Goal: Task Accomplishment & Management: Manage account settings

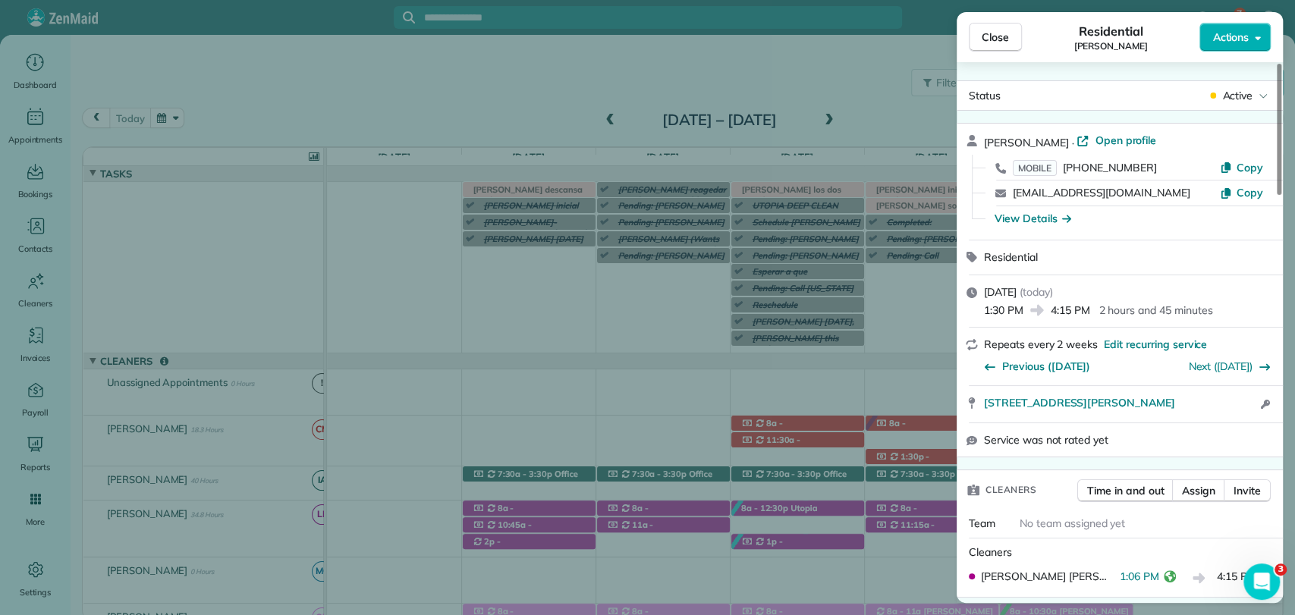
scroll to position [253, 0]
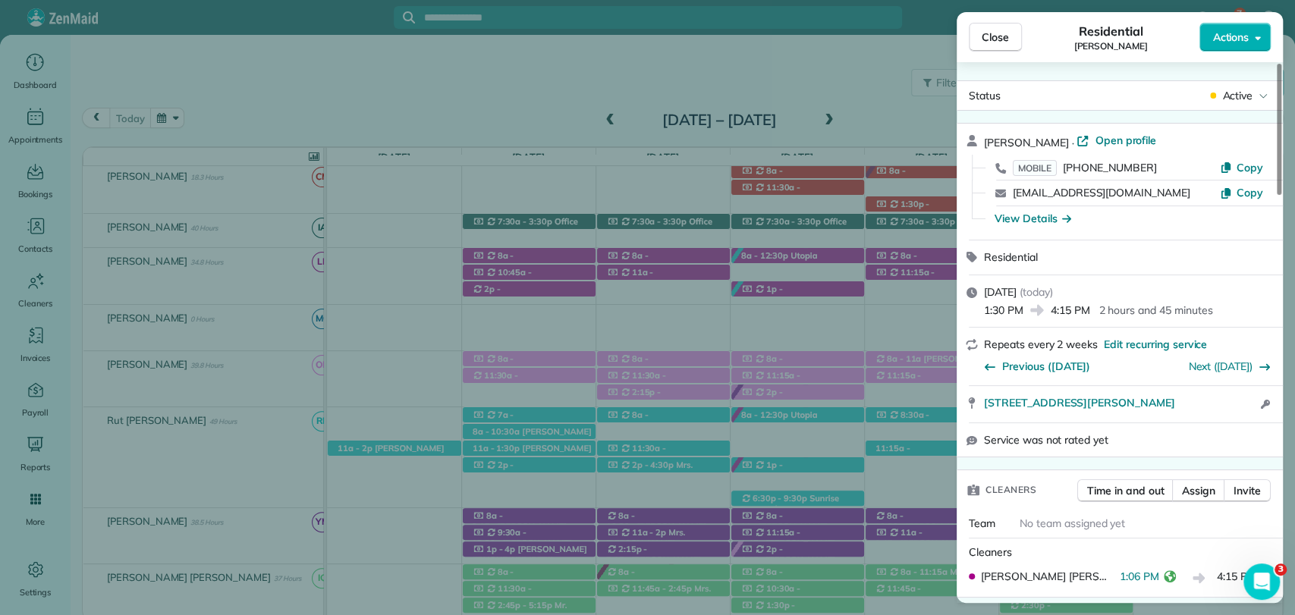
drag, startPoint x: 1001, startPoint y: 38, endPoint x: 1020, endPoint y: 57, distance: 26.3
click at [1001, 38] on span "Close" at bounding box center [995, 37] width 27 height 15
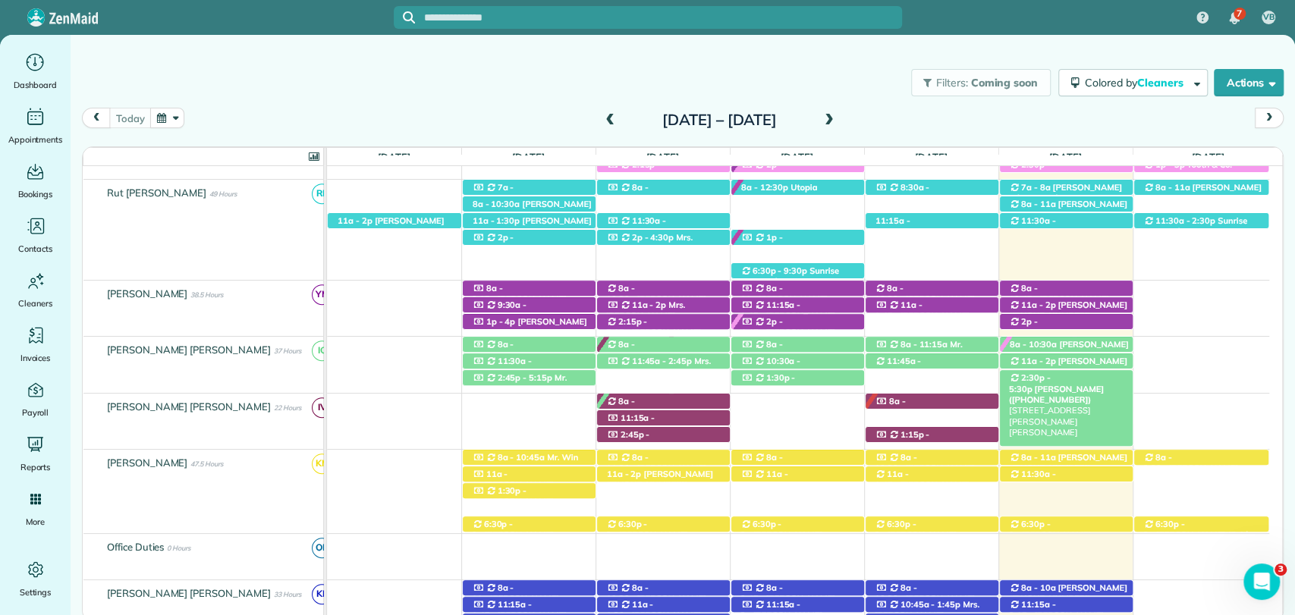
scroll to position [505, 0]
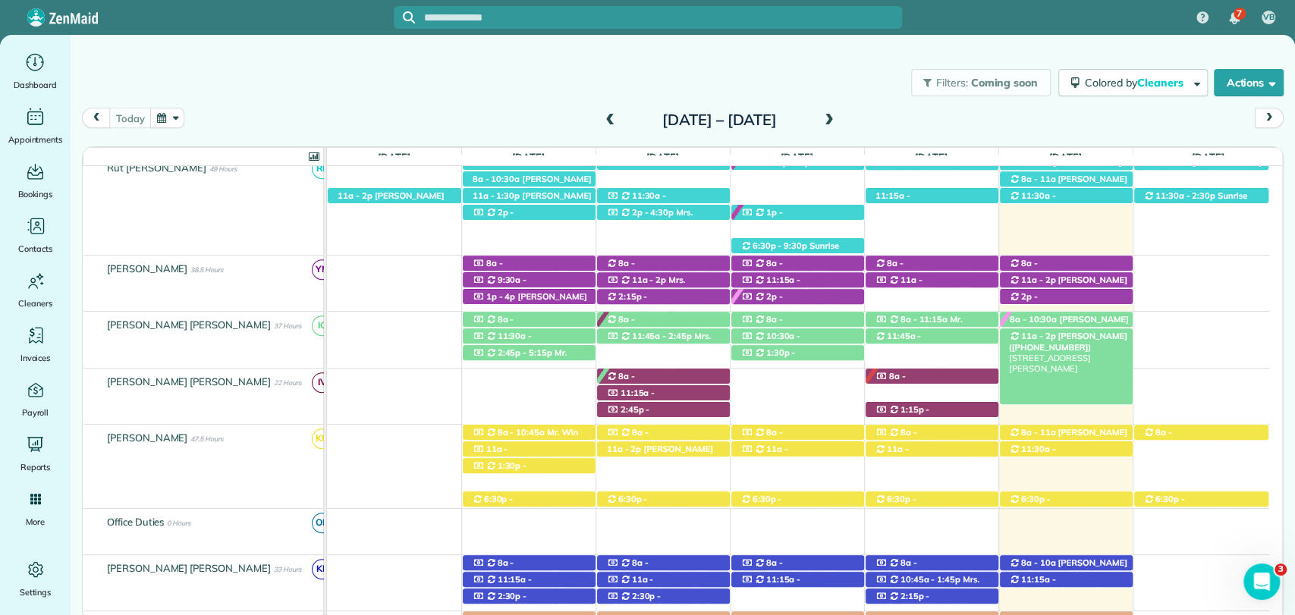
click at [1062, 336] on span "Linda Hansen (+12259379763)" at bounding box center [1068, 341] width 118 height 21
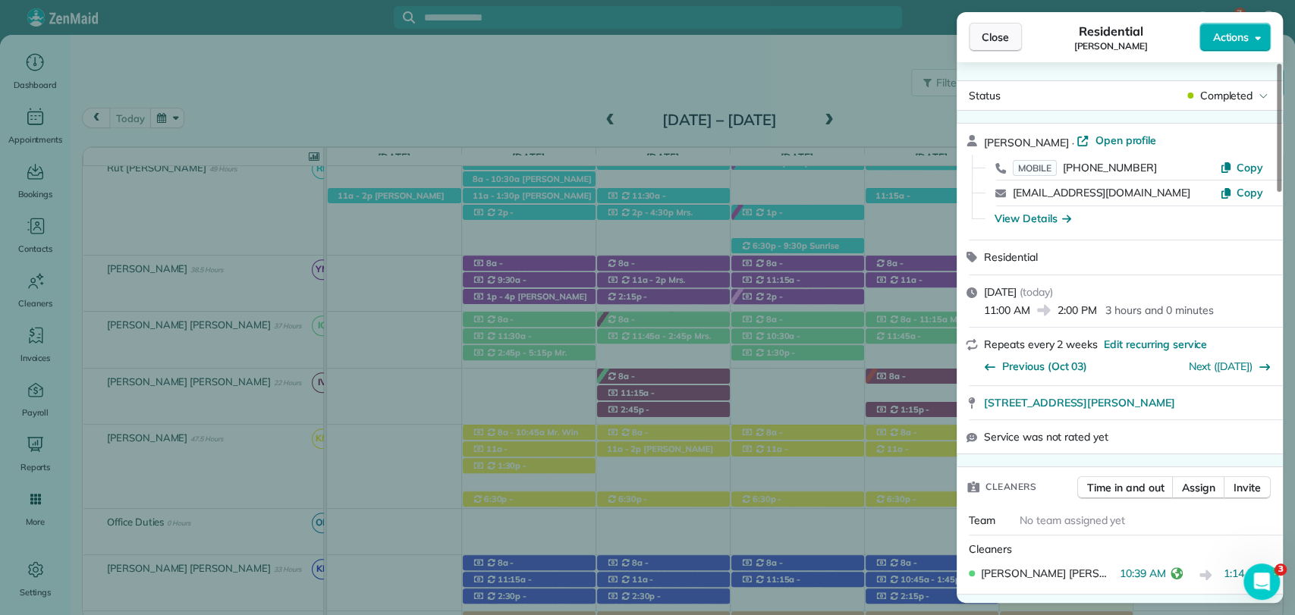
click at [993, 38] on span "Close" at bounding box center [995, 37] width 27 height 15
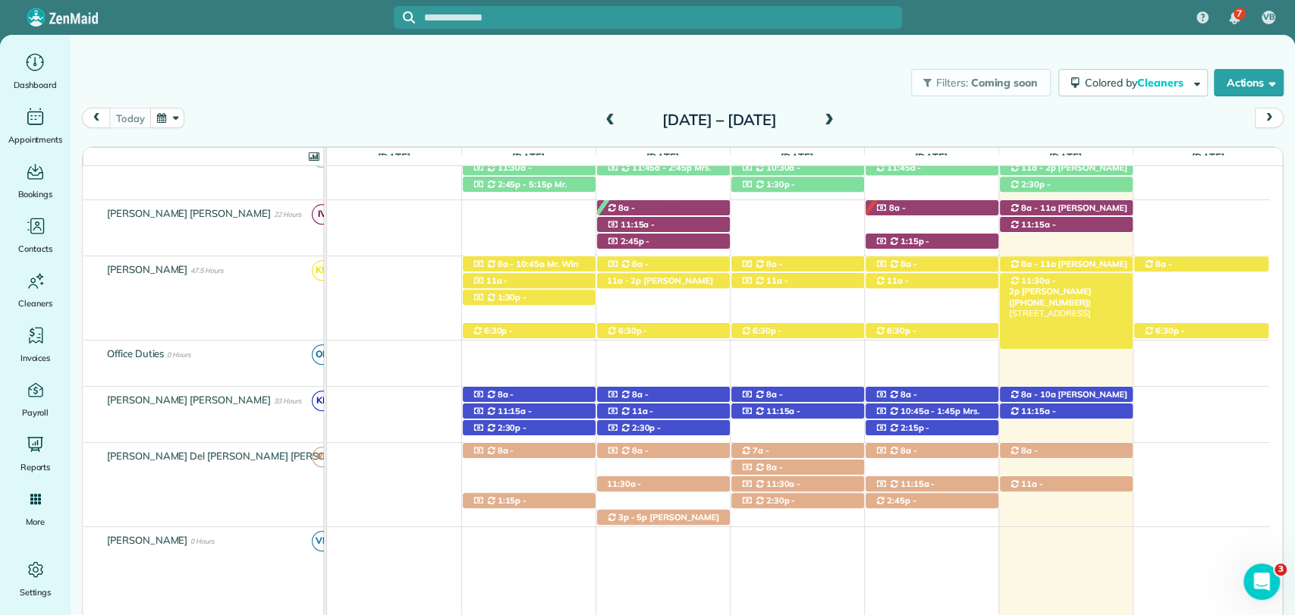
scroll to position [505, 0]
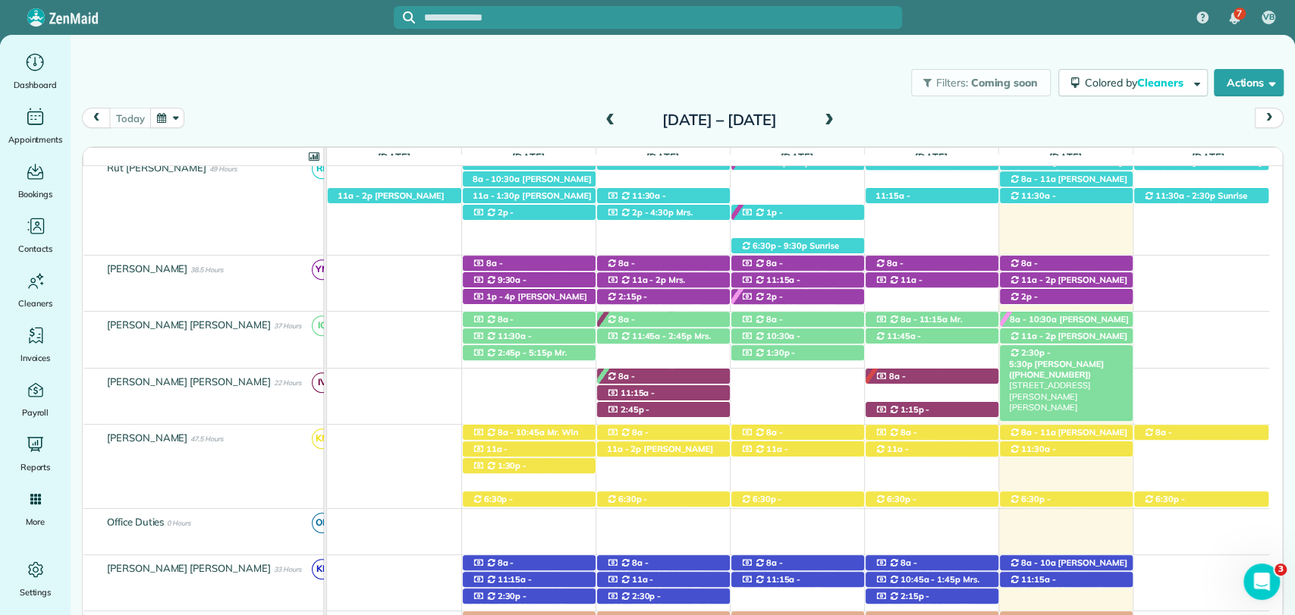
click at [1095, 359] on span "Katie Erdlitz (+12516353046)" at bounding box center [1056, 369] width 95 height 21
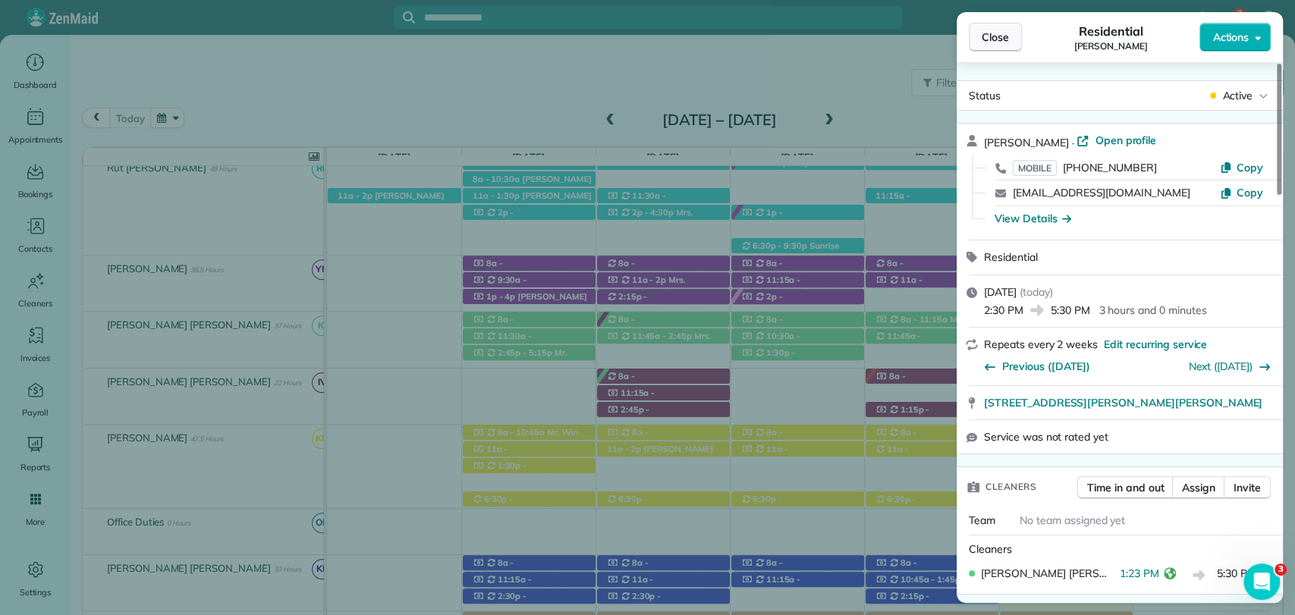
click at [982, 41] on span "Close" at bounding box center [995, 37] width 27 height 15
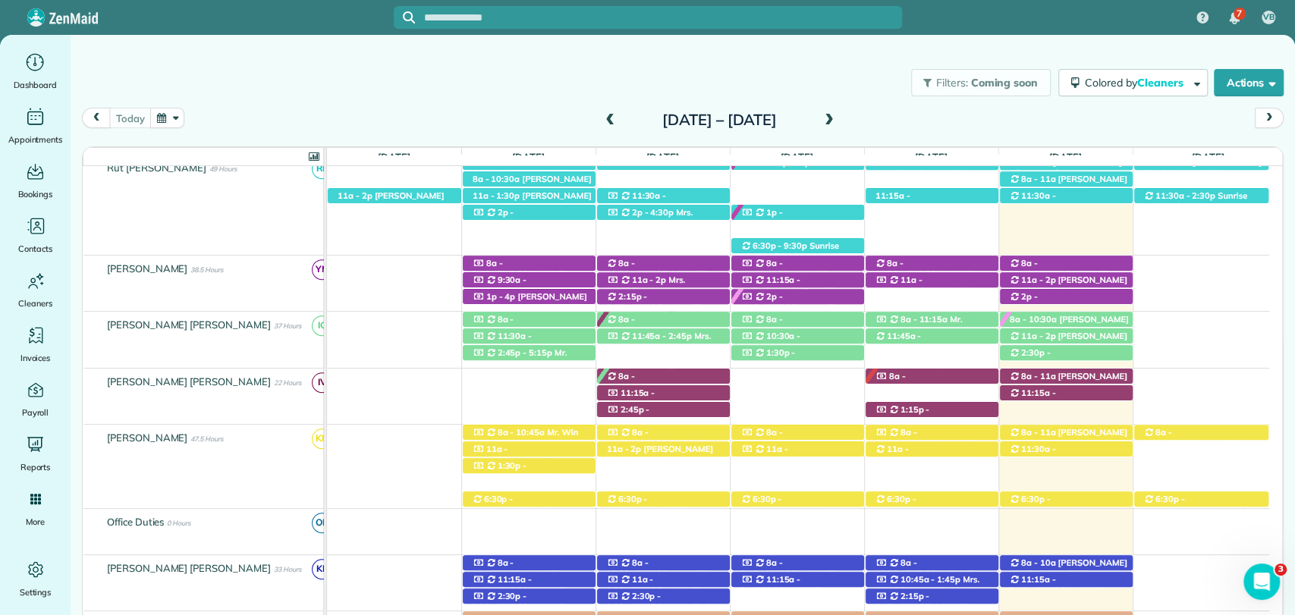
click at [678, 93] on div "Filters: Coming soon Colored by Cleaners Color by Cleaner Color by Team Color b…" at bounding box center [683, 83] width 1225 height 50
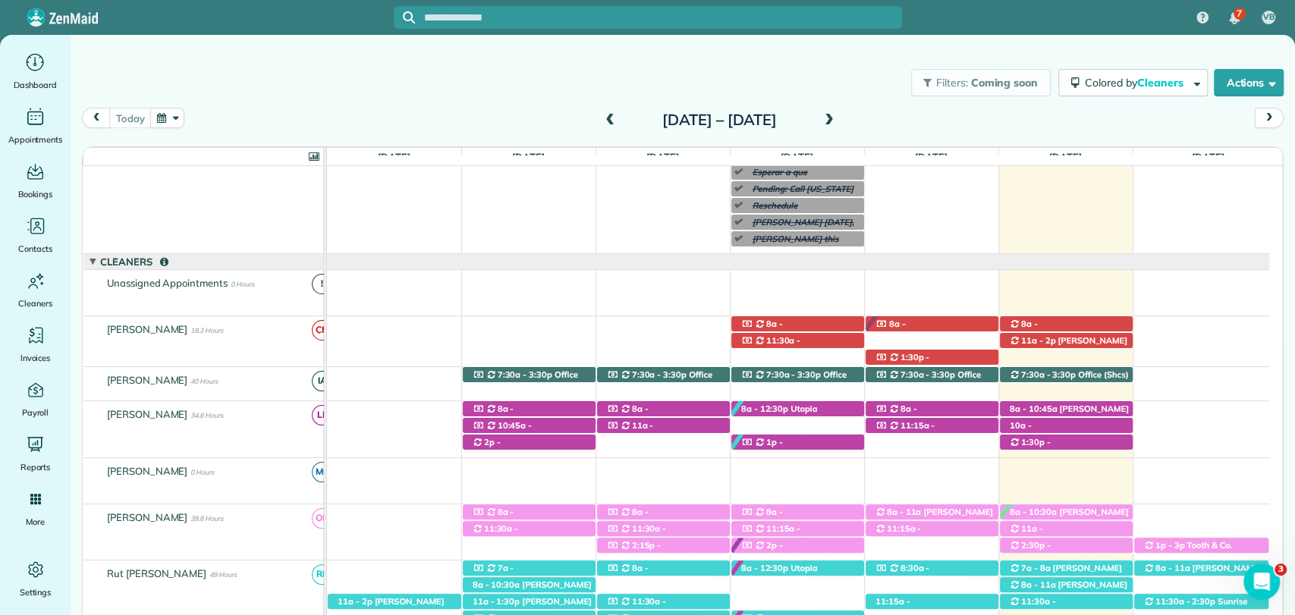
scroll to position [84, 0]
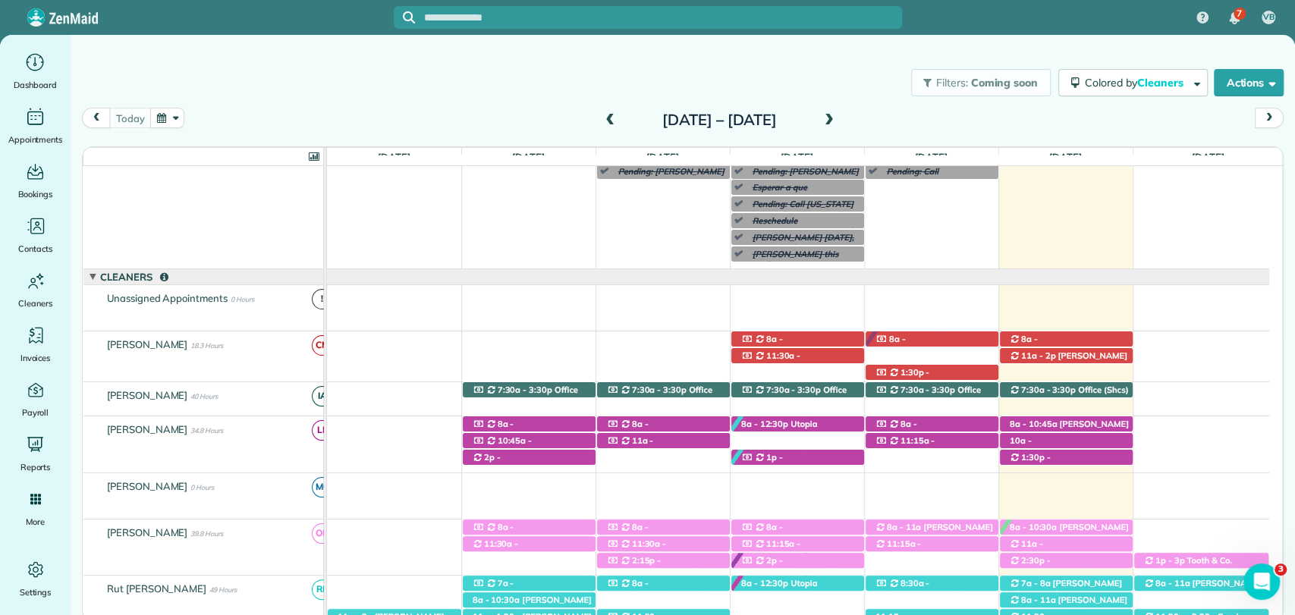
click at [838, 114] on span at bounding box center [829, 121] width 17 height 14
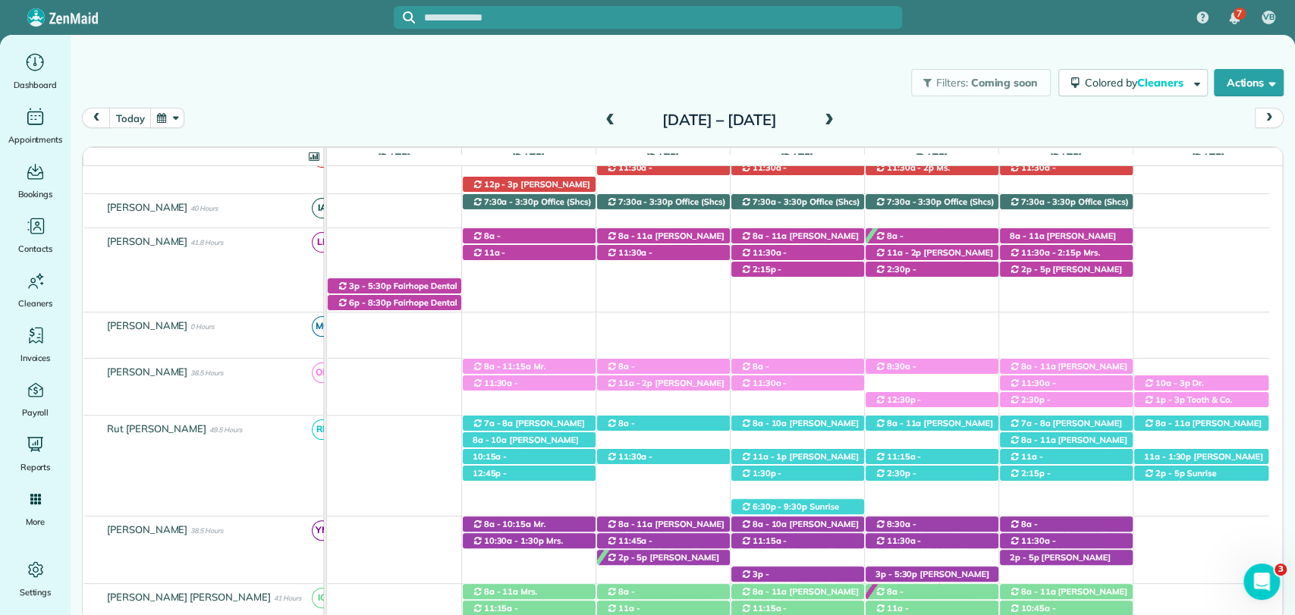
scroll to position [212, 0]
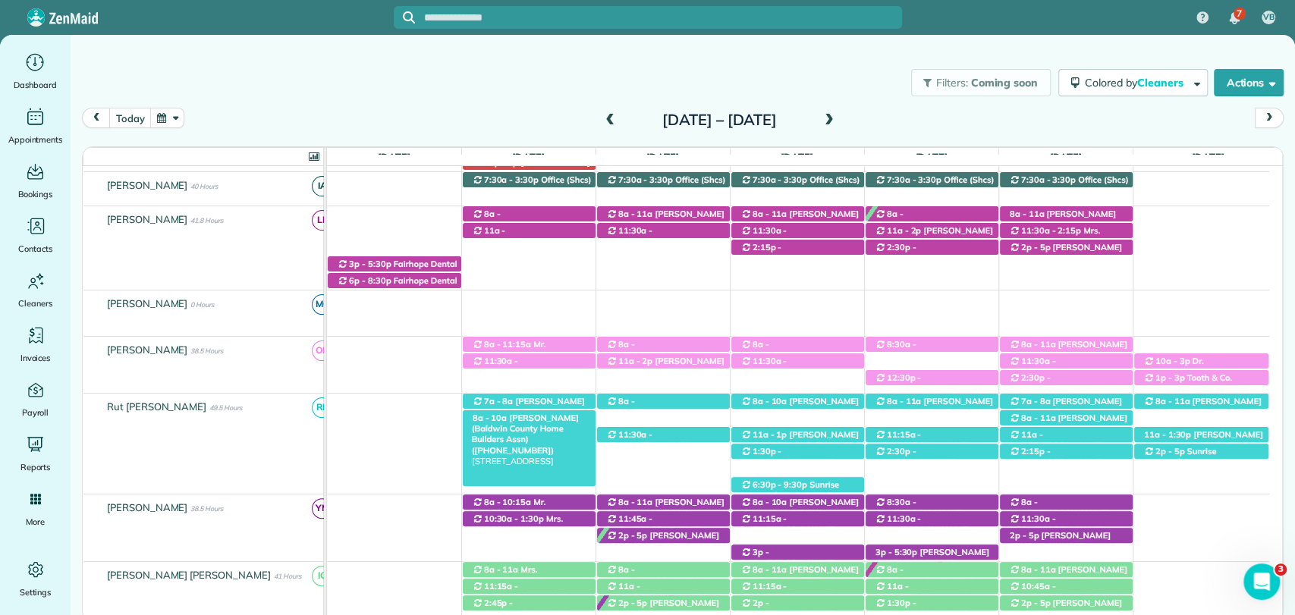
click at [534, 420] on span "Marsha Jordan (Baldwin County Home Builders Assn) (+12519289927)" at bounding box center [525, 434] width 107 height 43
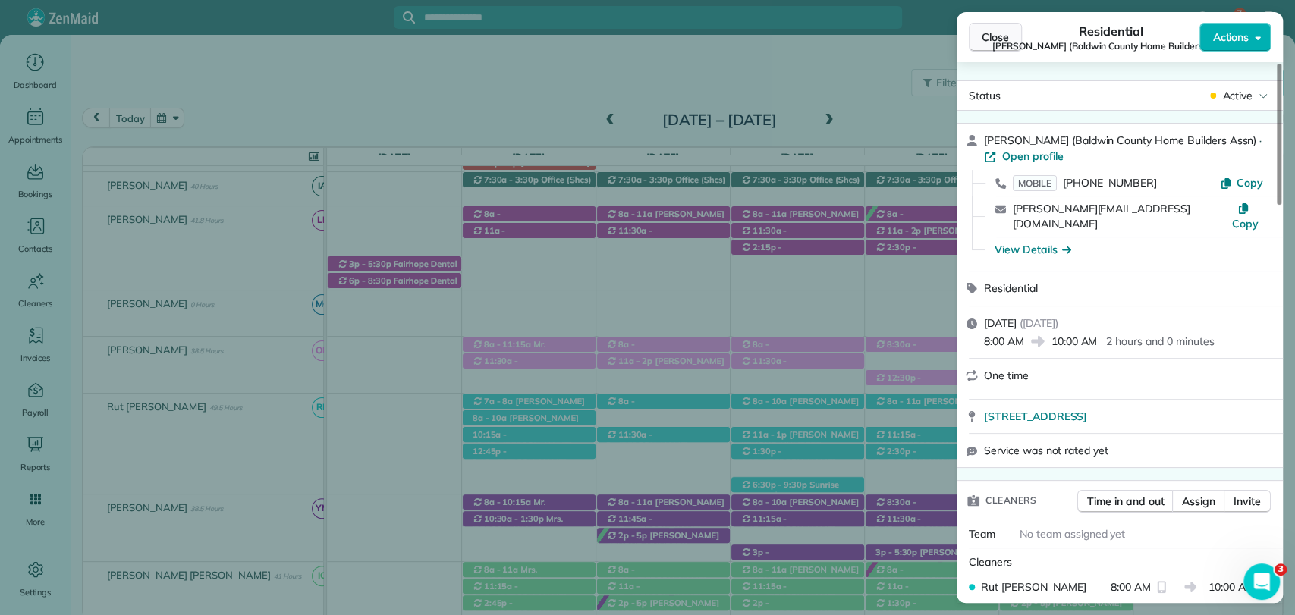
click at [993, 39] on span "Close" at bounding box center [995, 37] width 27 height 15
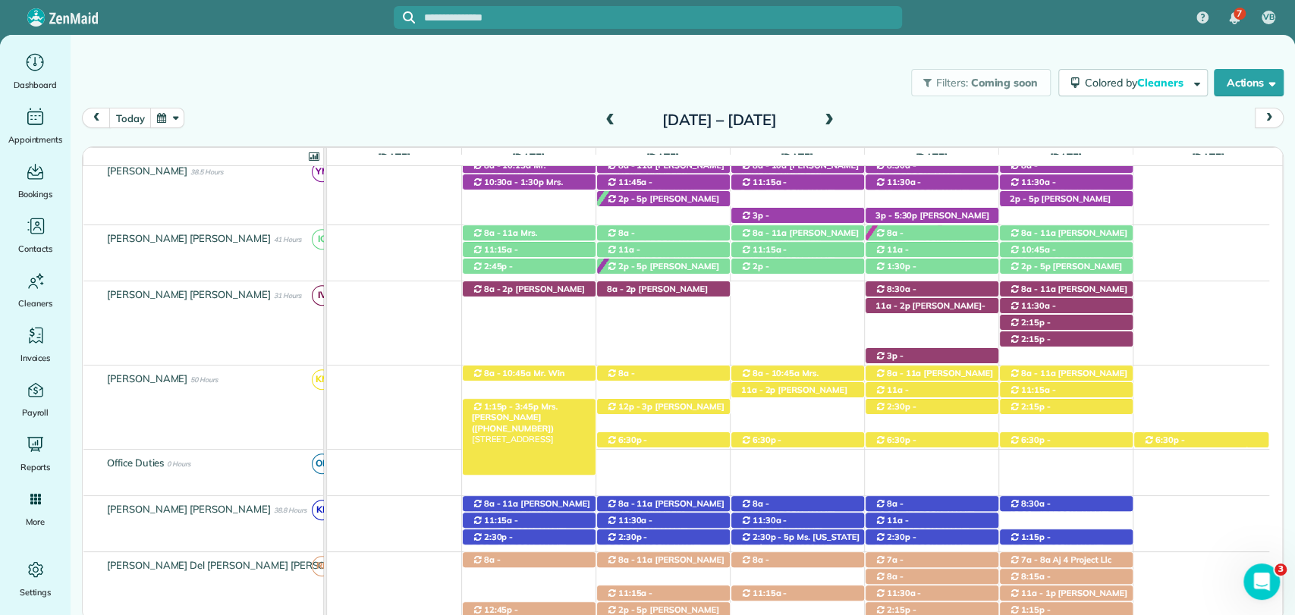
click at [534, 407] on span "Mrs. Valerie Smith (+16104163013)" at bounding box center [515, 417] width 86 height 33
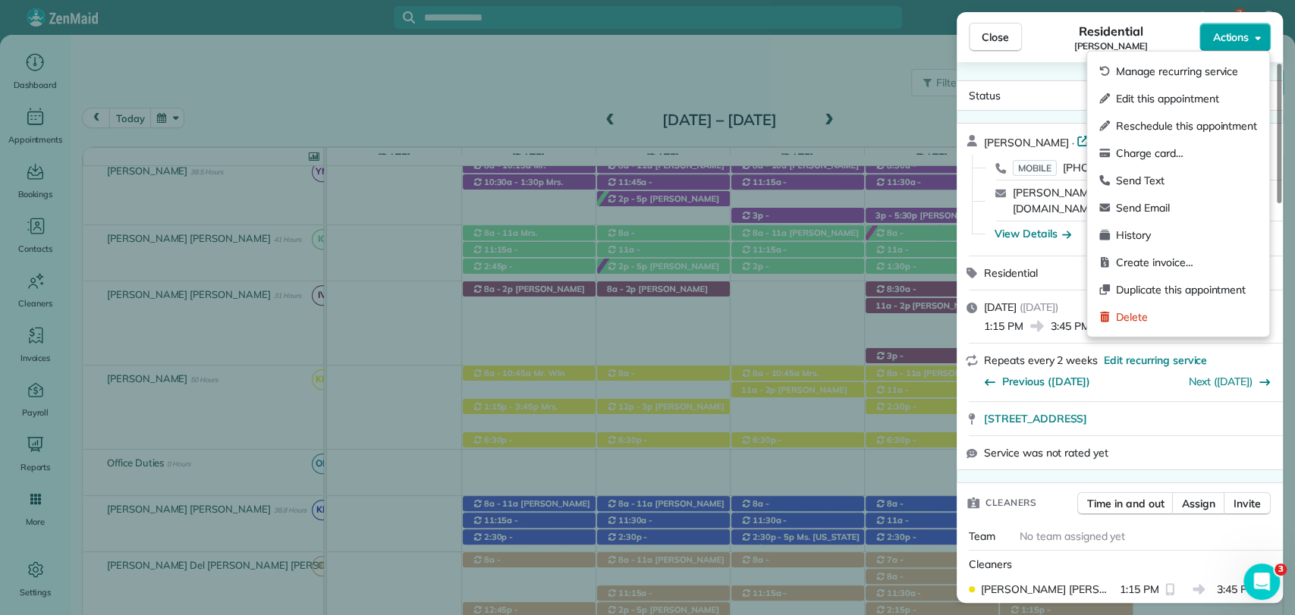
click at [1228, 38] on span "Actions" at bounding box center [1230, 37] width 36 height 15
click at [1129, 105] on span "Edit this appointment" at bounding box center [1186, 98] width 141 height 15
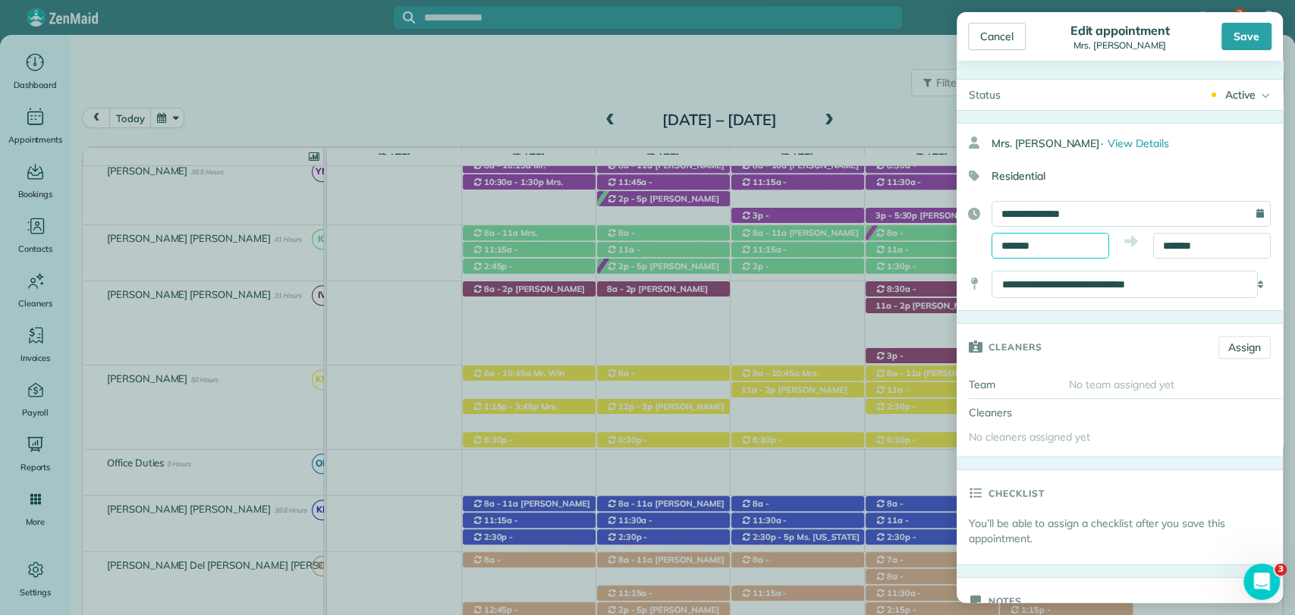
click at [1023, 249] on input "*******" at bounding box center [1051, 246] width 118 height 26
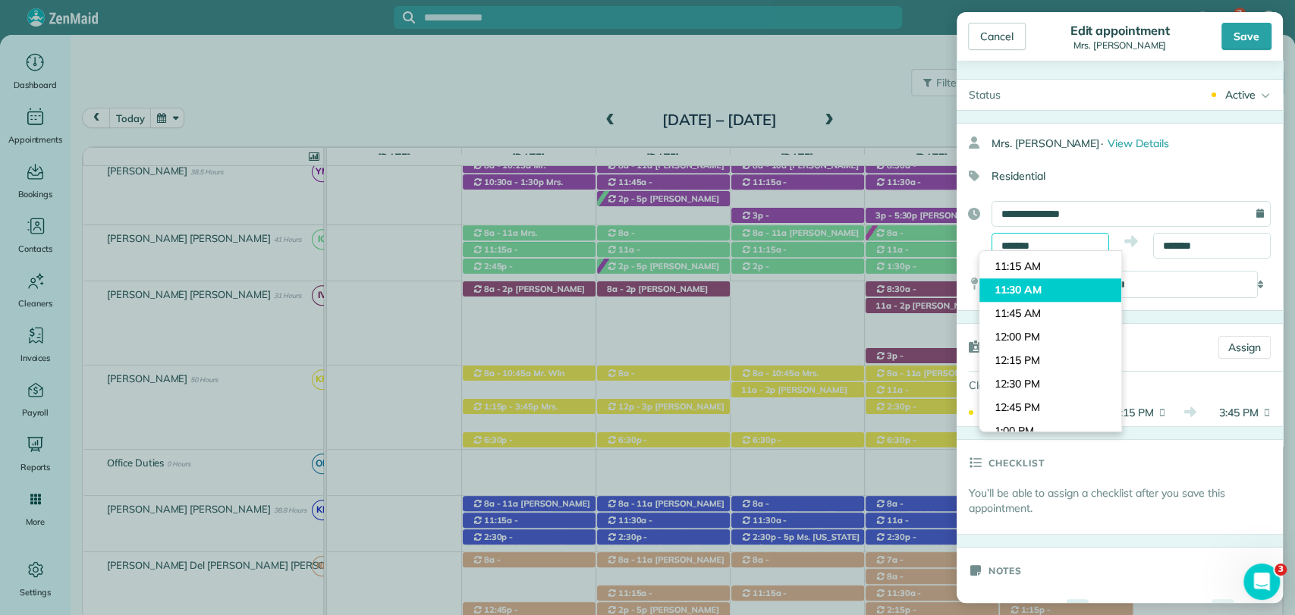
scroll to position [947, 0]
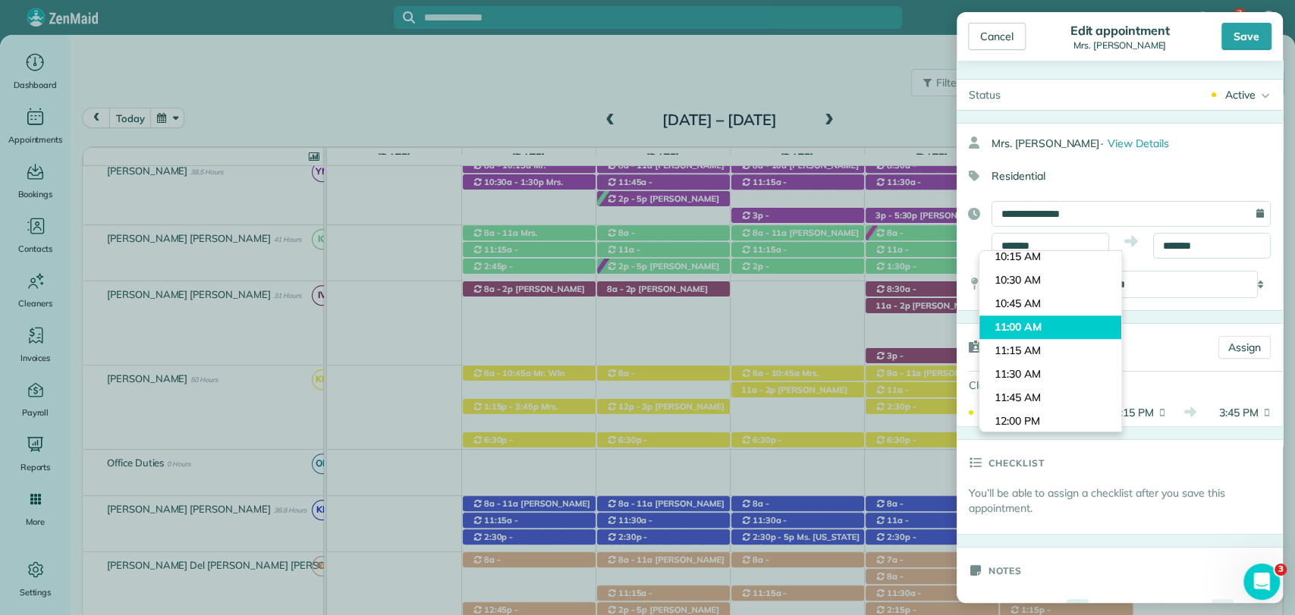
type input "********"
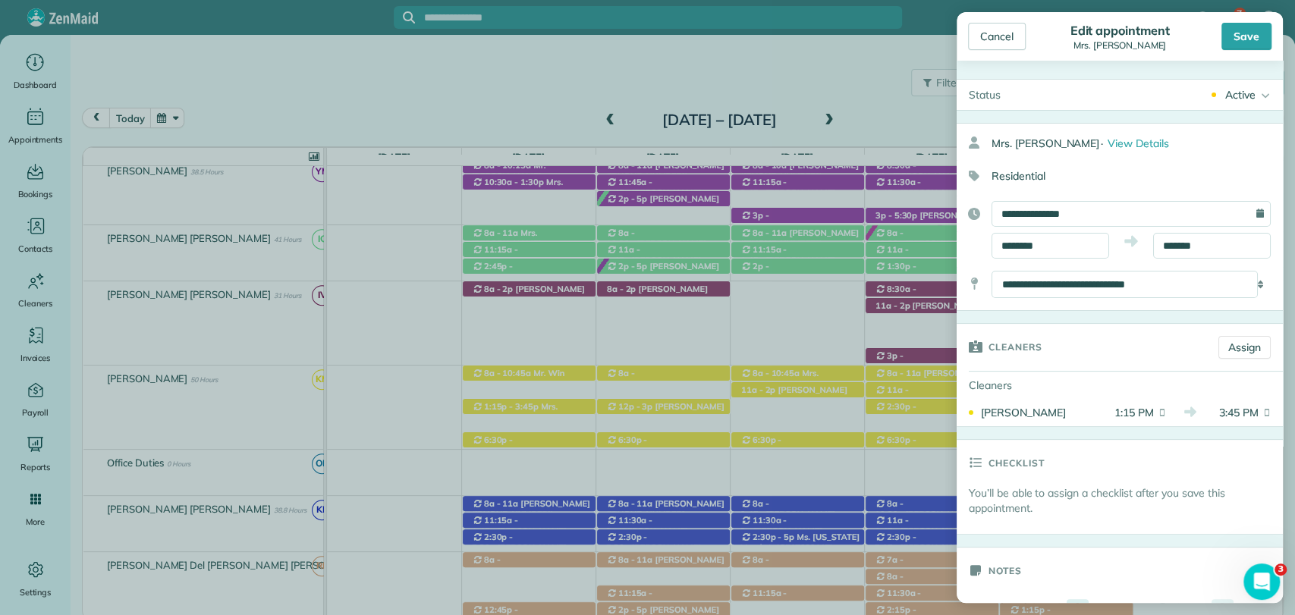
click at [1035, 322] on body "7 VB Dashboard Appointments Bookings Contacts Cleaners Invoices Payroll Reports…" at bounding box center [647, 307] width 1295 height 615
click at [1149, 260] on div "**********" at bounding box center [1120, 217] width 326 height 188
click at [1154, 253] on body "7 VB Dashboard Appointments Bookings Contacts Cleaners Invoices Payroll Reports…" at bounding box center [647, 307] width 1295 height 615
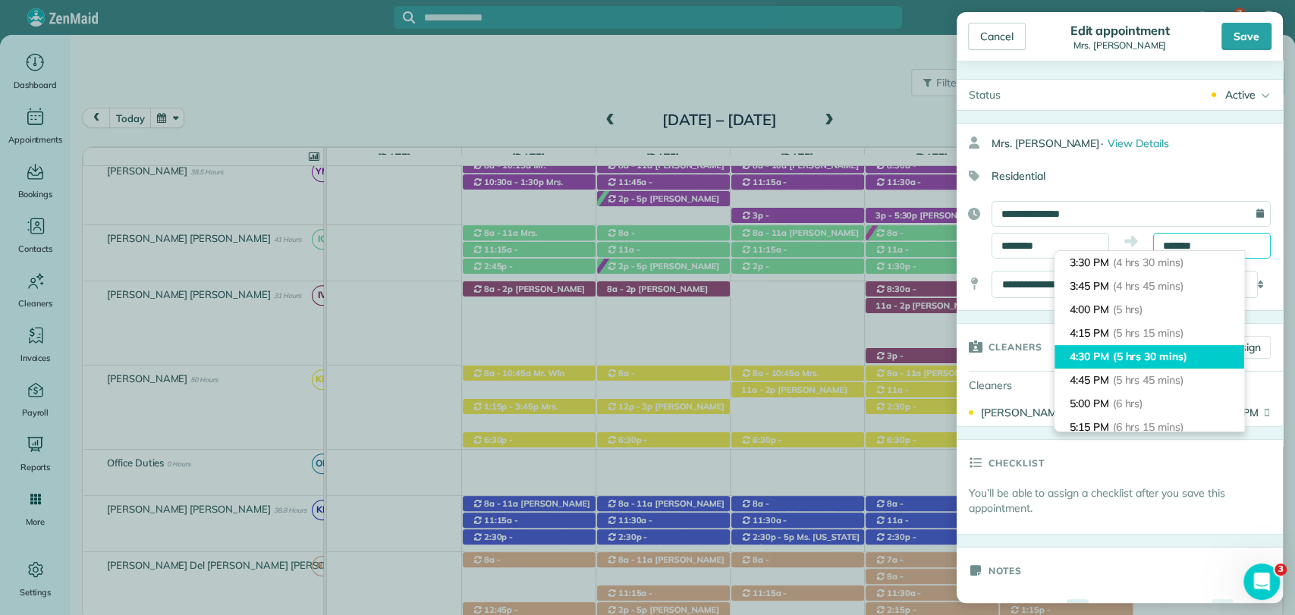
scroll to position [255, 0]
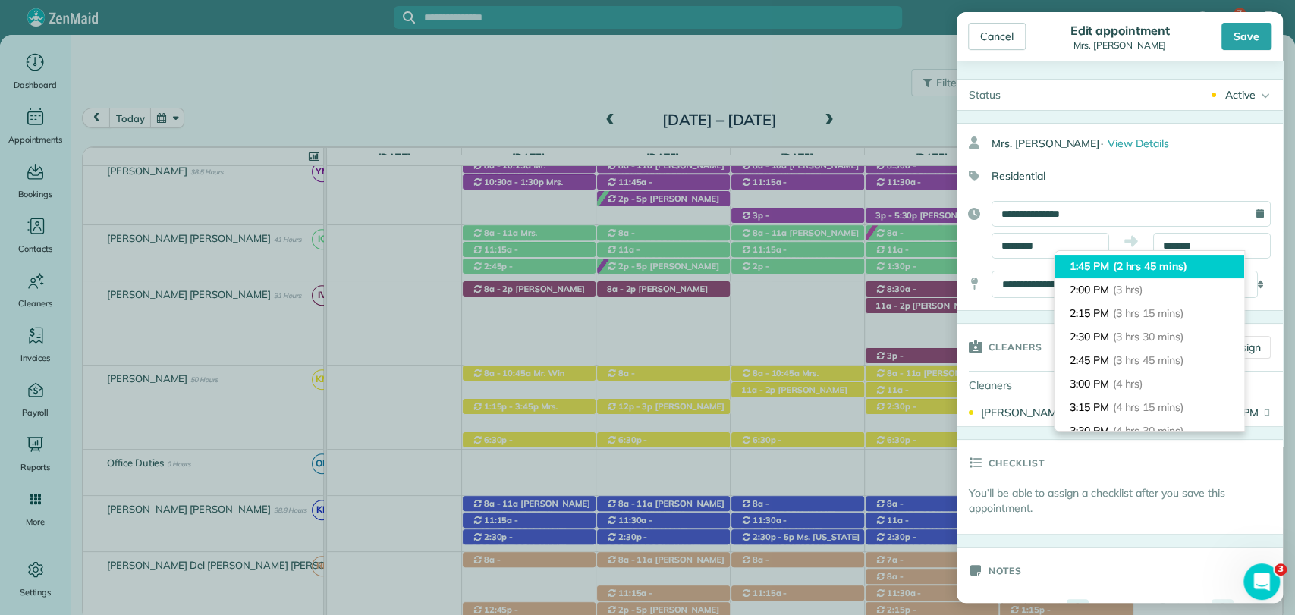
type input "*******"
click at [1128, 275] on li "1:45 PM (2 hrs 45 mins)" at bounding box center [1150, 267] width 190 height 24
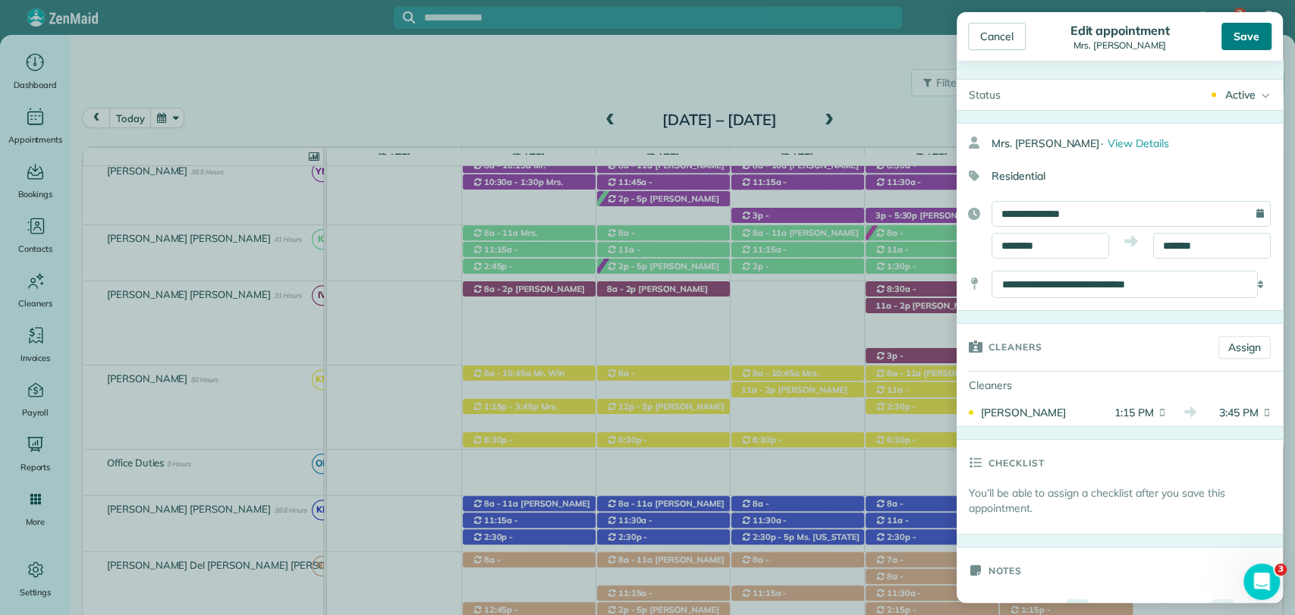
click at [1240, 32] on div "Save" at bounding box center [1247, 36] width 50 height 27
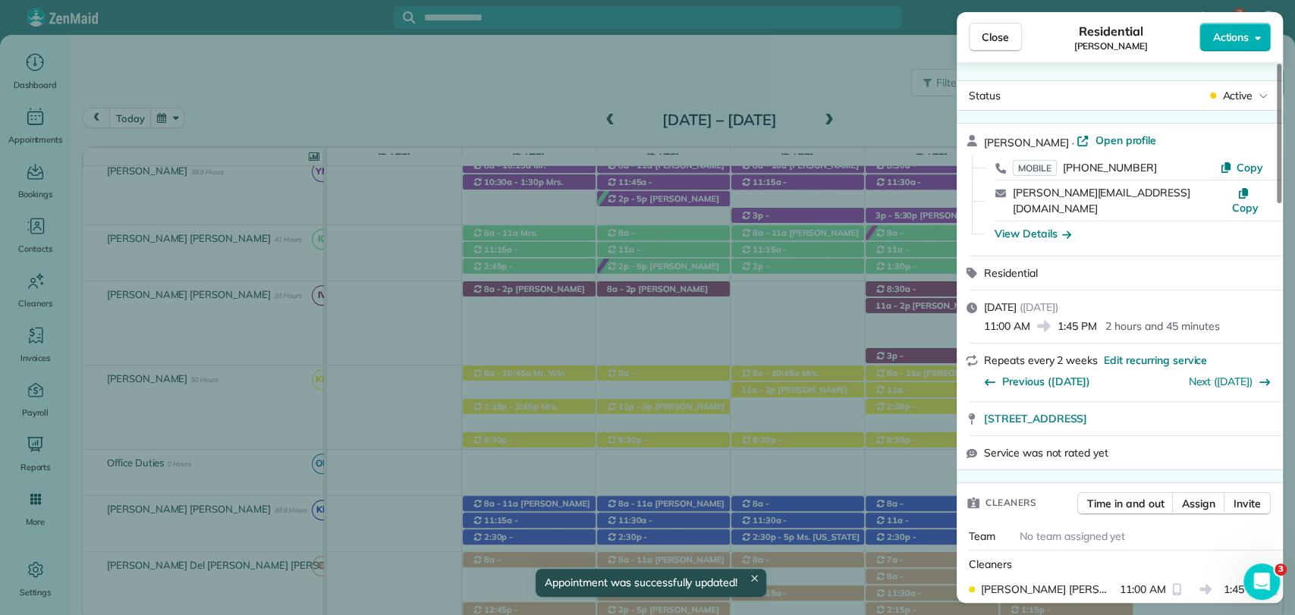
click at [994, 41] on span "Close" at bounding box center [995, 37] width 27 height 15
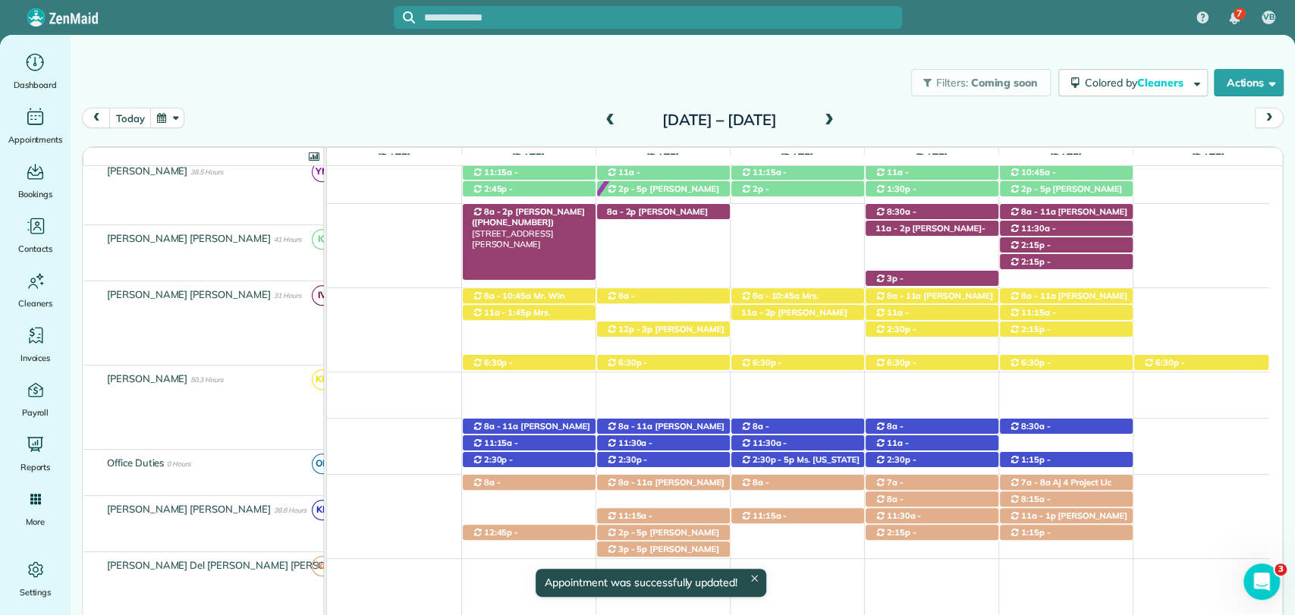
scroll to position [633, 0]
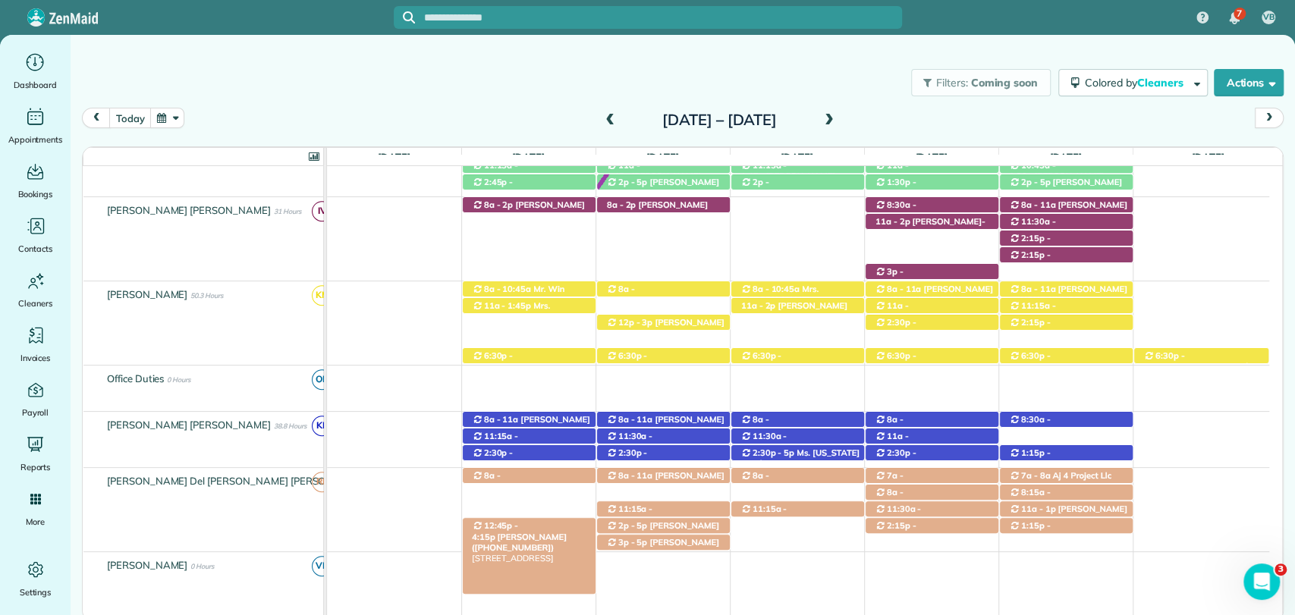
click at [496, 524] on span "12:45p - 4:15p" at bounding box center [495, 530] width 47 height 21
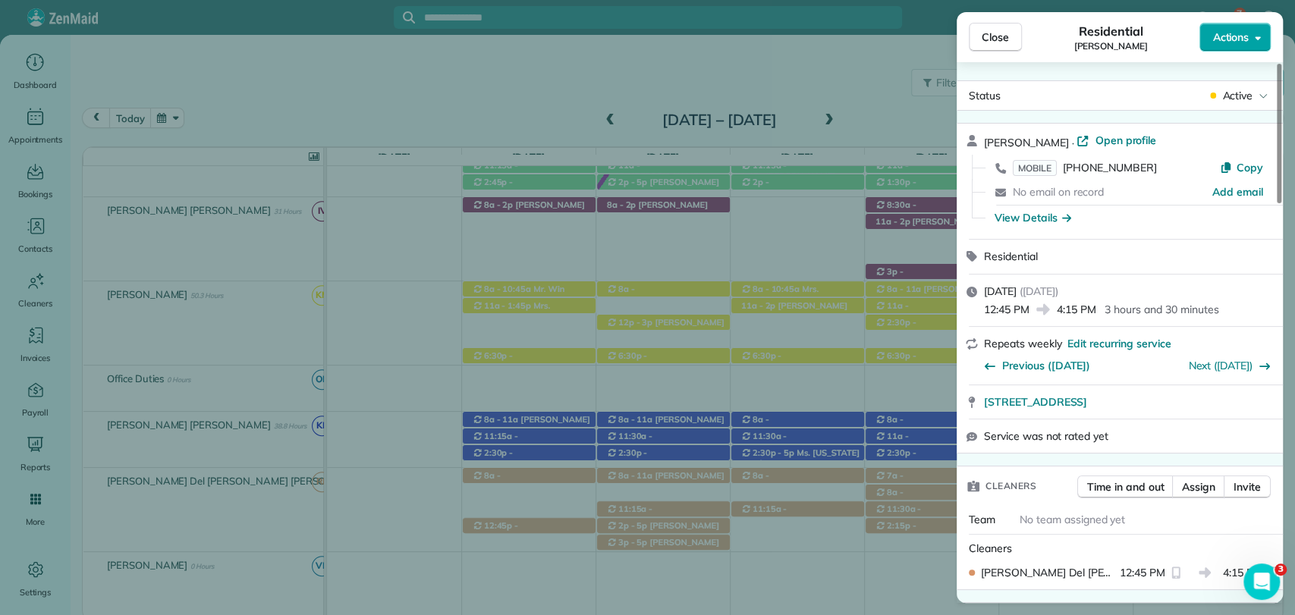
click at [1236, 30] on span "Actions" at bounding box center [1230, 37] width 36 height 15
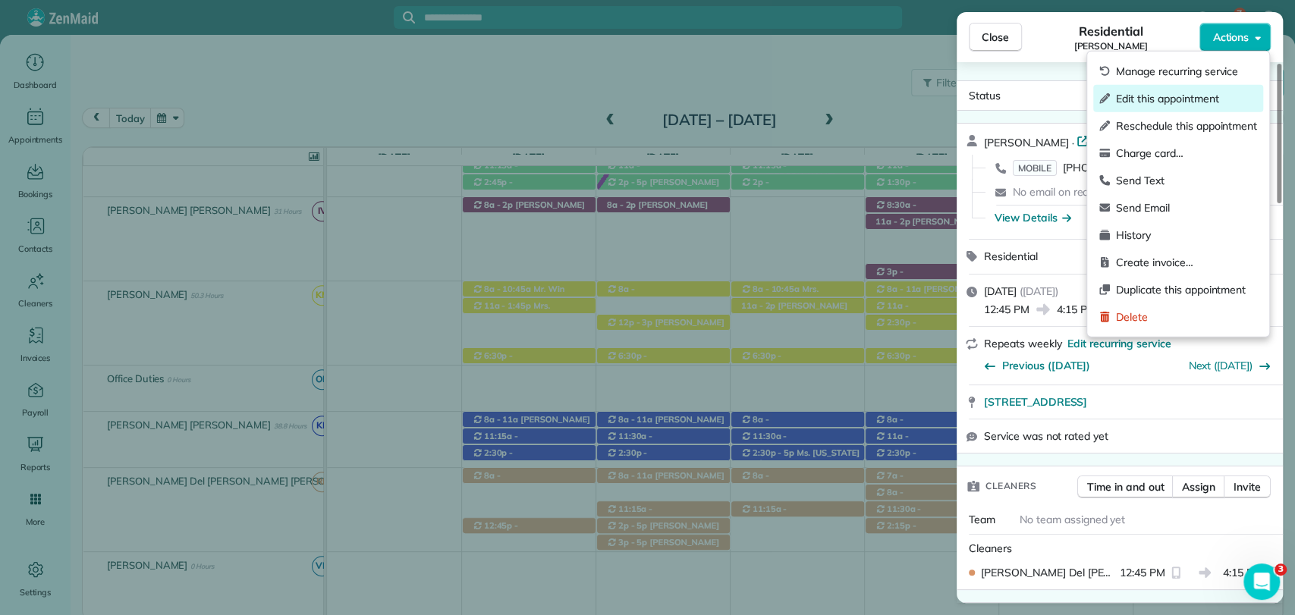
click at [1156, 99] on span "Edit this appointment" at bounding box center [1186, 98] width 141 height 15
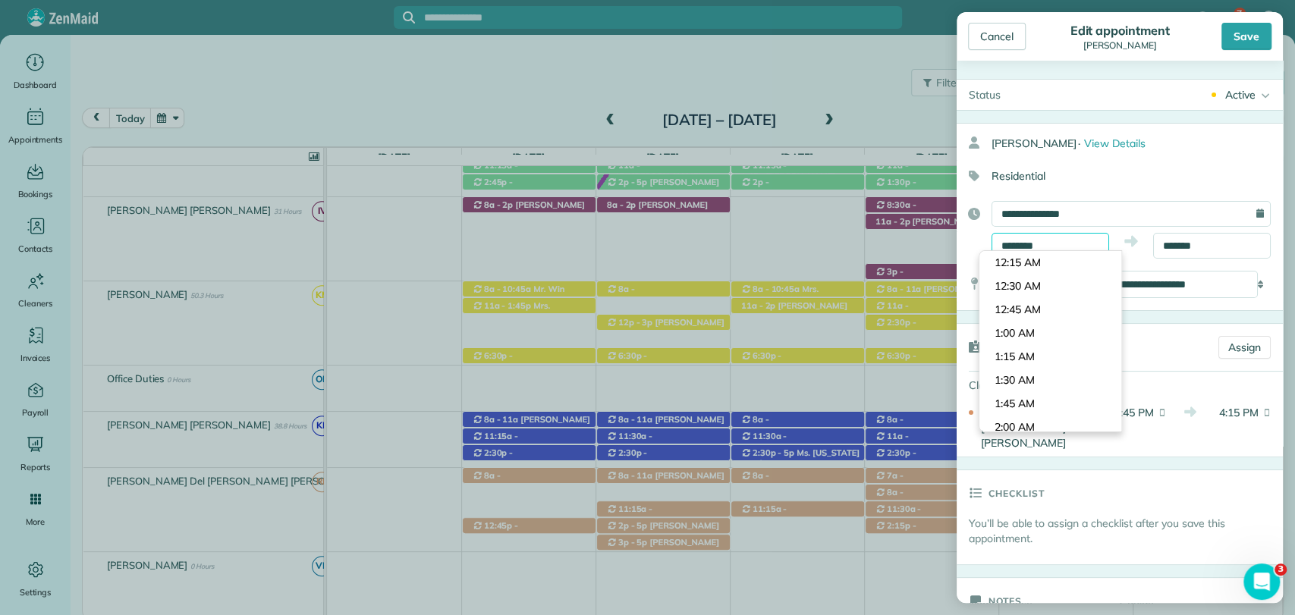
click at [1021, 238] on input "********" at bounding box center [1051, 246] width 118 height 26
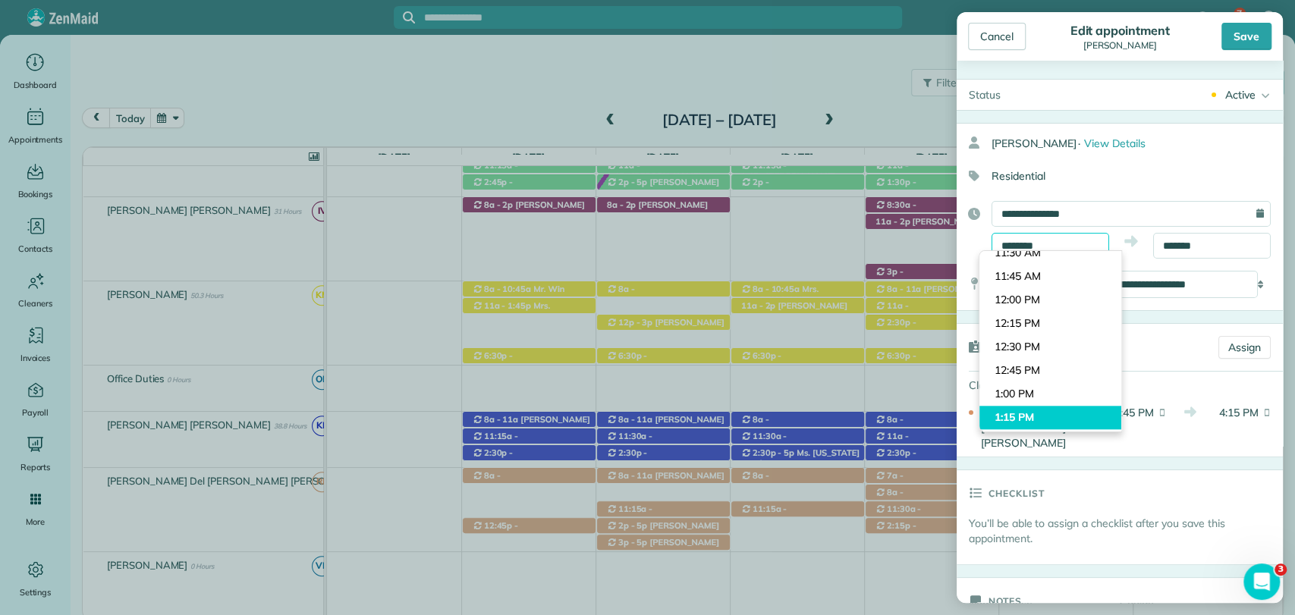
scroll to position [1068, 0]
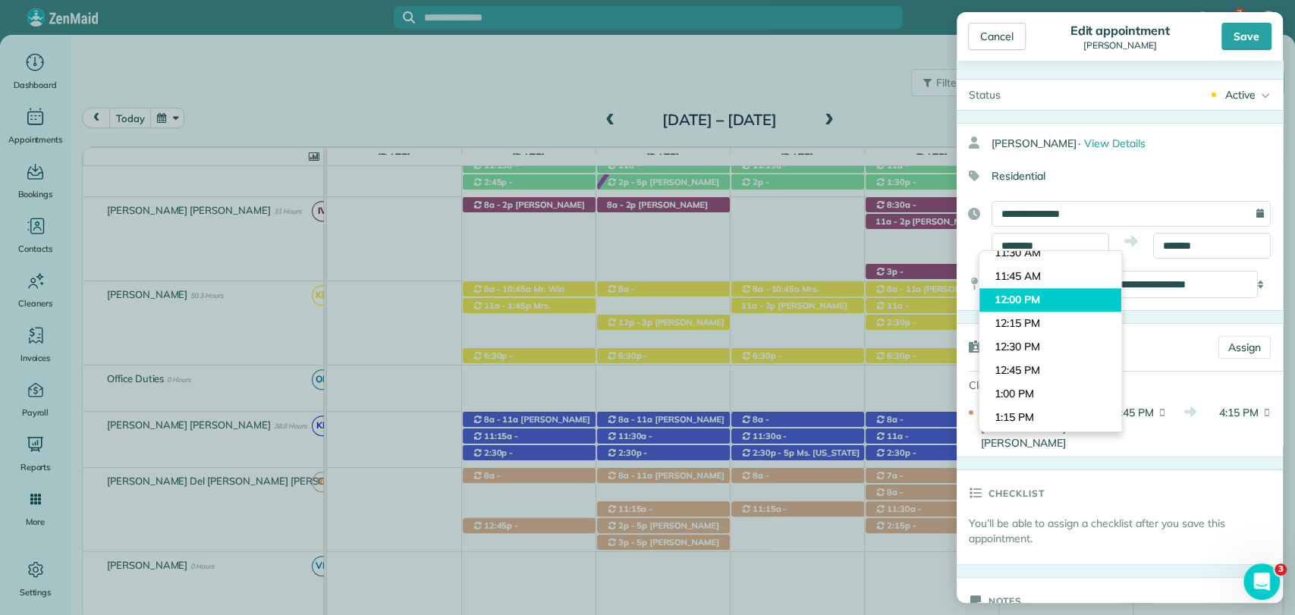
type input "********"
click at [1033, 296] on body "7 VB Dashboard Appointments Bookings Contacts Cleaners Invoices Payroll Reports…" at bounding box center [647, 307] width 1295 height 615
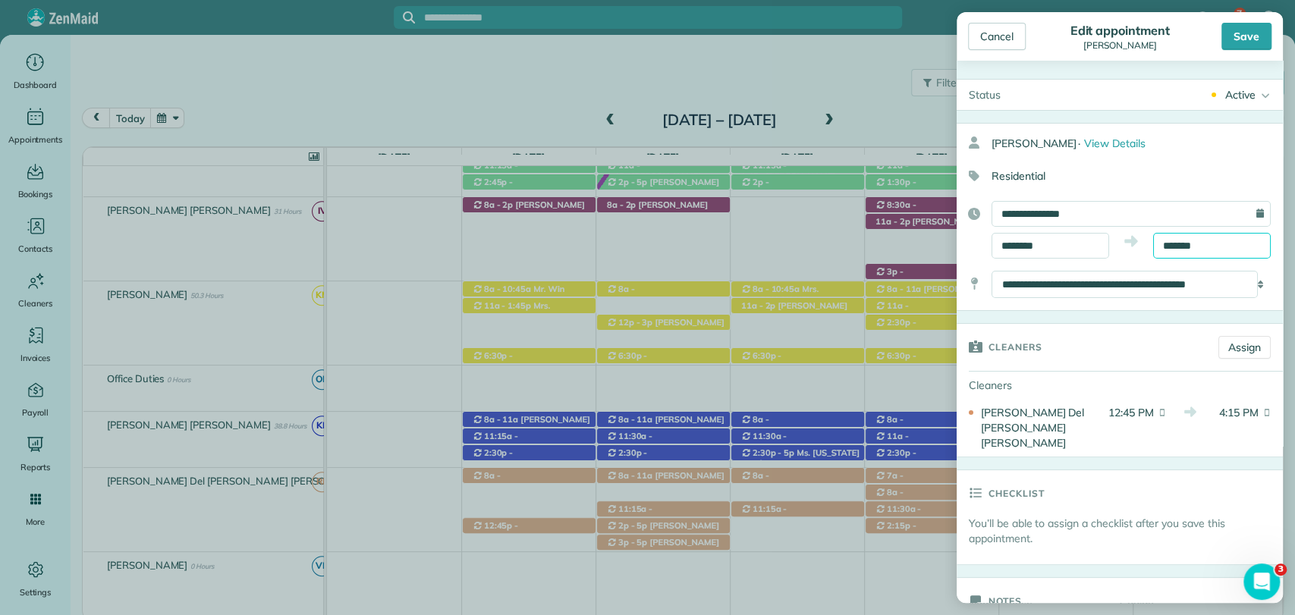
click at [1177, 248] on input "*******" at bounding box center [1212, 246] width 118 height 26
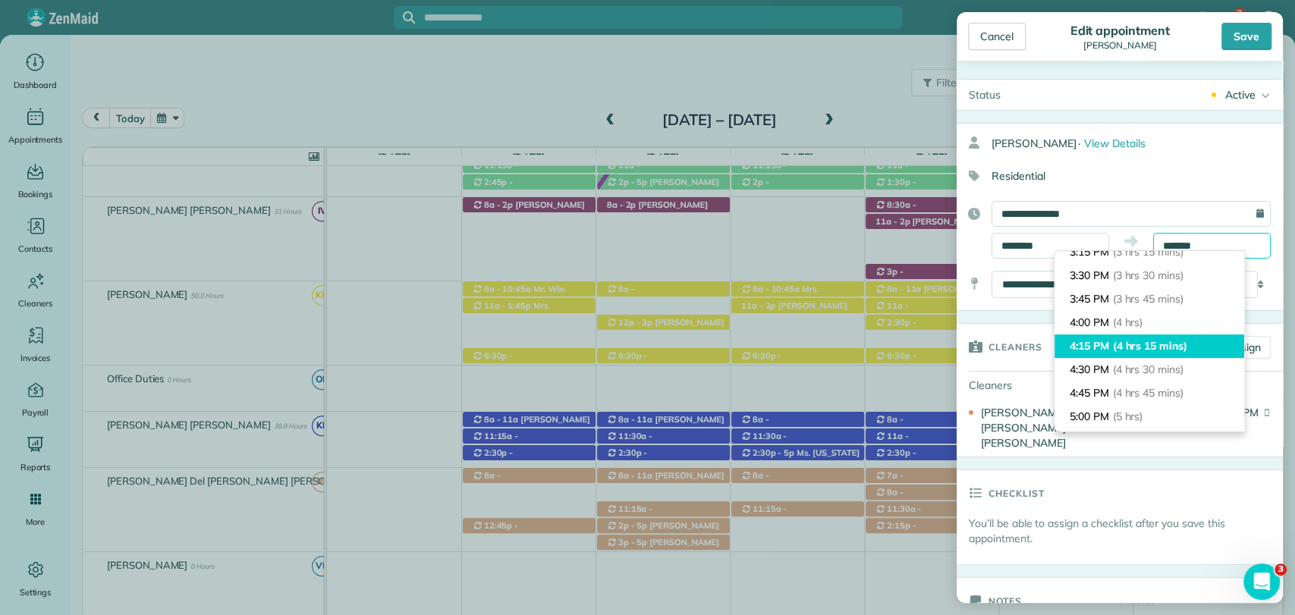
scroll to position [291, 0]
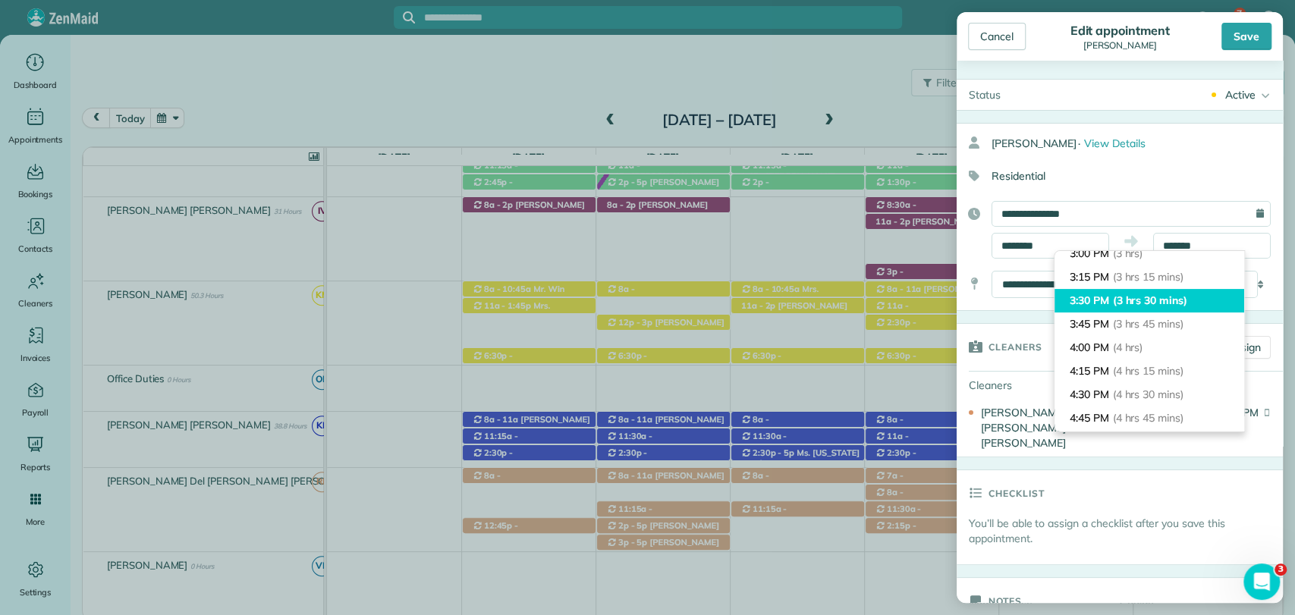
type input "*******"
click at [1136, 304] on span "(3 hrs 30 mins)" at bounding box center [1150, 301] width 74 height 14
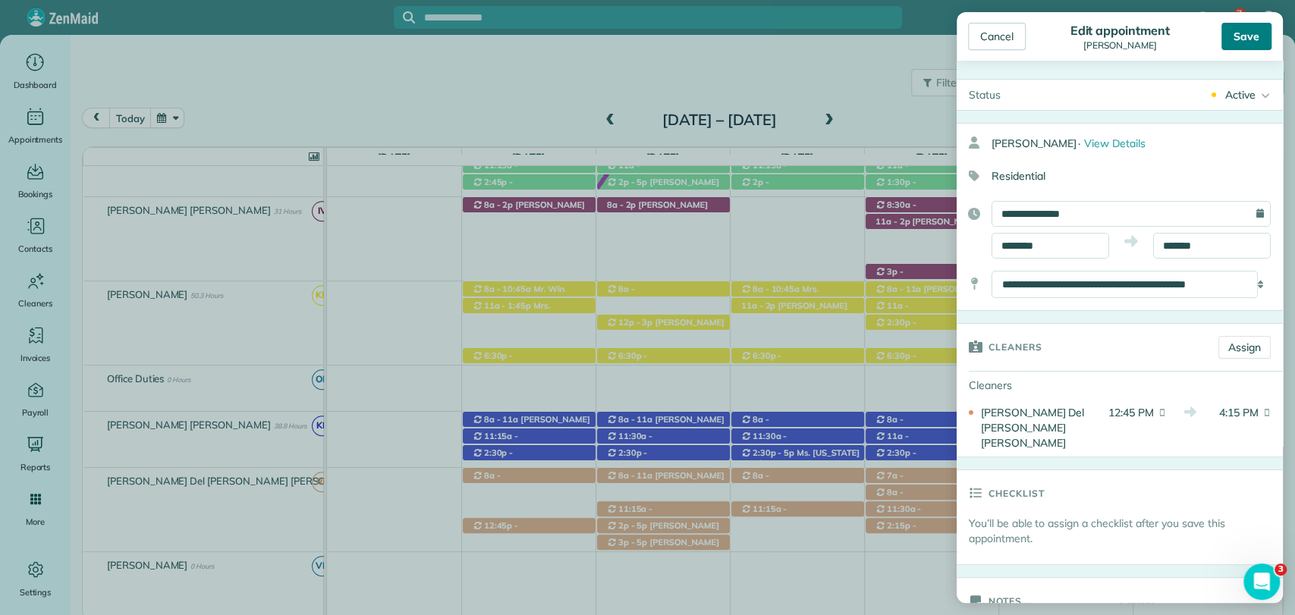
click at [1247, 31] on div "Save" at bounding box center [1247, 36] width 50 height 27
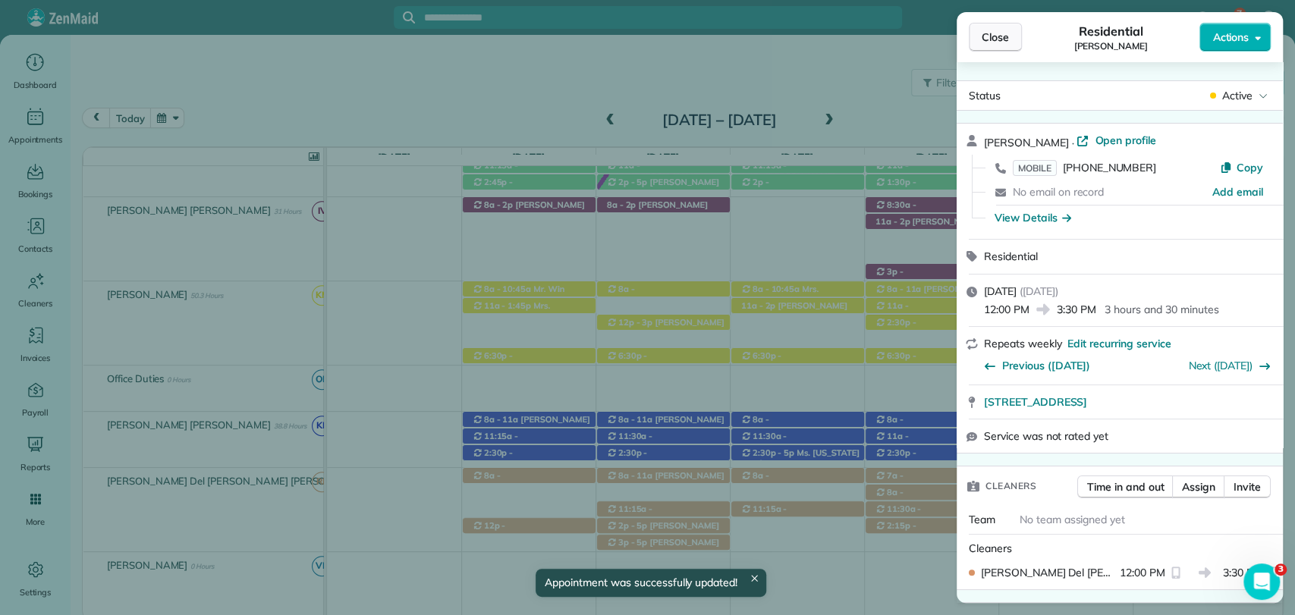
click at [986, 38] on span "Close" at bounding box center [995, 37] width 27 height 15
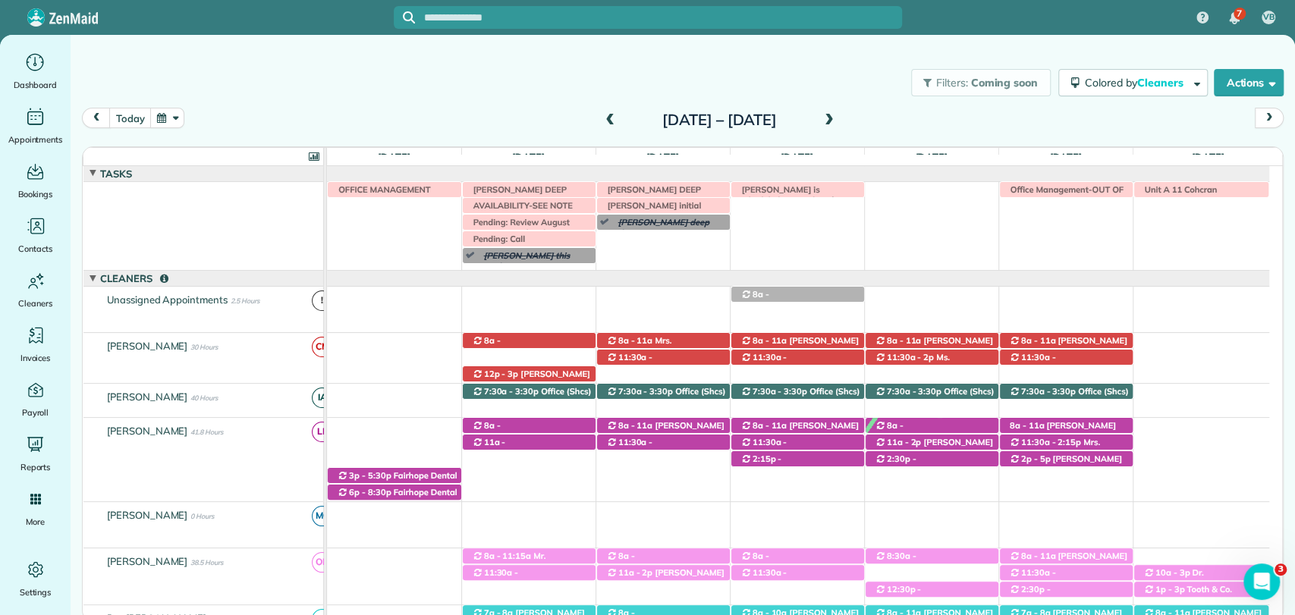
click at [953, 132] on div "today Sunday Oct 12 – Saturday Oct 18, 2025" at bounding box center [683, 122] width 1202 height 29
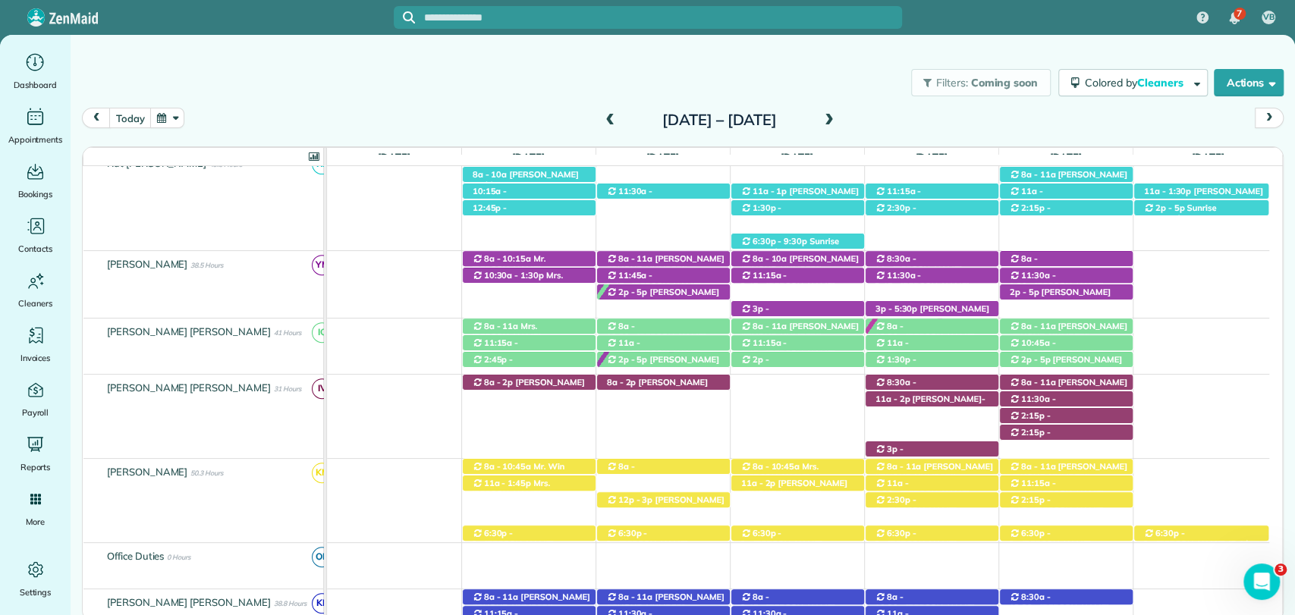
scroll to position [253, 0]
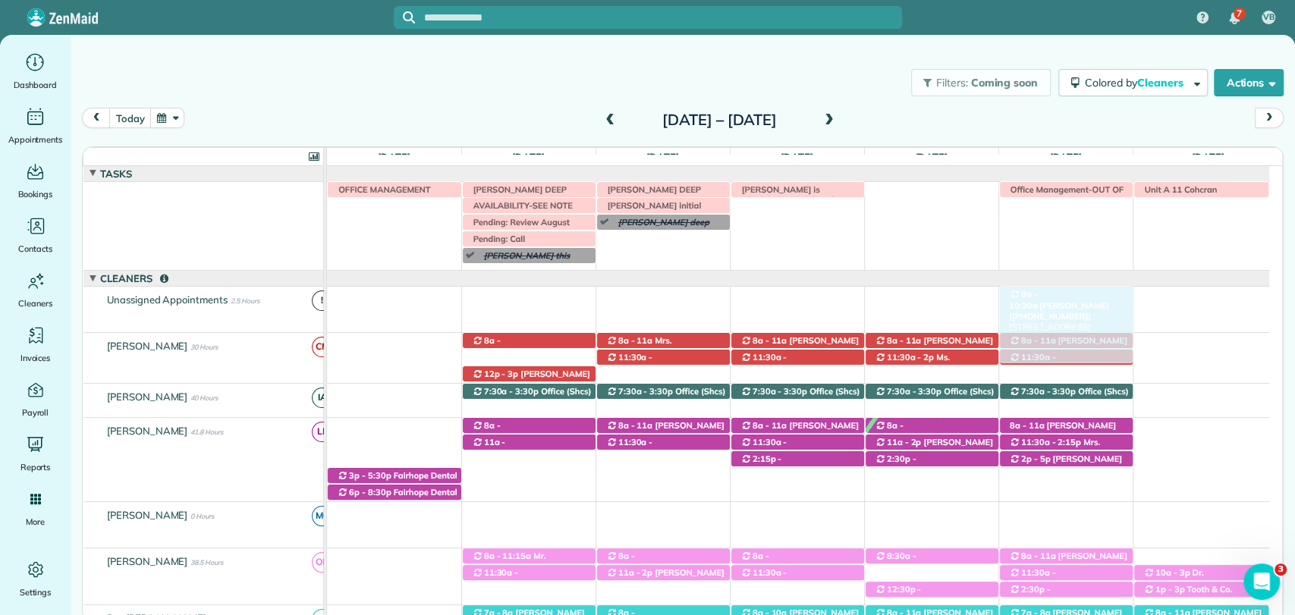
drag, startPoint x: 815, startPoint y: 296, endPoint x: 1039, endPoint y: 299, distance: 224.6
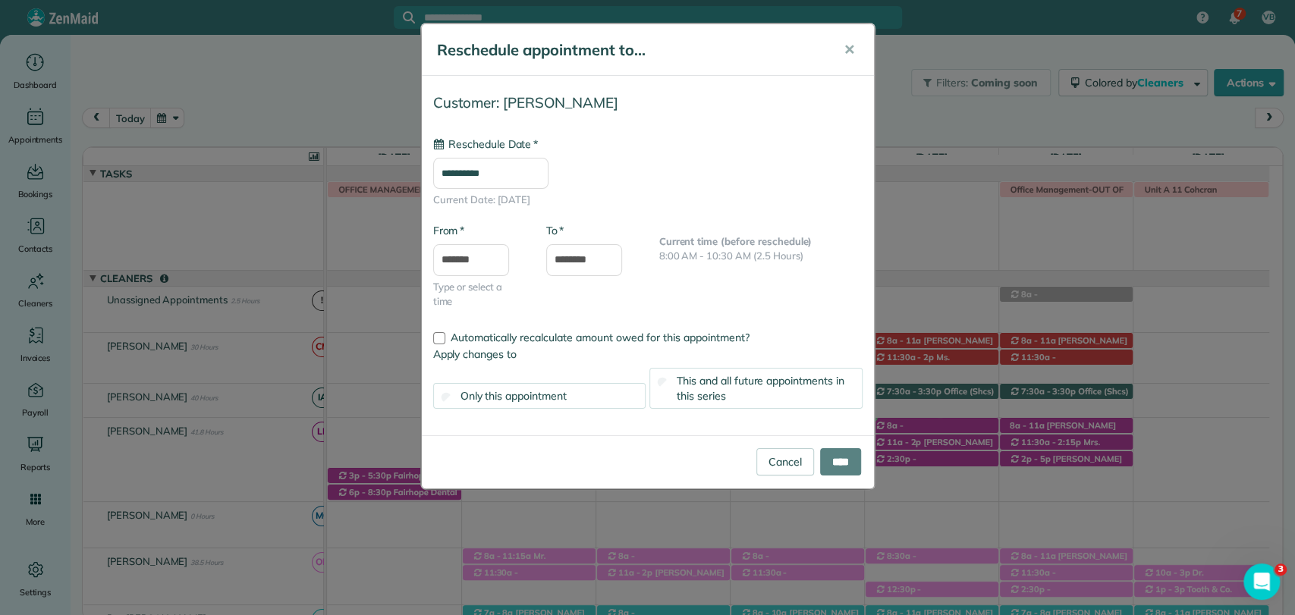
type input "**********"
click at [838, 445] on div "Cancel ****" at bounding box center [648, 461] width 452 height 53
click at [837, 457] on input "****" at bounding box center [840, 461] width 41 height 27
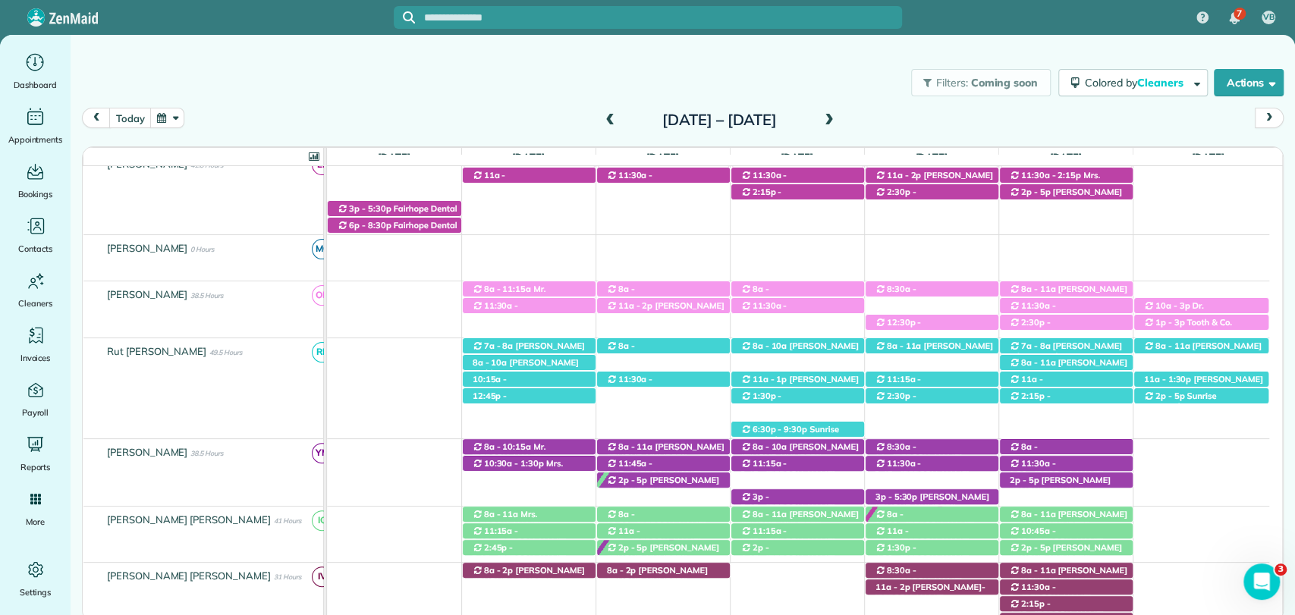
scroll to position [337, 0]
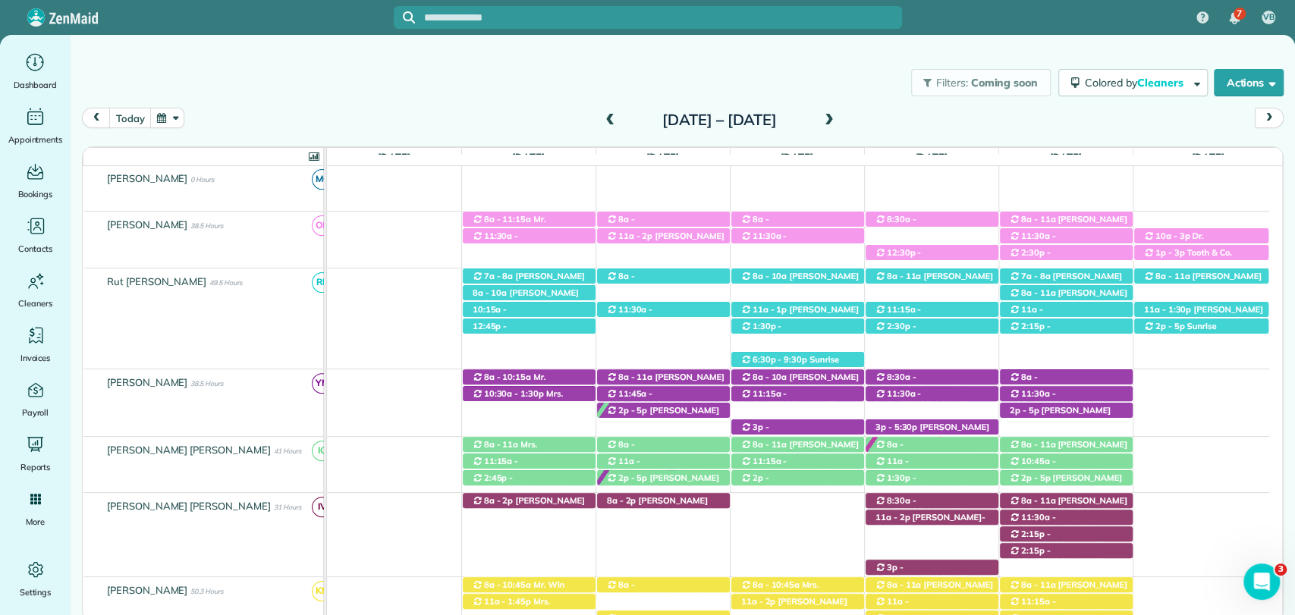
click at [602, 121] on span at bounding box center [610, 121] width 17 height 14
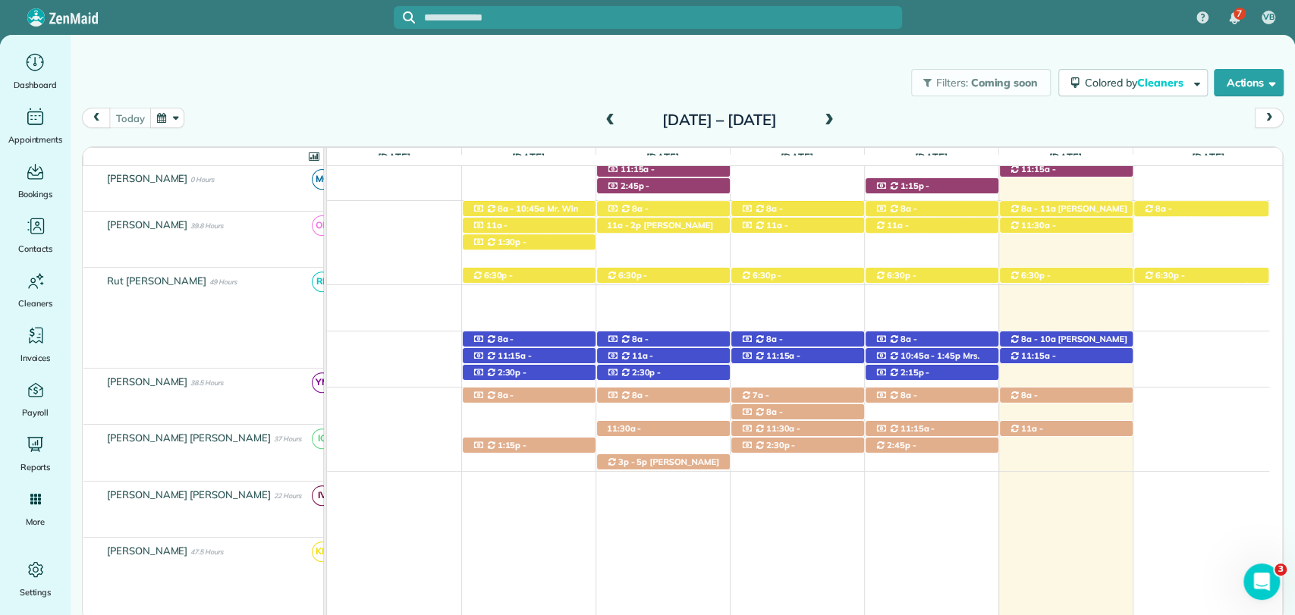
scroll to position [729, 0]
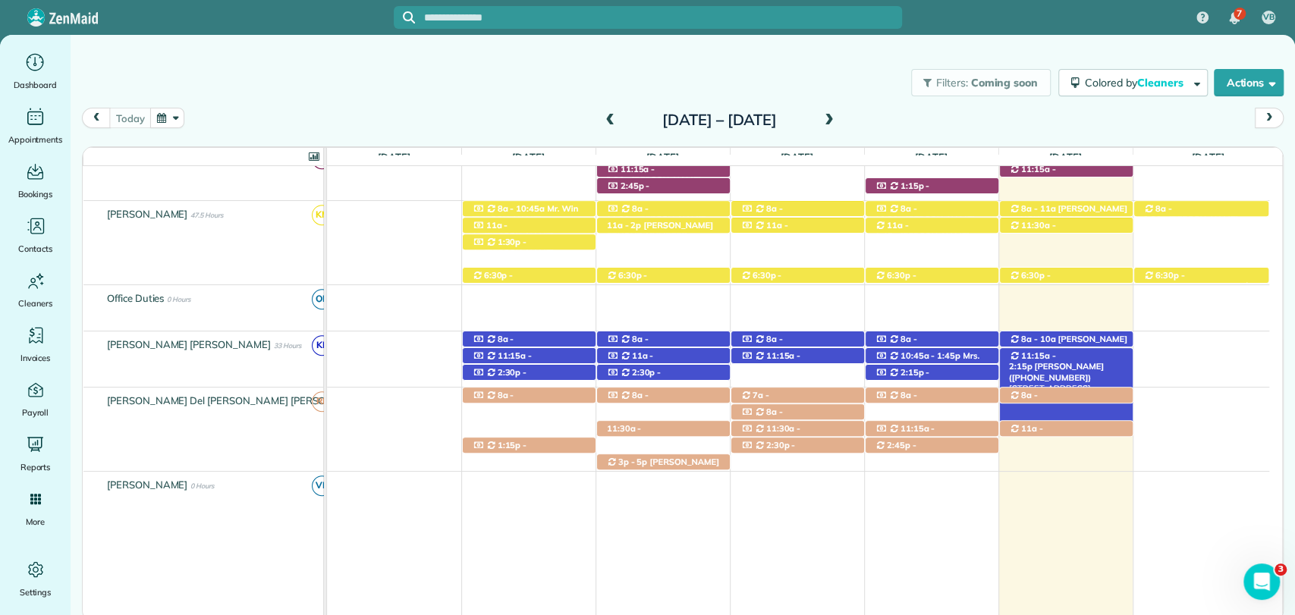
click at [1081, 361] on span "Gale Hutchinson (+19283738278)" at bounding box center [1056, 371] width 95 height 21
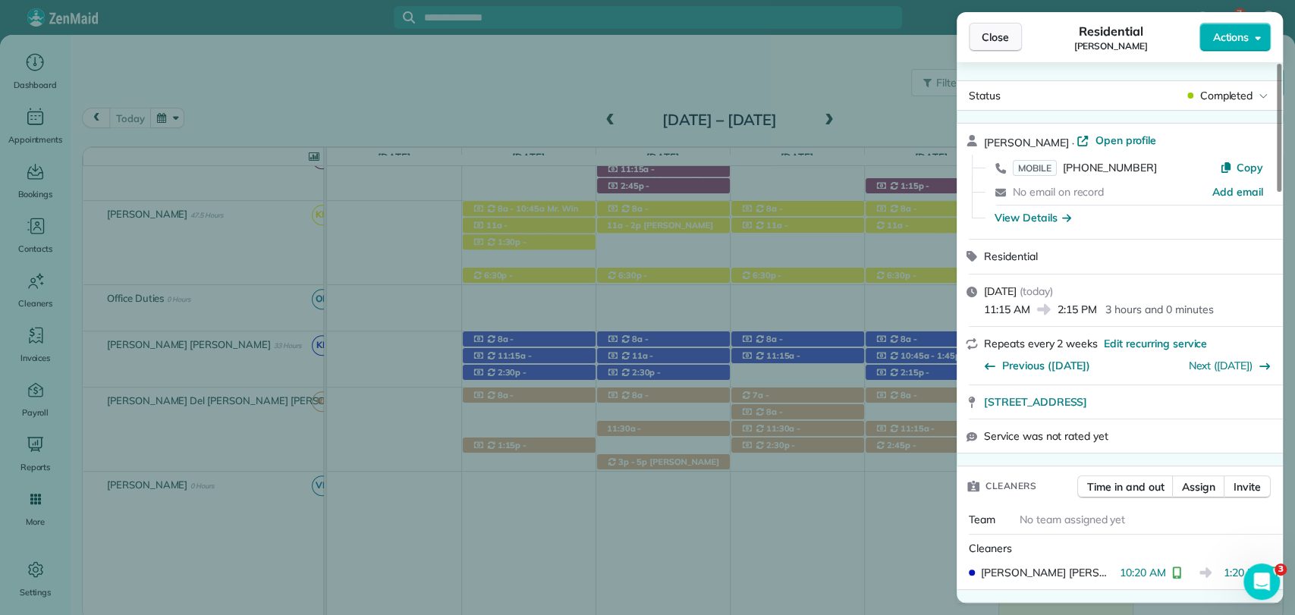
click at [1011, 29] on button "Close" at bounding box center [995, 37] width 53 height 29
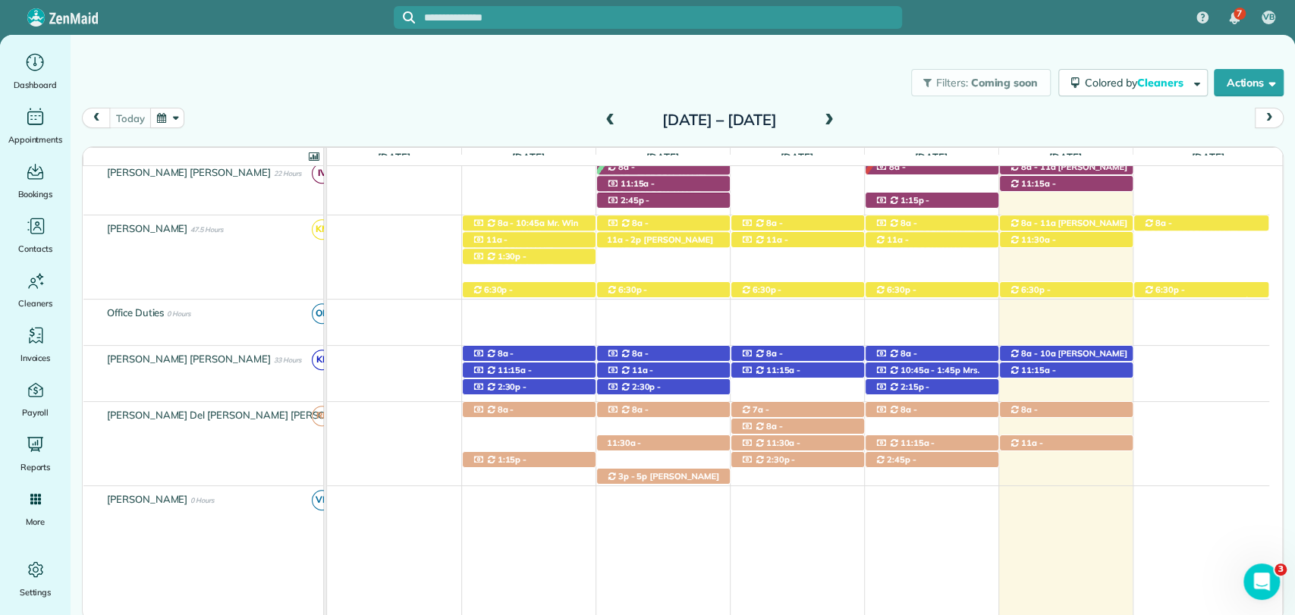
scroll to position [813, 0]
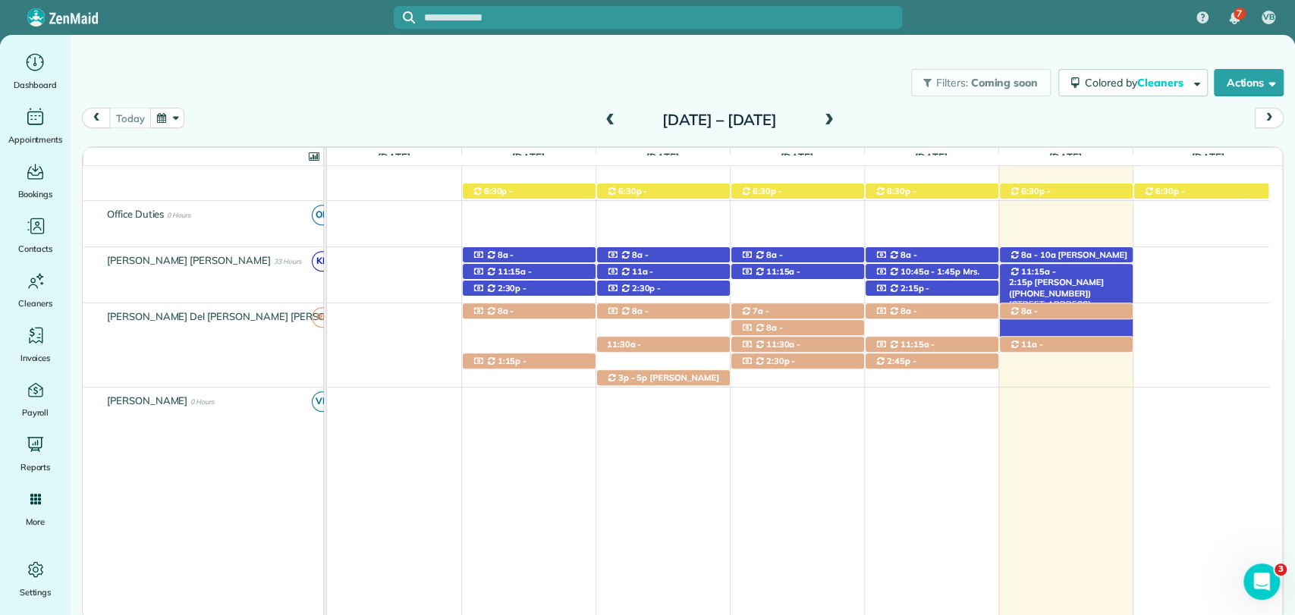
click at [1056, 274] on span "11:15a - 2:15p" at bounding box center [1032, 276] width 47 height 21
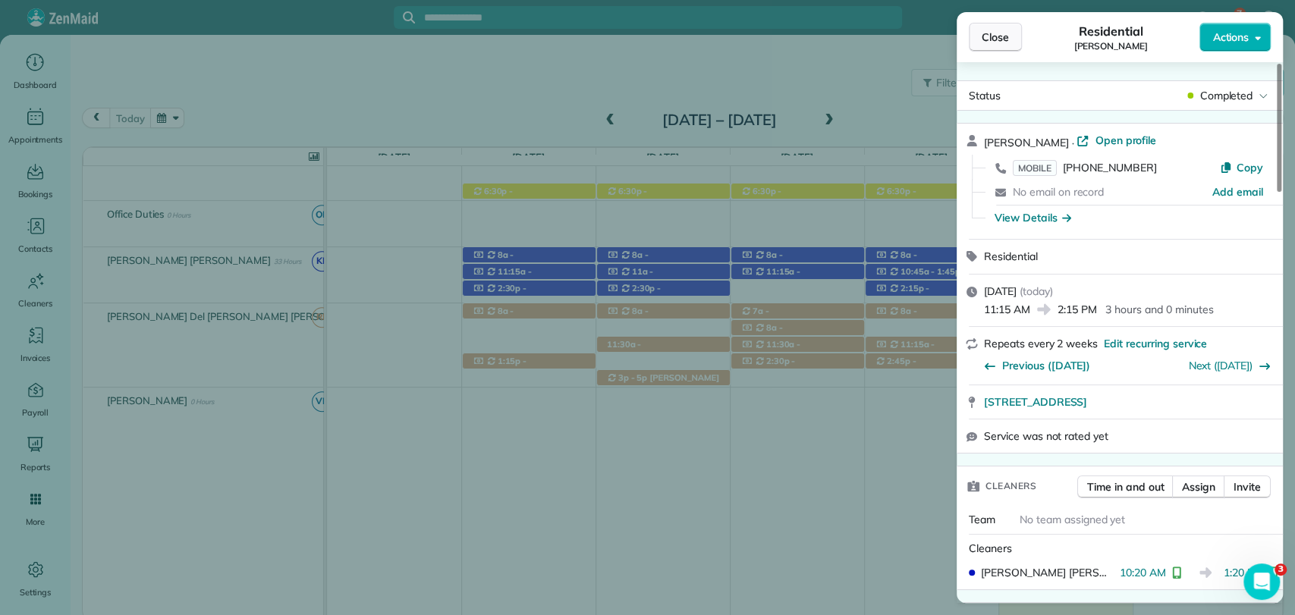
click at [1008, 50] on button "Close" at bounding box center [995, 37] width 53 height 29
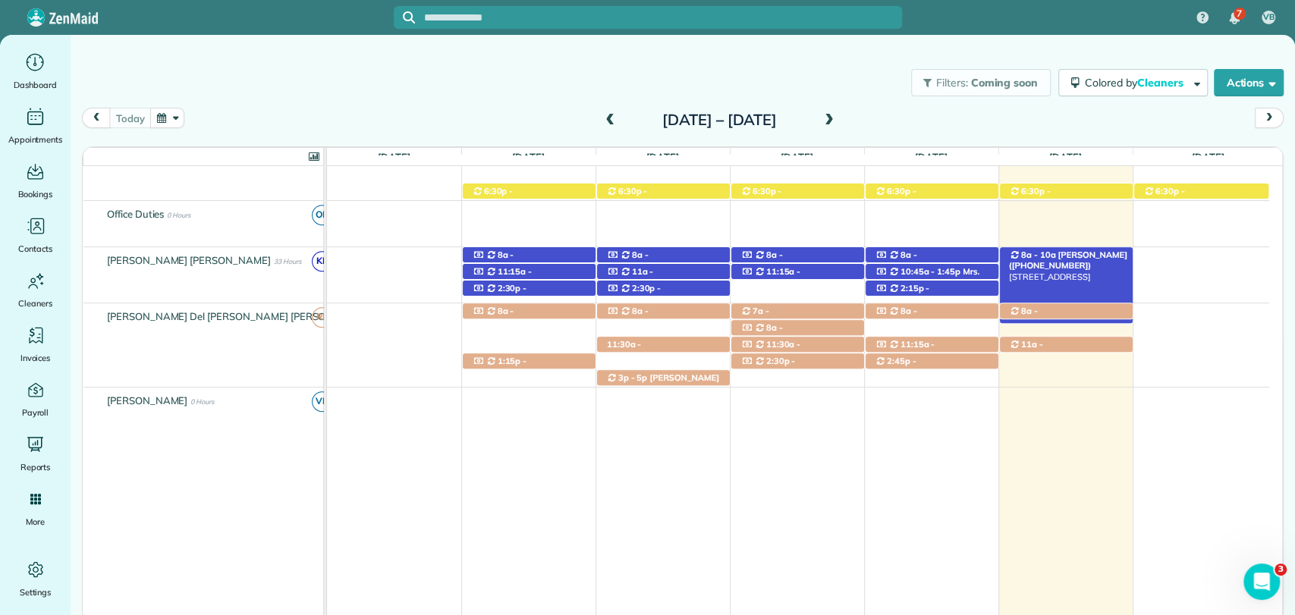
click at [1056, 253] on span "Mrs. Sandra Lynn (+12516101731)" at bounding box center [1068, 260] width 118 height 21
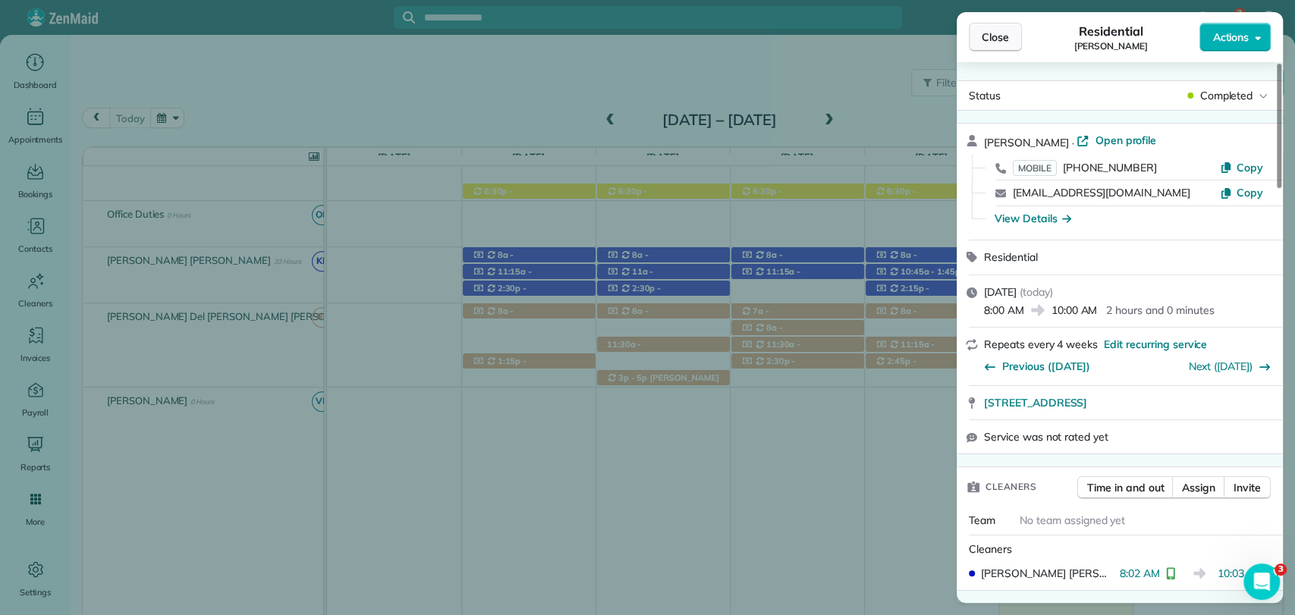
click at [1008, 38] on span "Close" at bounding box center [995, 37] width 27 height 15
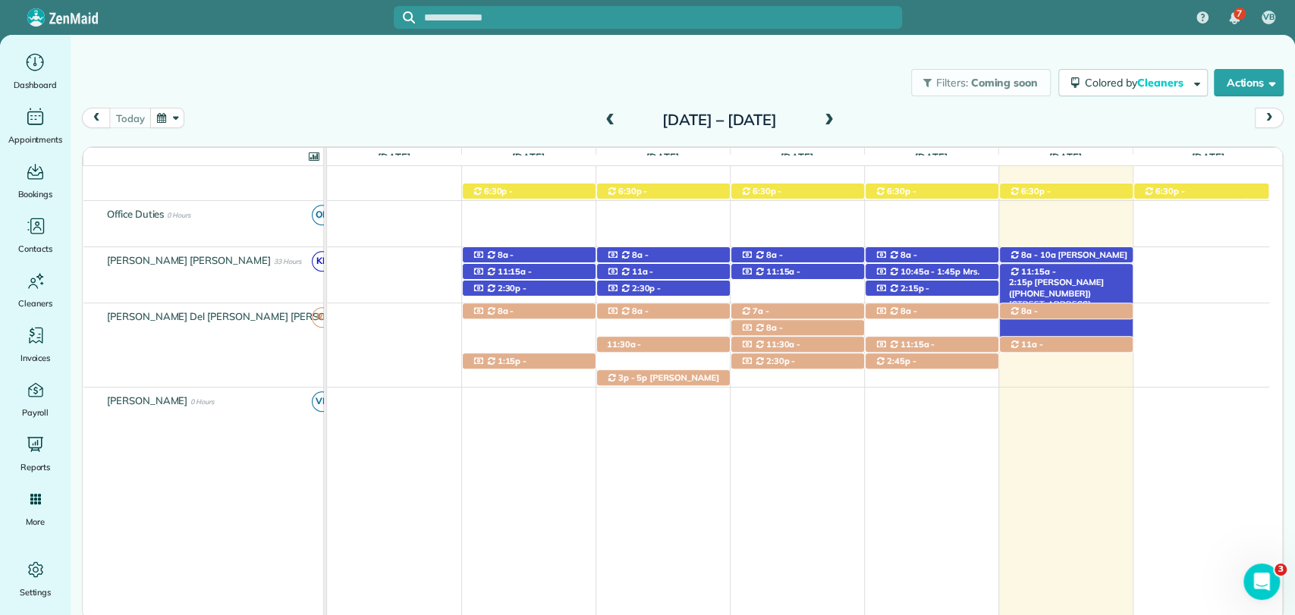
click at [1080, 277] on span "Gale Hutchinson (+19283738278)" at bounding box center [1056, 287] width 95 height 21
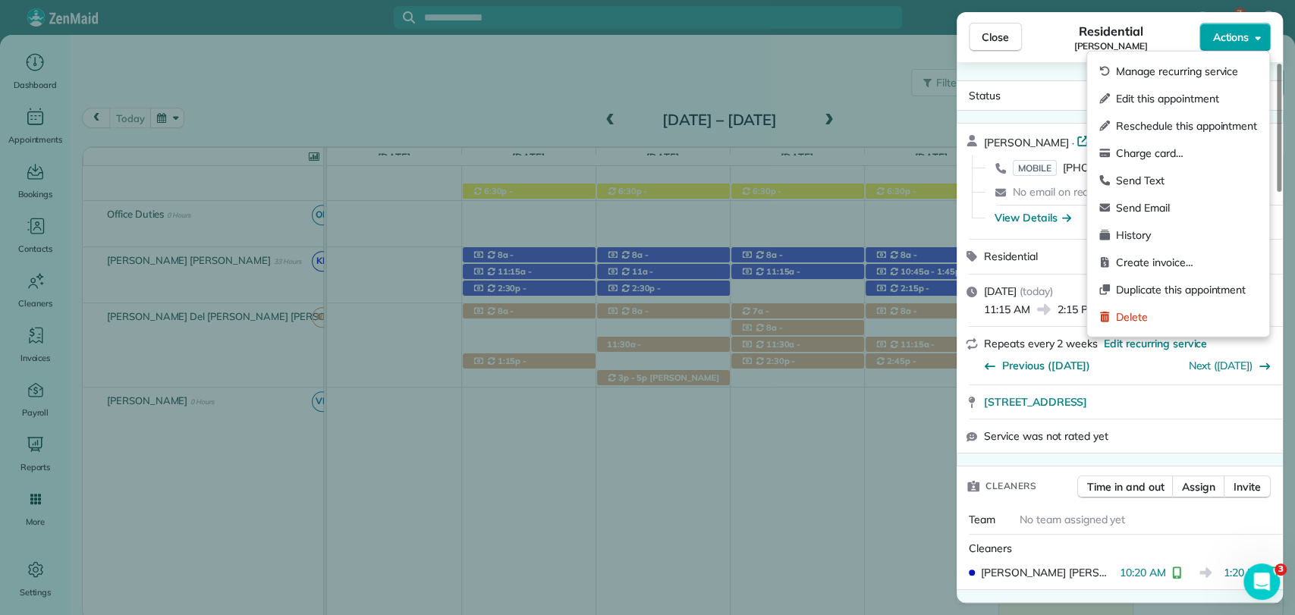
click at [1230, 30] on span "Actions" at bounding box center [1230, 37] width 36 height 15
click at [1132, 104] on span "Edit this appointment" at bounding box center [1186, 98] width 141 height 15
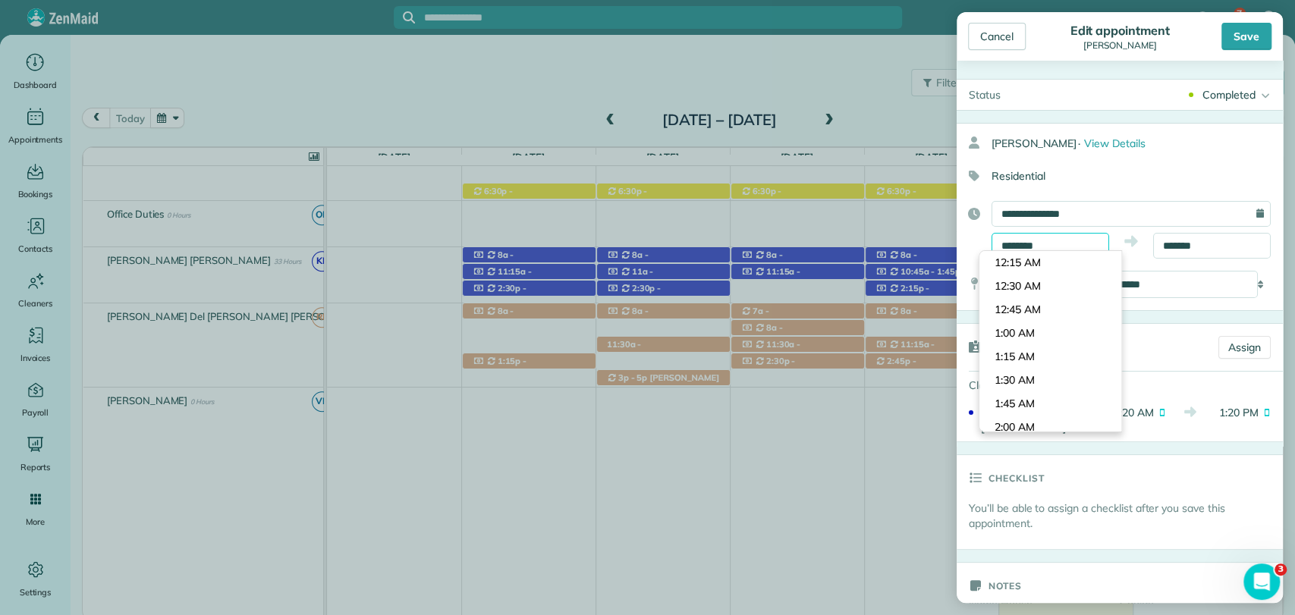
click at [1050, 243] on input "********" at bounding box center [1051, 246] width 118 height 26
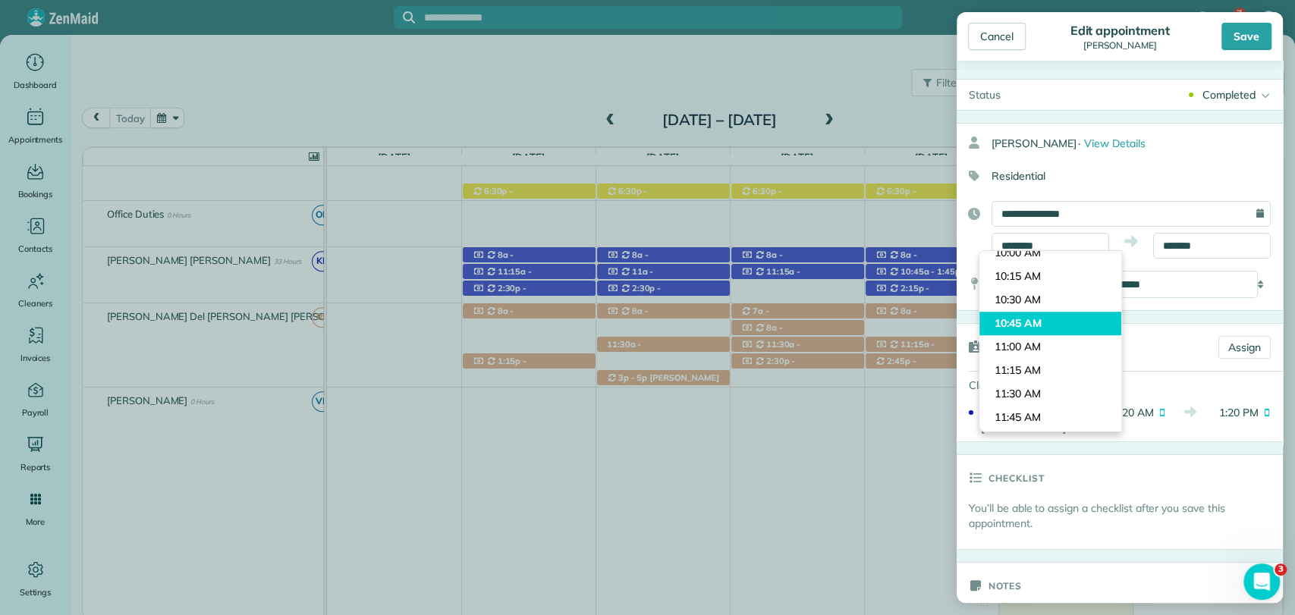
type input "********"
click at [1042, 317] on body "7 VB Dashboard Appointments Bookings Contacts Cleaners Invoices Payroll Reports…" at bounding box center [647, 307] width 1295 height 615
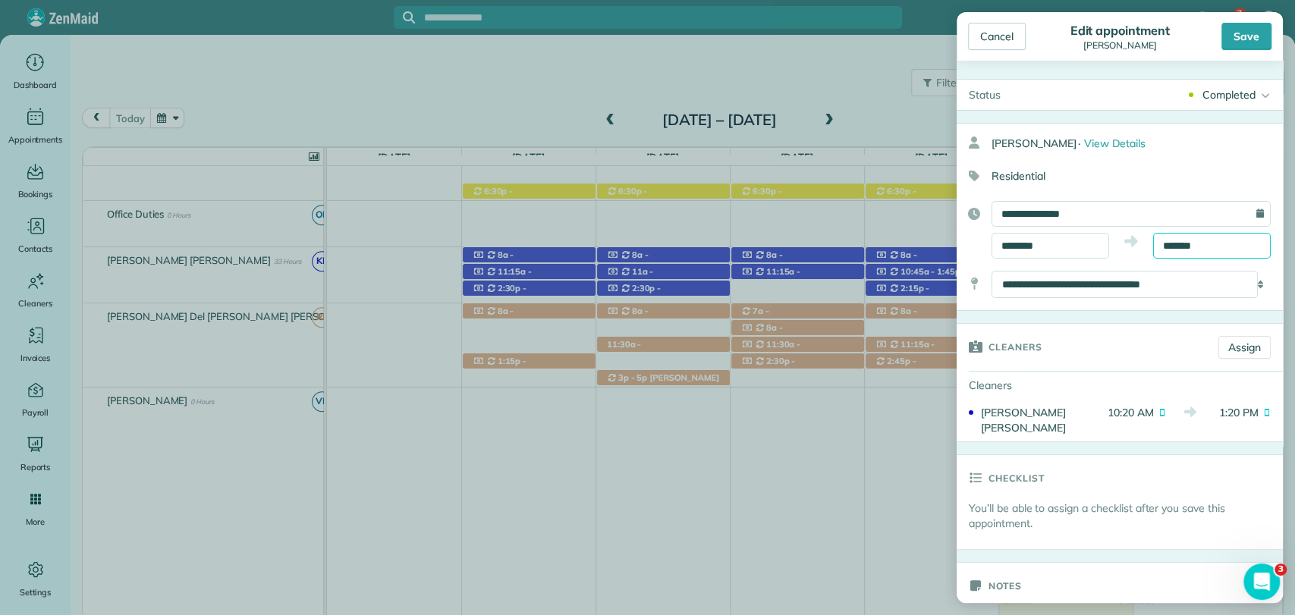
click at [1170, 239] on input "*******" at bounding box center [1212, 246] width 118 height 26
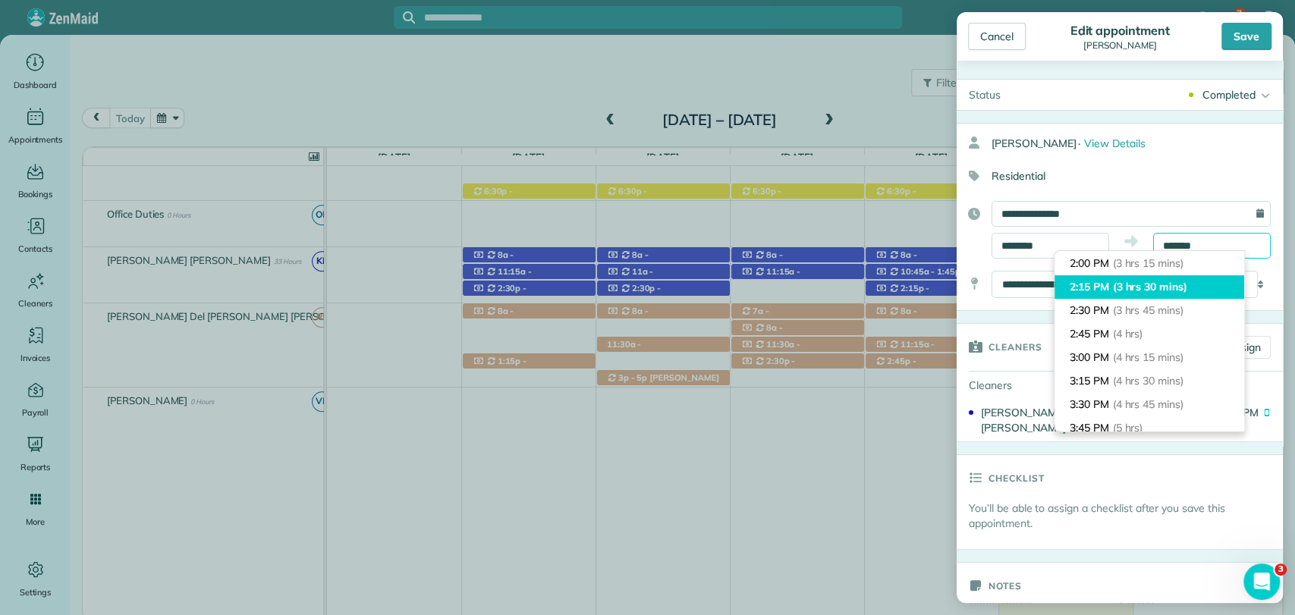
scroll to position [221, 0]
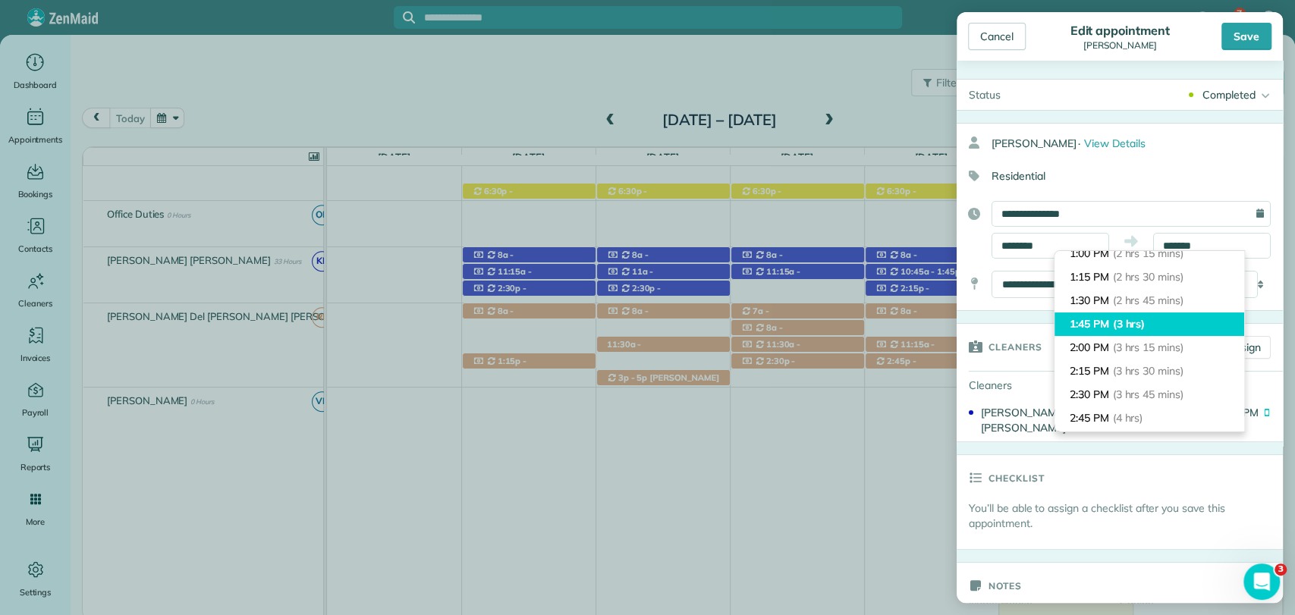
type input "*******"
click at [1152, 324] on li "1:45 PM (3 hrs)" at bounding box center [1150, 325] width 190 height 24
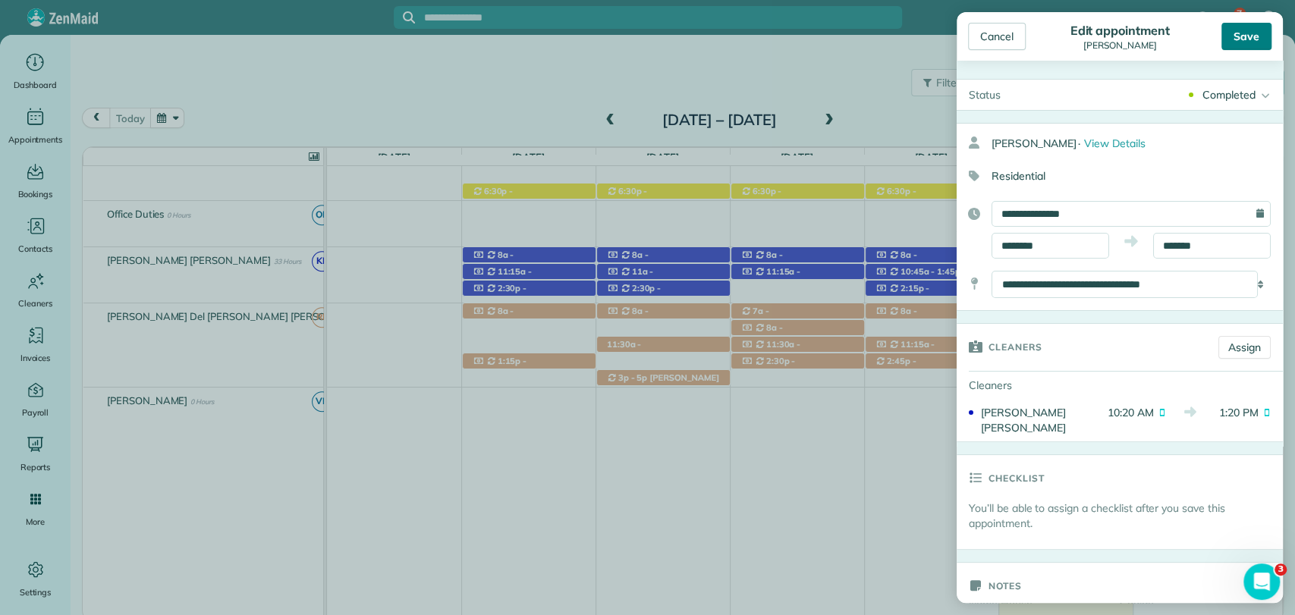
click at [1256, 39] on div "Save" at bounding box center [1247, 36] width 50 height 27
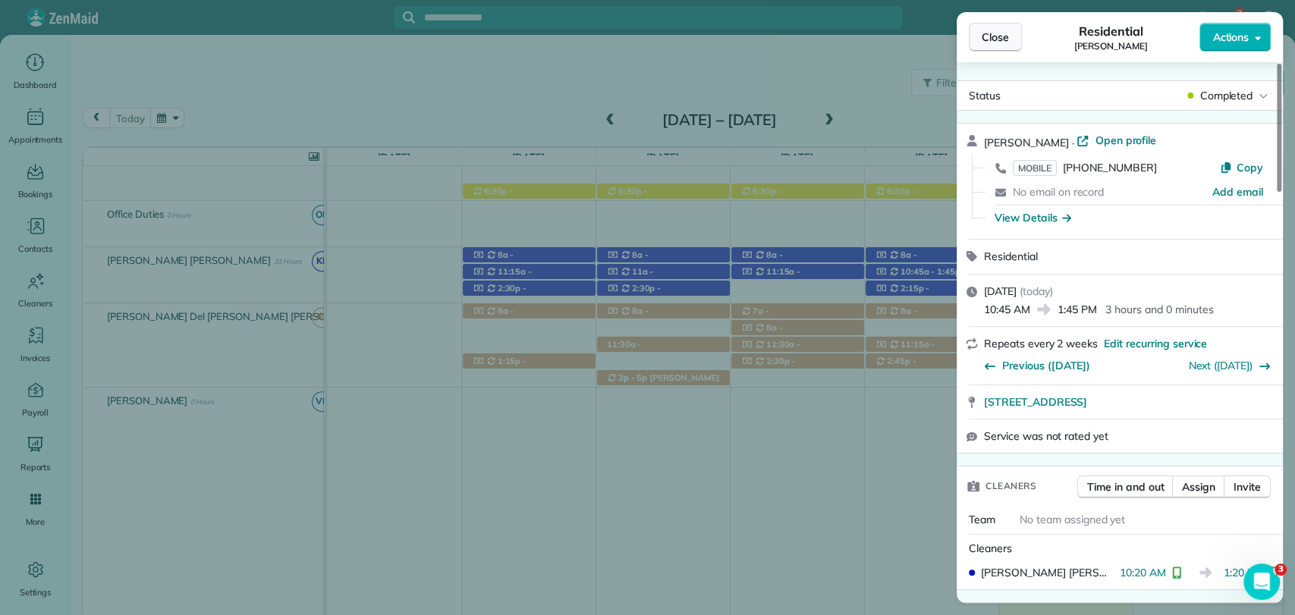
click at [979, 35] on button "Close" at bounding box center [995, 37] width 53 height 29
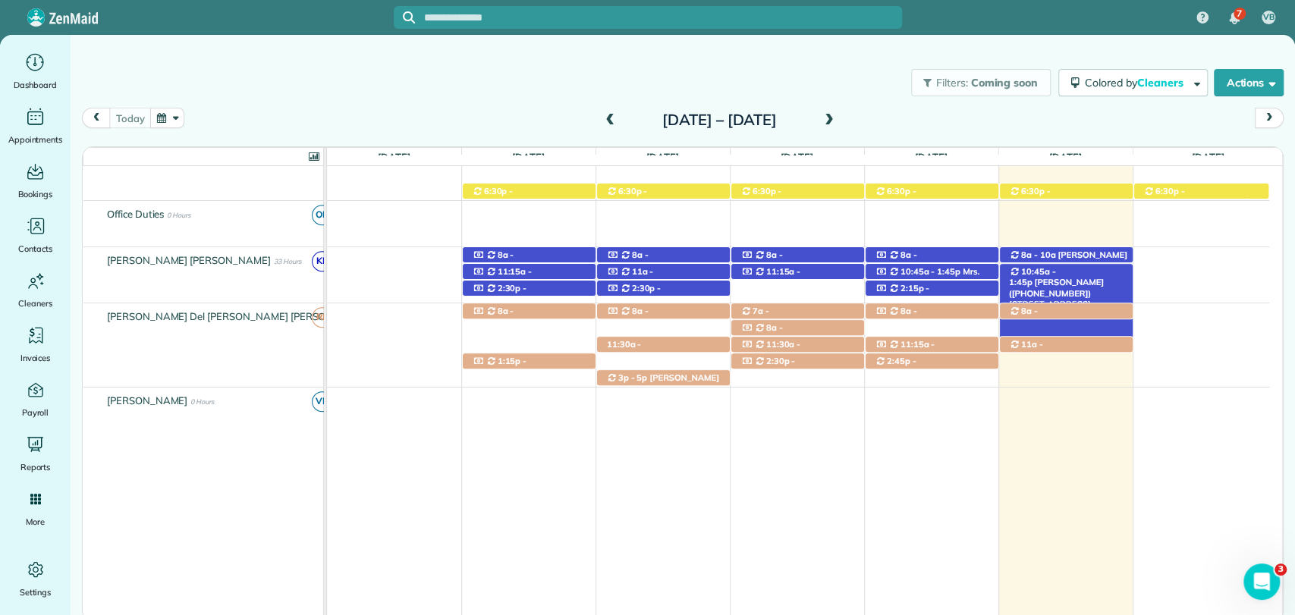
click at [1090, 277] on span "Gale Hutchinson (+19283738278)" at bounding box center [1056, 287] width 95 height 21
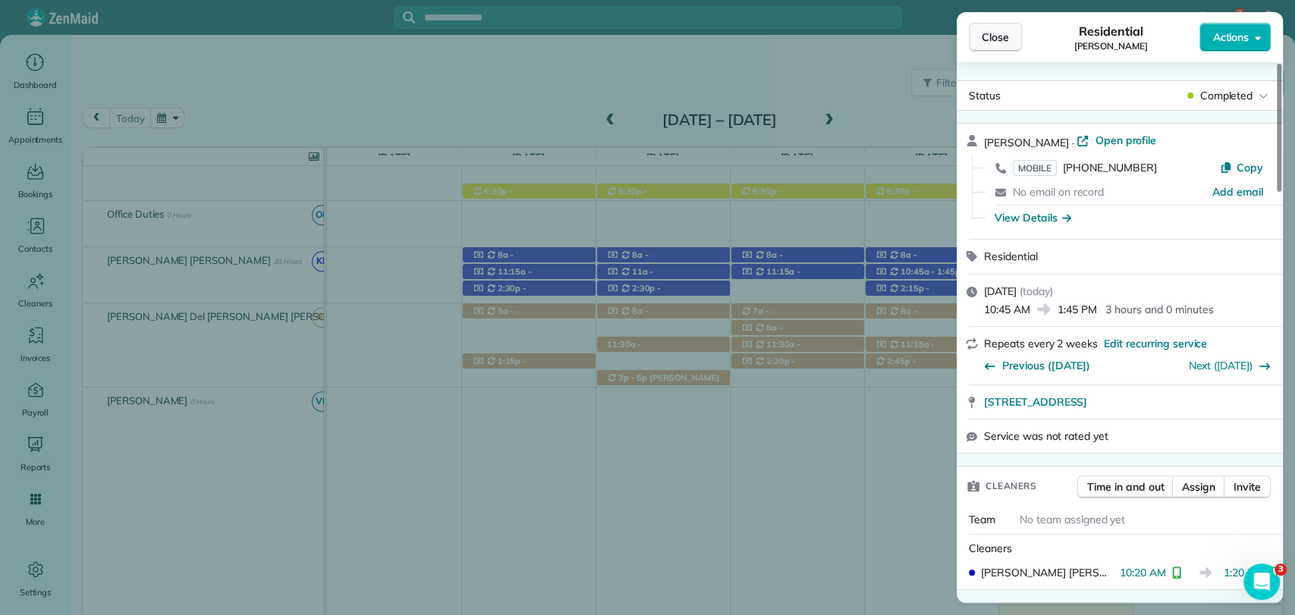
click at [996, 30] on span "Close" at bounding box center [995, 37] width 27 height 15
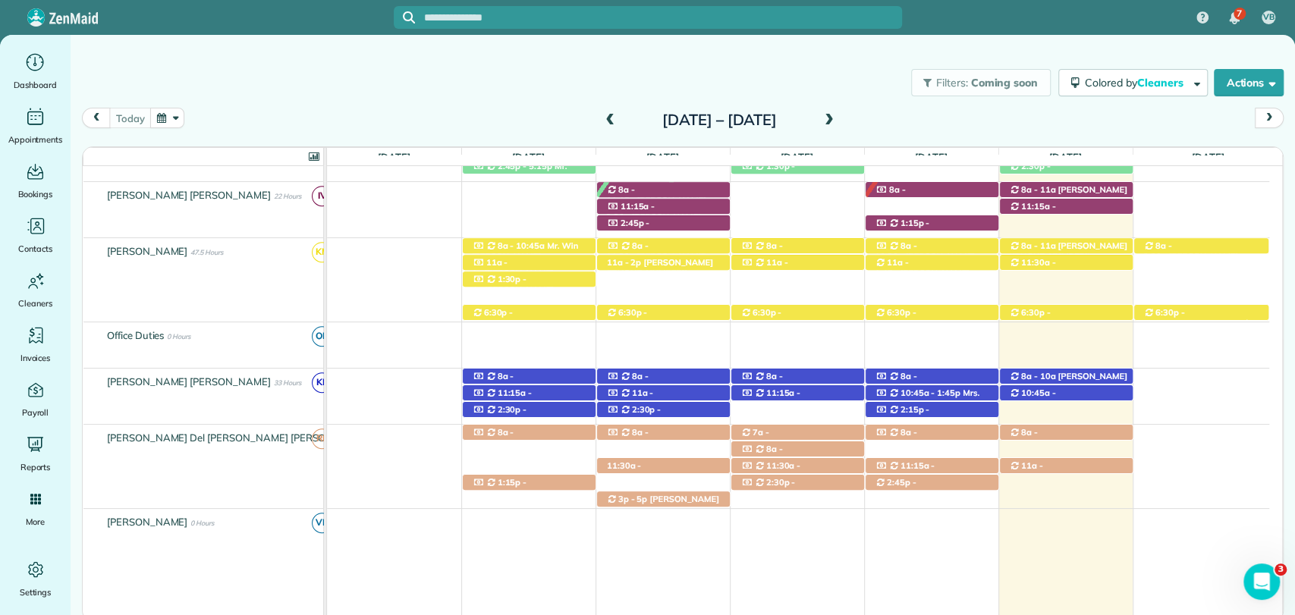
scroll to position [645, 0]
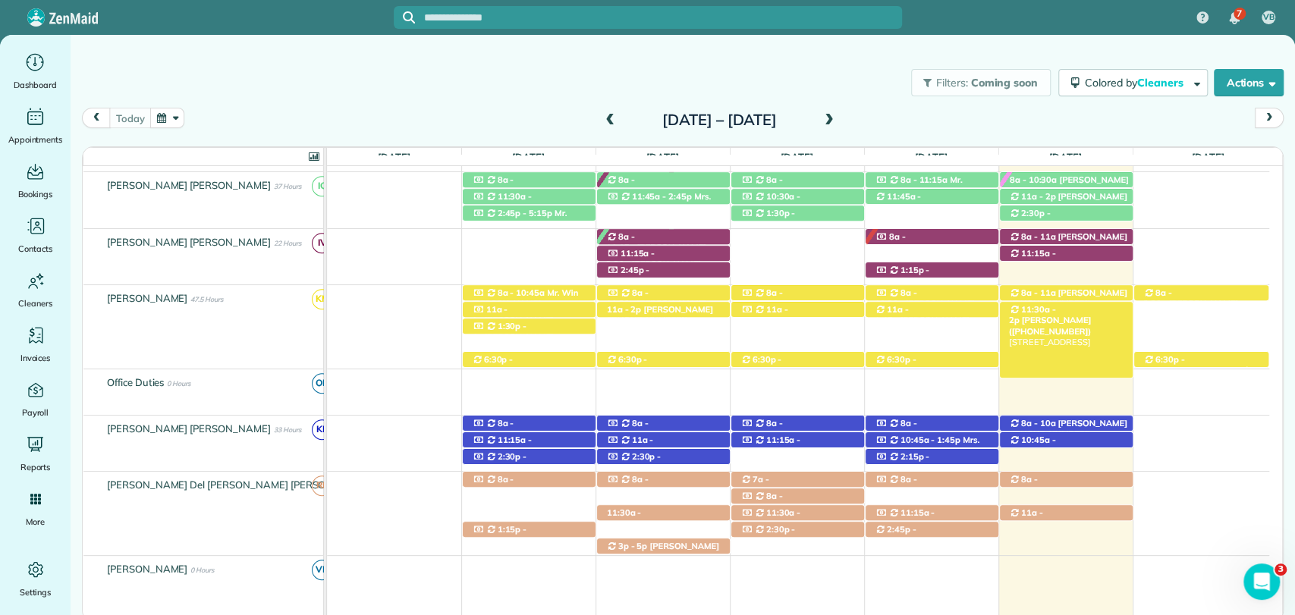
click at [1091, 315] on span "Krystal Haywood (+19098449929)" at bounding box center [1050, 325] width 83 height 21
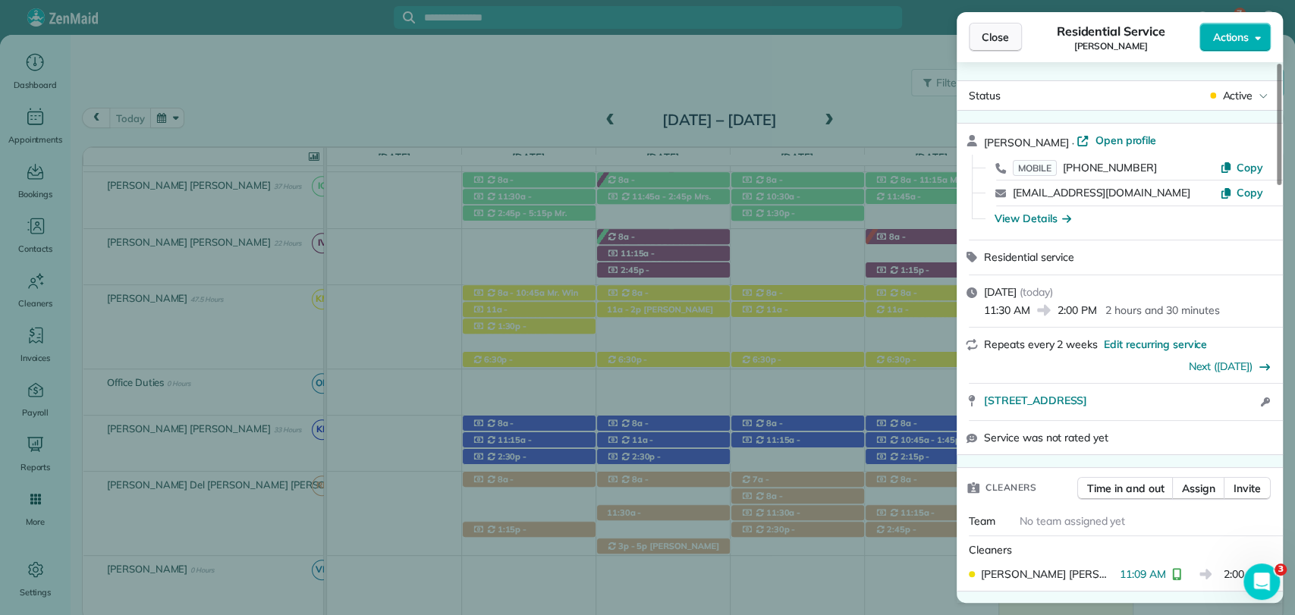
click at [988, 39] on span "Close" at bounding box center [995, 37] width 27 height 15
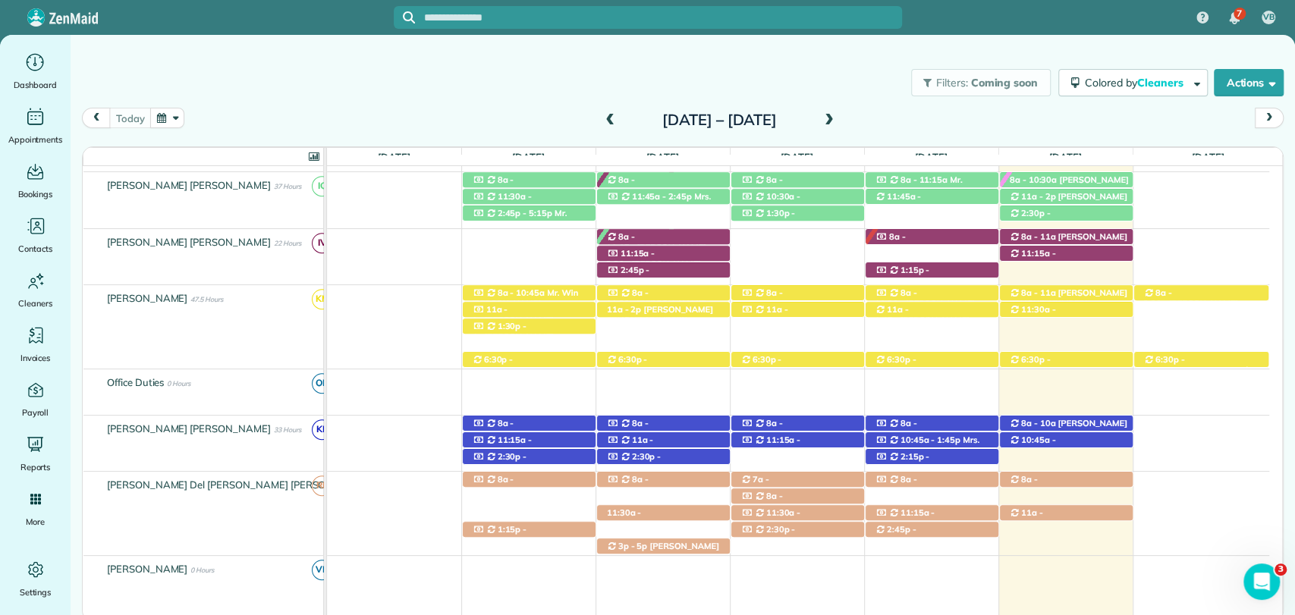
scroll to position [561, 0]
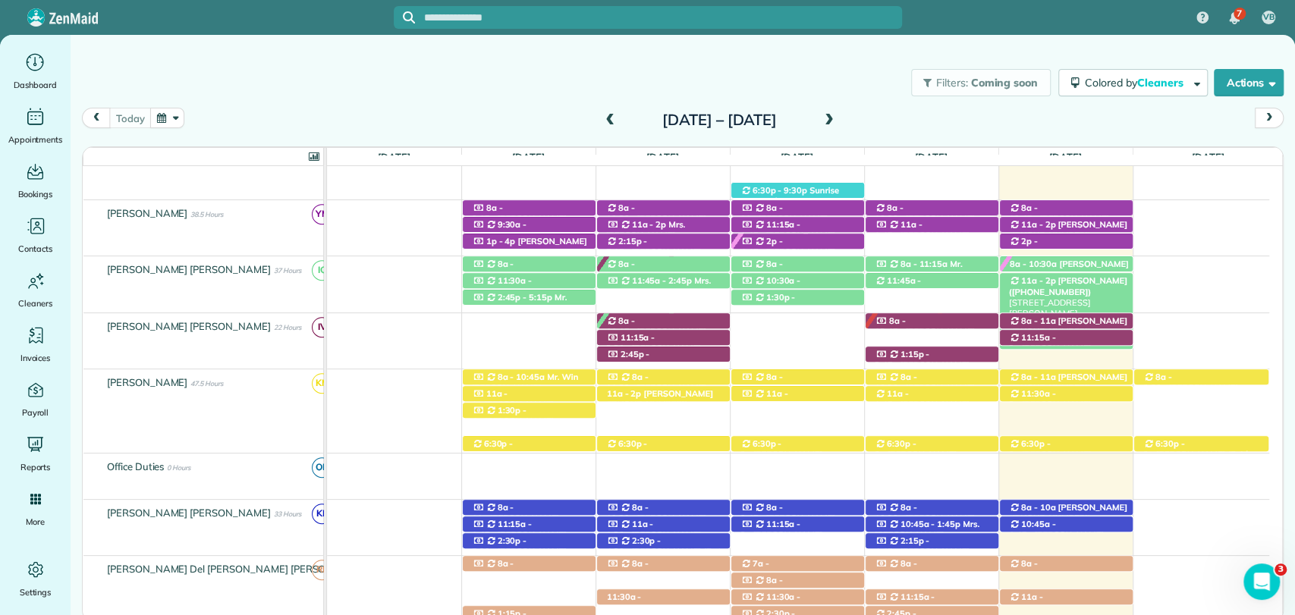
click at [1086, 280] on span "Linda Hansen (+12259379763)" at bounding box center [1068, 285] width 118 height 21
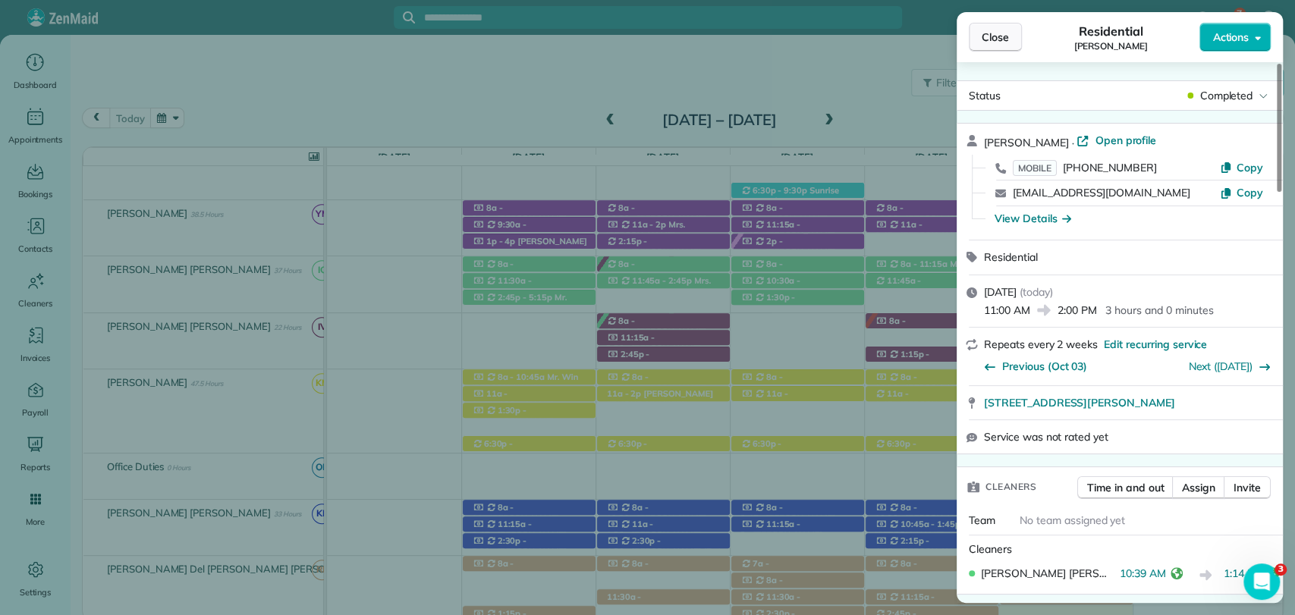
click at [995, 41] on span "Close" at bounding box center [995, 37] width 27 height 15
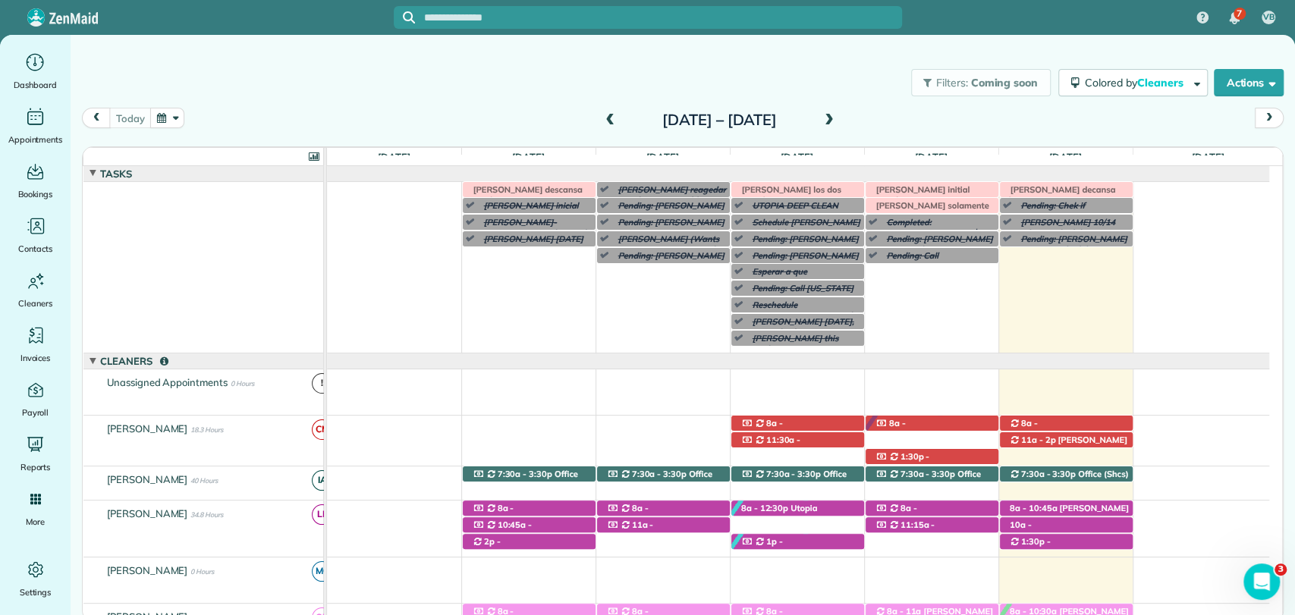
click at [838, 123] on span at bounding box center [829, 121] width 17 height 14
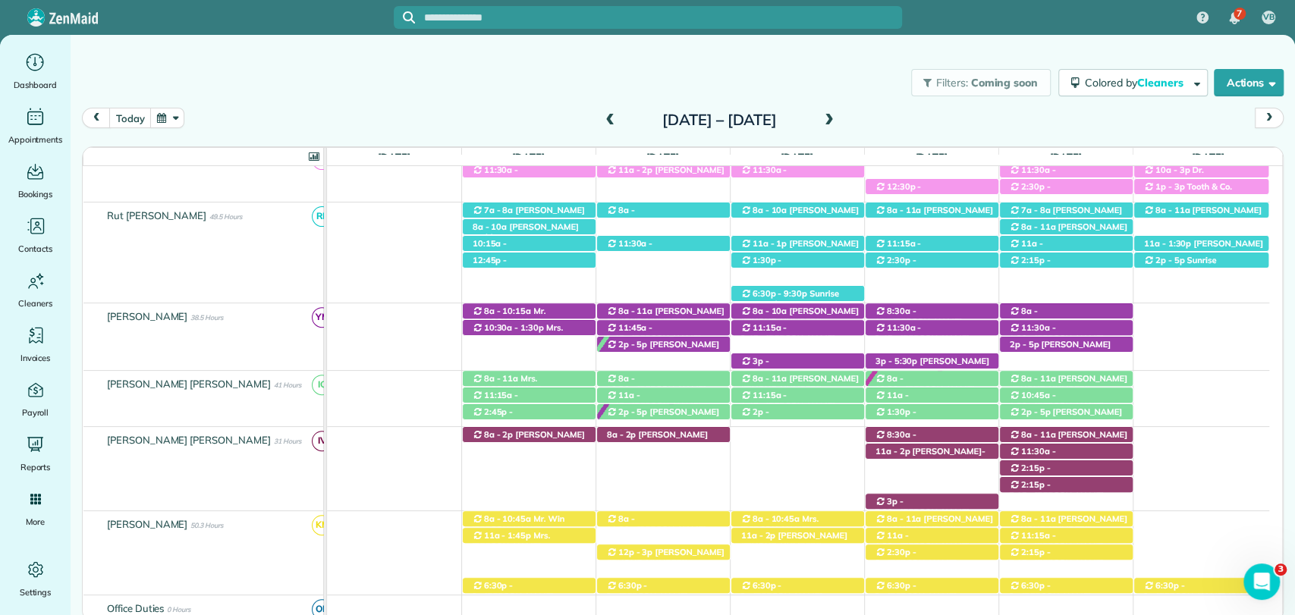
scroll to position [421, 0]
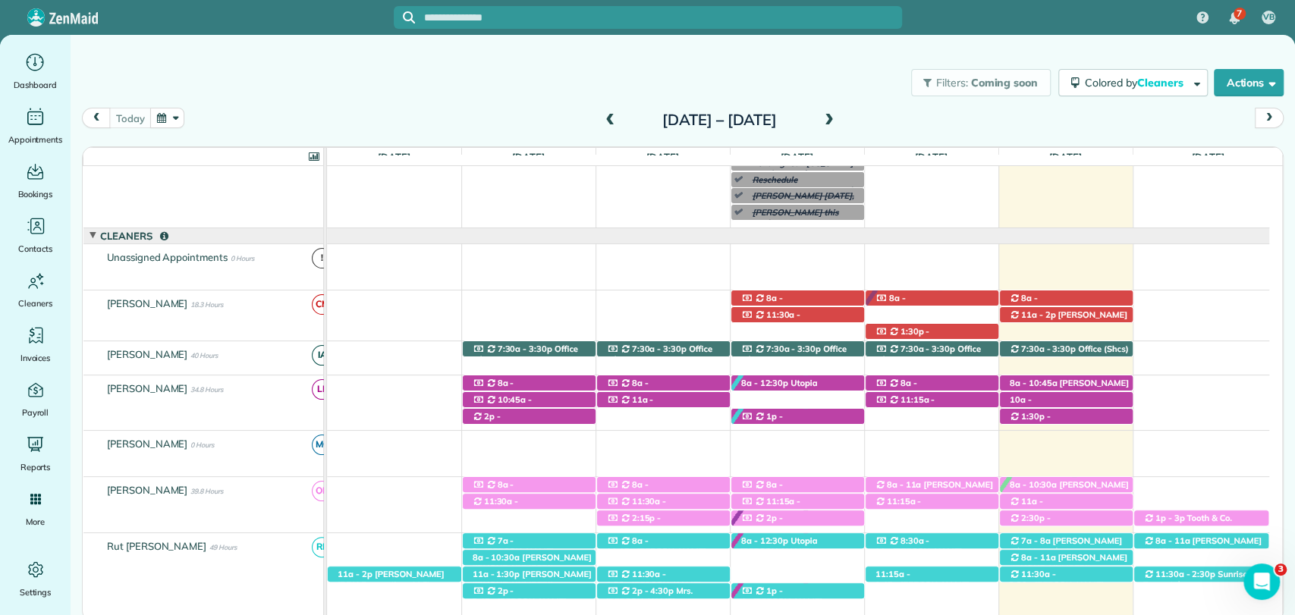
scroll to position [715, 0]
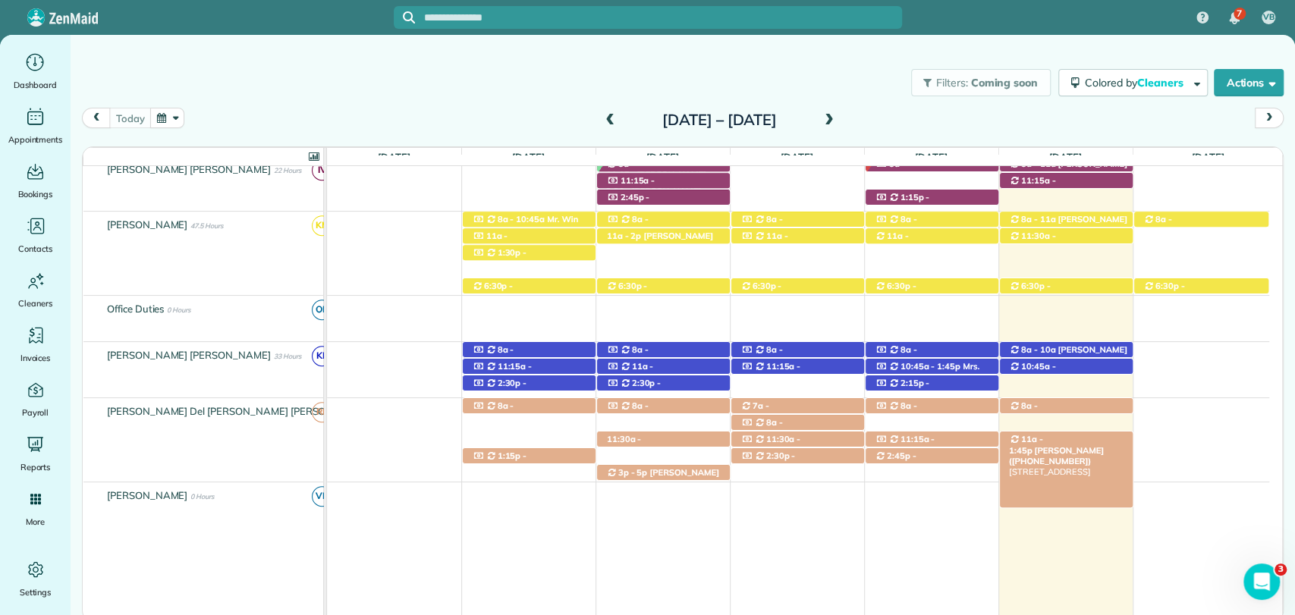
click at [1091, 445] on span "Bianca Ingram (+12513705558)" at bounding box center [1056, 455] width 95 height 21
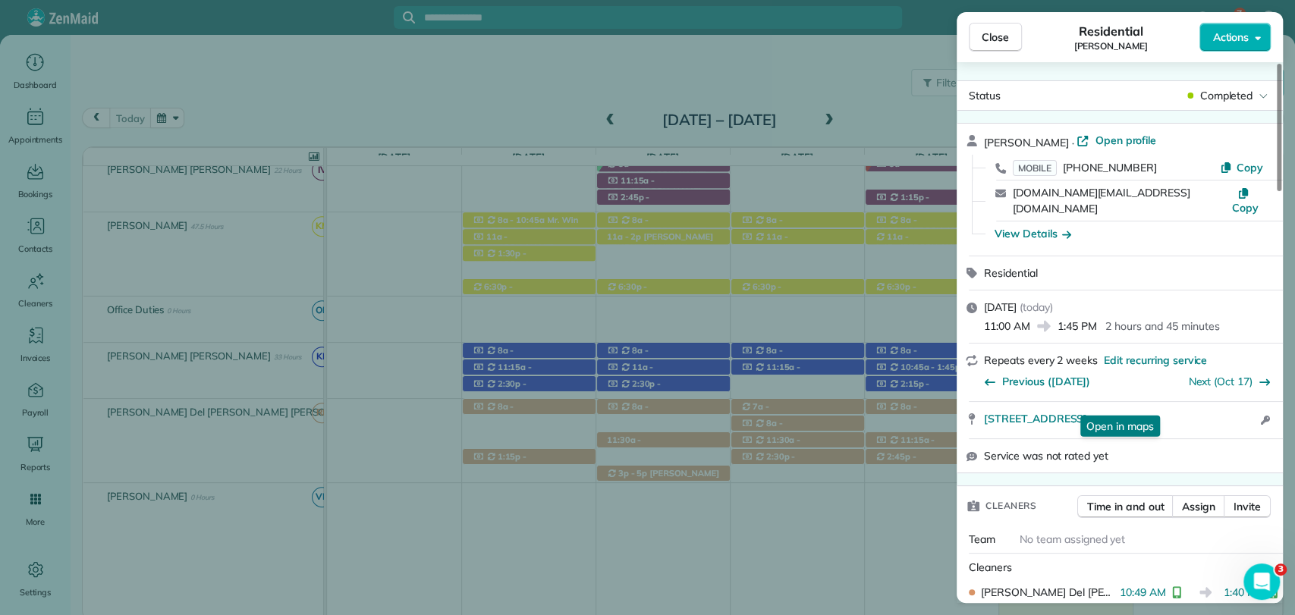
scroll to position [84, 0]
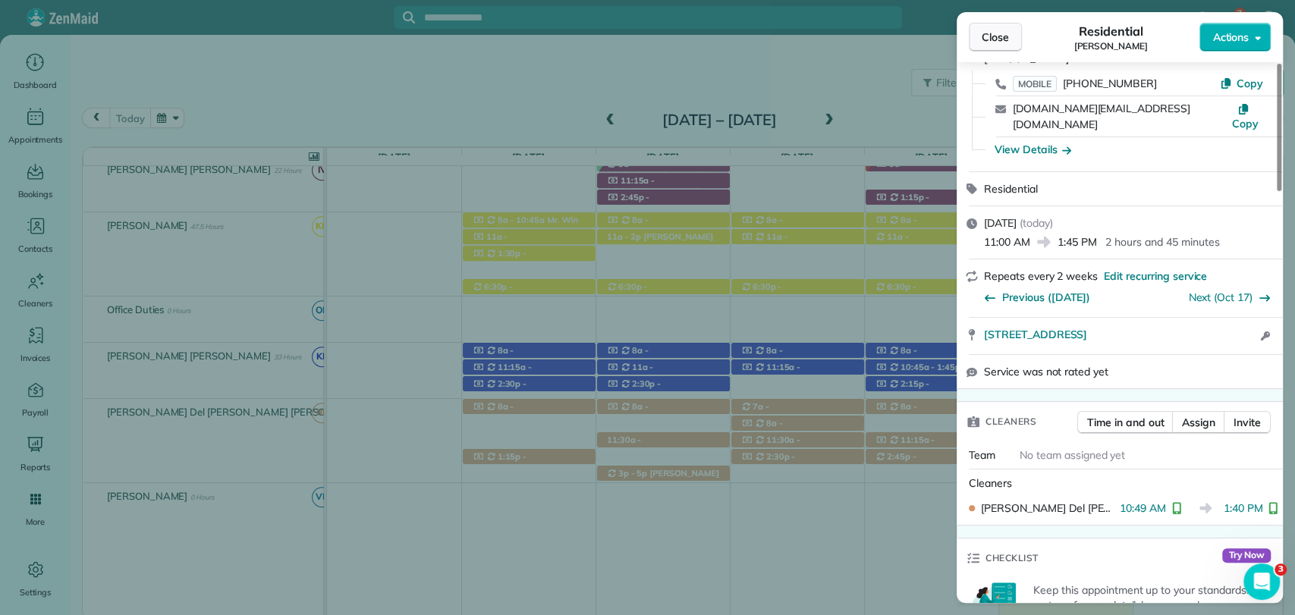
click at [992, 32] on span "Close" at bounding box center [995, 37] width 27 height 15
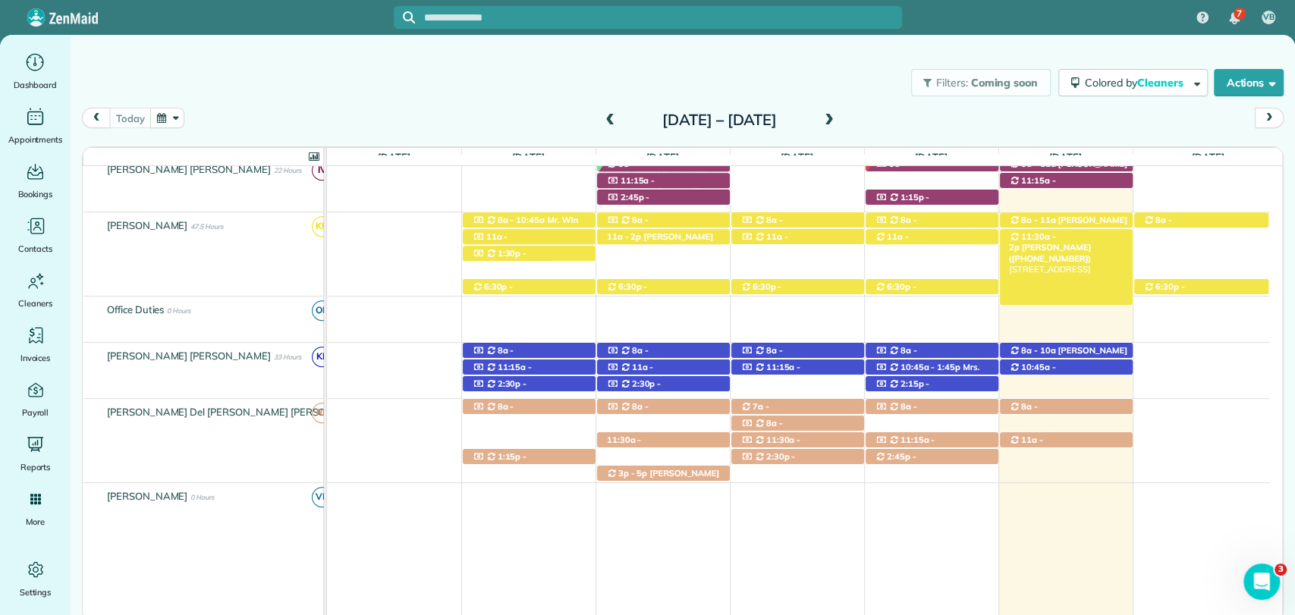
click at [1045, 236] on span "11:30a - 2p" at bounding box center [1032, 241] width 47 height 21
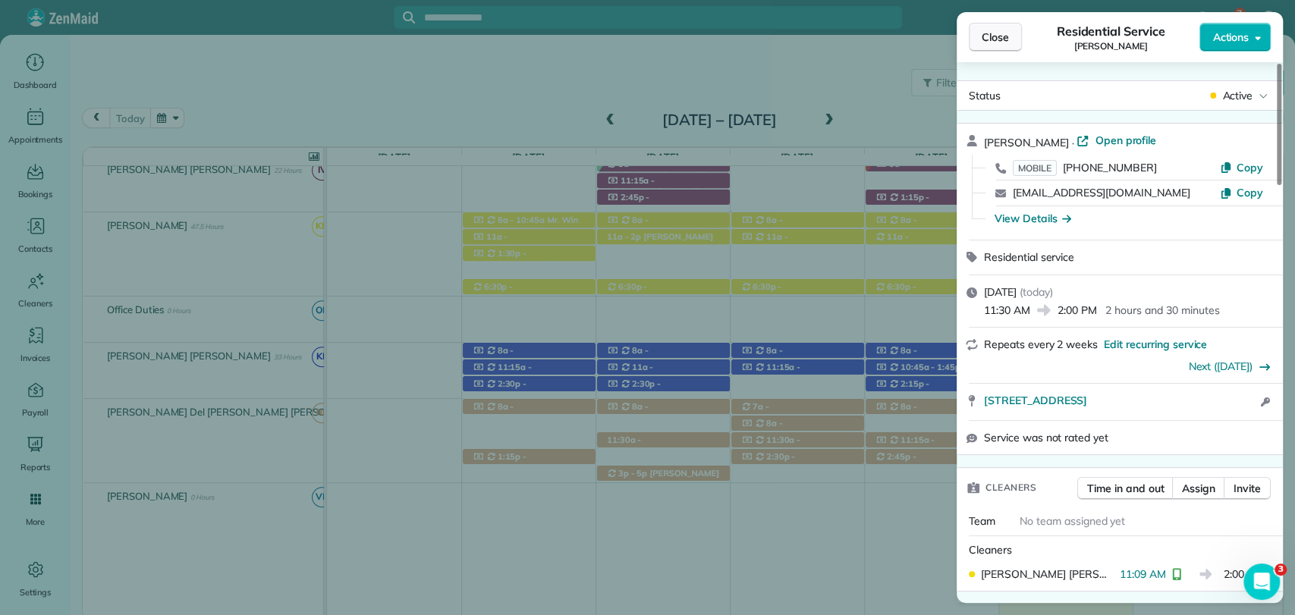
click at [1008, 46] on button "Close" at bounding box center [995, 37] width 53 height 29
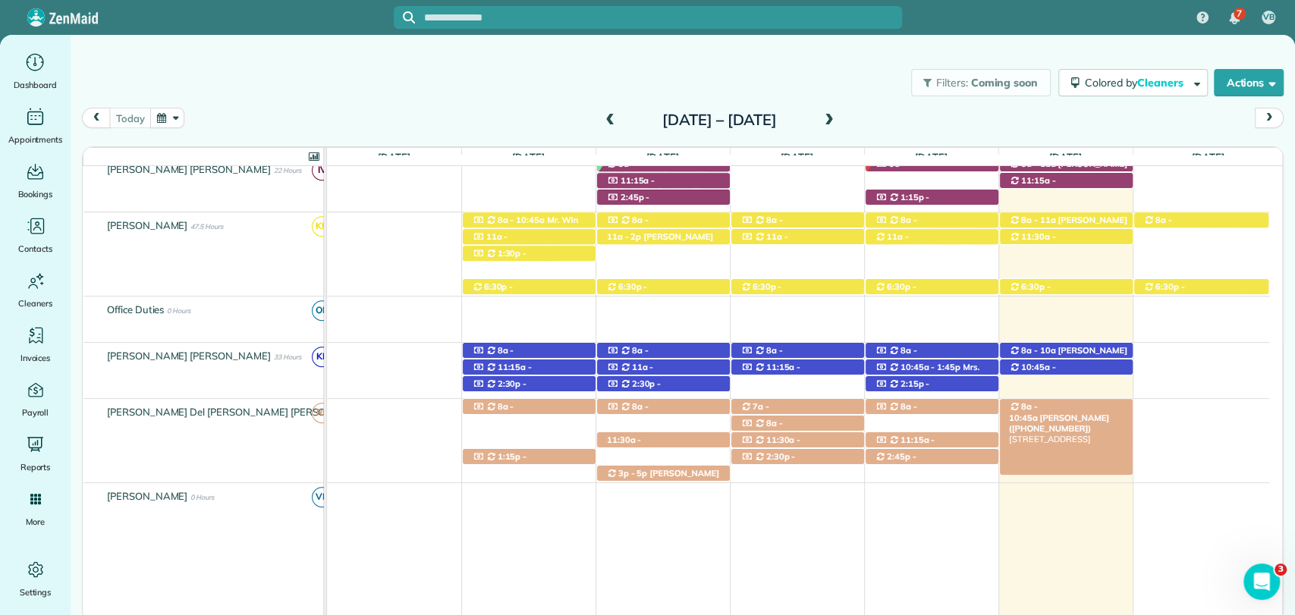
click at [1071, 413] on span "Mrs. Shannon Silvernail (+12516053132)" at bounding box center [1059, 423] width 100 height 21
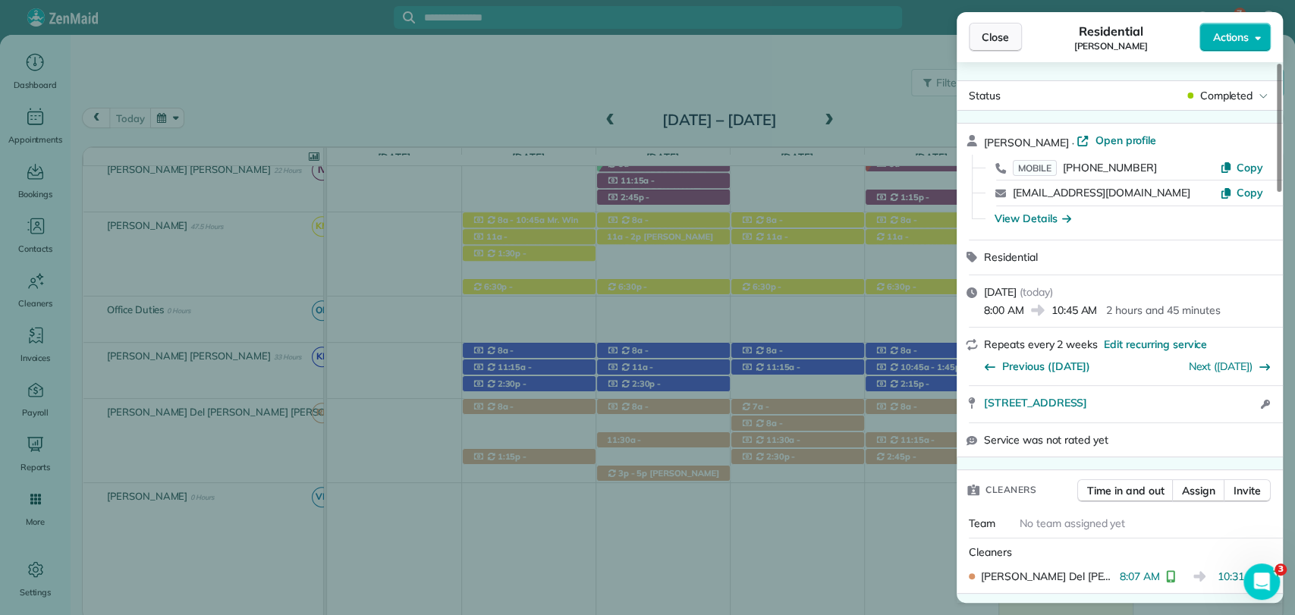
click at [989, 41] on span "Close" at bounding box center [995, 37] width 27 height 15
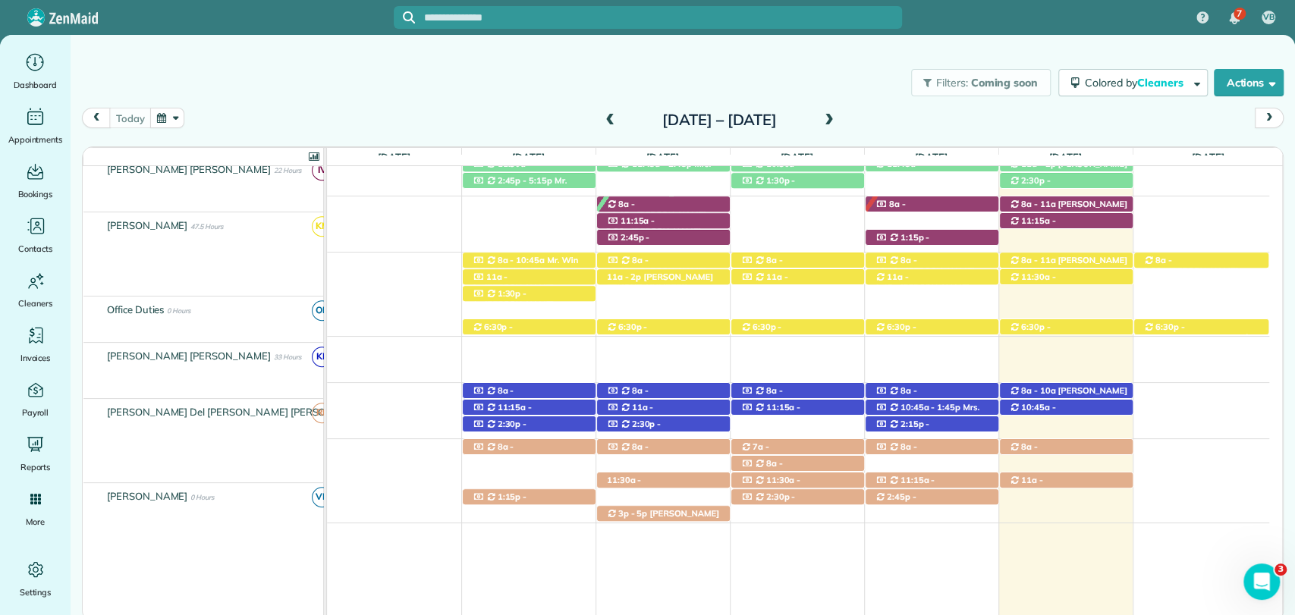
scroll to position [549, 0]
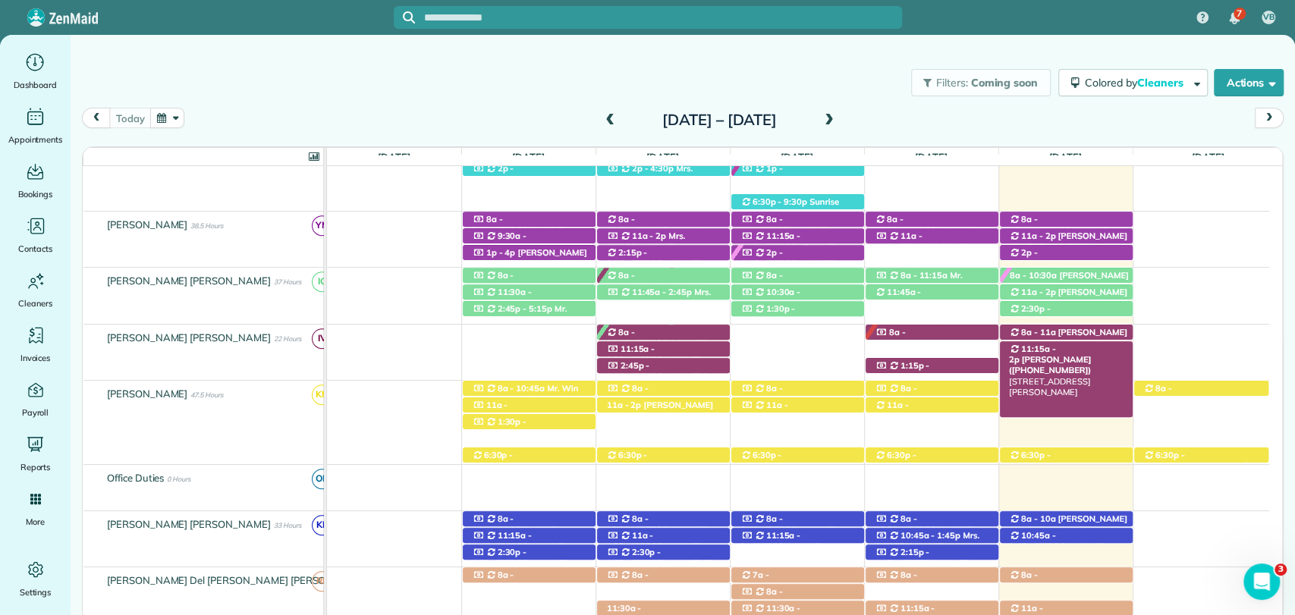
click at [1061, 354] on span "Christine Staup (+19517680081)" at bounding box center [1050, 364] width 83 height 21
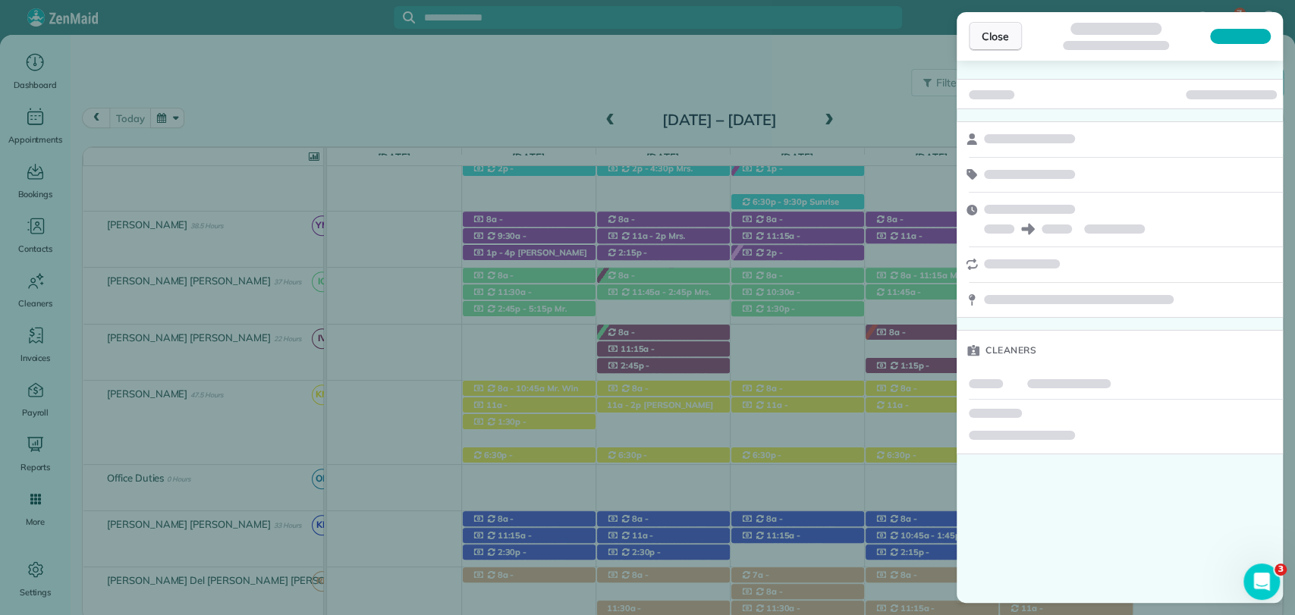
click at [1008, 37] on span "Close" at bounding box center [995, 36] width 27 height 15
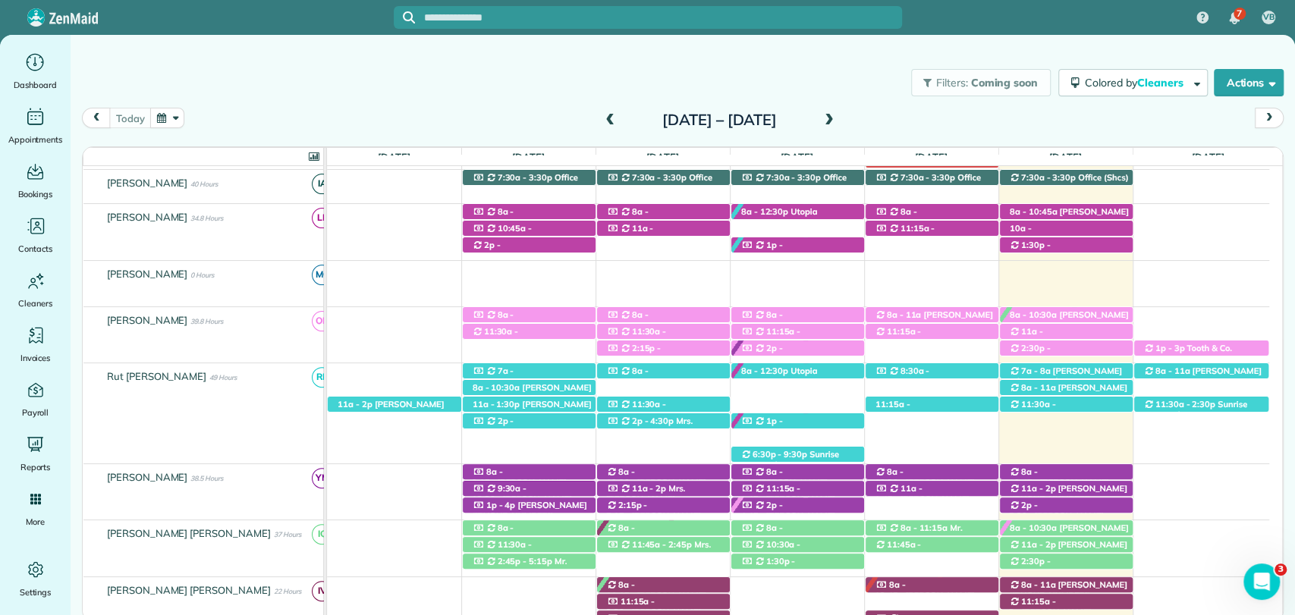
scroll to position [127, 0]
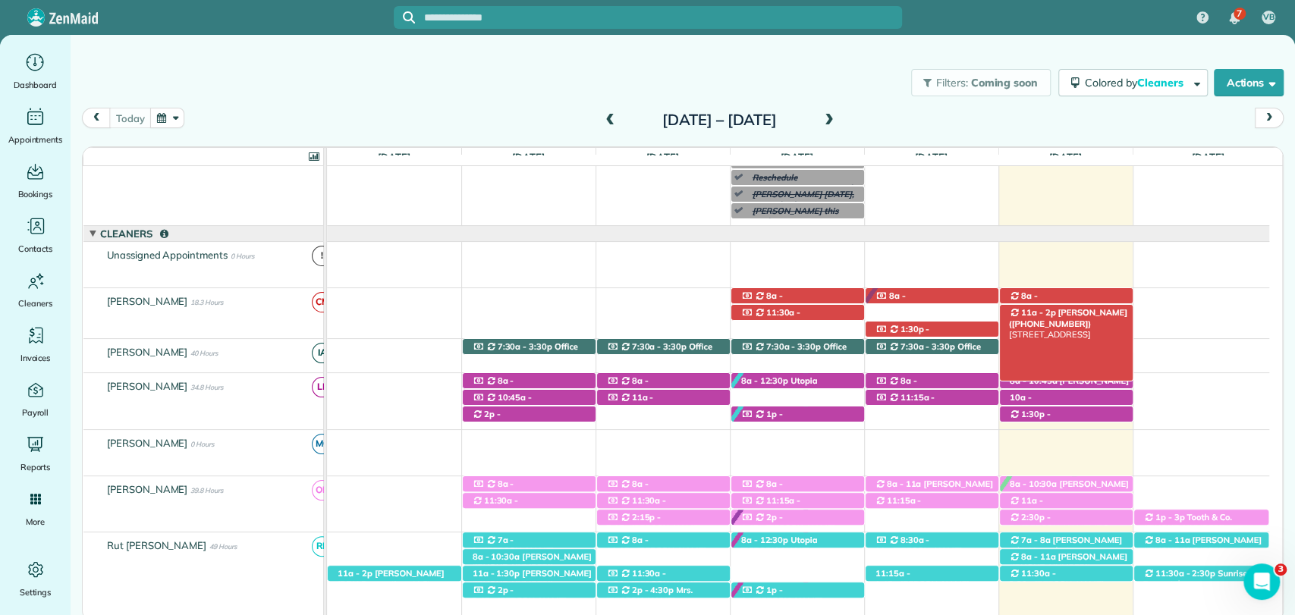
click at [1074, 314] on span "Kari Benson (+12515811909)" at bounding box center [1068, 317] width 118 height 21
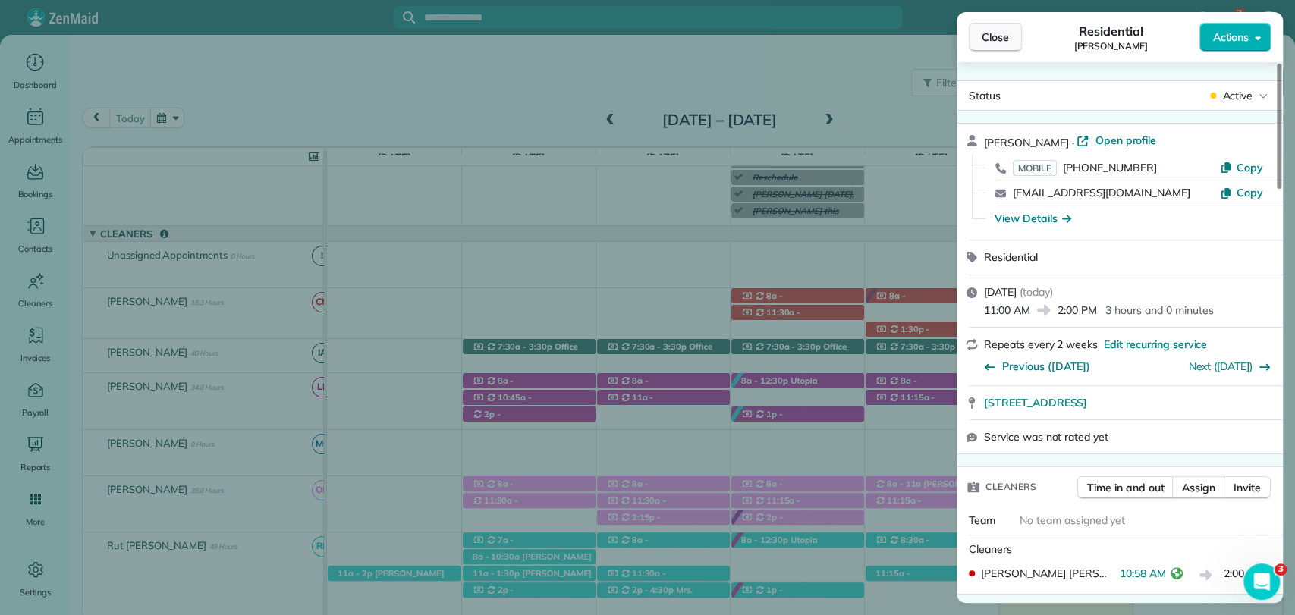
click at [1008, 42] on span "Close" at bounding box center [995, 37] width 27 height 15
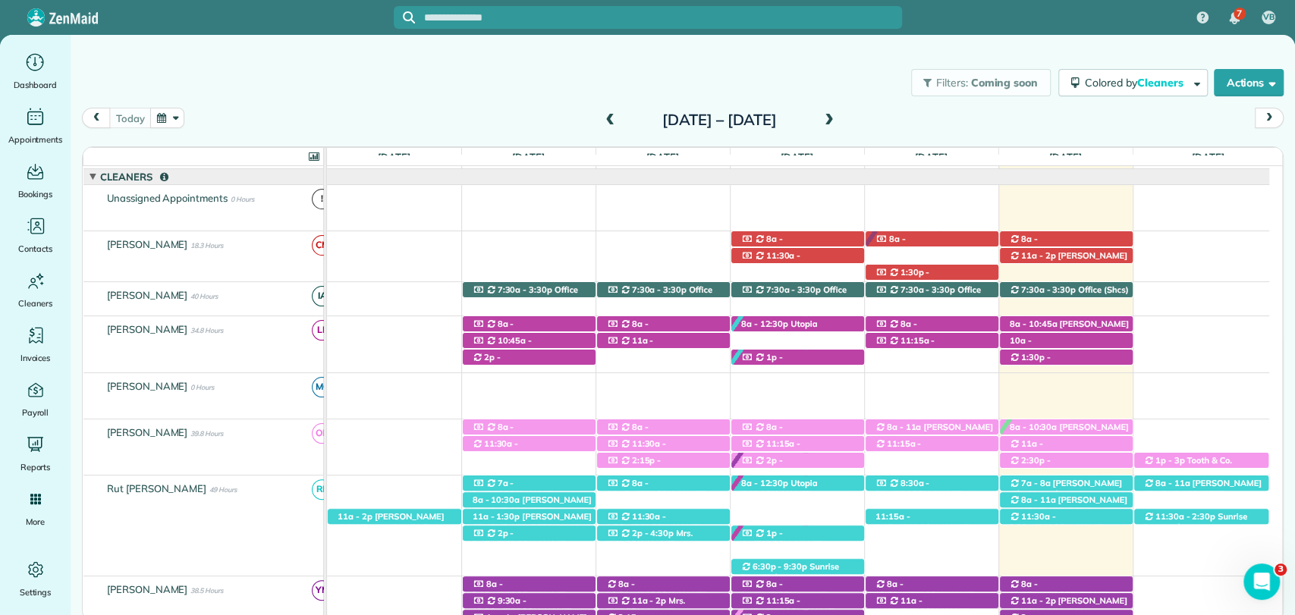
scroll to position [212, 0]
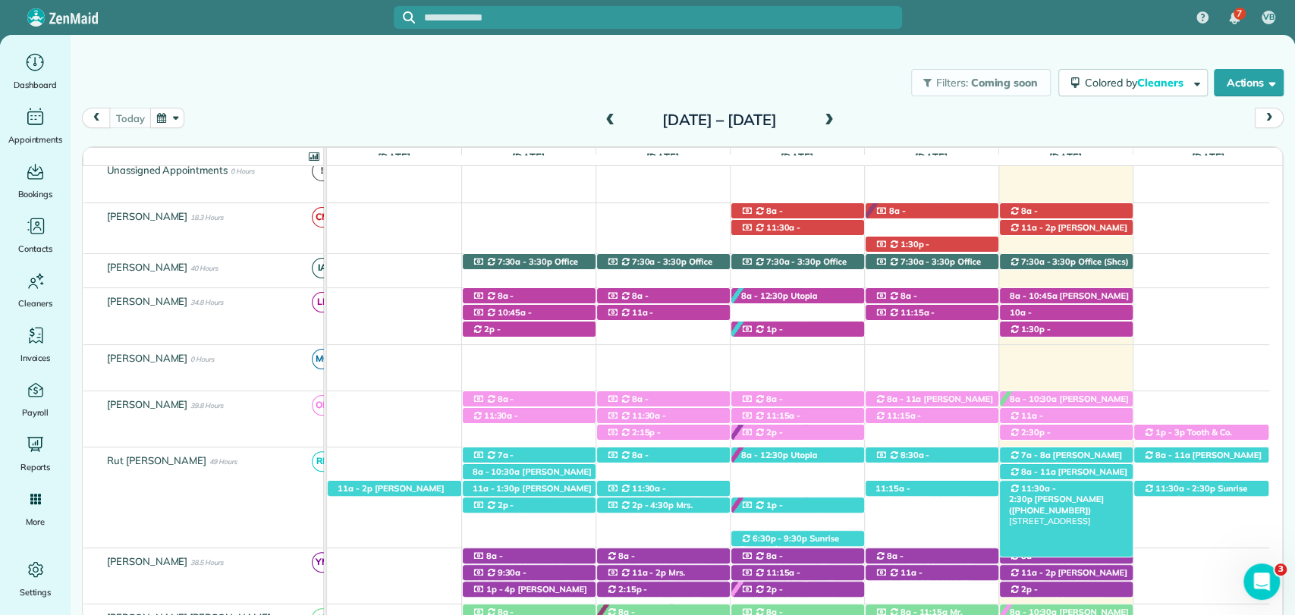
click at [1056, 490] on span "11:30a - 2:30p" at bounding box center [1032, 493] width 47 height 21
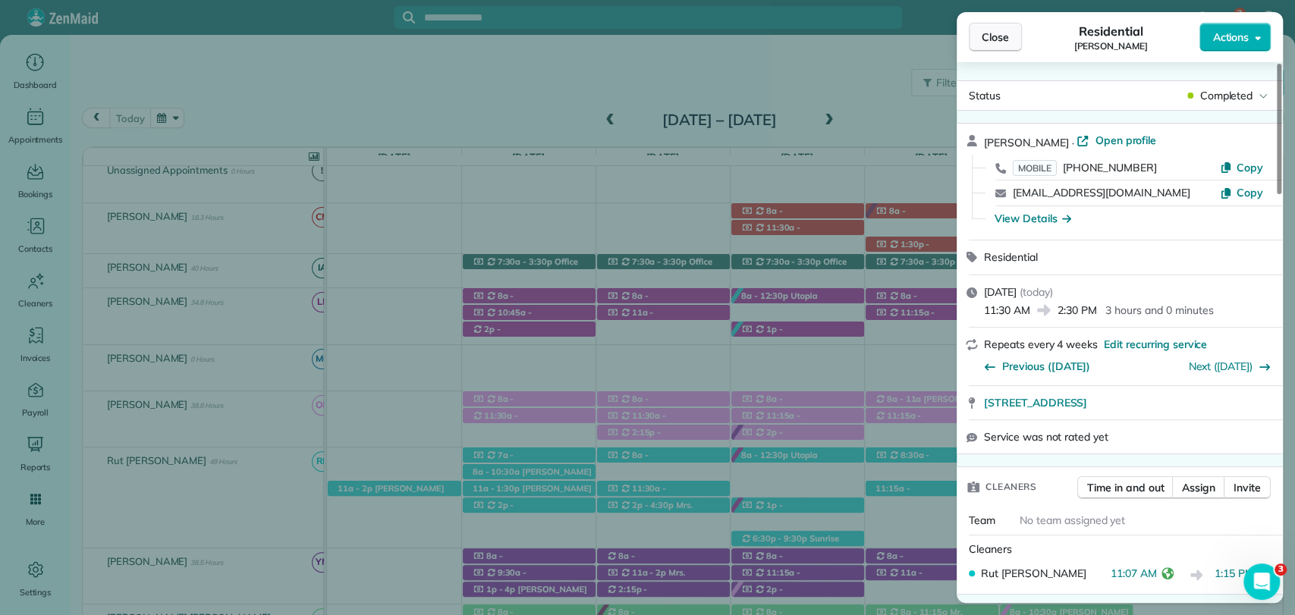
click at [997, 38] on span "Close" at bounding box center [995, 37] width 27 height 15
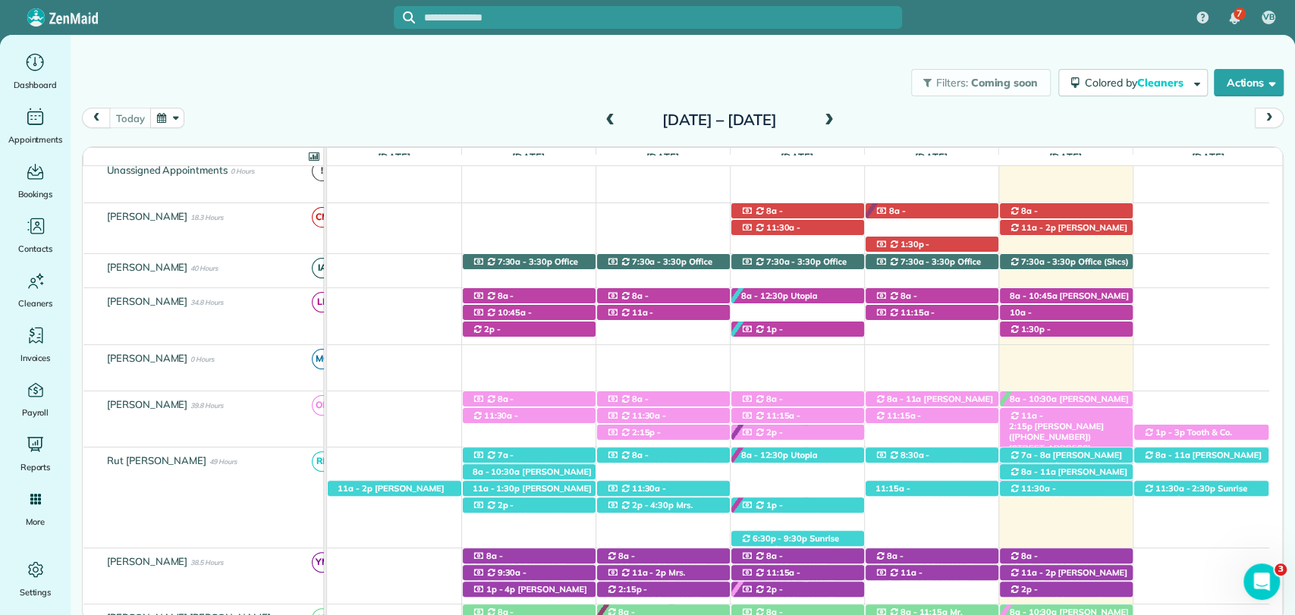
click at [1066, 421] on span "Ryan Pew (+17062071911)" at bounding box center [1056, 431] width 95 height 21
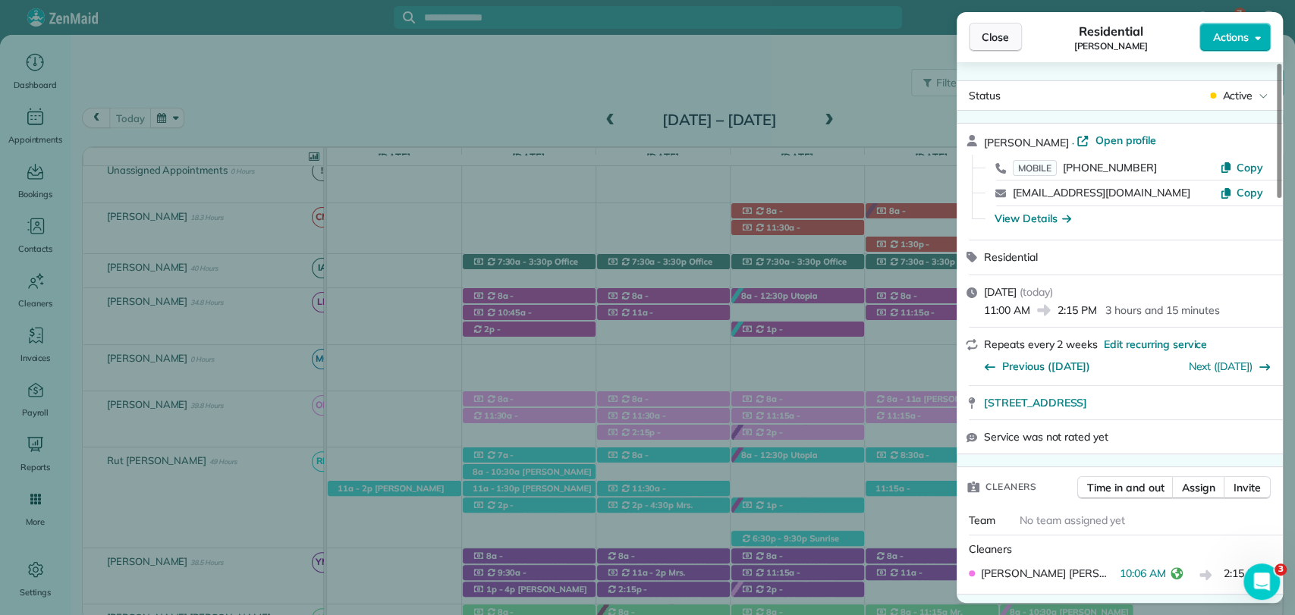
click at [1010, 42] on button "Close" at bounding box center [995, 37] width 53 height 29
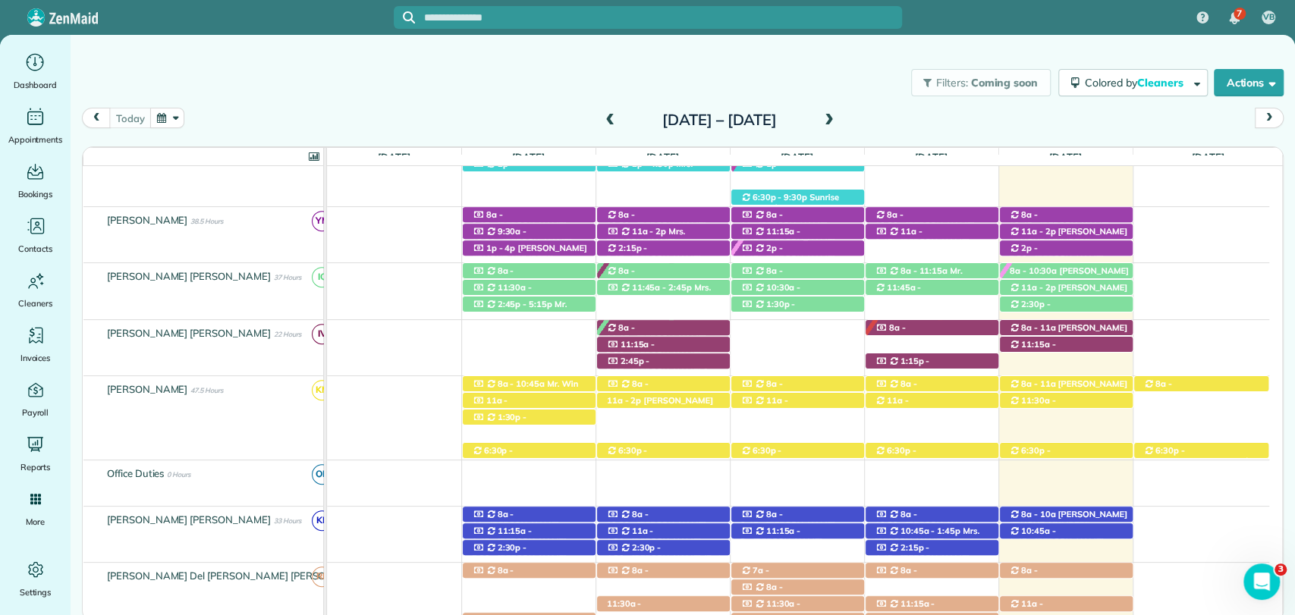
scroll to position [634, 0]
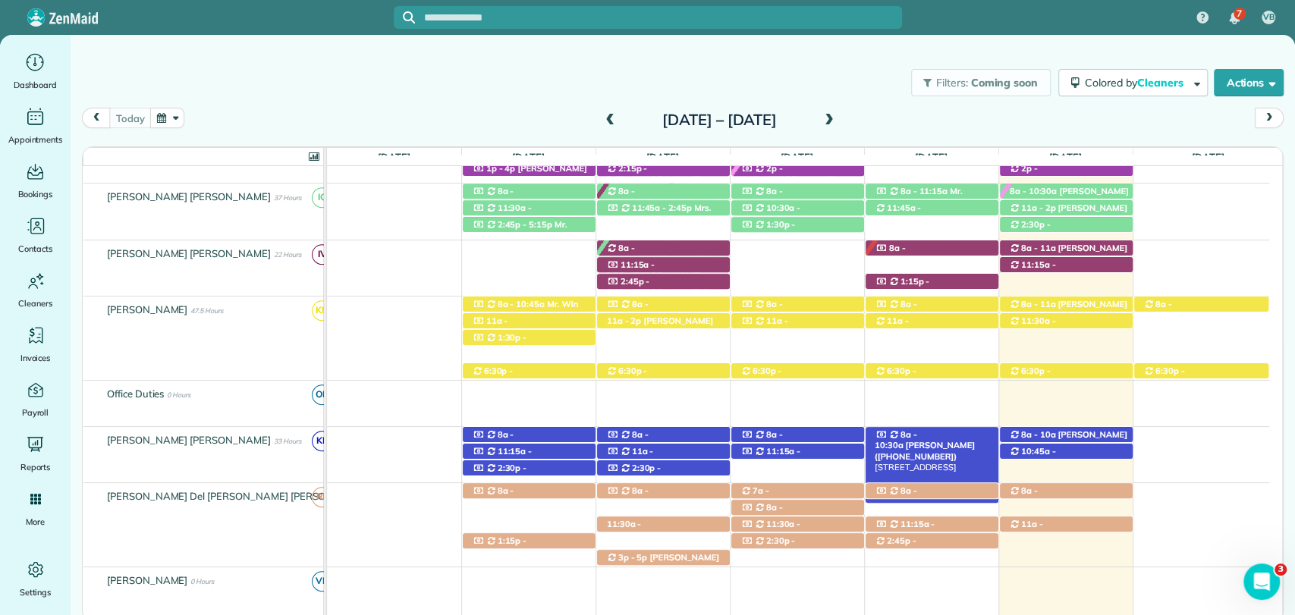
click at [940, 440] on span "Chris Altermatt (+17703632196)" at bounding box center [925, 450] width 100 height 21
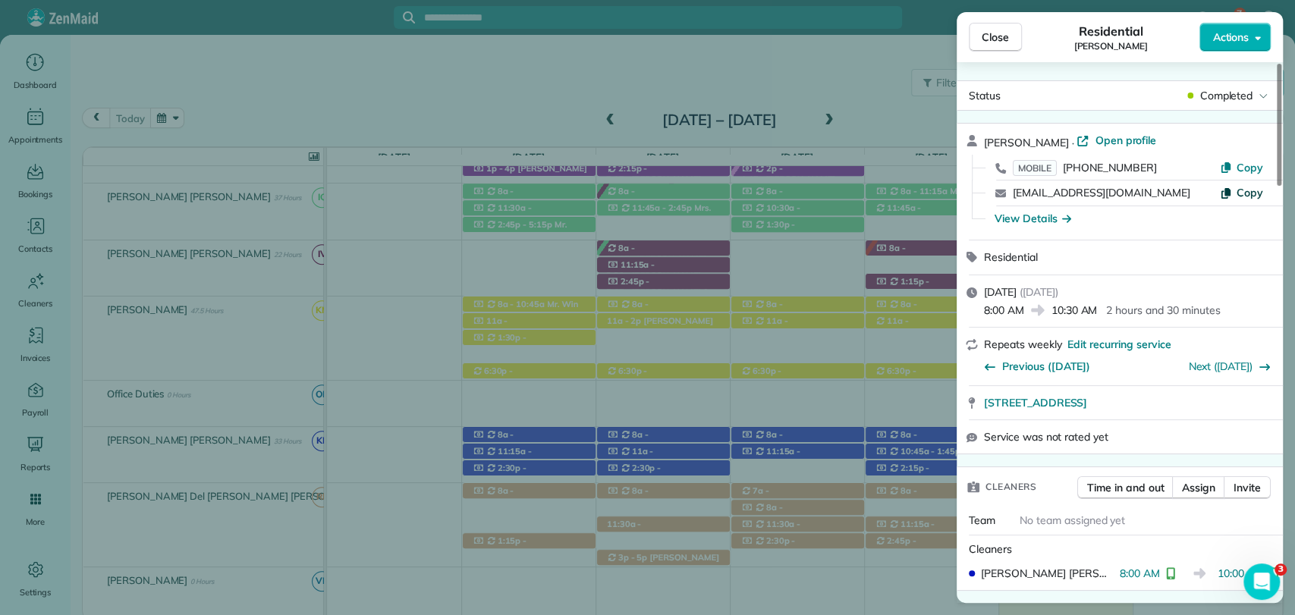
click at [1165, 187] on span "Copy" at bounding box center [1250, 193] width 27 height 14
click at [995, 30] on span "Close" at bounding box center [995, 37] width 27 height 15
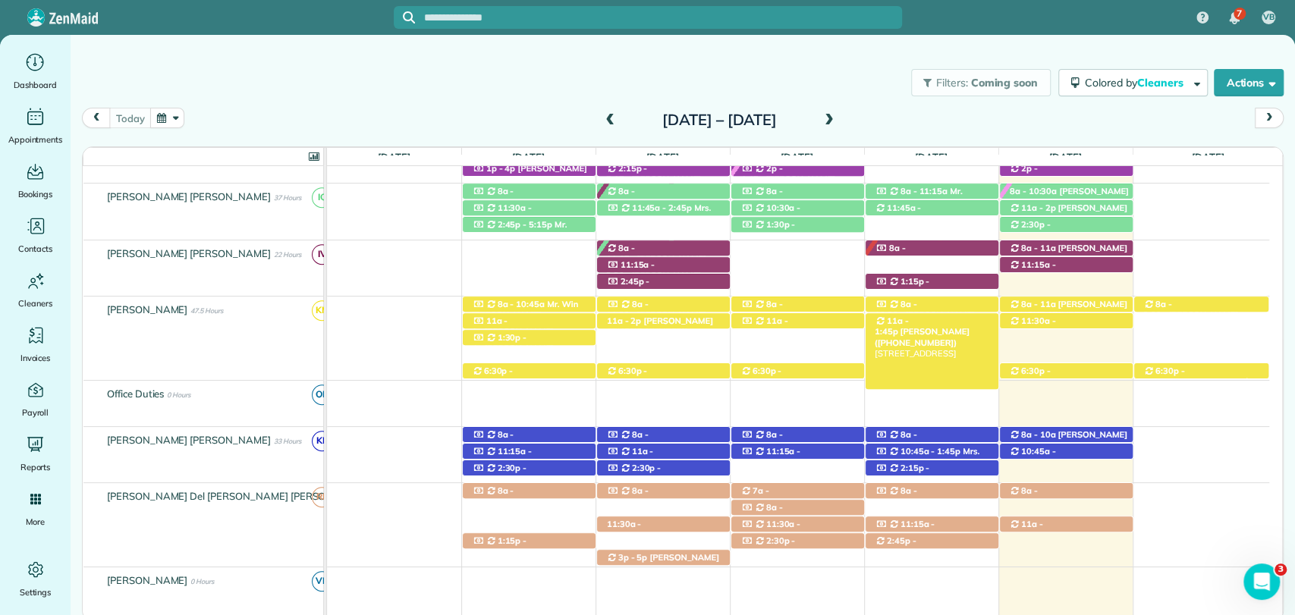
click at [944, 326] on span "Frank Hennington (+16019559922)" at bounding box center [922, 336] width 95 height 21
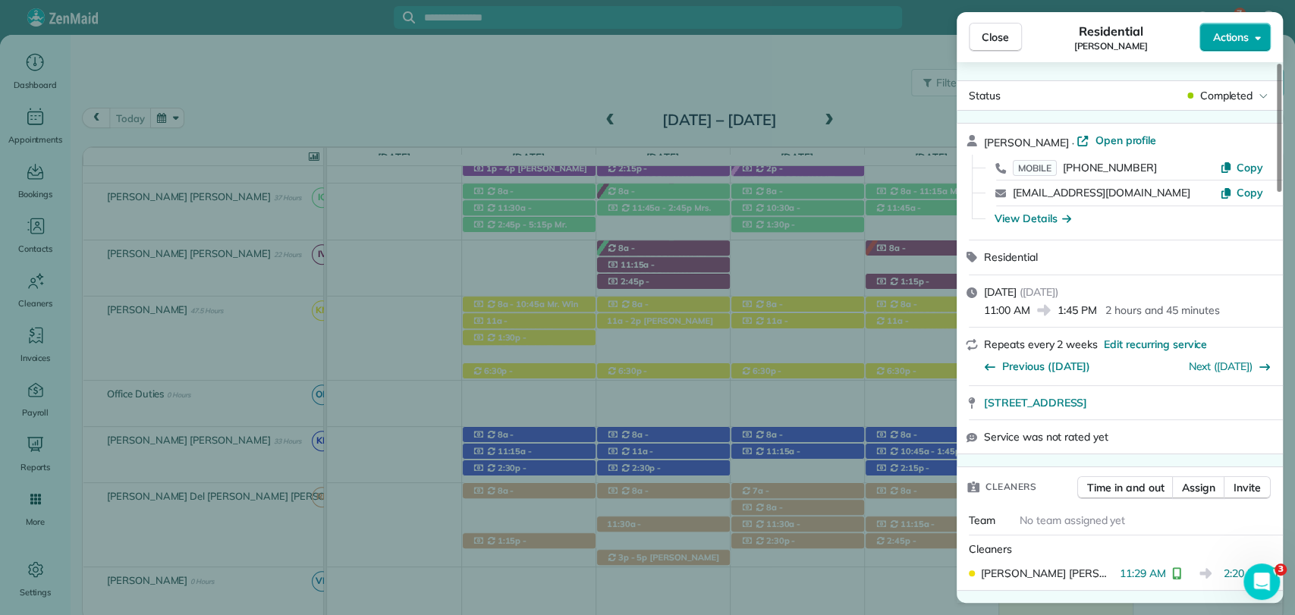
click at [1165, 40] on span "Actions" at bounding box center [1230, 37] width 36 height 15
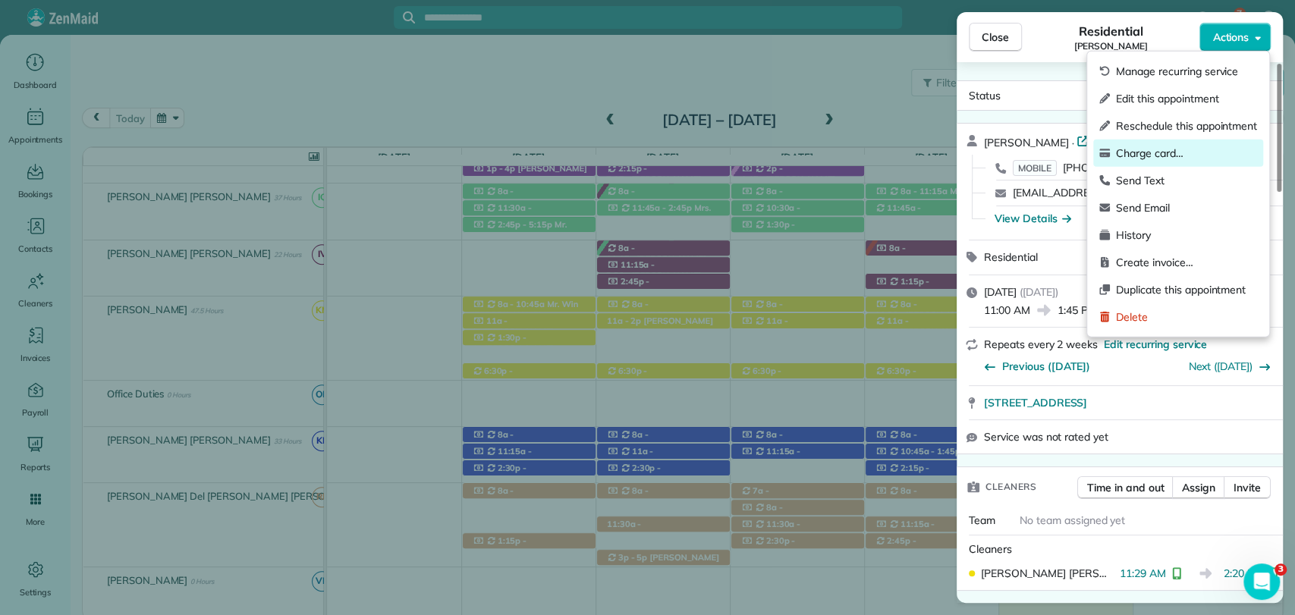
click at [1123, 157] on span "Charge card…" at bounding box center [1186, 153] width 141 height 15
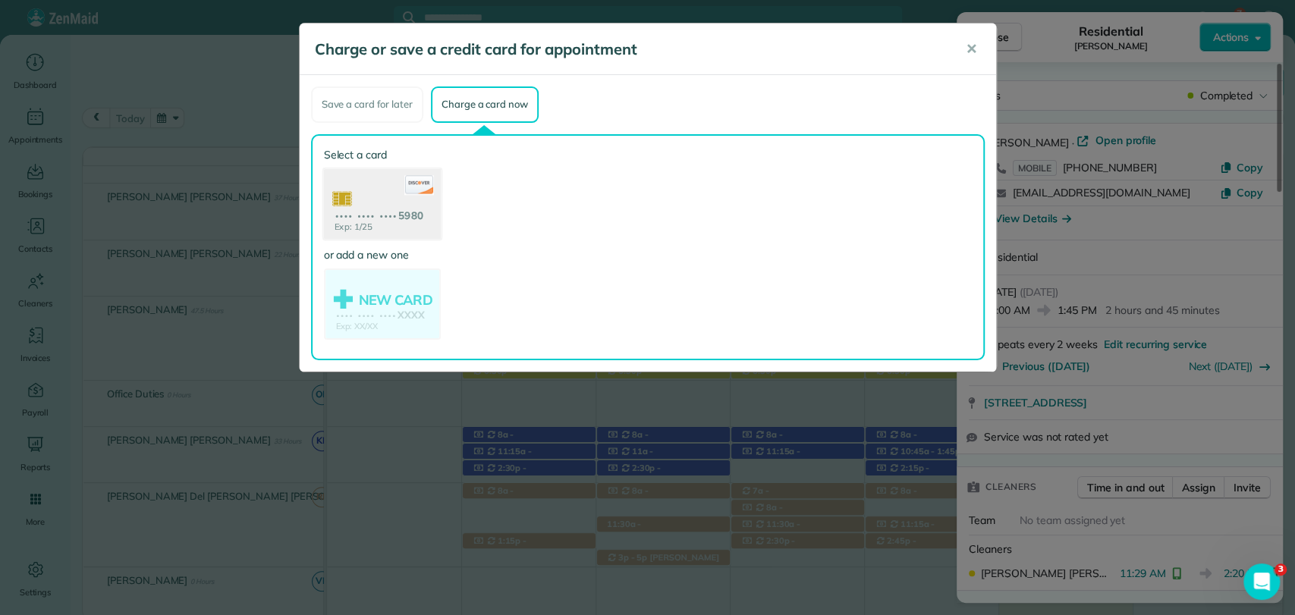
click at [348, 218] on use at bounding box center [381, 205] width 117 height 74
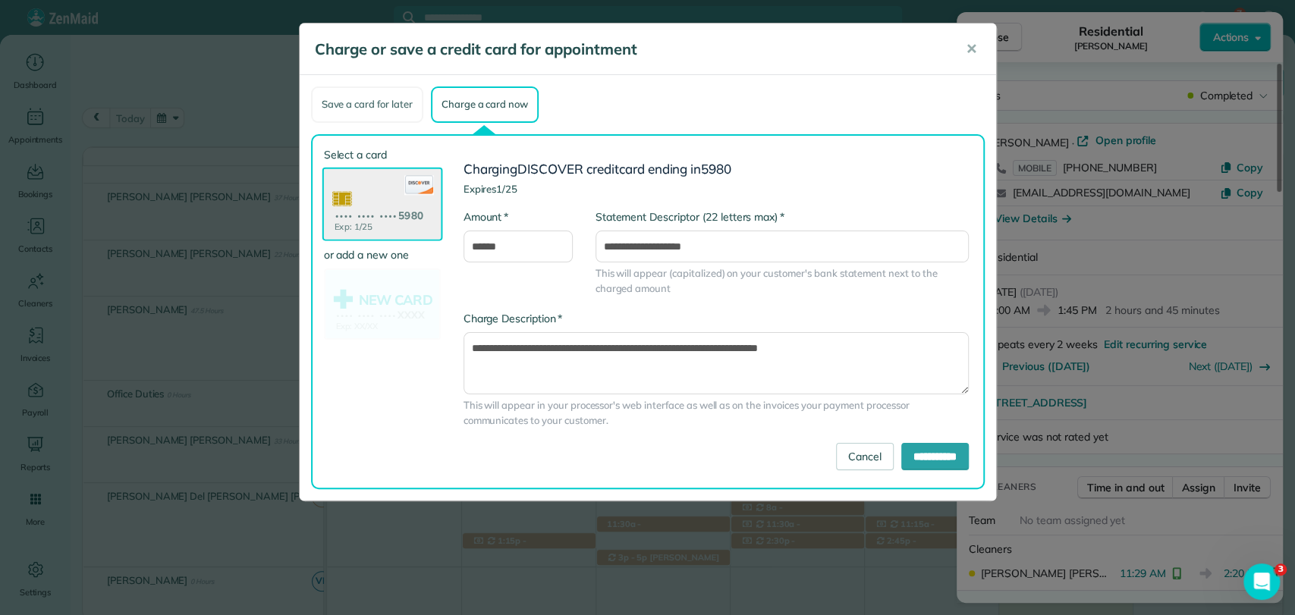
click at [341, 93] on div "Save a card for later" at bounding box center [367, 104] width 112 height 36
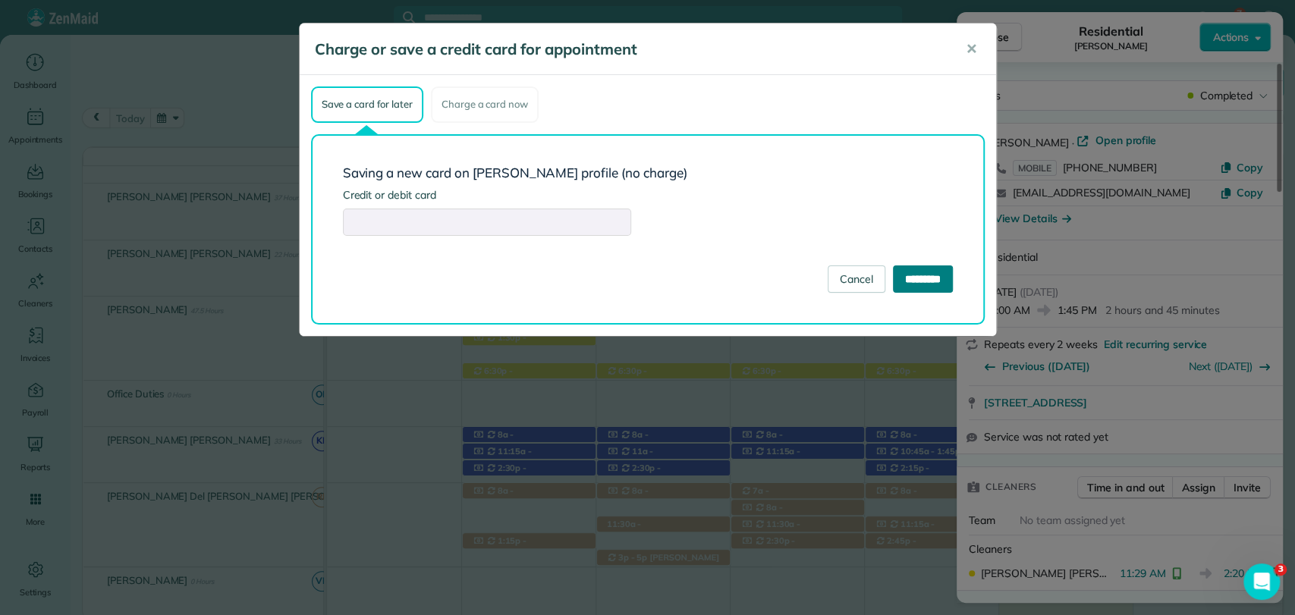
click at [926, 281] on input "*********" at bounding box center [923, 279] width 60 height 27
type input "**********"
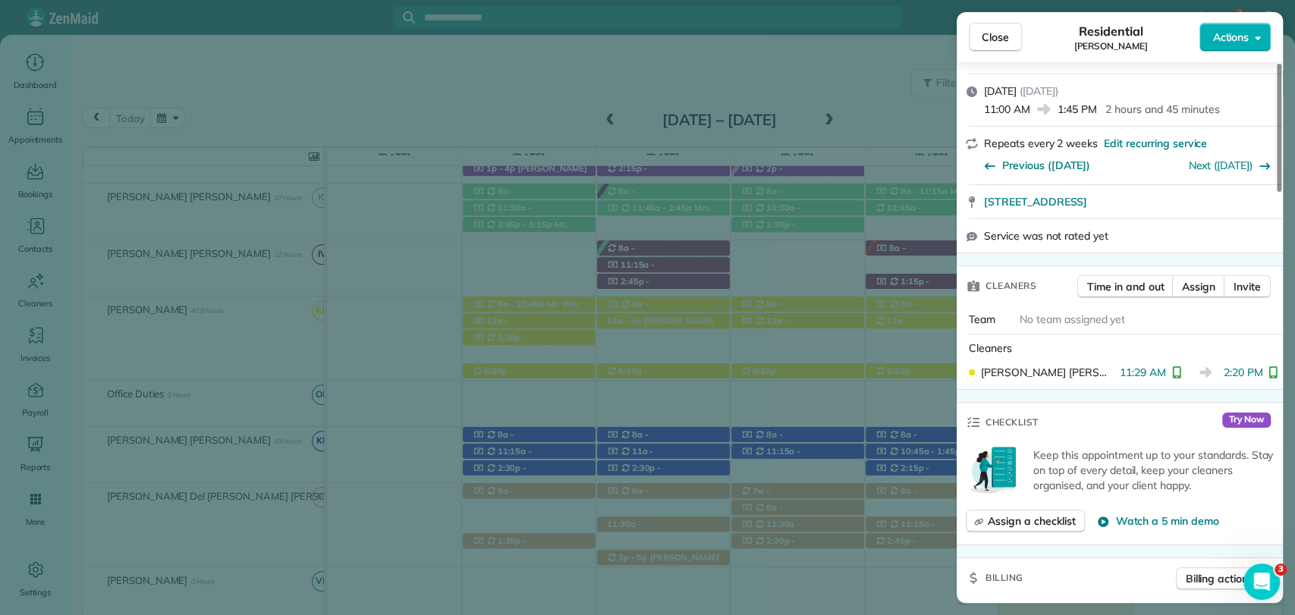
scroll to position [165, 0]
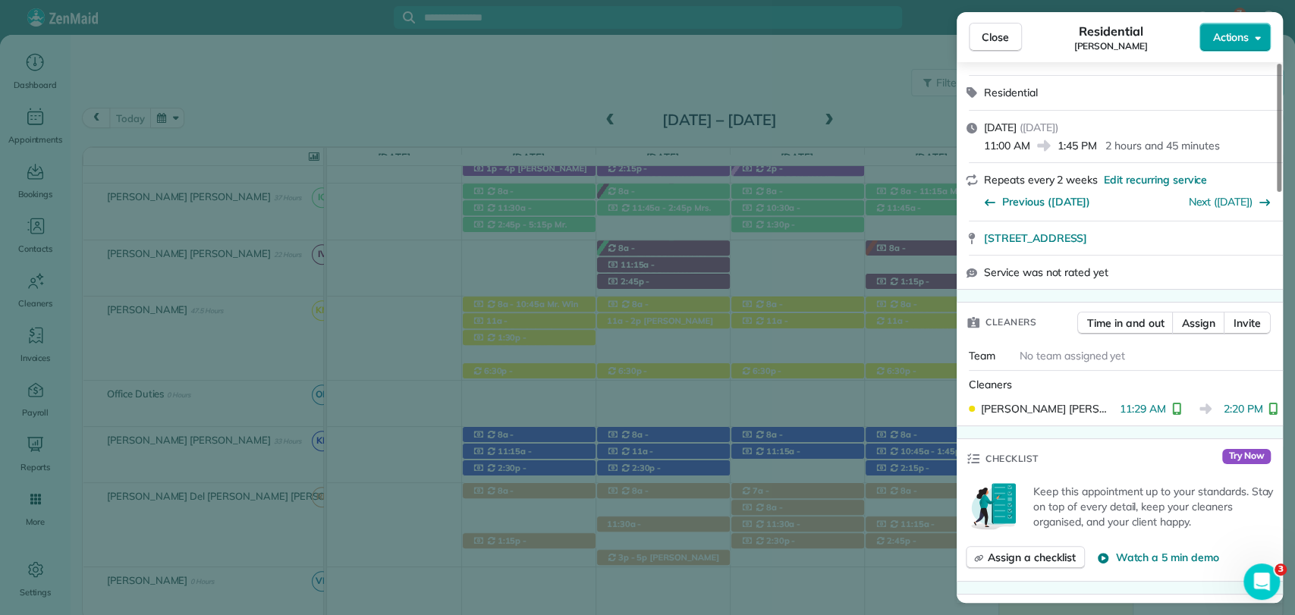
click at [1165, 44] on span "Actions" at bounding box center [1230, 37] width 36 height 15
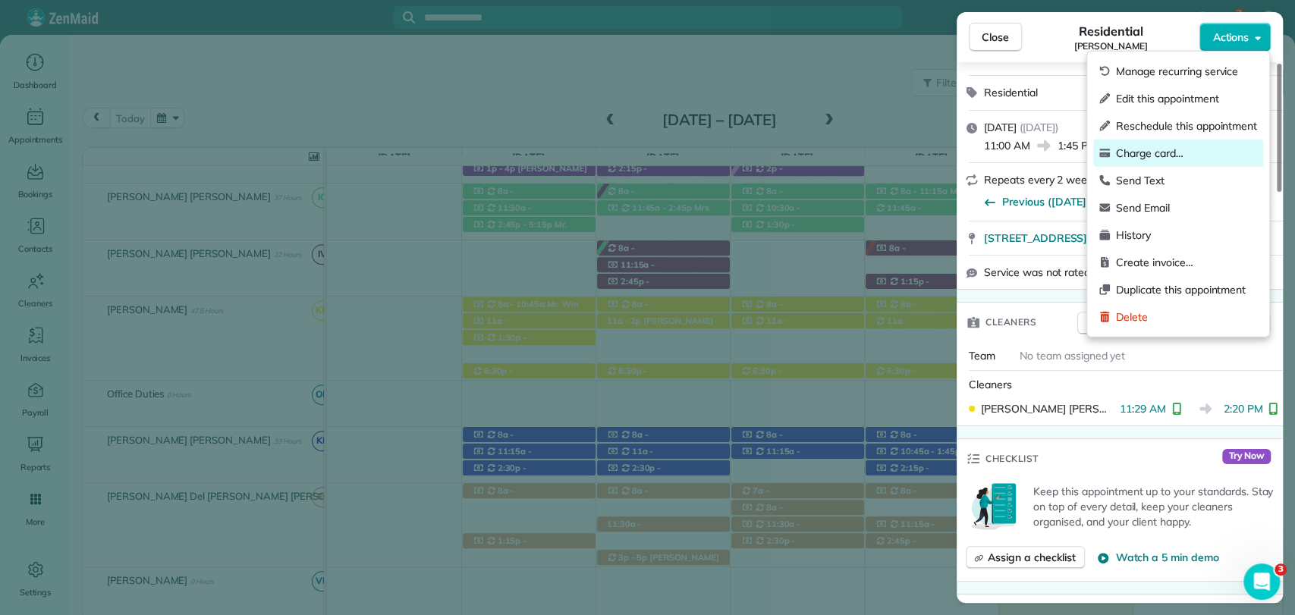
click at [1137, 147] on span "Charge card…" at bounding box center [1186, 153] width 141 height 15
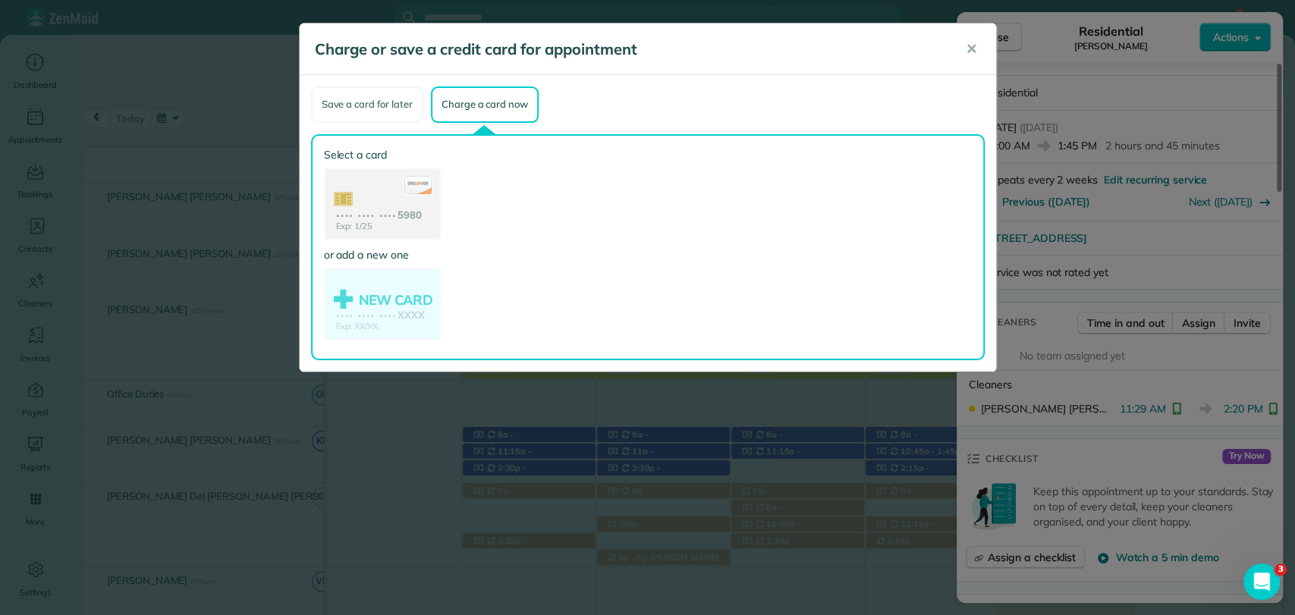
click at [374, 99] on div "Save a card for later" at bounding box center [367, 104] width 112 height 36
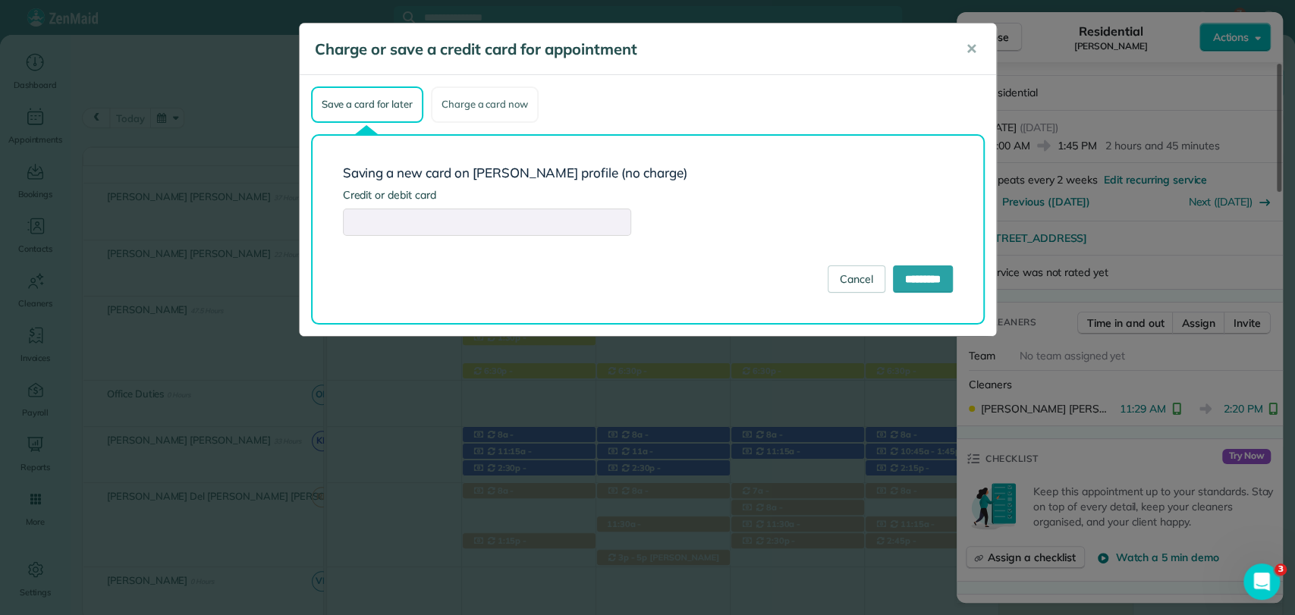
click at [498, 112] on div "Charge a card now" at bounding box center [485, 104] width 108 height 36
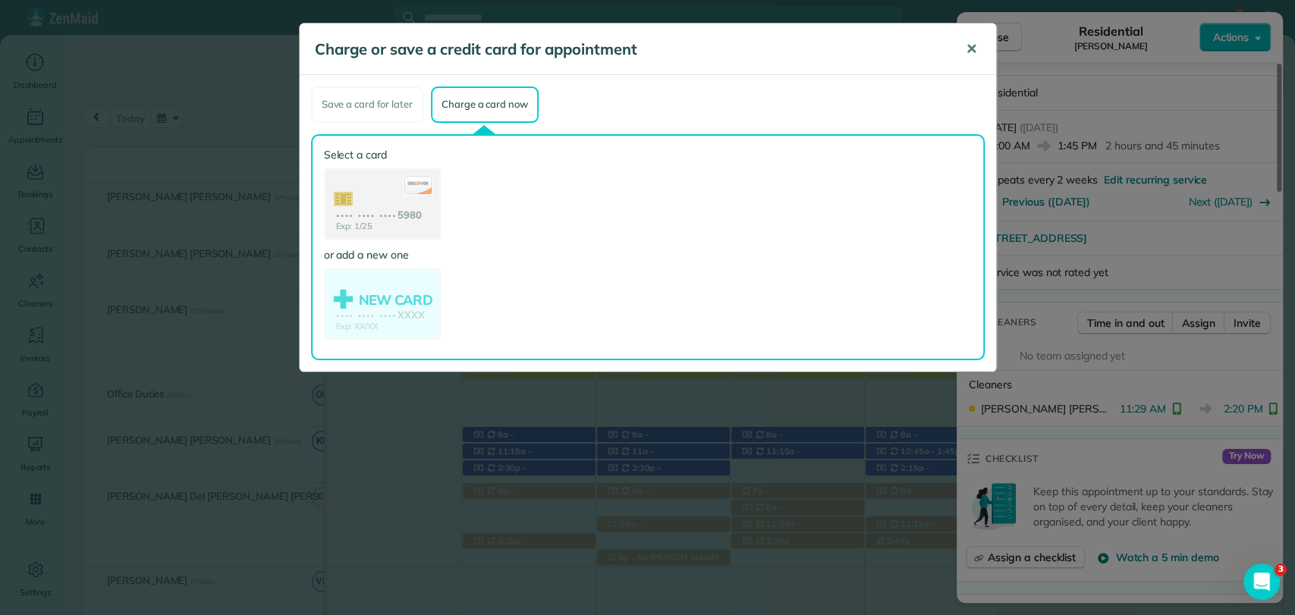
click at [962, 44] on button "✕" at bounding box center [971, 49] width 34 height 36
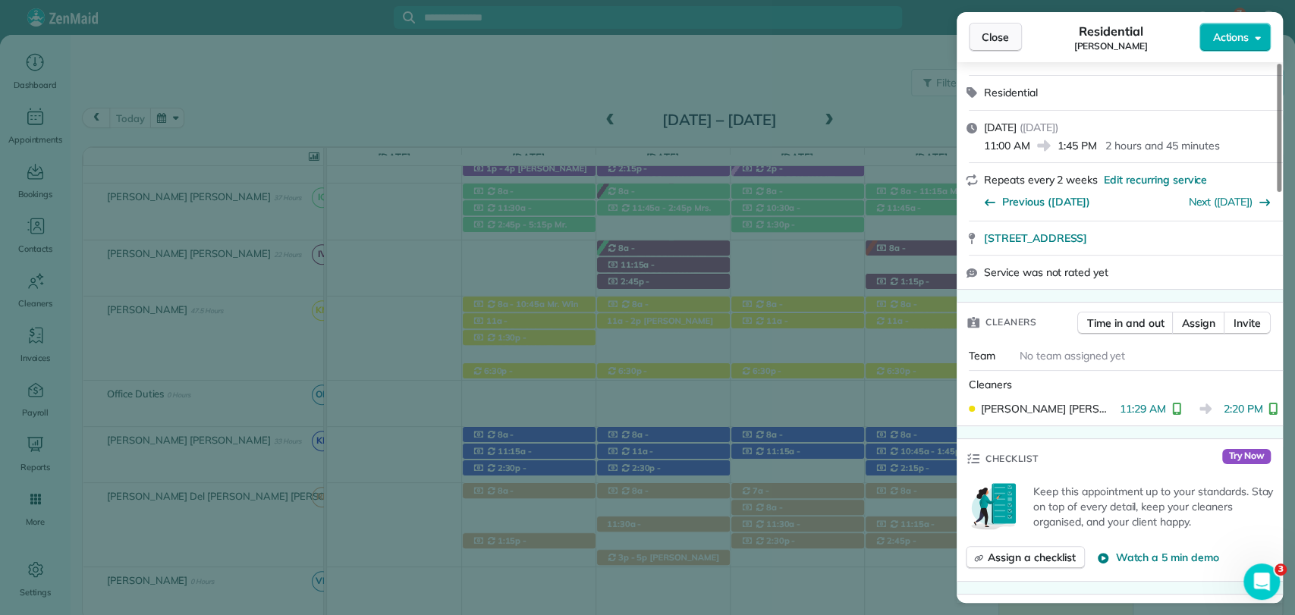
click at [993, 37] on span "Close" at bounding box center [995, 37] width 27 height 15
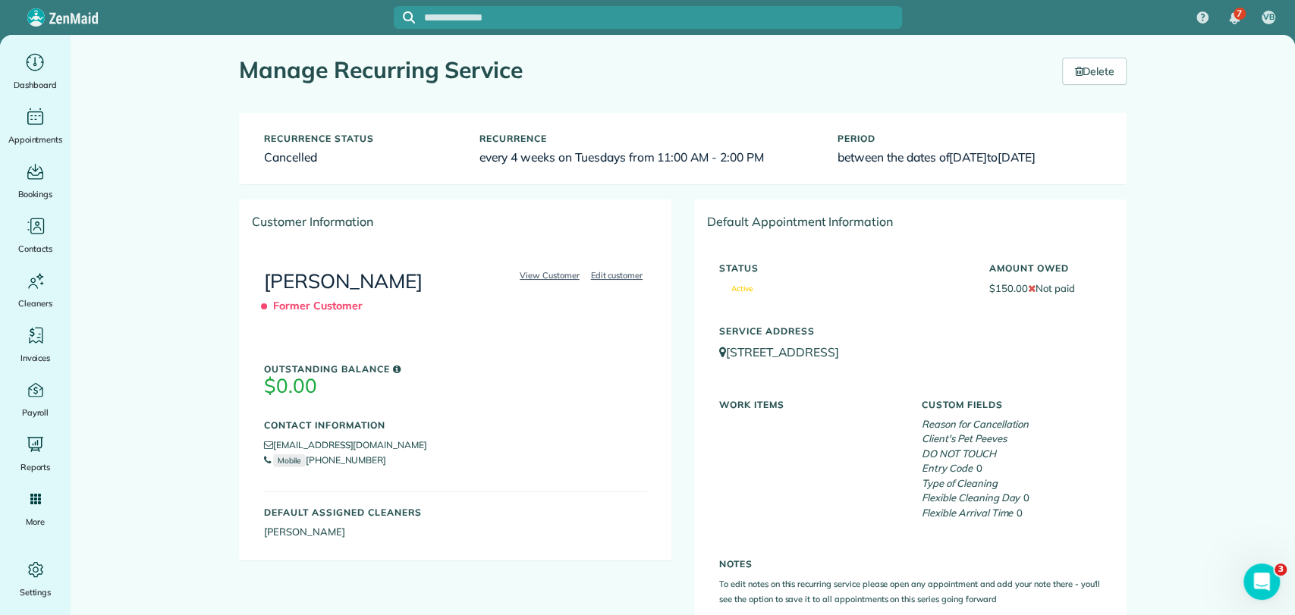
click at [461, 20] on input "text" at bounding box center [663, 17] width 478 height 11
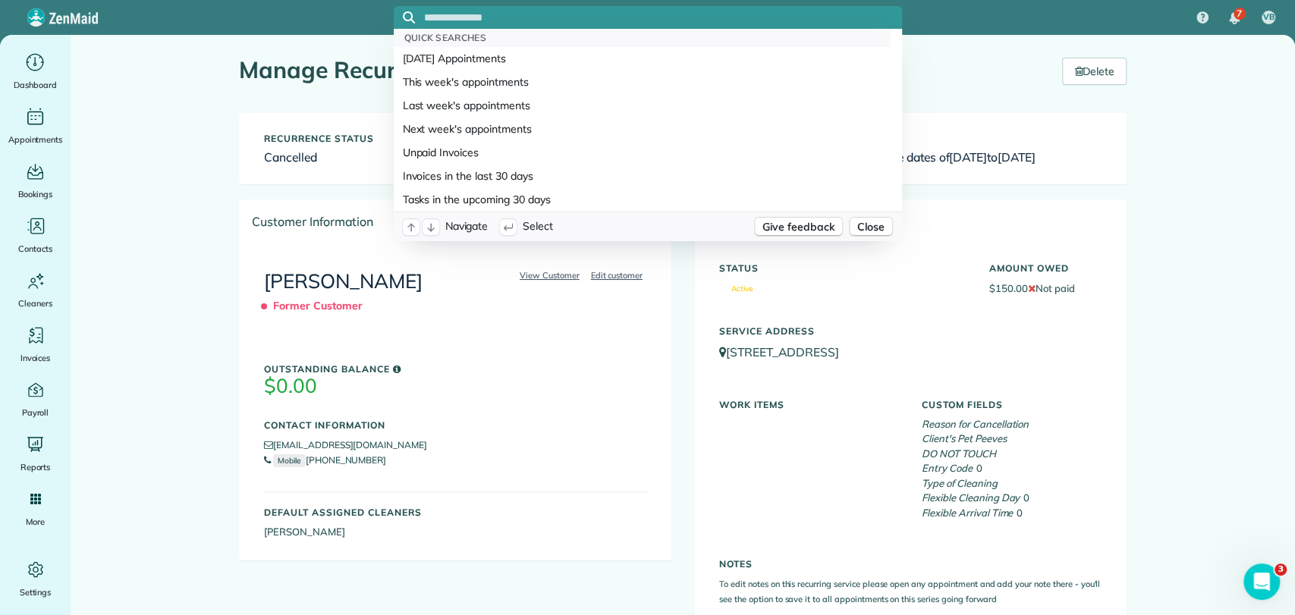
click at [298, 288] on link "Victor Fernandez" at bounding box center [343, 281] width 159 height 25
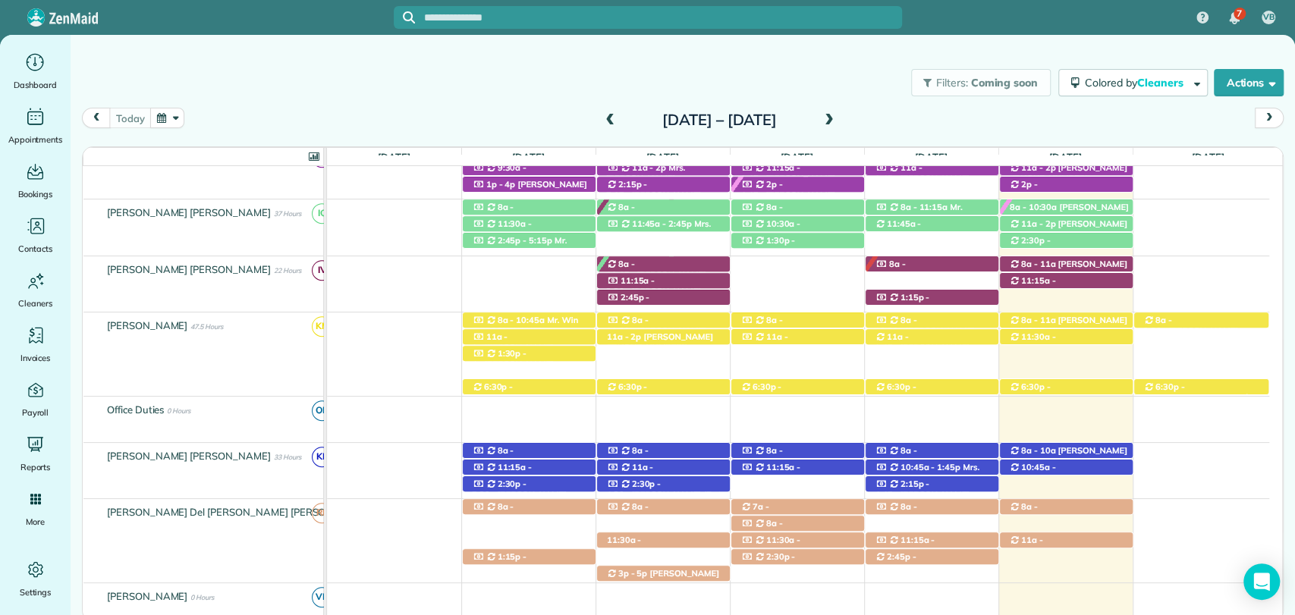
scroll to position [631, 0]
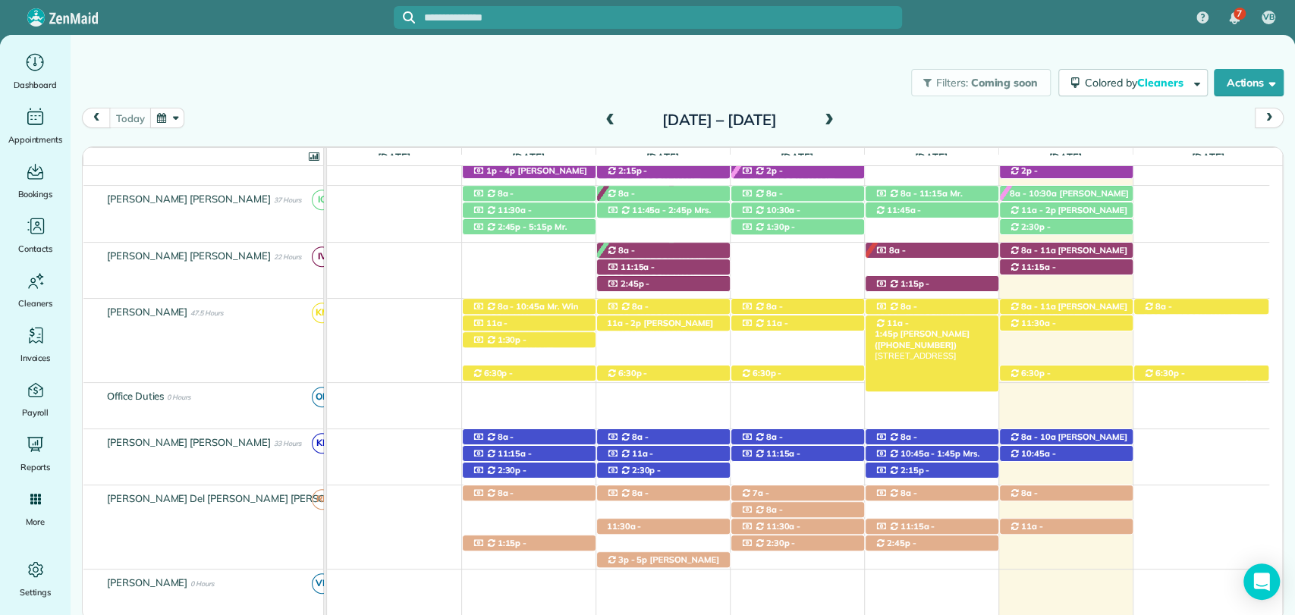
click at [939, 329] on span "Frank Hennington (+16019559922)" at bounding box center [922, 339] width 95 height 21
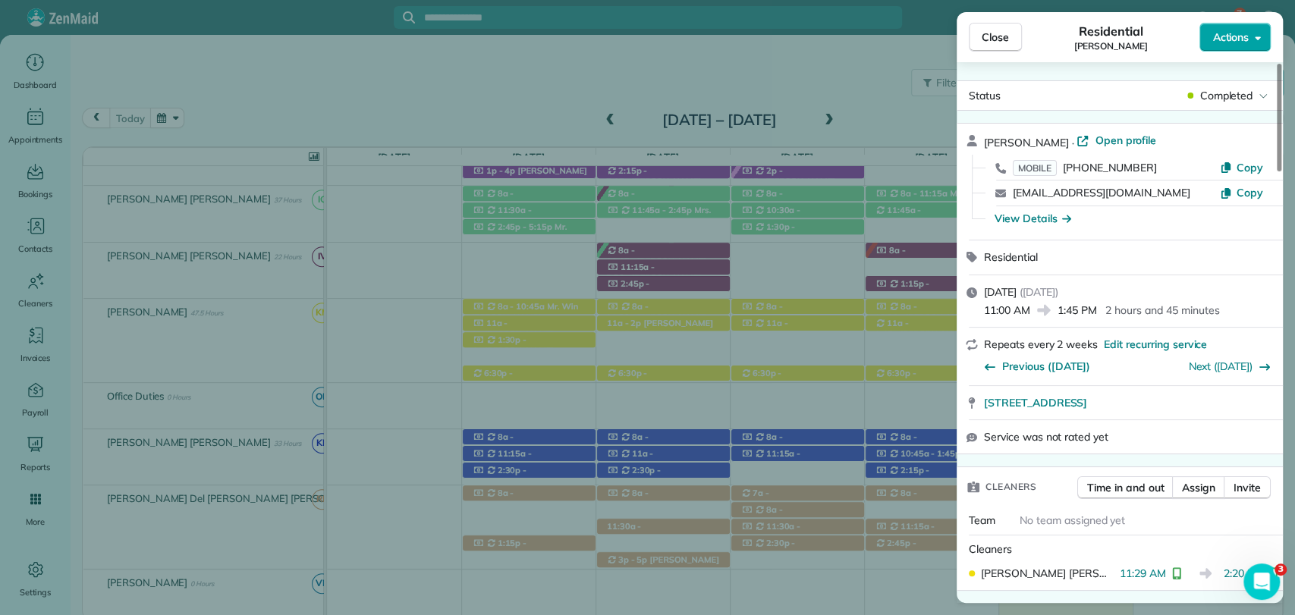
click at [1233, 32] on span "Actions" at bounding box center [1230, 37] width 36 height 15
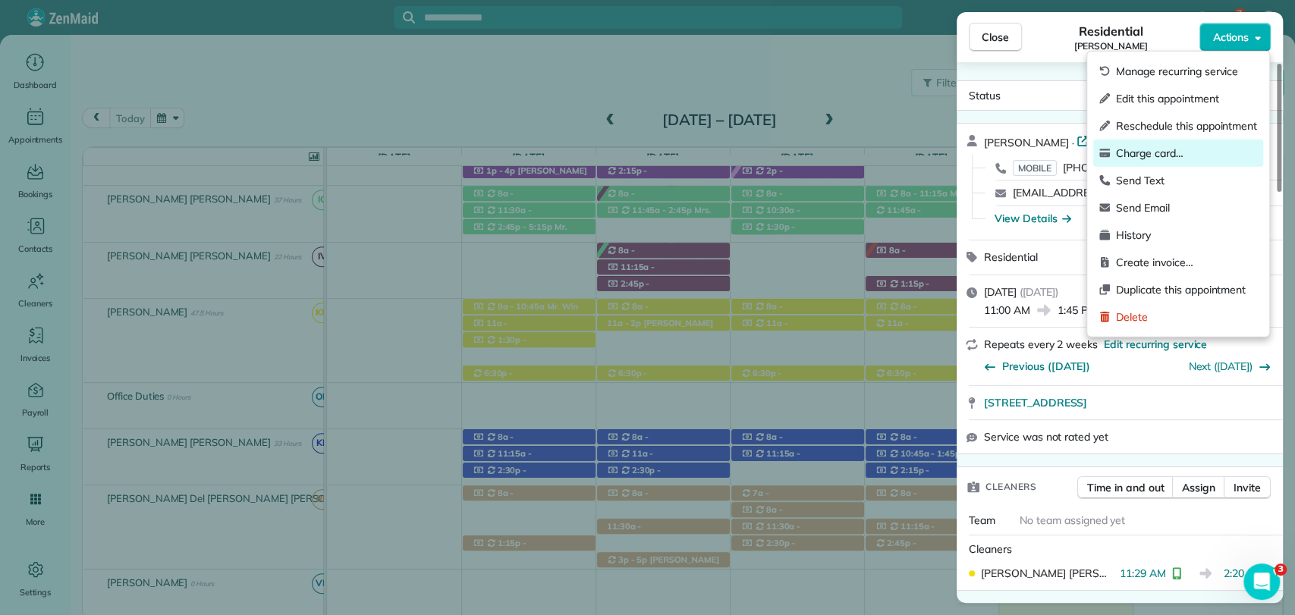
click at [1153, 150] on span "Charge card…" at bounding box center [1186, 153] width 141 height 15
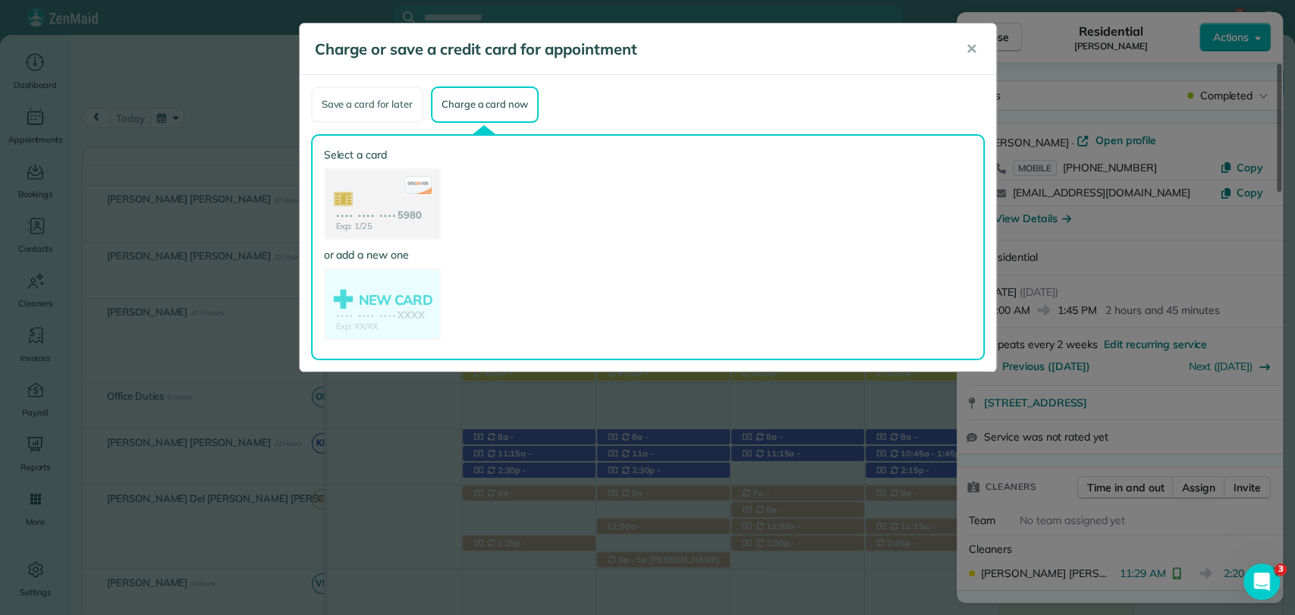
click at [382, 99] on div "Save a card for later" at bounding box center [367, 104] width 112 height 36
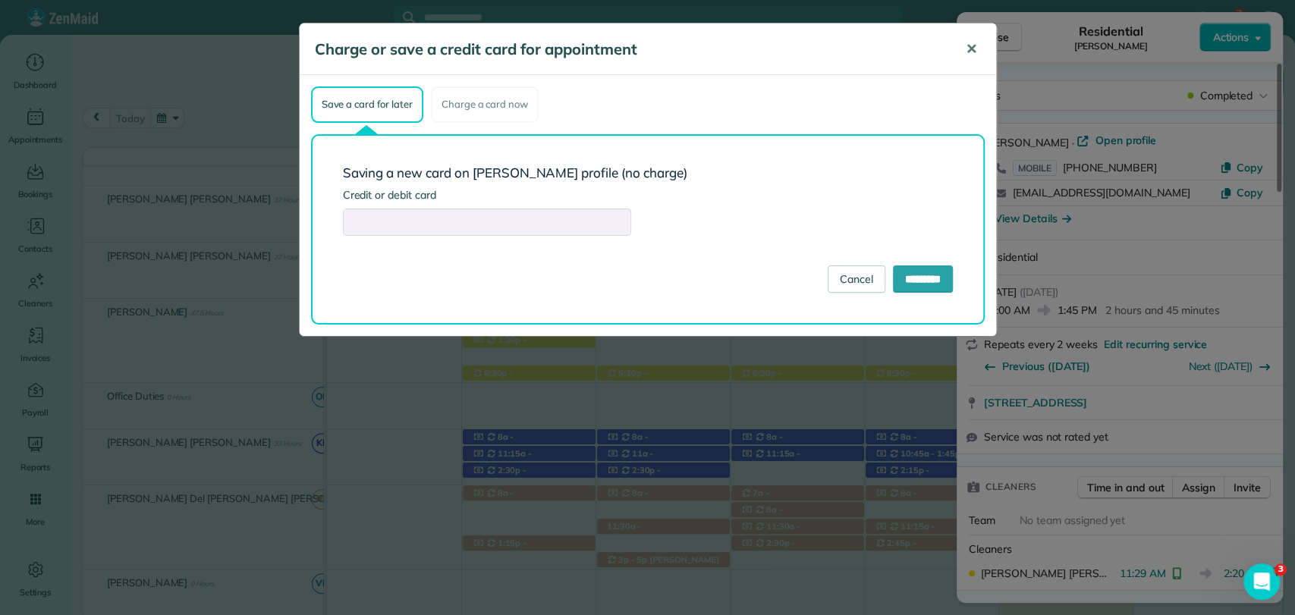
click at [976, 45] on span "✕" at bounding box center [971, 48] width 11 height 17
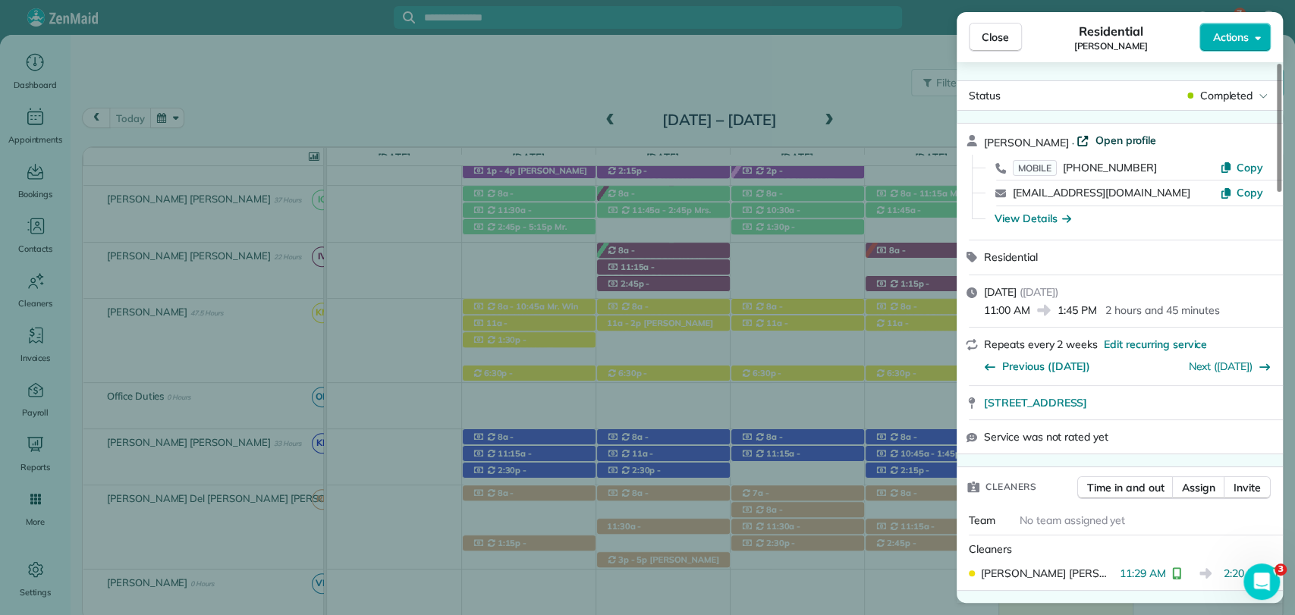
click at [1129, 133] on span "Open profile" at bounding box center [1125, 140] width 61 height 15
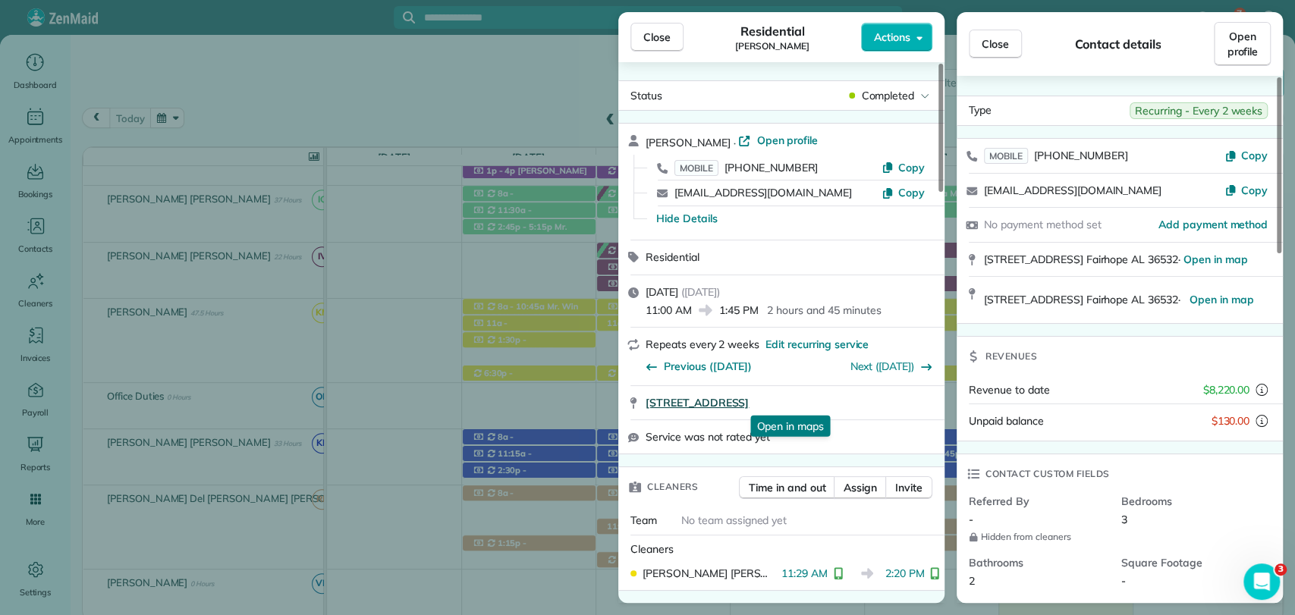
drag, startPoint x: 822, startPoint y: 386, endPoint x: 877, endPoint y: 401, distance: 56.7
click at [877, 401] on div "10311 Bay Haven Circle Fairhope AL 36532 Open in maps Open in maps" at bounding box center [781, 402] width 326 height 33
click at [832, 379] on div "Repeats every 2 weeks Edit recurring service Previous (Sep 25) Next (Oct 23)" at bounding box center [781, 357] width 326 height 58
drag, startPoint x: 830, startPoint y: 392, endPoint x: 868, endPoint y: 404, distance: 39.6
click at [868, 404] on div "10311 Bay Haven Circle Fairhope AL 36532 Open in maps Open in maps" at bounding box center [781, 402] width 326 height 33
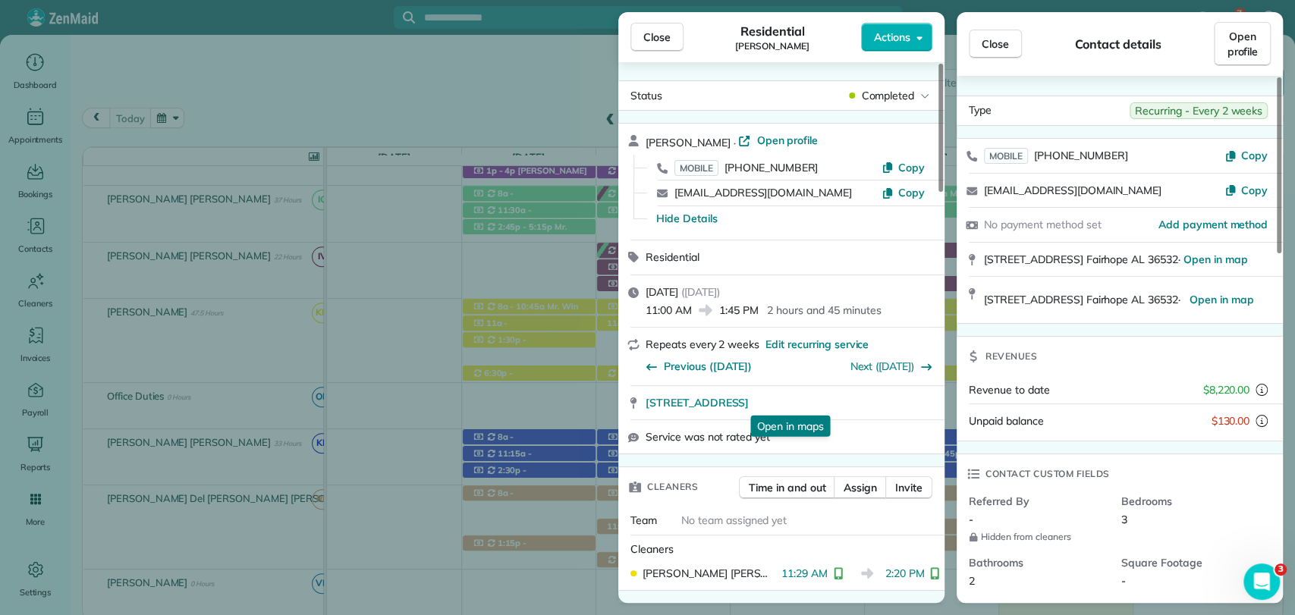
copy span "36532"
click at [892, 42] on span "Actions" at bounding box center [892, 37] width 36 height 15
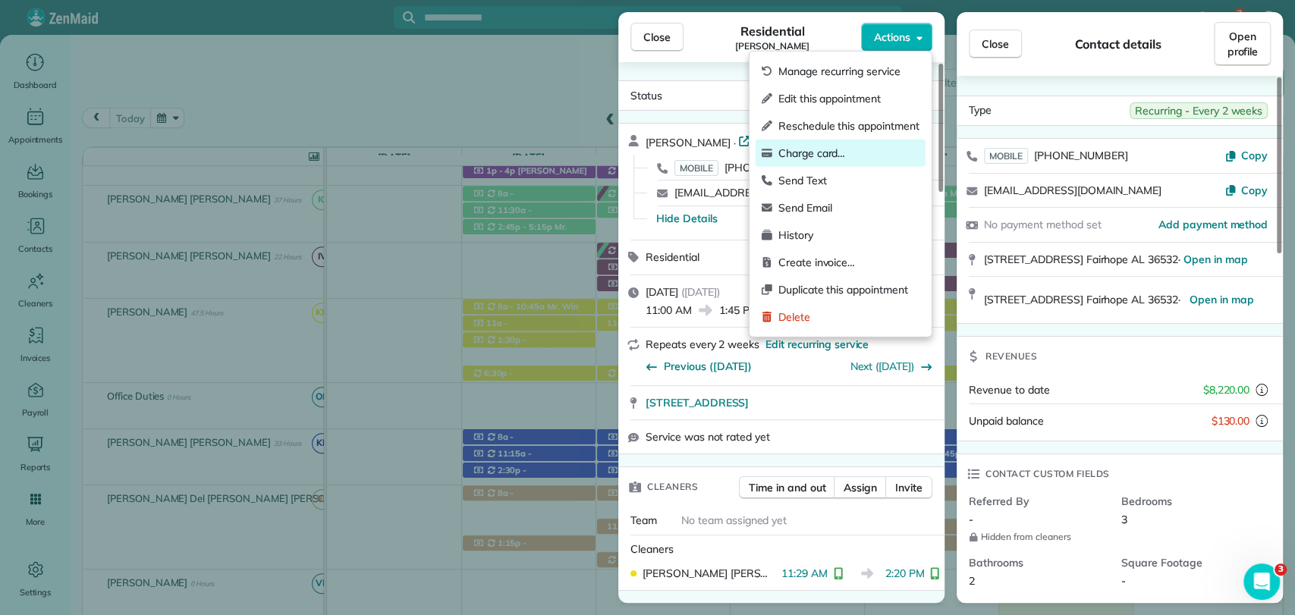
click at [851, 141] on div "Charge card…" at bounding box center [841, 153] width 170 height 27
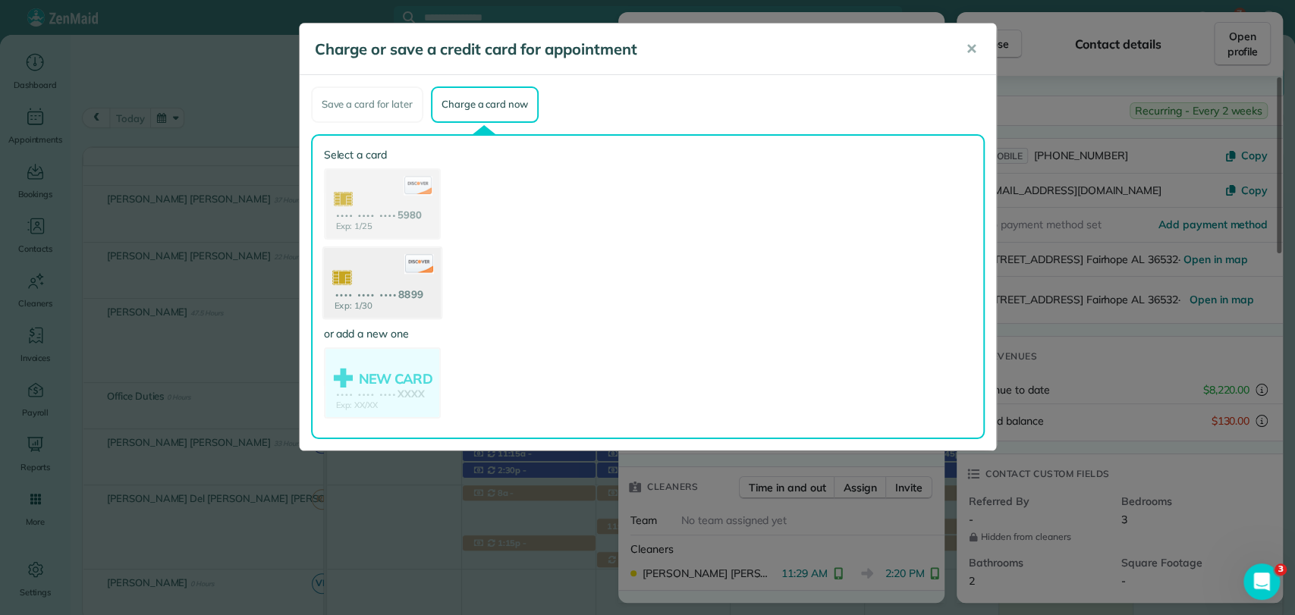
click at [388, 297] on use at bounding box center [381, 284] width 117 height 74
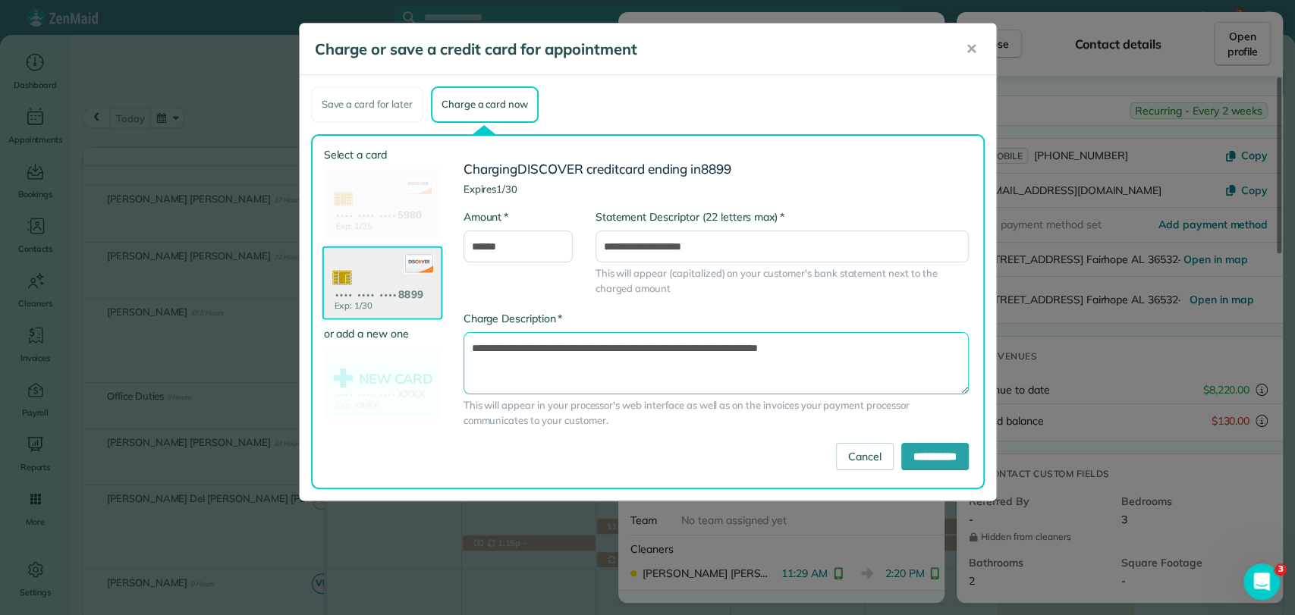
click at [722, 346] on textarea "**********" at bounding box center [716, 363] width 505 height 62
type textarea "**********"
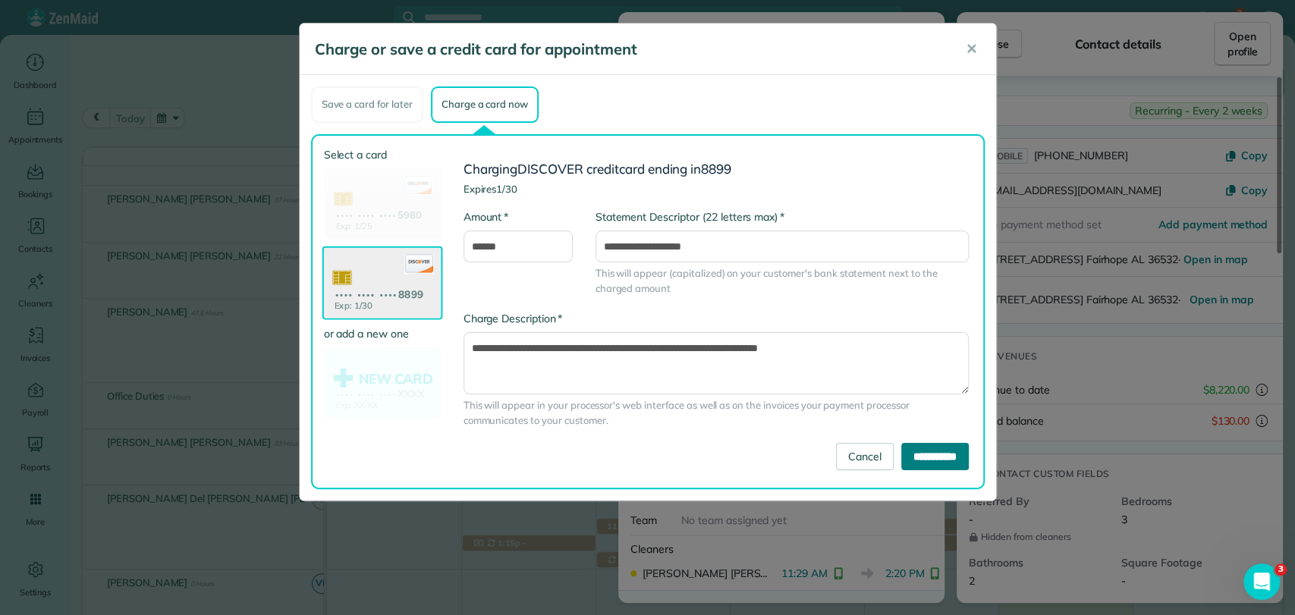
click at [945, 460] on input "**********" at bounding box center [935, 456] width 68 height 27
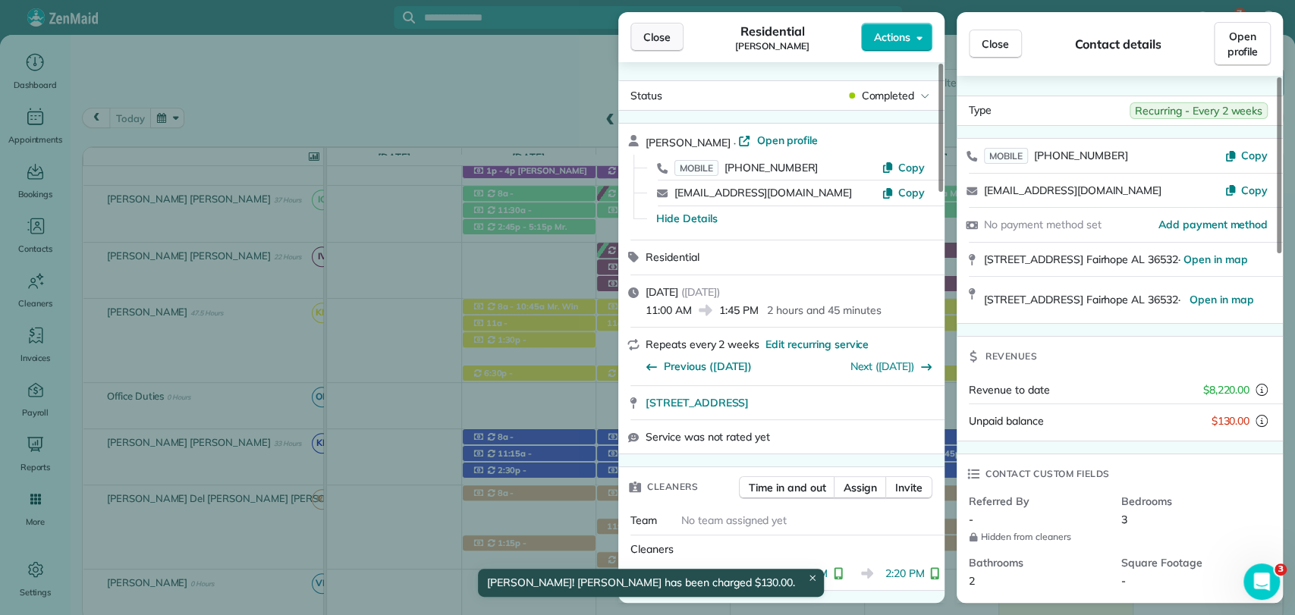
click at [653, 46] on button "Close" at bounding box center [656, 37] width 53 height 29
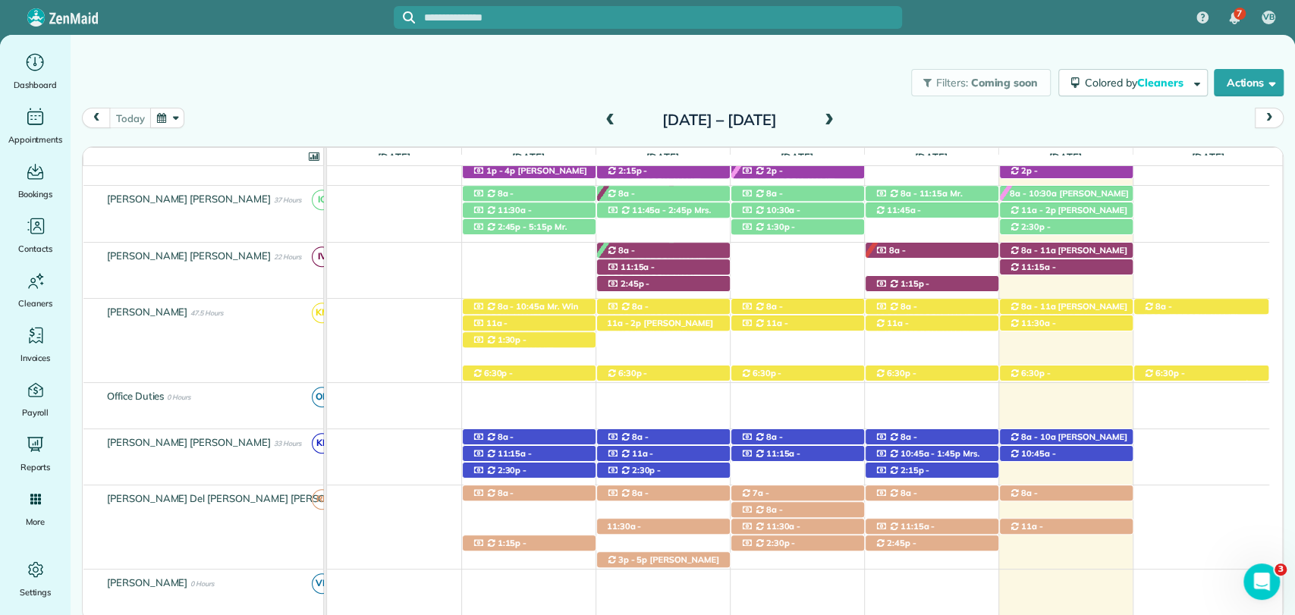
click at [832, 78] on div "Filters: Coming soon Colored by Cleaners Color by Cleaner Color by Team Color b…" at bounding box center [683, 83] width 1225 height 50
click at [1105, 322] on div "11:30a - 2p Krystal Haywood (+19098449929) 13407 Shoshoney Circle - Fairhope, A…" at bounding box center [1066, 324] width 133 height 16
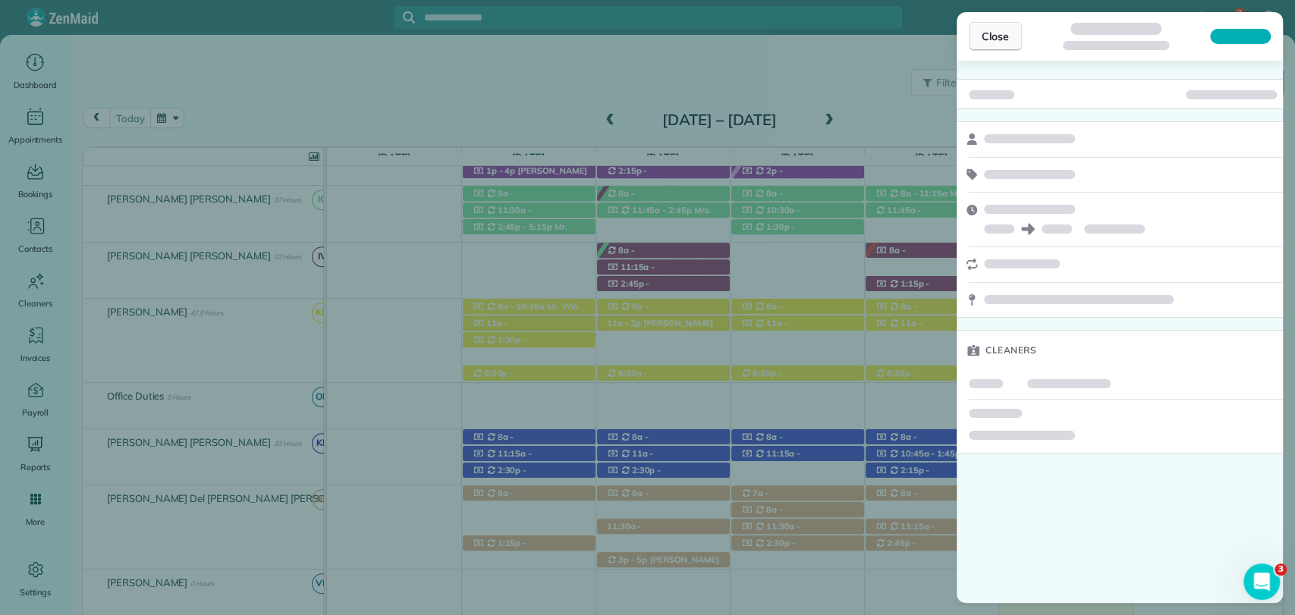
click at [987, 39] on span "Close" at bounding box center [995, 36] width 27 height 15
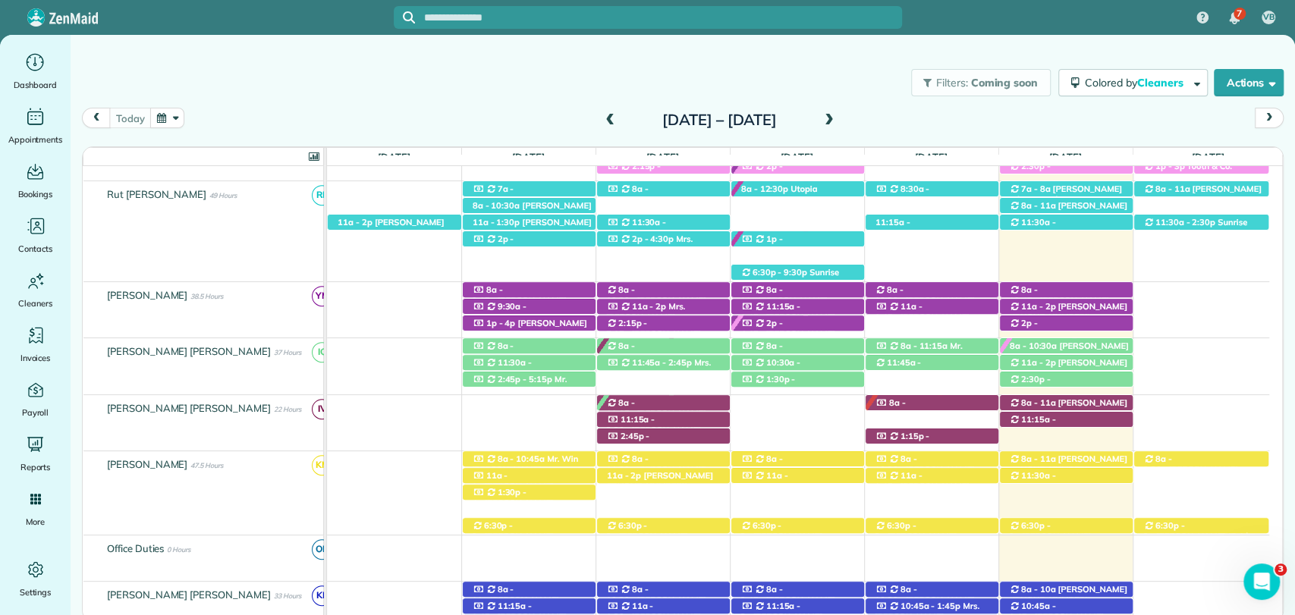
scroll to position [379, 0]
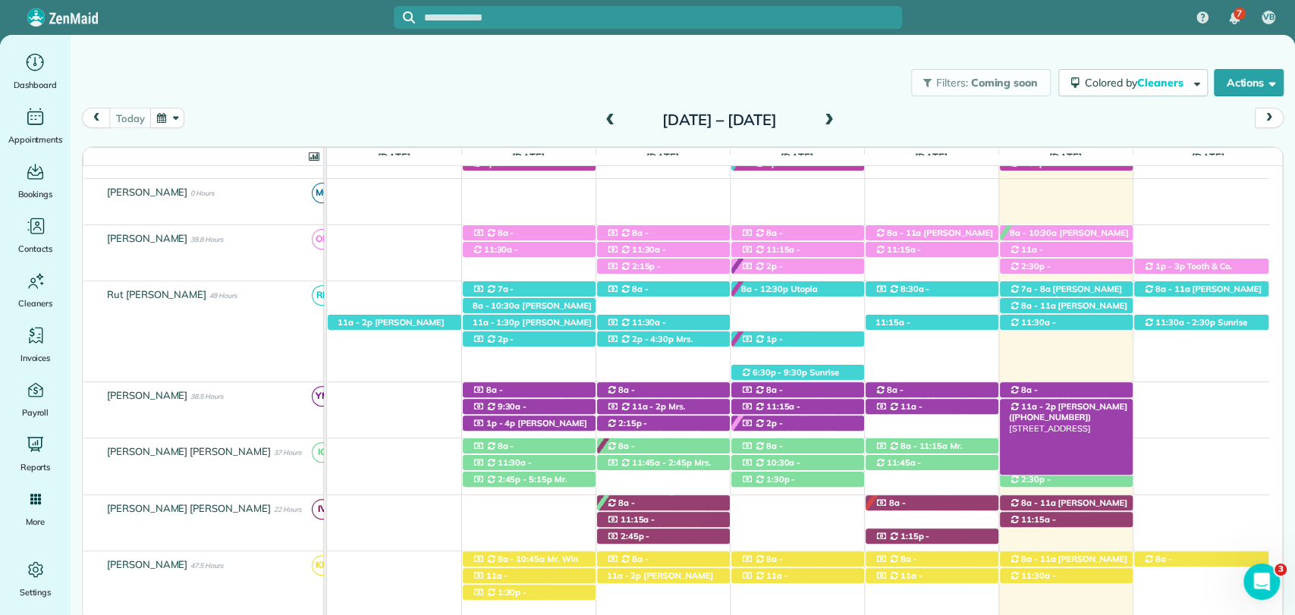
click at [1087, 405] on span "Jackie Reger (+12489350621)" at bounding box center [1068, 411] width 118 height 21
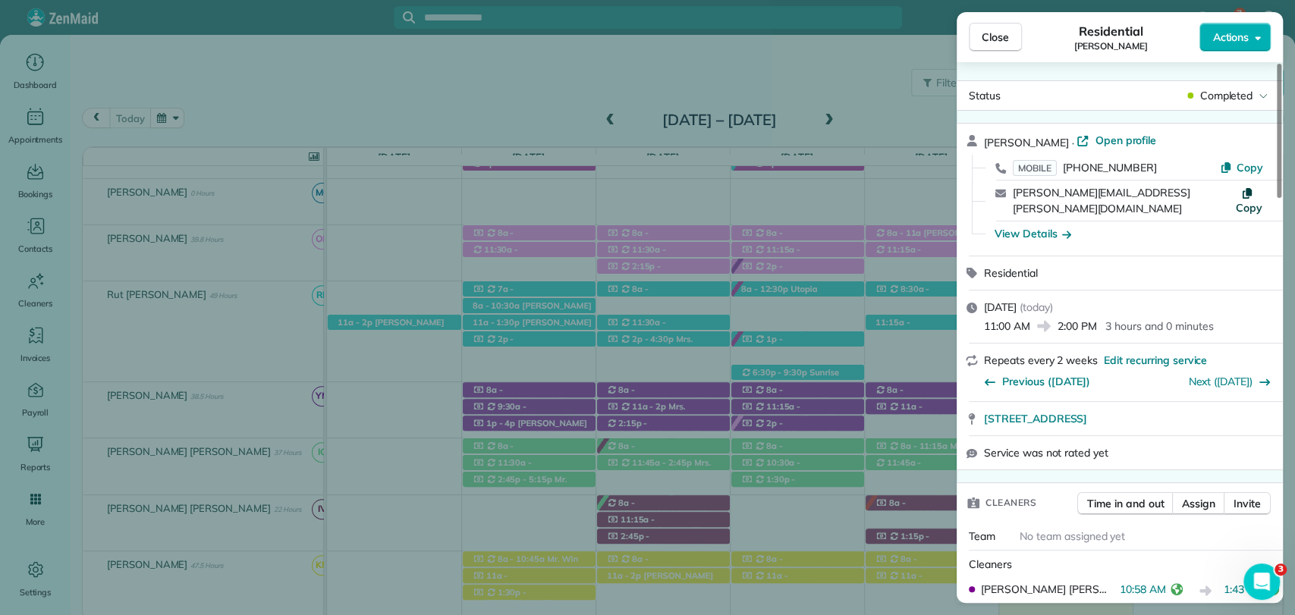
click at [1243, 201] on span "Copy" at bounding box center [1249, 208] width 27 height 14
click at [991, 37] on span "Close" at bounding box center [995, 37] width 27 height 15
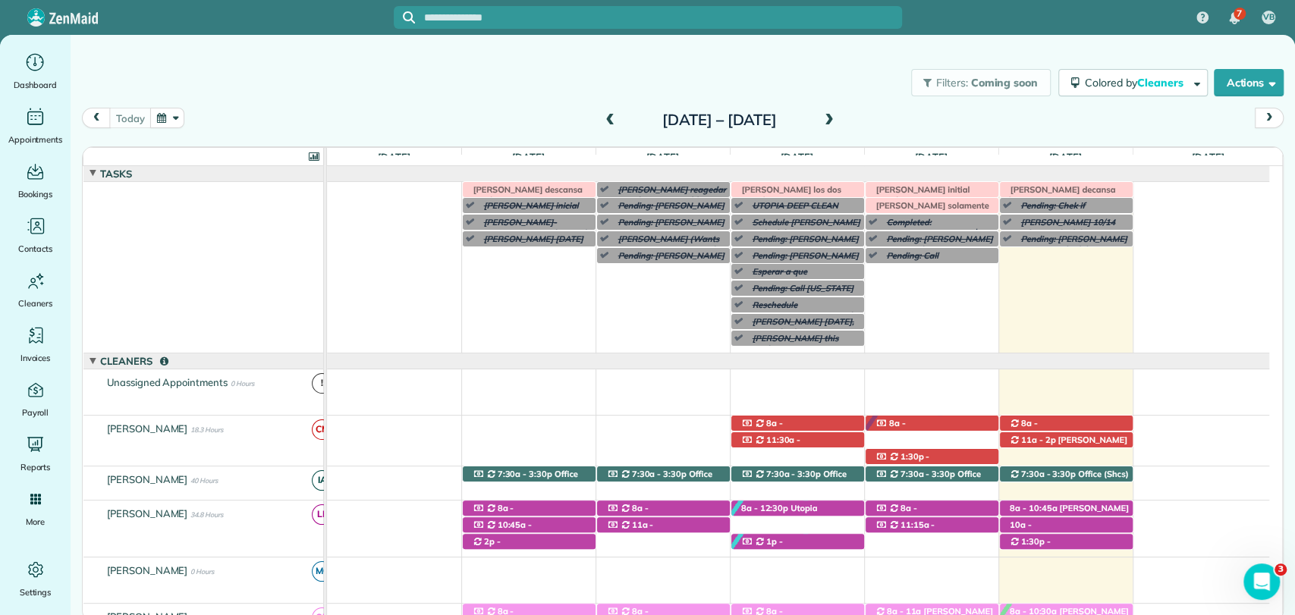
click at [838, 119] on span at bounding box center [829, 121] width 17 height 14
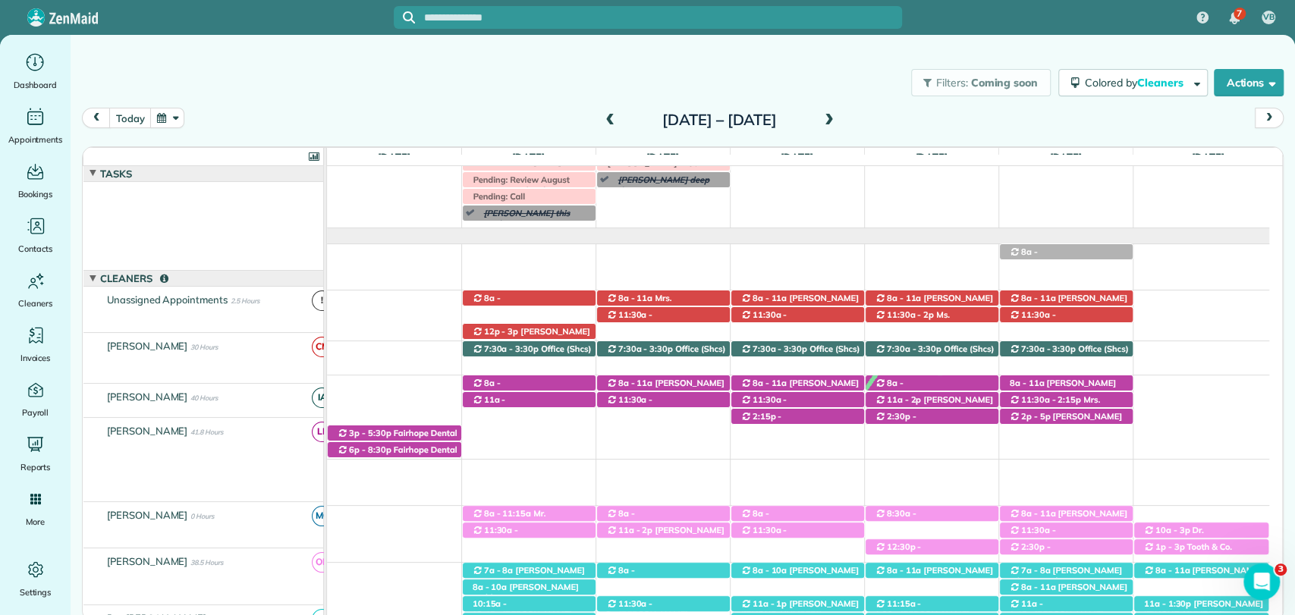
scroll to position [42, 0]
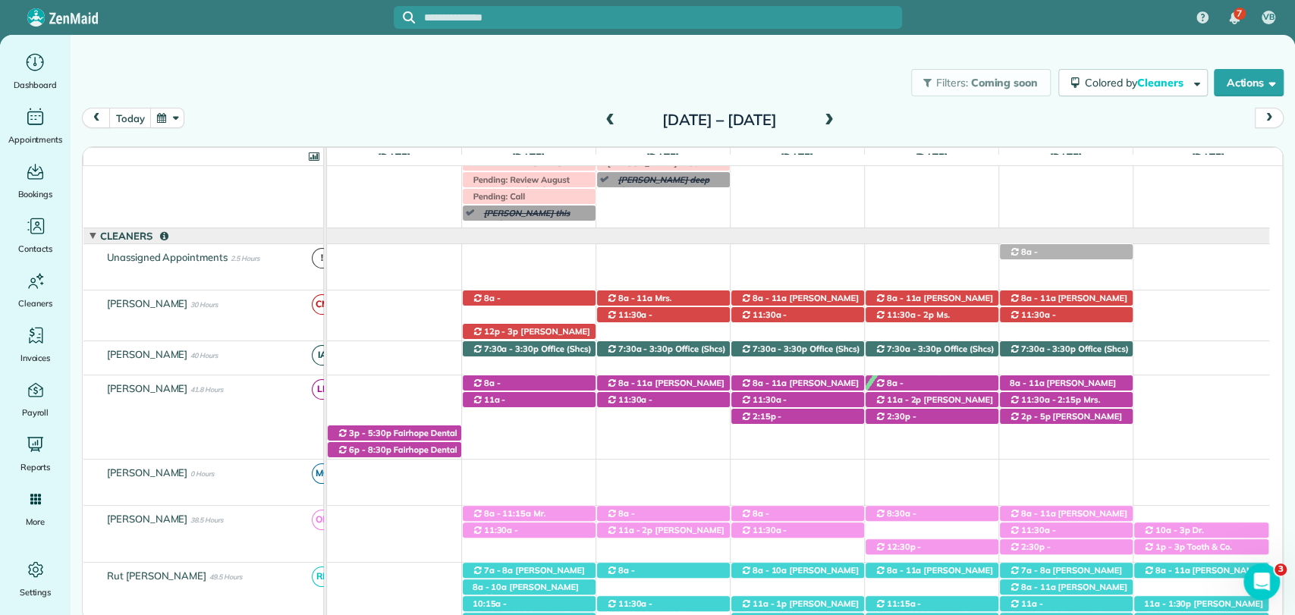
click at [986, 112] on div "today Sunday Oct 12 – Saturday Oct 18, 2025" at bounding box center [683, 122] width 1202 height 29
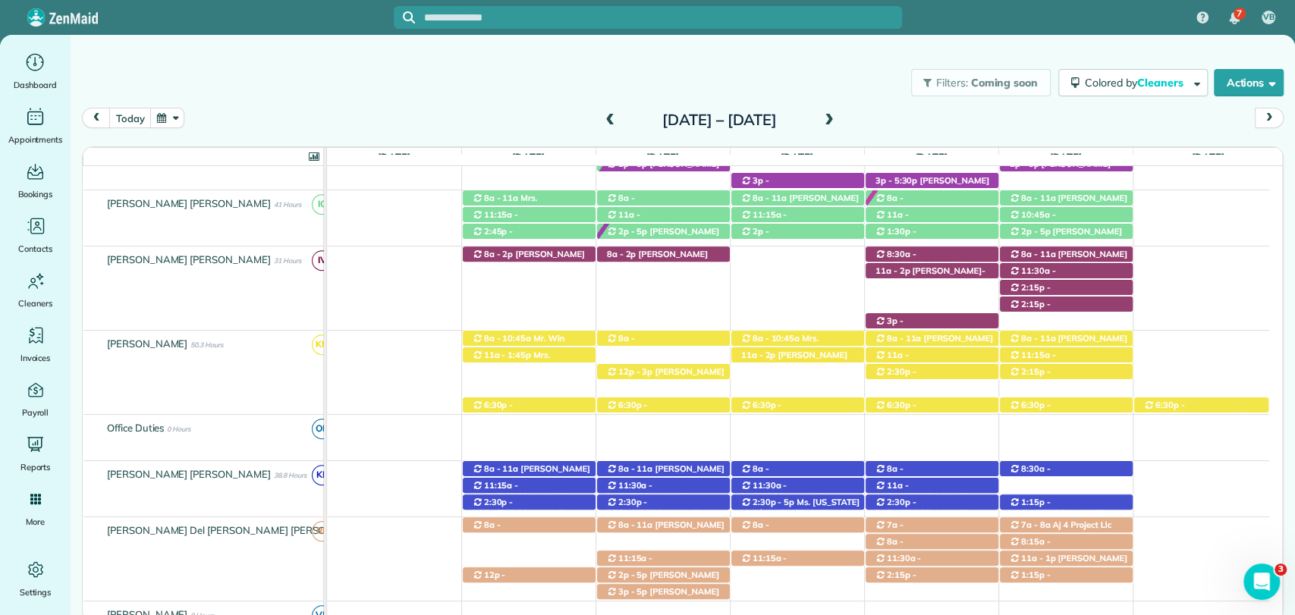
scroll to position [633, 0]
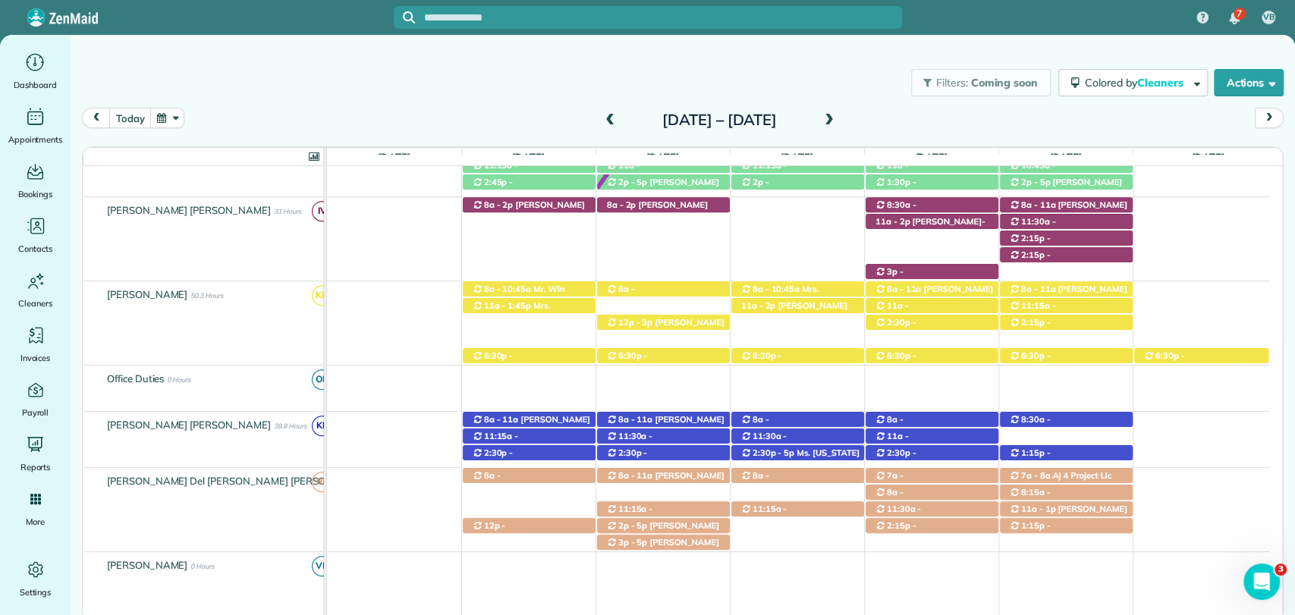
click at [700, 99] on div "Filters: Coming soon Colored by Cleaners Color by Cleaner Color by Team Color b…" at bounding box center [683, 83] width 1225 height 50
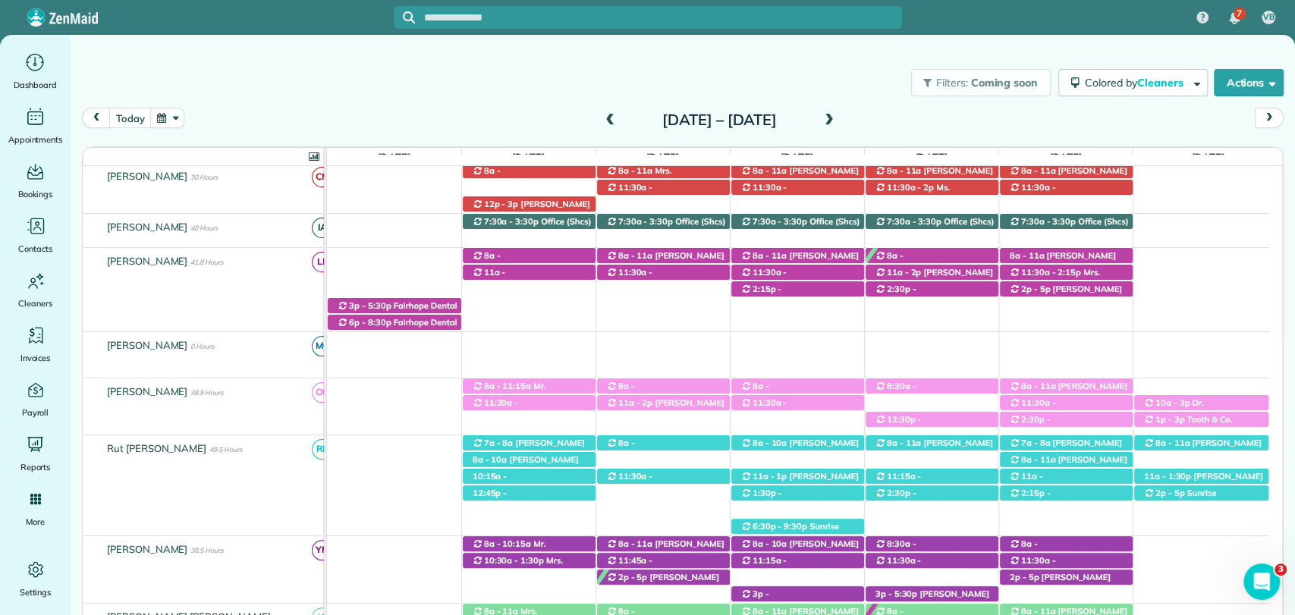
scroll to position [505, 0]
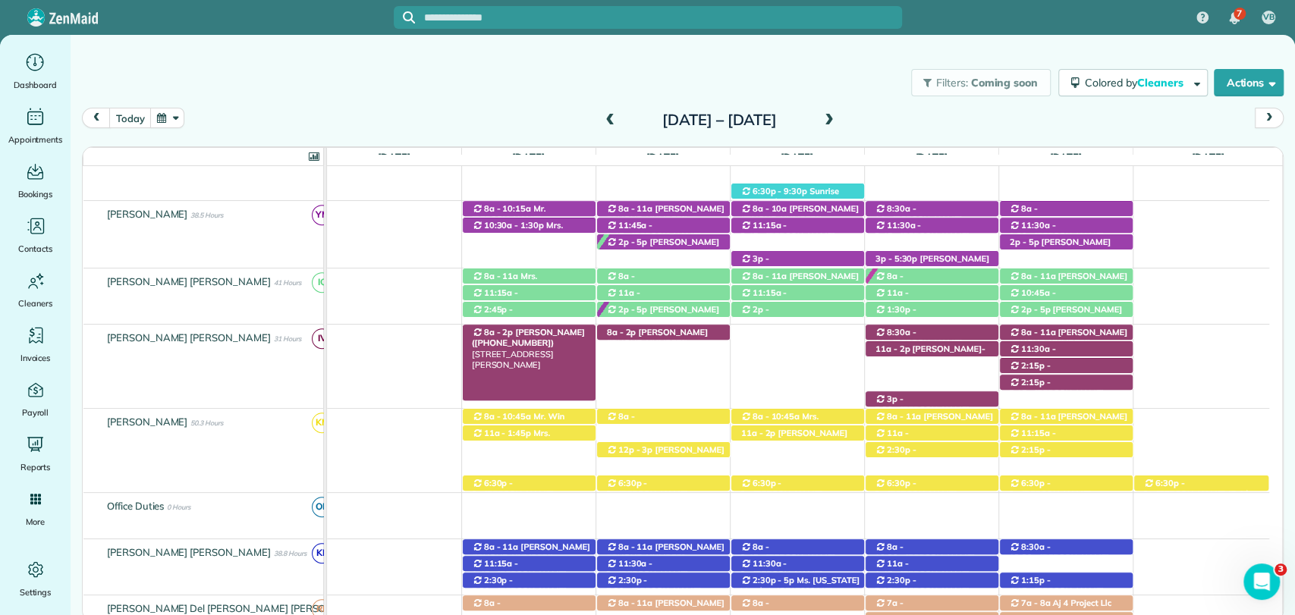
click at [559, 336] on div "8a - 2p Joe Adcock (+12514232717) 22705 Sibley Circle - Fairhope, AL, 36532" at bounding box center [529, 333] width 133 height 16
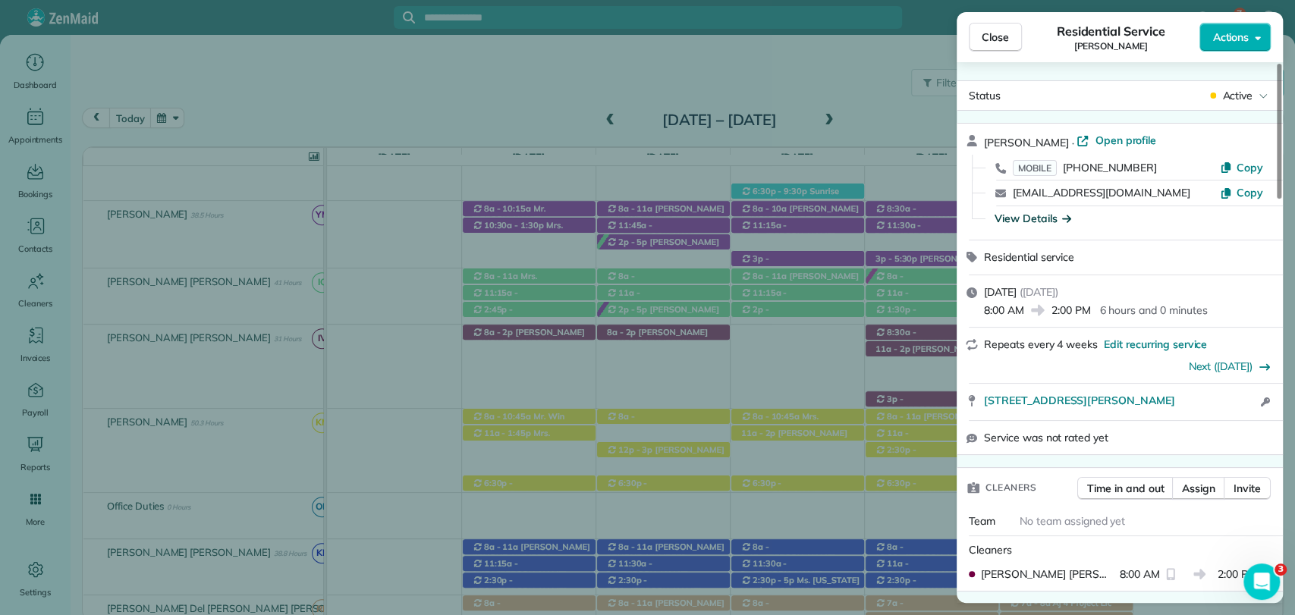
click at [1035, 219] on div "View Details" at bounding box center [1033, 218] width 77 height 15
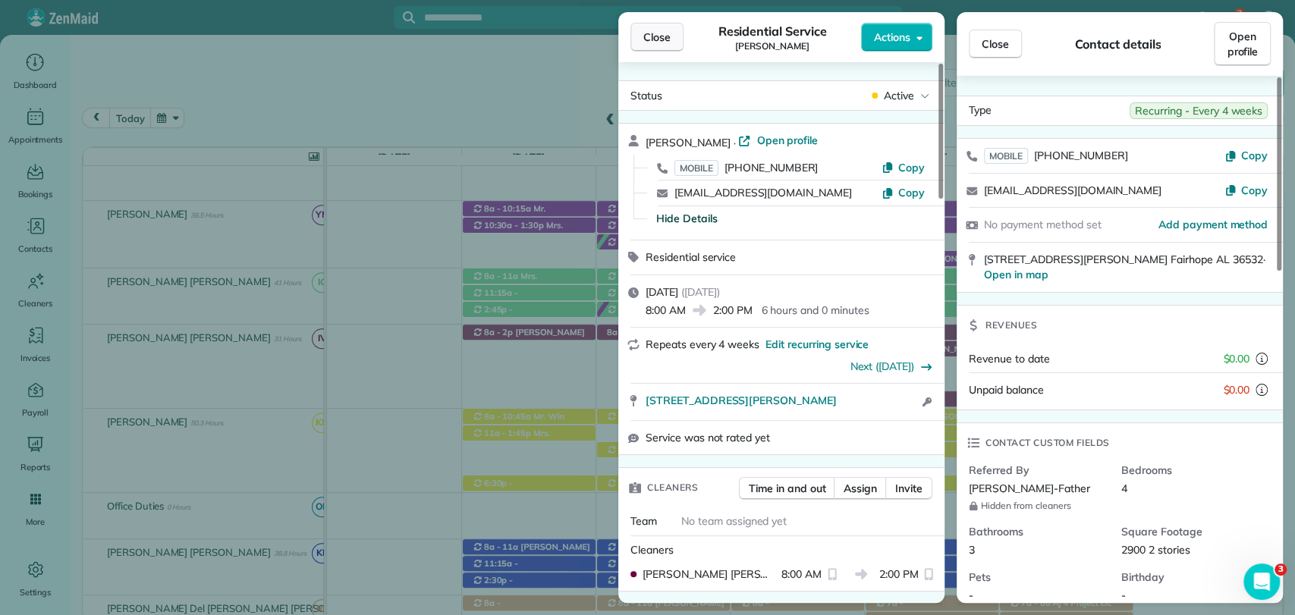
click at [674, 44] on button "Close" at bounding box center [656, 37] width 53 height 29
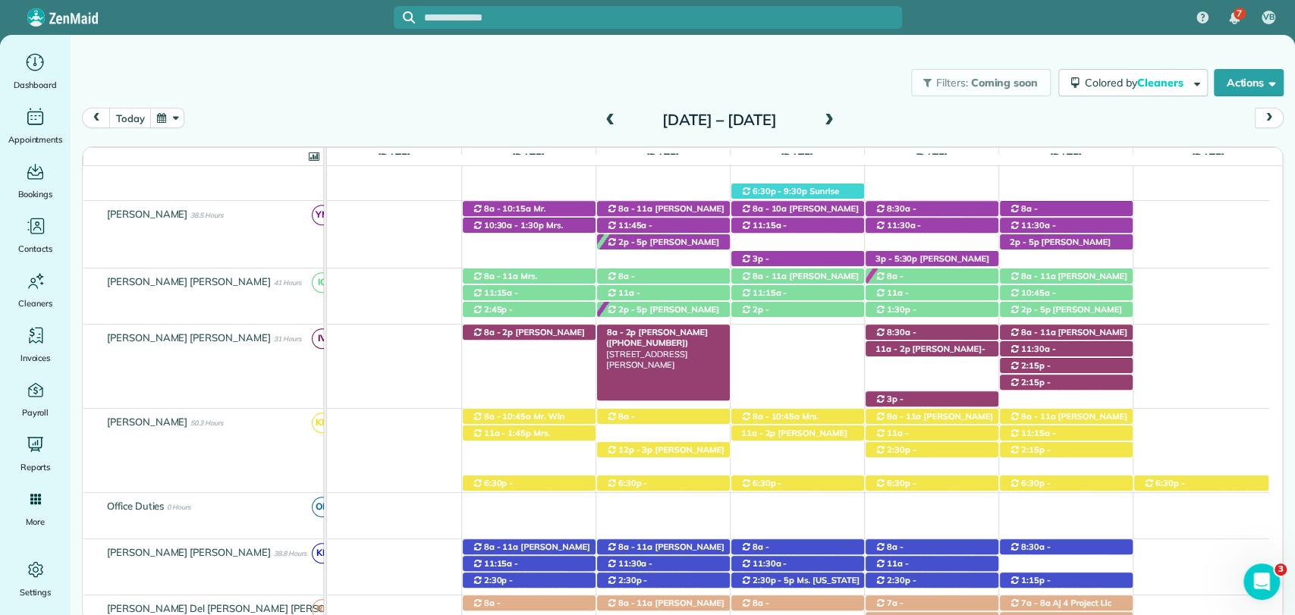
click at [633, 329] on span "Jaya Trussell (+16616450223)" at bounding box center [657, 337] width 102 height 21
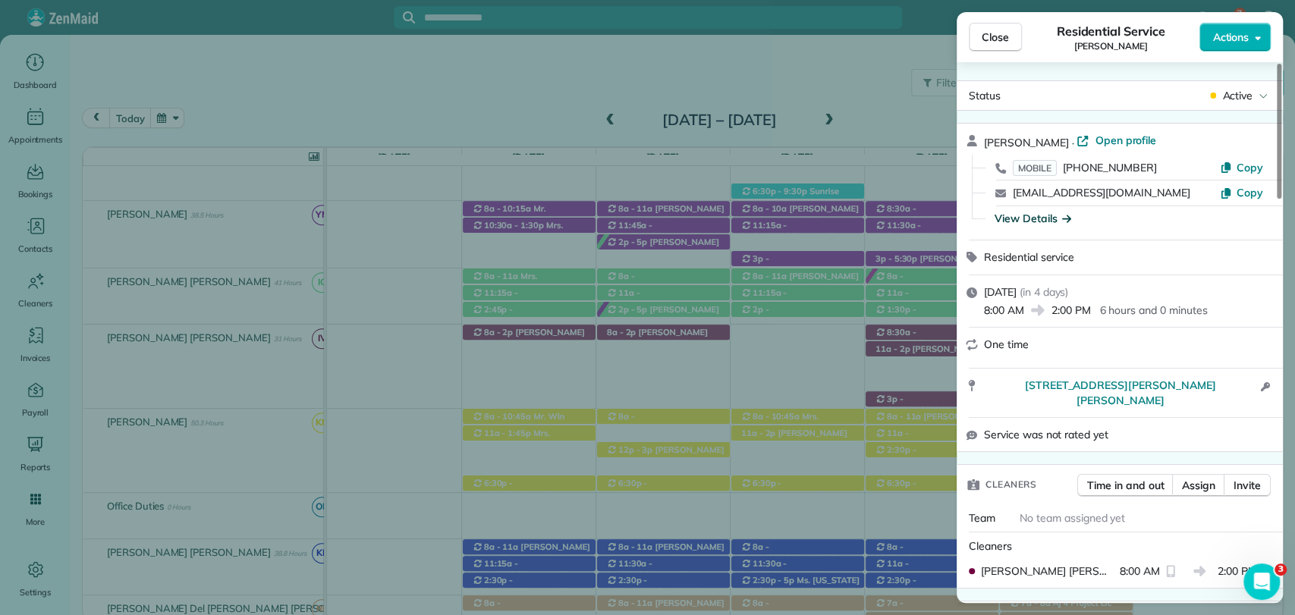
click at [1062, 218] on icon "button" at bounding box center [1066, 217] width 9 height 15
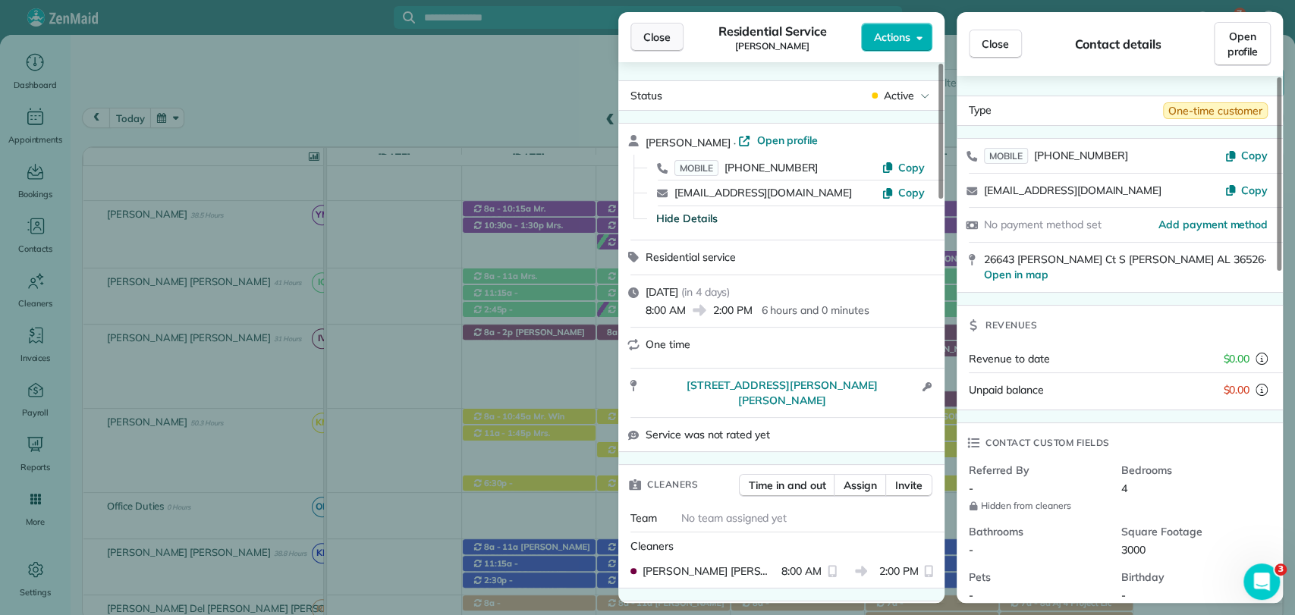
click at [650, 30] on span "Close" at bounding box center [656, 37] width 27 height 15
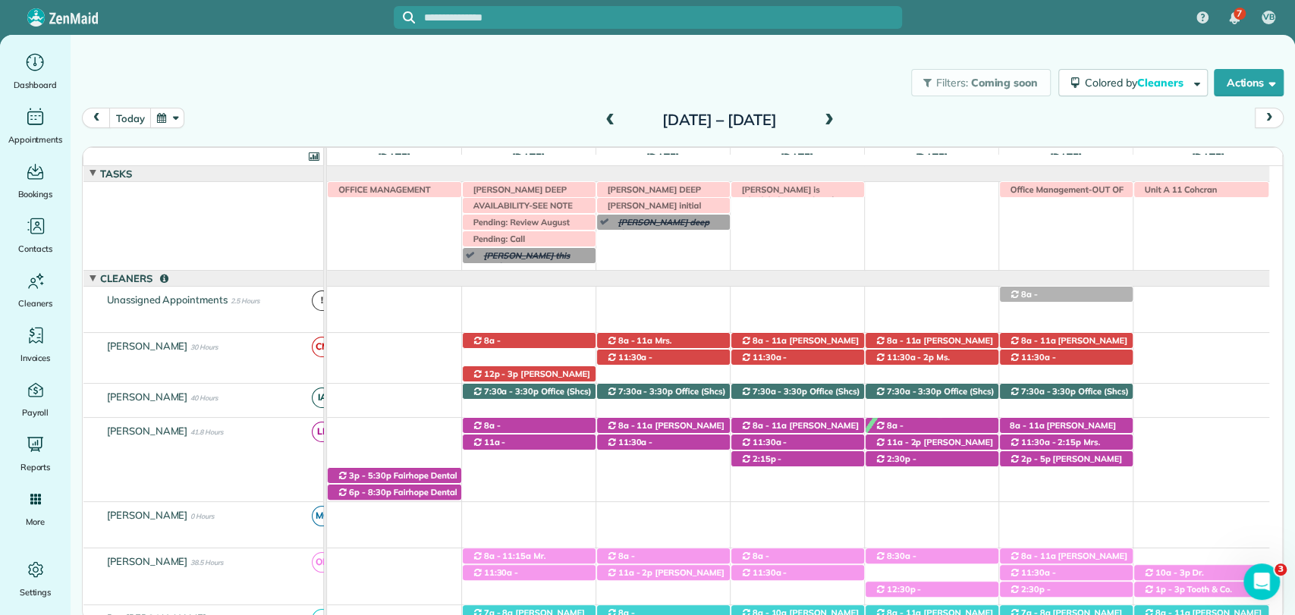
click at [796, 101] on div "Filters: Coming soon Colored by Cleaners Color by Cleaner Color by Team Color b…" at bounding box center [683, 83] width 1225 height 50
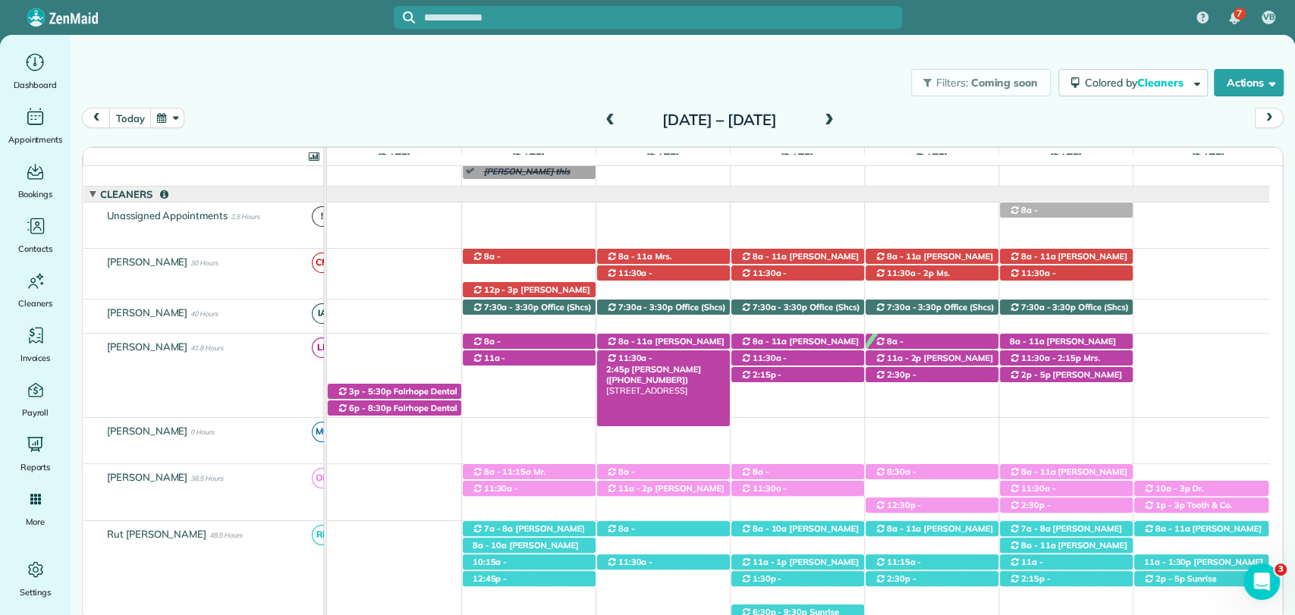
click at [651, 360] on span "11:30a - 2:45p" at bounding box center [629, 363] width 47 height 21
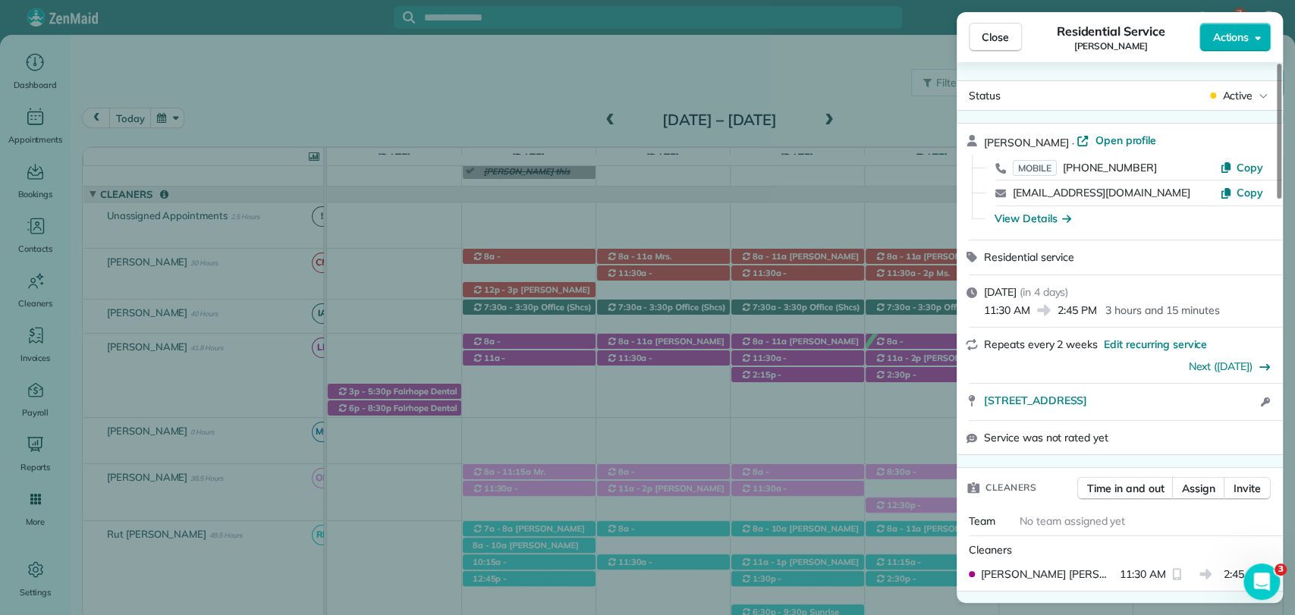
click at [1024, 225] on div "View Details" at bounding box center [1129, 219] width 281 height 16
click at [1024, 216] on div "View Details" at bounding box center [1033, 218] width 77 height 15
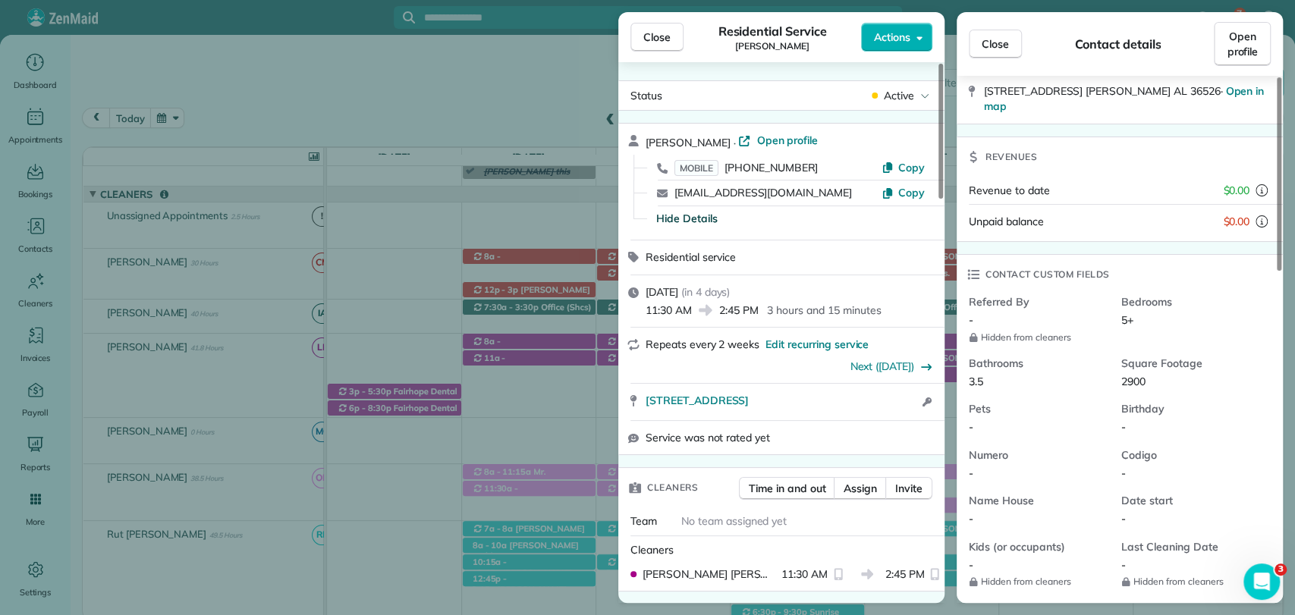
scroll to position [509, 0]
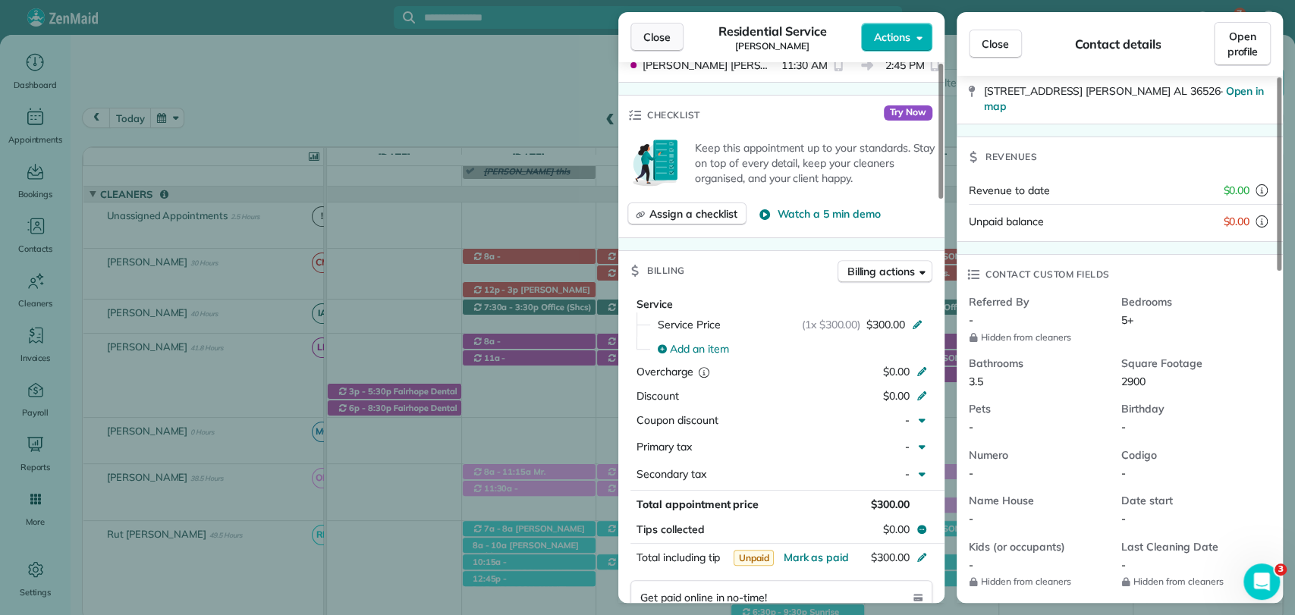
click at [656, 39] on span "Close" at bounding box center [656, 37] width 27 height 15
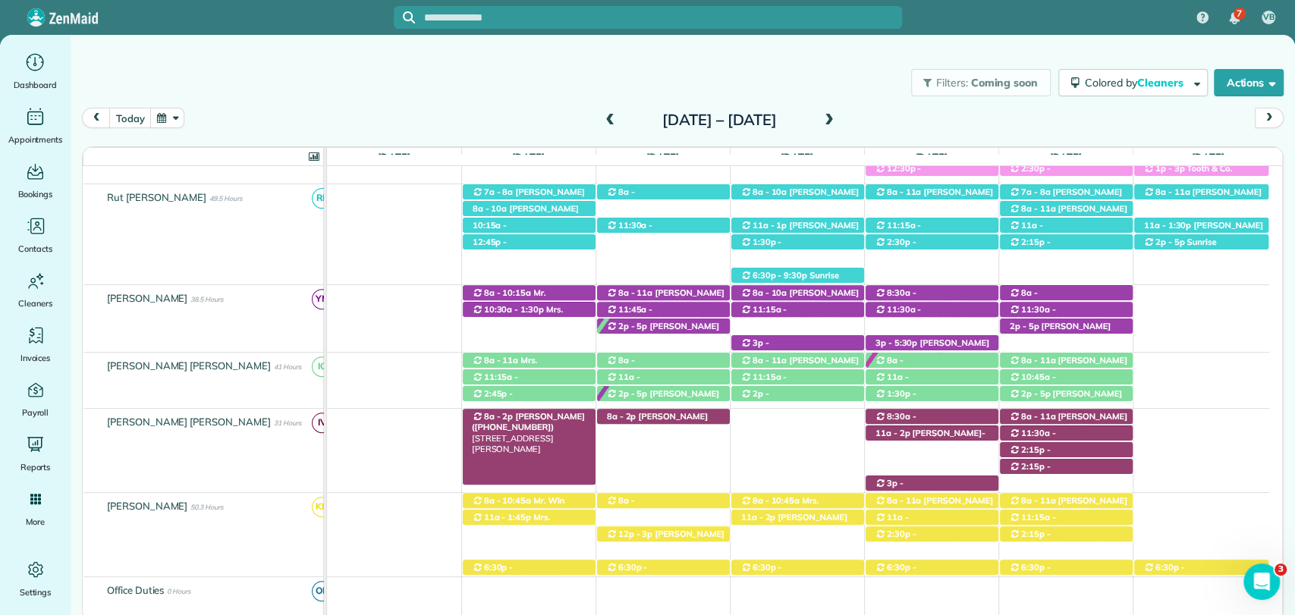
click at [530, 417] on span "Joe Adcock (+12514232717)" at bounding box center [528, 421] width 113 height 21
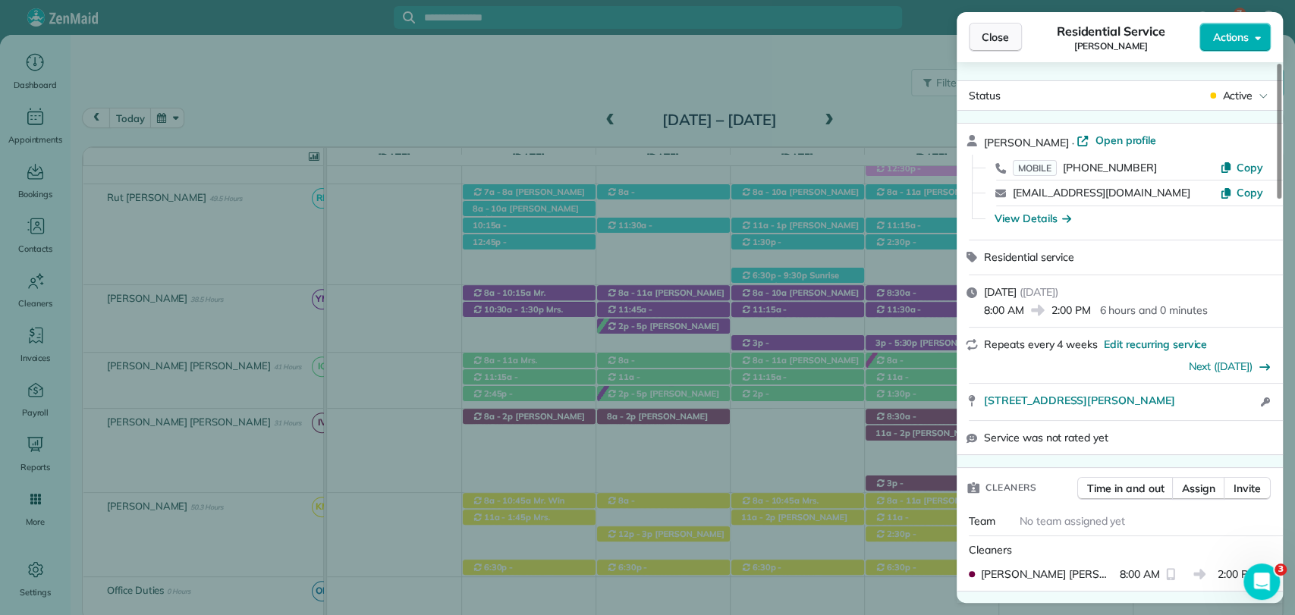
click at [990, 36] on span "Close" at bounding box center [995, 37] width 27 height 15
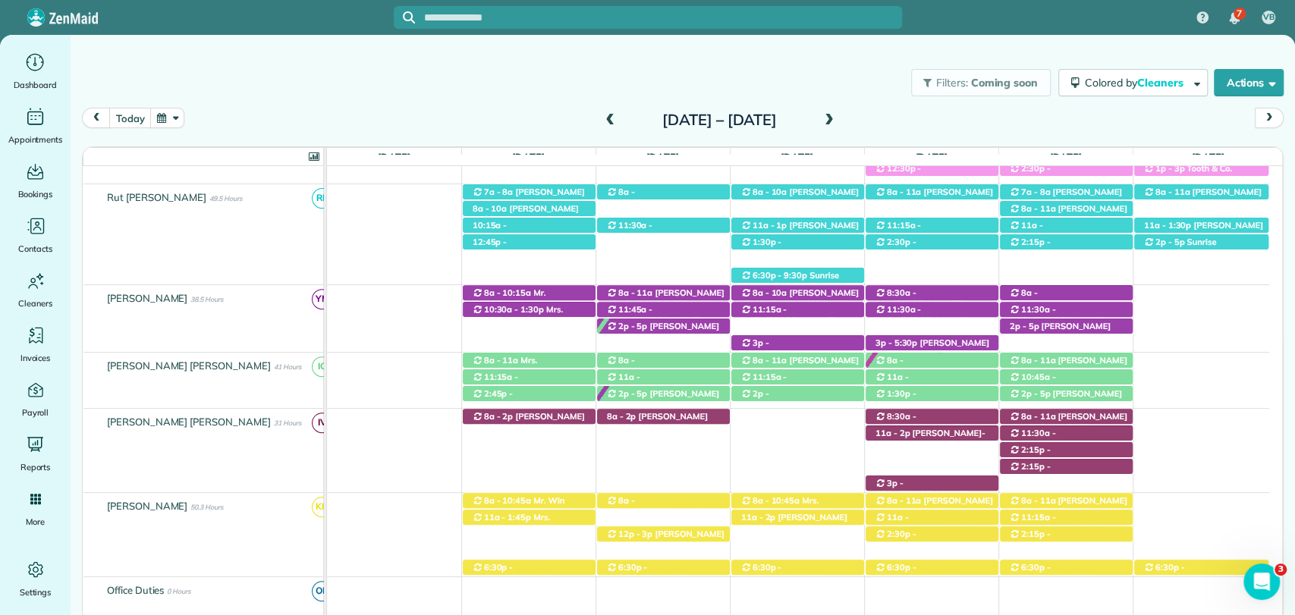
click at [645, 409] on div "8a - 2p Jaya Trussell (+16616450223) 26643 Dean Ct S - Daphne, AL, 36526" at bounding box center [663, 417] width 133 height 16
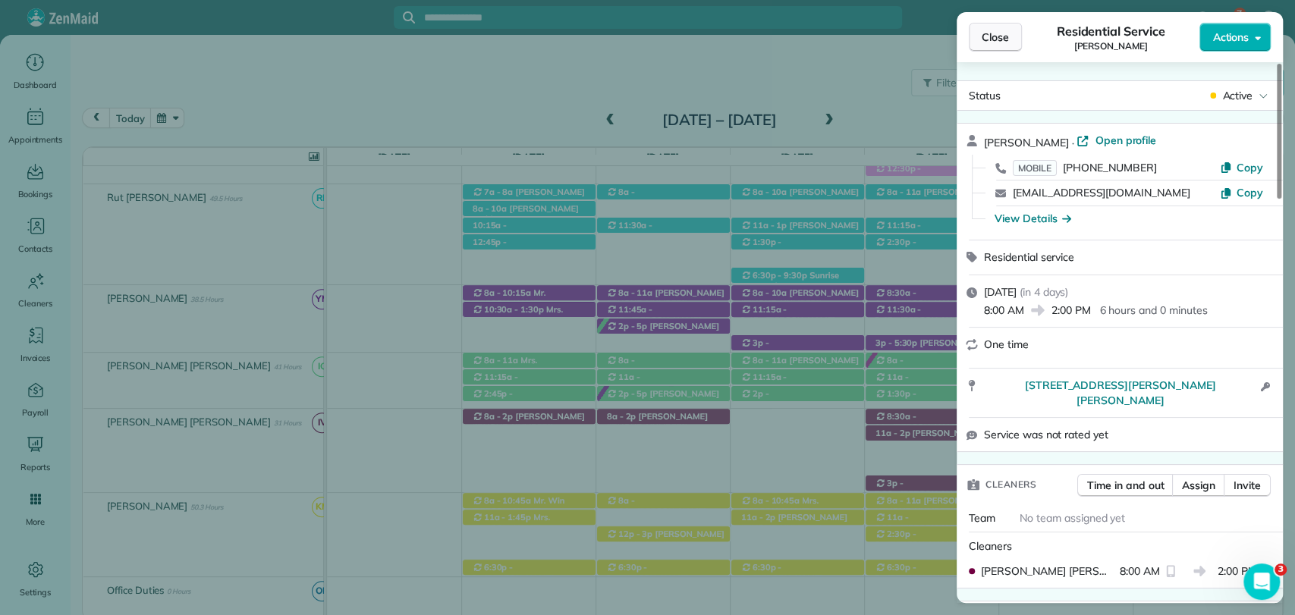
click at [993, 46] on button "Close" at bounding box center [995, 37] width 53 height 29
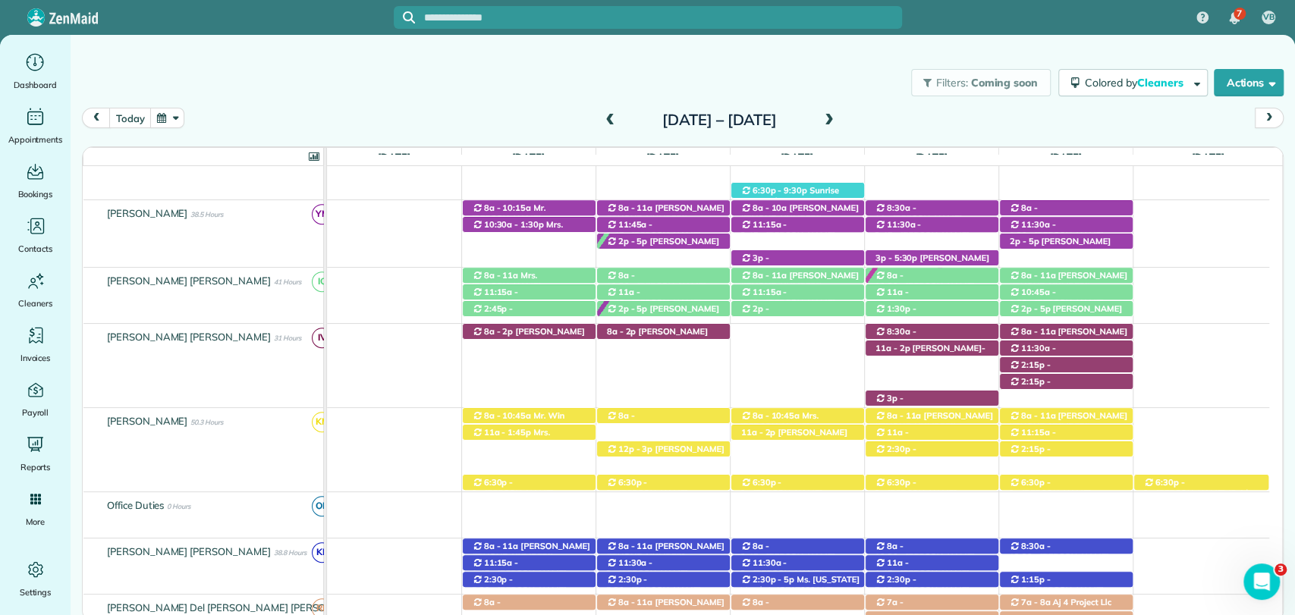
scroll to position [590, 0]
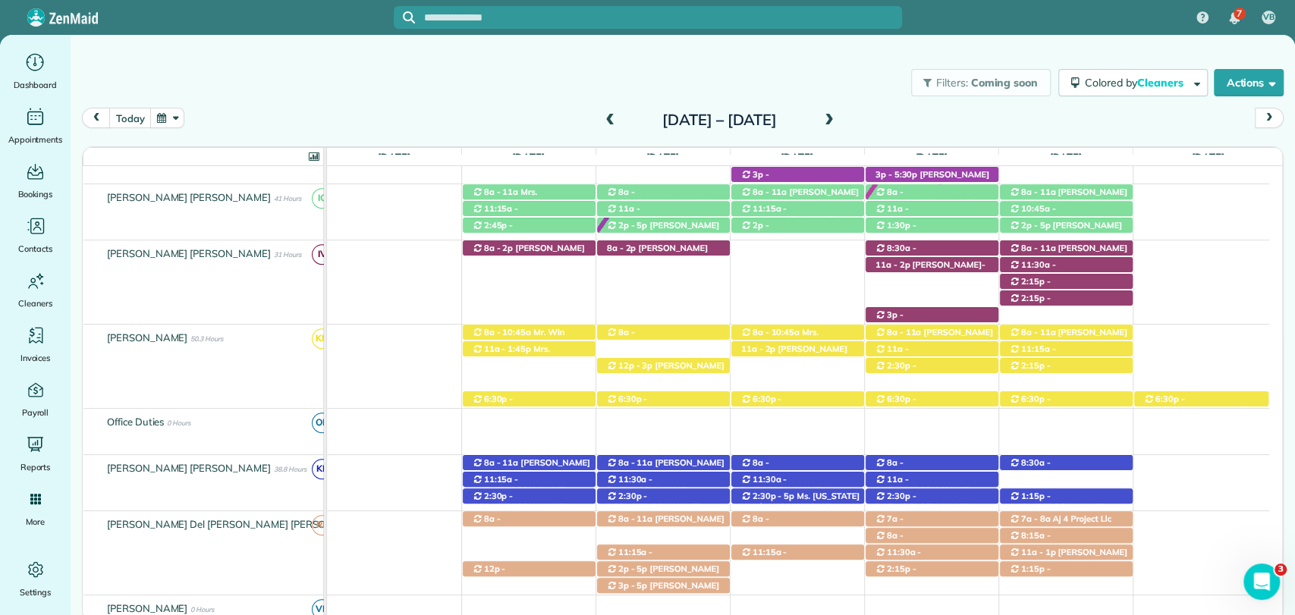
drag, startPoint x: 882, startPoint y: 113, endPoint x: 892, endPoint y: 105, distance: 13.1
click at [838, 114] on span at bounding box center [829, 121] width 17 height 14
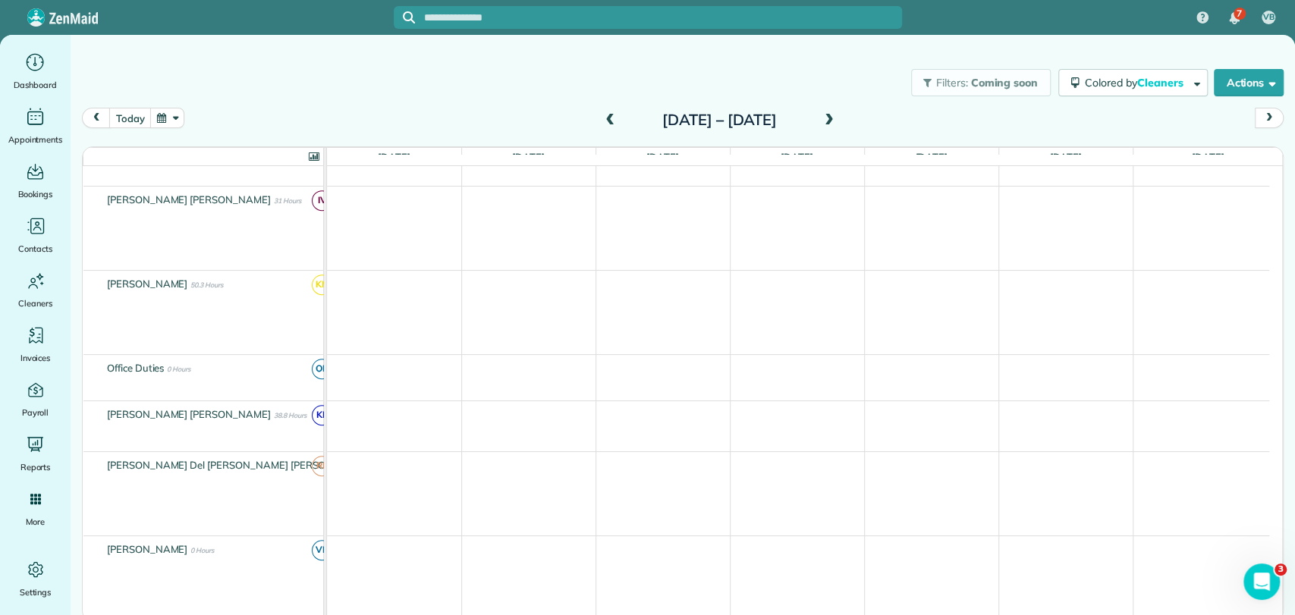
scroll to position [541, 0]
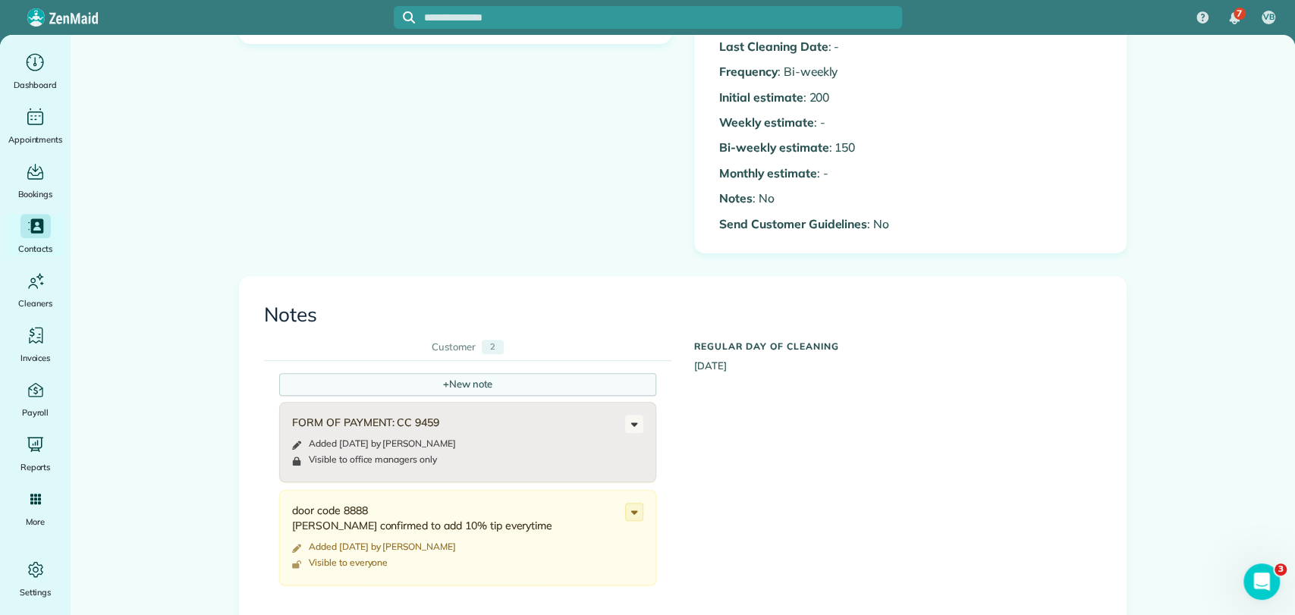
click at [455, 388] on div "+ New note" at bounding box center [467, 384] width 377 height 23
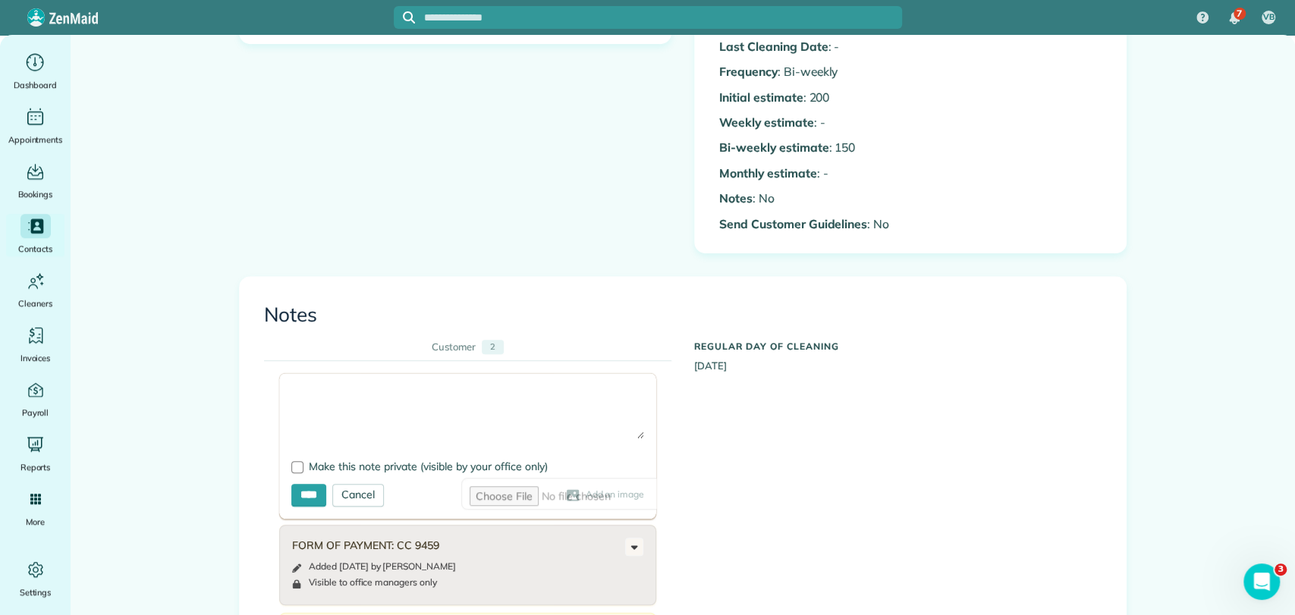
click at [322, 385] on textarea at bounding box center [467, 411] width 353 height 53
type textarea "**********"
click at [309, 463] on span "Make this note private (visible by your office only)" at bounding box center [428, 467] width 239 height 14
click at [306, 490] on input "****" at bounding box center [308, 495] width 35 height 23
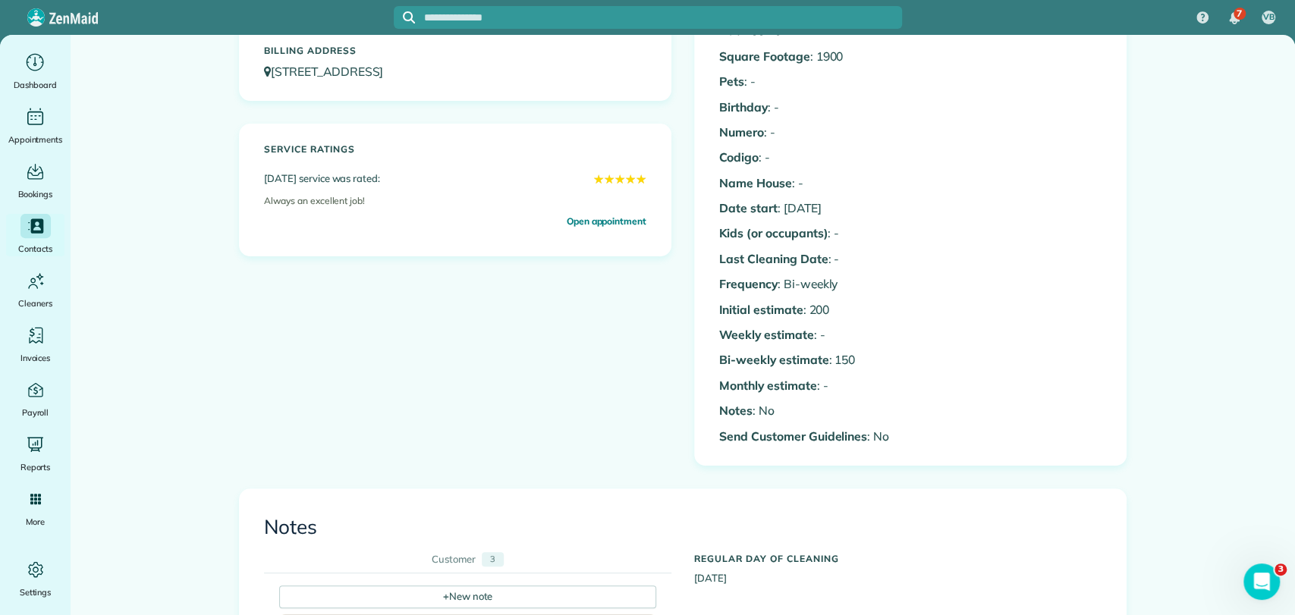
scroll to position [505, 0]
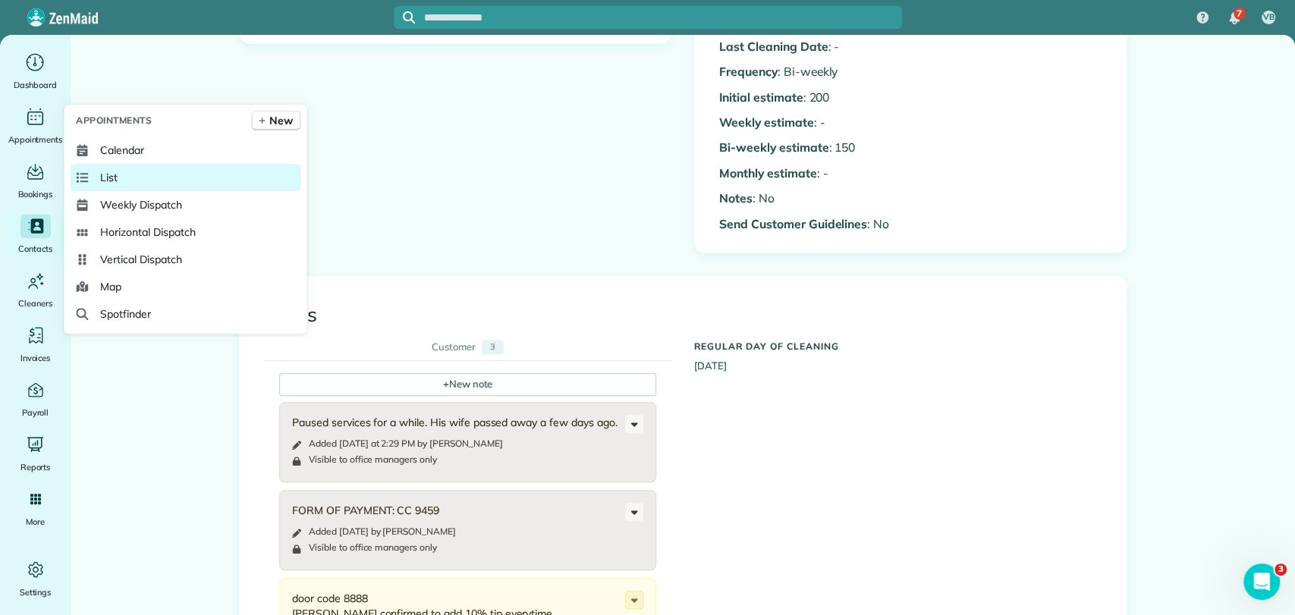
click at [113, 177] on span "List" at bounding box center [108, 177] width 17 height 15
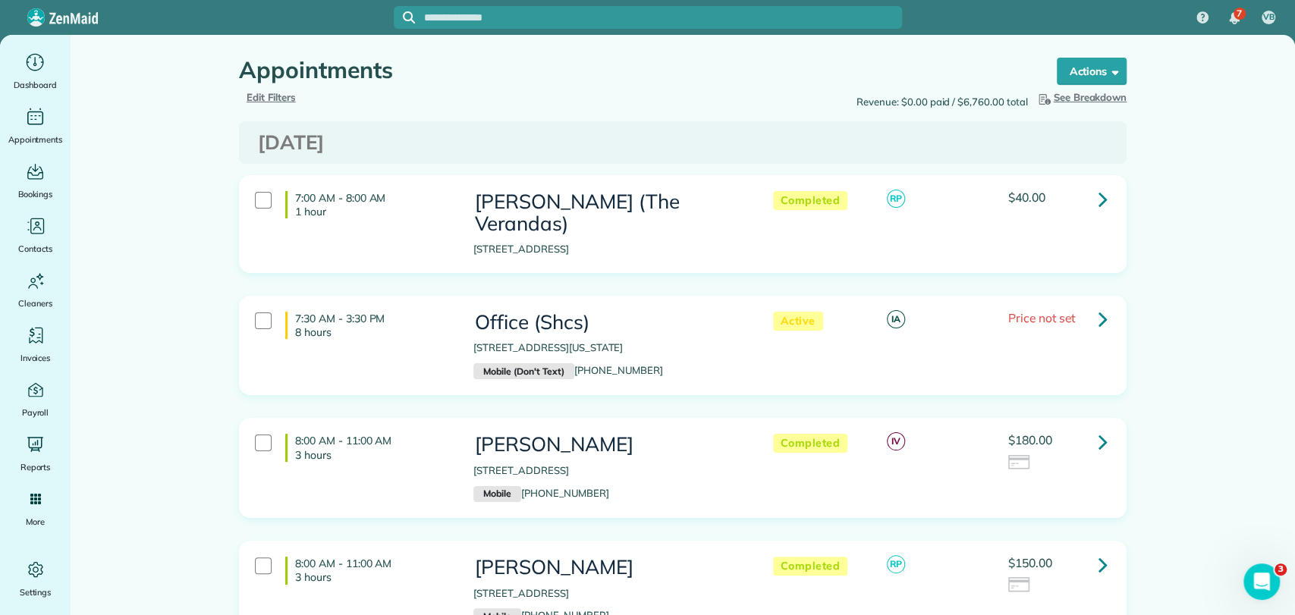
click at [273, 101] on span "Edit Filters" at bounding box center [271, 97] width 49 height 12
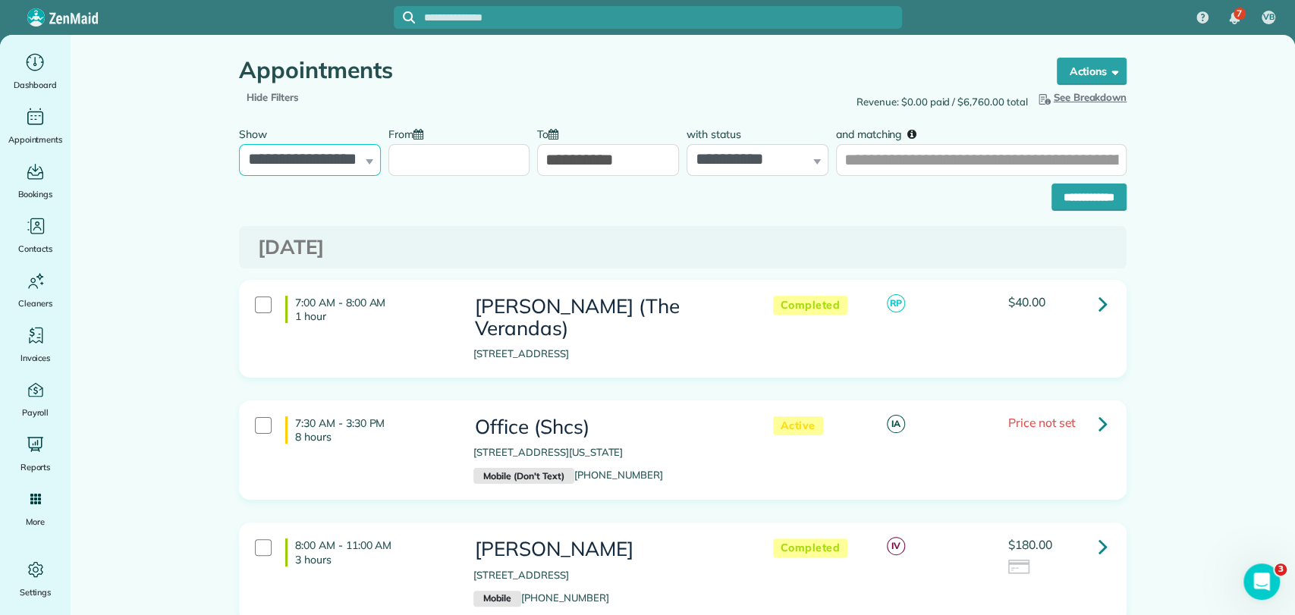
drag, startPoint x: 310, startPoint y: 154, endPoint x: 318, endPoint y: 159, distance: 9.9
click at [310, 154] on select "**********" at bounding box center [310, 160] width 142 height 32
select select "**********"
click at [239, 144] on select "**********" at bounding box center [310, 160] width 142 height 32
click at [439, 167] on input "From" at bounding box center [459, 160] width 142 height 32
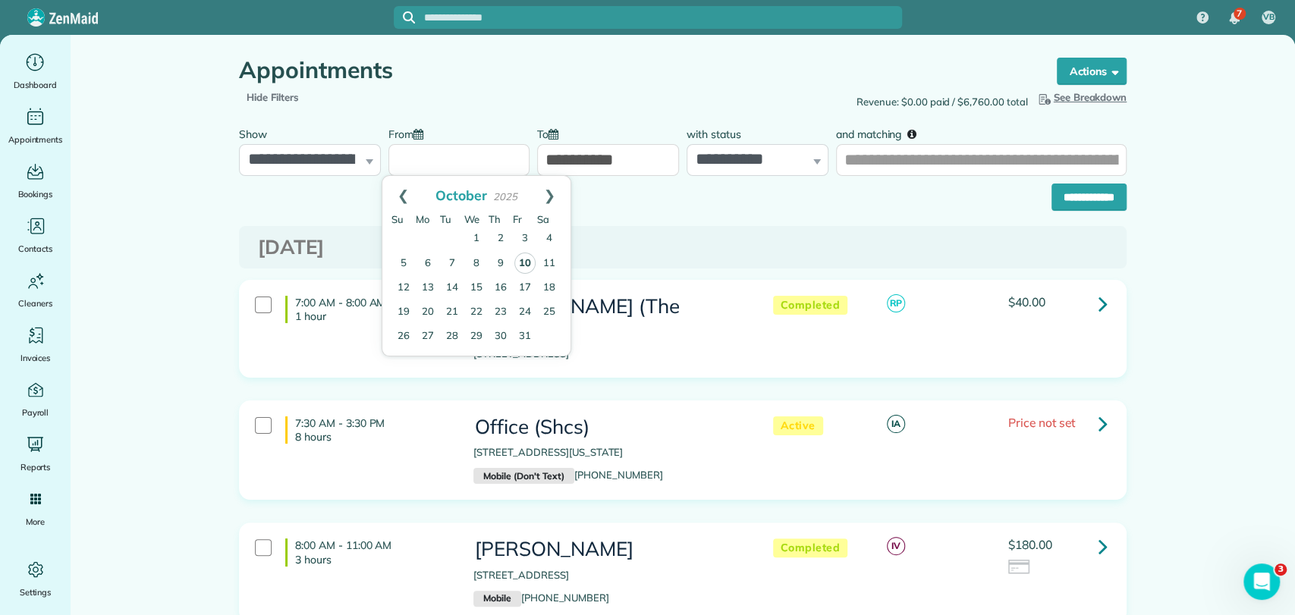
click at [524, 265] on link "10" at bounding box center [524, 263] width 21 height 21
type input "**********"
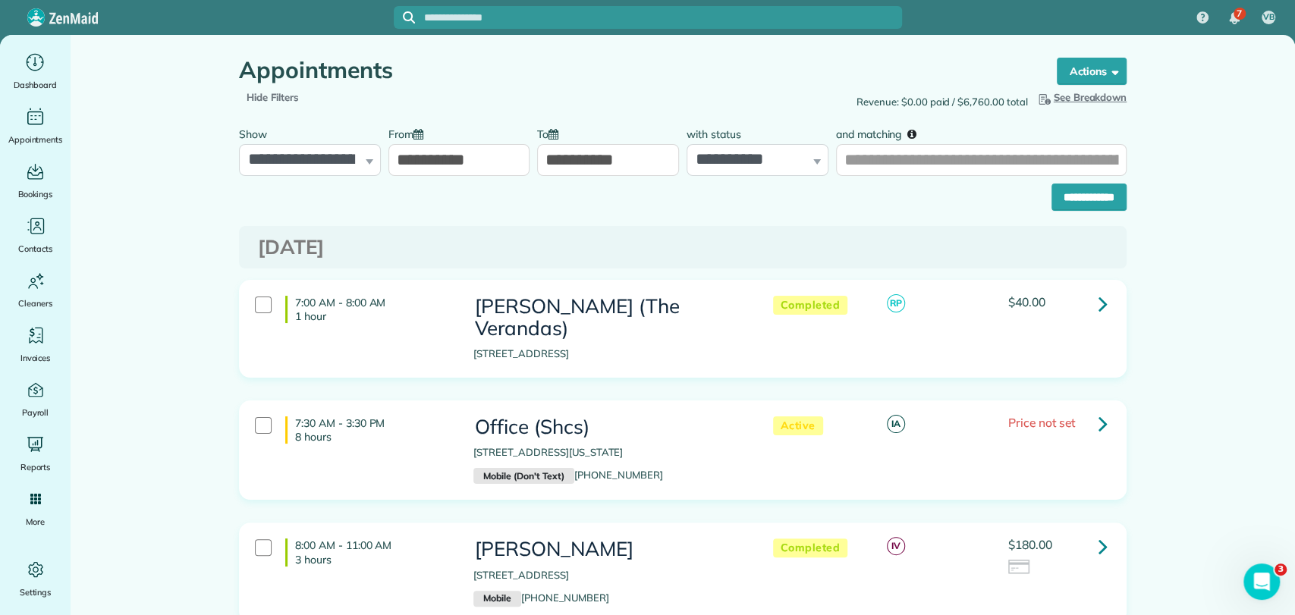
click at [580, 156] on input "**********" at bounding box center [608, 160] width 142 height 32
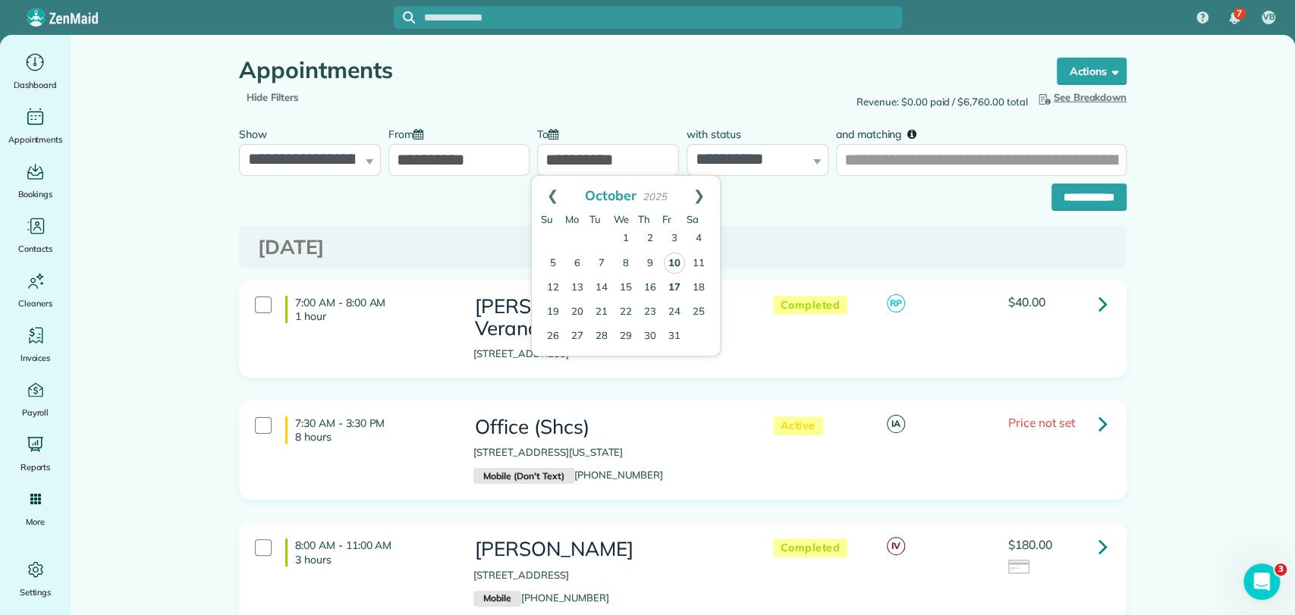
click at [674, 263] on link "10" at bounding box center [674, 263] width 21 height 21
type input "**********"
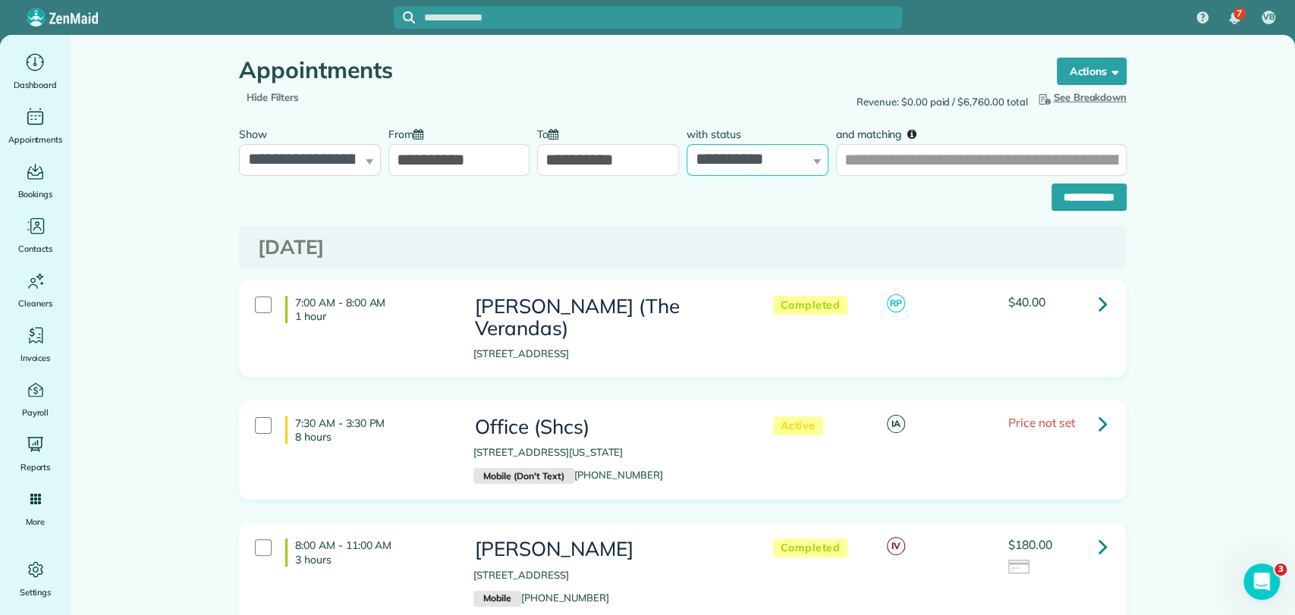
click at [706, 165] on select "**********" at bounding box center [758, 160] width 142 height 32
click at [687, 144] on select "**********" at bounding box center [758, 160] width 142 height 32
click at [1071, 203] on input "**********" at bounding box center [1089, 197] width 75 height 27
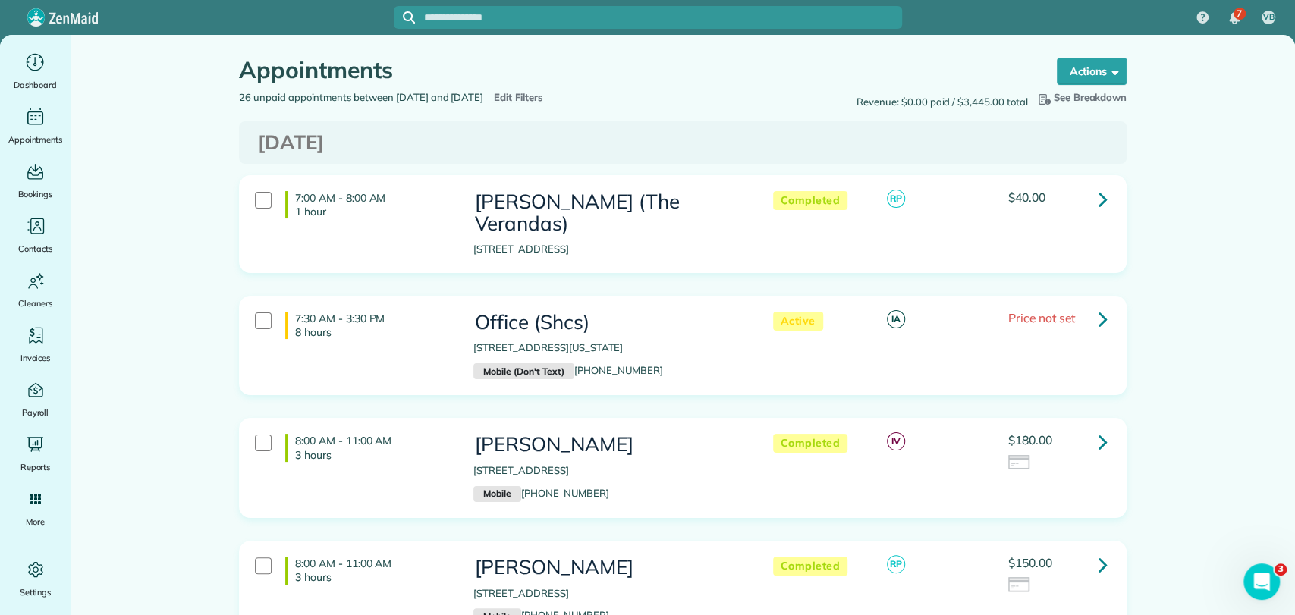
click at [1099, 306] on icon at bounding box center [1103, 319] width 9 height 27
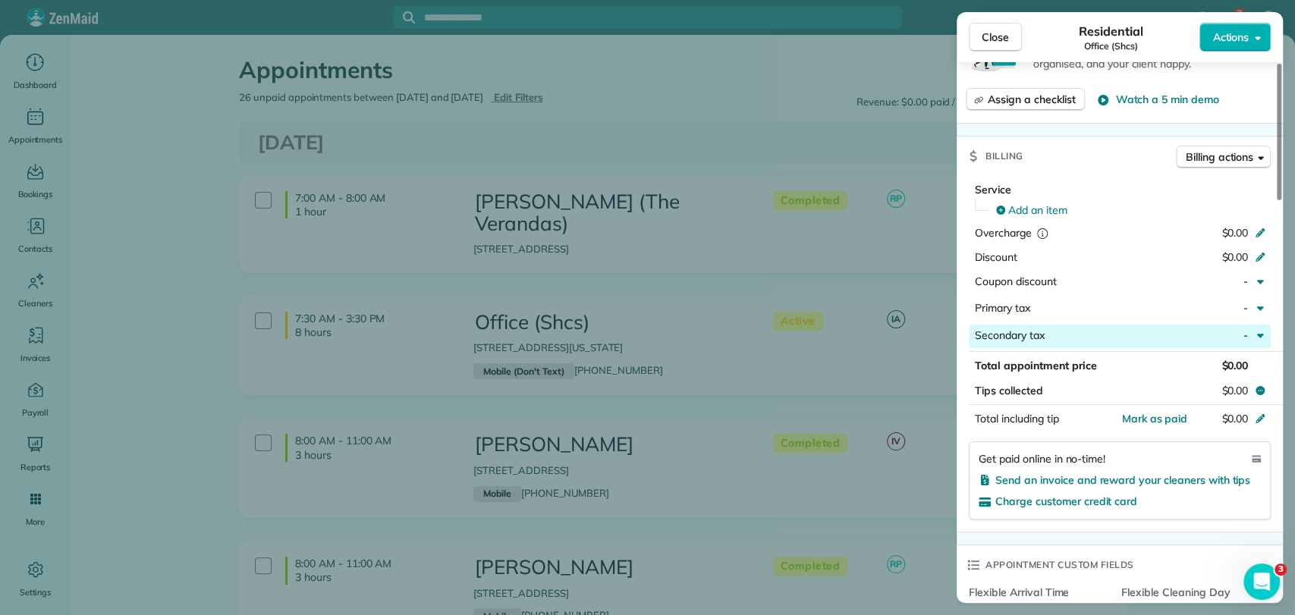
scroll to position [674, 0]
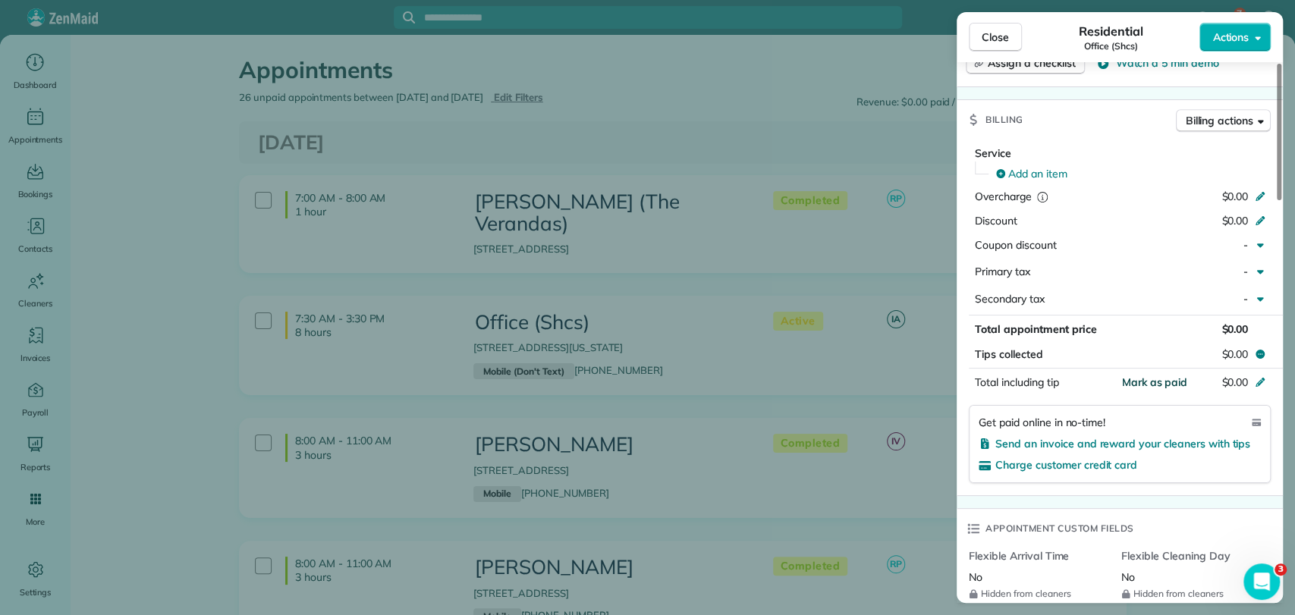
click at [1159, 376] on span "Mark as paid" at bounding box center [1154, 383] width 66 height 14
click at [994, 38] on span "Close" at bounding box center [995, 37] width 27 height 15
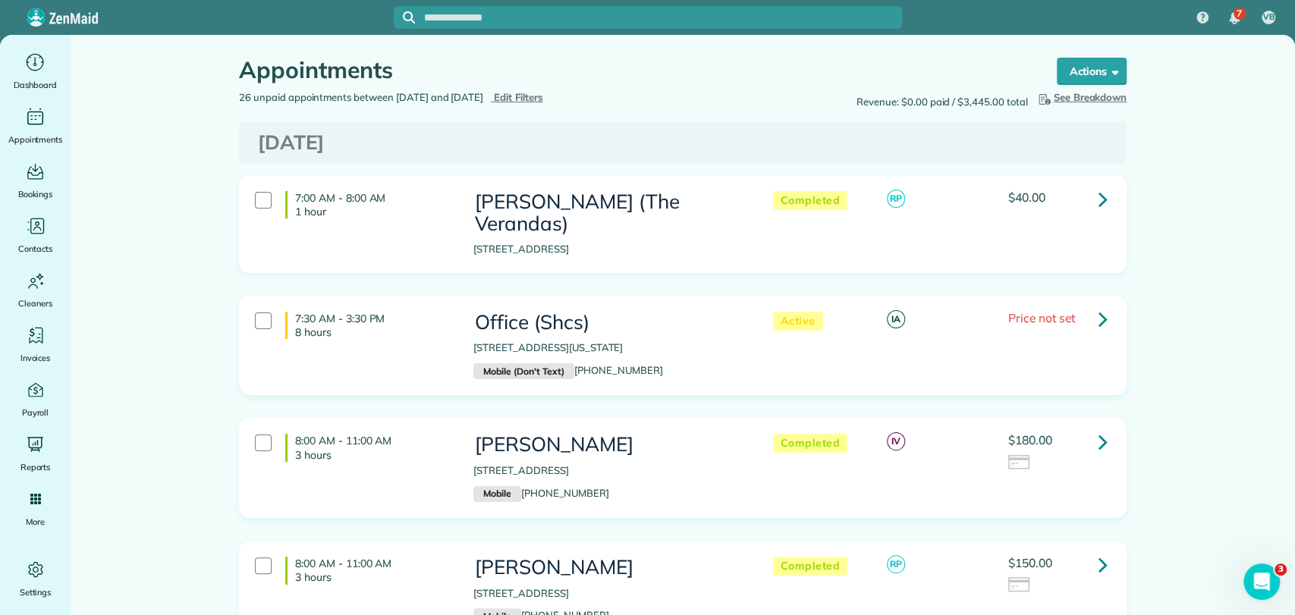
scroll to position [84, 0]
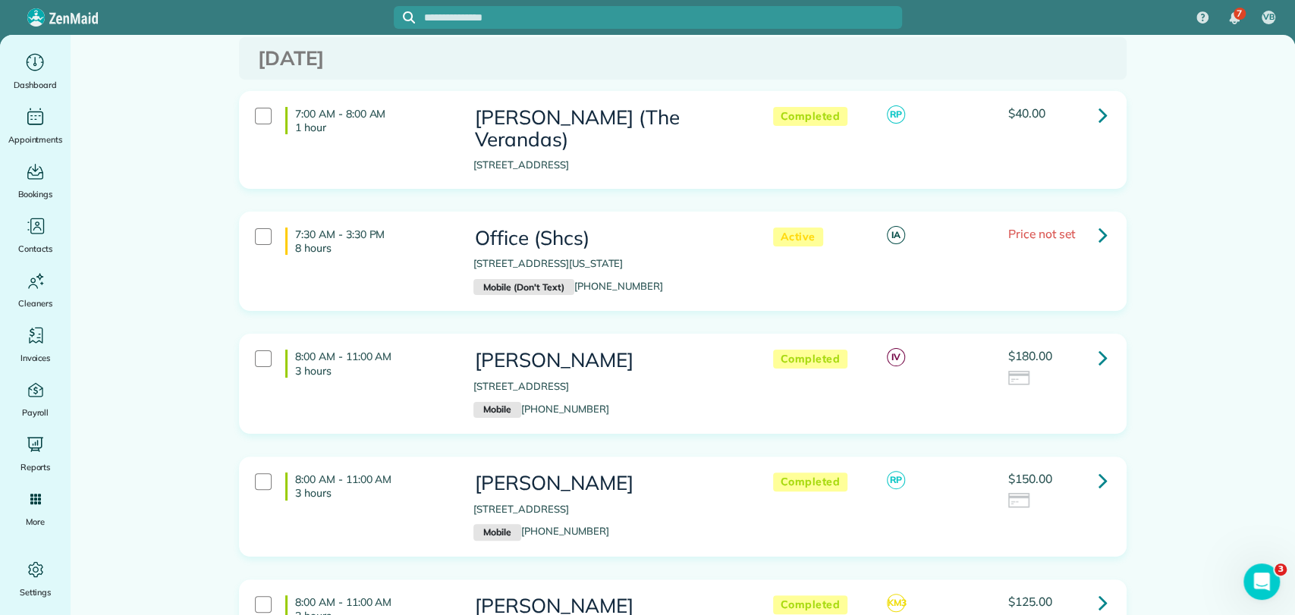
click at [1103, 342] on link at bounding box center [1103, 357] width 30 height 30
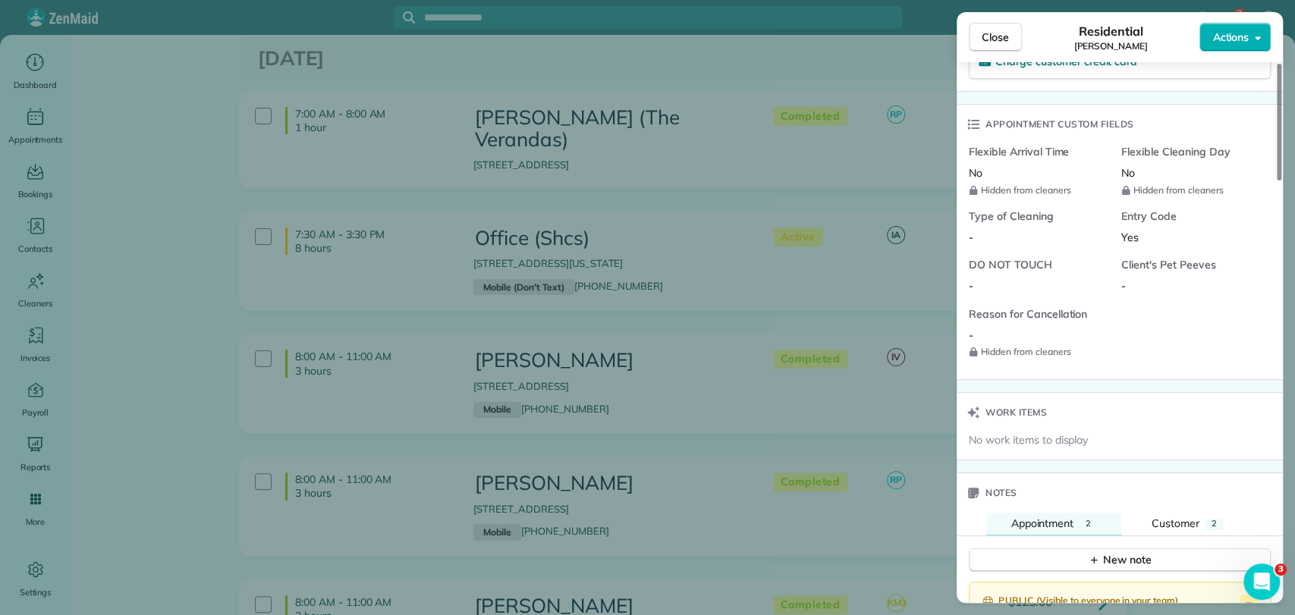
scroll to position [1180, 0]
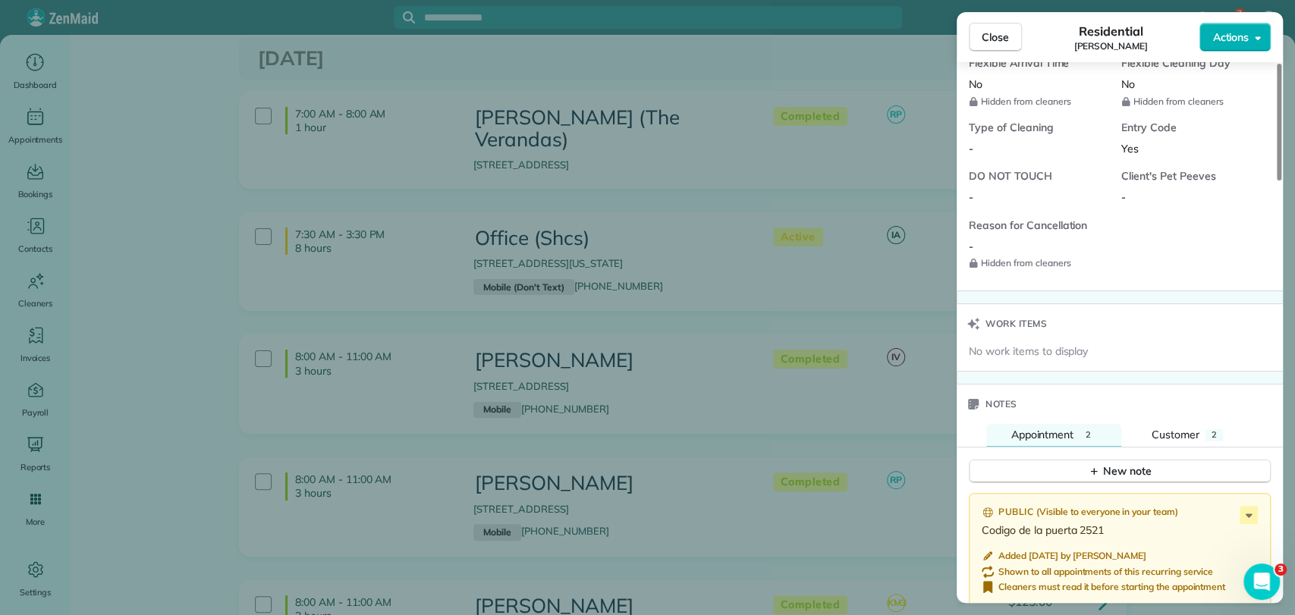
click at [1176, 417] on div "Notes" at bounding box center [1120, 404] width 326 height 39
click at [1180, 428] on span "Customer" at bounding box center [1176, 435] width 48 height 14
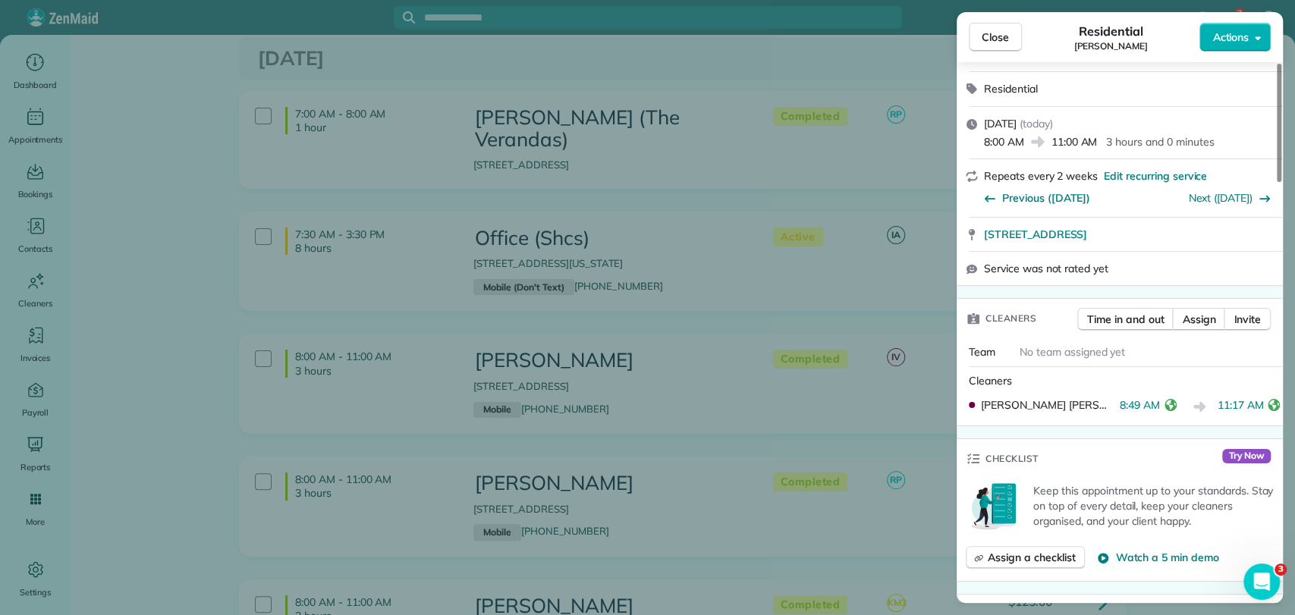
scroll to position [0, 0]
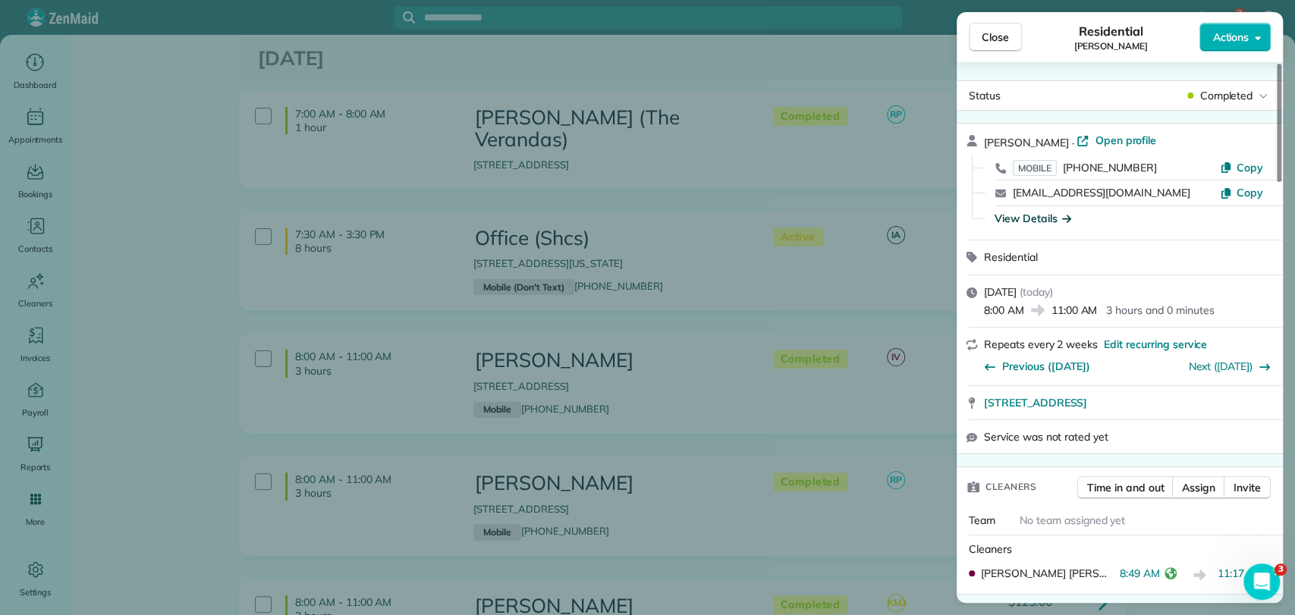
click at [1047, 214] on div "View Details" at bounding box center [1033, 218] width 77 height 15
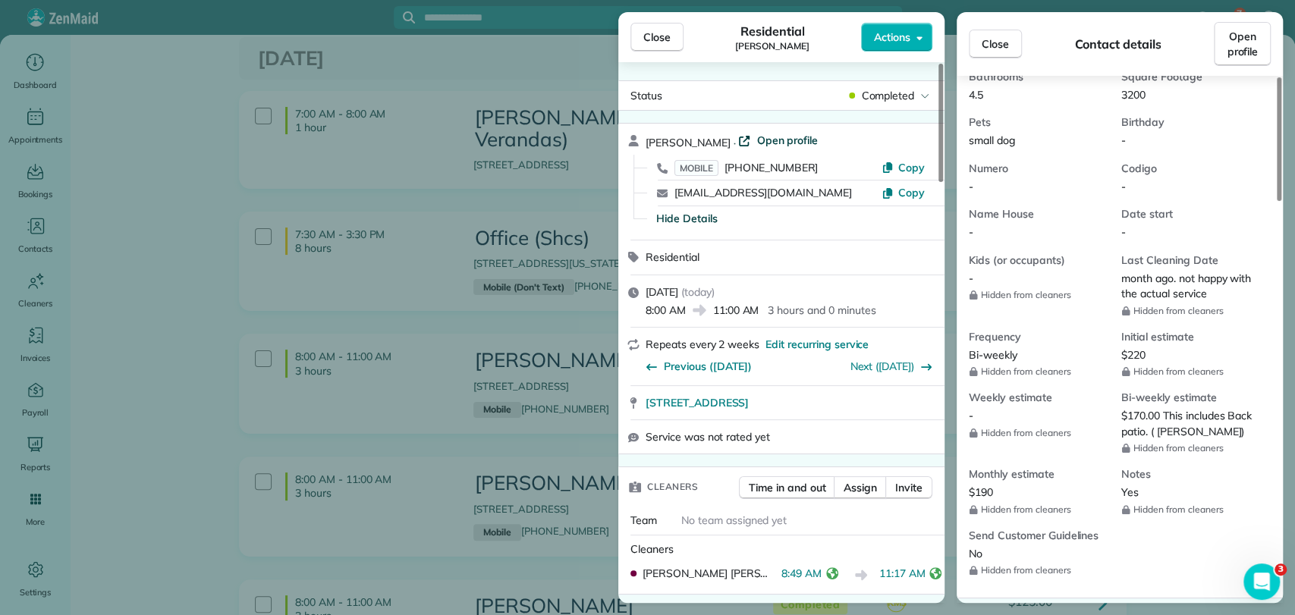
click at [777, 145] on span "Open profile" at bounding box center [786, 140] width 61 height 15
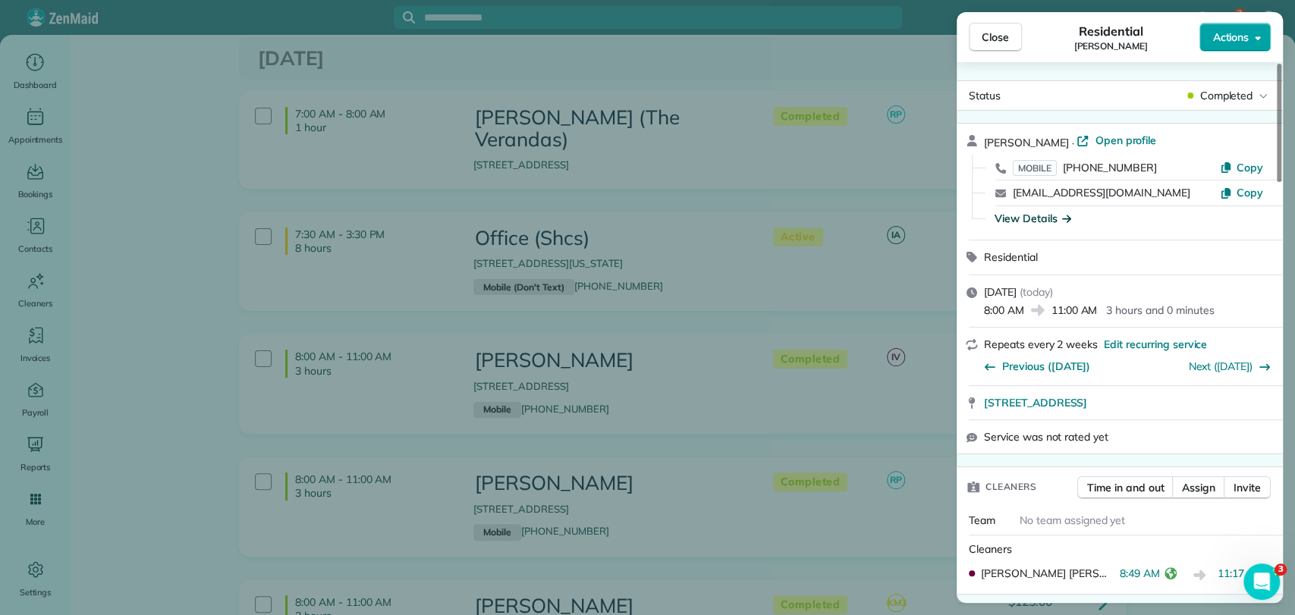
click at [1213, 38] on span "Actions" at bounding box center [1230, 37] width 36 height 15
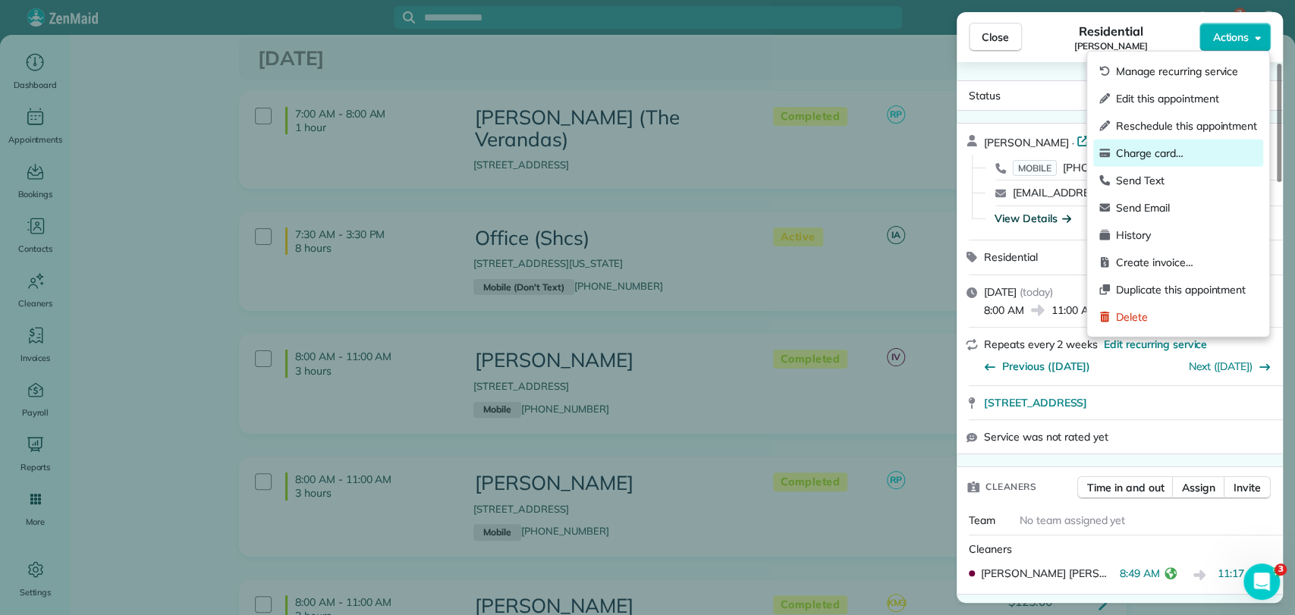
click at [1150, 152] on span "Charge card…" at bounding box center [1186, 153] width 141 height 15
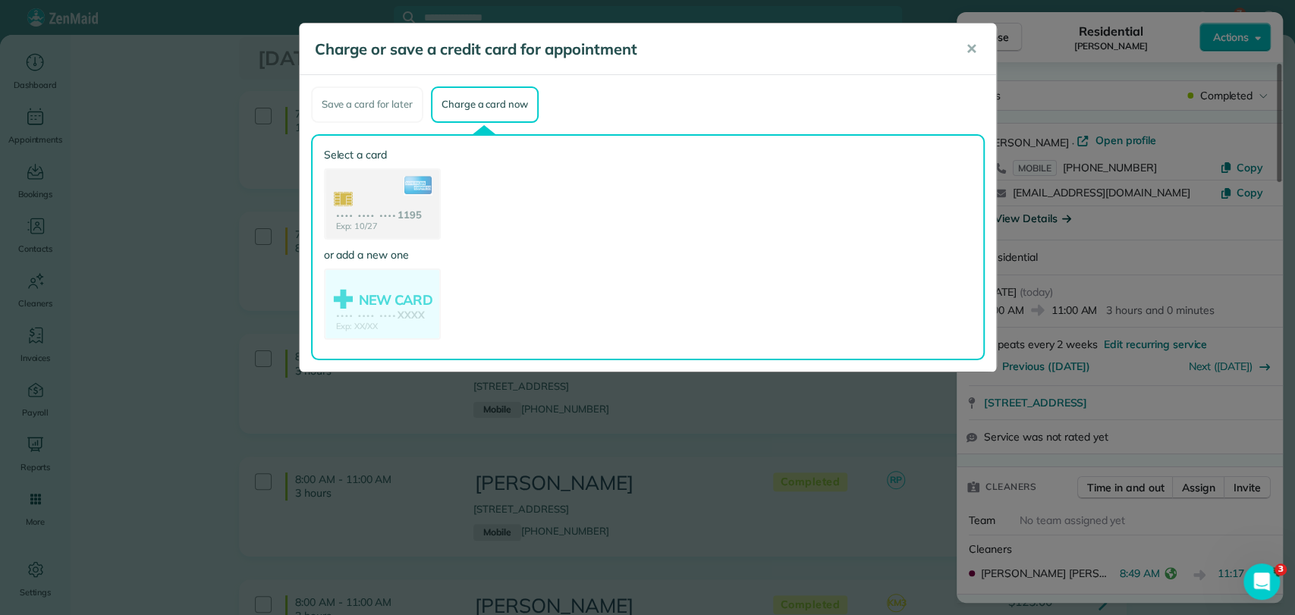
click at [366, 184] on use at bounding box center [382, 205] width 114 height 71
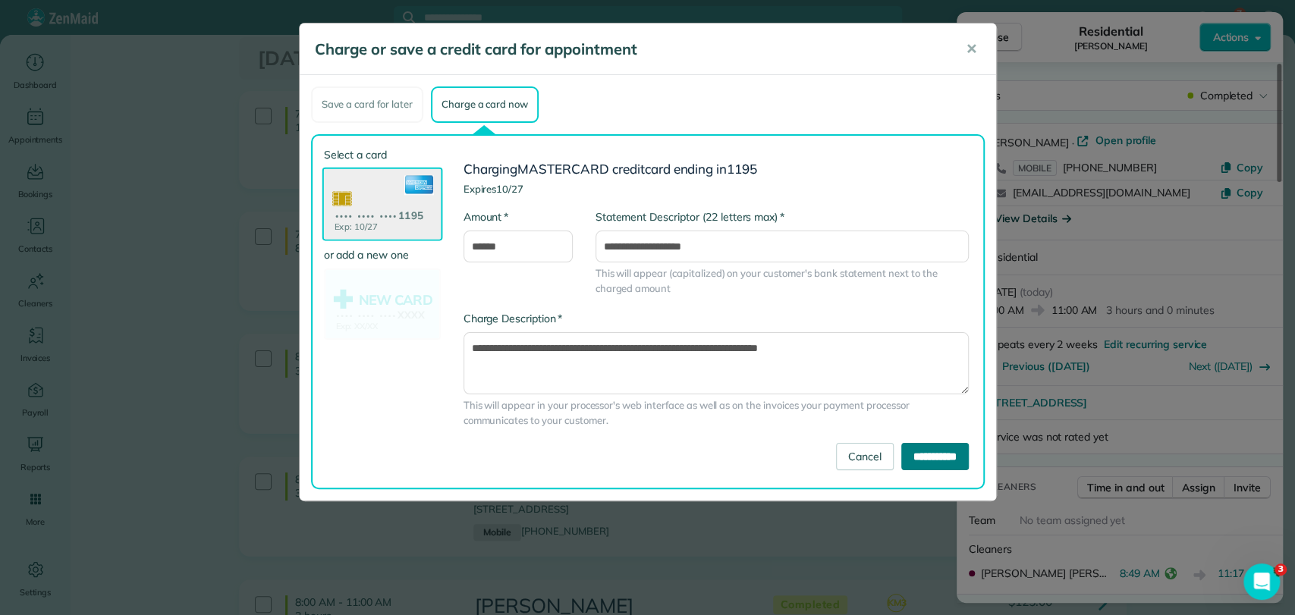
click at [904, 454] on input "**********" at bounding box center [935, 456] width 68 height 27
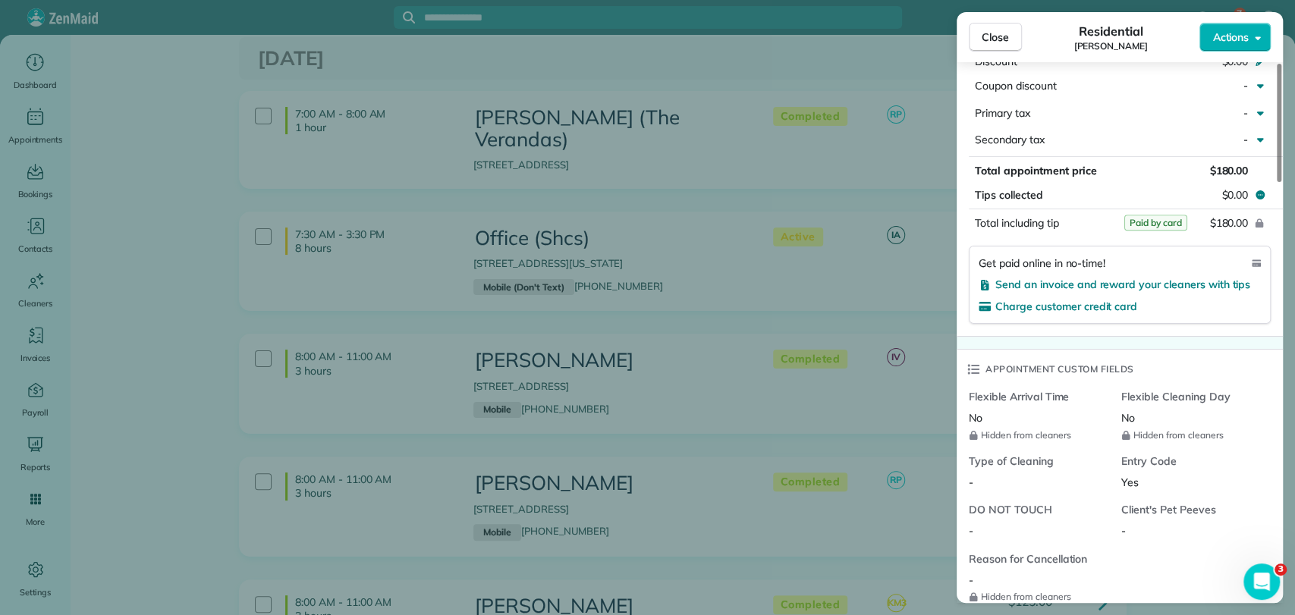
scroll to position [843, 0]
click at [1008, 43] on button "Close" at bounding box center [995, 37] width 53 height 29
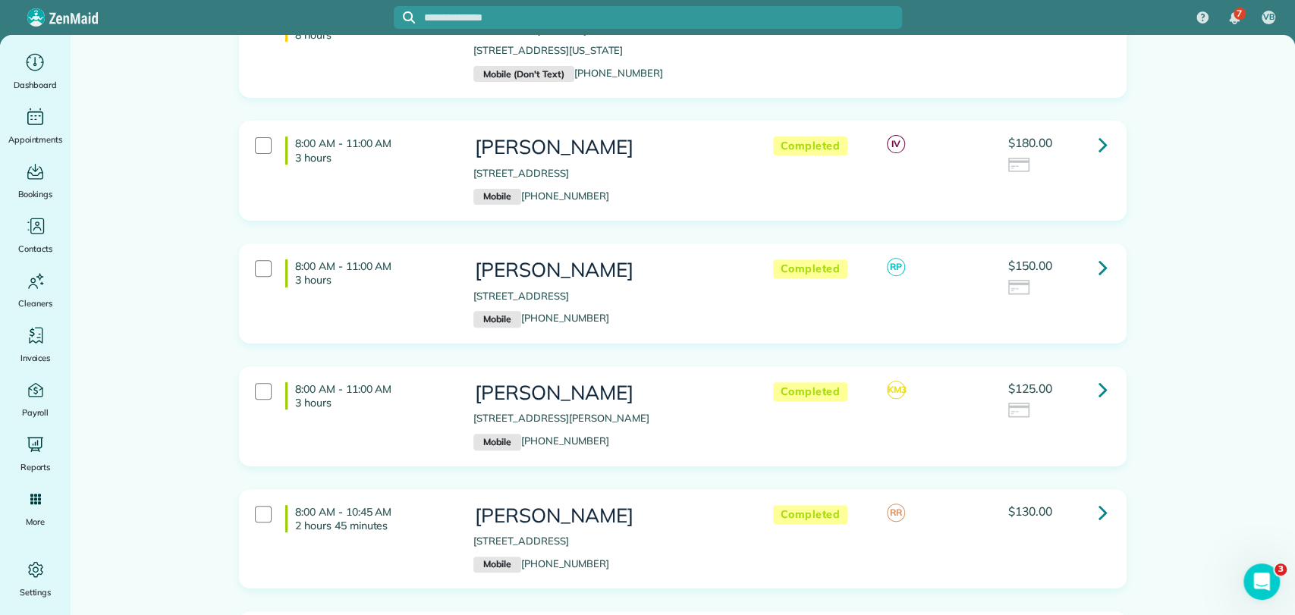
scroll to position [337, 0]
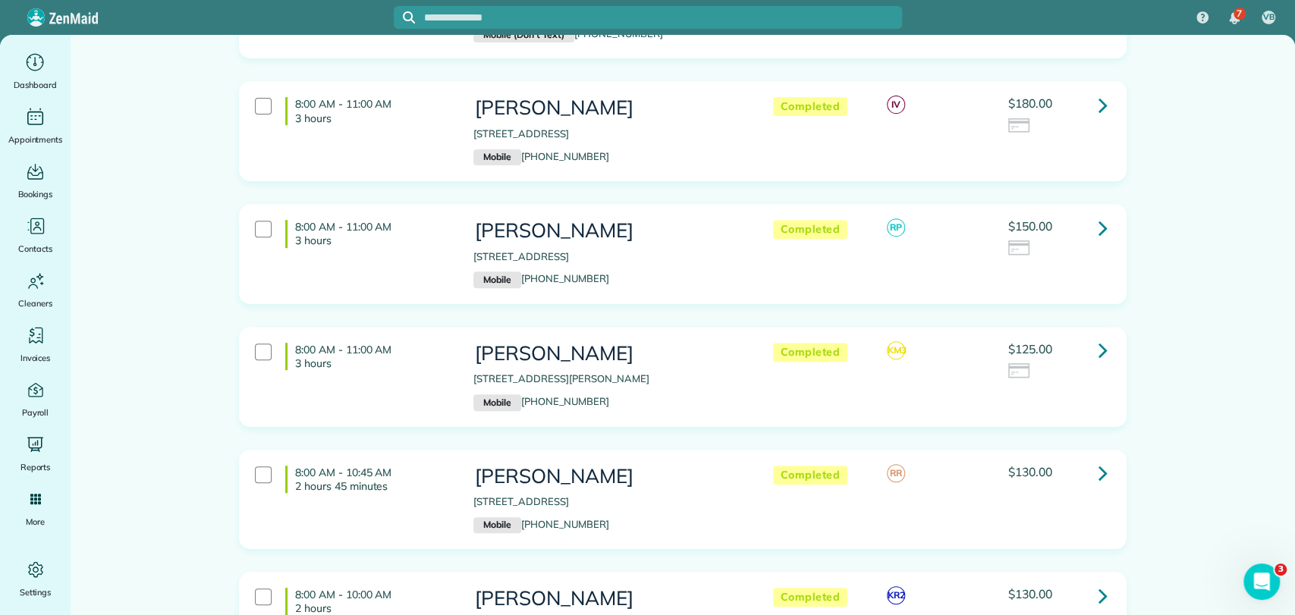
click at [1099, 215] on icon at bounding box center [1103, 228] width 9 height 27
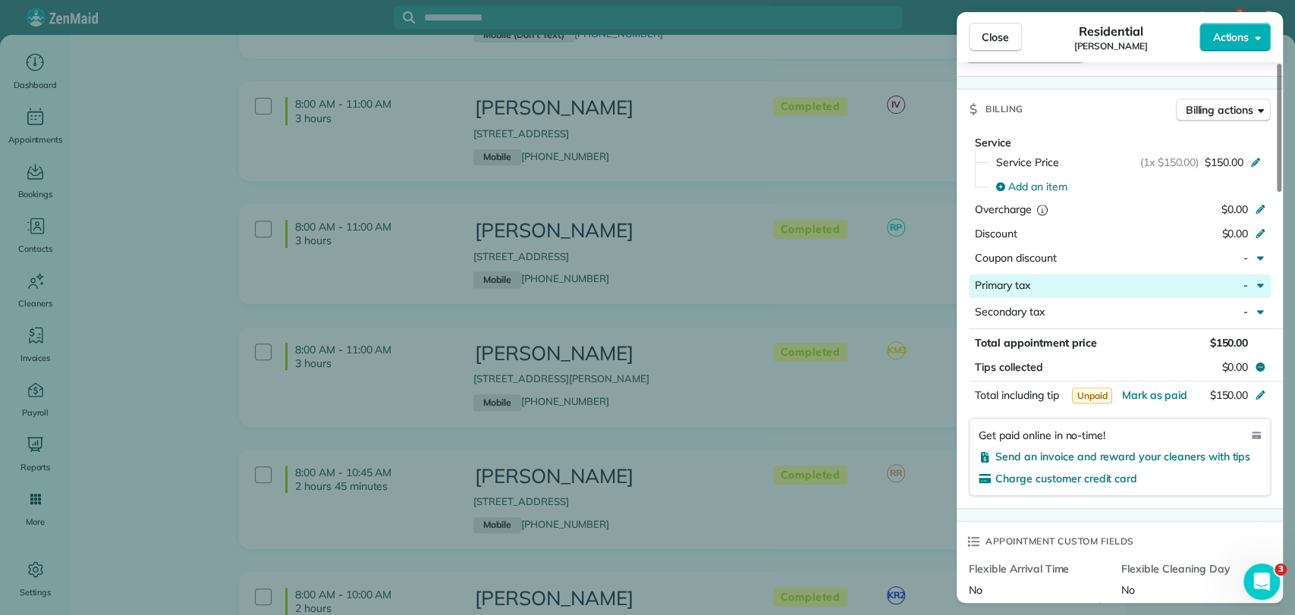
scroll to position [1180, 0]
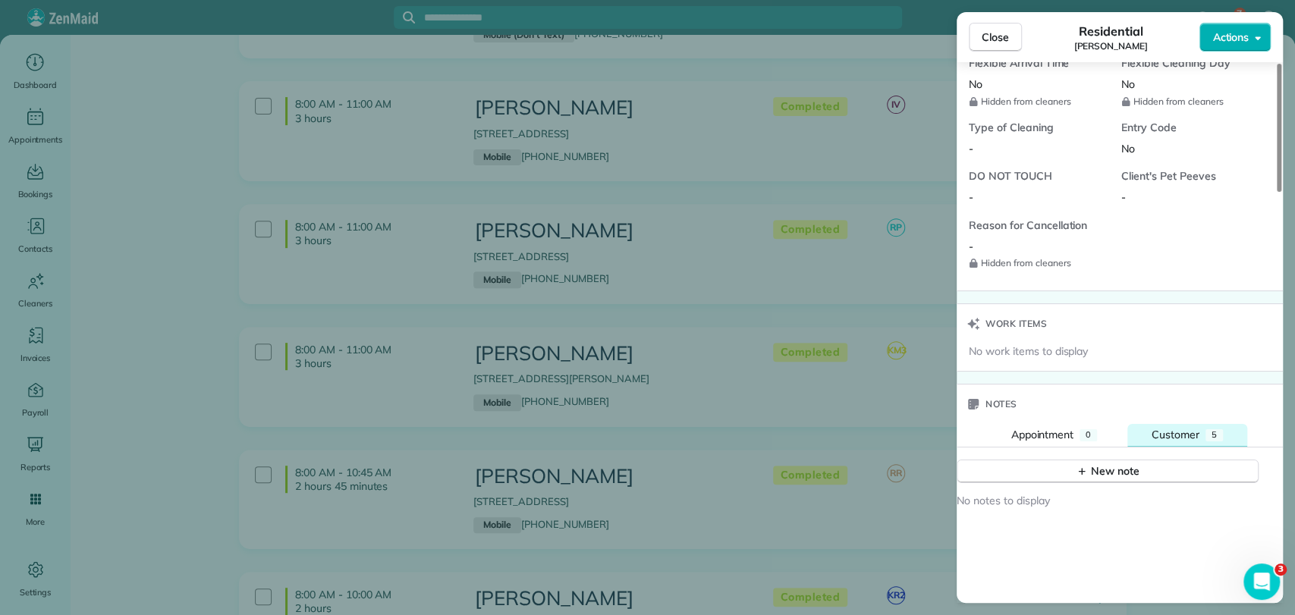
click at [1171, 428] on span "Customer" at bounding box center [1176, 435] width 48 height 14
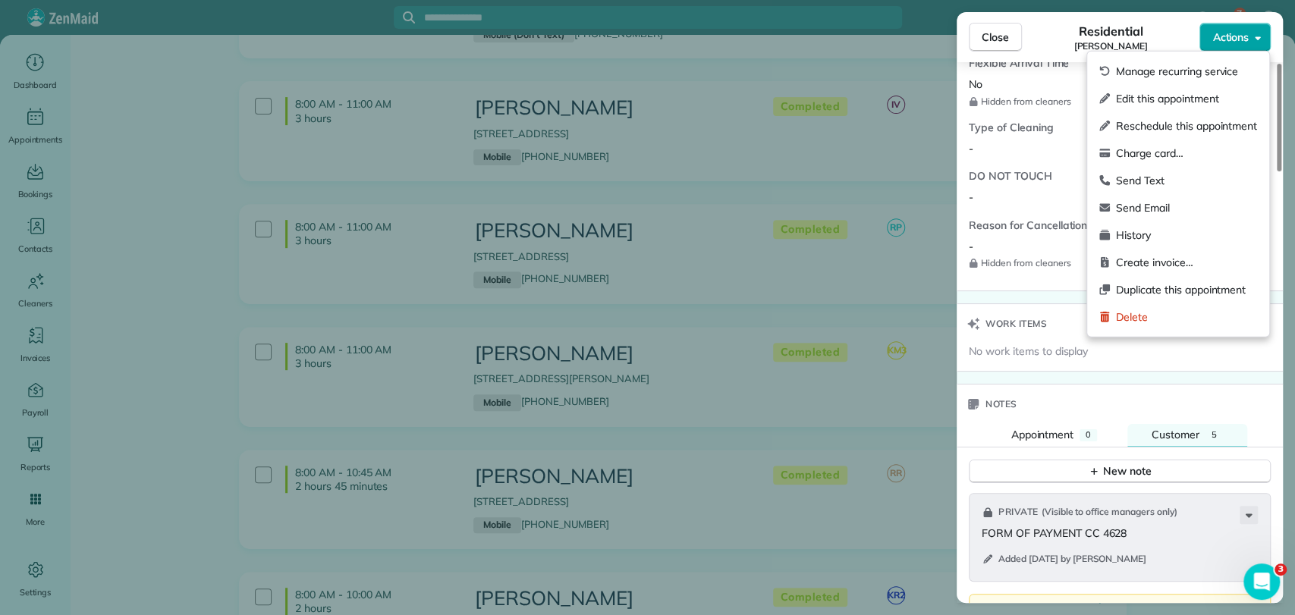
click at [1214, 40] on span "Actions" at bounding box center [1230, 37] width 36 height 15
click at [1144, 146] on span "Charge card…" at bounding box center [1186, 153] width 141 height 15
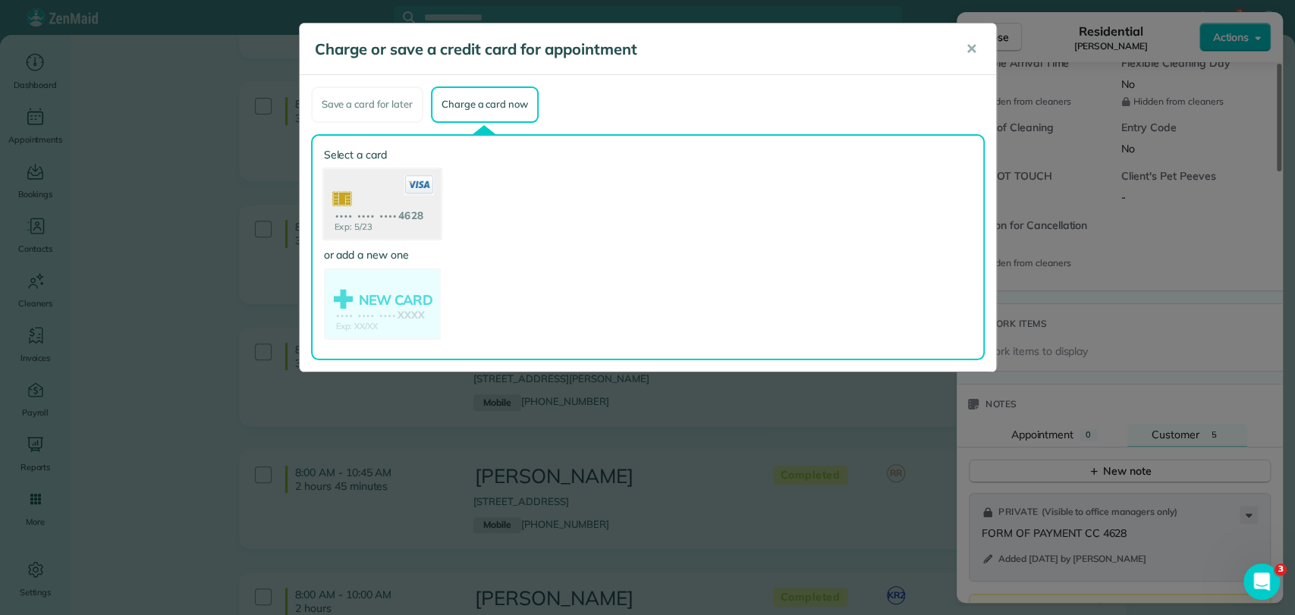
click at [359, 200] on use at bounding box center [381, 205] width 117 height 74
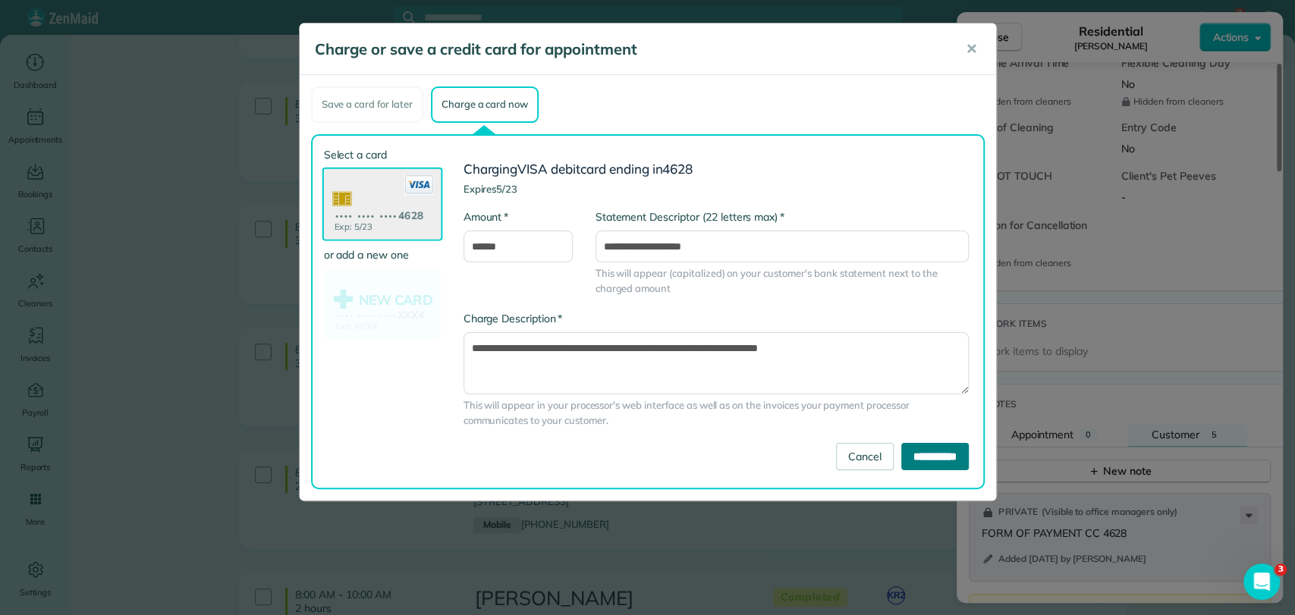
click at [939, 459] on input "**********" at bounding box center [935, 456] width 68 height 27
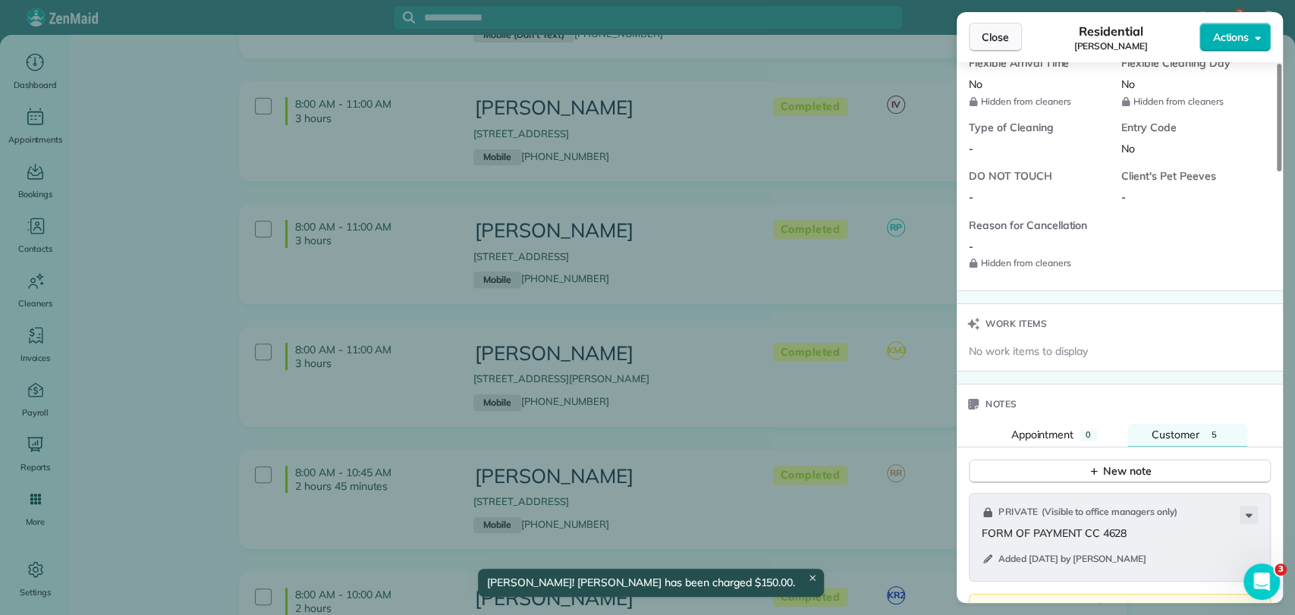
click at [994, 33] on span "Close" at bounding box center [995, 37] width 27 height 15
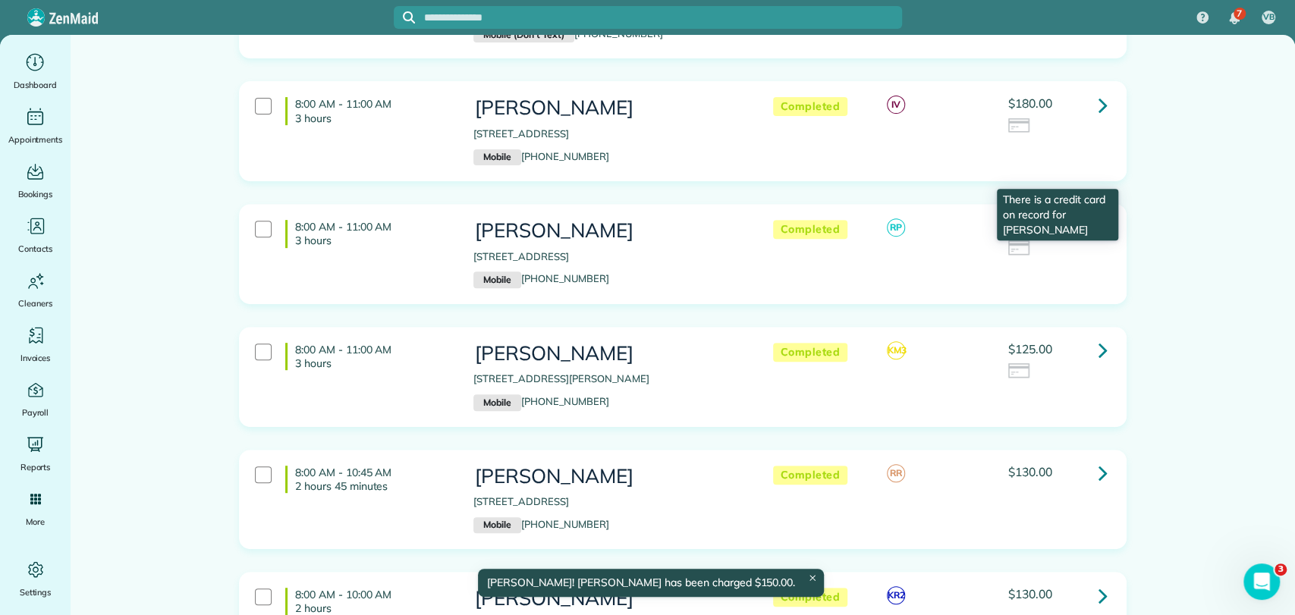
scroll to position [421, 0]
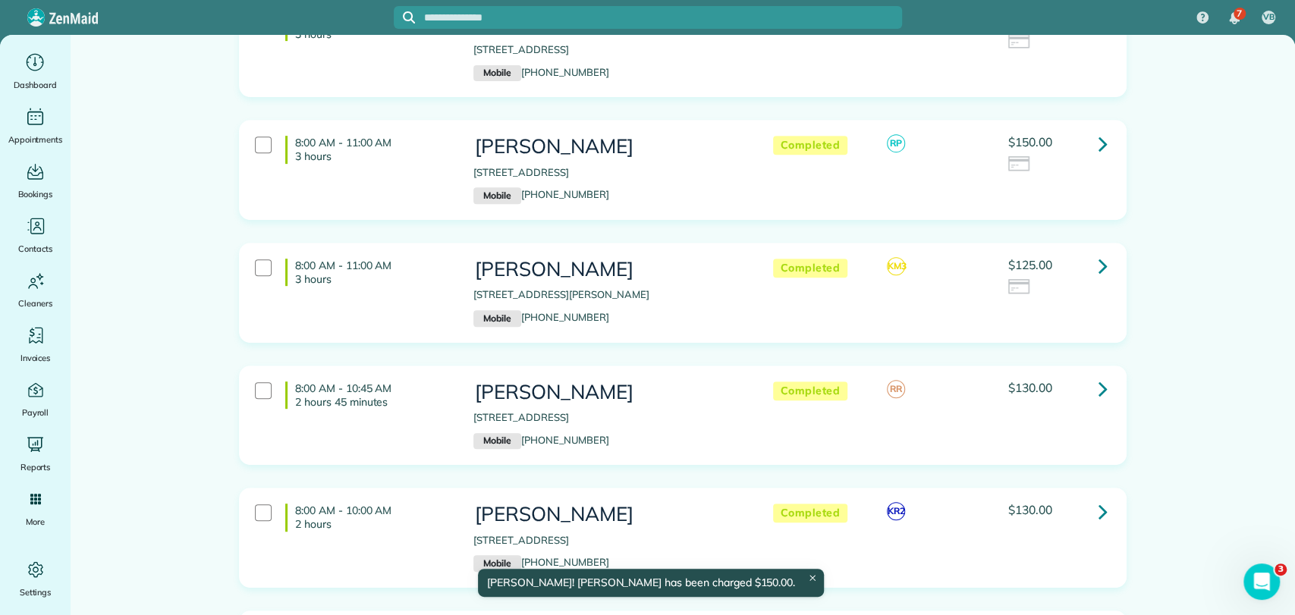
click at [1099, 253] on icon at bounding box center [1103, 266] width 9 height 27
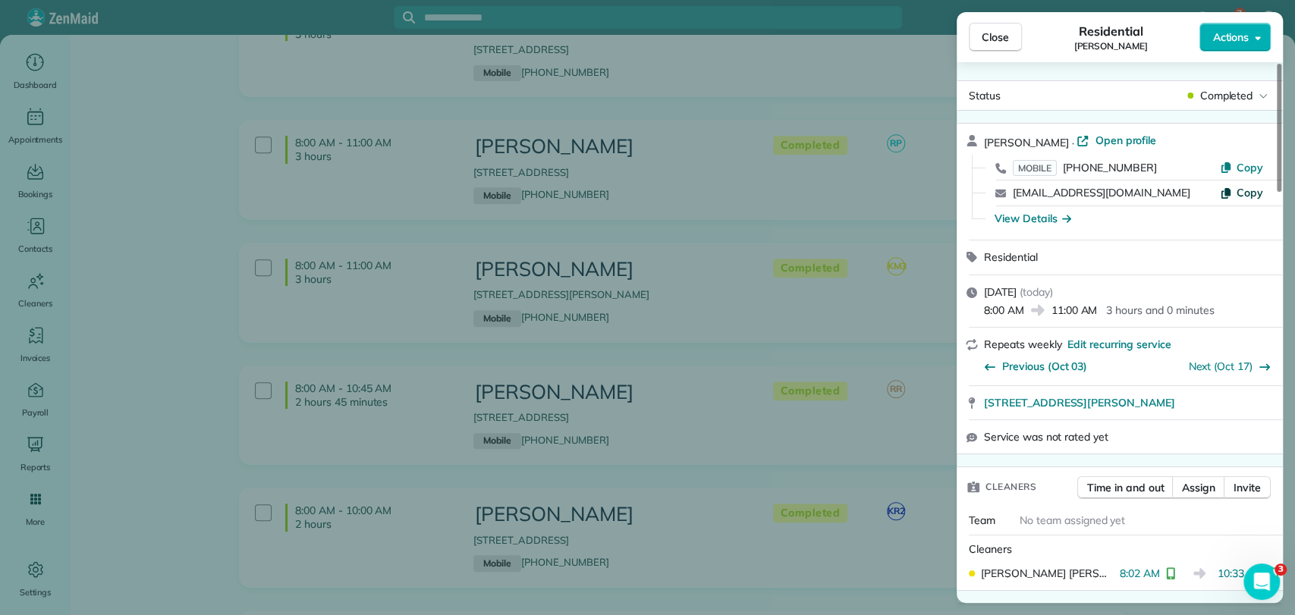
click at [1239, 190] on span "Copy" at bounding box center [1250, 193] width 27 height 14
click at [1240, 38] on span "Actions" at bounding box center [1230, 37] width 36 height 15
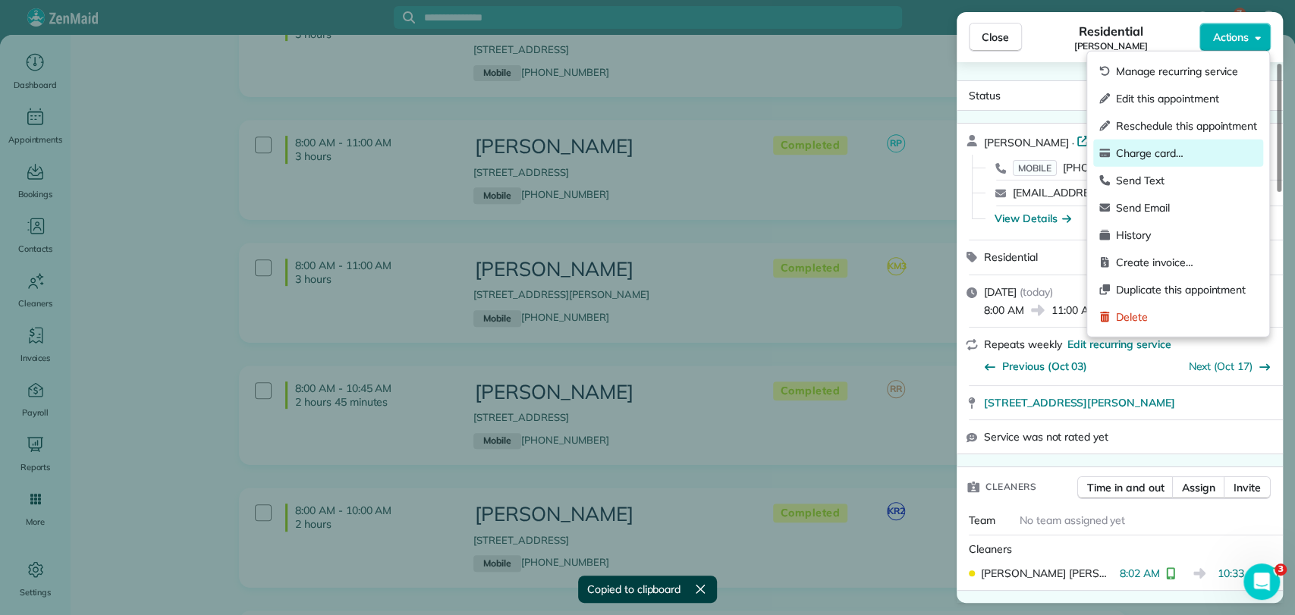
click at [1157, 151] on span "Charge card…" at bounding box center [1186, 153] width 141 height 15
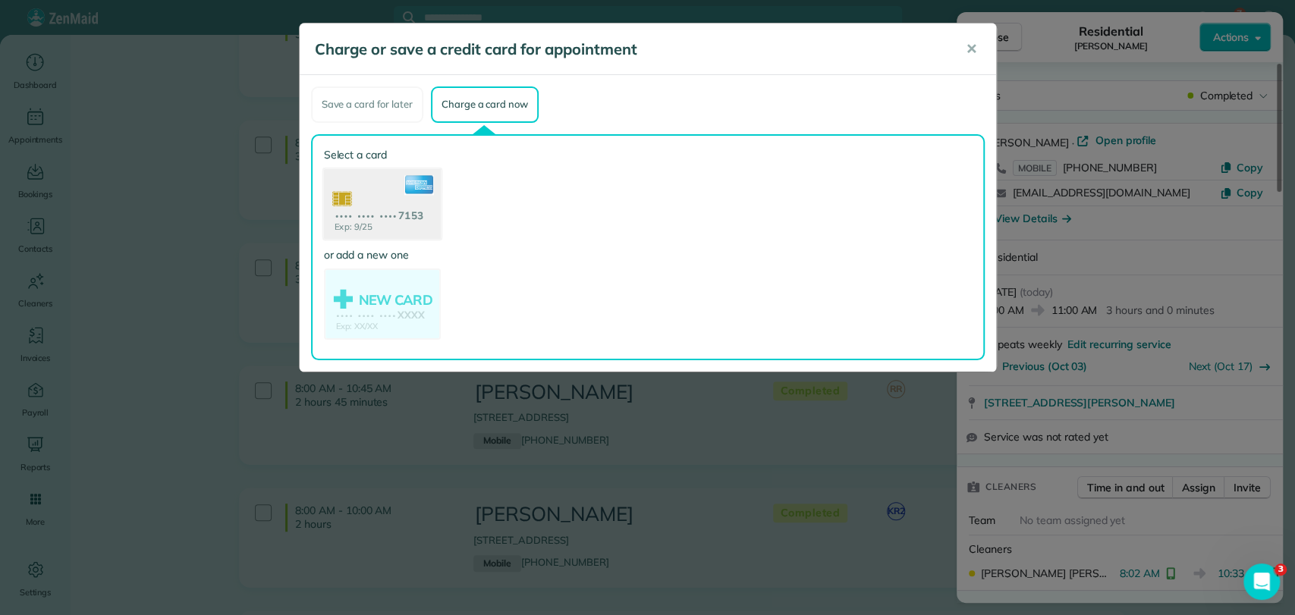
click at [381, 194] on use at bounding box center [381, 205] width 117 height 74
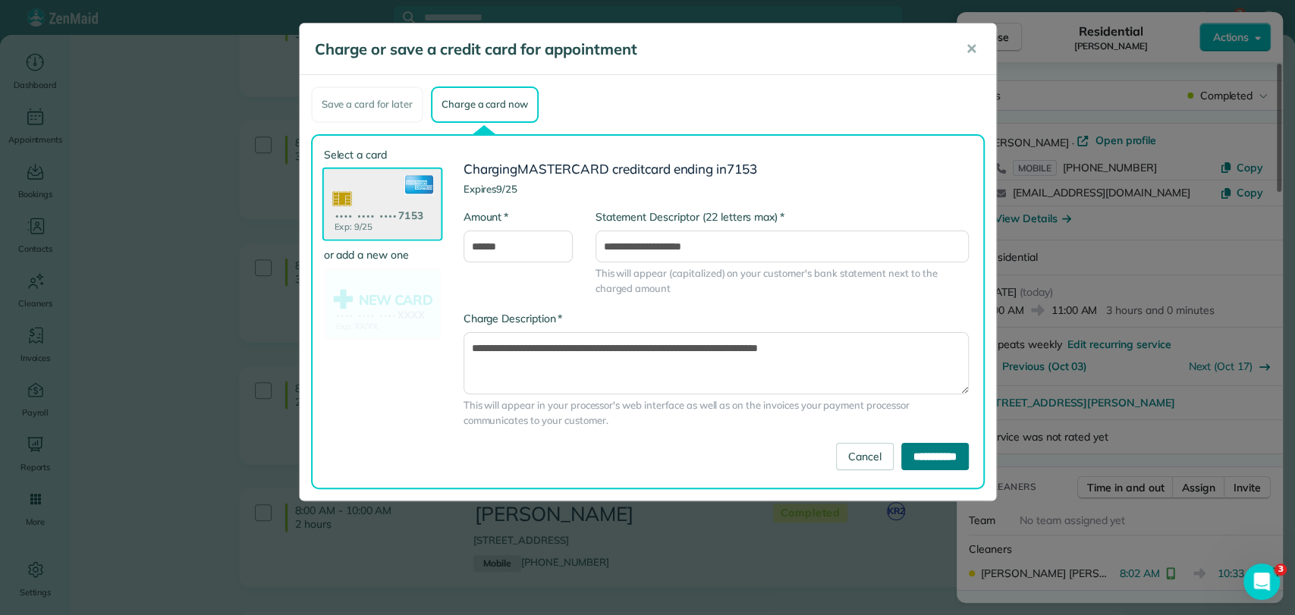
click at [901, 454] on input "**********" at bounding box center [935, 456] width 68 height 27
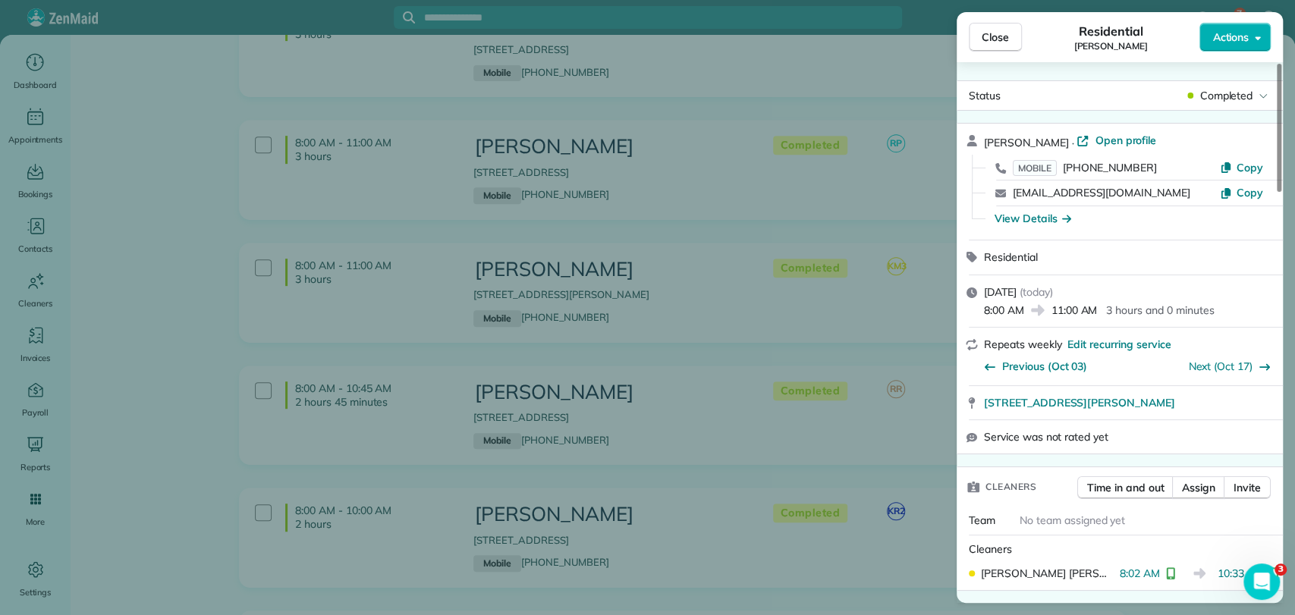
click at [638, 326] on div "Close Residential [PERSON_NAME] Actions Status Completed [PERSON_NAME] · Open p…" at bounding box center [647, 307] width 1295 height 615
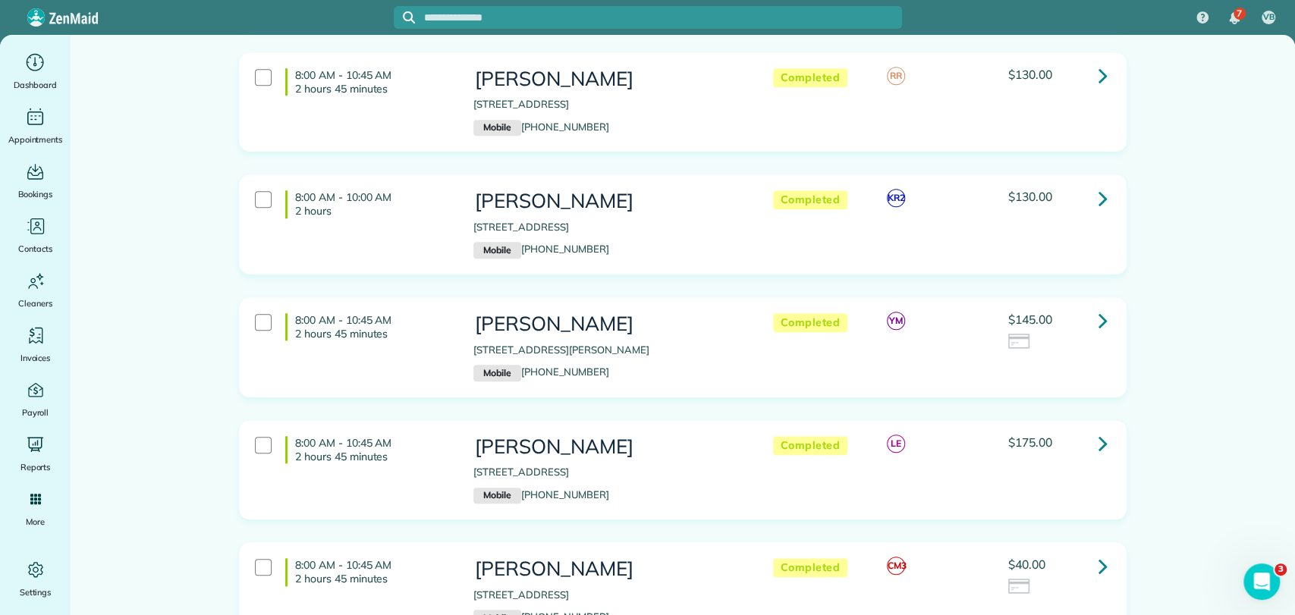
scroll to position [759, 0]
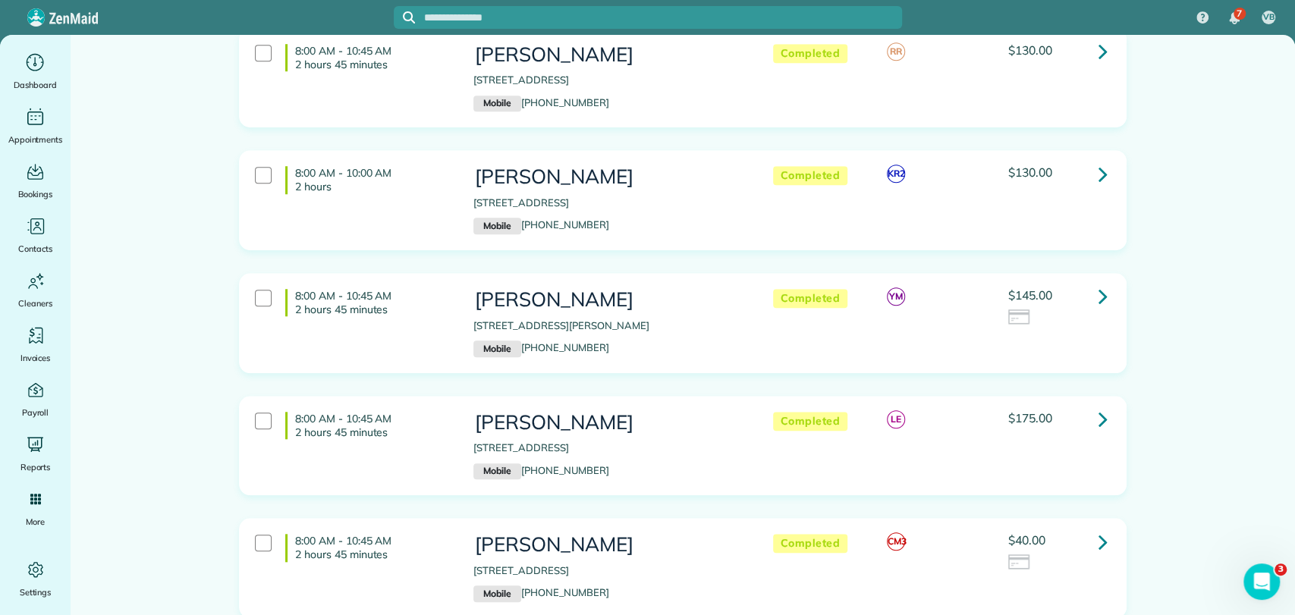
click at [1099, 283] on icon at bounding box center [1103, 296] width 9 height 27
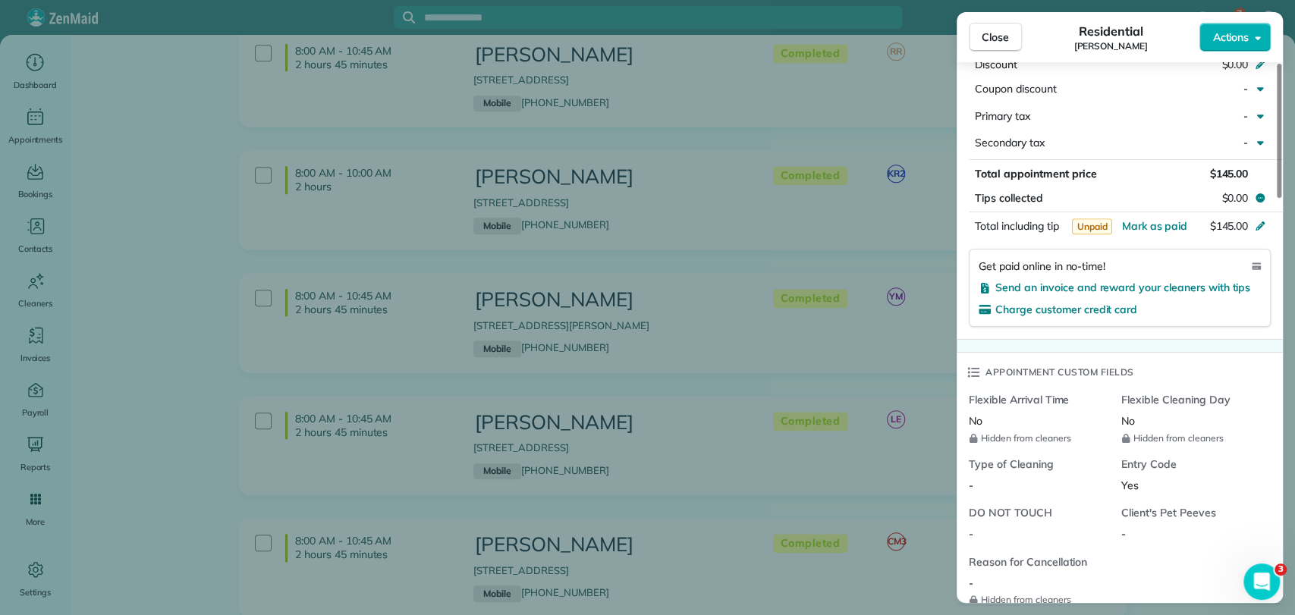
scroll to position [1517, 0]
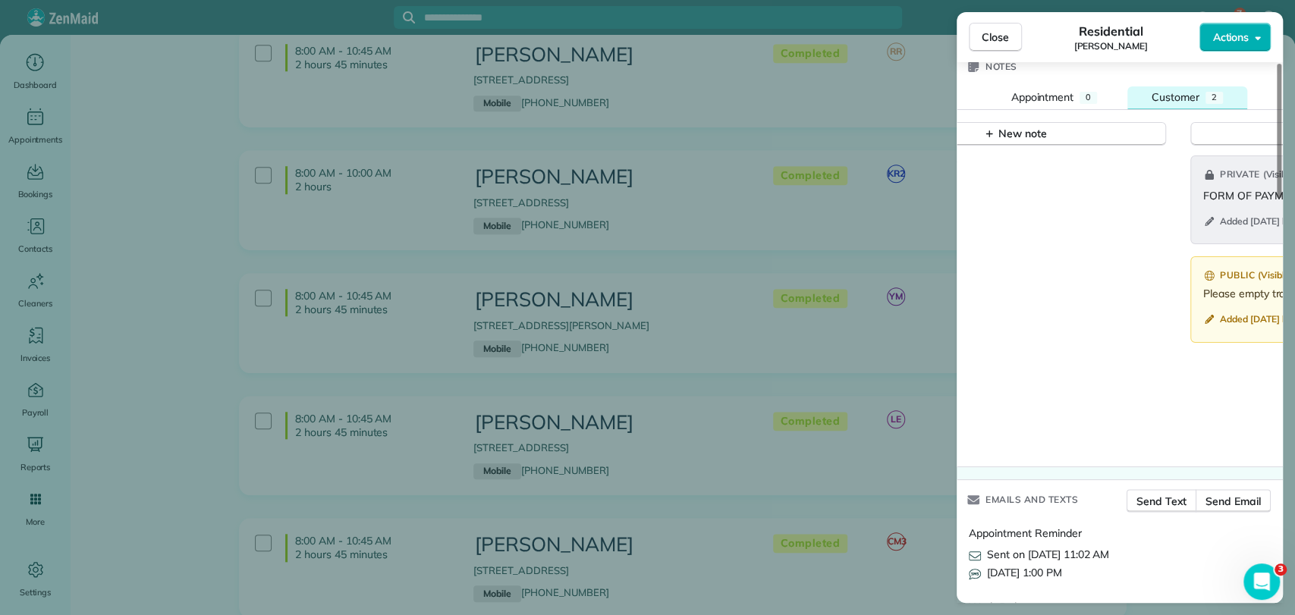
click at [1196, 90] on span "Customer" at bounding box center [1176, 97] width 48 height 14
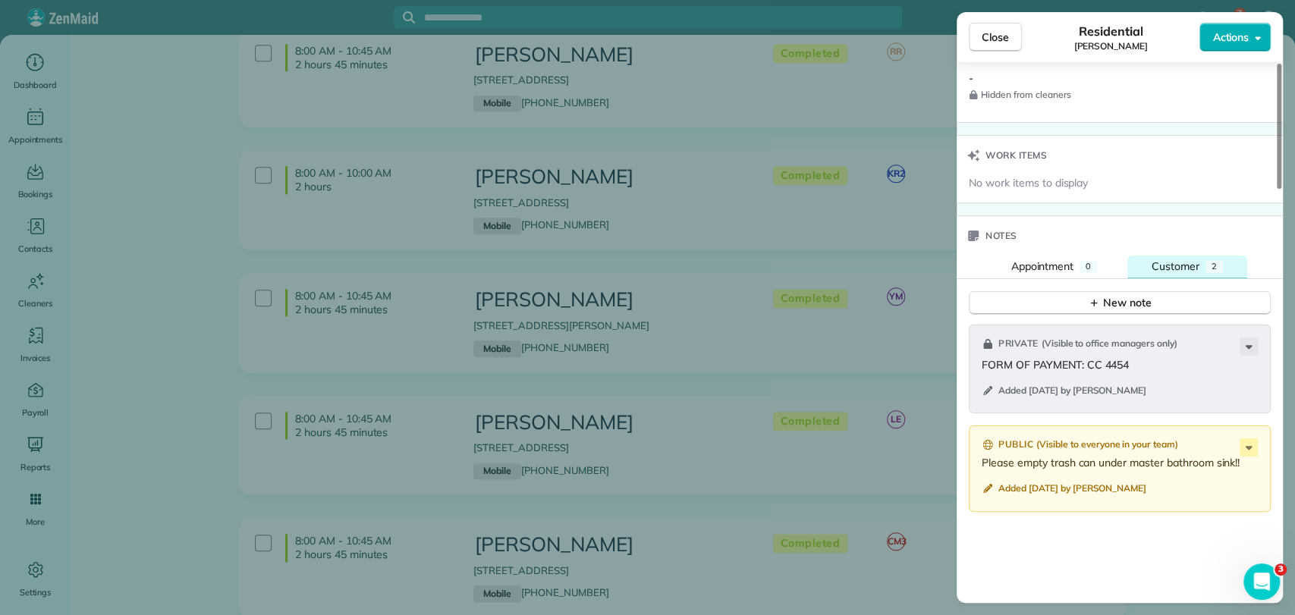
scroll to position [337, 0]
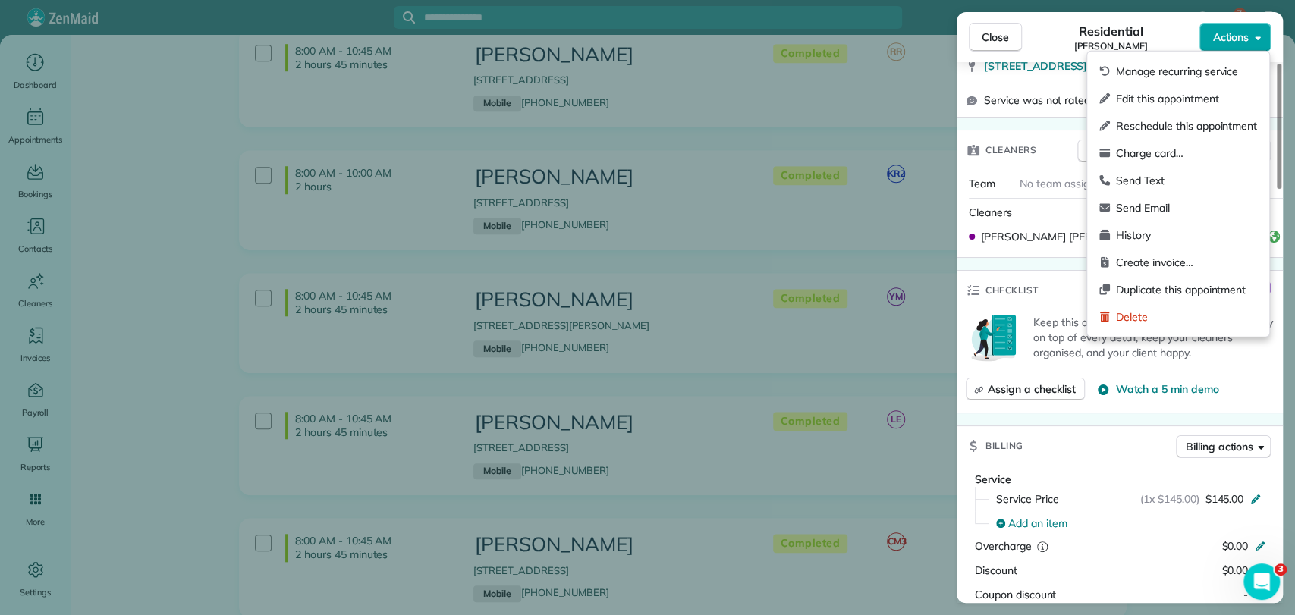
click at [1241, 42] on span "Actions" at bounding box center [1230, 37] width 36 height 15
click at [1135, 152] on span "Charge card…" at bounding box center [1186, 153] width 141 height 15
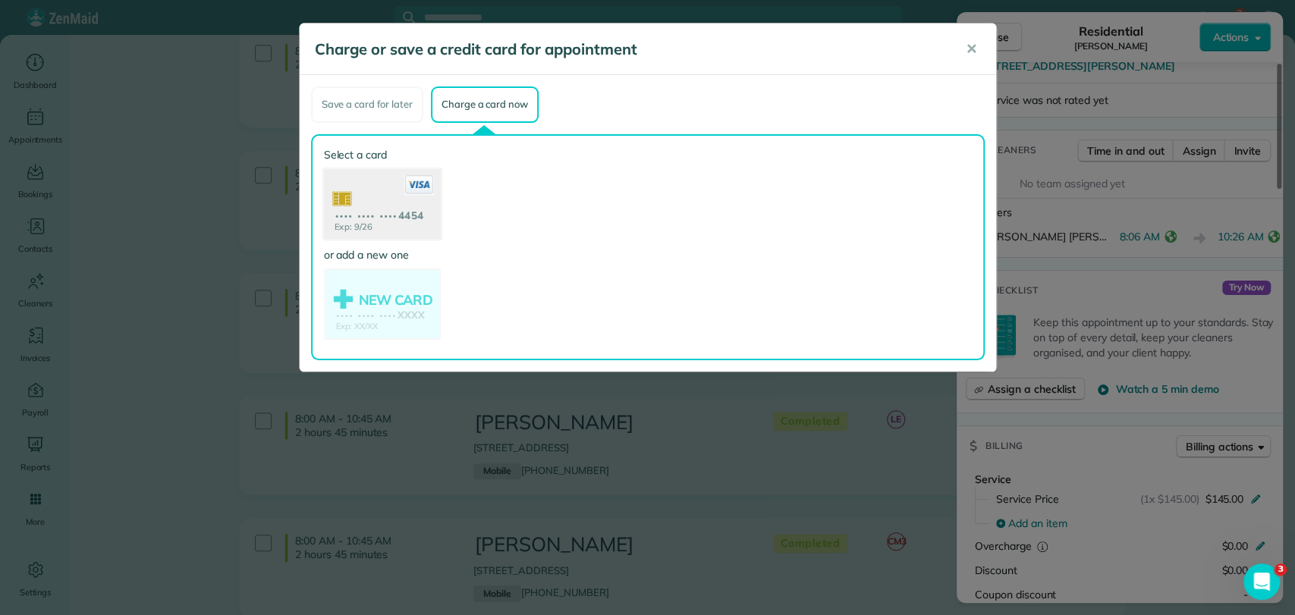
click at [370, 204] on use at bounding box center [381, 205] width 117 height 74
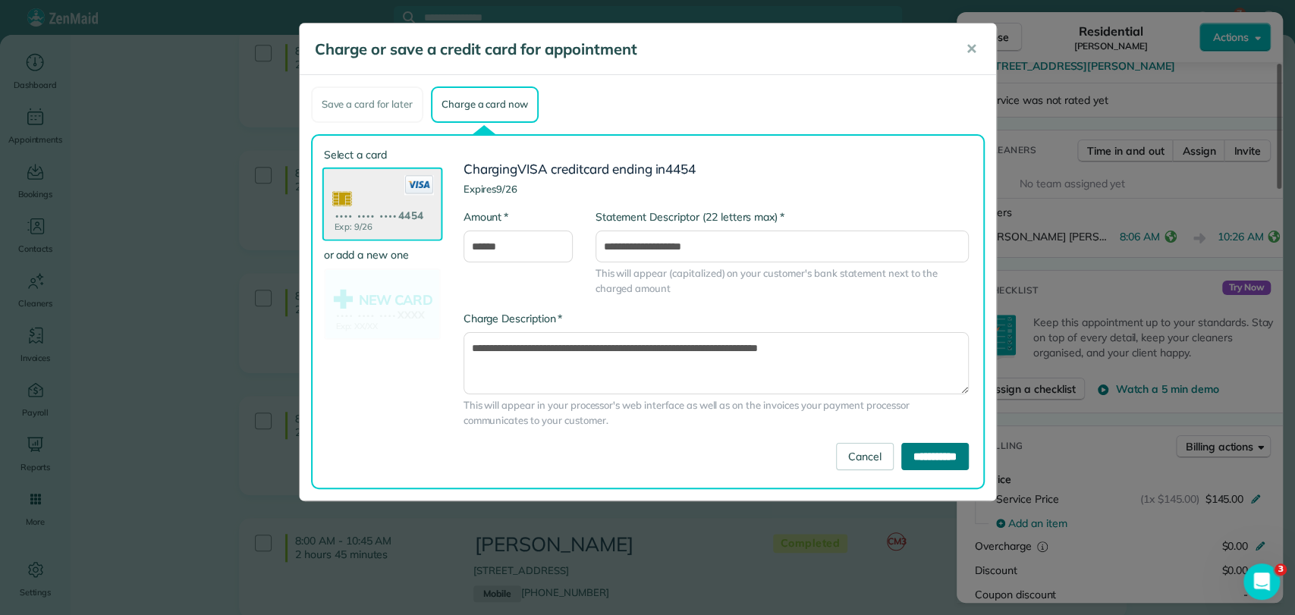
click at [916, 450] on input "**********" at bounding box center [935, 456] width 68 height 27
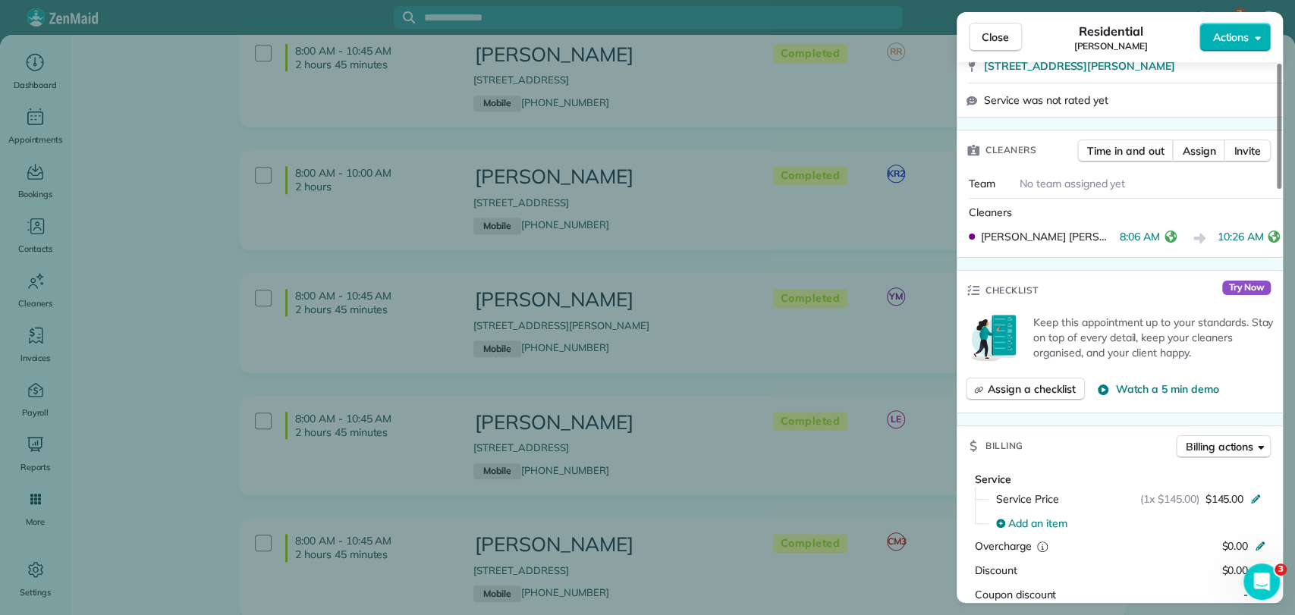
click at [206, 360] on div "Close Residential [PERSON_NAME] Actions Status Completed [PERSON_NAME] · Open p…" at bounding box center [647, 307] width 1295 height 615
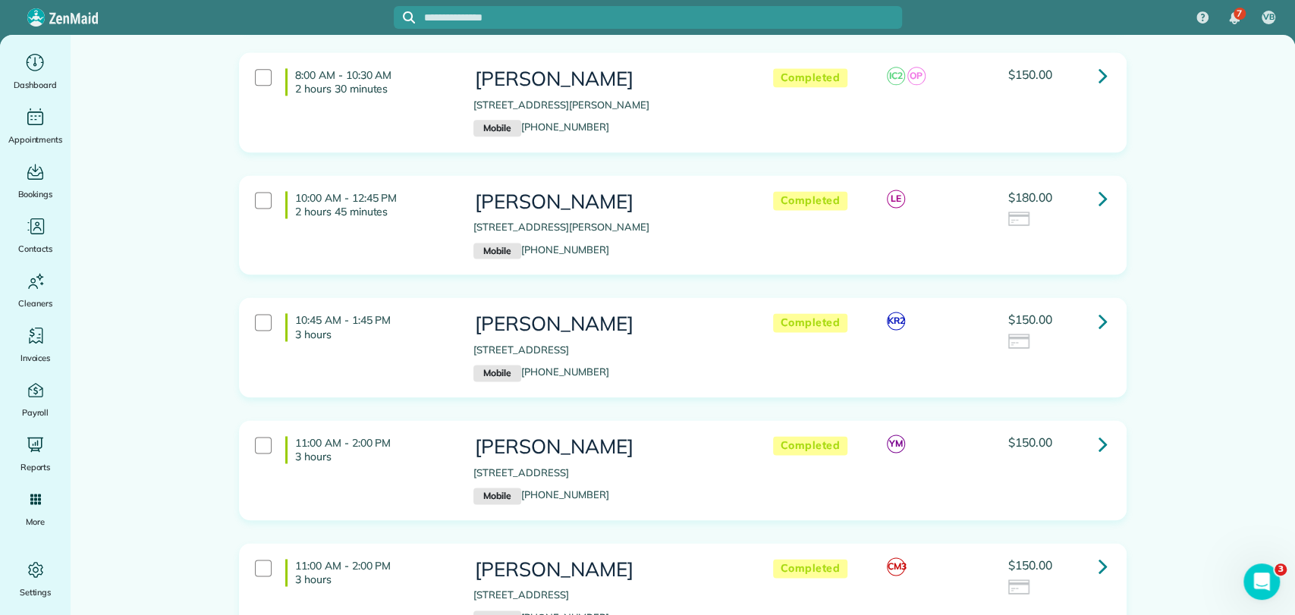
scroll to position [1348, 0]
click at [1099, 184] on icon at bounding box center [1103, 197] width 9 height 27
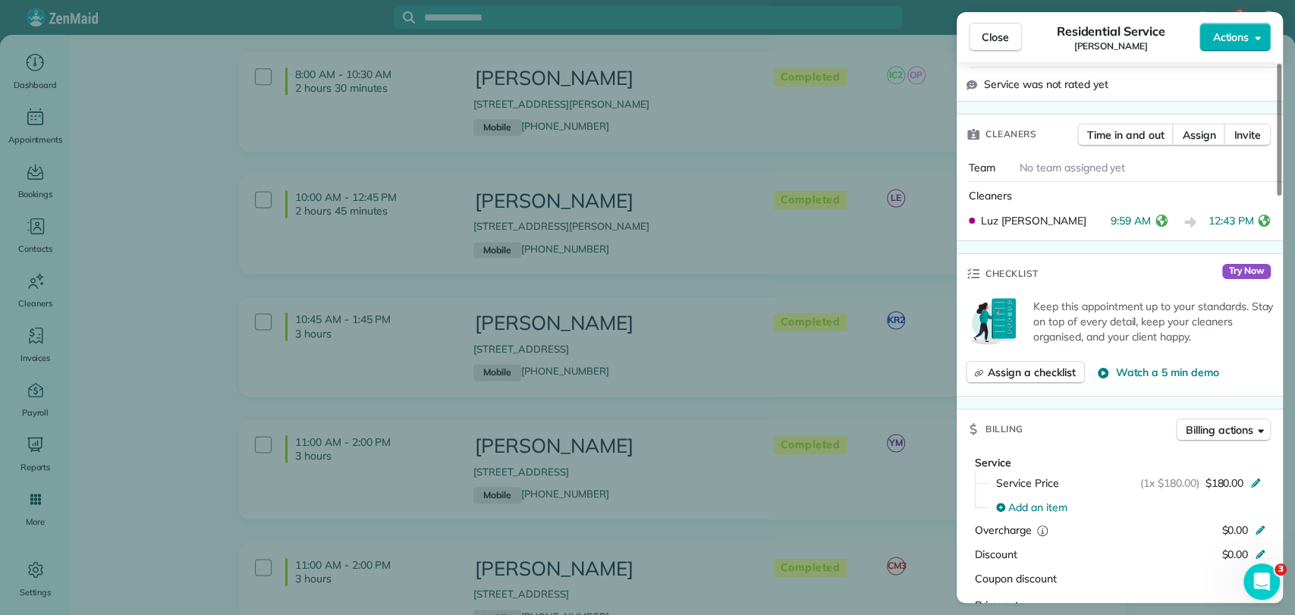
scroll to position [337, 0]
click at [990, 37] on span "Close" at bounding box center [995, 37] width 27 height 15
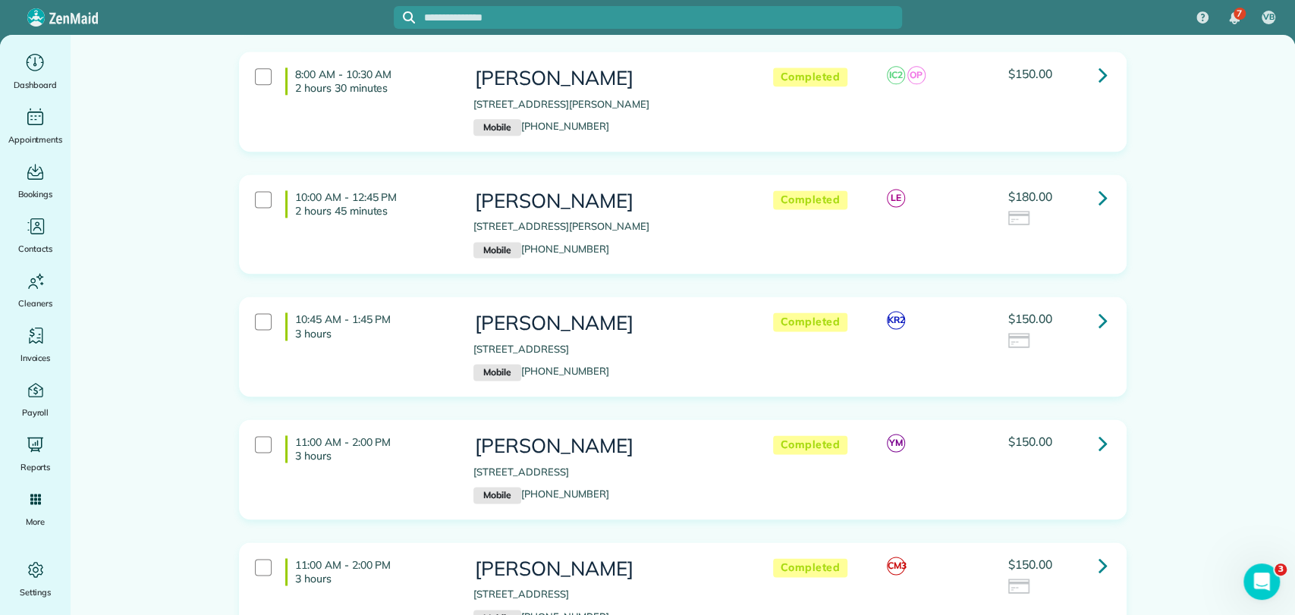
click at [1102, 305] on link at bounding box center [1103, 320] width 30 height 30
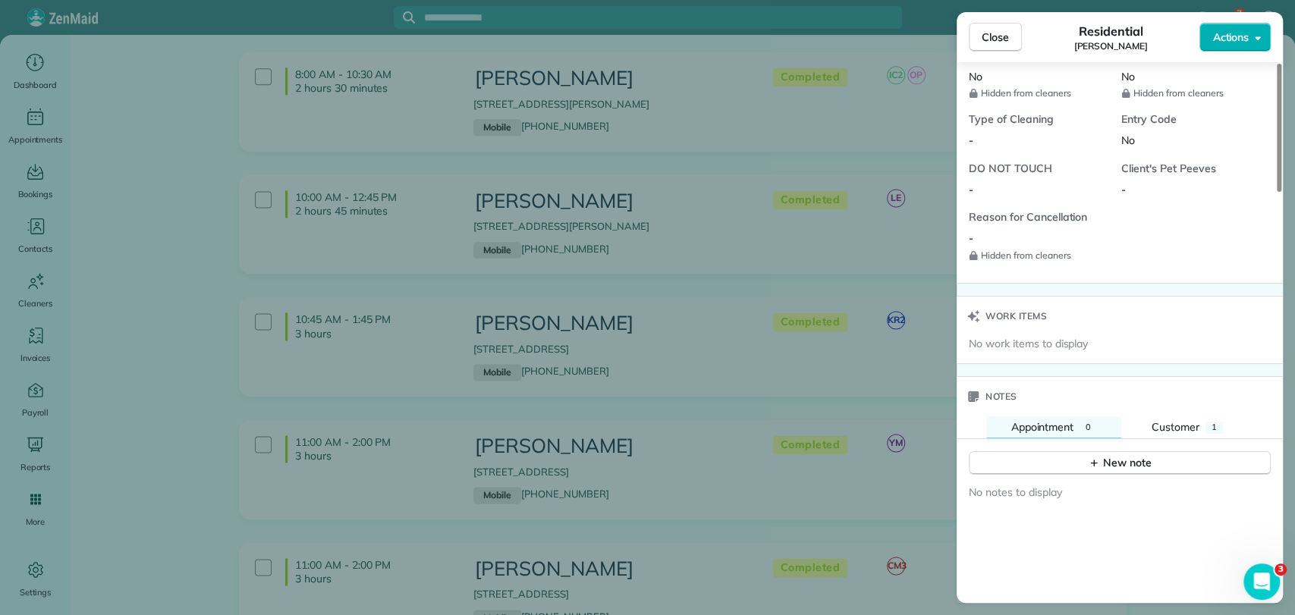
scroll to position [1267, 0]
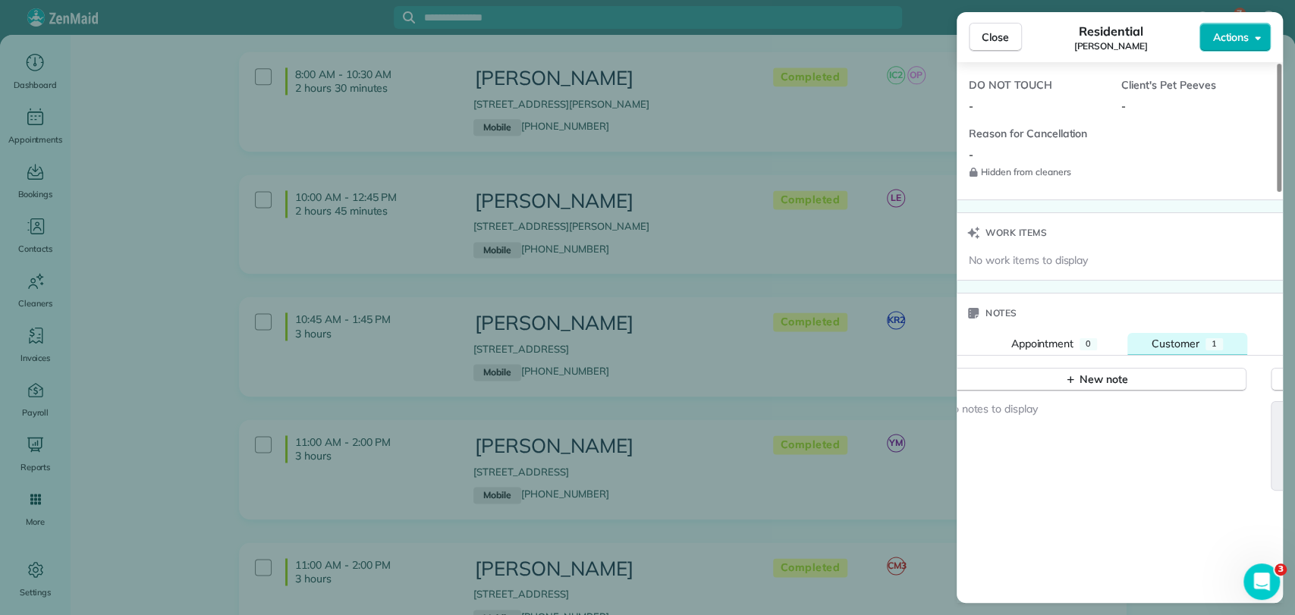
click at [1190, 340] on span "Customer" at bounding box center [1176, 344] width 48 height 14
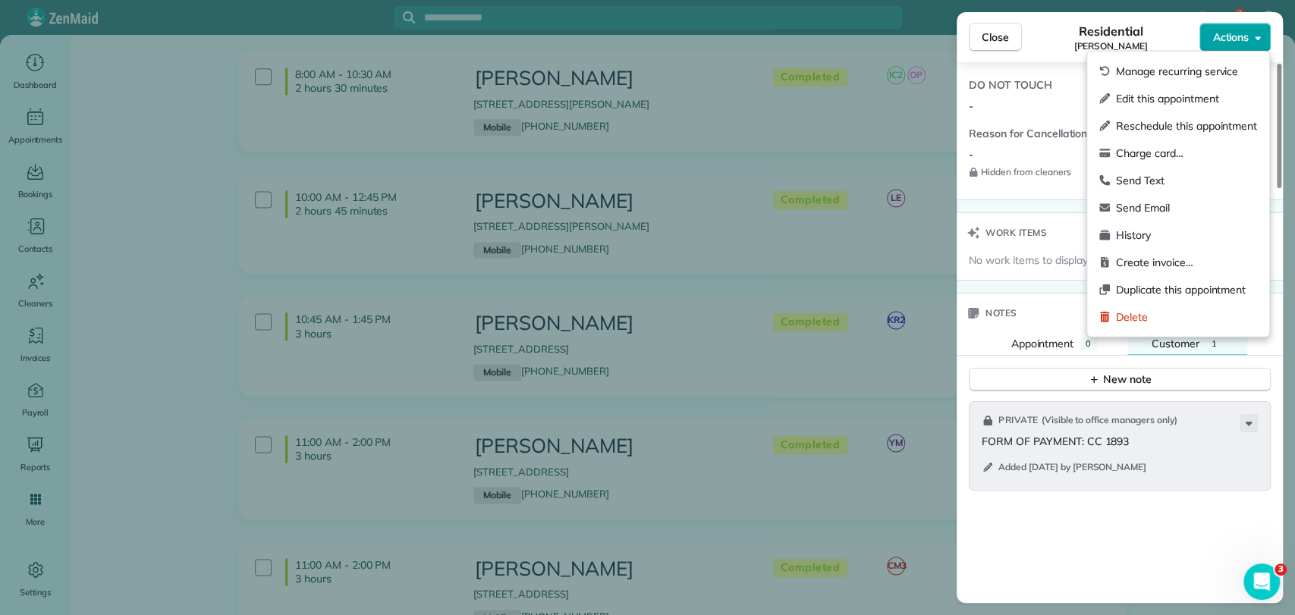
click at [1259, 40] on icon "button" at bounding box center [1258, 37] width 6 height 11
click at [1184, 152] on span "Charge card…" at bounding box center [1186, 153] width 141 height 15
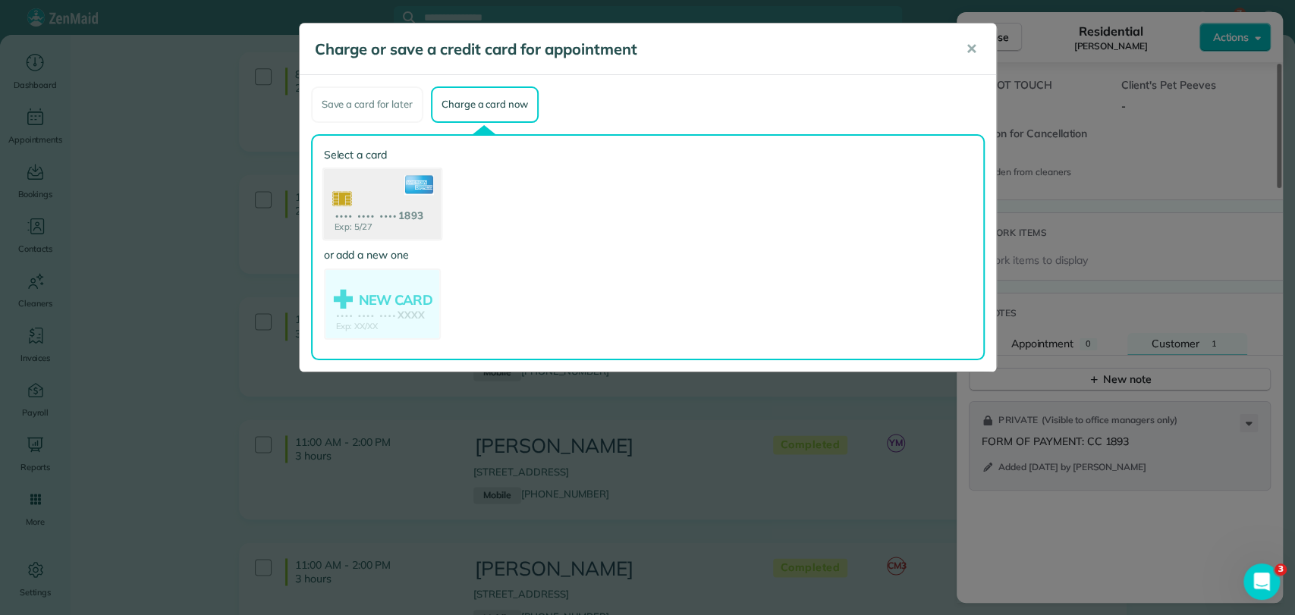
click at [353, 212] on use at bounding box center [381, 205] width 117 height 74
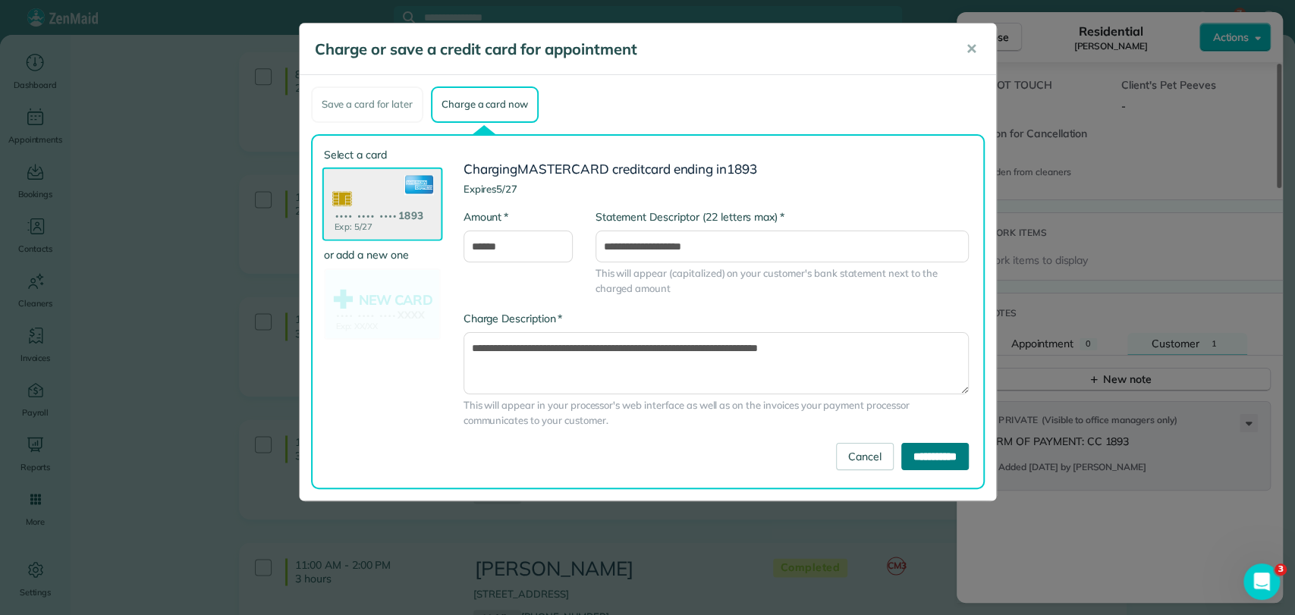
click at [907, 457] on input "**********" at bounding box center [935, 456] width 68 height 27
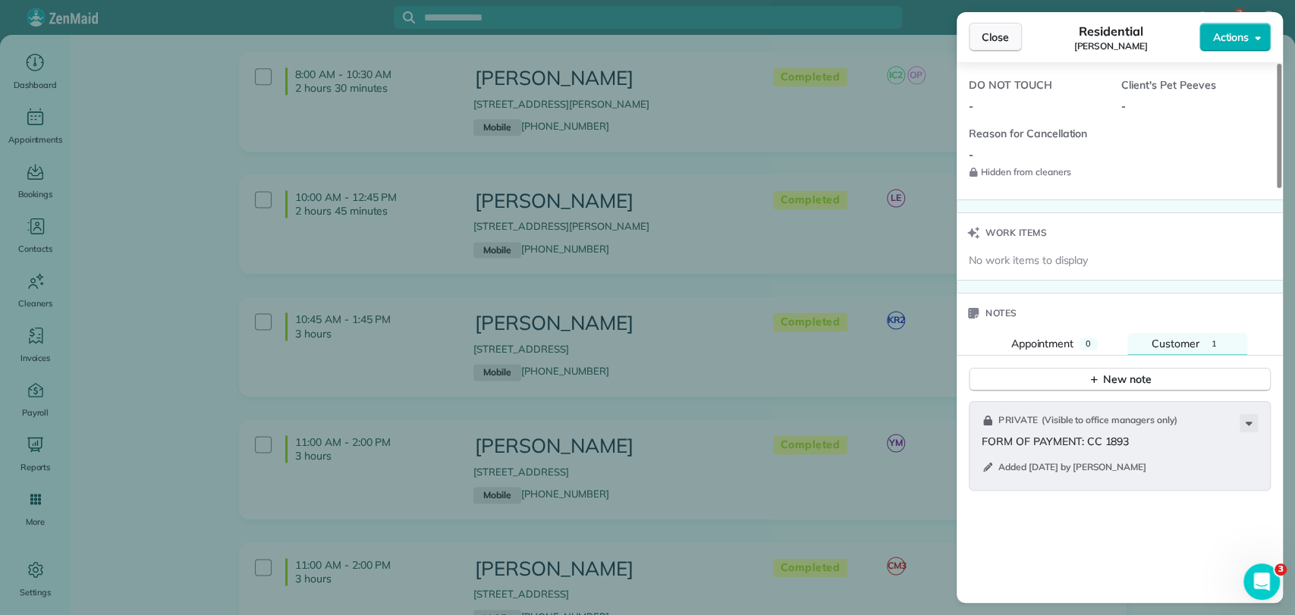
click at [998, 33] on span "Close" at bounding box center [995, 37] width 27 height 15
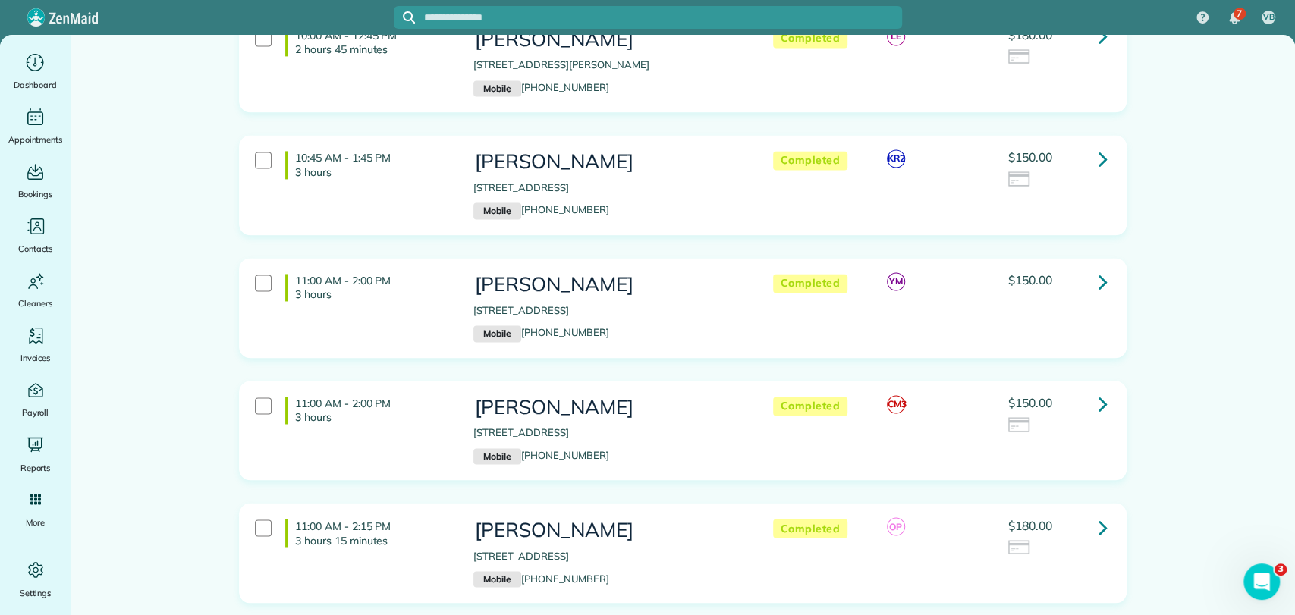
scroll to position [1517, 0]
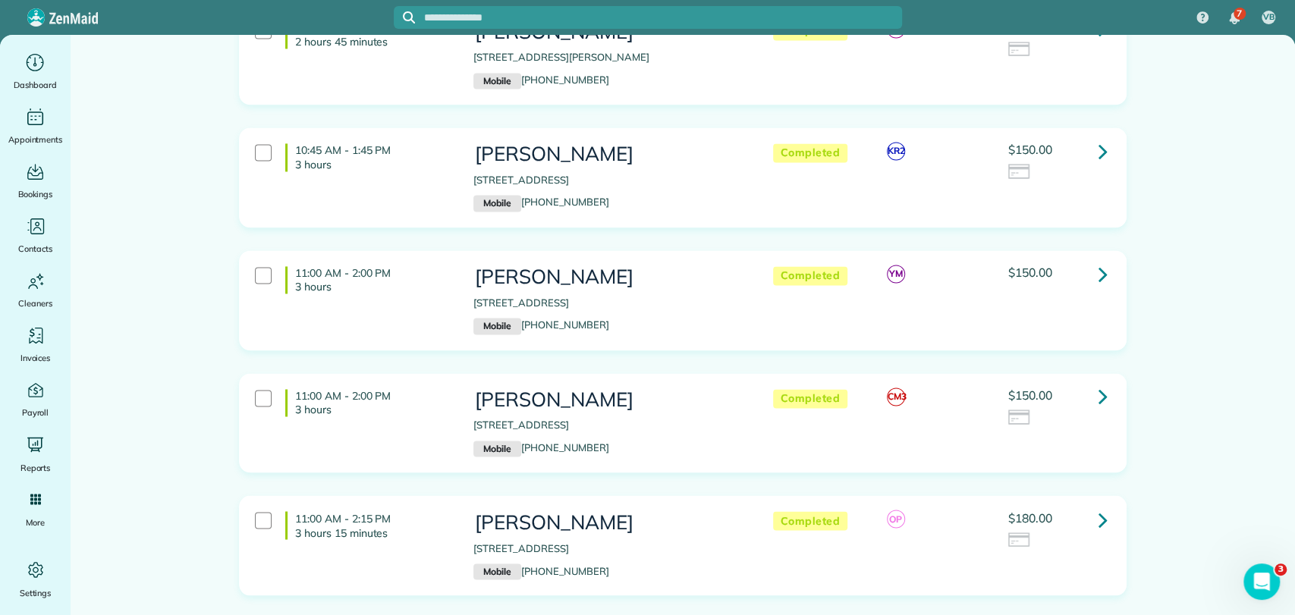
click at [1090, 382] on link at bounding box center [1103, 397] width 30 height 30
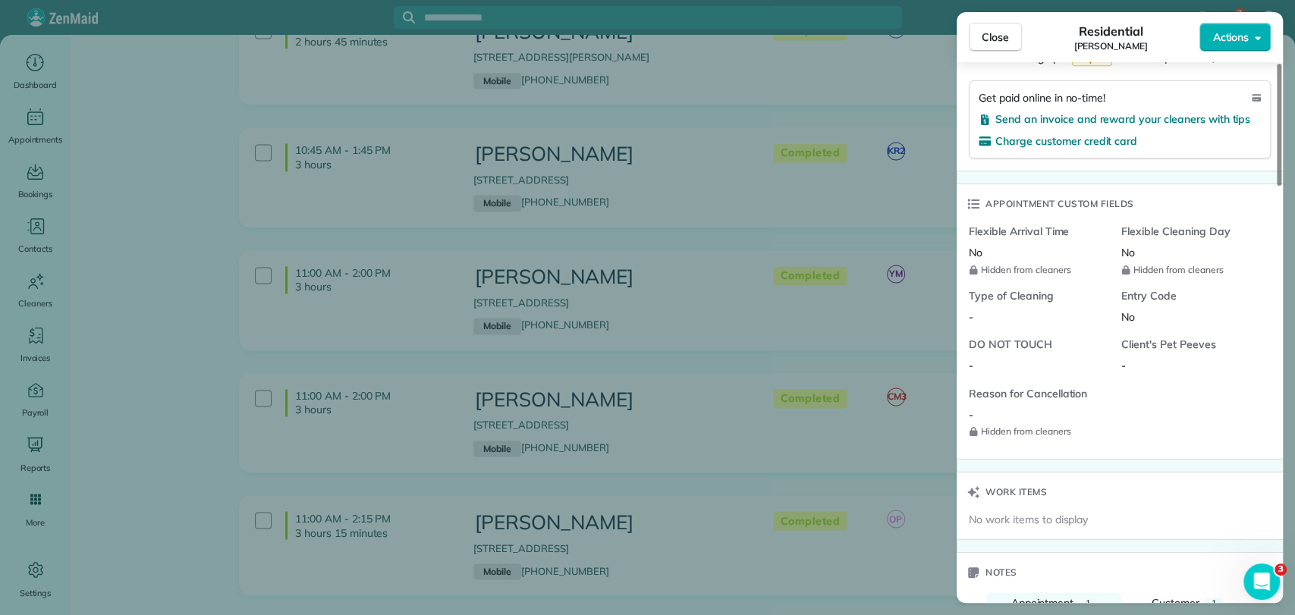
scroll to position [1517, 0]
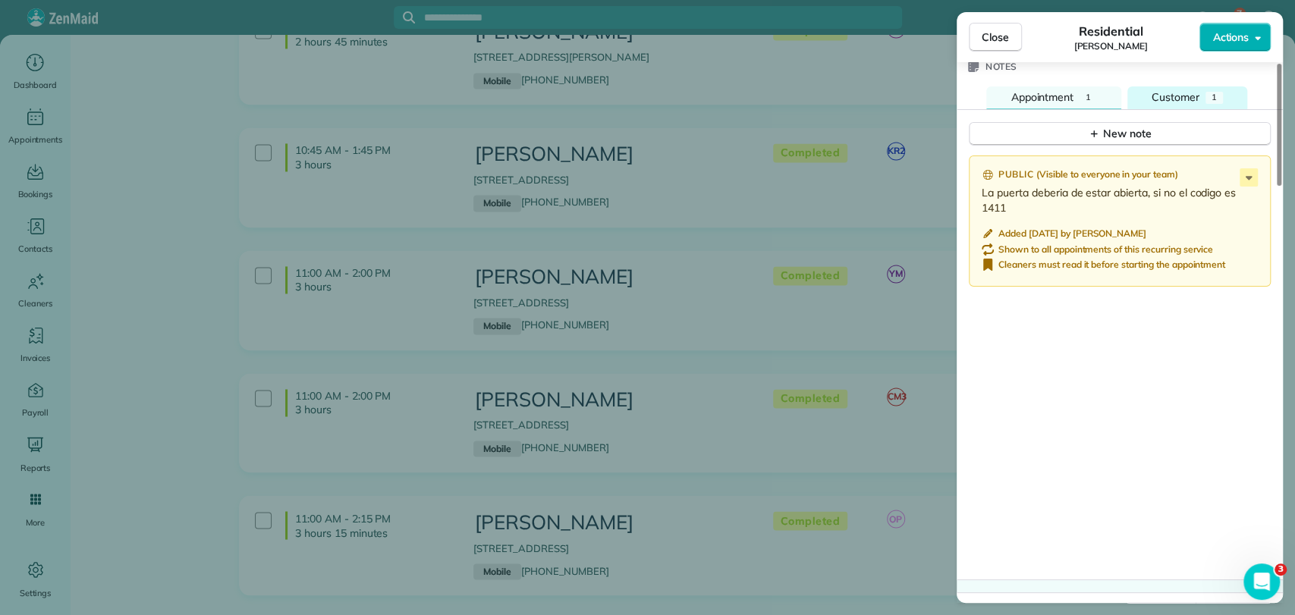
click at [1185, 93] on span "Customer" at bounding box center [1176, 97] width 48 height 14
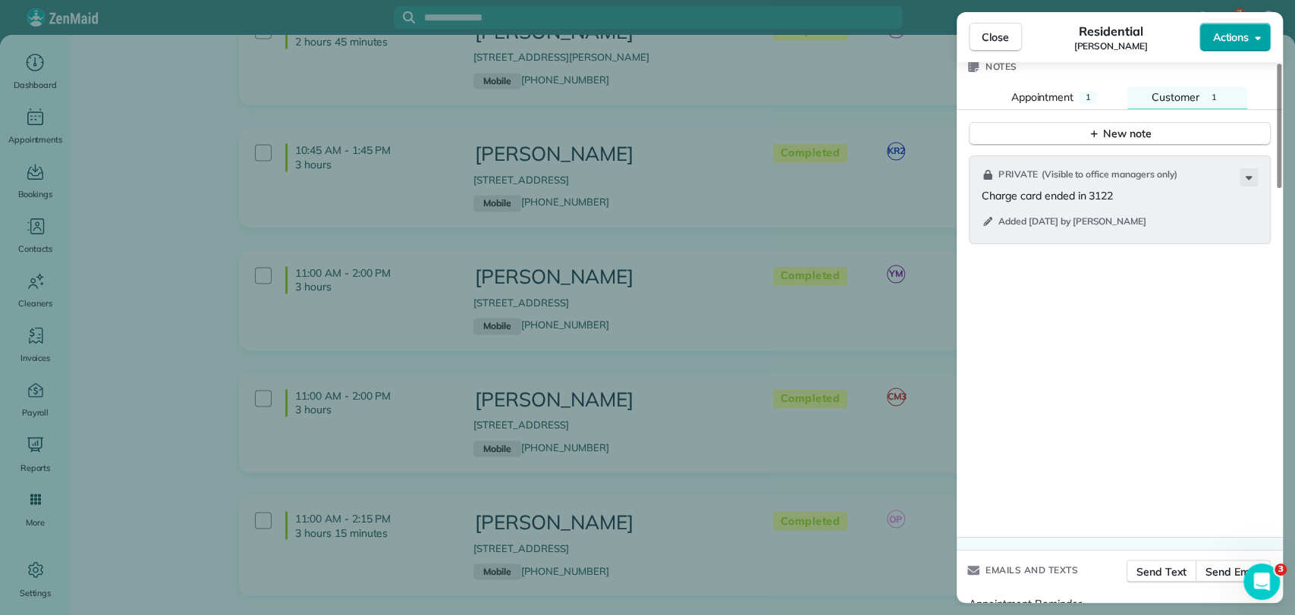
click at [1256, 33] on icon "button" at bounding box center [1258, 37] width 6 height 11
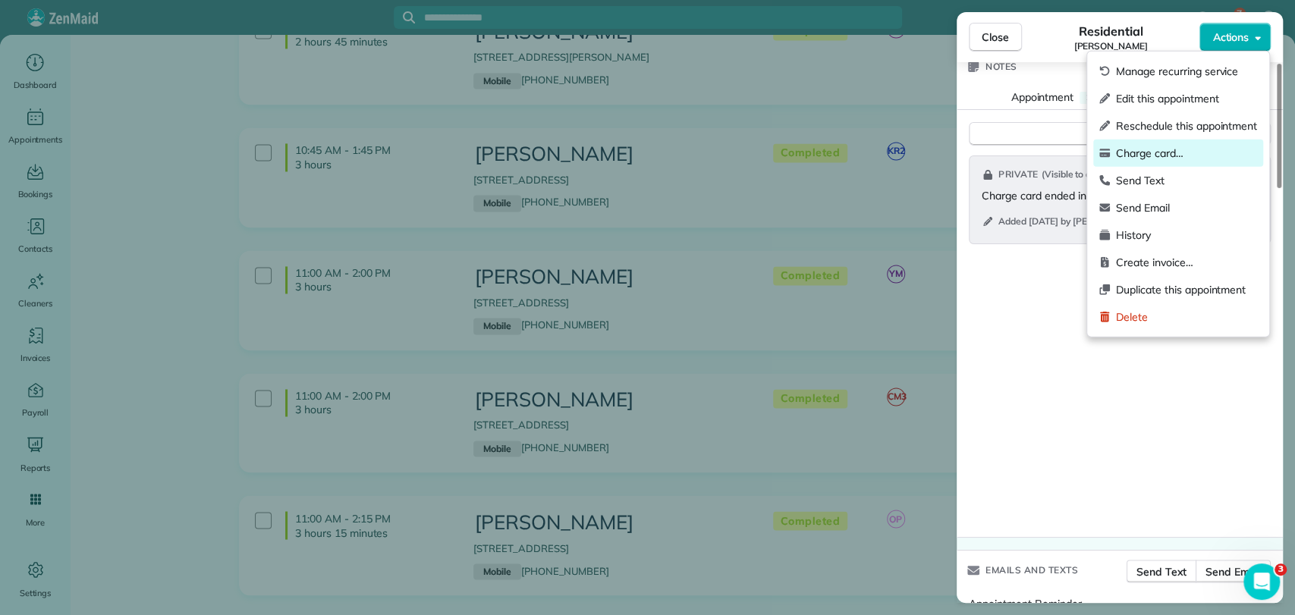
click at [1155, 160] on div "Charge card…" at bounding box center [1178, 153] width 170 height 27
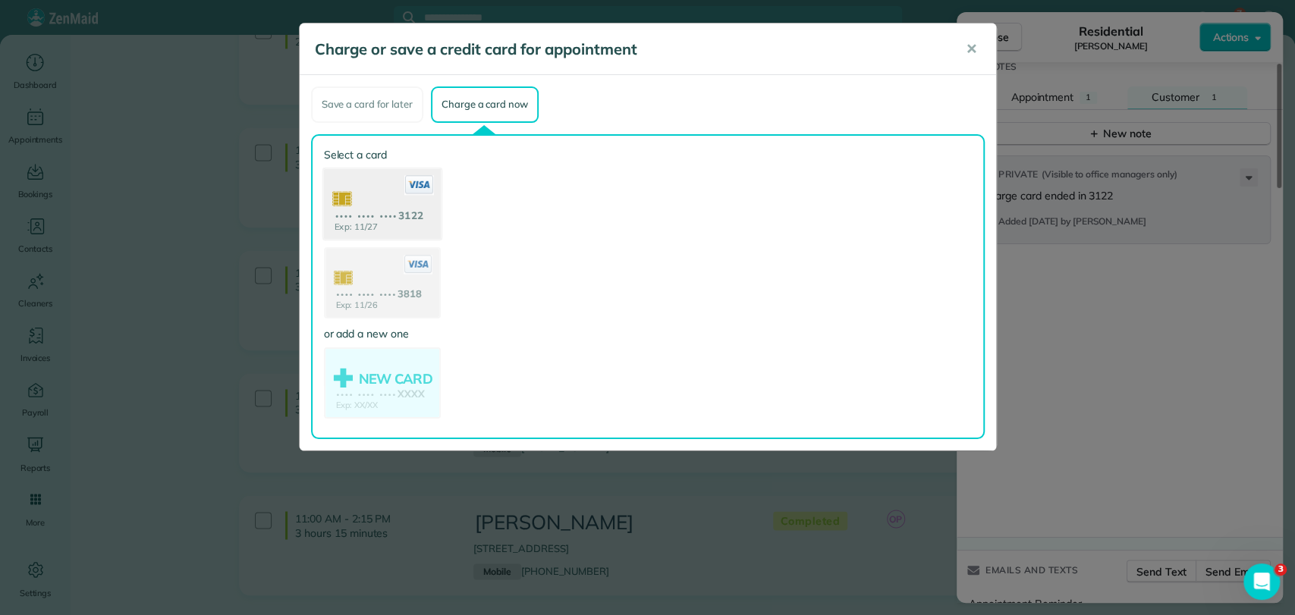
click at [359, 193] on use at bounding box center [381, 205] width 117 height 74
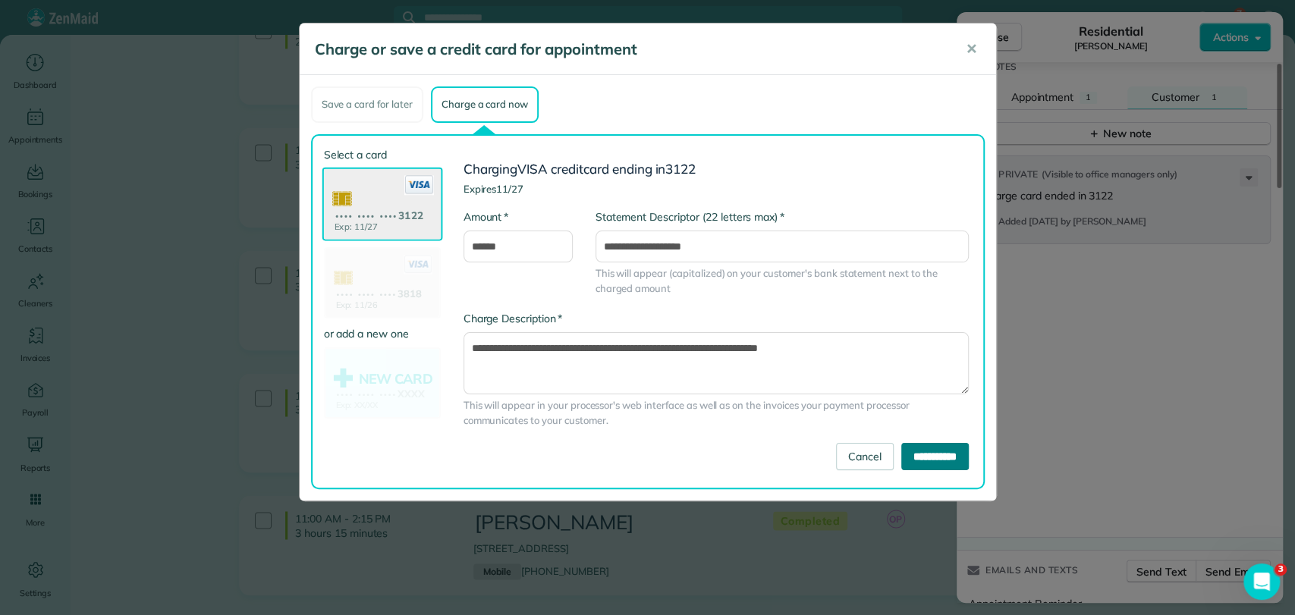
click at [910, 454] on input "**********" at bounding box center [935, 456] width 68 height 27
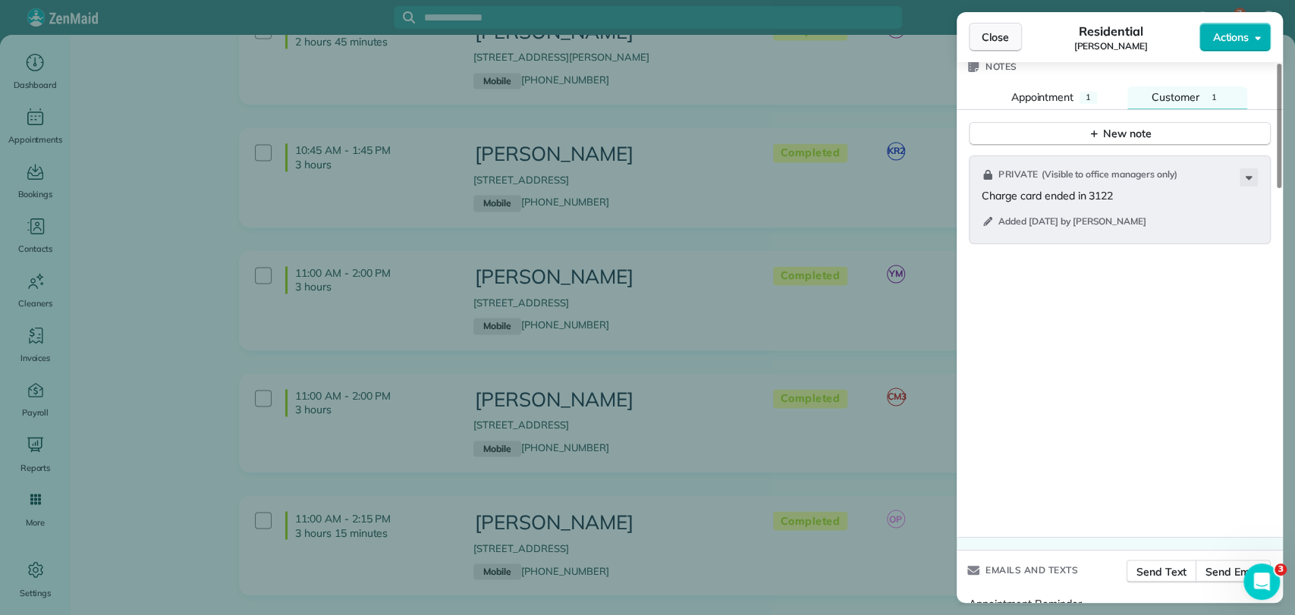
click at [980, 25] on div "Close Residential [PERSON_NAME] Actions" at bounding box center [1120, 37] width 326 height 50
click at [982, 33] on span "Close" at bounding box center [995, 37] width 27 height 15
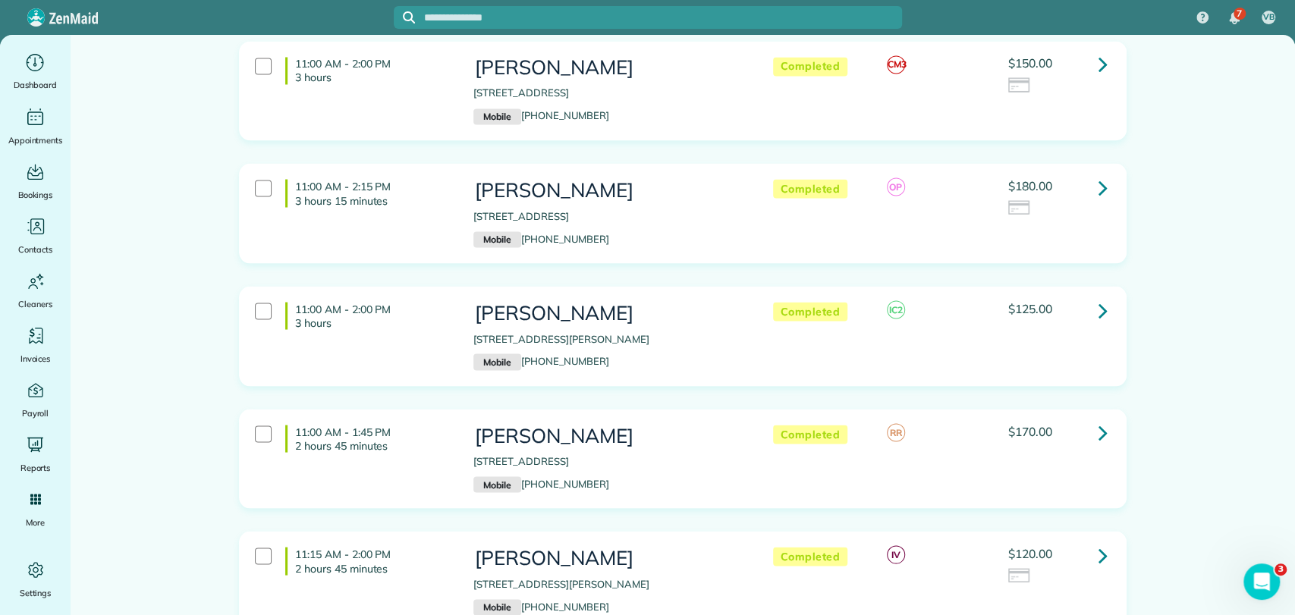
scroll to position [1854, 0]
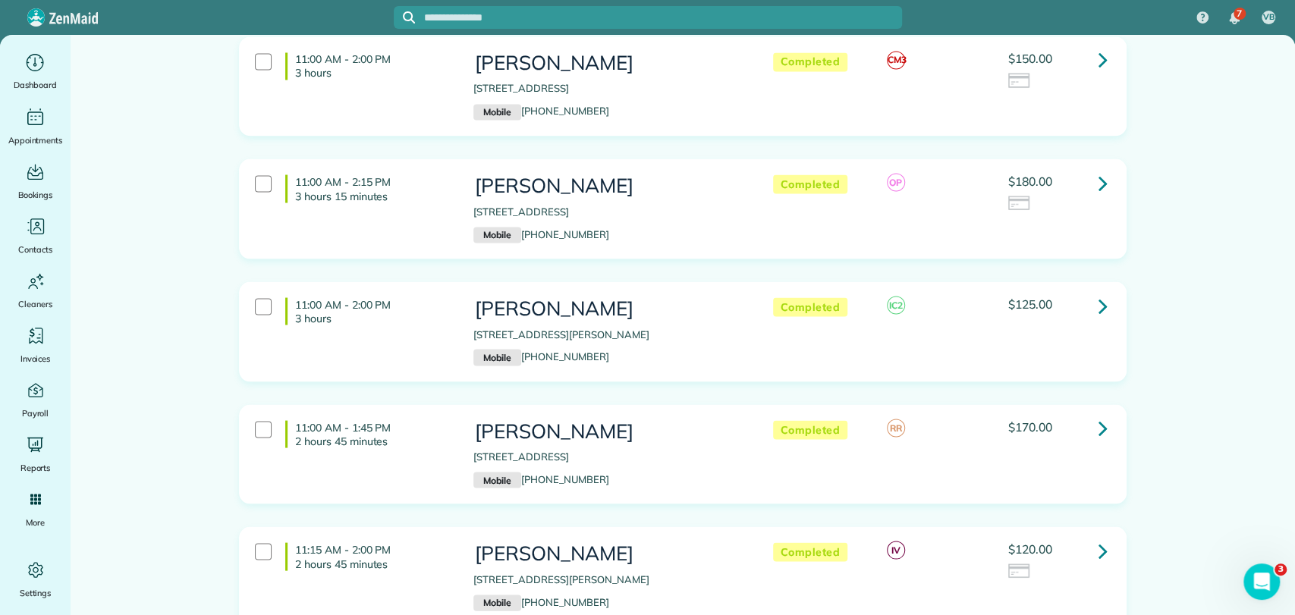
click at [1088, 167] on link at bounding box center [1103, 182] width 30 height 30
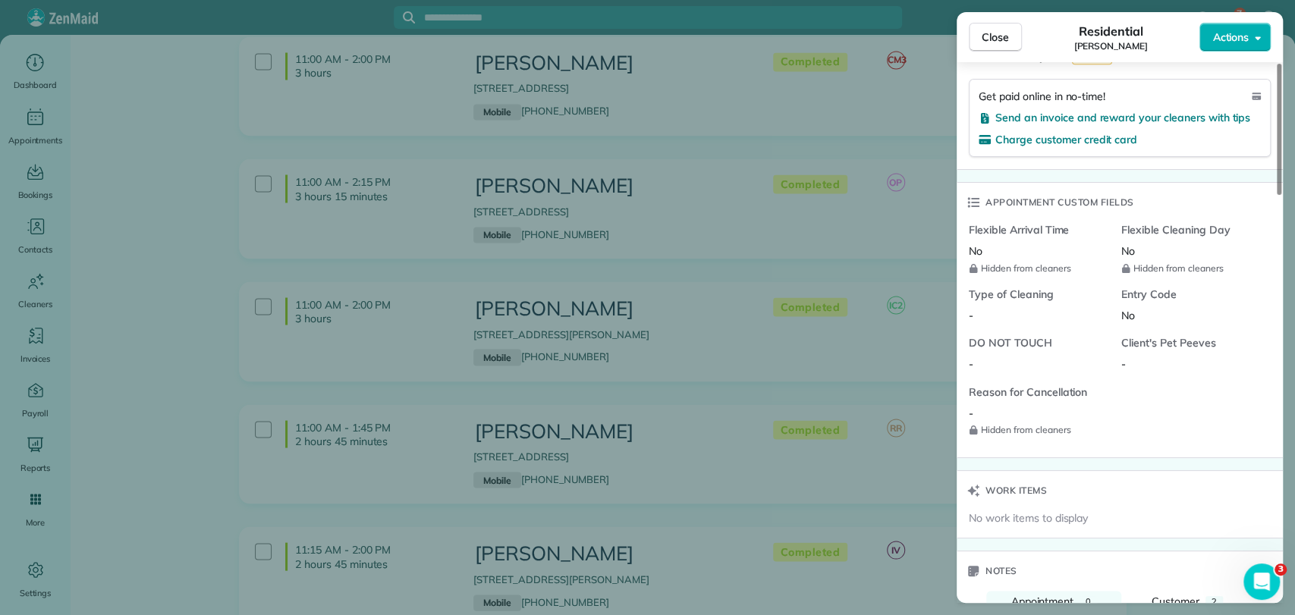
scroll to position [1181, 0]
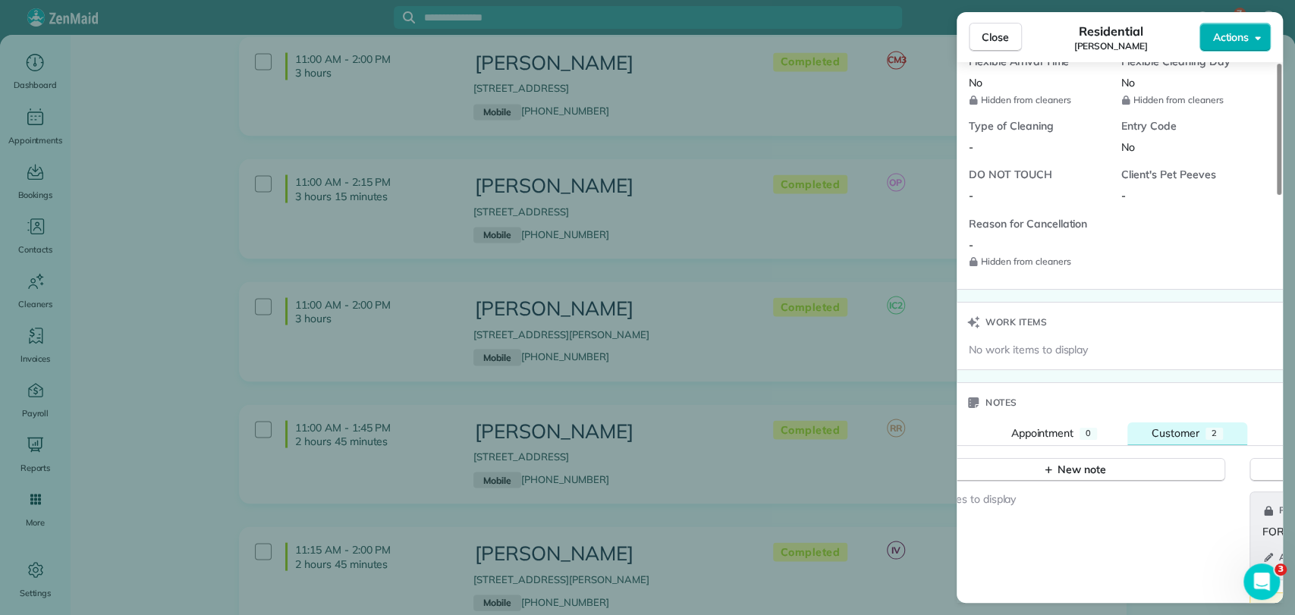
click at [1165, 429] on span "Customer" at bounding box center [1176, 433] width 48 height 14
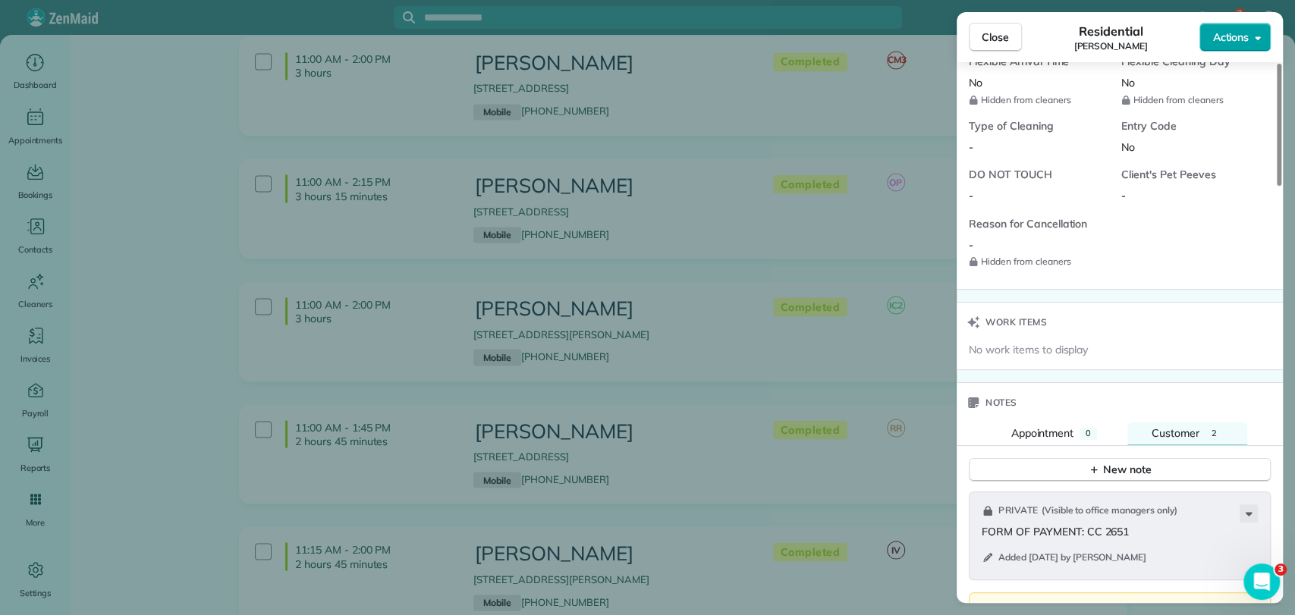
click at [1229, 45] on button "Actions" at bounding box center [1235, 37] width 71 height 29
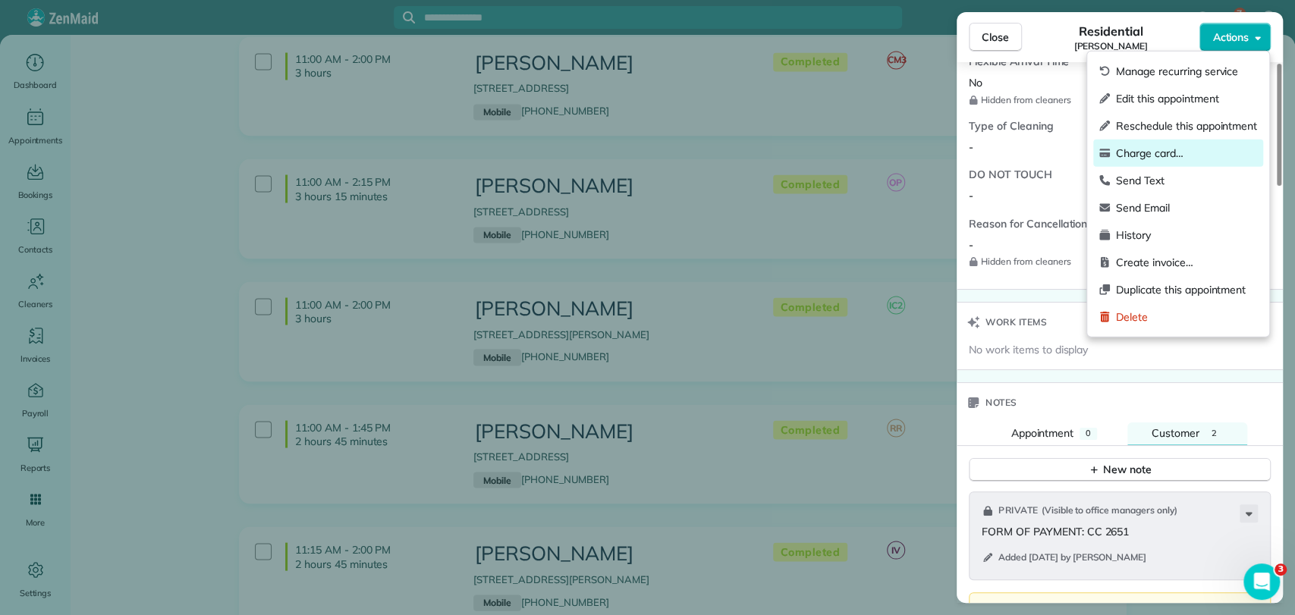
click at [1174, 156] on span "Charge card…" at bounding box center [1186, 153] width 141 height 15
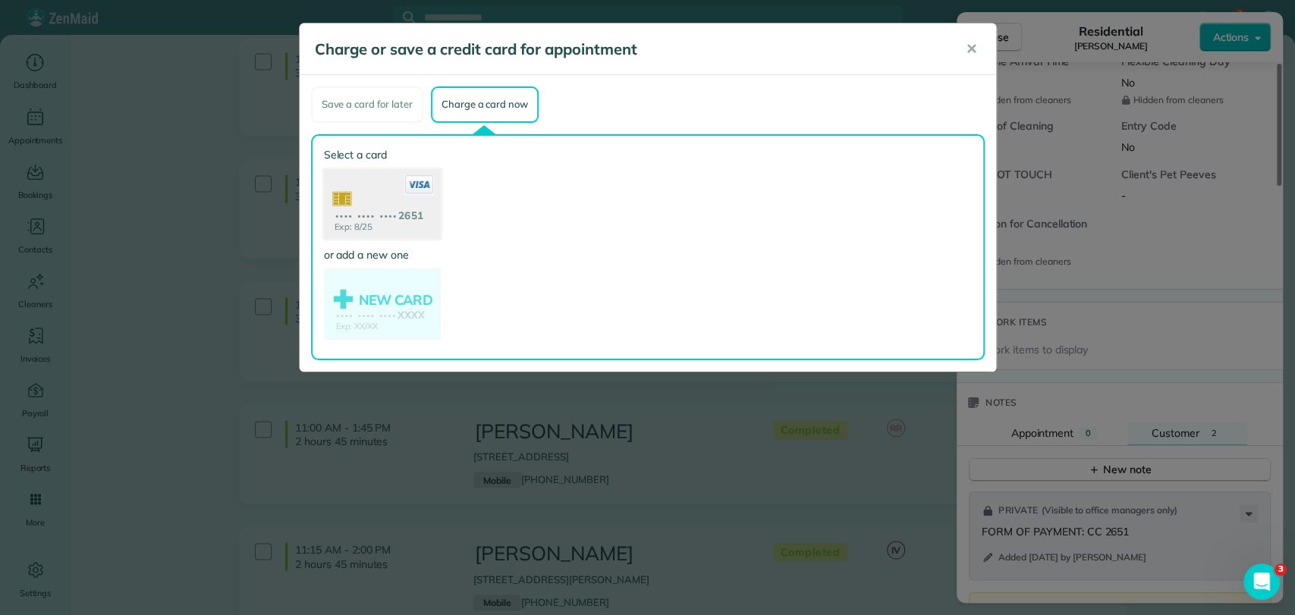
click at [364, 219] on use at bounding box center [381, 205] width 117 height 74
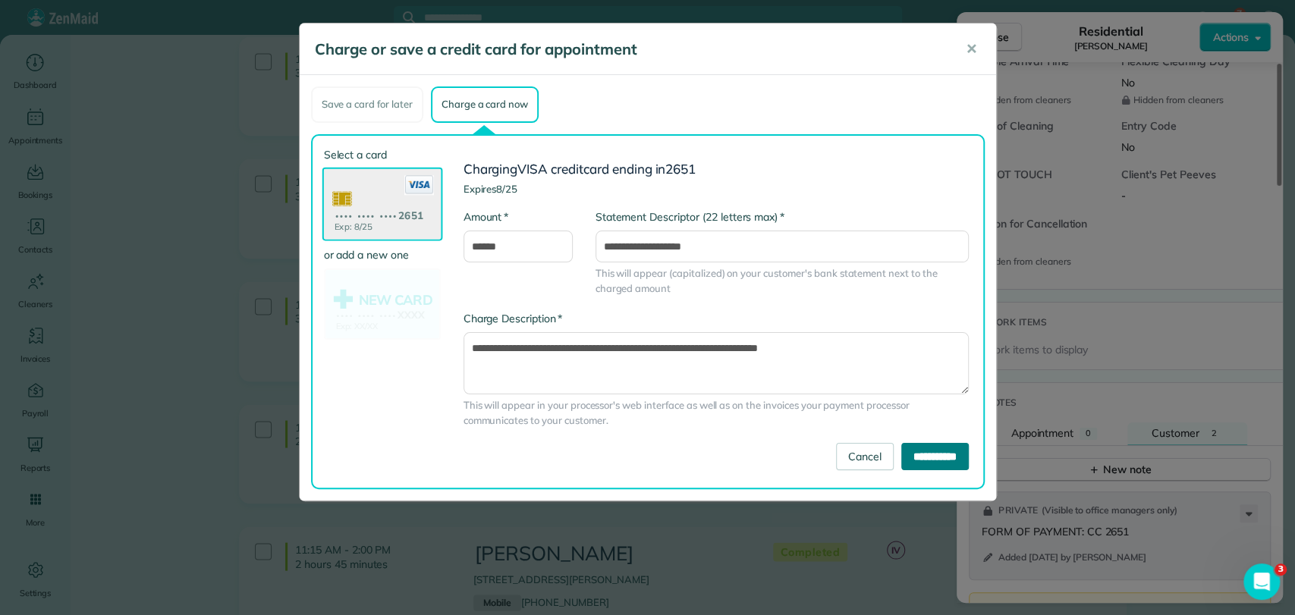
click at [914, 459] on input "**********" at bounding box center [935, 456] width 68 height 27
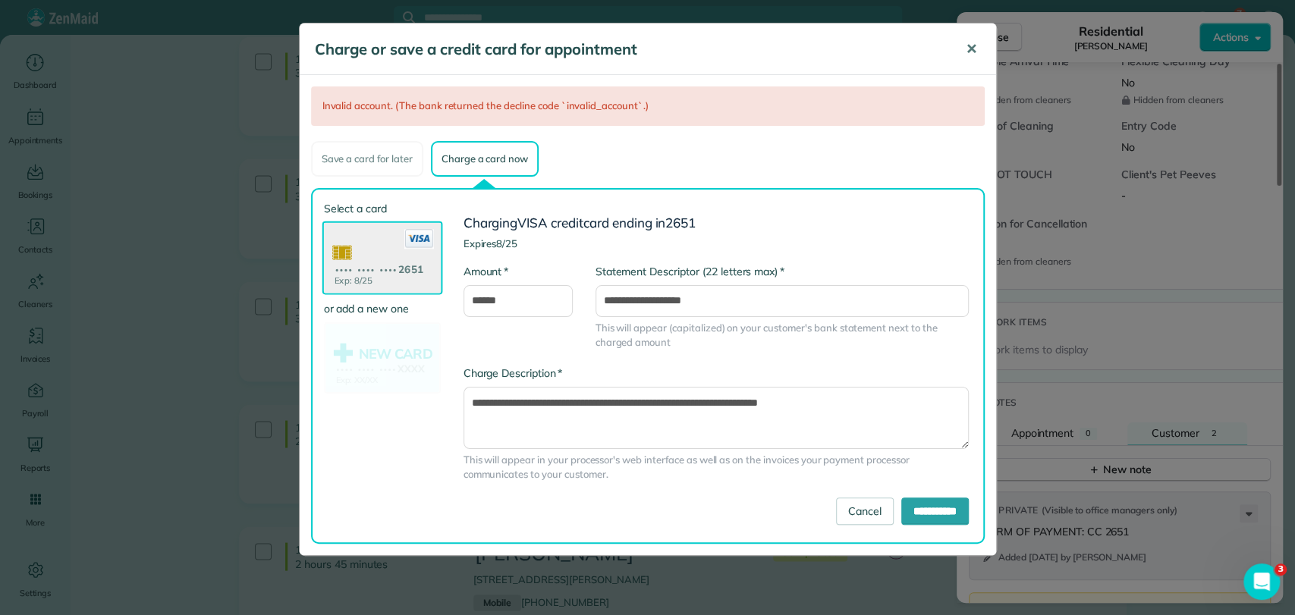
click at [968, 54] on span "✕" at bounding box center [971, 48] width 11 height 17
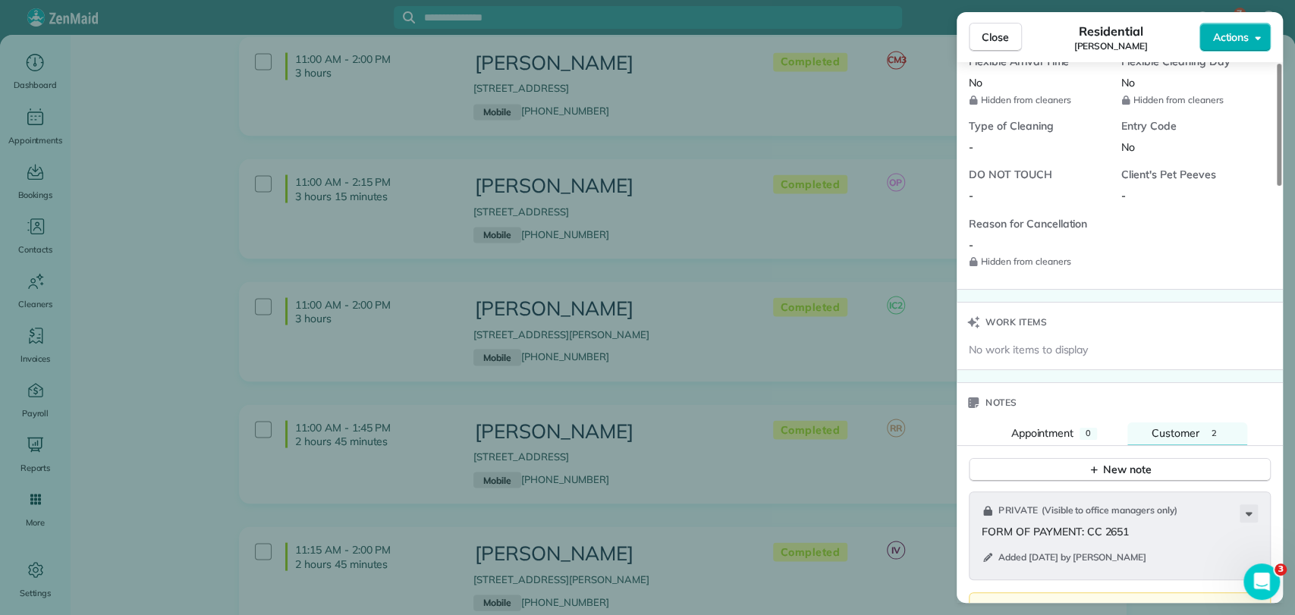
click at [876, 190] on div "Close Residential [PERSON_NAME] Actions Status Completed [PERSON_NAME] · Open p…" at bounding box center [647, 307] width 1295 height 615
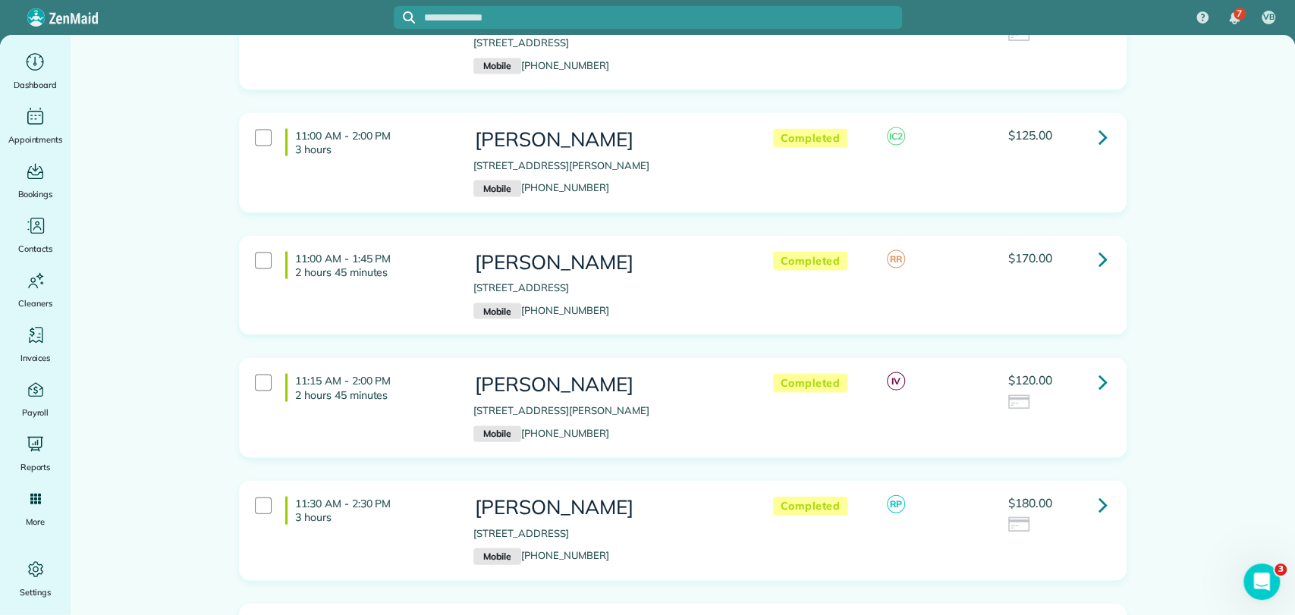
scroll to position [2107, 0]
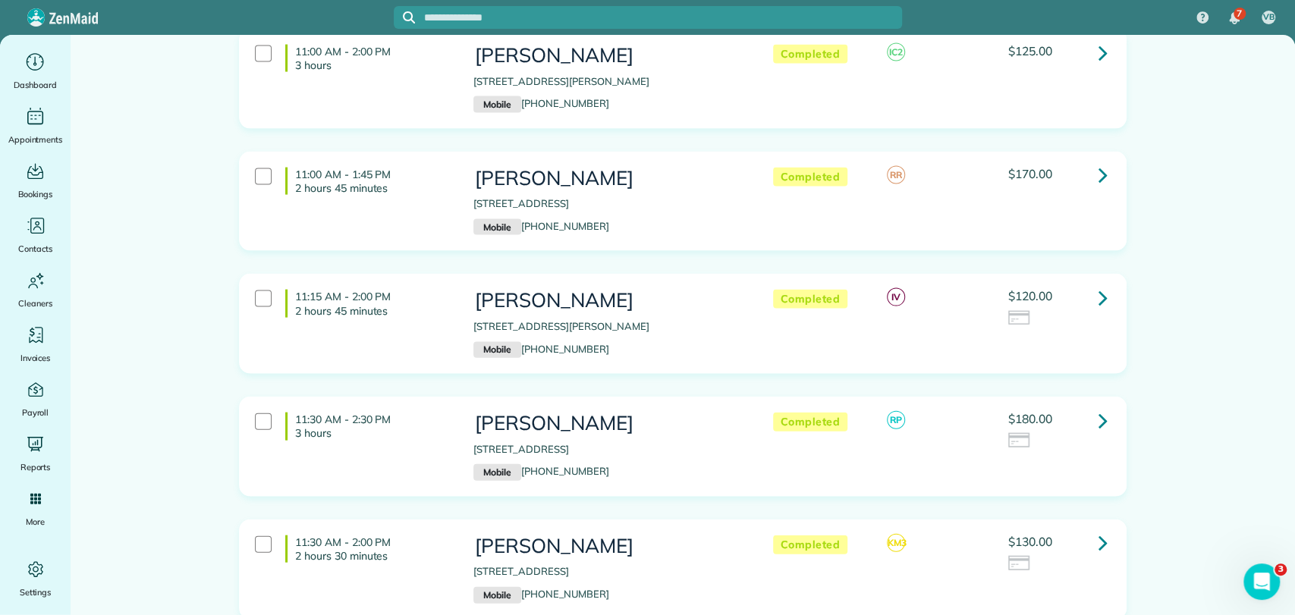
click at [1099, 285] on icon at bounding box center [1103, 298] width 9 height 27
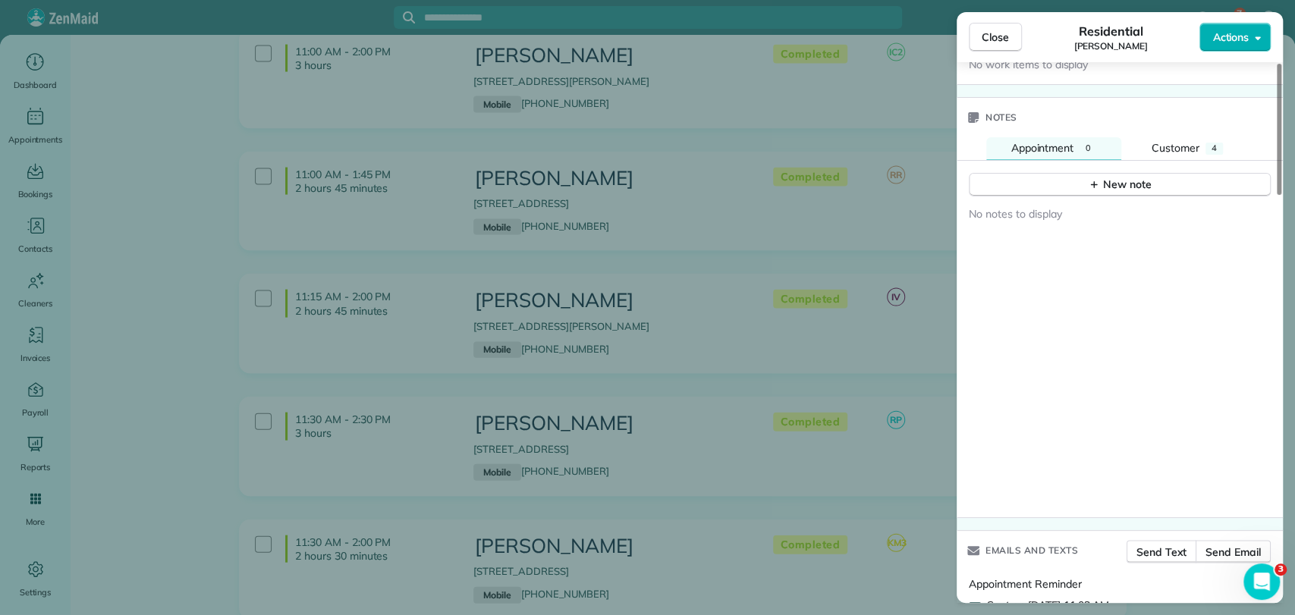
scroll to position [1517, 0]
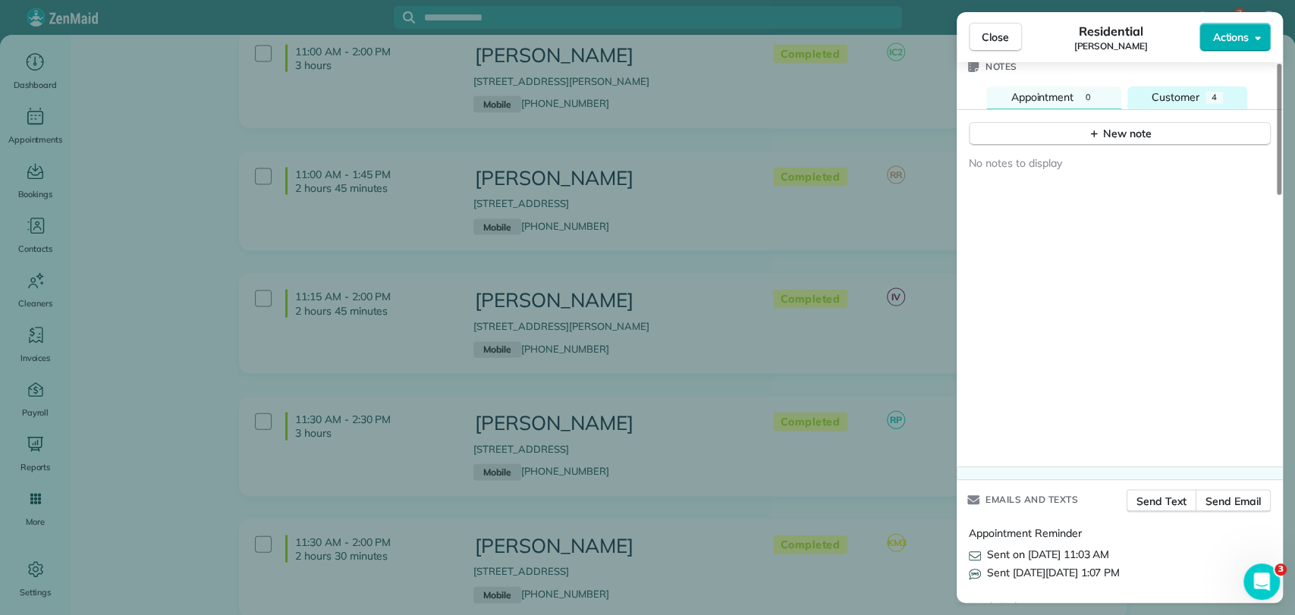
click at [1198, 90] on span "Customer" at bounding box center [1176, 97] width 48 height 14
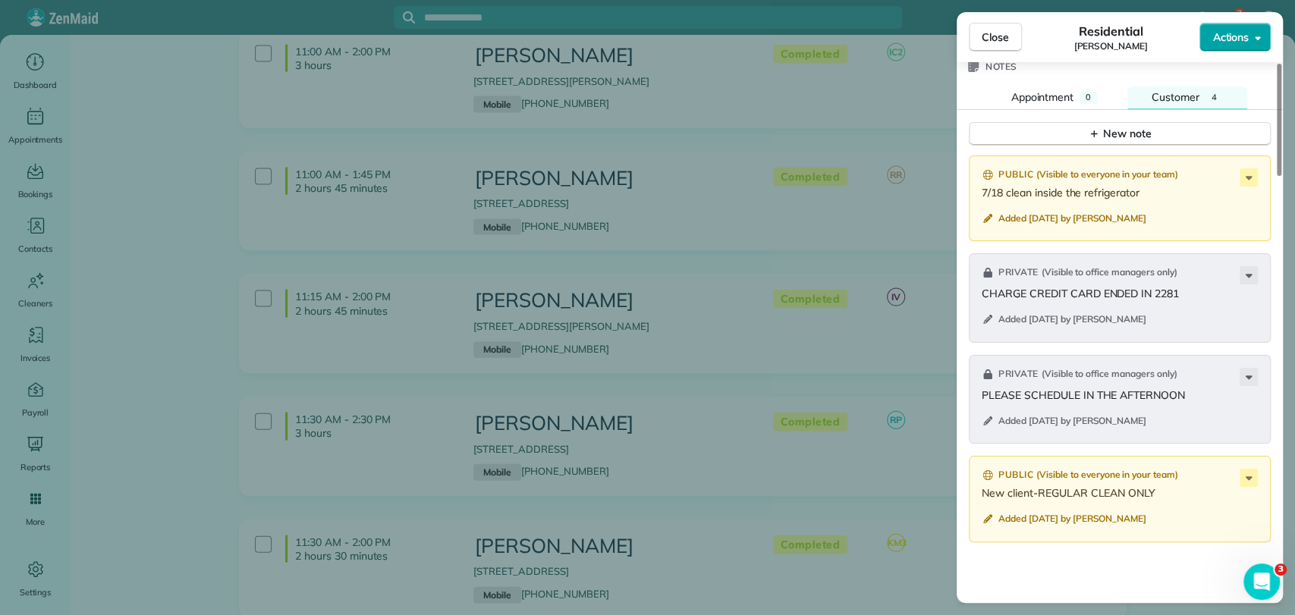
click at [1250, 31] on button "Actions" at bounding box center [1235, 37] width 71 height 29
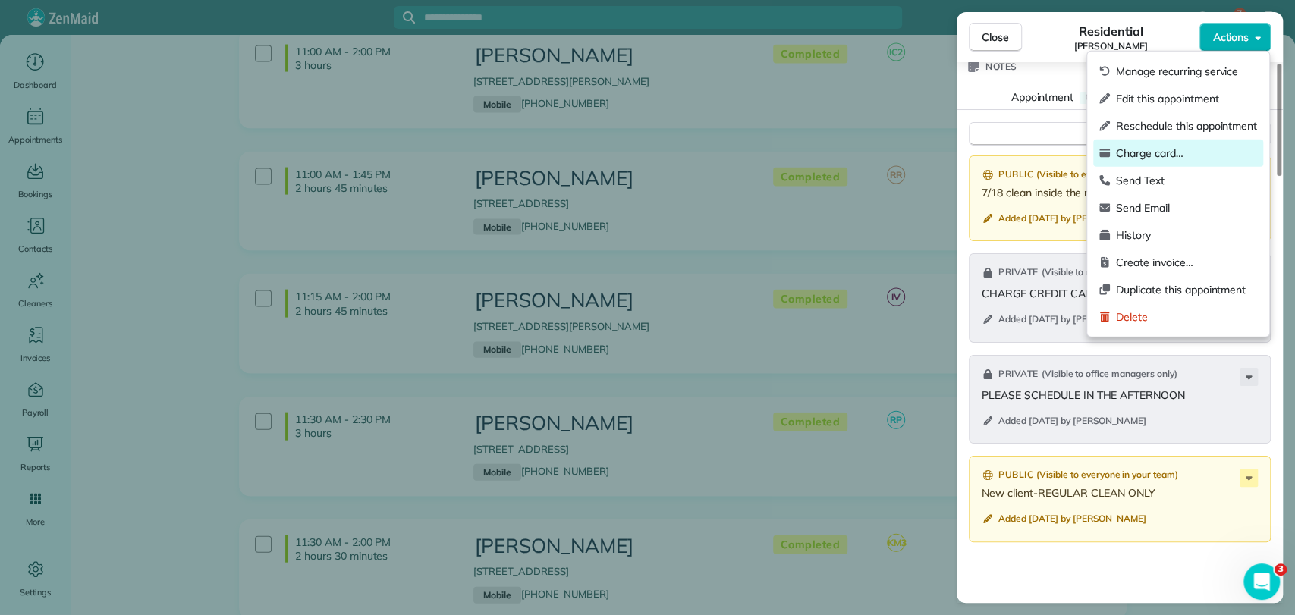
click at [1155, 153] on span "Charge card…" at bounding box center [1186, 153] width 141 height 15
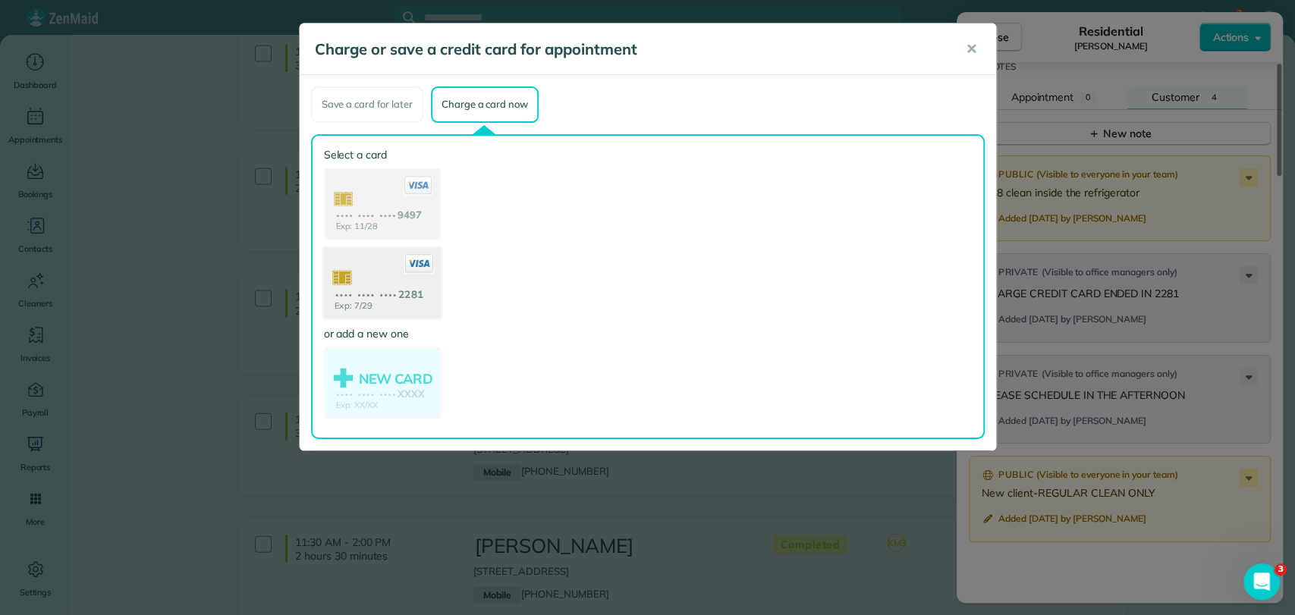
click at [353, 283] on use at bounding box center [381, 284] width 117 height 74
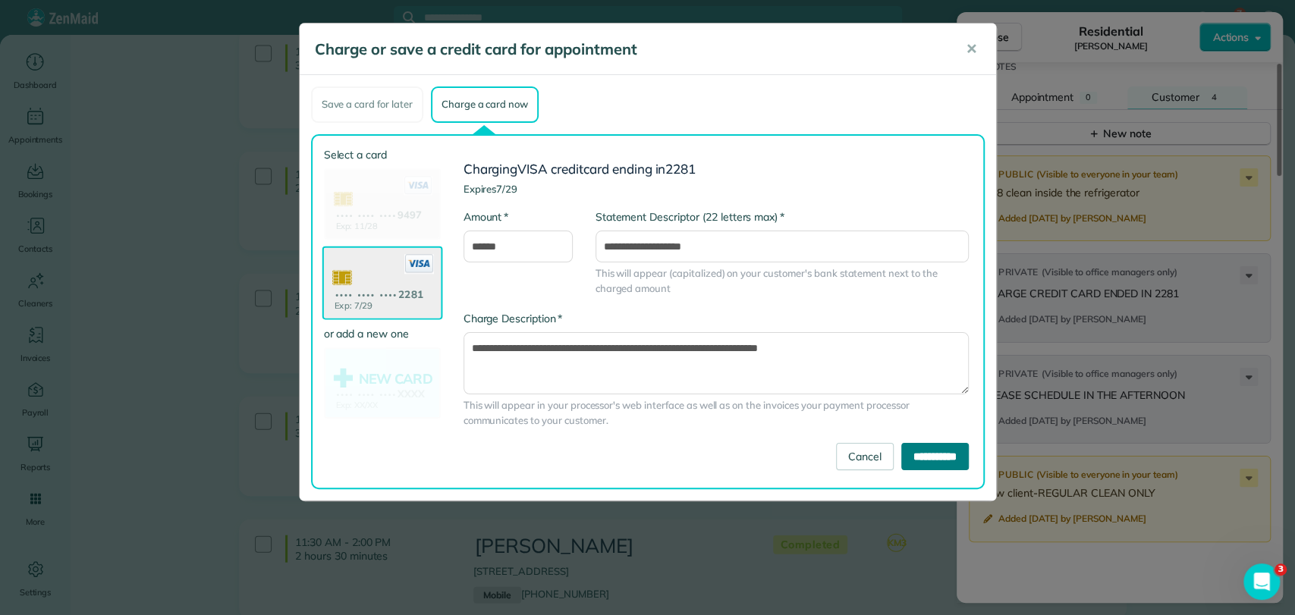
click at [915, 458] on input "**********" at bounding box center [935, 456] width 68 height 27
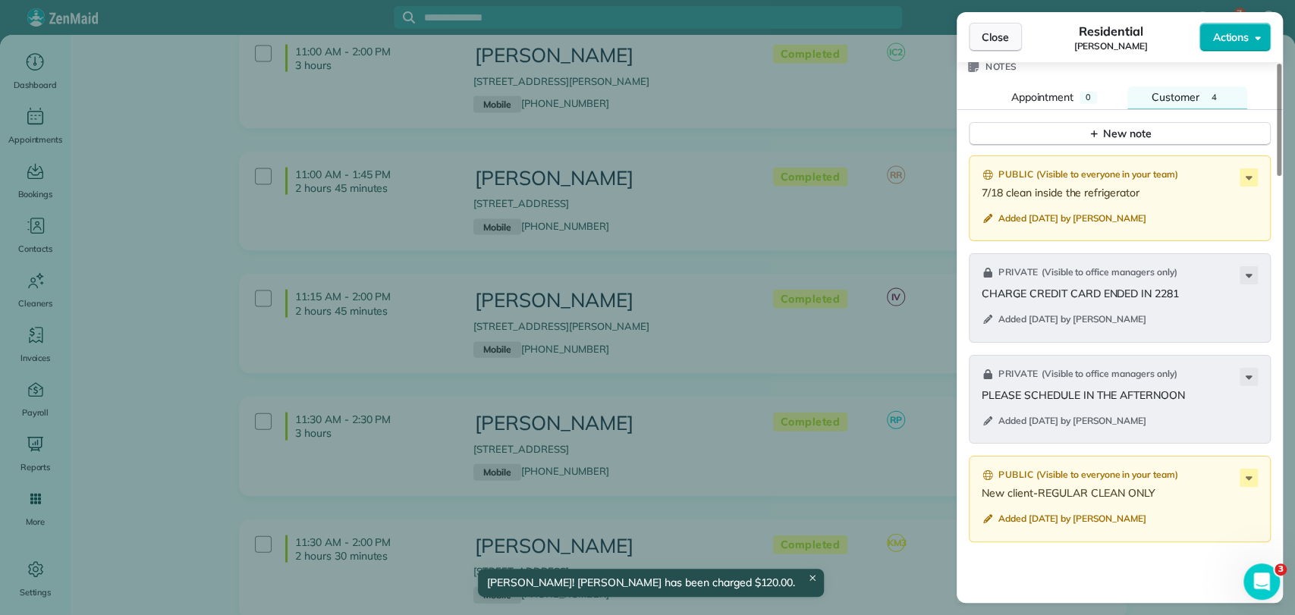
click at [983, 35] on span "Close" at bounding box center [995, 37] width 27 height 15
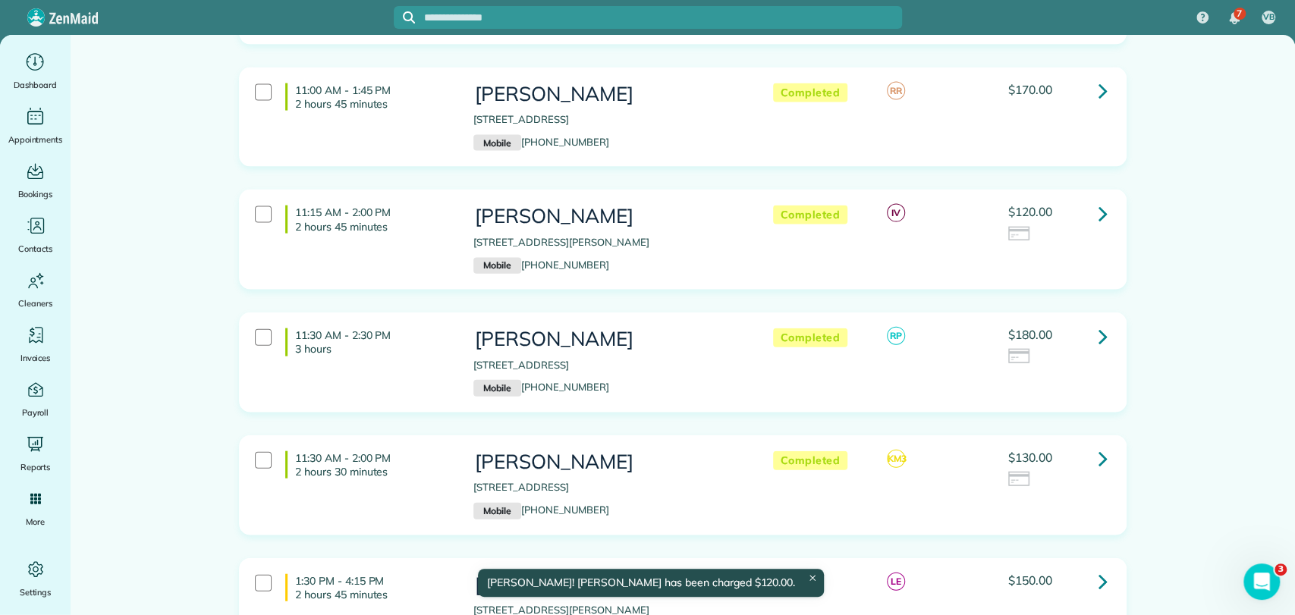
scroll to position [2276, 0]
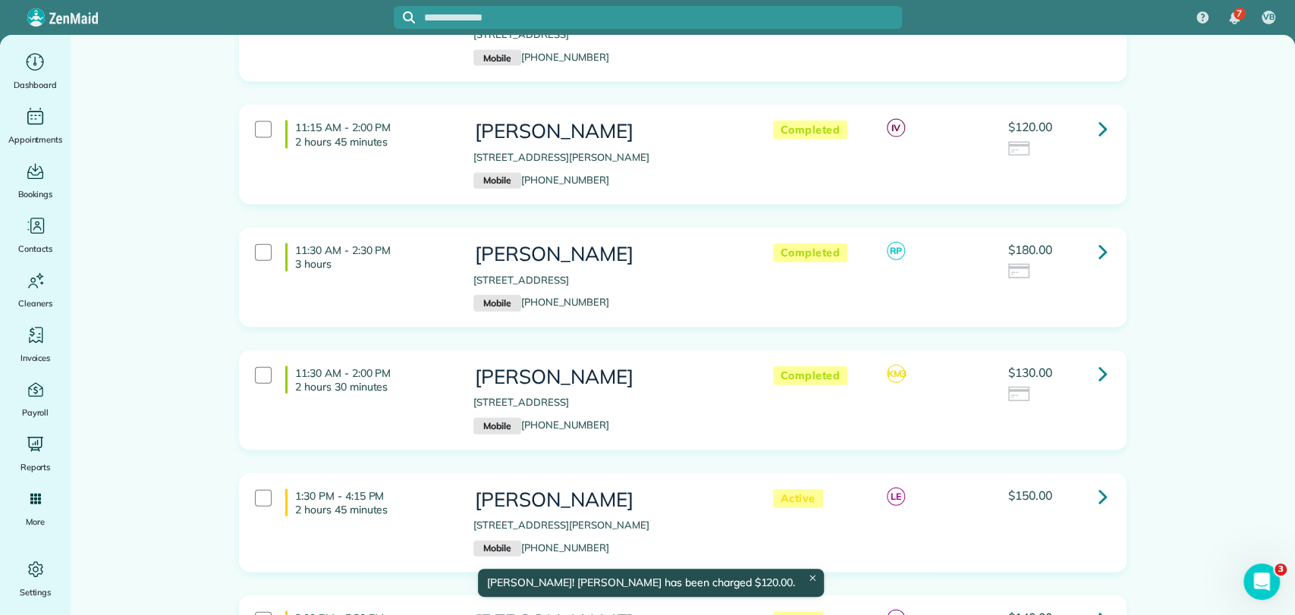
click at [1102, 236] on link at bounding box center [1103, 251] width 30 height 30
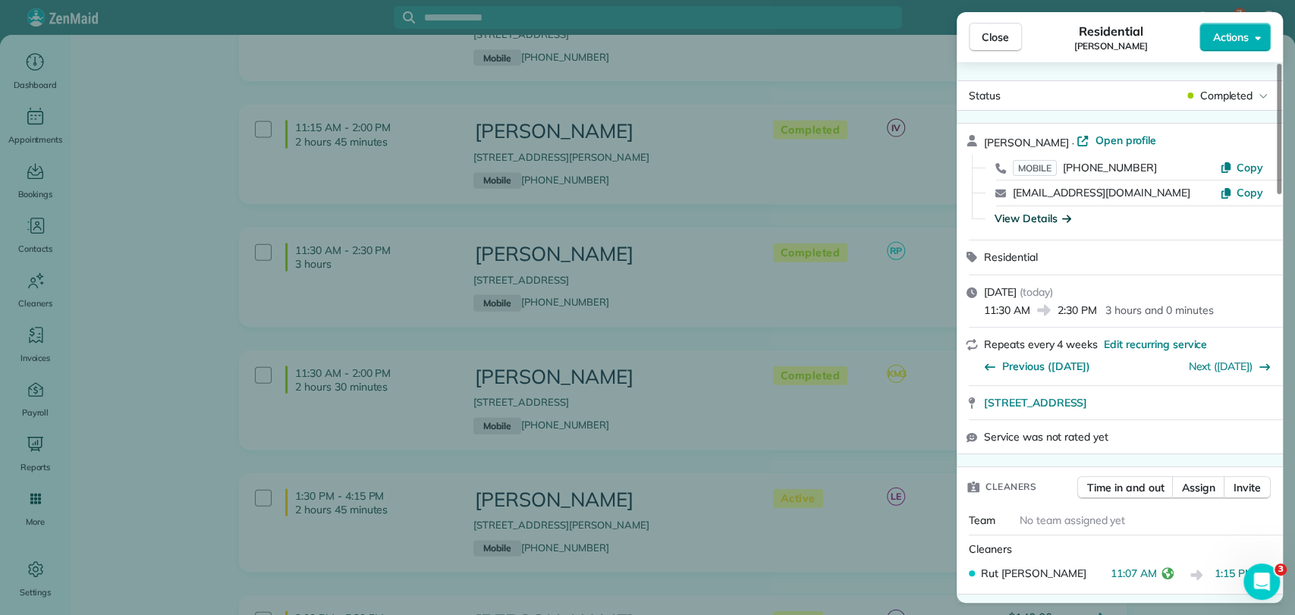
click at [1036, 222] on div "View Details" at bounding box center [1033, 218] width 77 height 15
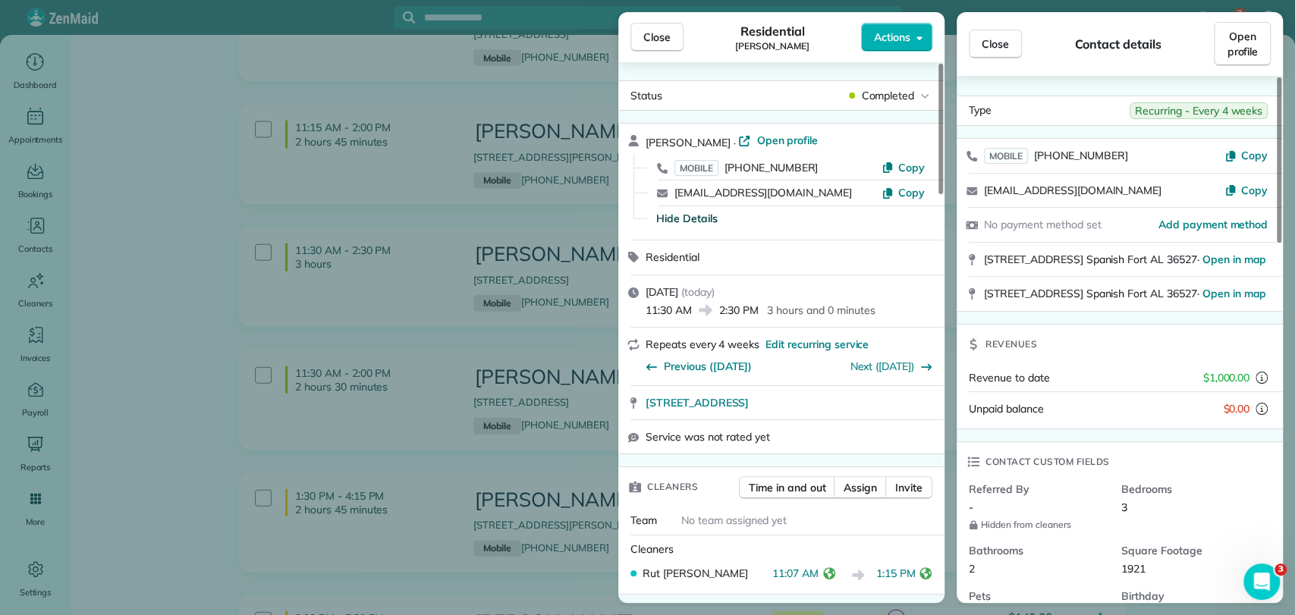
scroll to position [674, 0]
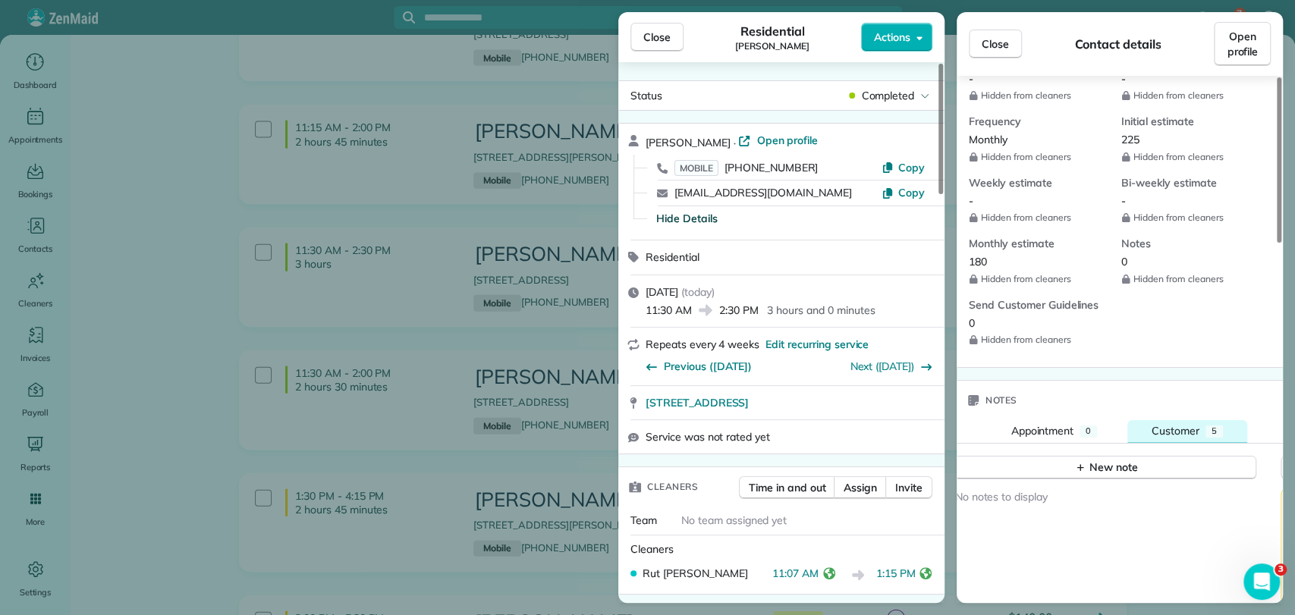
click at [1157, 438] on span "Customer" at bounding box center [1176, 431] width 48 height 14
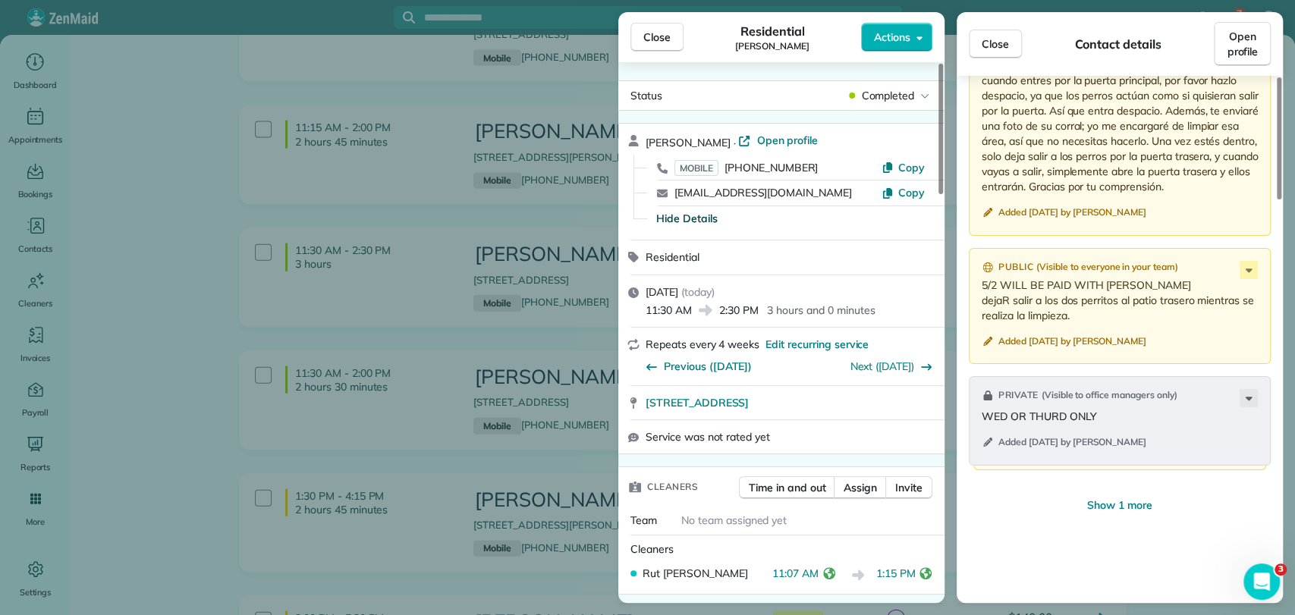
scroll to position [1264, 0]
click at [1108, 512] on span "Show 1 more" at bounding box center [1119, 504] width 65 height 15
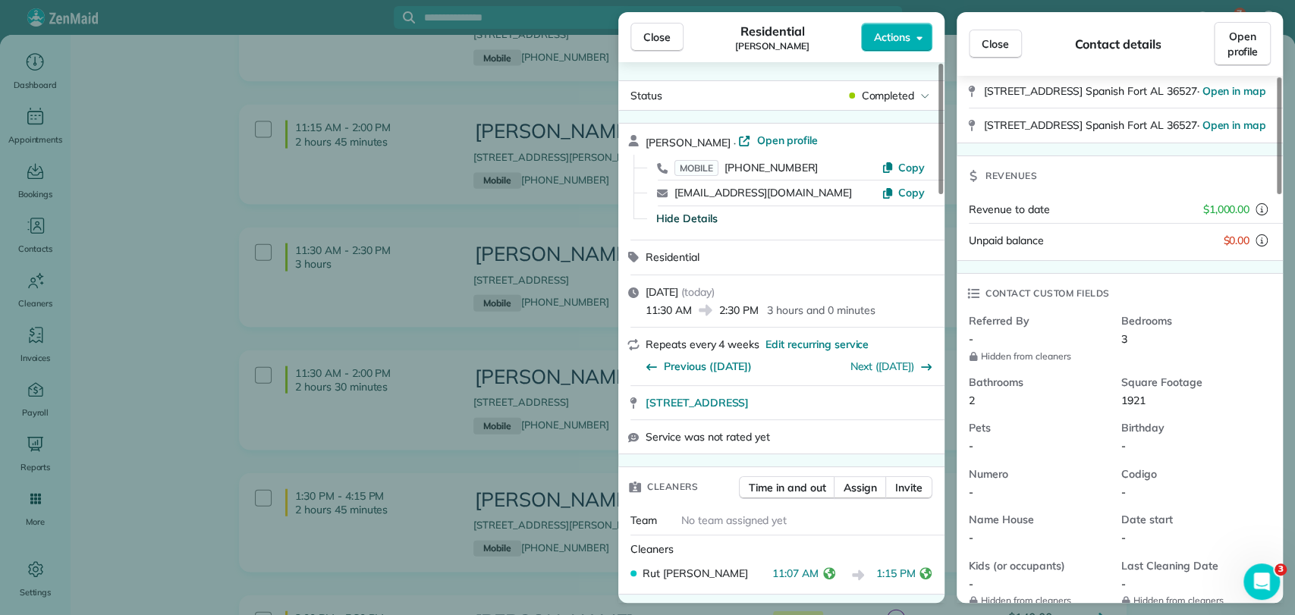
scroll to position [0, 0]
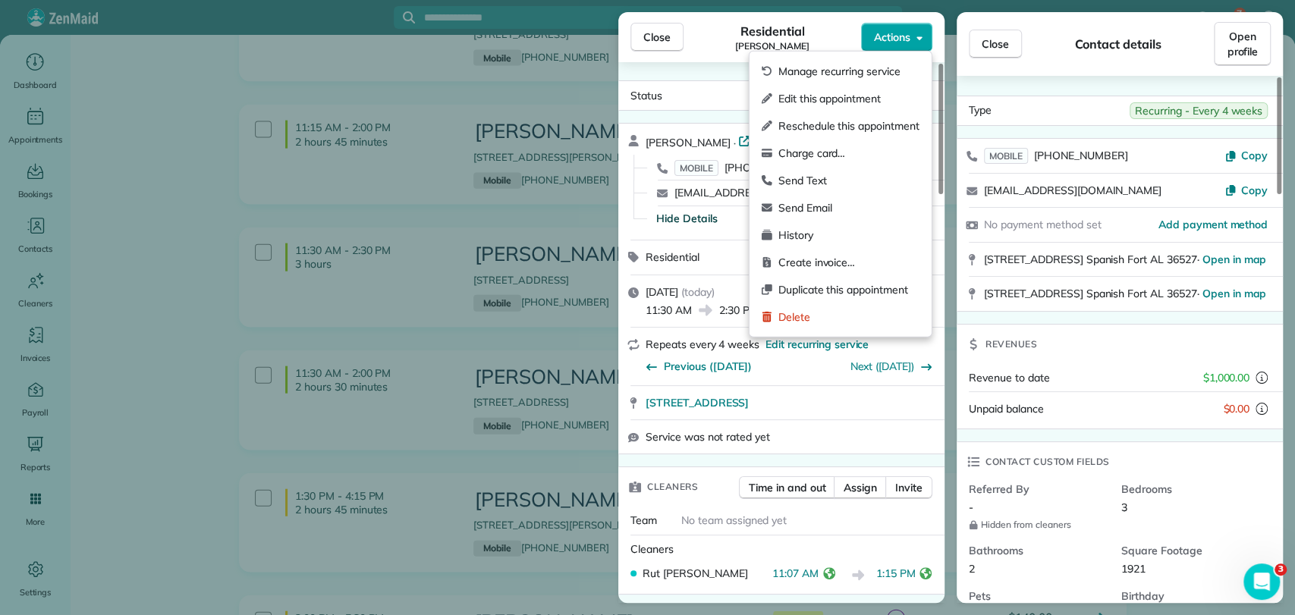
click at [888, 35] on span "Actions" at bounding box center [892, 37] width 36 height 15
click at [825, 149] on span "Charge card…" at bounding box center [848, 153] width 141 height 15
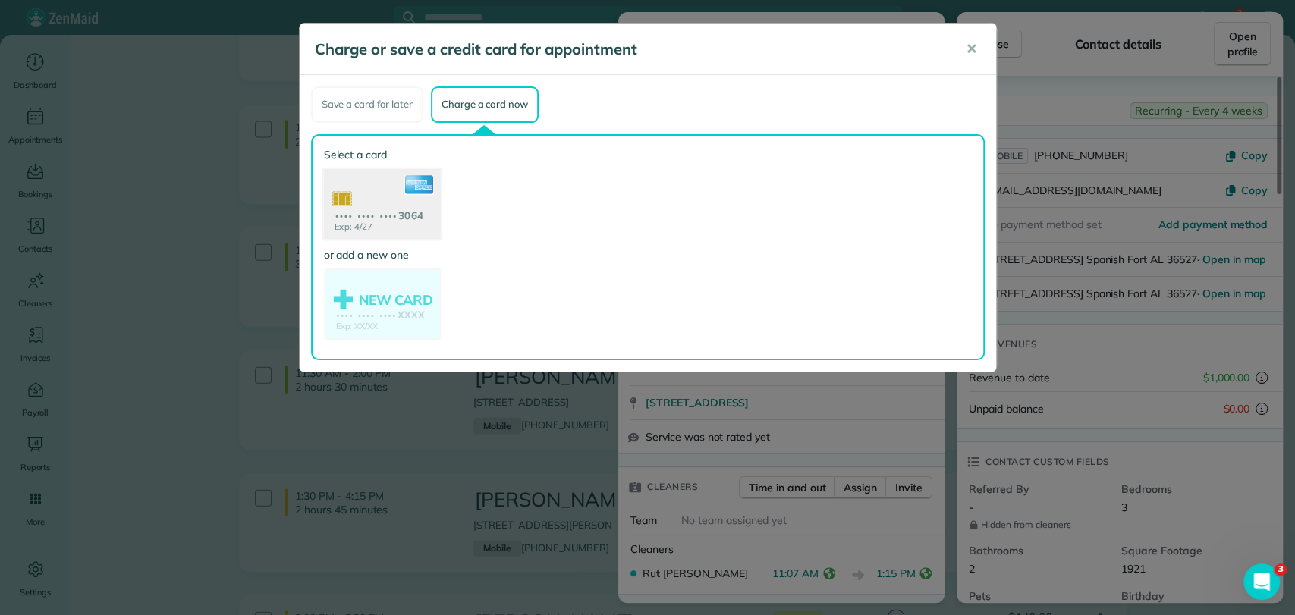
click at [341, 220] on use at bounding box center [381, 205] width 117 height 74
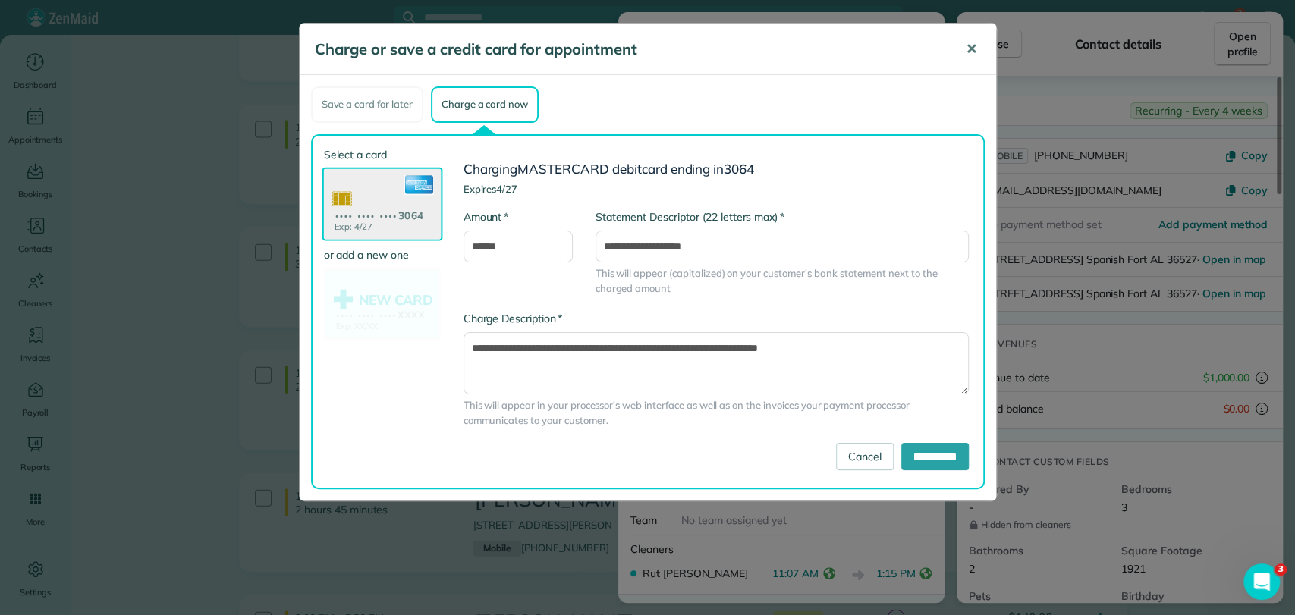
click at [969, 45] on span "✕" at bounding box center [971, 48] width 11 height 17
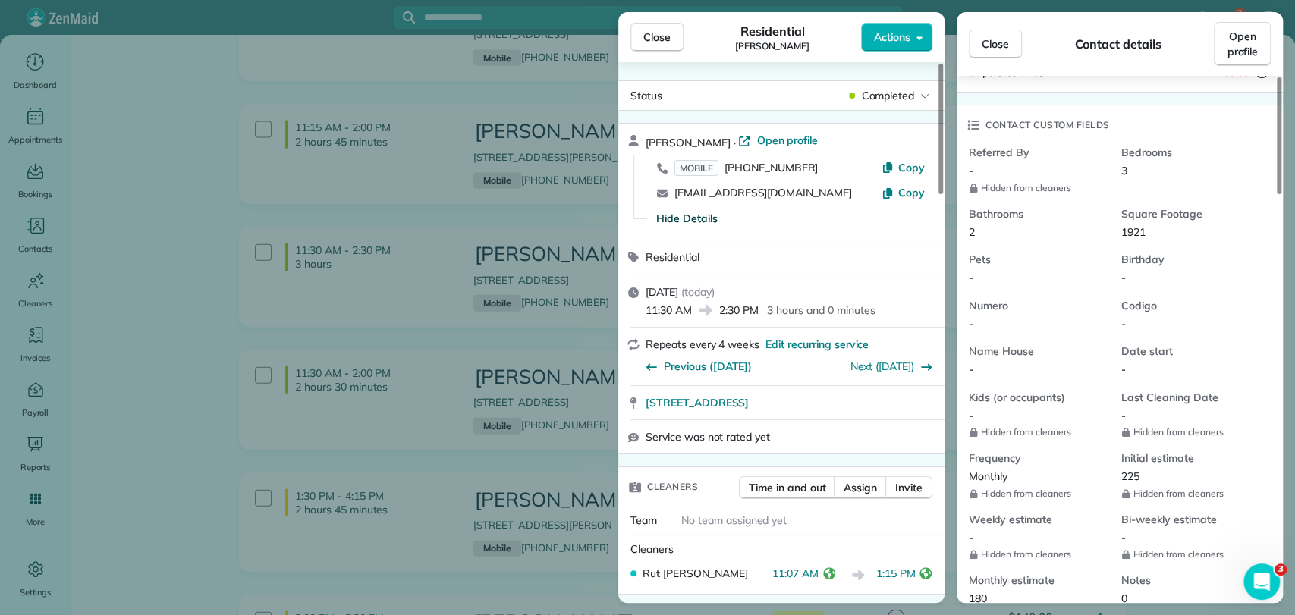
scroll to position [505, 0]
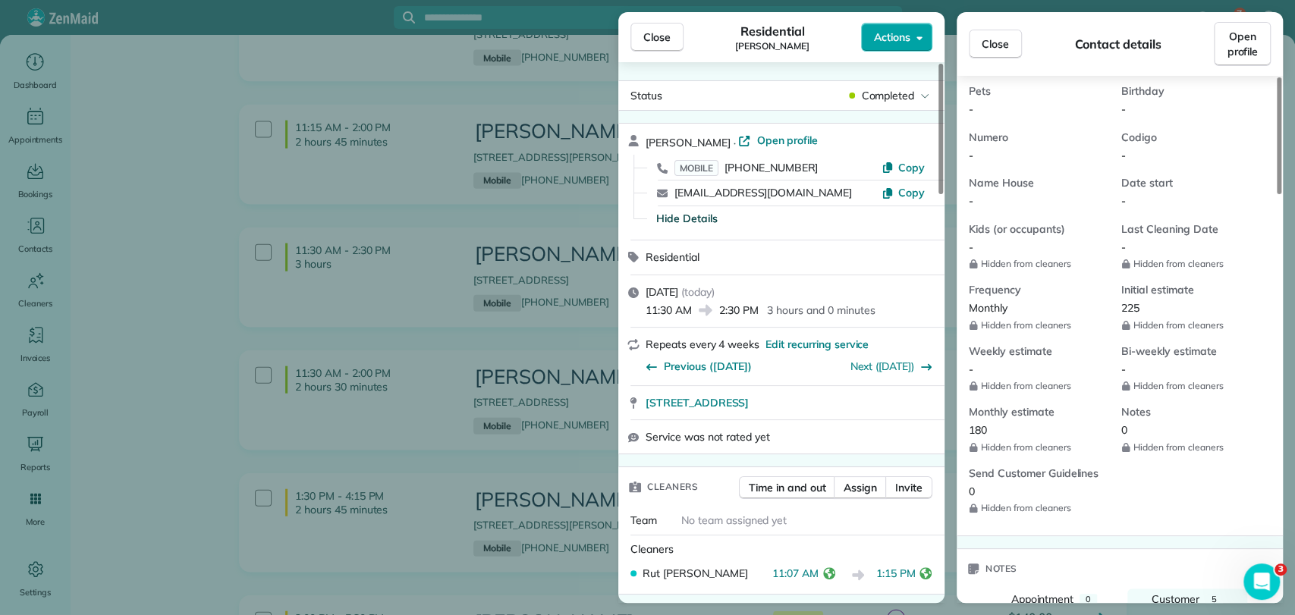
click at [888, 49] on button "Actions" at bounding box center [896, 37] width 71 height 29
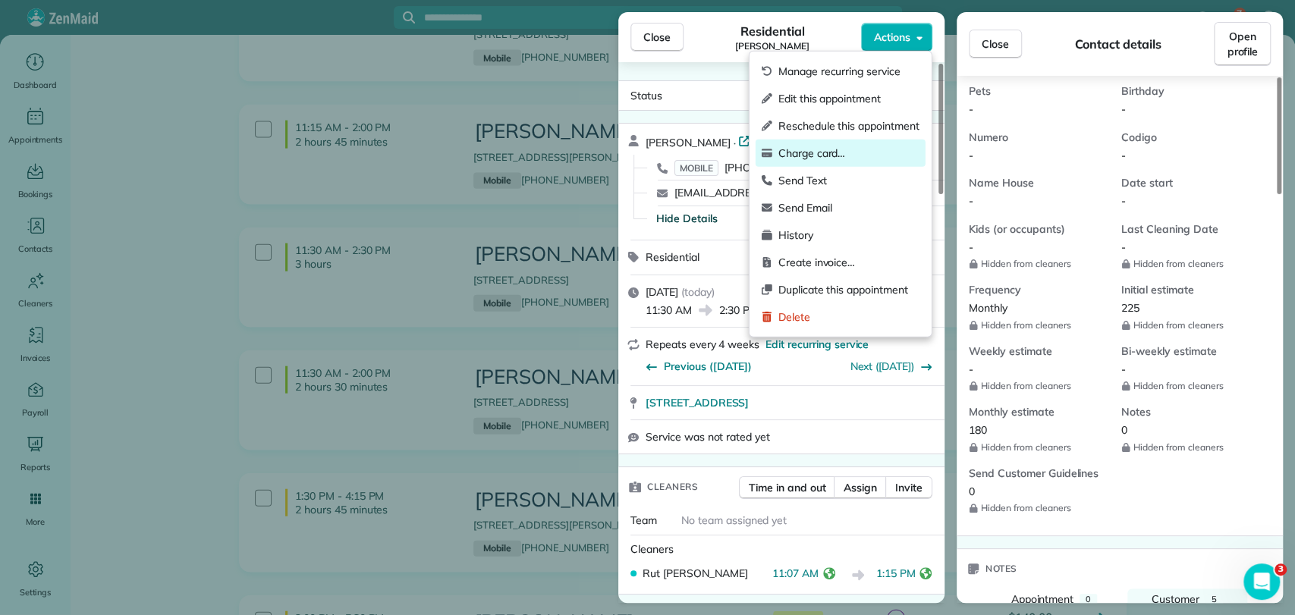
click at [844, 156] on span "Charge card…" at bounding box center [848, 153] width 141 height 15
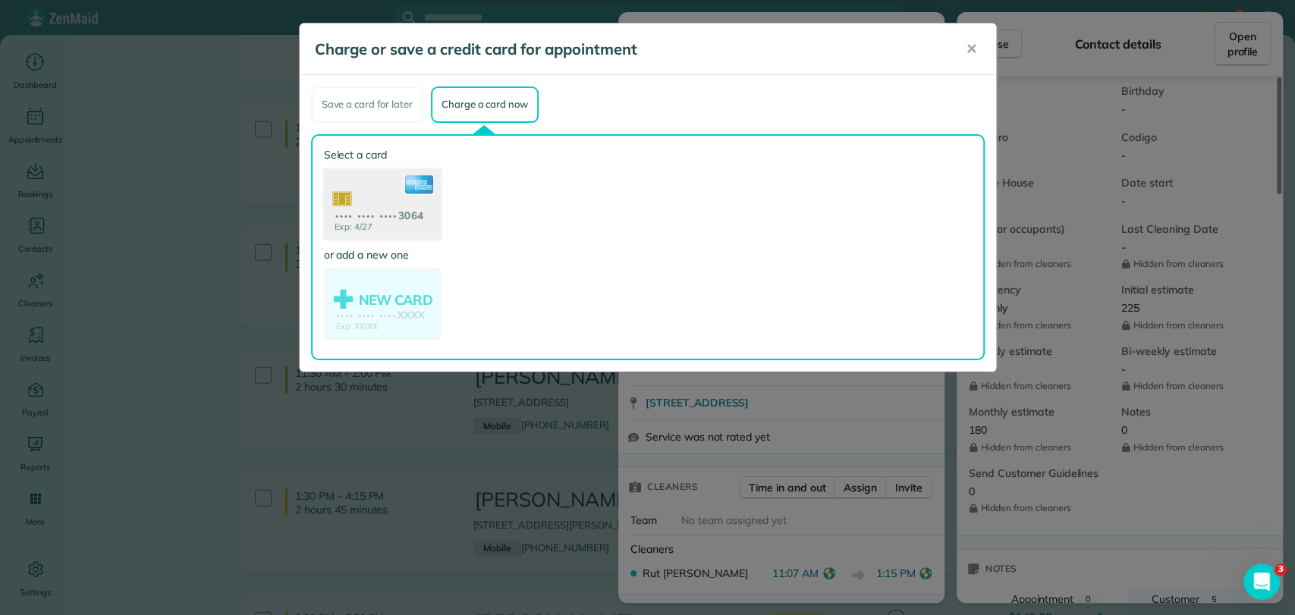
click at [379, 214] on use at bounding box center [381, 205] width 117 height 74
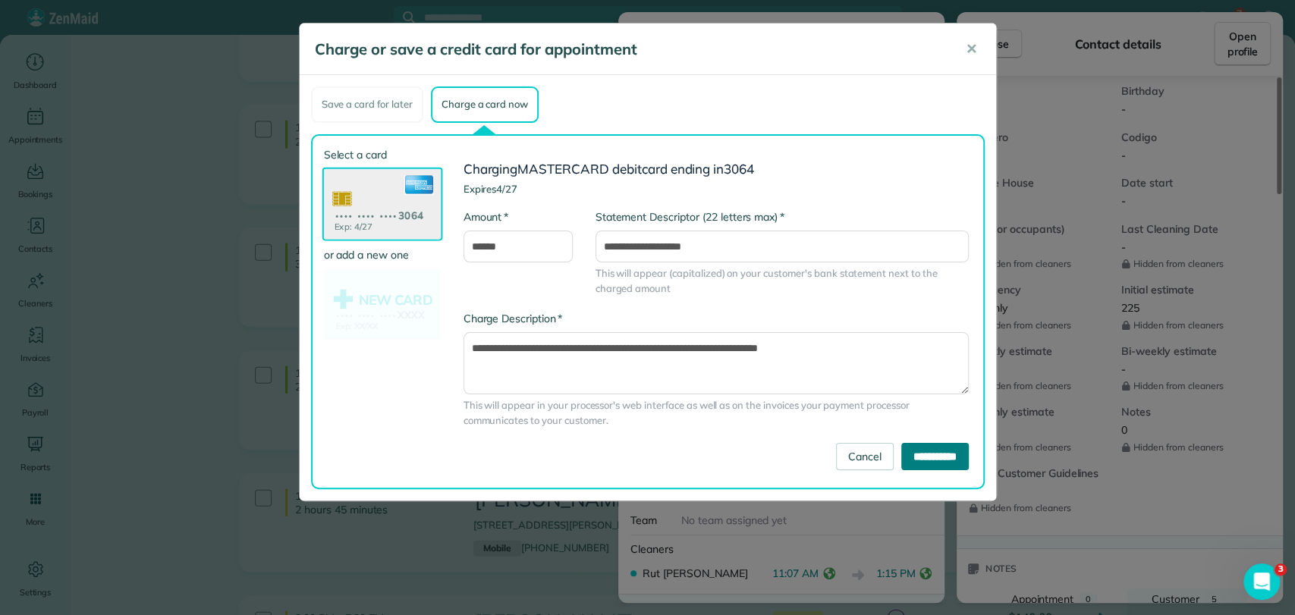
drag, startPoint x: 929, startPoint y: 457, endPoint x: 931, endPoint y: 449, distance: 7.9
click at [929, 456] on input "**********" at bounding box center [935, 456] width 68 height 27
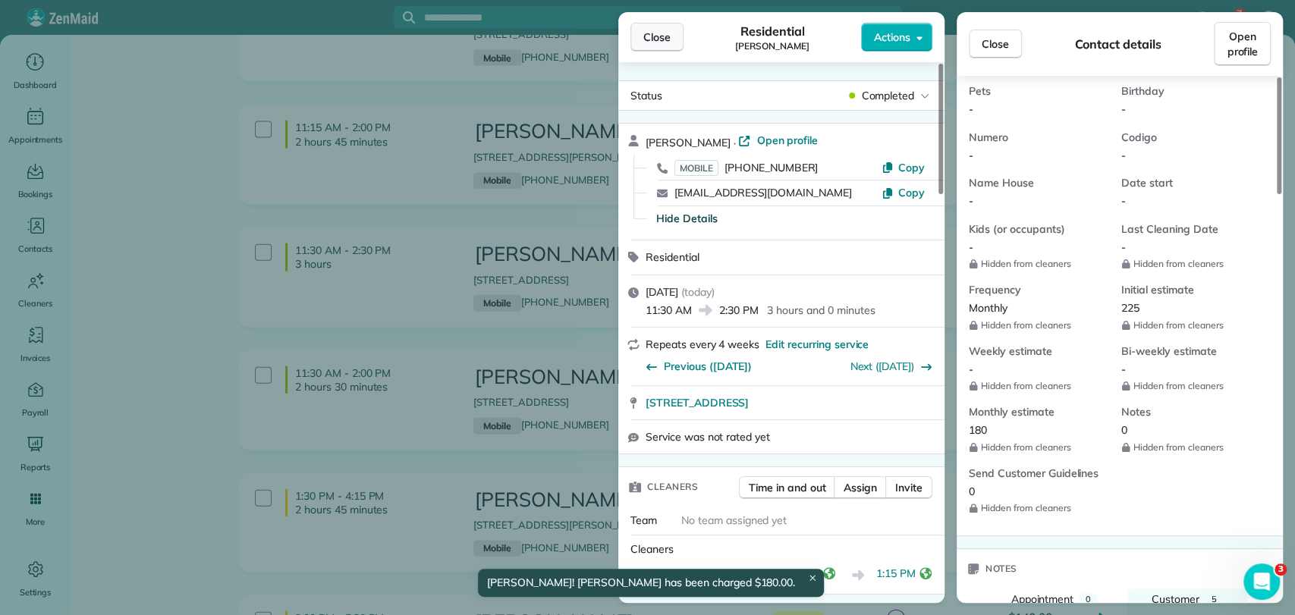
click at [646, 37] on span "Close" at bounding box center [656, 37] width 27 height 15
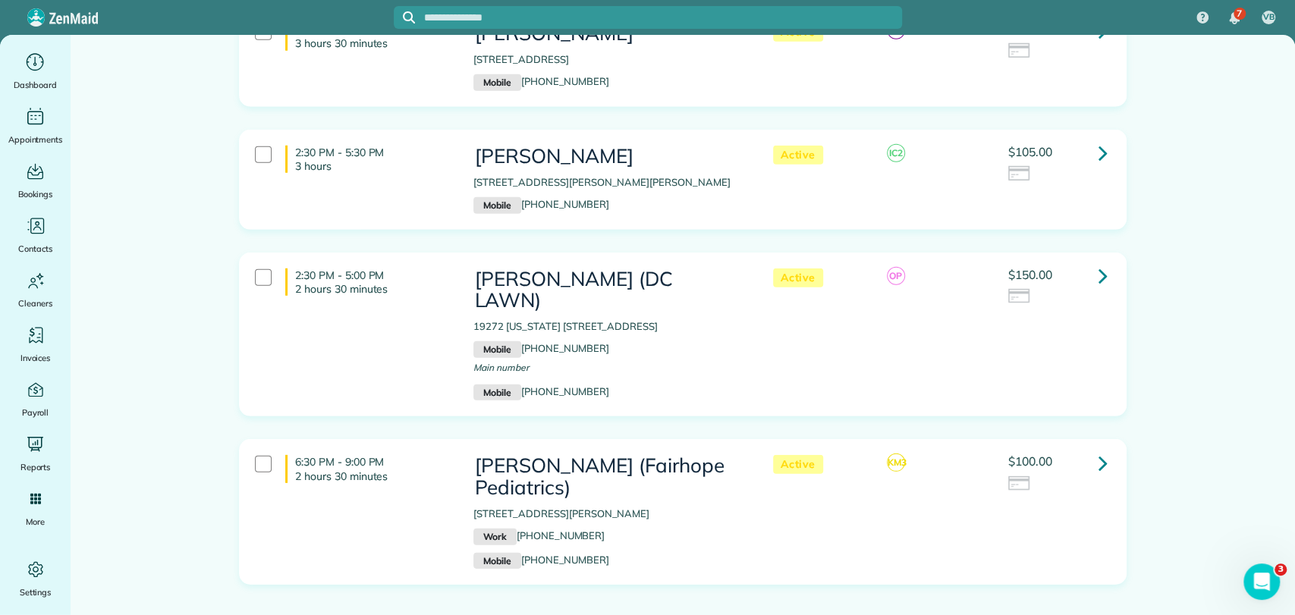
scroll to position [2866, 0]
click at [1099, 262] on icon at bounding box center [1103, 275] width 9 height 27
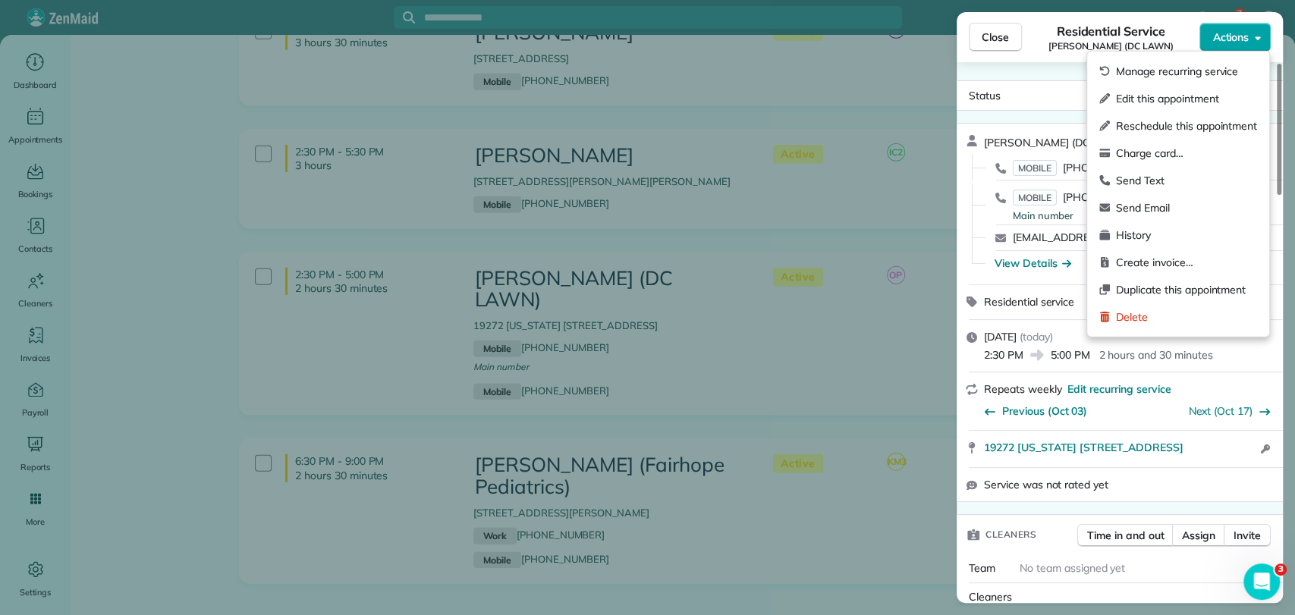
click at [1233, 30] on button "Actions" at bounding box center [1235, 37] width 71 height 29
click at [1179, 150] on span "Charge card…" at bounding box center [1186, 153] width 141 height 15
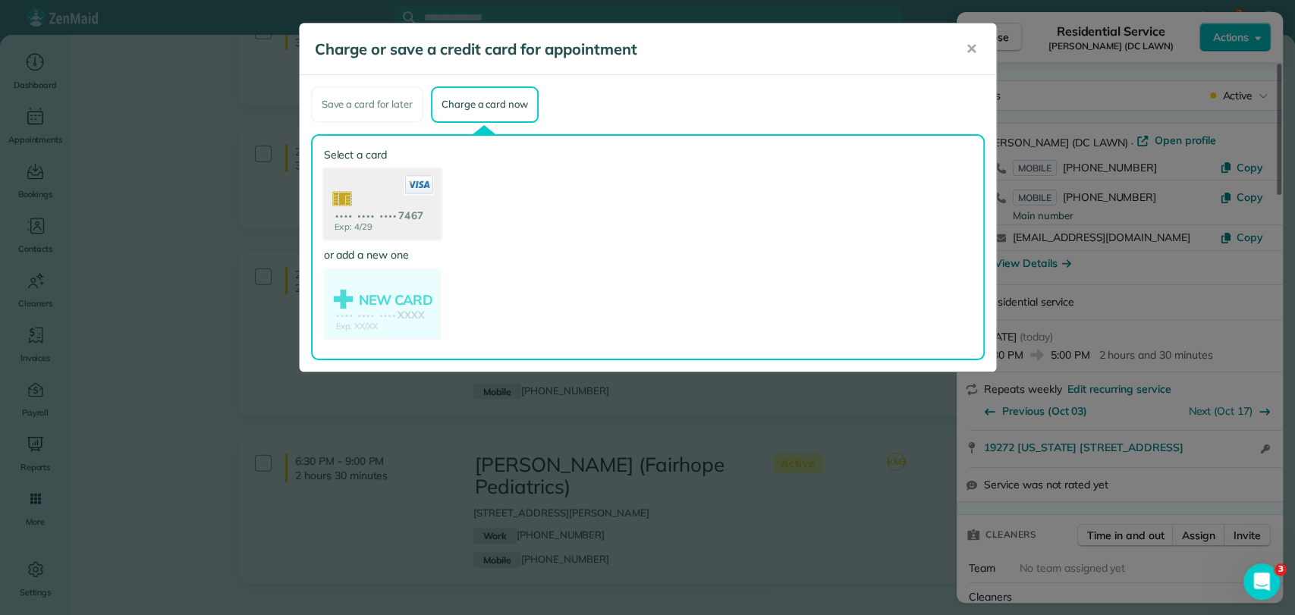
drag, startPoint x: 391, startPoint y: 212, endPoint x: 395, endPoint y: 206, distance: 8.2
click at [388, 212] on use at bounding box center [381, 205] width 117 height 74
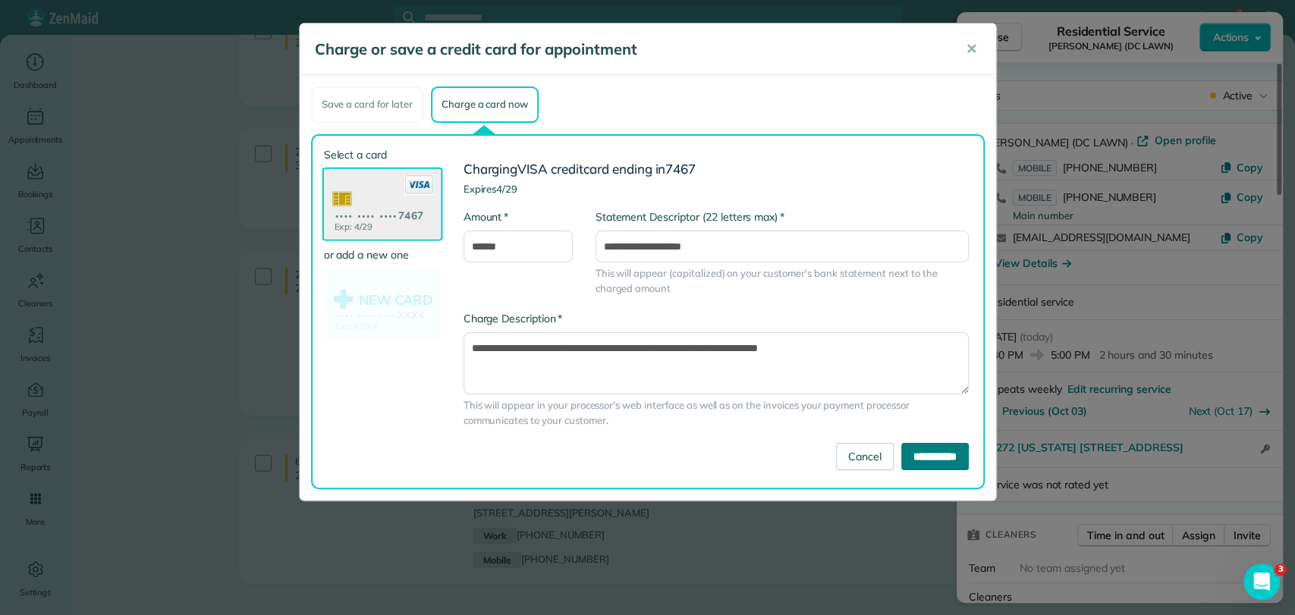
click at [936, 458] on input "**********" at bounding box center [935, 456] width 68 height 27
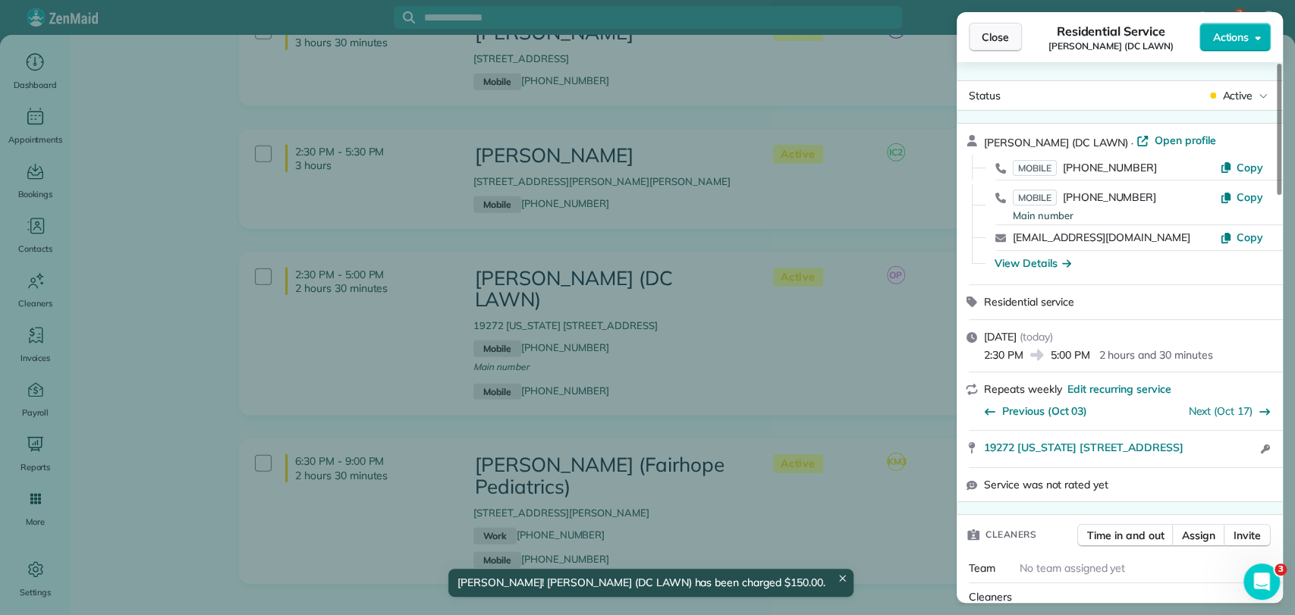
click at [1001, 37] on span "Close" at bounding box center [995, 37] width 27 height 15
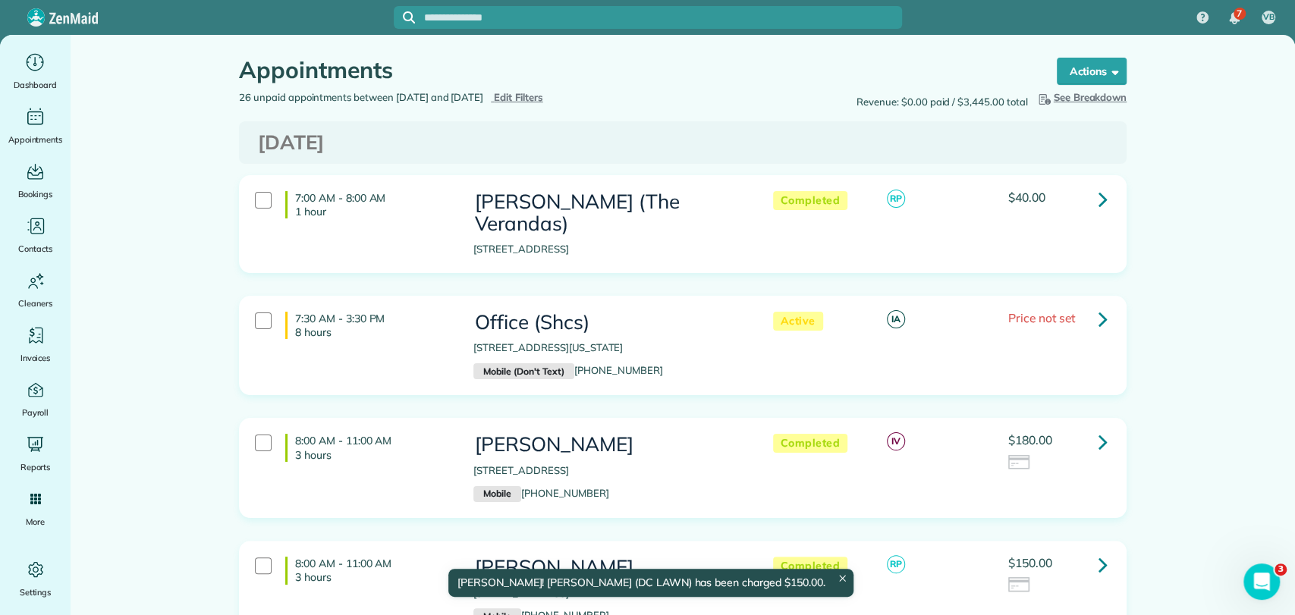
click at [533, 85] on div "Appointments the List View [2 min]" at bounding box center [633, 74] width 789 height 33
click at [543, 93] on span "Edit Filters" at bounding box center [518, 97] width 49 height 12
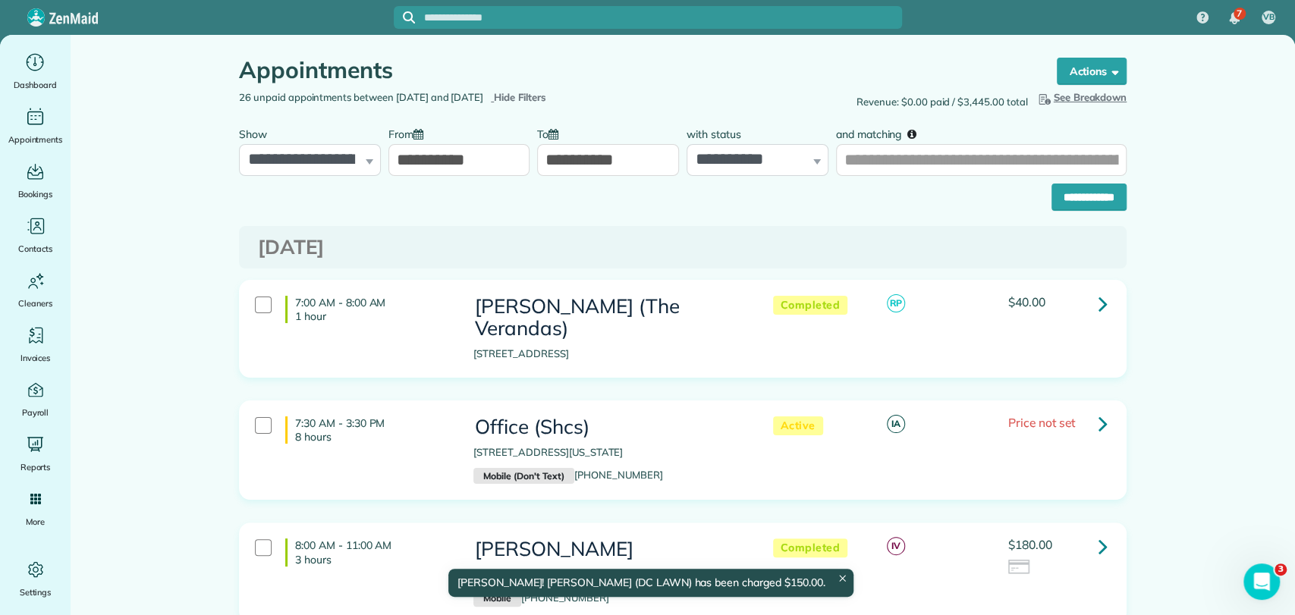
click at [443, 165] on input "**********" at bounding box center [459, 160] width 142 height 32
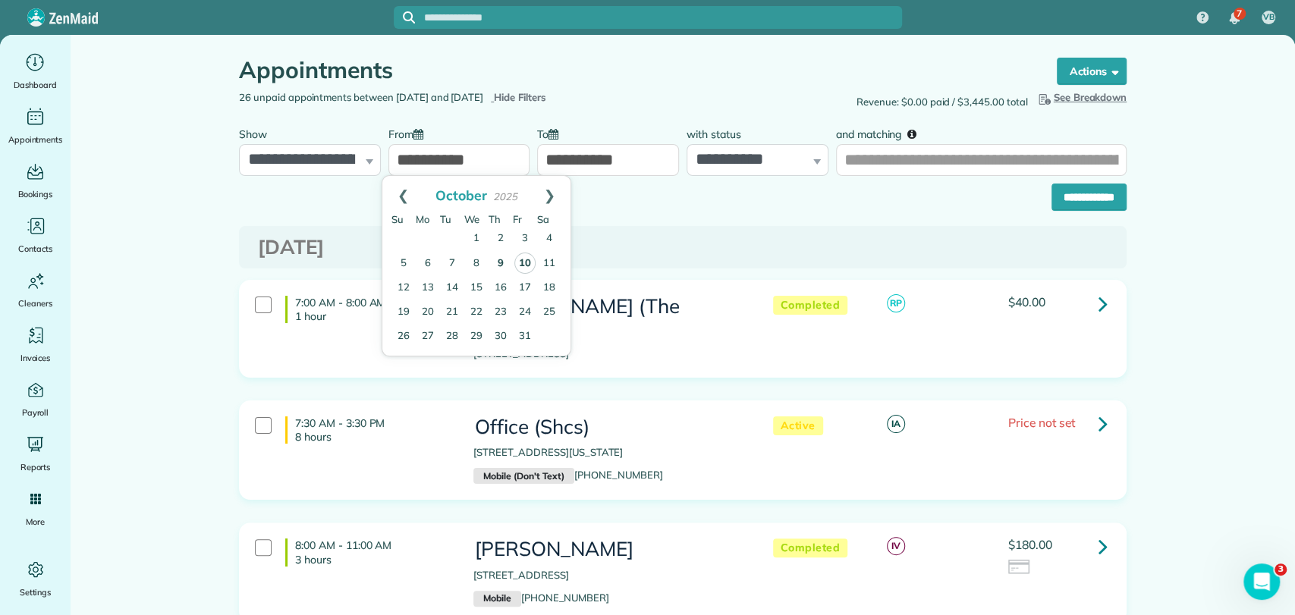
click at [495, 259] on link "9" at bounding box center [501, 264] width 24 height 24
type input "**********"
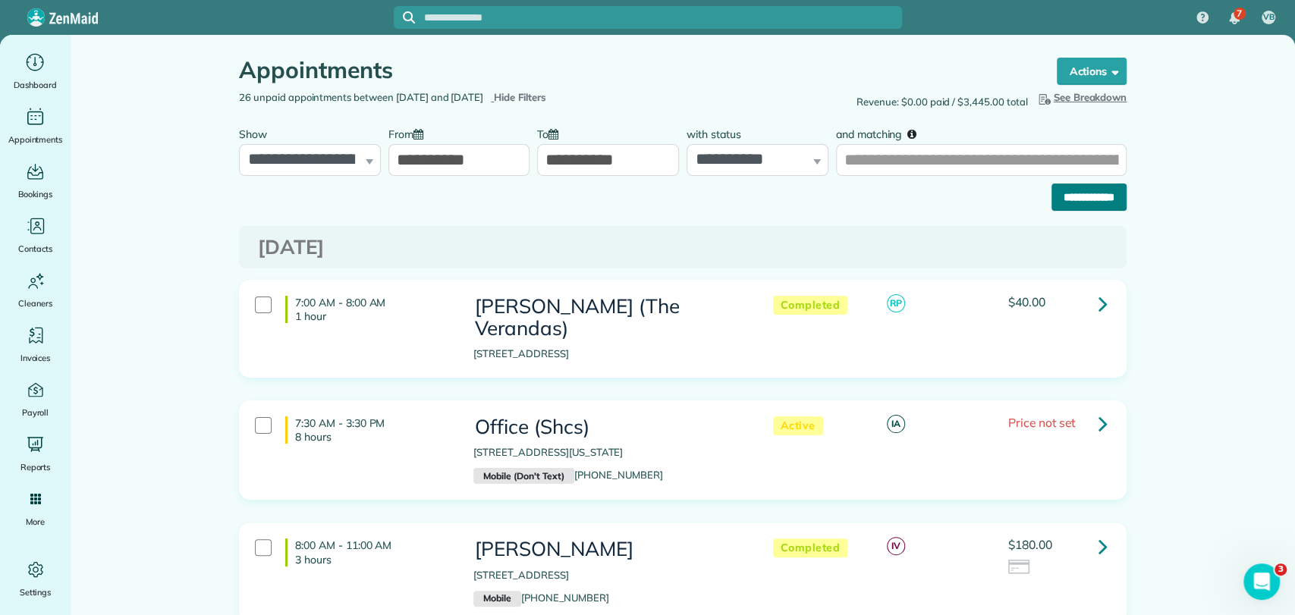
drag, startPoint x: 1027, startPoint y: 200, endPoint x: 1039, endPoint y: 200, distance: 12.9
click at [1029, 200] on div "**********" at bounding box center [683, 193] width 888 height 35
click at [1058, 200] on input "**********" at bounding box center [1089, 197] width 75 height 27
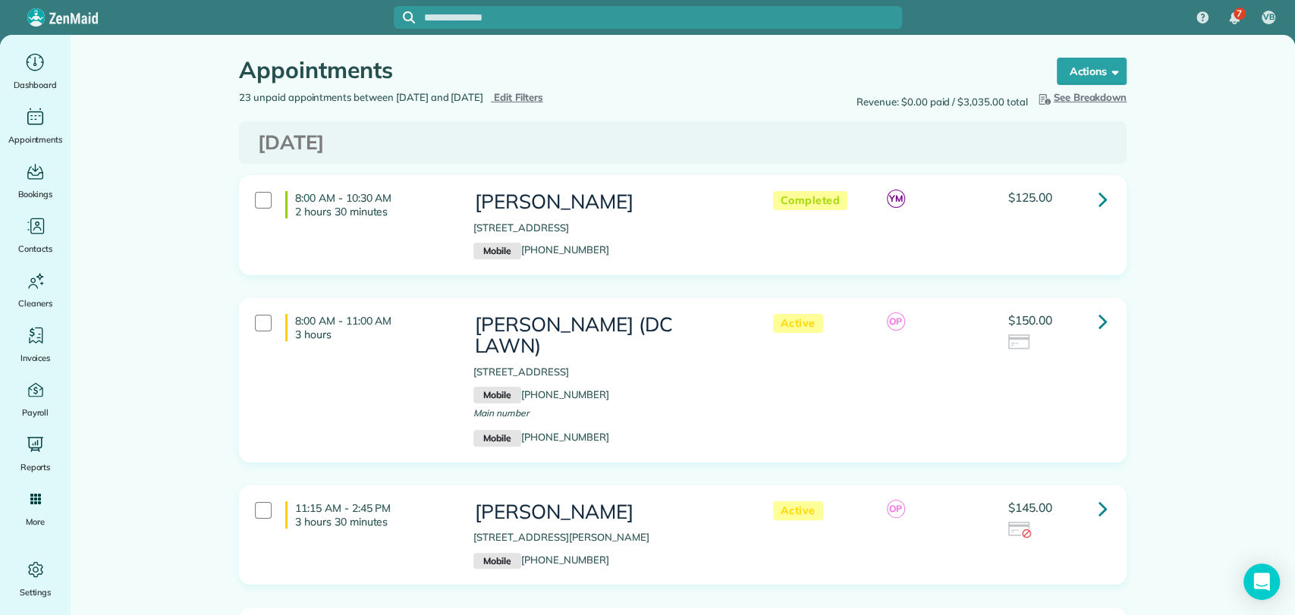
click at [1099, 312] on icon at bounding box center [1103, 321] width 9 height 27
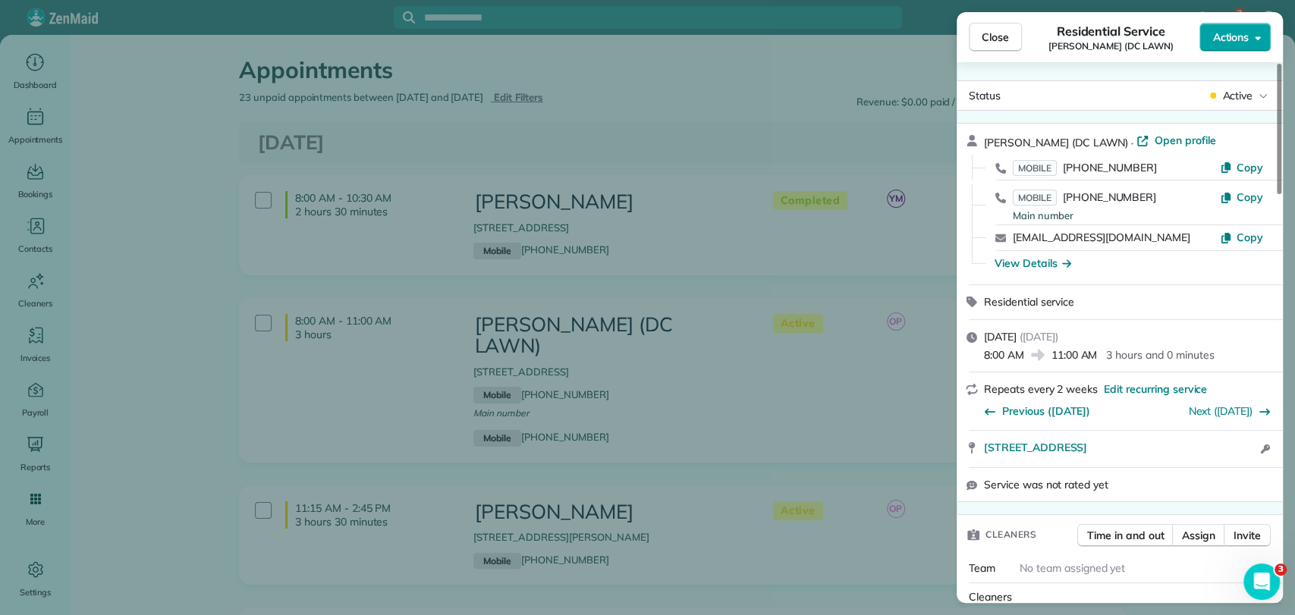
click at [1229, 36] on span "Actions" at bounding box center [1230, 37] width 36 height 15
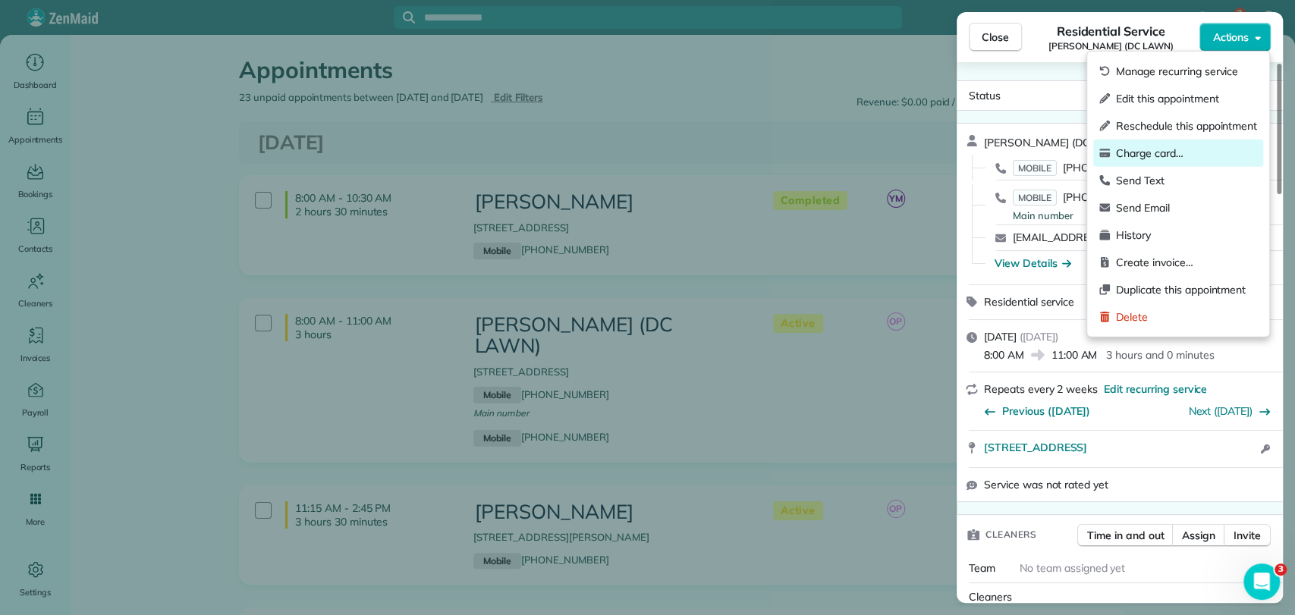
click at [1143, 152] on span "Charge card…" at bounding box center [1186, 153] width 141 height 15
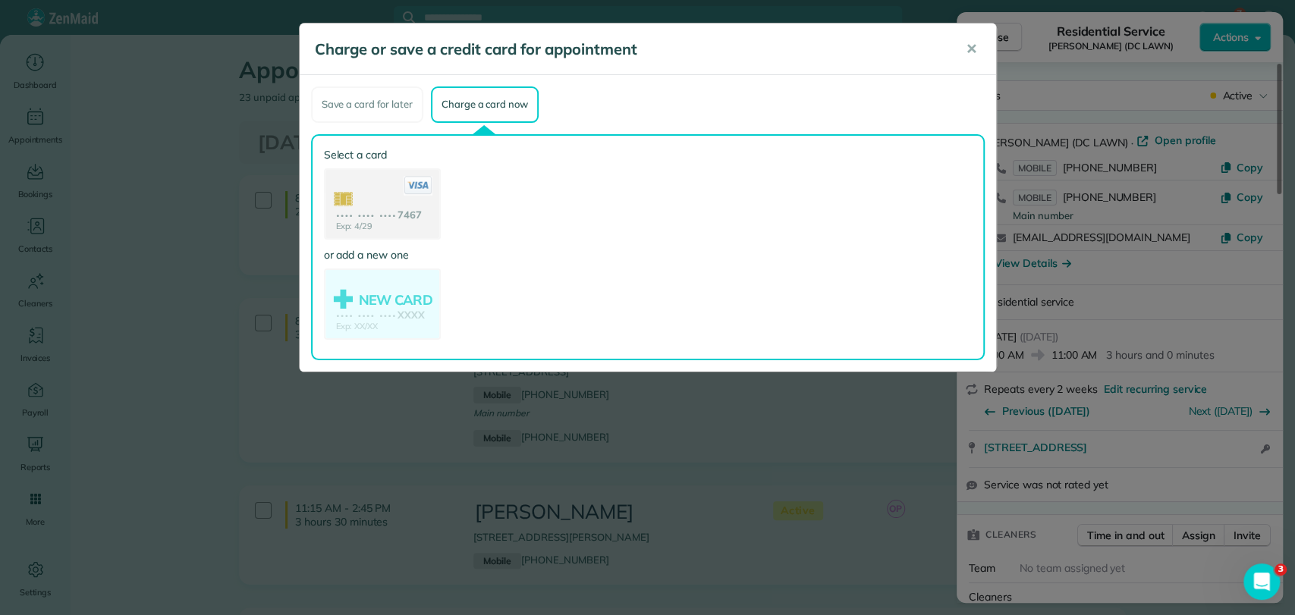
click at [368, 194] on use at bounding box center [382, 205] width 114 height 71
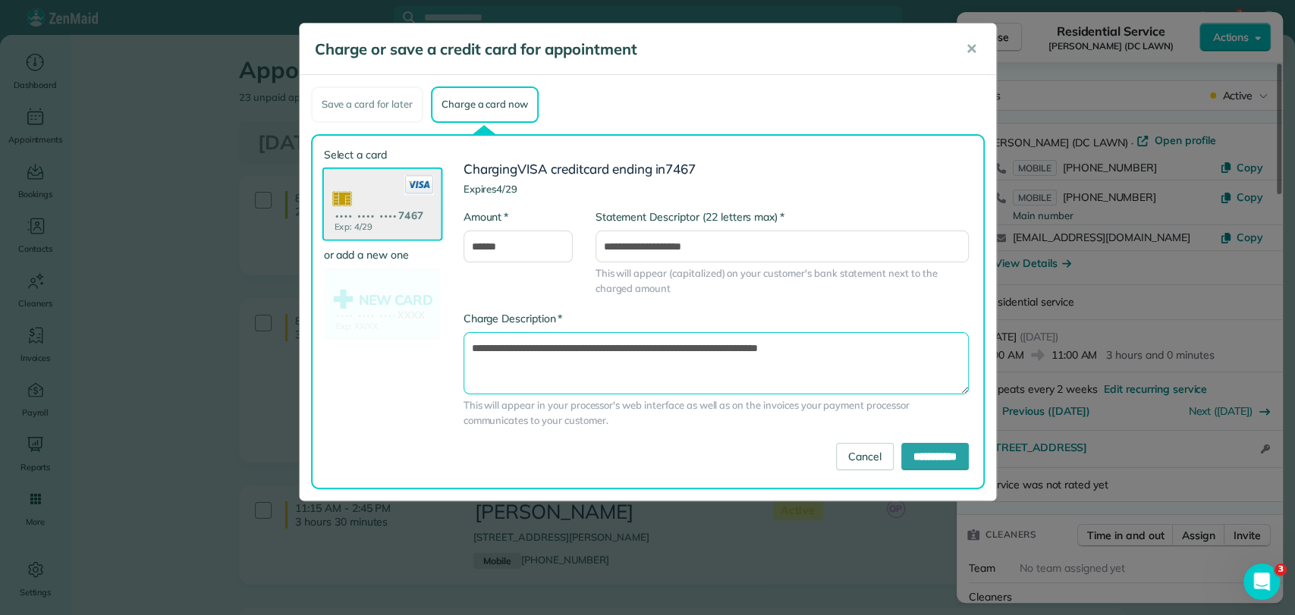
click at [731, 346] on textarea "**********" at bounding box center [716, 363] width 505 height 62
type textarea "**********"
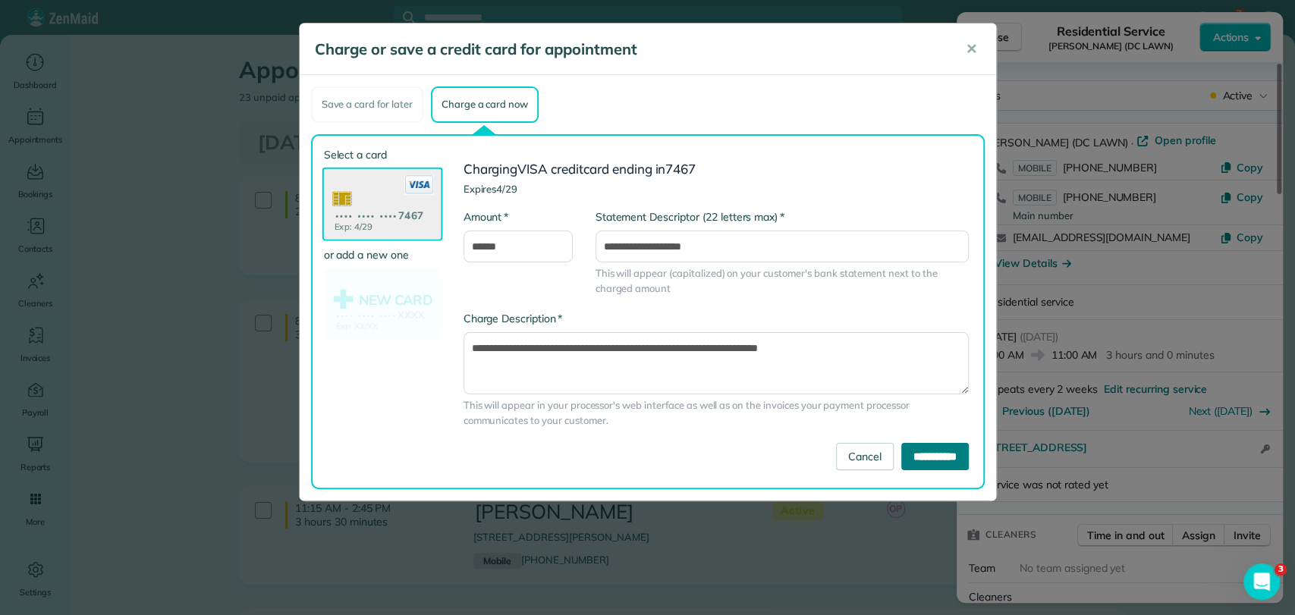
click at [933, 454] on input "**********" at bounding box center [935, 456] width 68 height 27
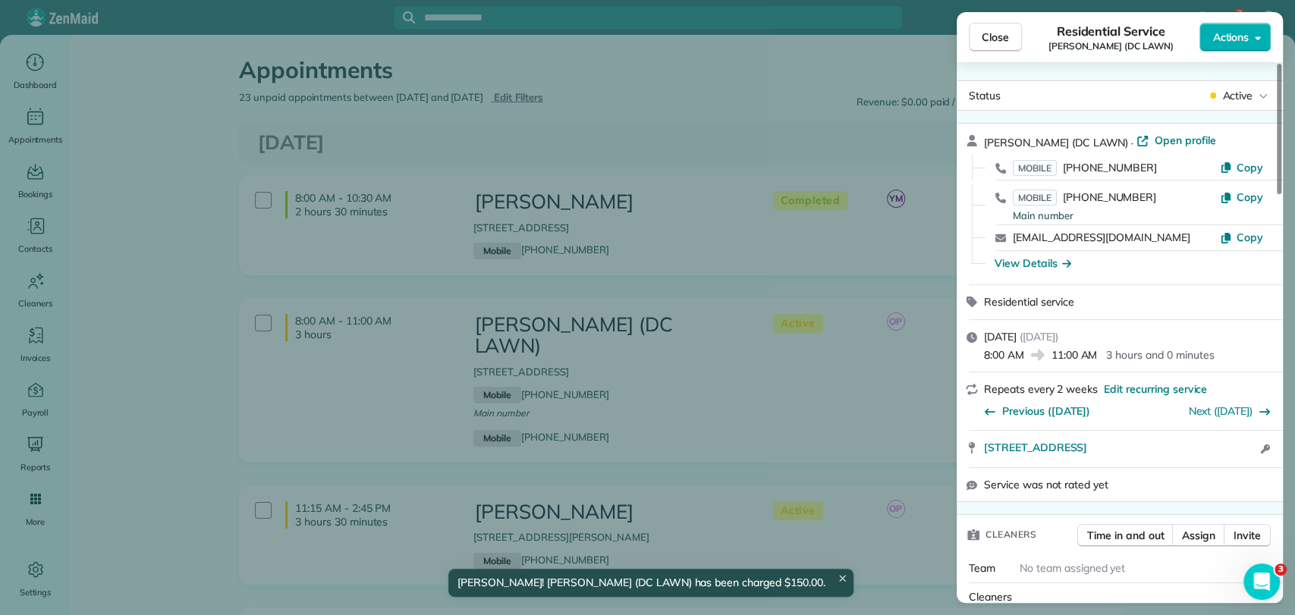
drag, startPoint x: 169, startPoint y: 323, endPoint x: 138, endPoint y: 36, distance: 288.5
click at [168, 323] on div "Close Residential Service [PERSON_NAME] (DC LAWN) Actions Status Active [PERSON…" at bounding box center [647, 307] width 1295 height 615
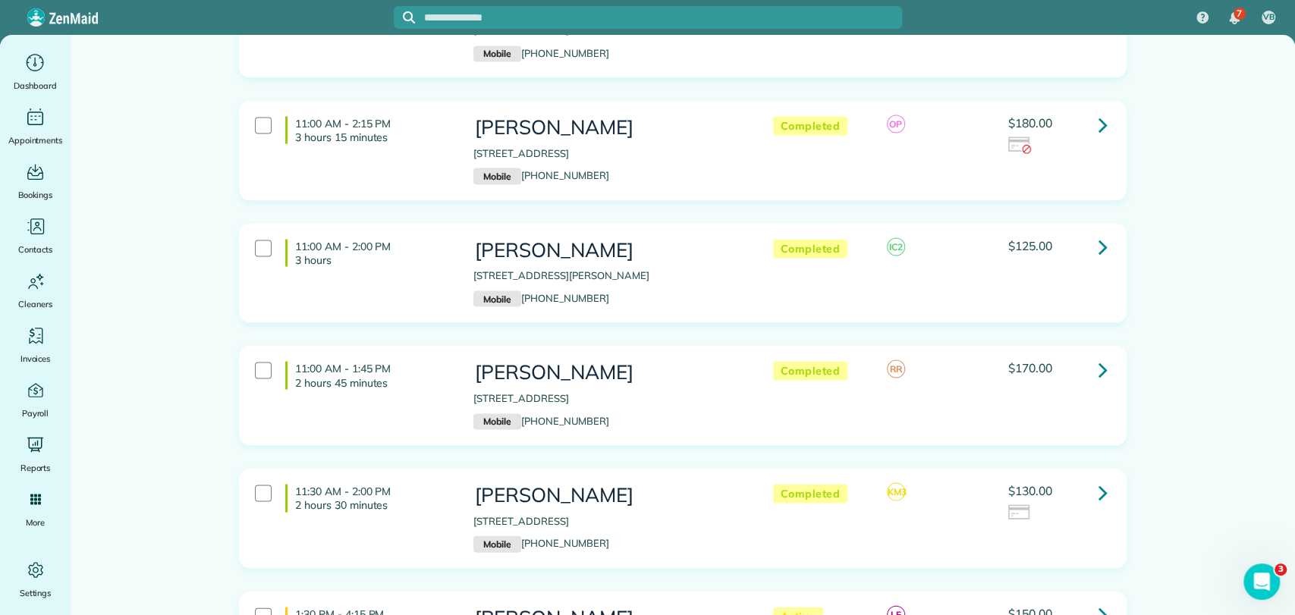
scroll to position [2023, 0]
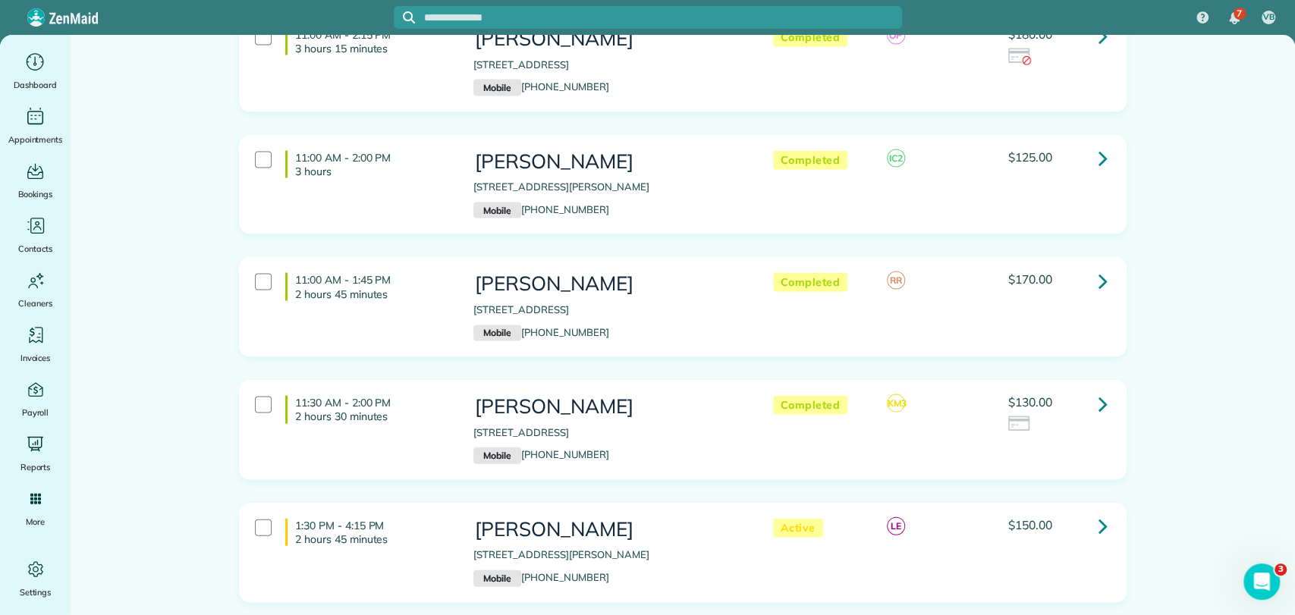
click at [1101, 388] on link at bounding box center [1103, 403] width 30 height 30
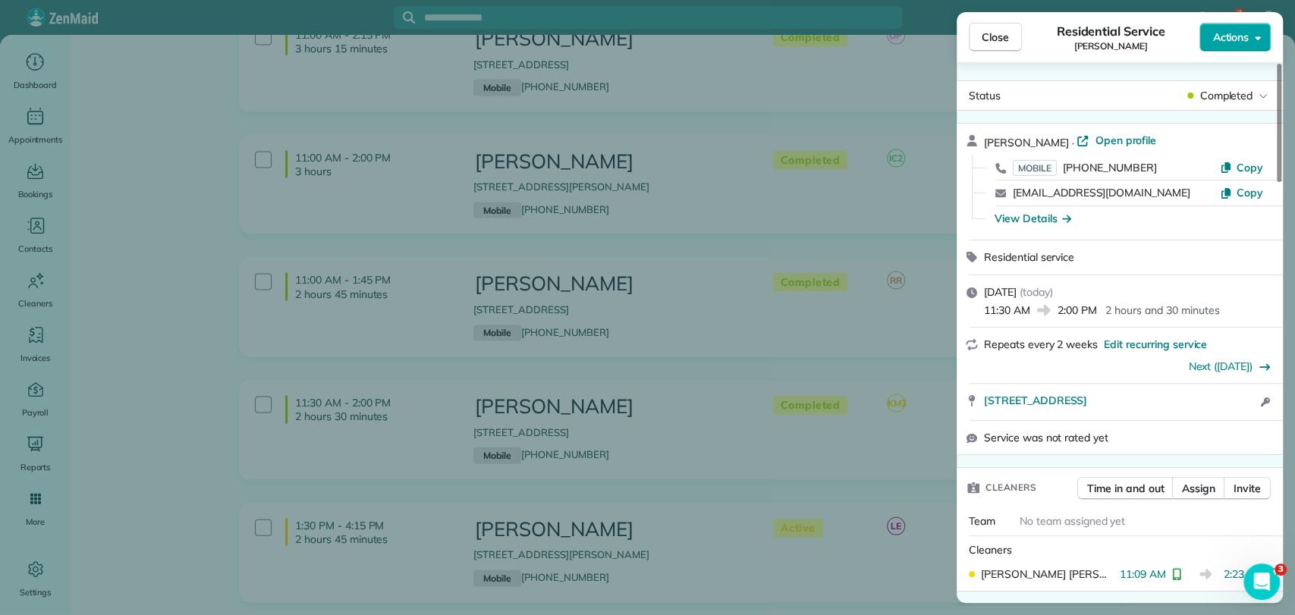
click at [1230, 35] on span "Actions" at bounding box center [1230, 37] width 36 height 15
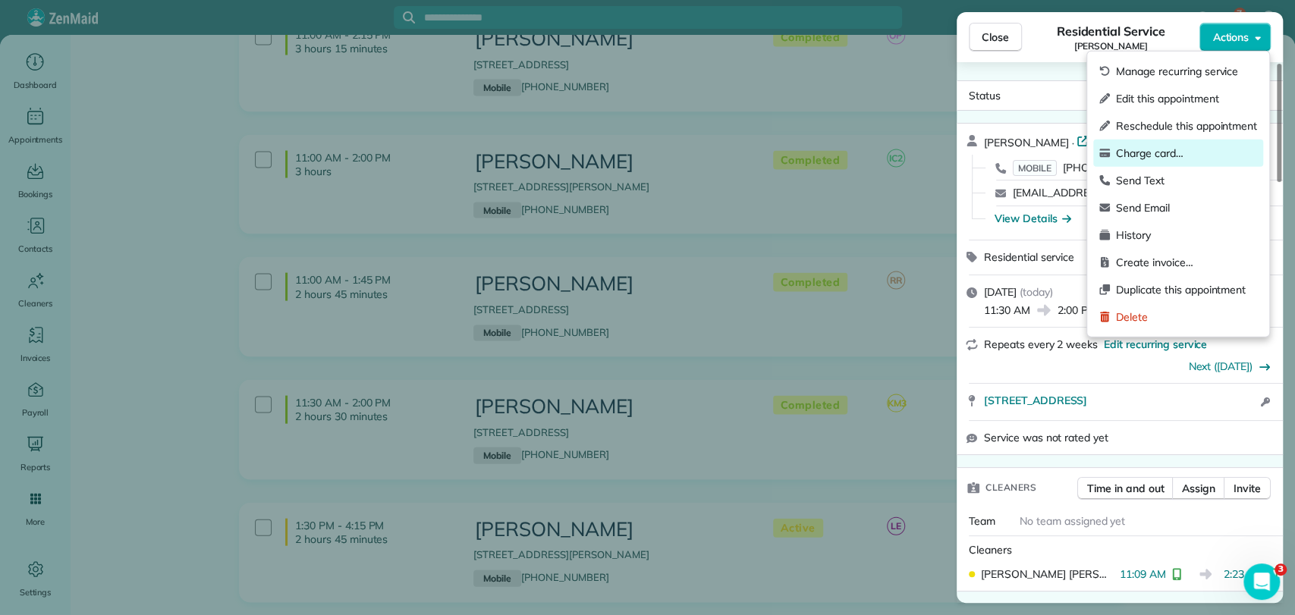
click at [1159, 152] on span "Charge card…" at bounding box center [1186, 153] width 141 height 15
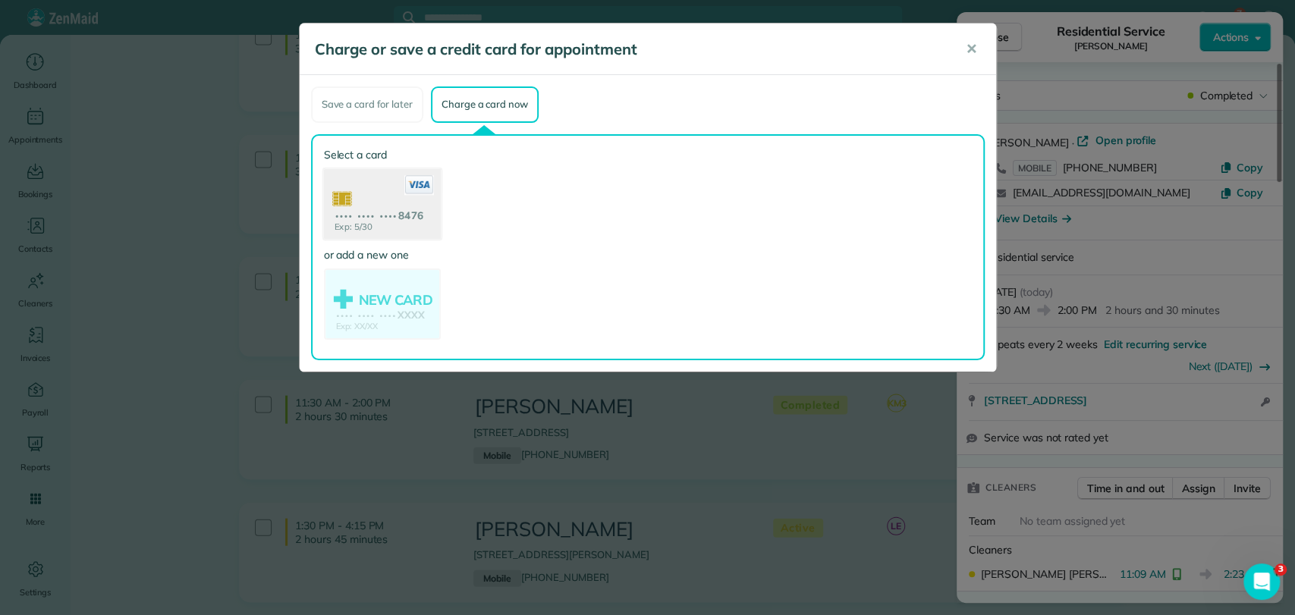
click at [381, 191] on use at bounding box center [381, 205] width 117 height 74
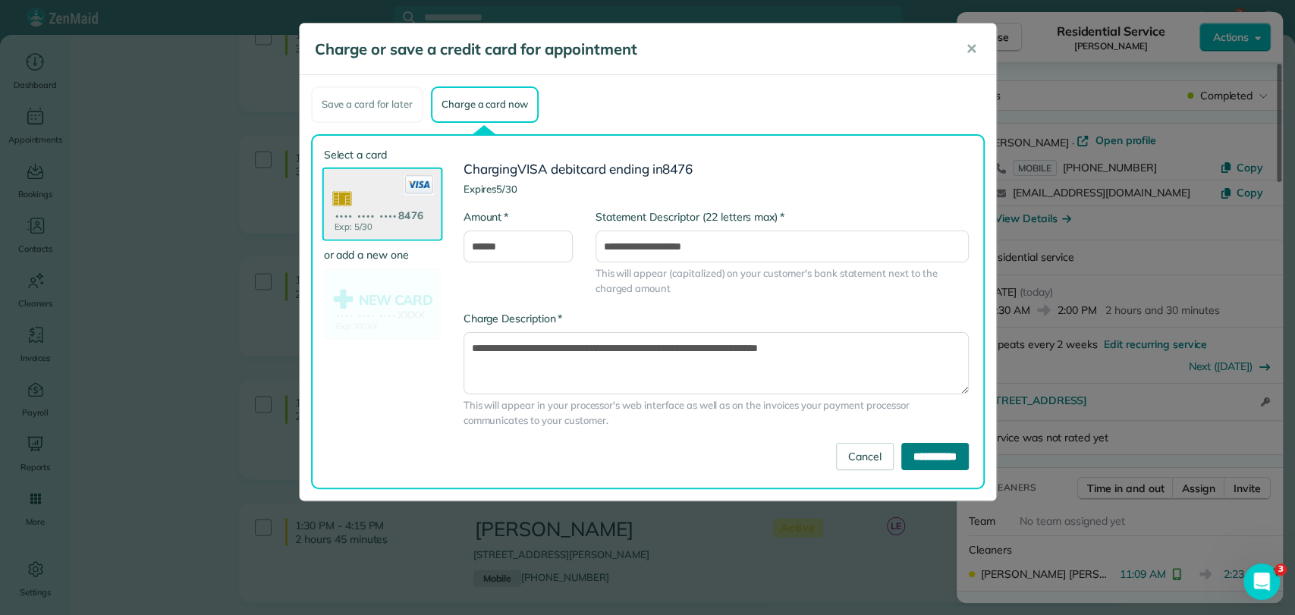
click at [904, 445] on input "**********" at bounding box center [935, 456] width 68 height 27
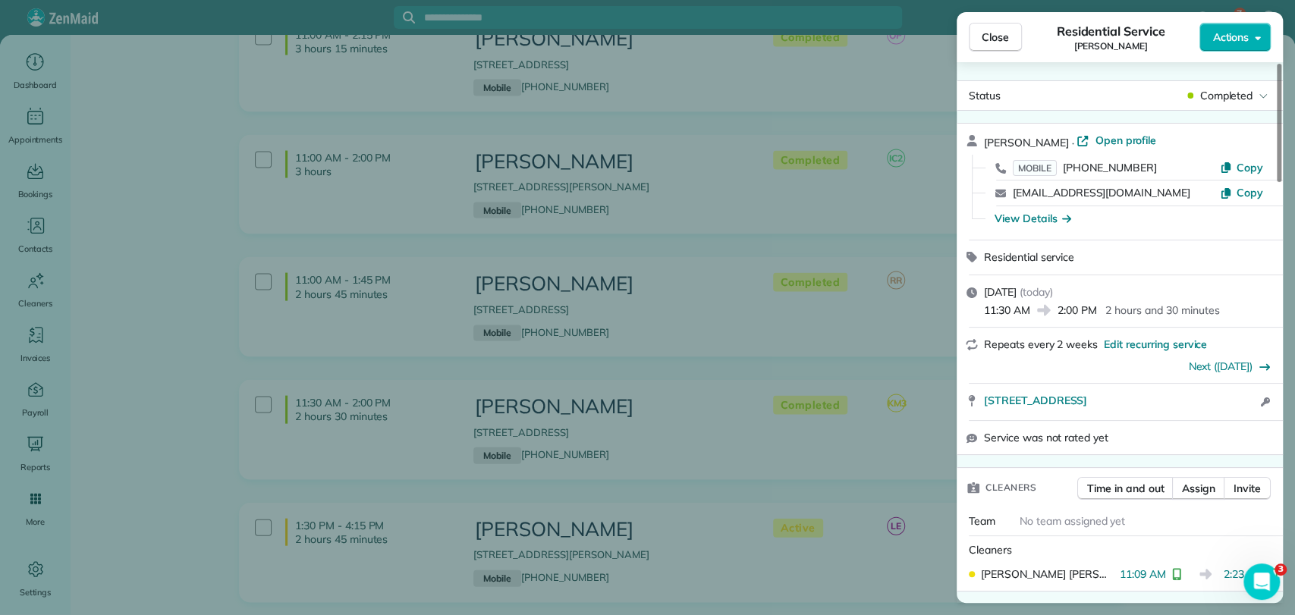
click at [994, 40] on span "Close" at bounding box center [995, 37] width 27 height 15
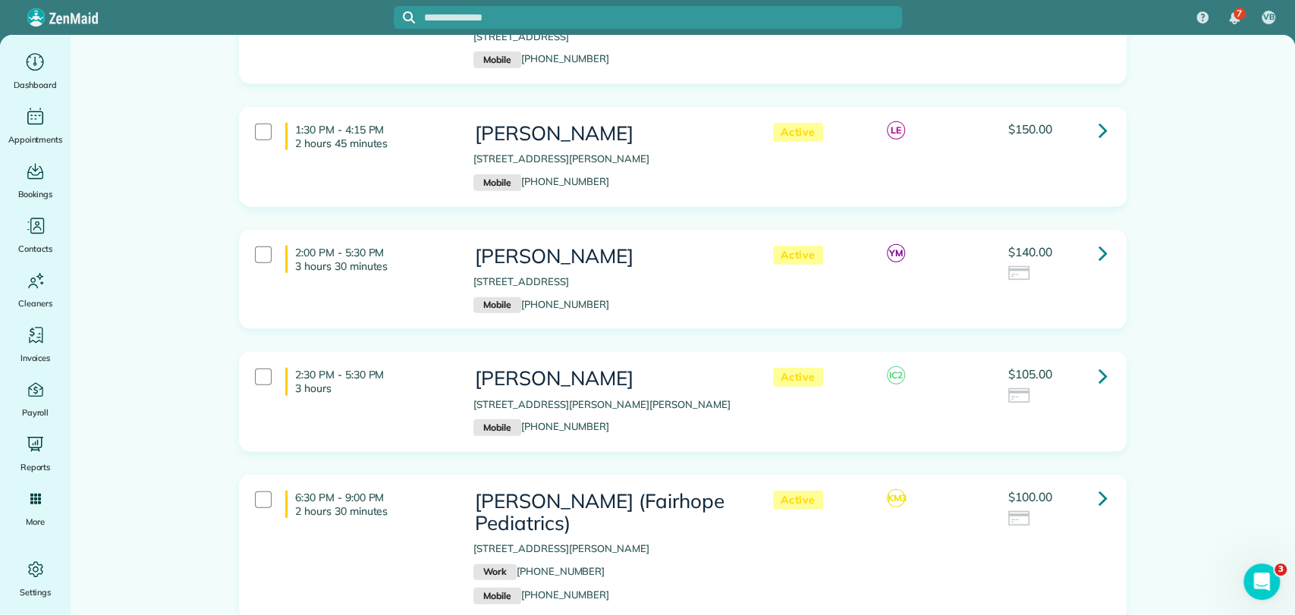
scroll to position [2445, 0]
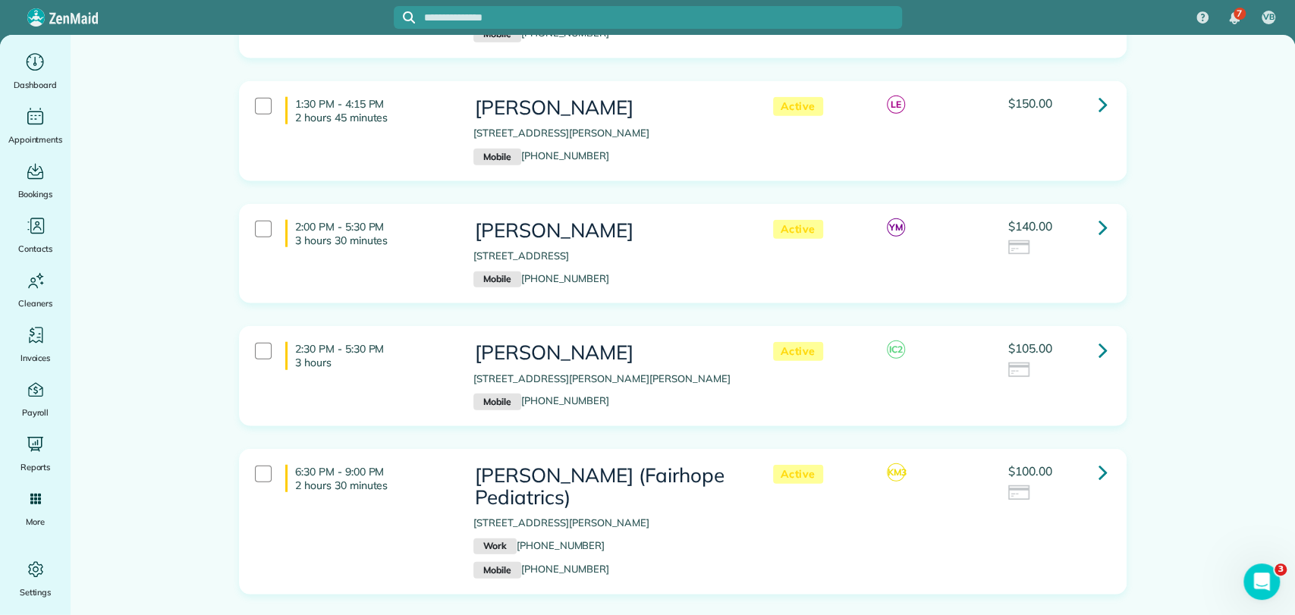
click at [1091, 335] on link at bounding box center [1103, 350] width 30 height 30
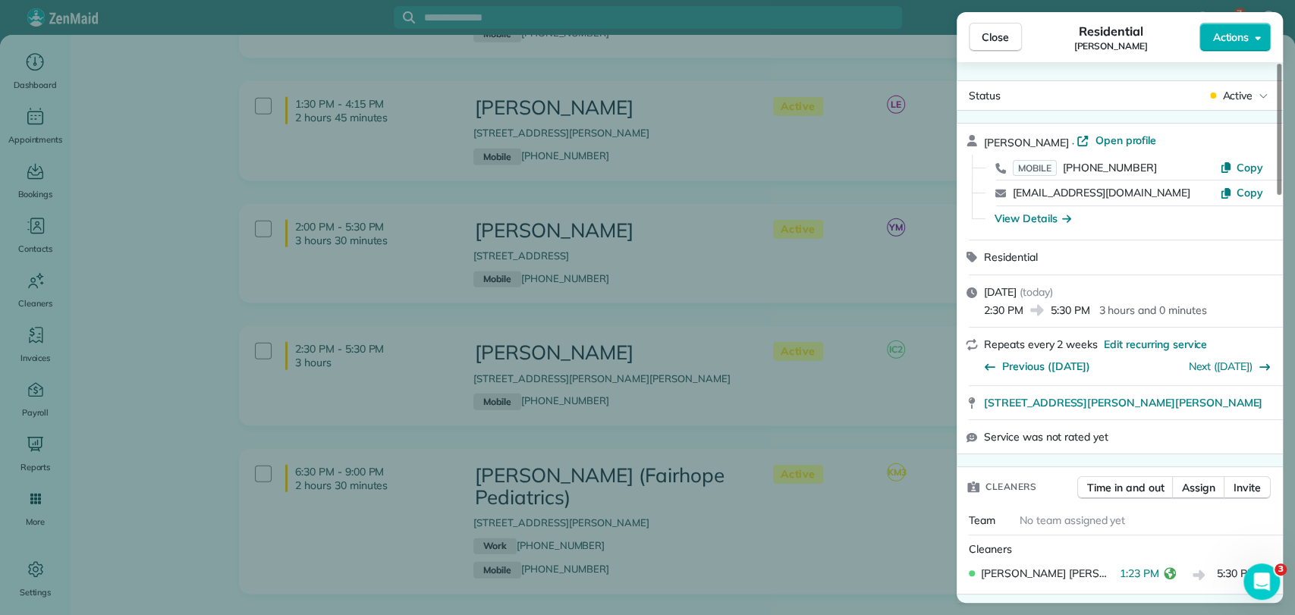
click at [1226, 55] on div "Close Residential Katie Erdlitz Actions" at bounding box center [1120, 37] width 326 height 50
click at [1234, 38] on span "Actions" at bounding box center [1230, 37] width 36 height 15
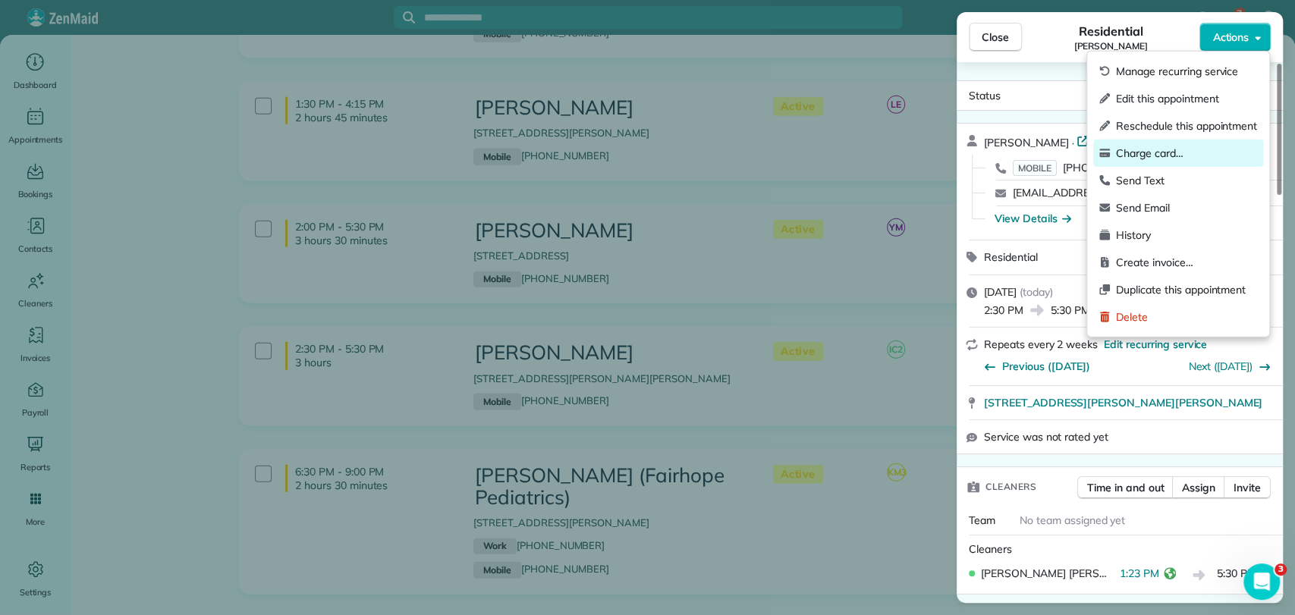
click at [1161, 160] on div "Charge card…" at bounding box center [1178, 153] width 170 height 27
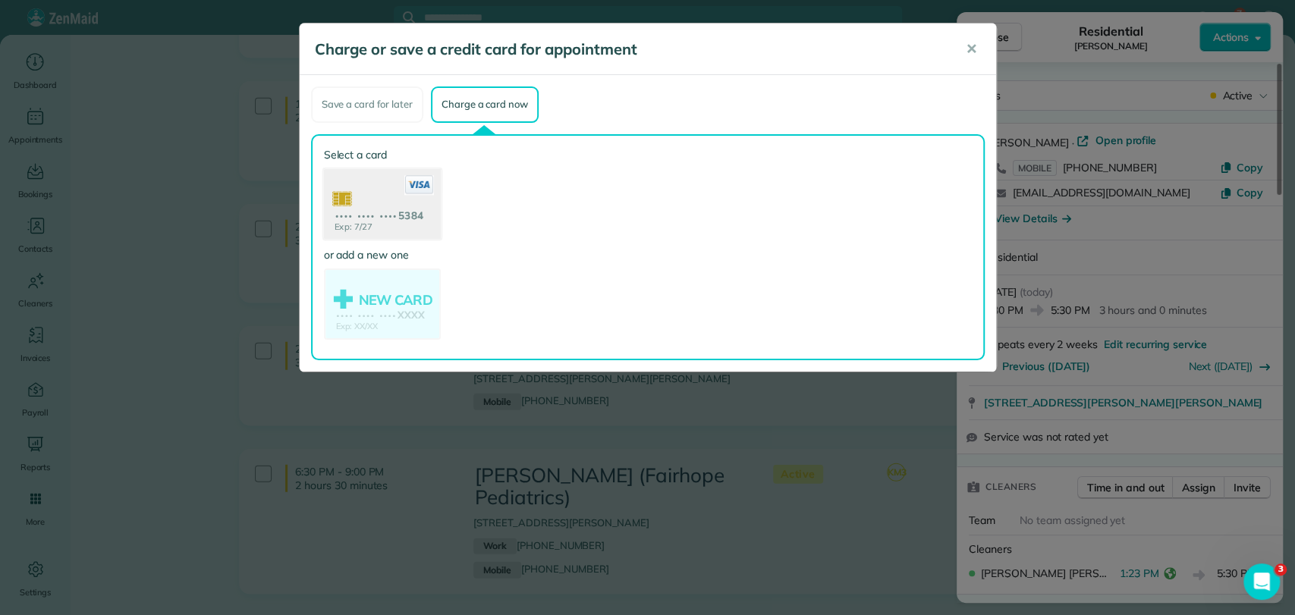
click at [354, 213] on use at bounding box center [381, 205] width 117 height 74
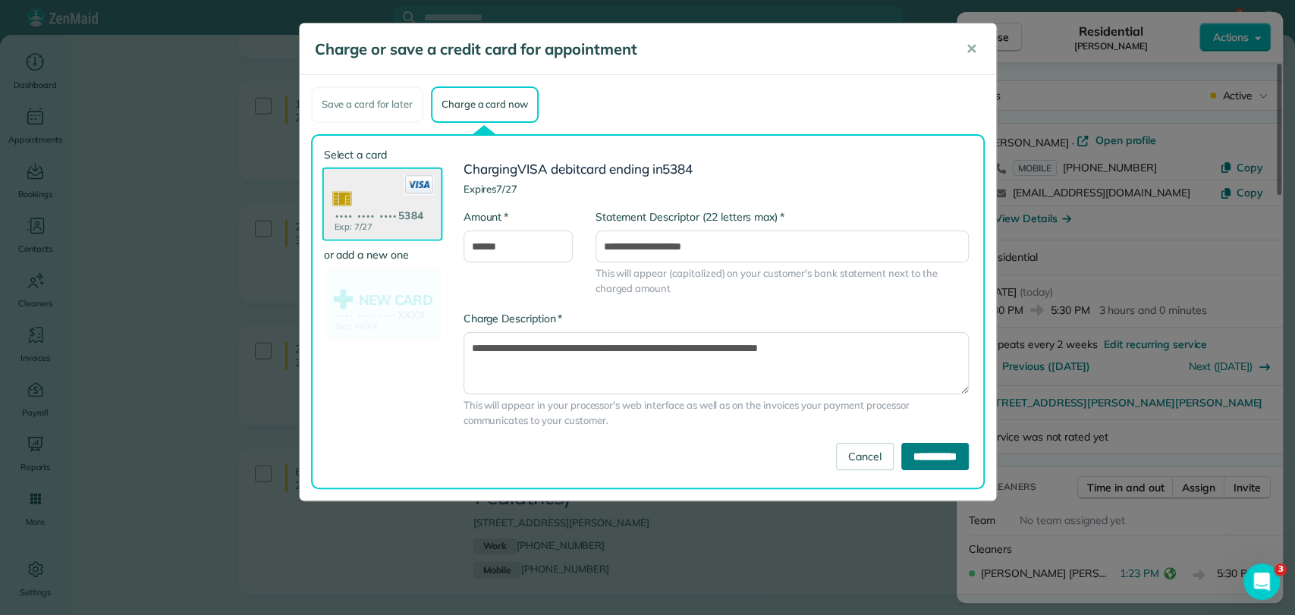
click at [920, 451] on input "**********" at bounding box center [935, 456] width 68 height 27
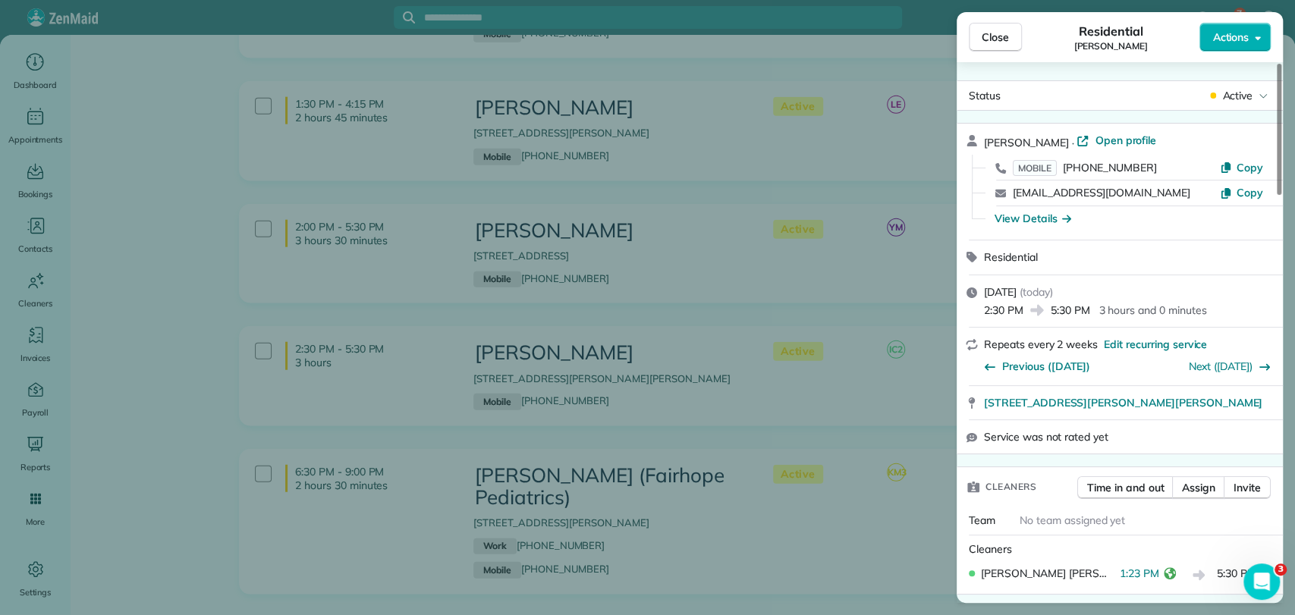
click at [804, 210] on div "Close Residential Katie Erdlitz Actions Status Active Katie Erdlitz · Open prof…" at bounding box center [647, 307] width 1295 height 615
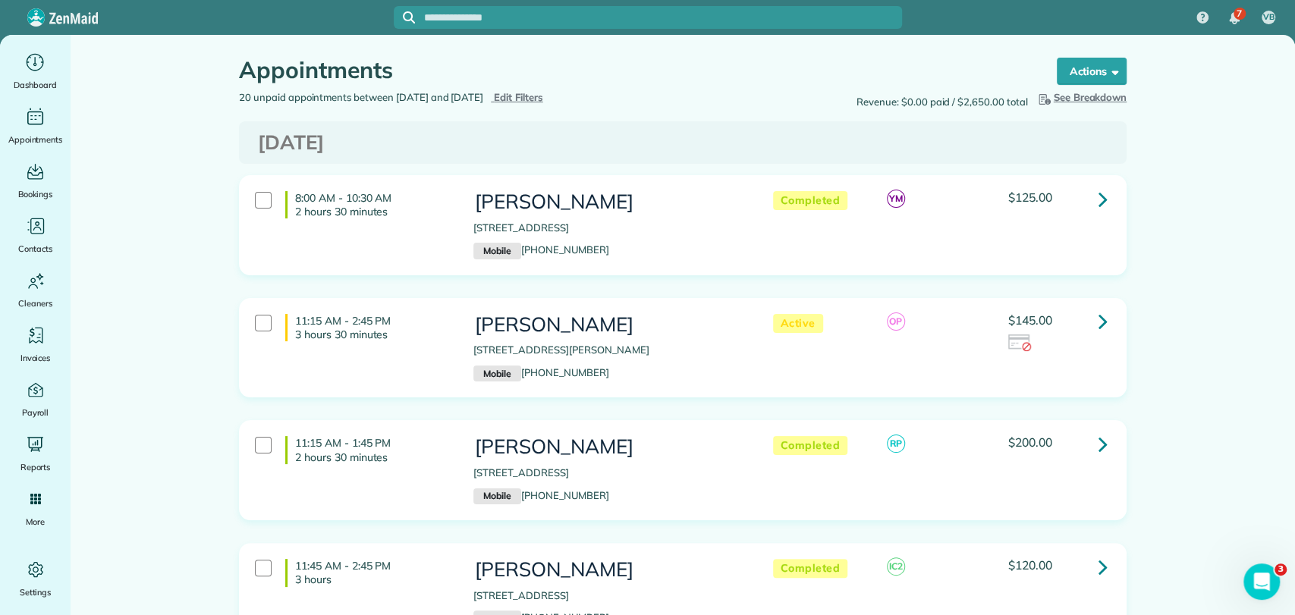
click at [543, 93] on span "Edit Filters" at bounding box center [518, 97] width 49 height 12
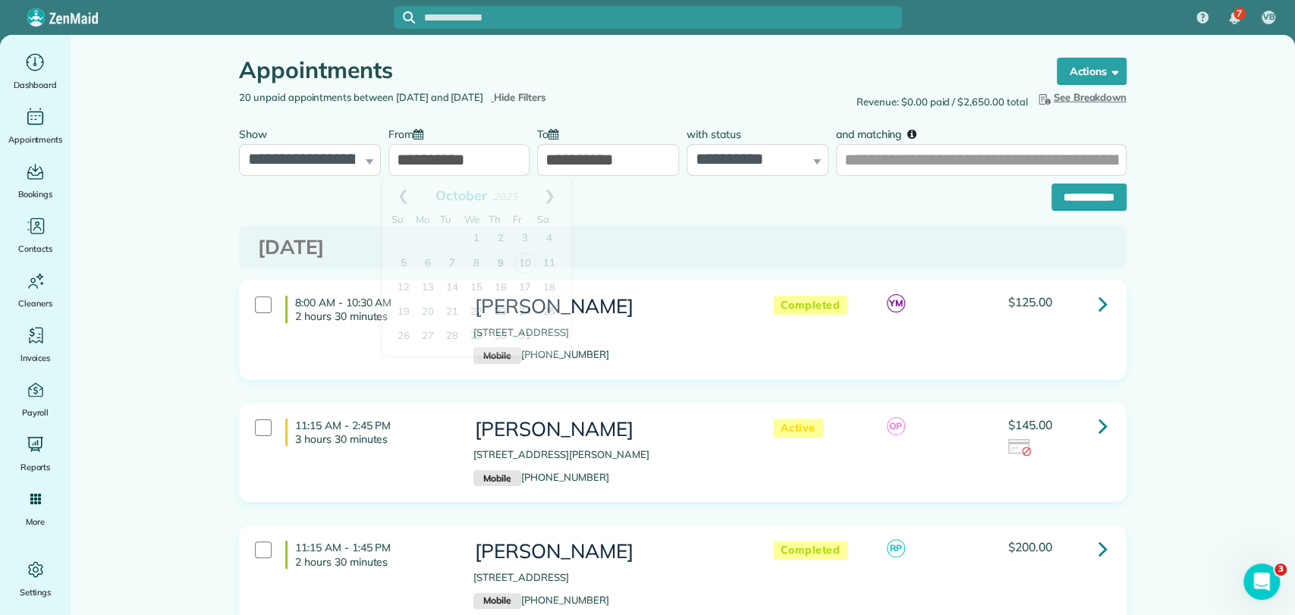
click at [442, 149] on input "**********" at bounding box center [459, 160] width 142 height 32
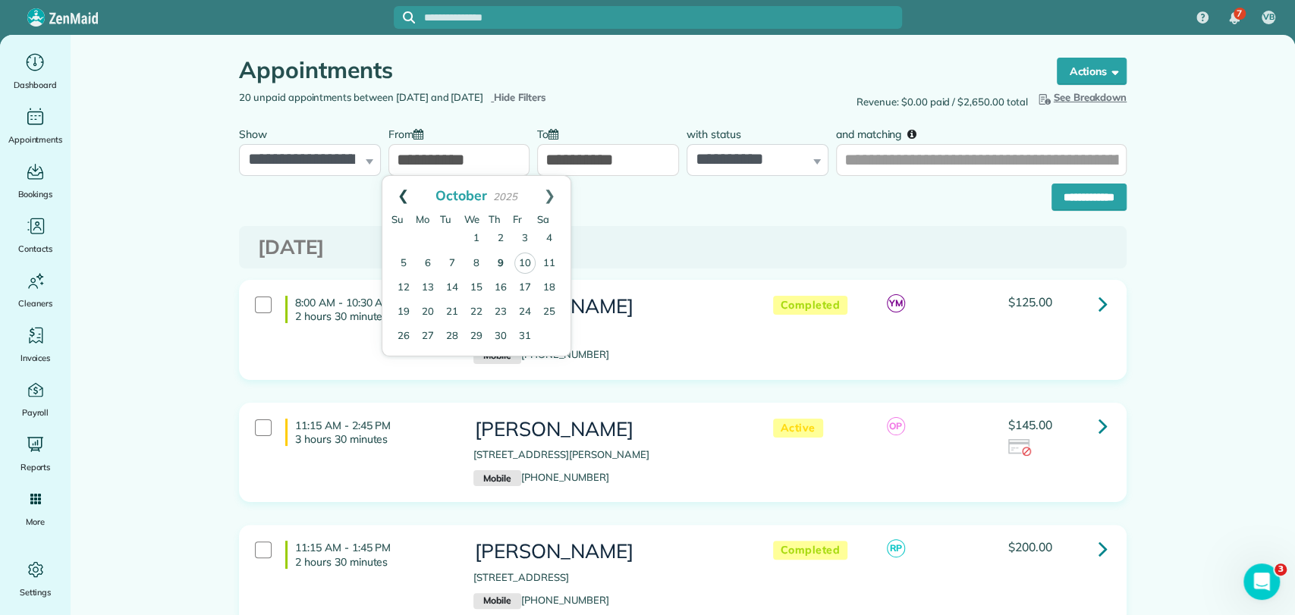
click at [400, 195] on link "Prev" at bounding box center [403, 195] width 42 height 38
click at [428, 236] on link "1" at bounding box center [428, 239] width 24 height 24
type input "**********"
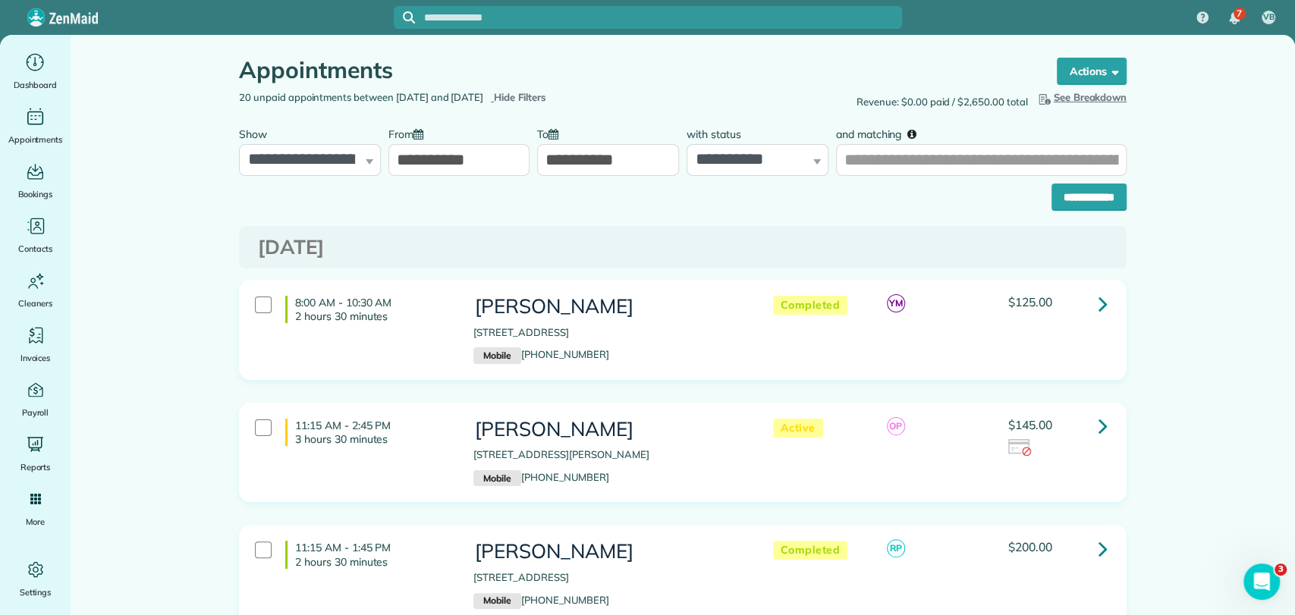
click at [578, 173] on input "**********" at bounding box center [608, 160] width 142 height 32
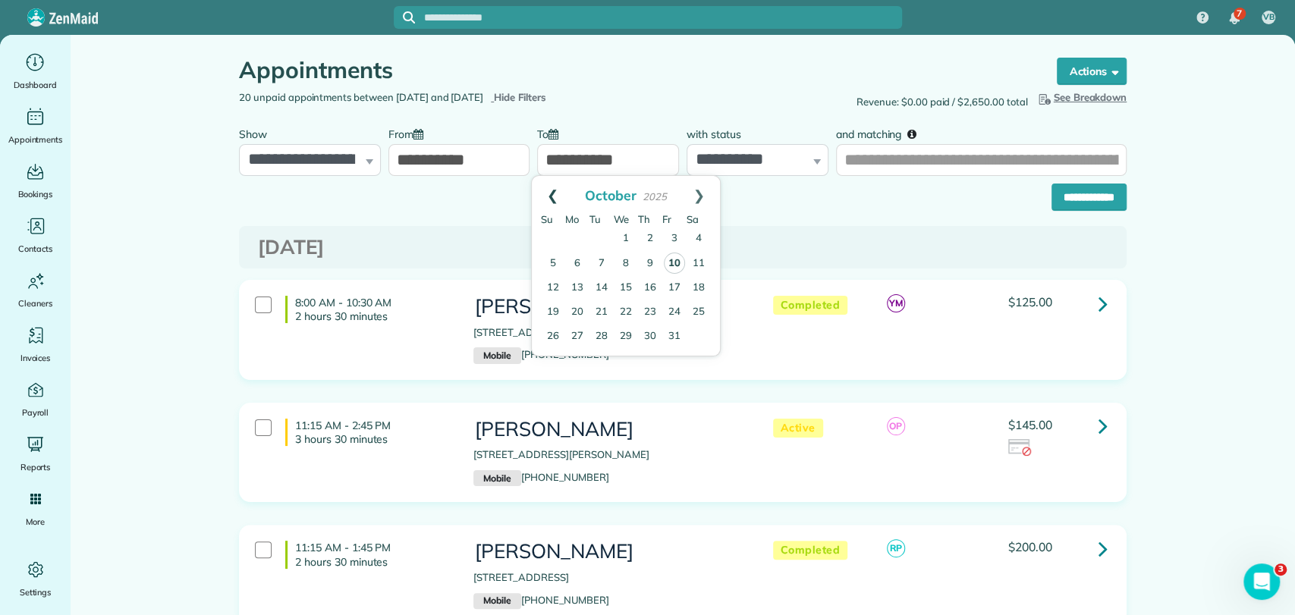
click at [542, 195] on link "Prev" at bounding box center [553, 195] width 42 height 38
click at [599, 333] on link "30" at bounding box center [602, 336] width 24 height 24
type input "**********"
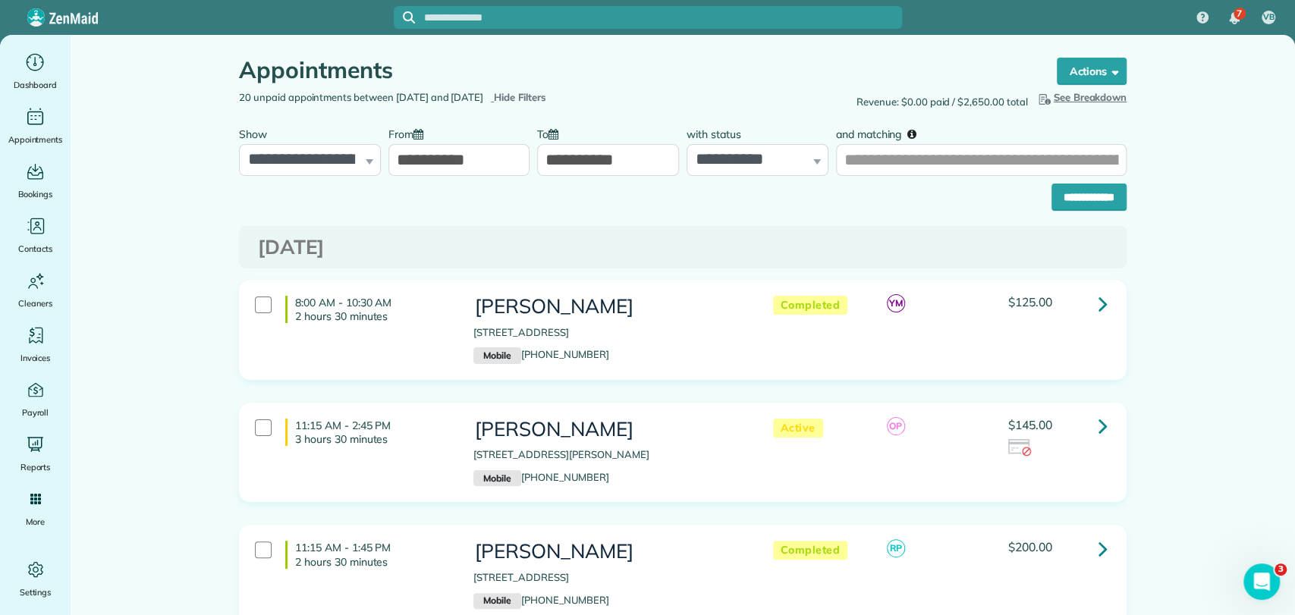
click at [1065, 196] on input "**********" at bounding box center [1089, 197] width 75 height 27
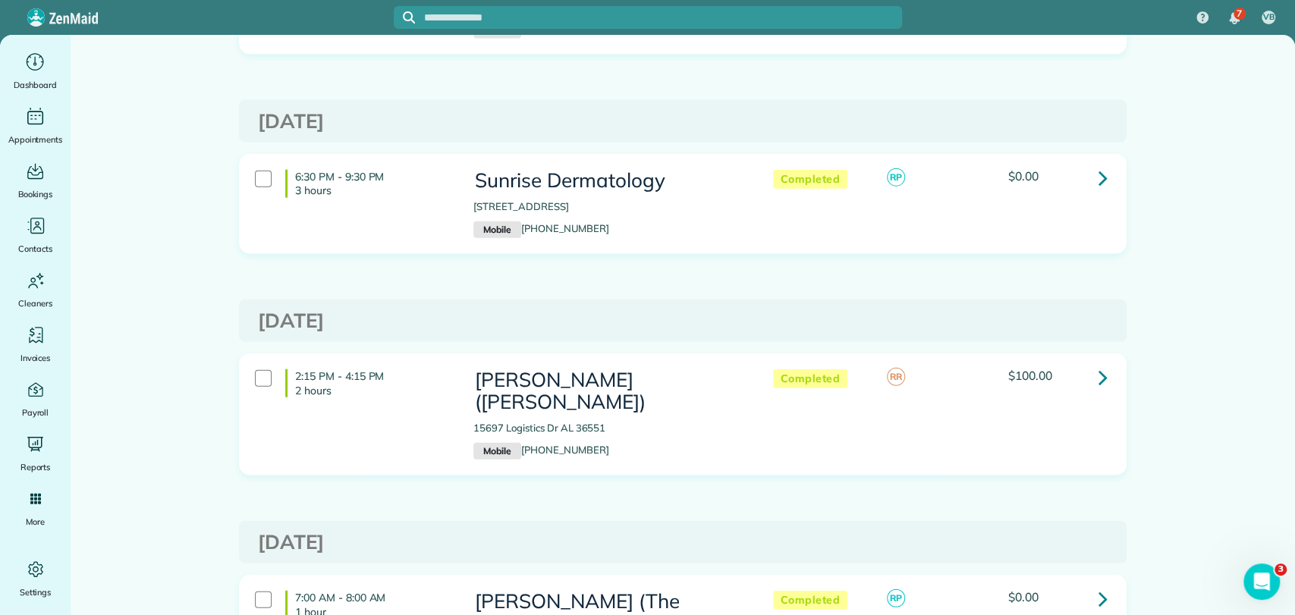
scroll to position [2360, 0]
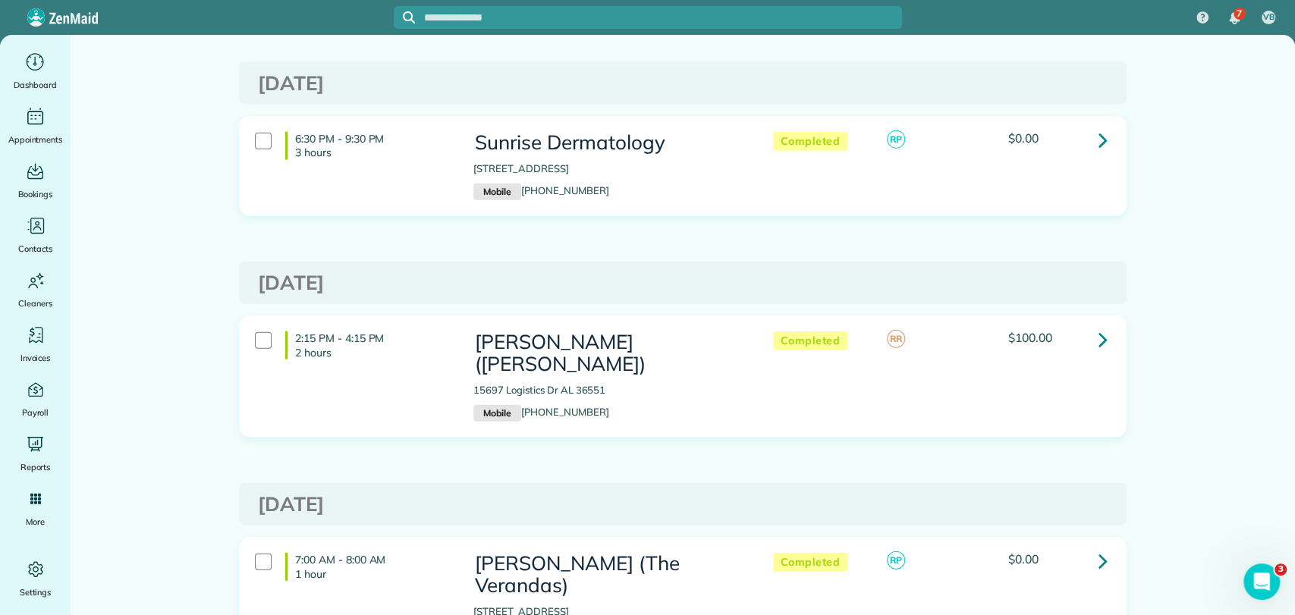
click at [1100, 548] on icon at bounding box center [1103, 561] width 9 height 27
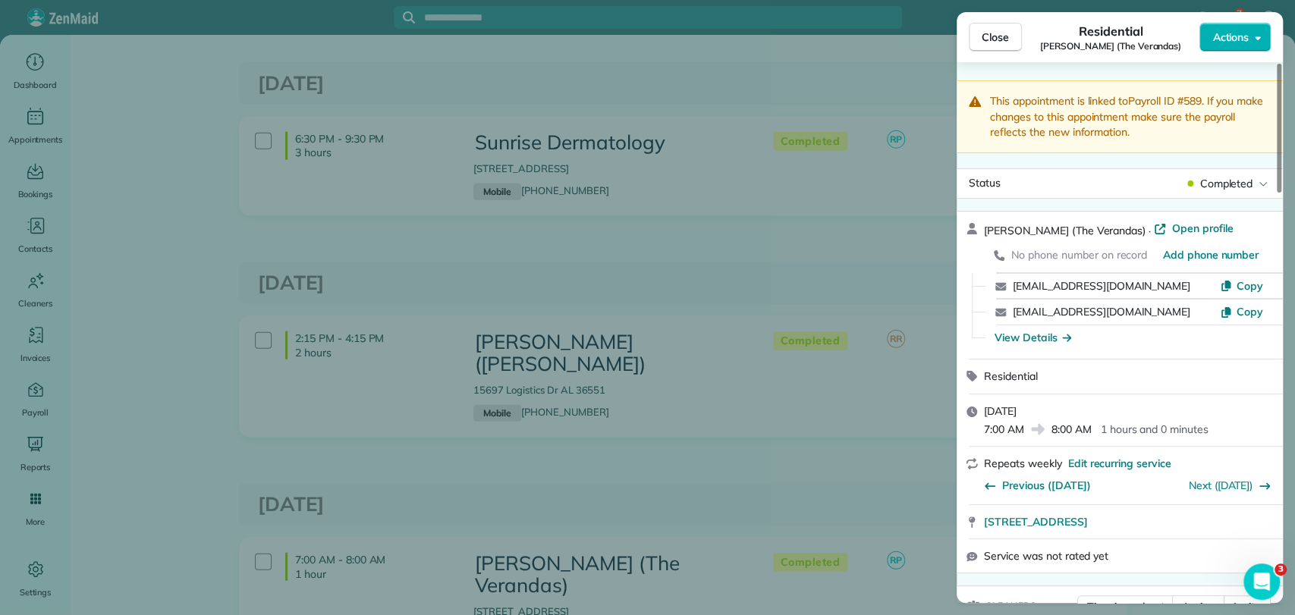
click at [816, 317] on div "Close Residential [PERSON_NAME] (The Verandas) Actions This appointment is link…" at bounding box center [647, 307] width 1295 height 615
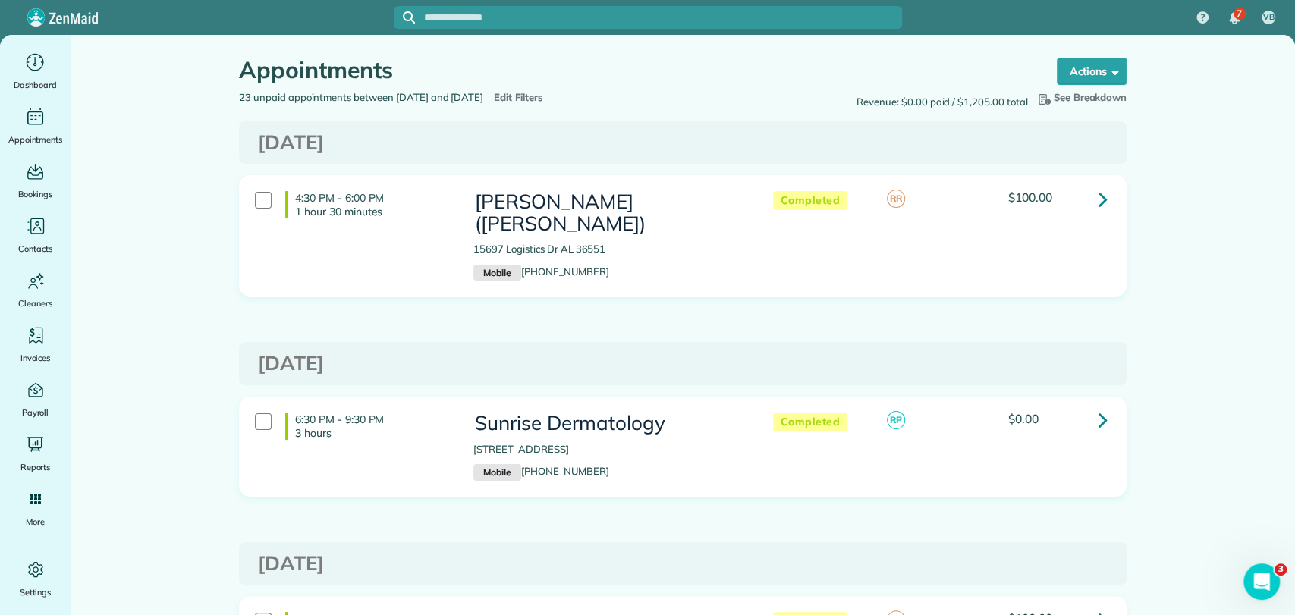
click at [543, 102] on span "Edit Filters" at bounding box center [518, 97] width 49 height 12
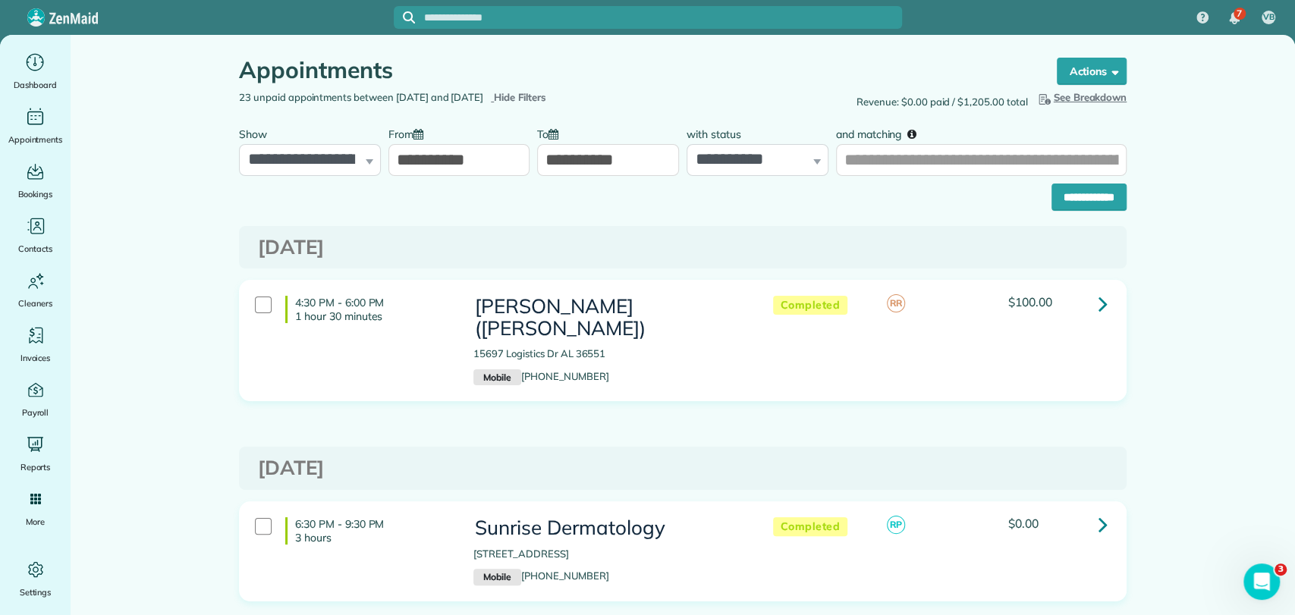
click at [480, 155] on input "**********" at bounding box center [459, 160] width 142 height 32
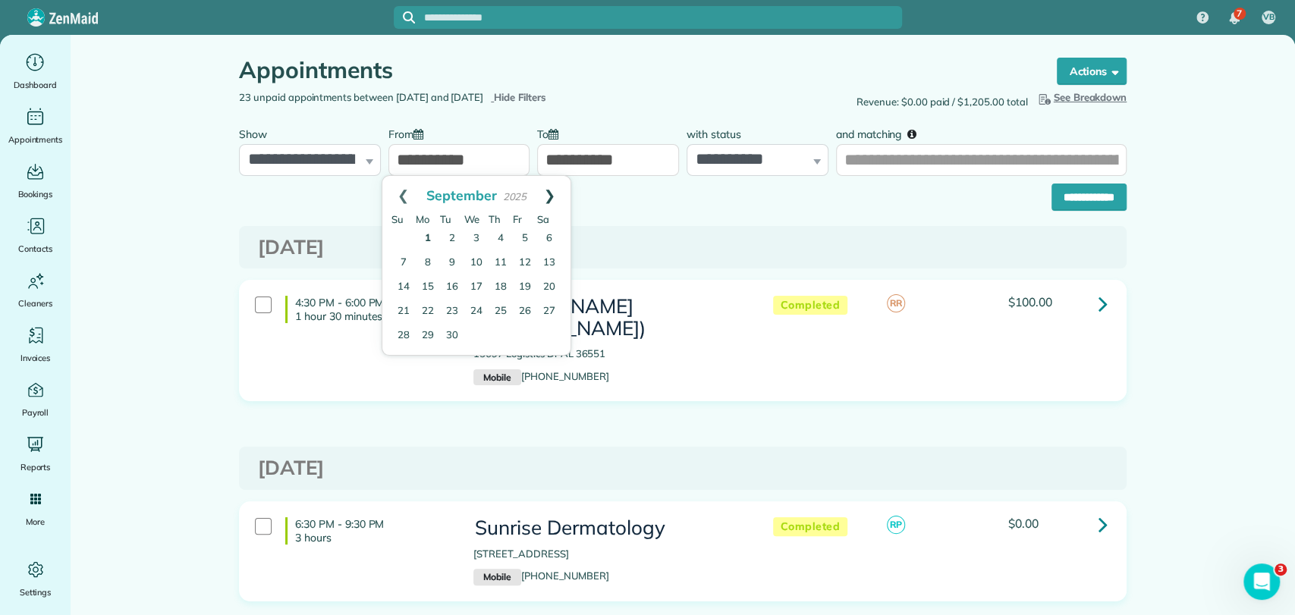
click at [551, 200] on link "Next" at bounding box center [550, 195] width 42 height 38
click at [475, 232] on link "1" at bounding box center [476, 239] width 24 height 24
type input "**********"
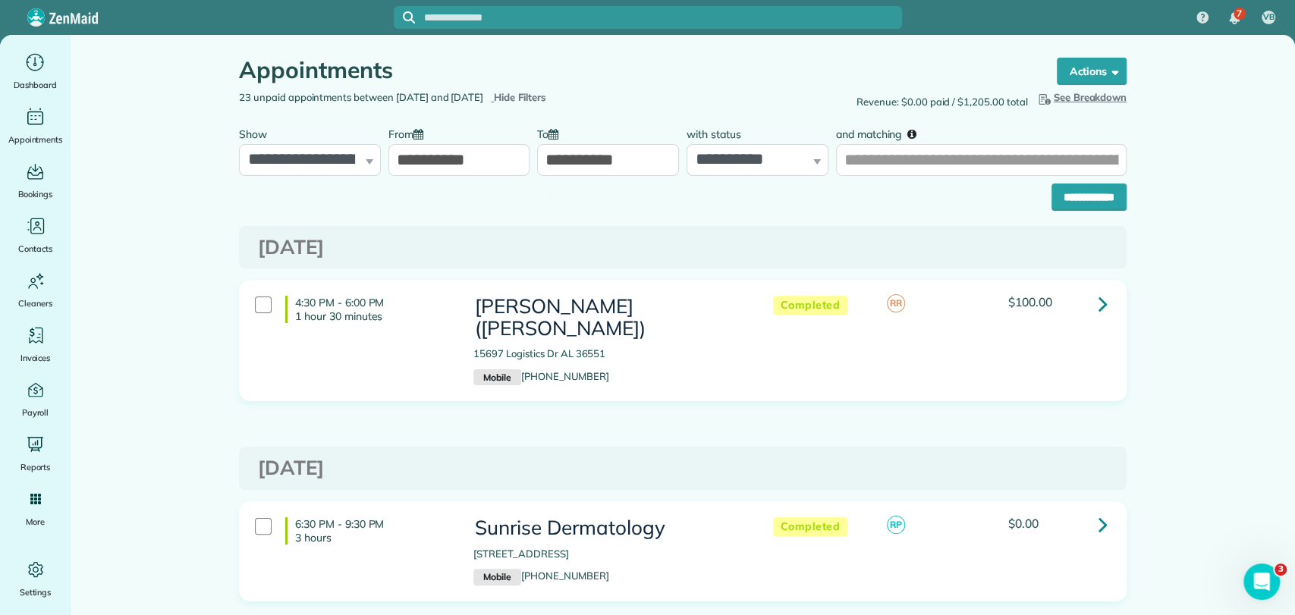
click at [580, 165] on input "**********" at bounding box center [608, 160] width 142 height 32
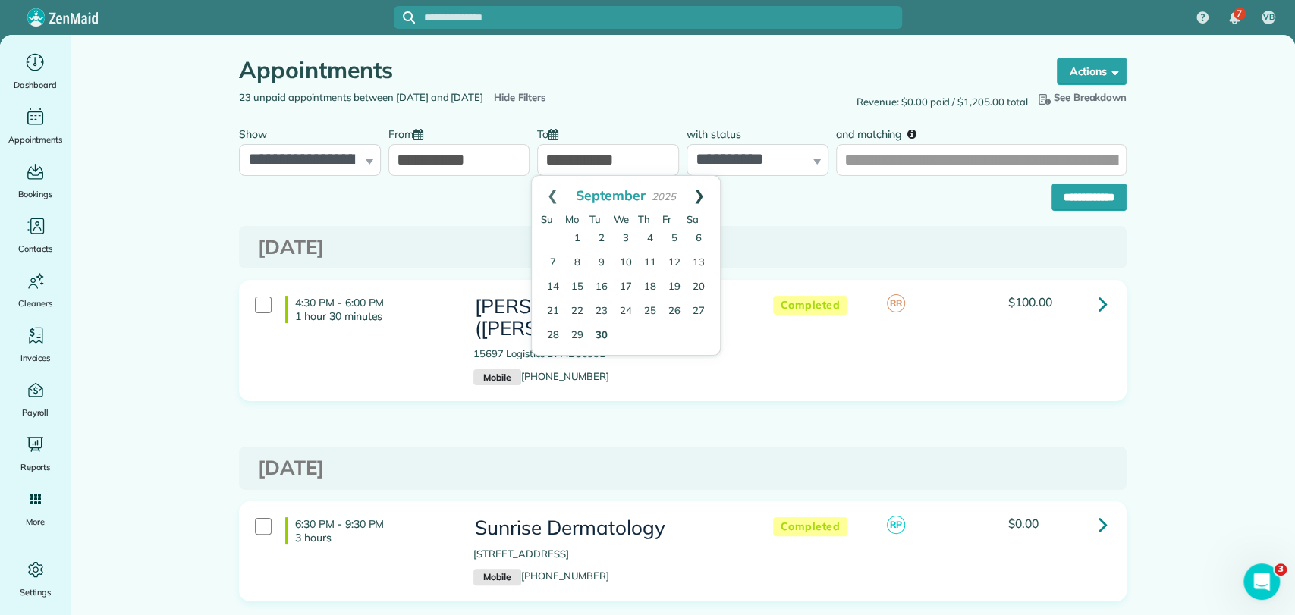
click at [698, 200] on link "Next" at bounding box center [699, 195] width 42 height 38
click at [678, 332] on link "31" at bounding box center [674, 337] width 24 height 24
type input "**********"
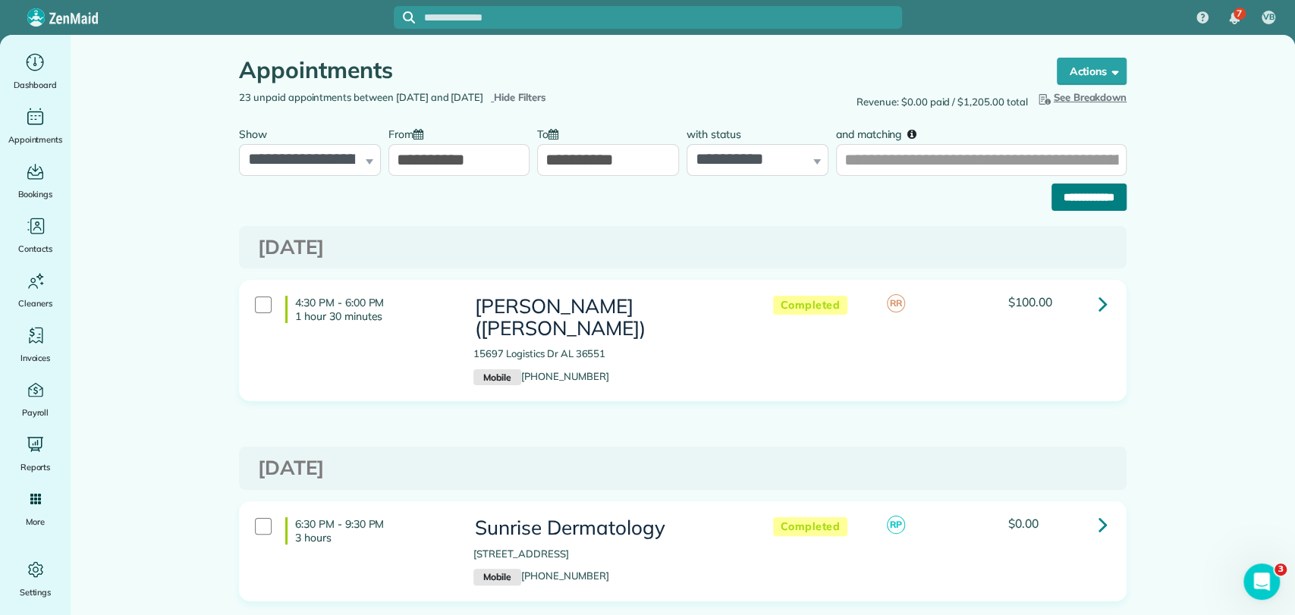
click at [1052, 202] on input "**********" at bounding box center [1089, 197] width 75 height 27
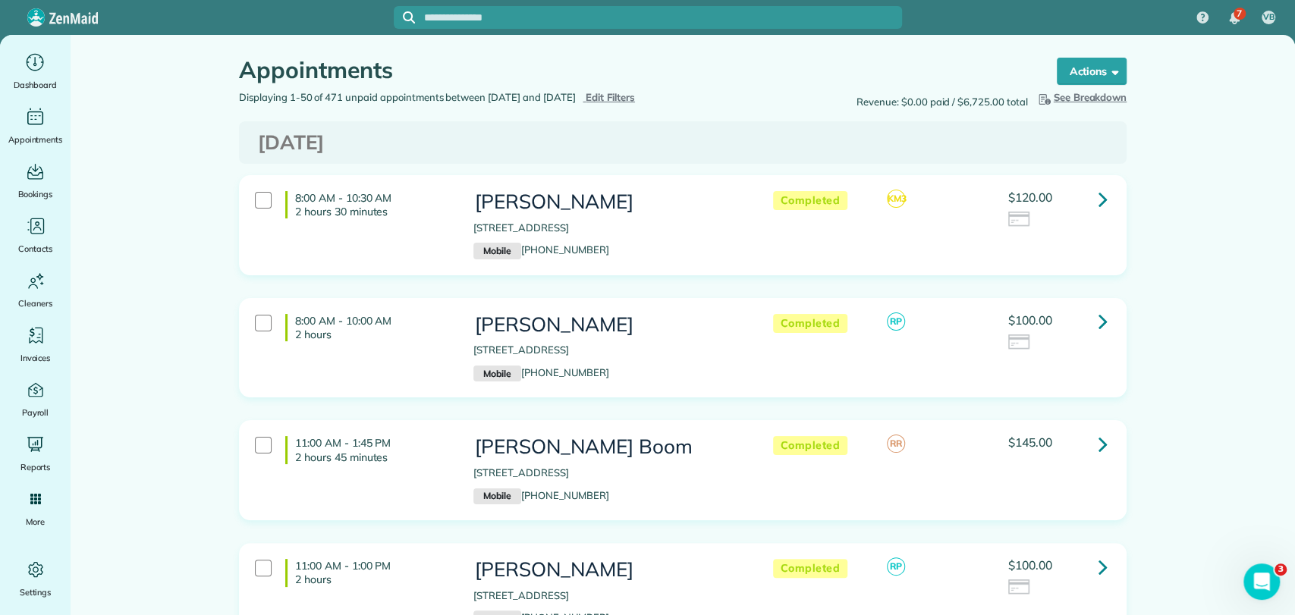
click at [1107, 208] on link at bounding box center [1103, 199] width 30 height 30
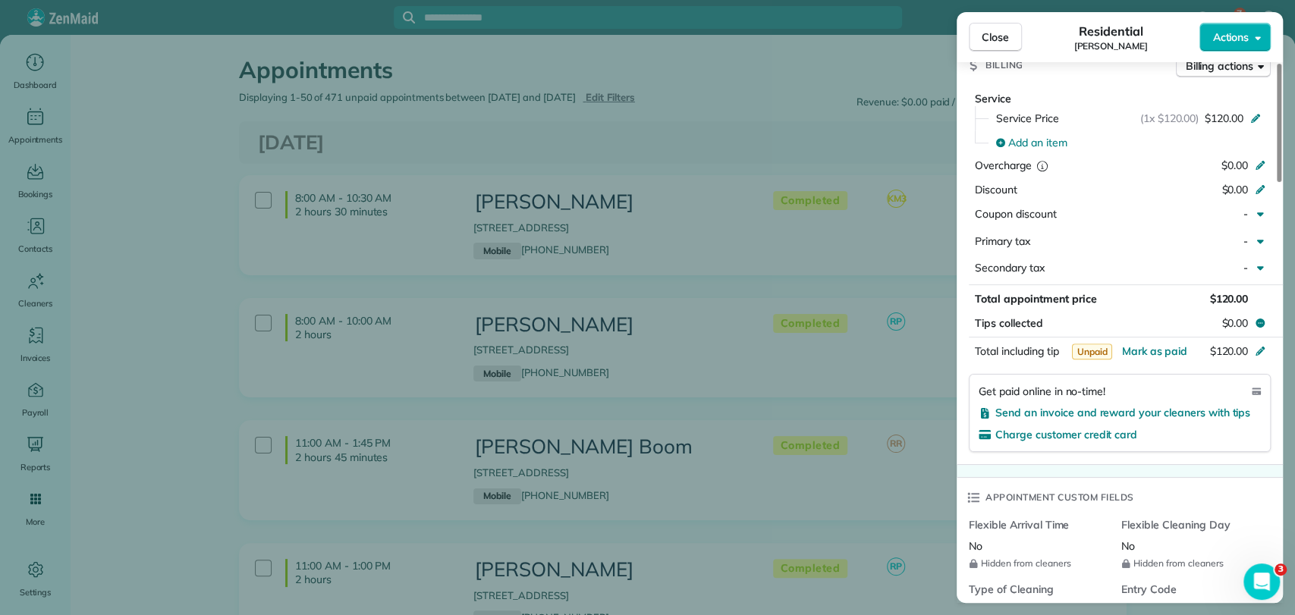
scroll to position [927, 0]
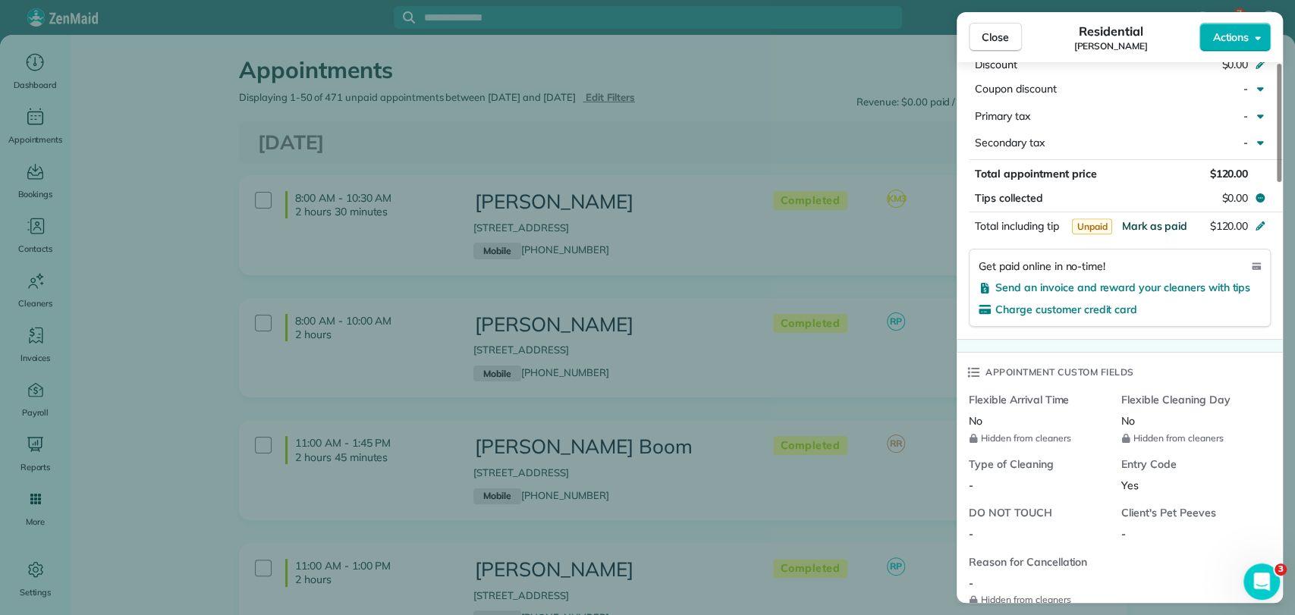
click at [1143, 229] on span "Mark as paid" at bounding box center [1154, 226] width 66 height 14
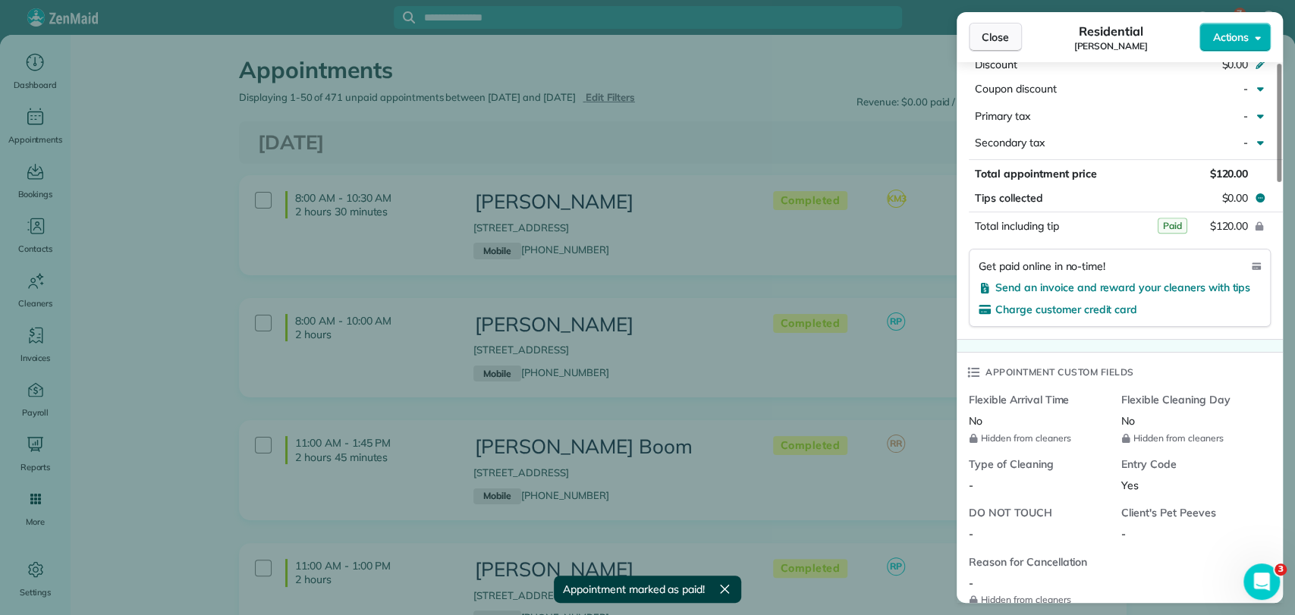
click at [983, 36] on span "Close" at bounding box center [995, 37] width 27 height 15
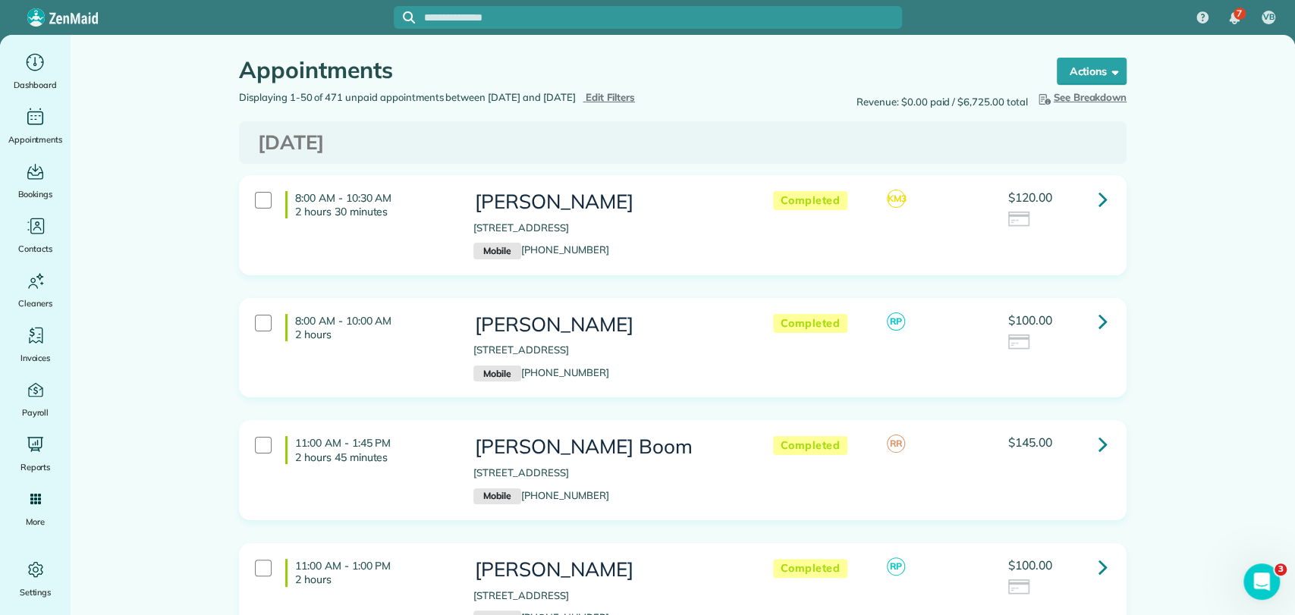
scroll to position [84, 0]
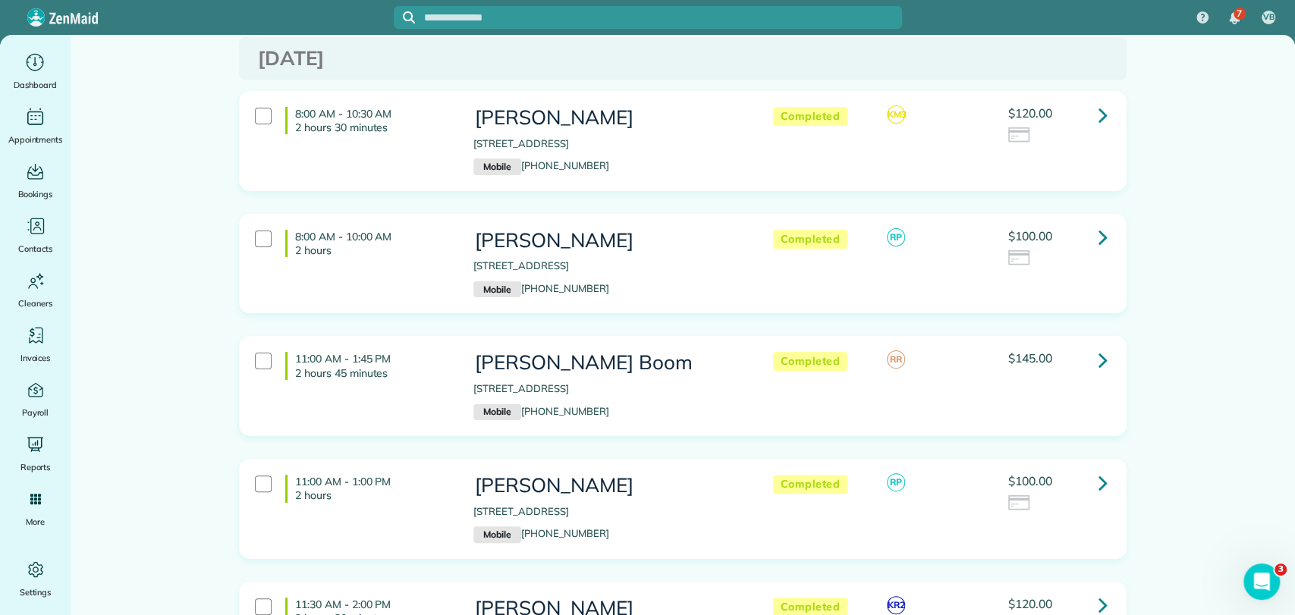
click at [1099, 362] on icon at bounding box center [1103, 360] width 9 height 27
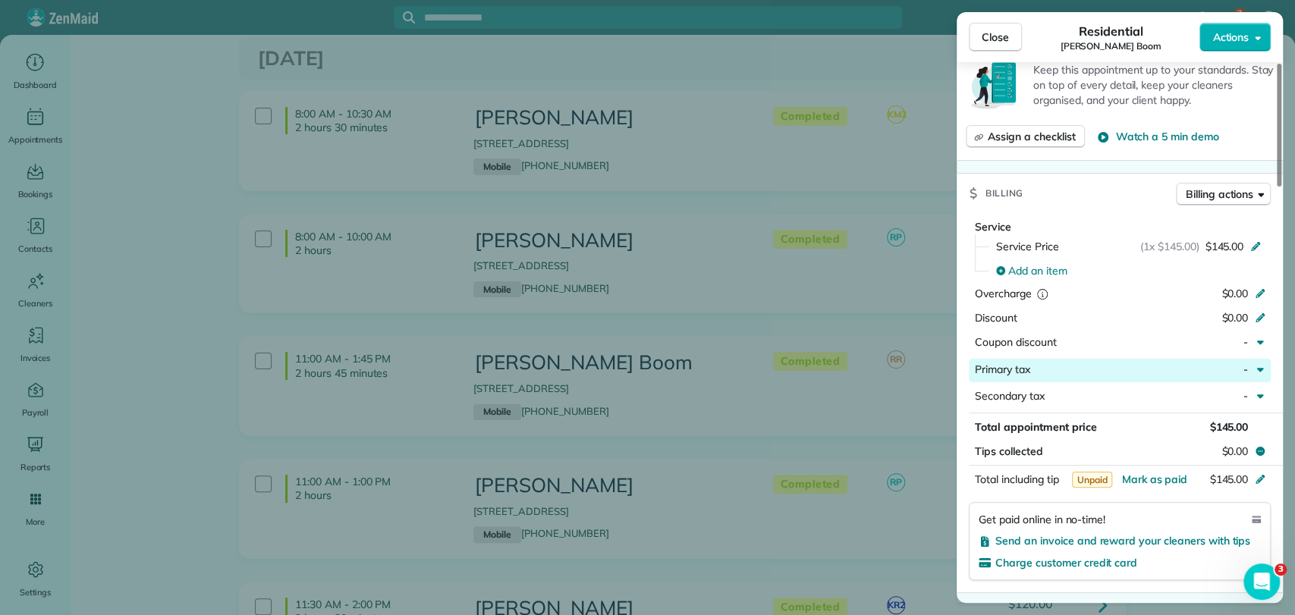
scroll to position [843, 0]
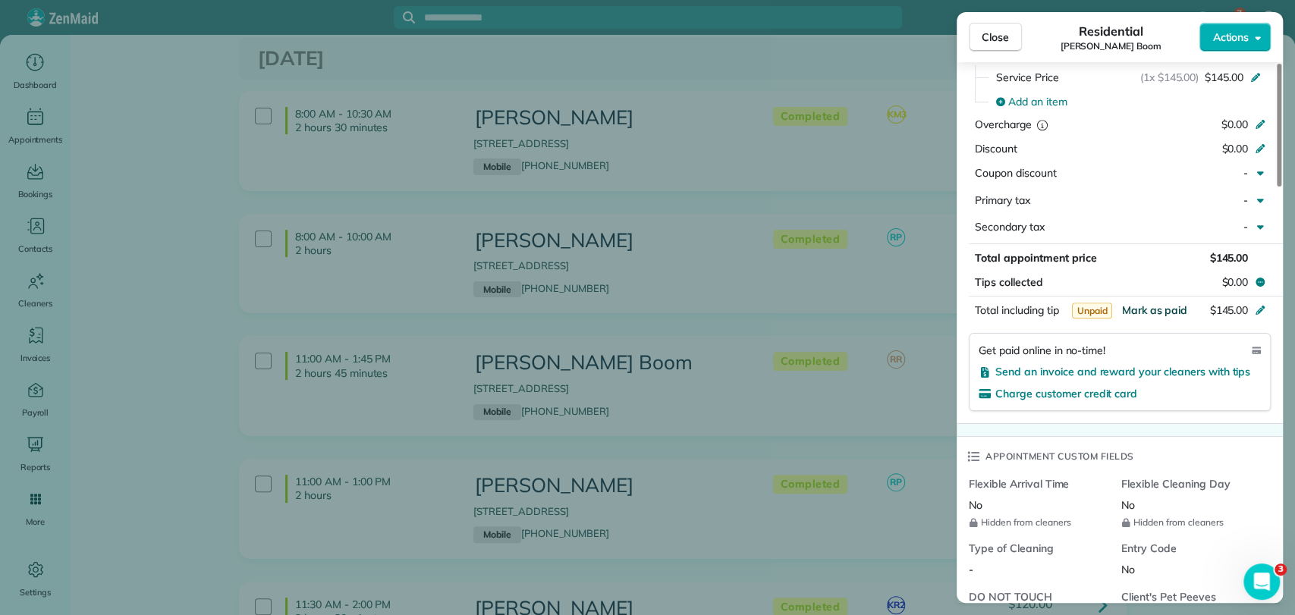
click at [1149, 305] on span "Mark as paid" at bounding box center [1154, 310] width 66 height 14
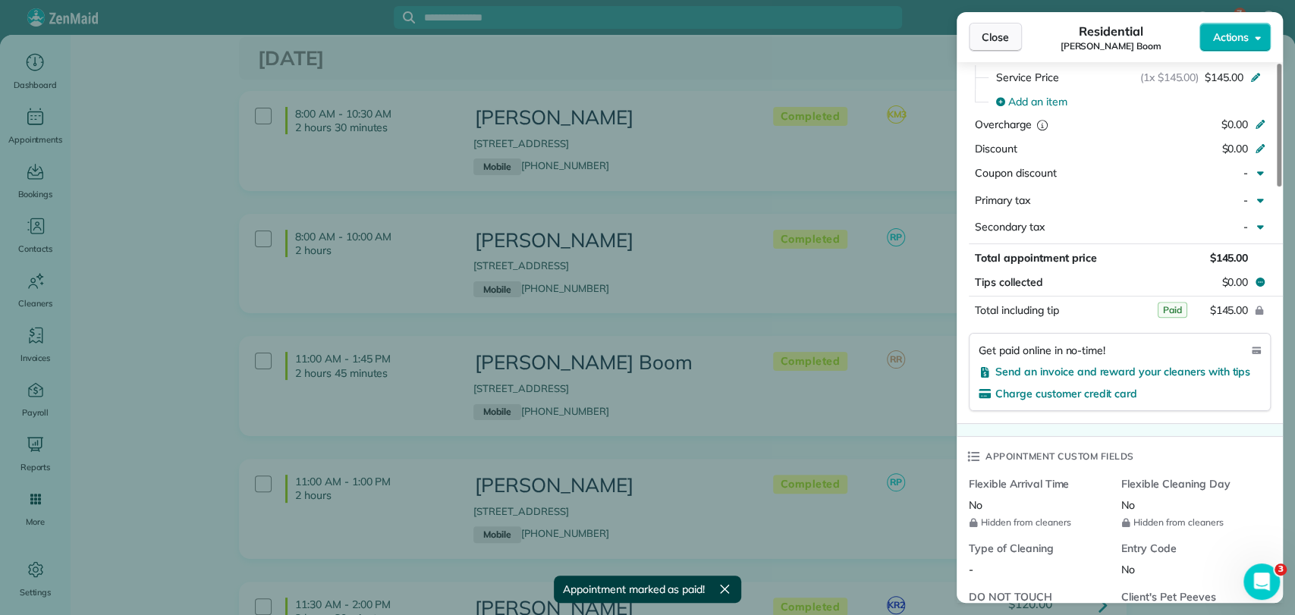
click at [1003, 38] on span "Close" at bounding box center [995, 37] width 27 height 15
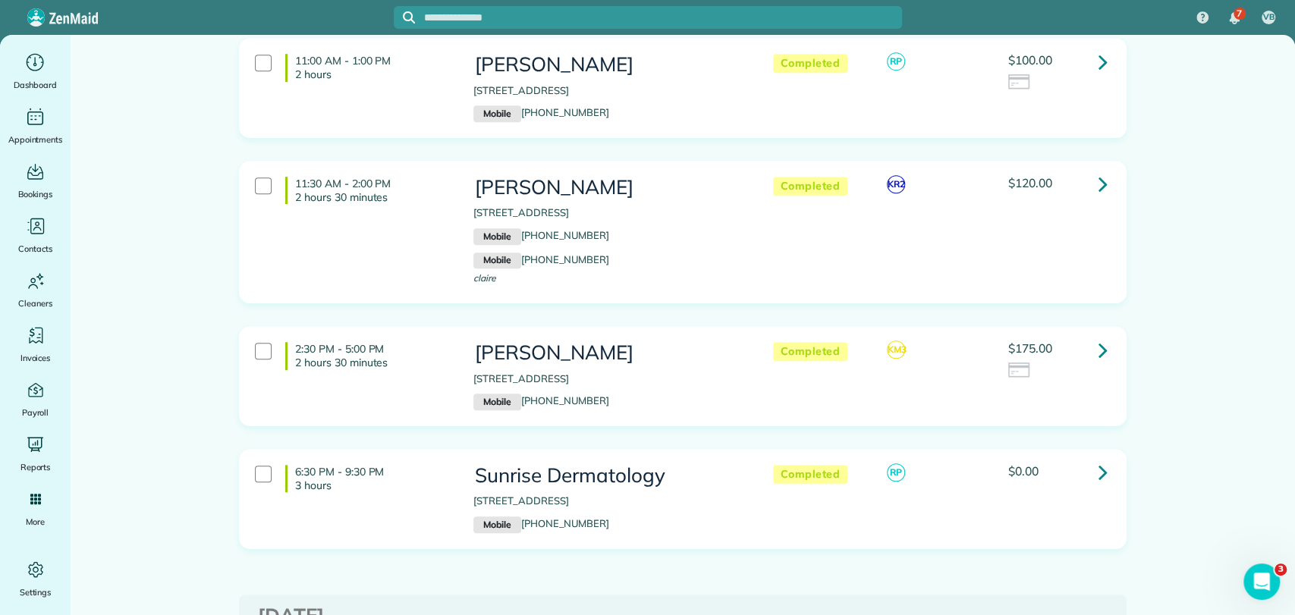
scroll to position [590, 0]
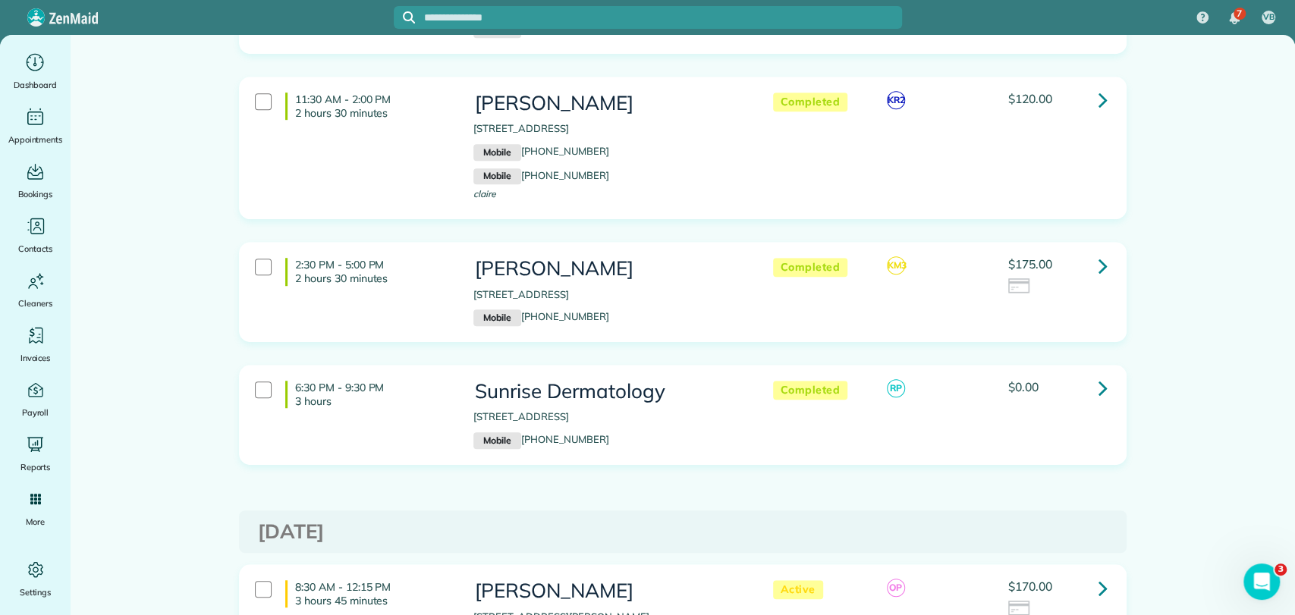
click at [1099, 273] on icon at bounding box center [1103, 266] width 9 height 27
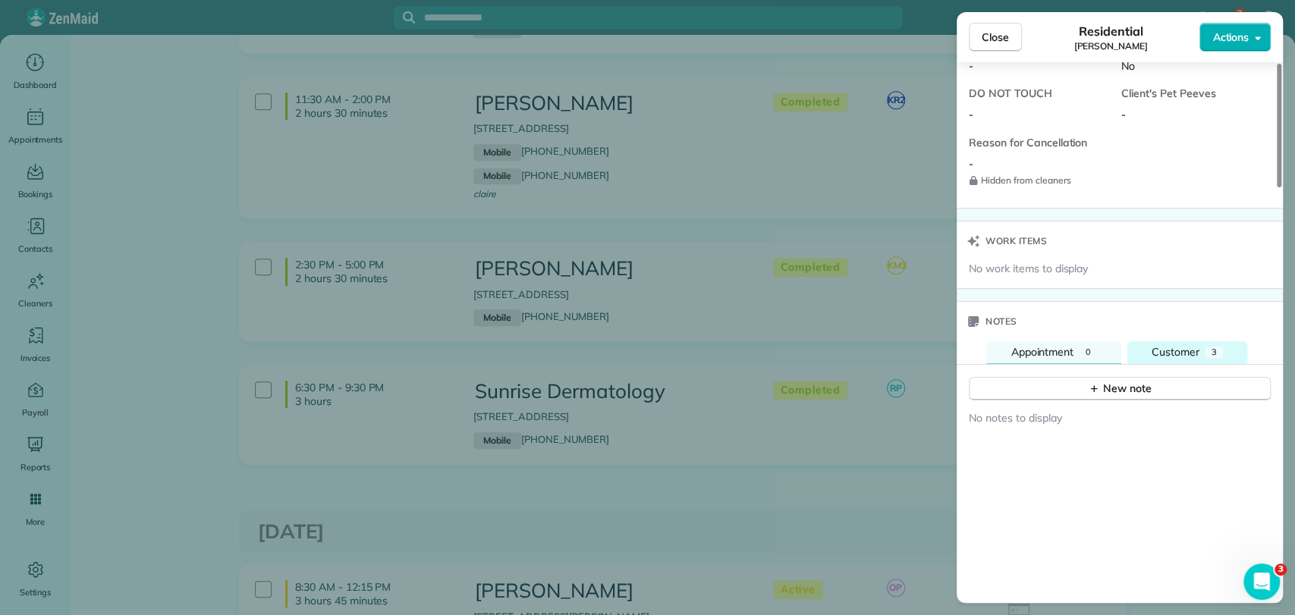
scroll to position [1432, 0]
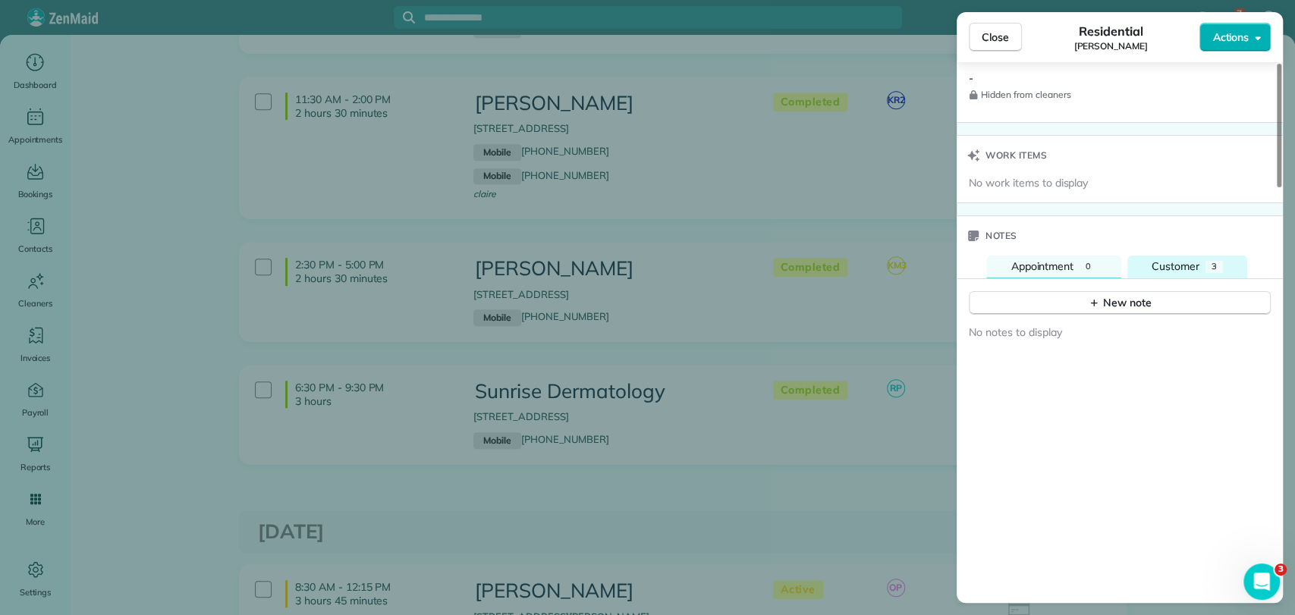
click at [1180, 259] on span "Customer" at bounding box center [1176, 266] width 48 height 14
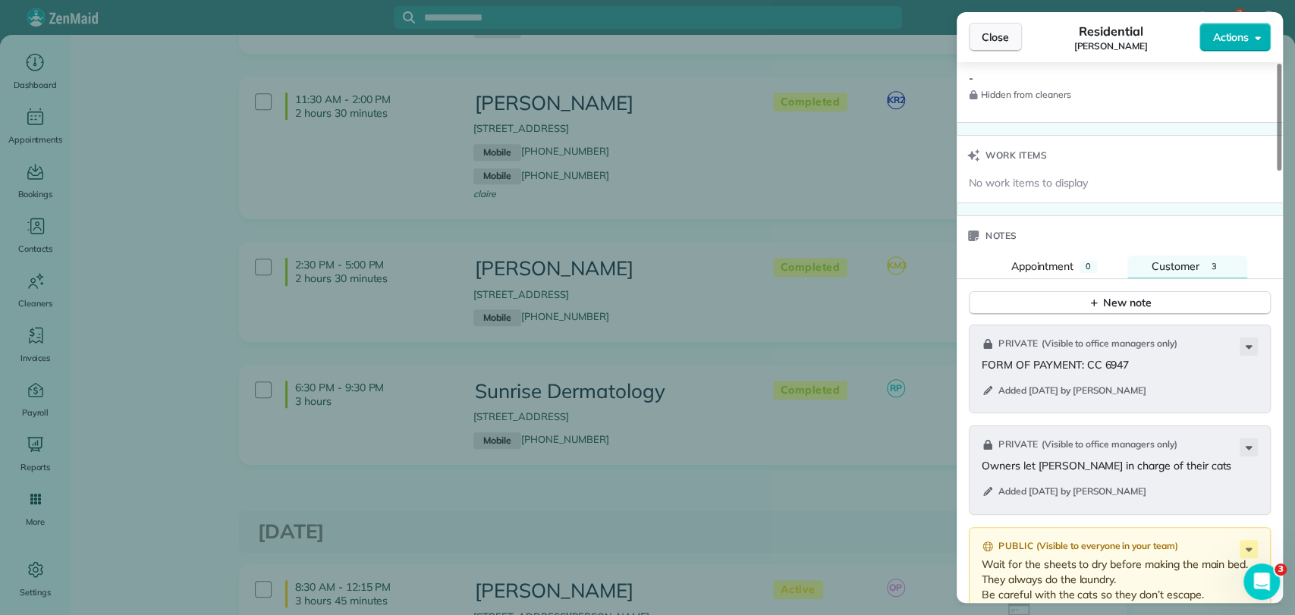
click at [980, 49] on button "Close" at bounding box center [995, 37] width 53 height 29
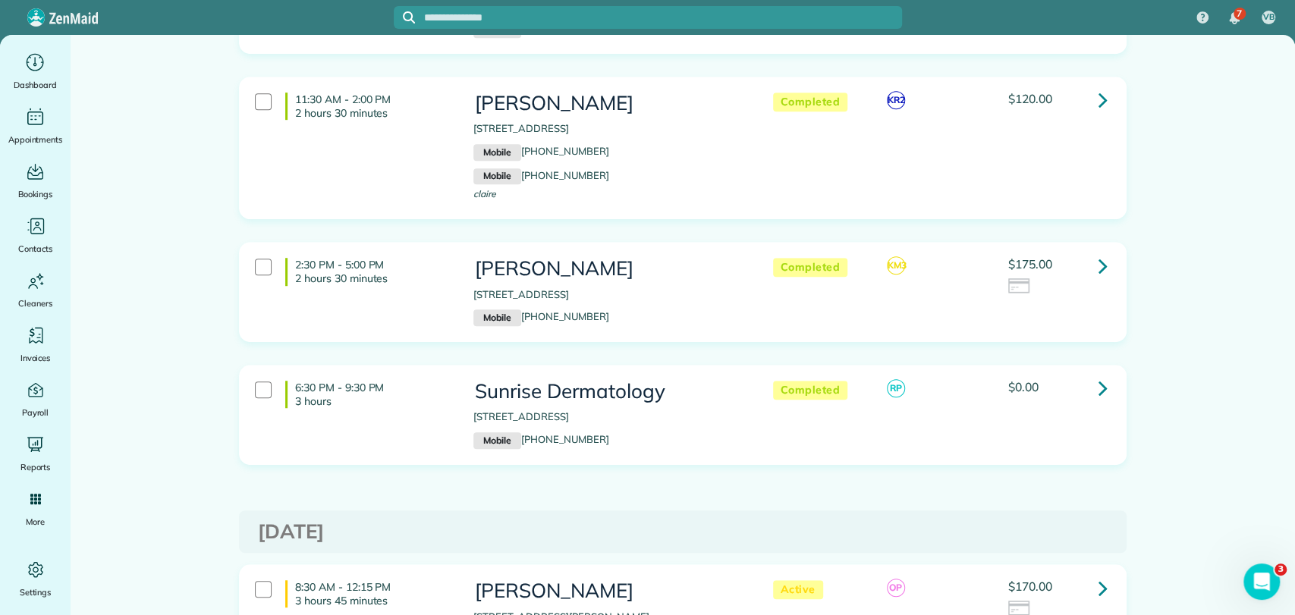
click at [1099, 276] on icon at bounding box center [1103, 266] width 9 height 27
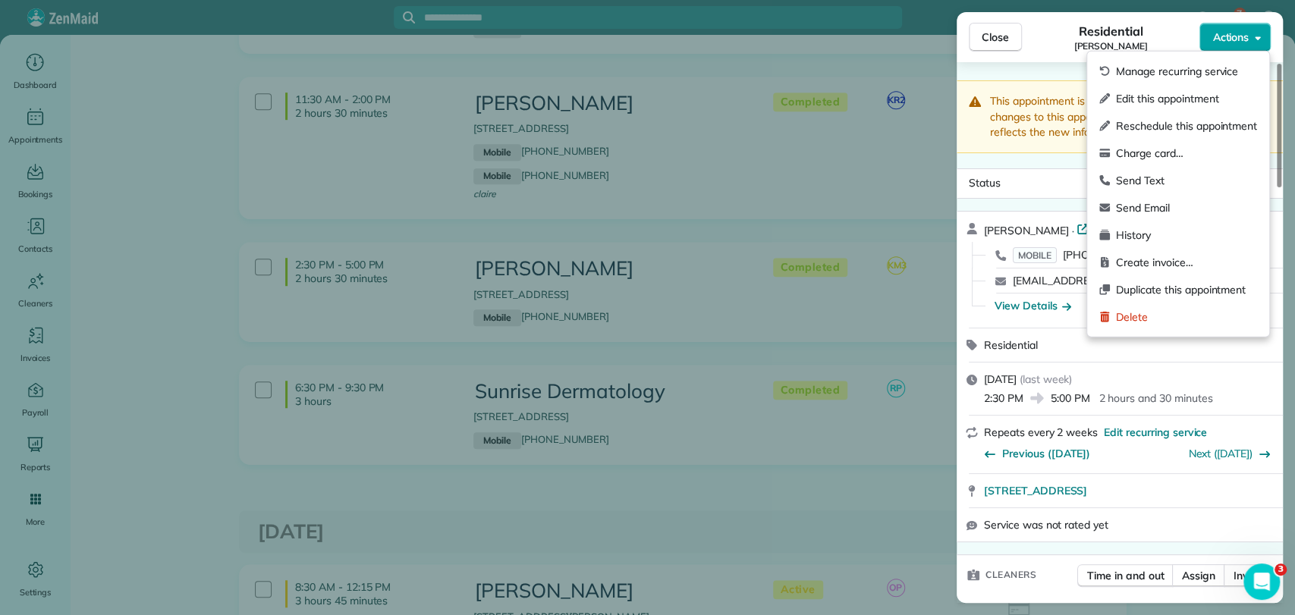
click at [1208, 39] on button "Actions" at bounding box center [1235, 37] width 71 height 29
click at [1174, 146] on span "Charge card…" at bounding box center [1186, 153] width 141 height 15
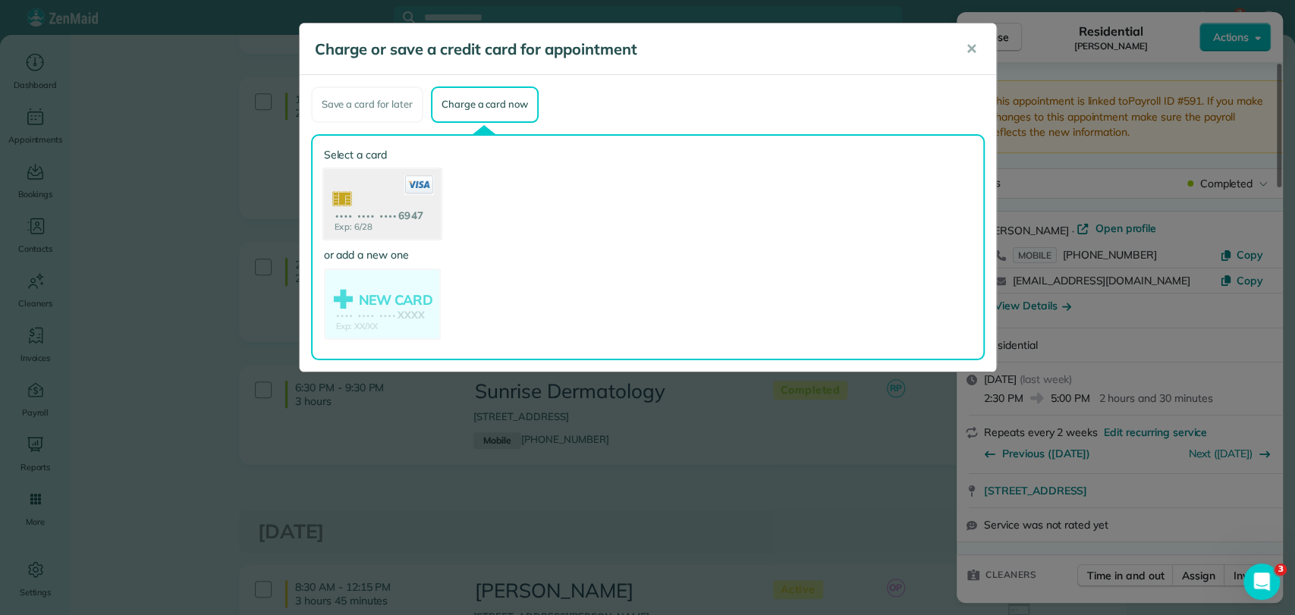
click at [383, 217] on use at bounding box center [381, 205] width 117 height 74
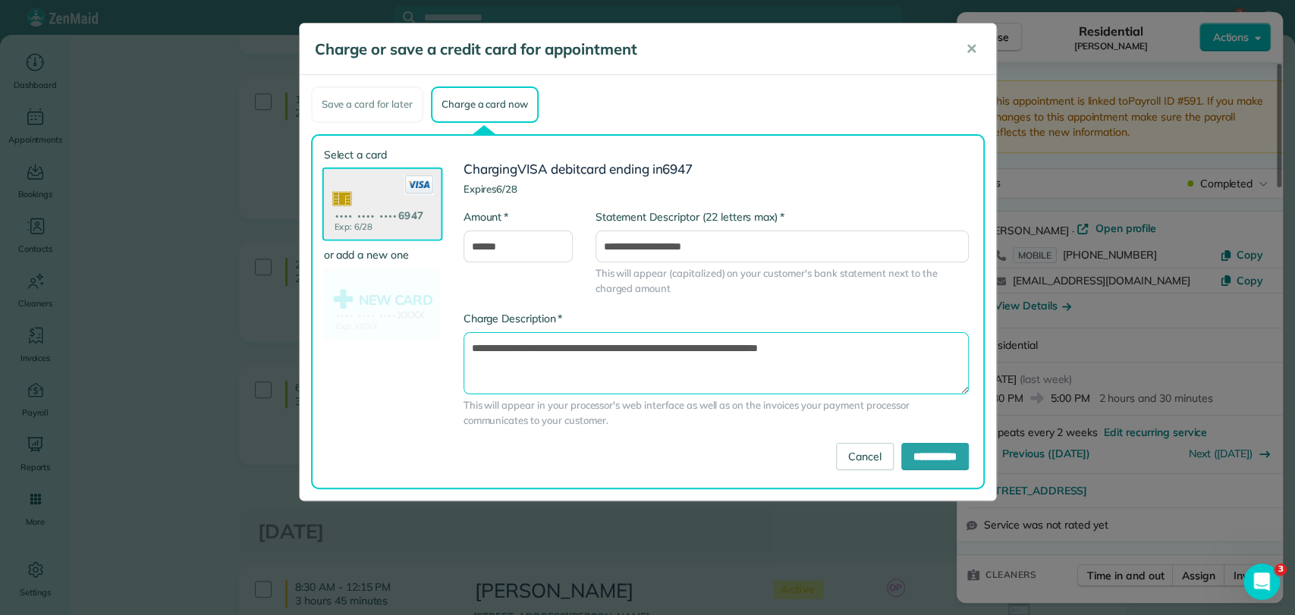
click at [727, 346] on textarea "**********" at bounding box center [716, 363] width 505 height 62
type textarea "**********"
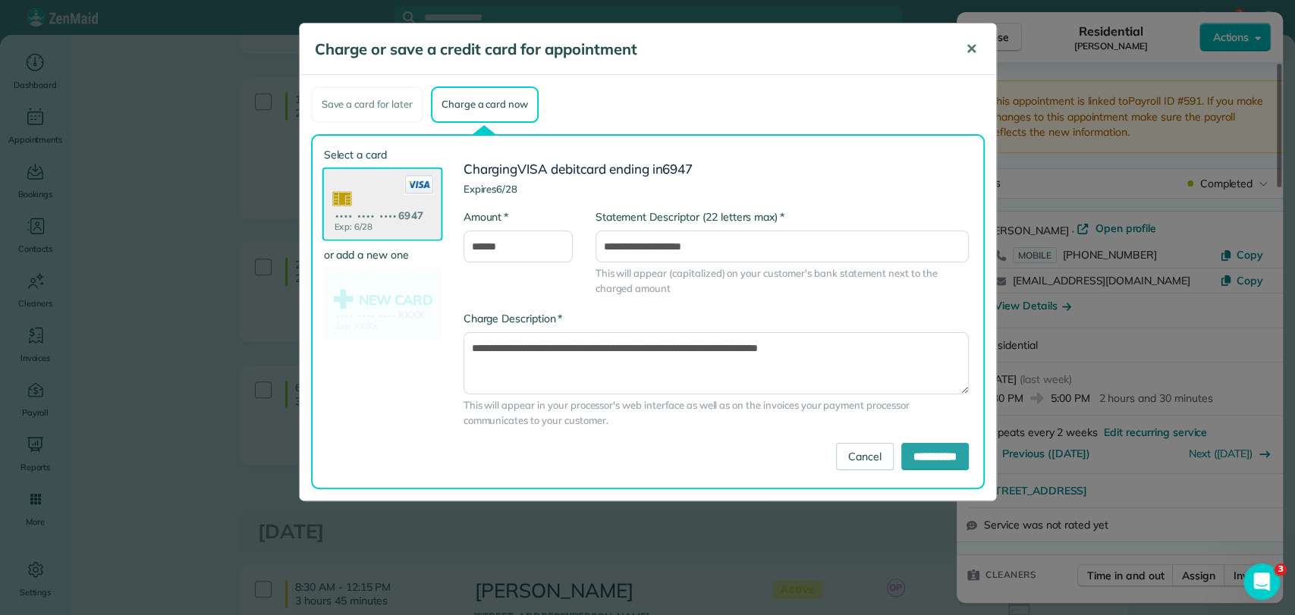
click at [966, 50] on span "✕" at bounding box center [971, 48] width 11 height 17
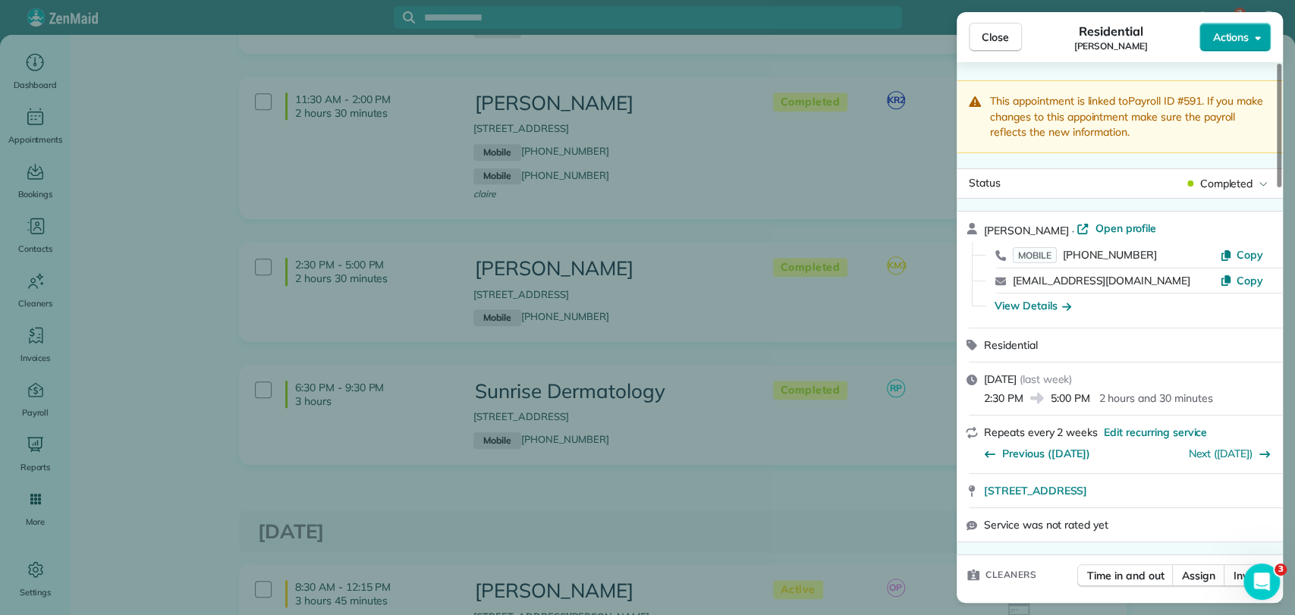
click at [1242, 25] on button "Actions" at bounding box center [1235, 37] width 71 height 29
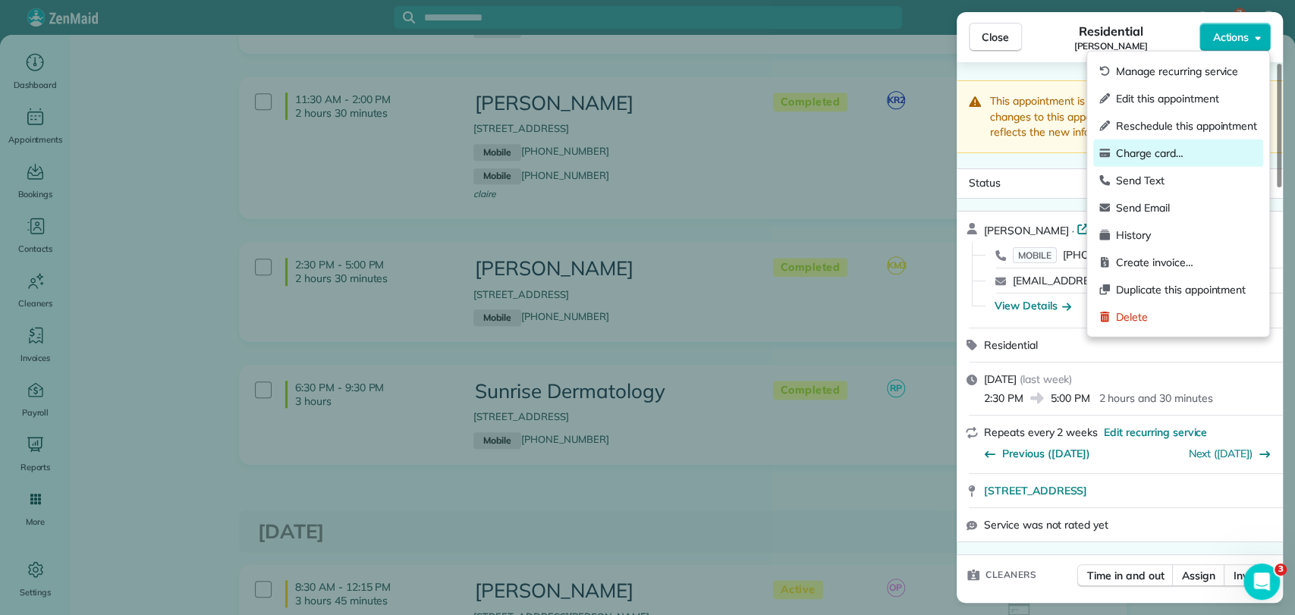
click at [1159, 153] on span "Charge card…" at bounding box center [1186, 153] width 141 height 15
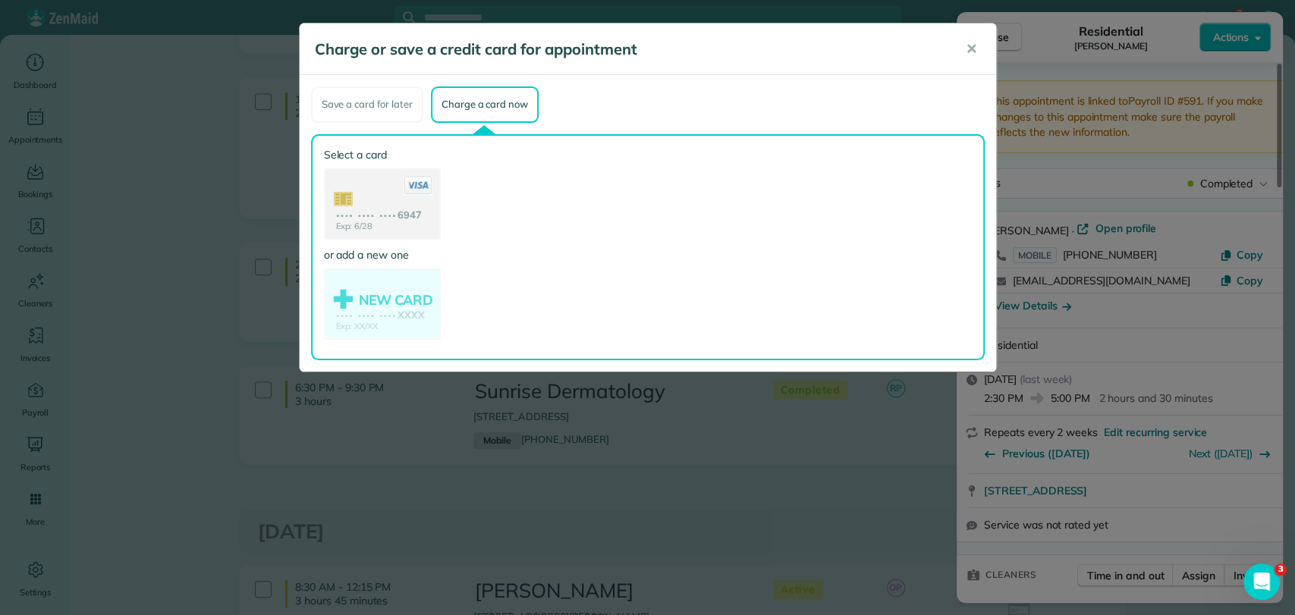
click at [394, 203] on use at bounding box center [382, 205] width 114 height 71
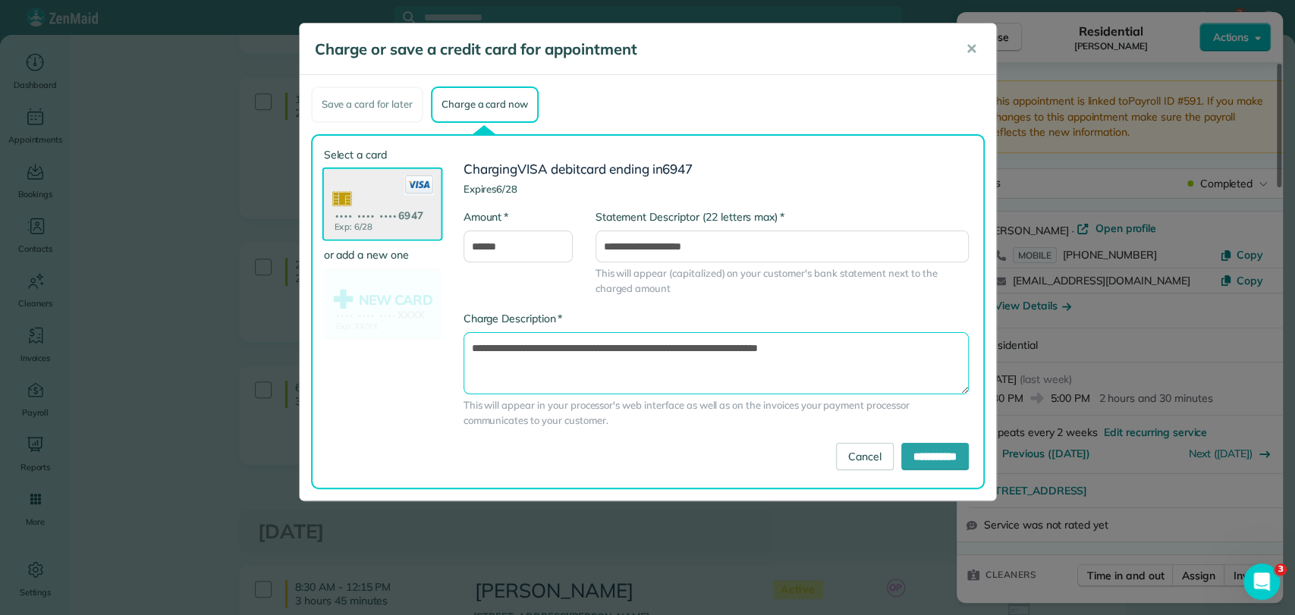
click at [725, 346] on textarea "**********" at bounding box center [716, 363] width 505 height 62
type textarea "**********"
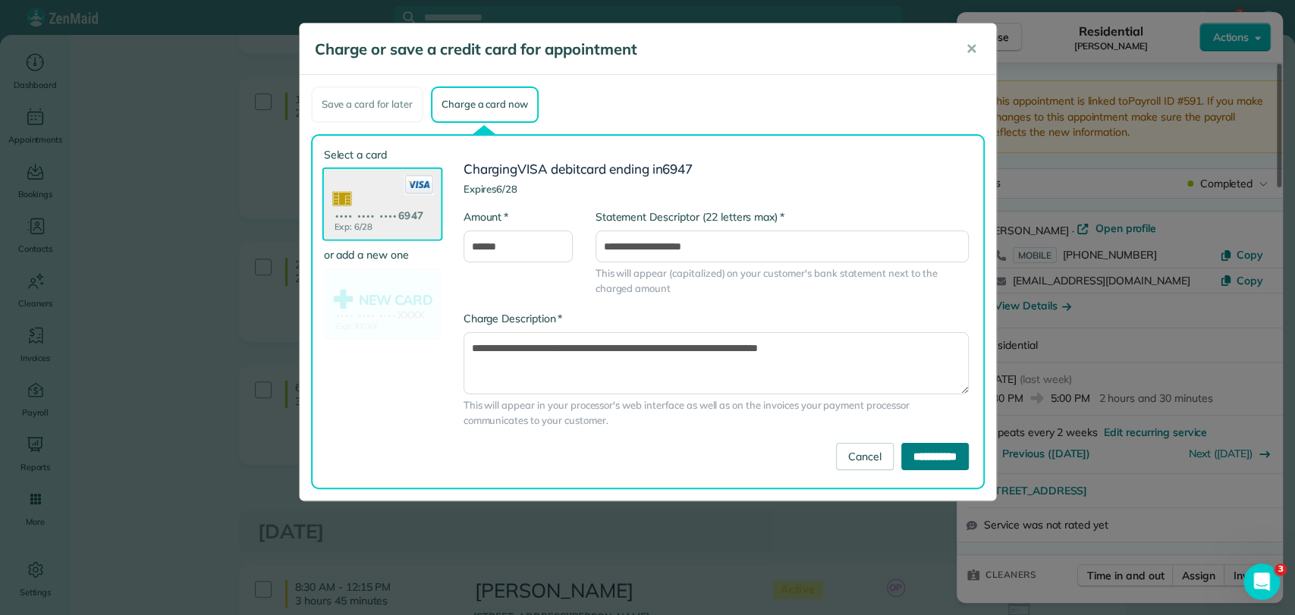
click at [907, 453] on input "**********" at bounding box center [935, 456] width 68 height 27
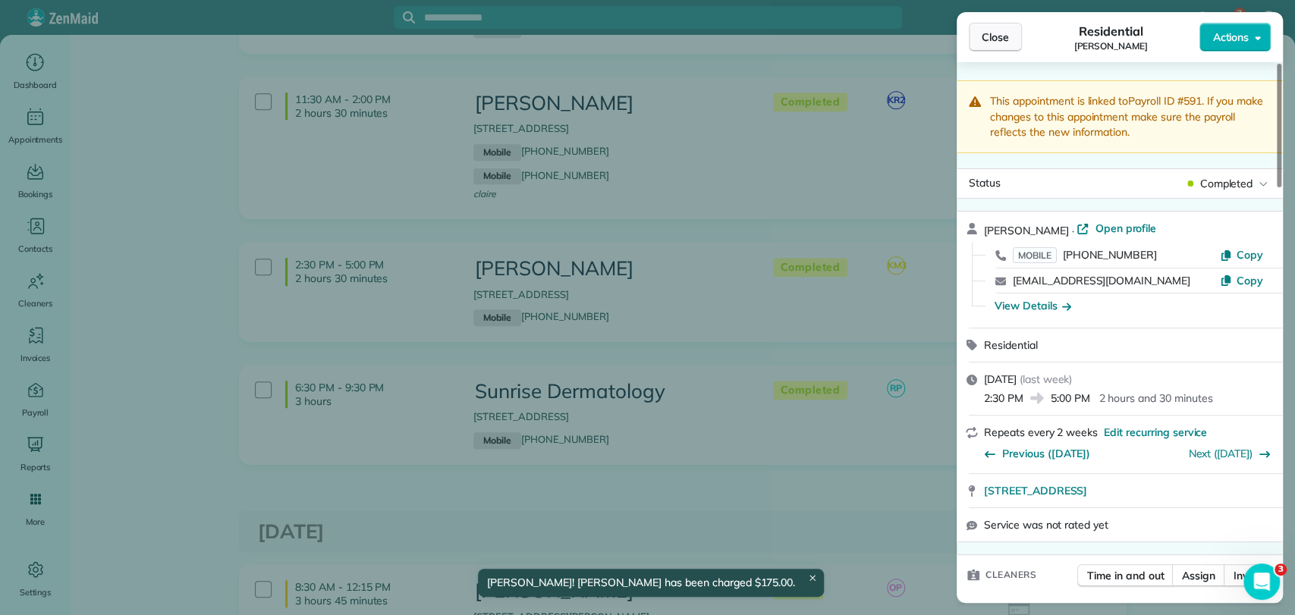
click at [988, 39] on span "Close" at bounding box center [995, 37] width 27 height 15
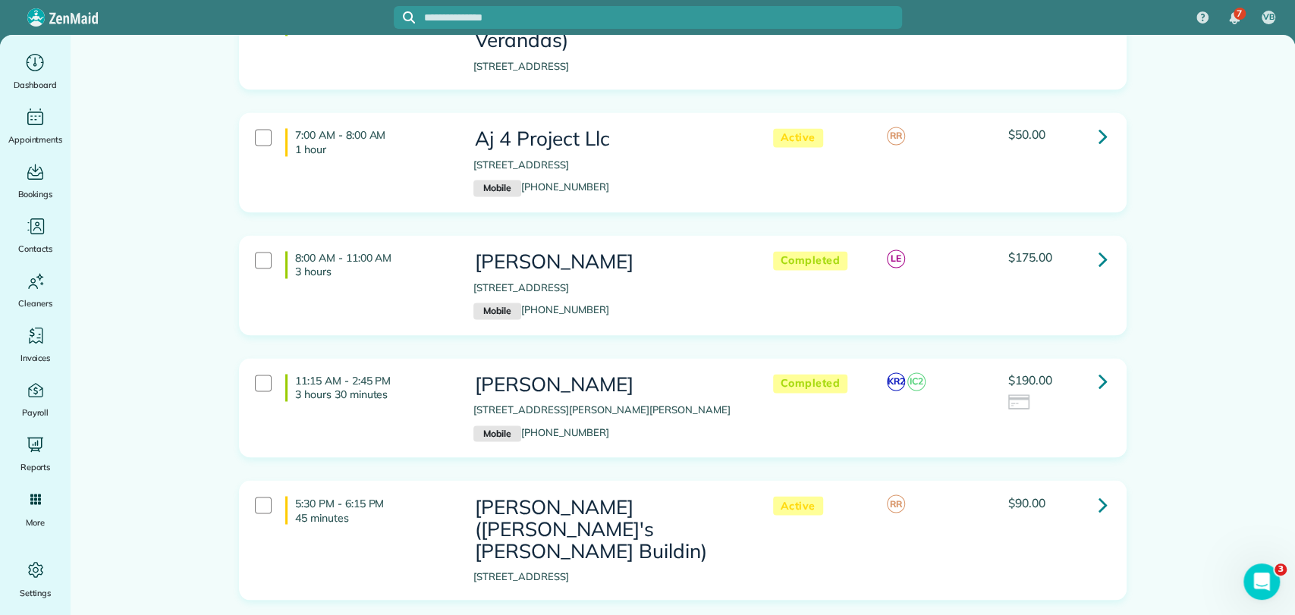
scroll to position [1517, 0]
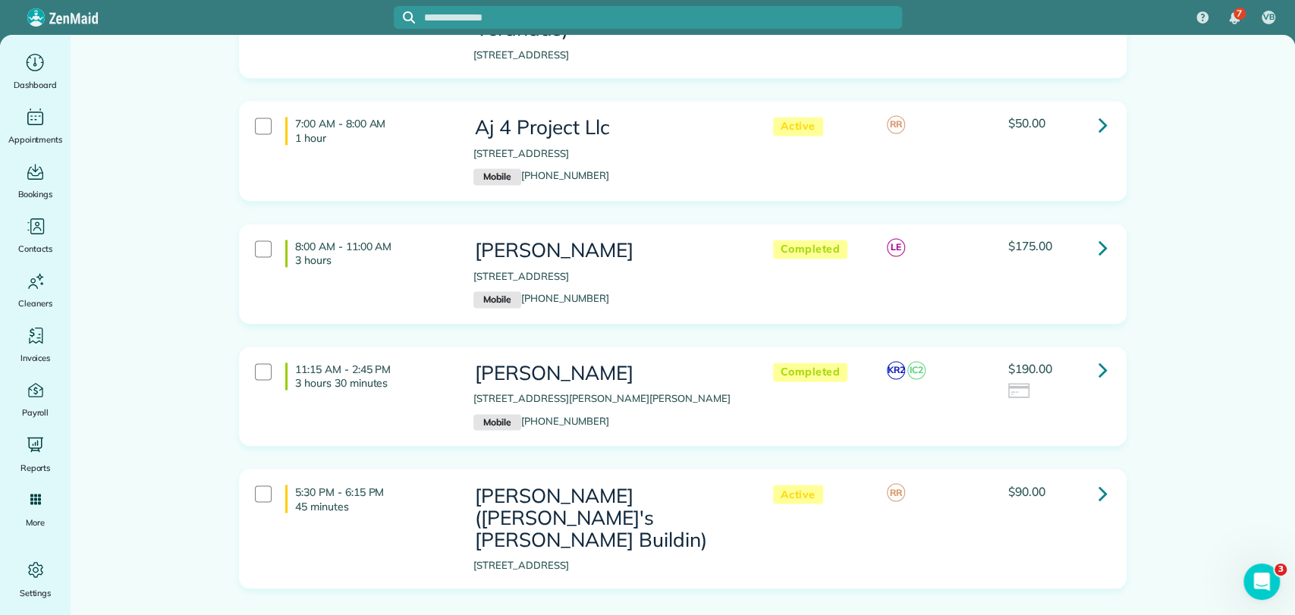
click at [1099, 357] on icon at bounding box center [1103, 370] width 9 height 27
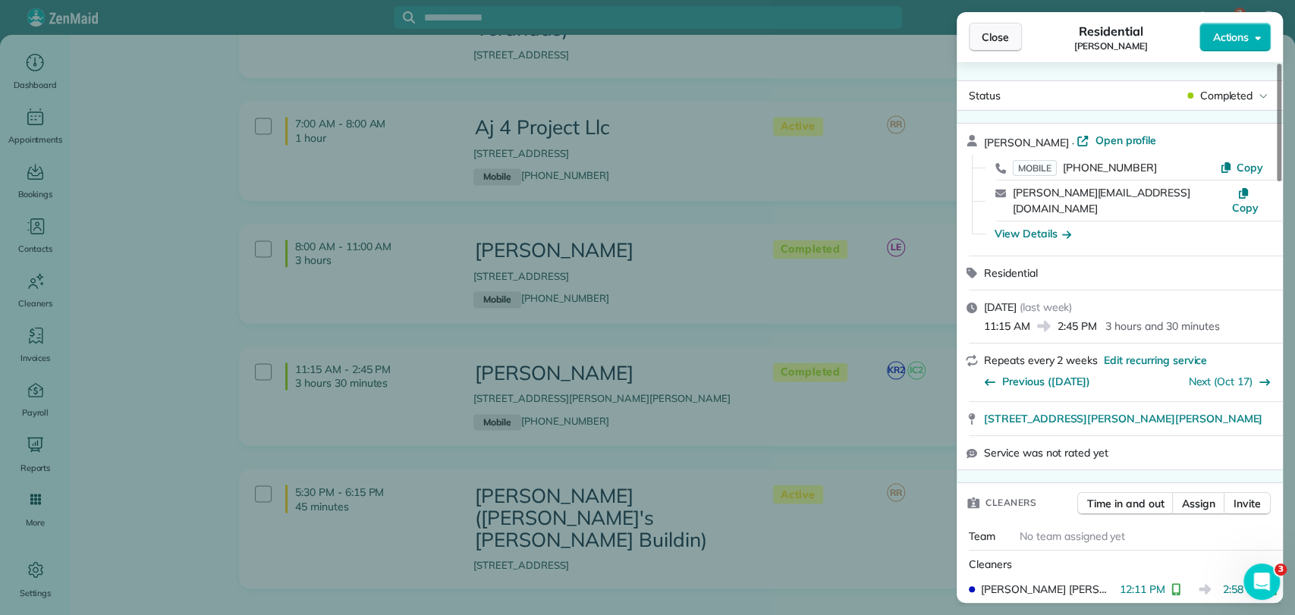
click at [973, 46] on button "Close" at bounding box center [995, 37] width 53 height 29
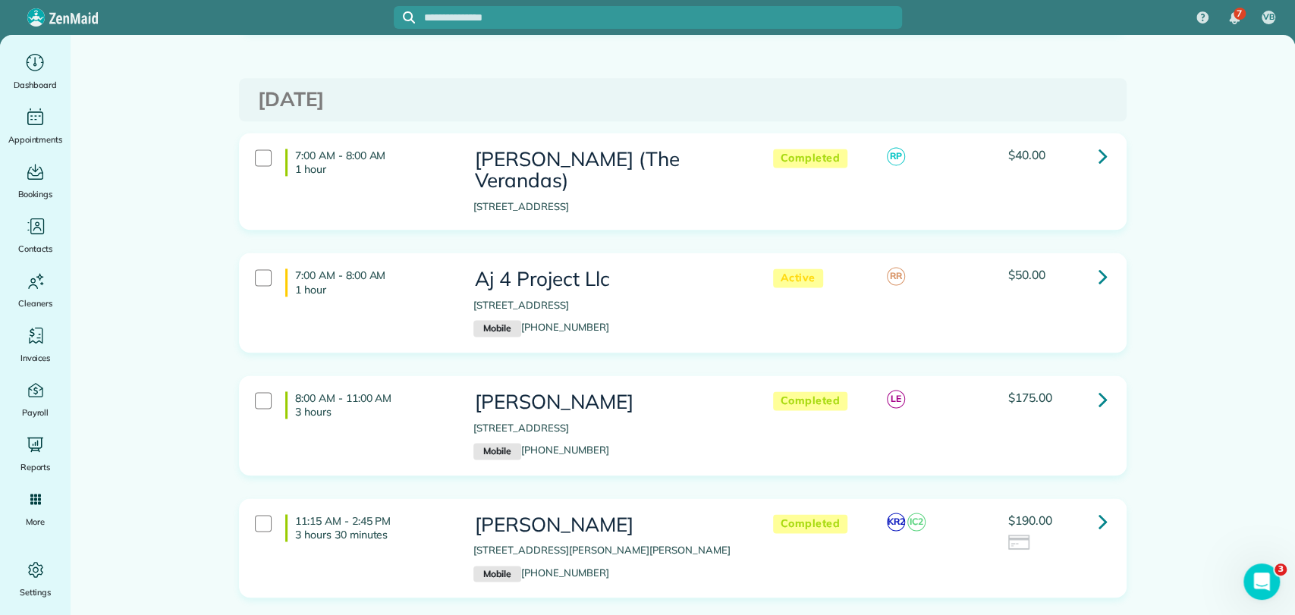
scroll to position [1348, 0]
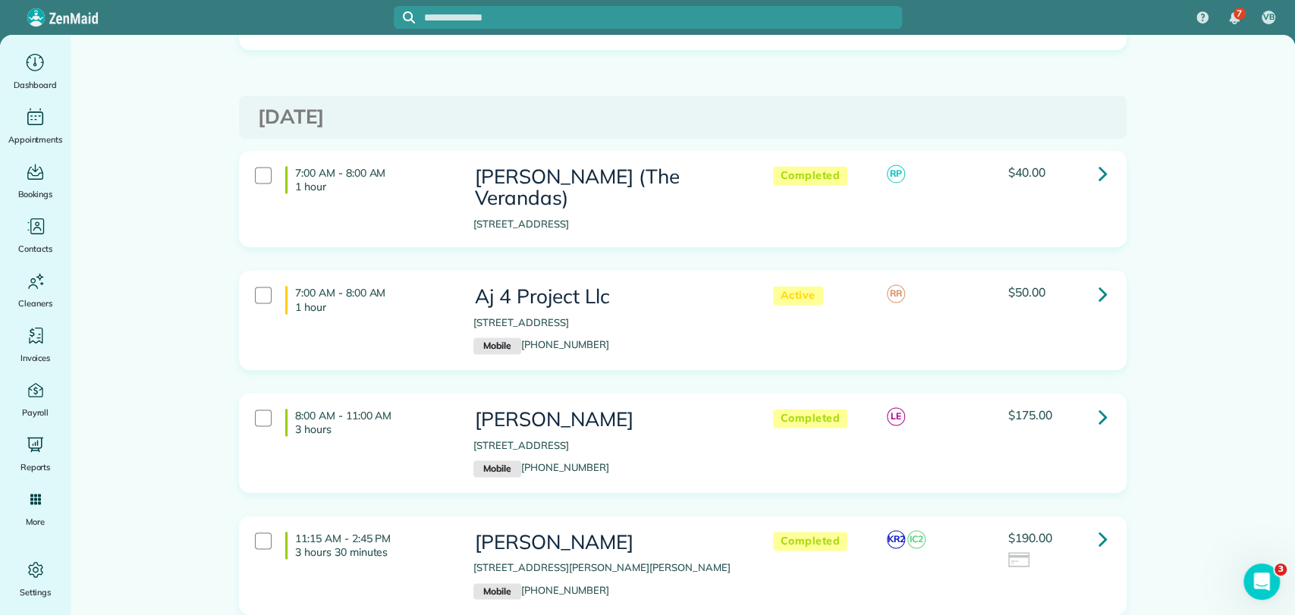
click at [1091, 524] on link at bounding box center [1103, 539] width 30 height 30
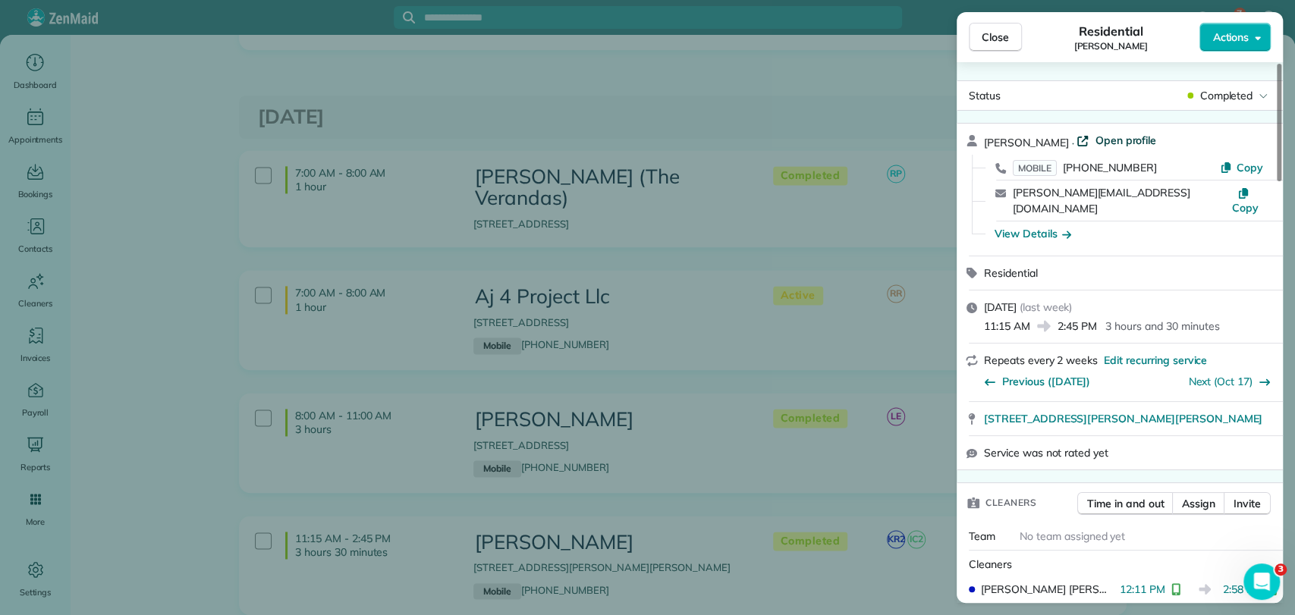
click at [1095, 137] on span "Open profile" at bounding box center [1125, 140] width 61 height 15
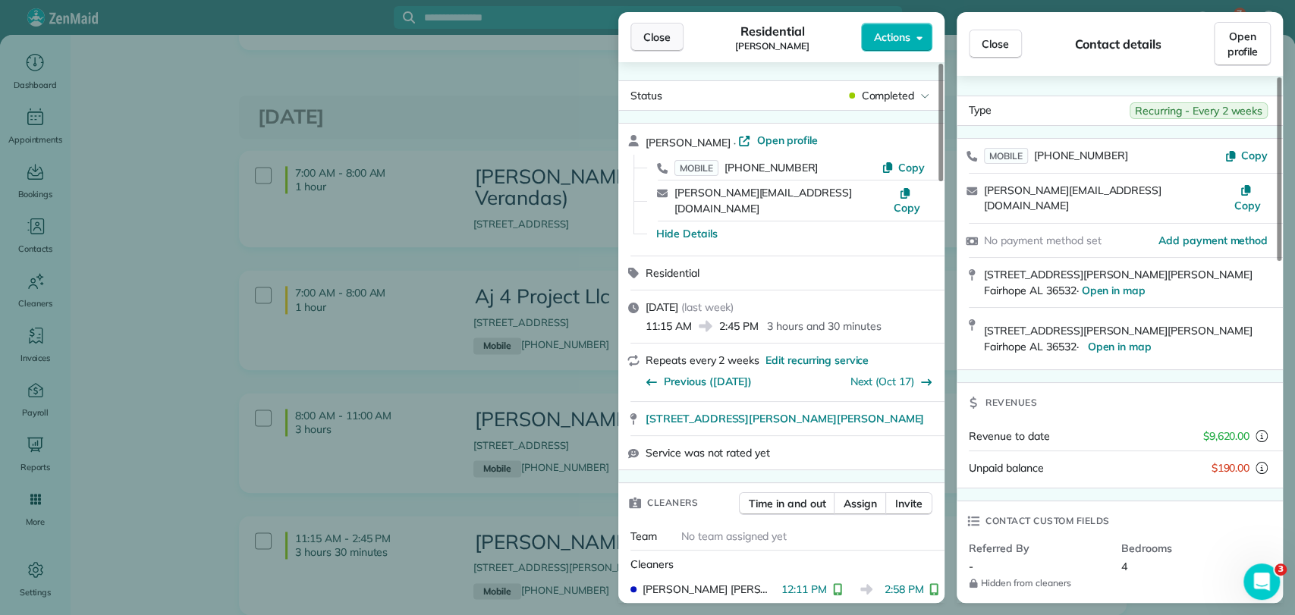
click at [656, 38] on span "Close" at bounding box center [656, 37] width 27 height 15
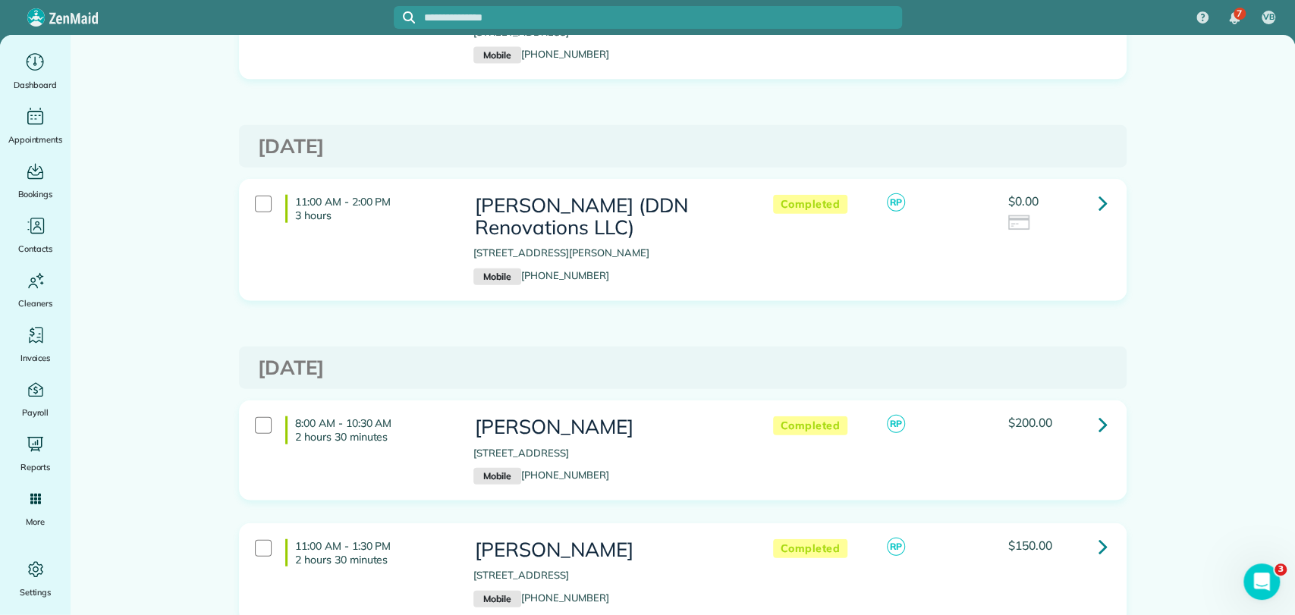
scroll to position [2360, 0]
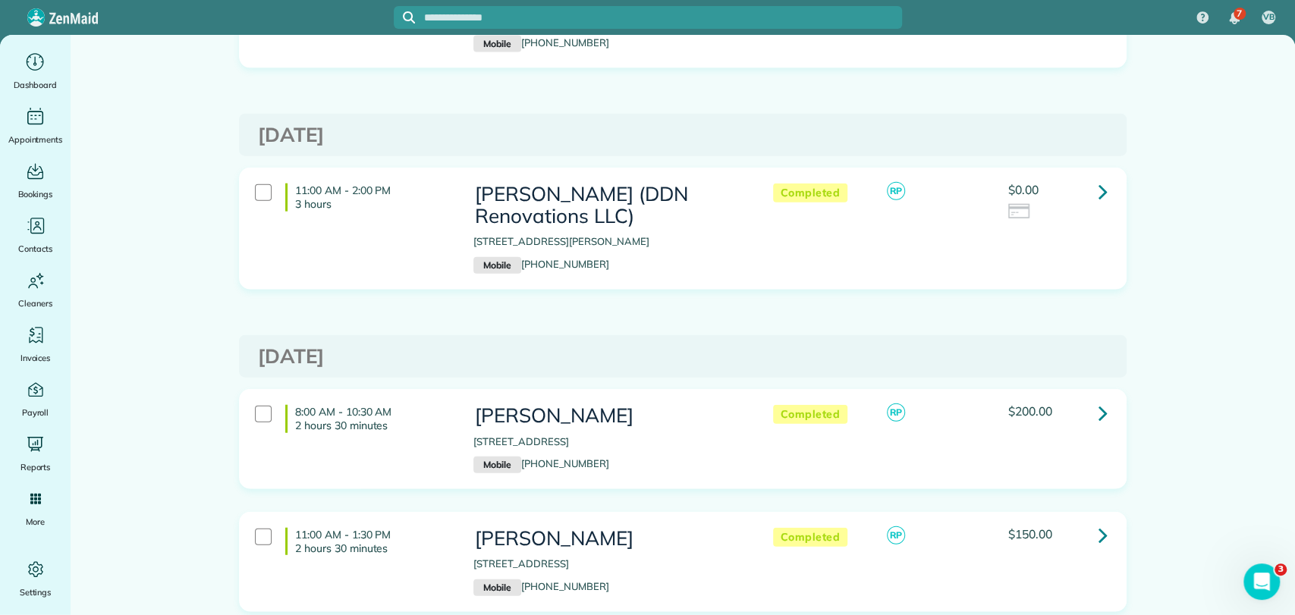
click at [1099, 178] on icon at bounding box center [1103, 191] width 9 height 27
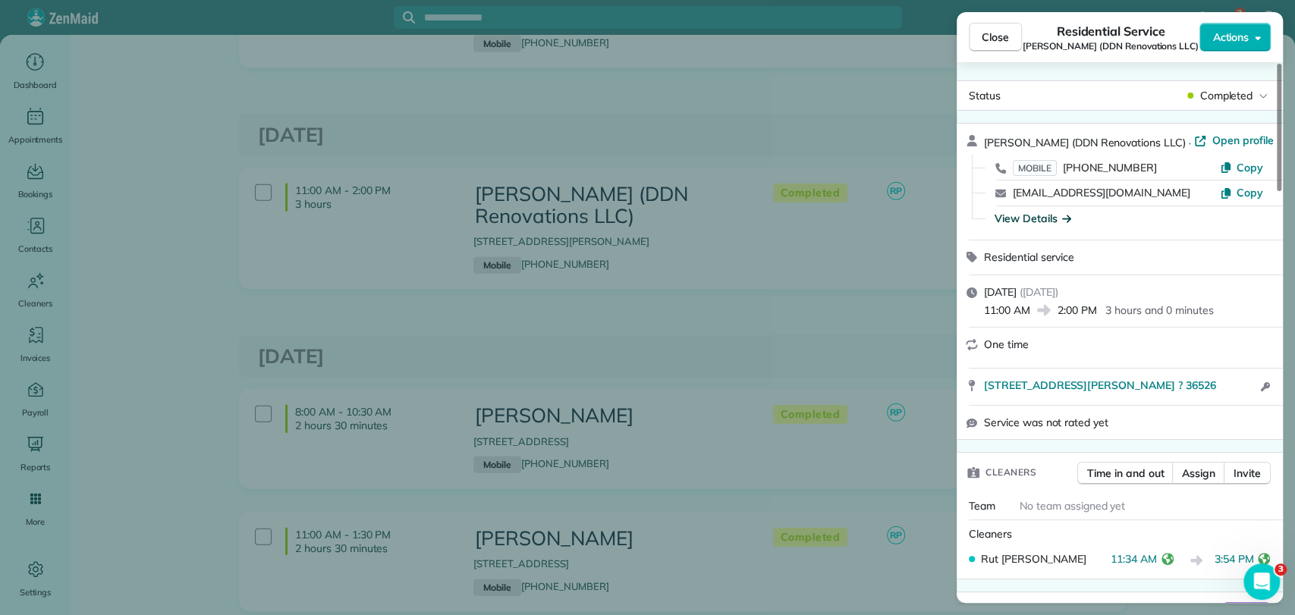
click at [1026, 220] on div "View Details" at bounding box center [1033, 218] width 77 height 15
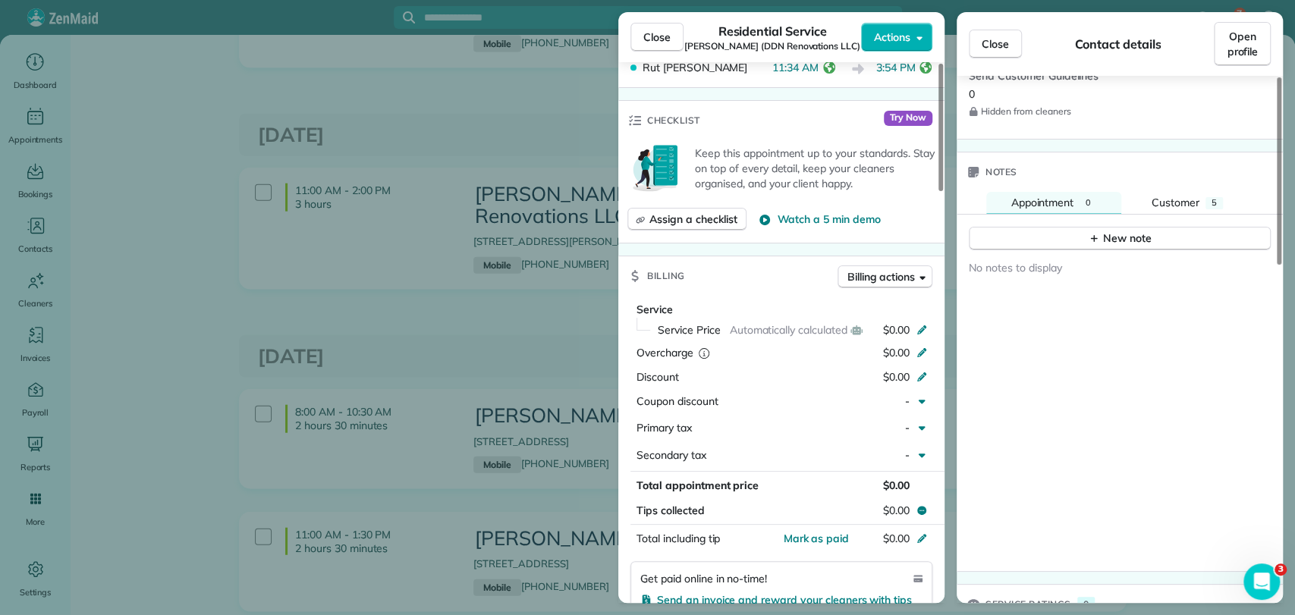
scroll to position [674, 0]
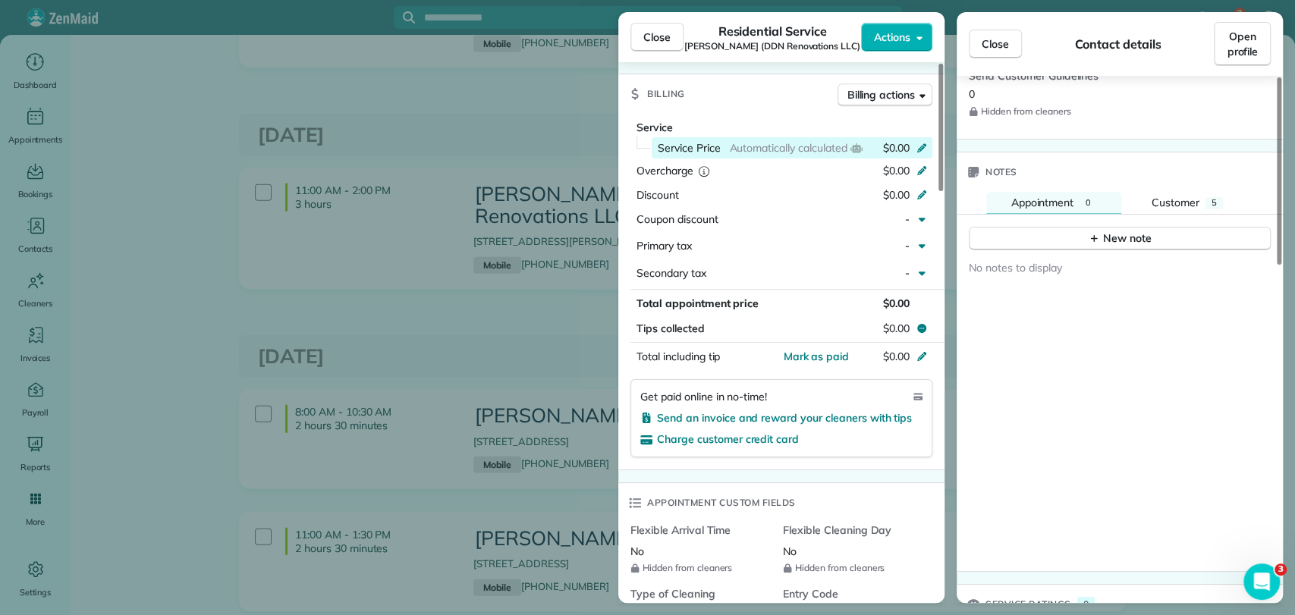
click at [886, 140] on span "$0.00" at bounding box center [896, 147] width 27 height 15
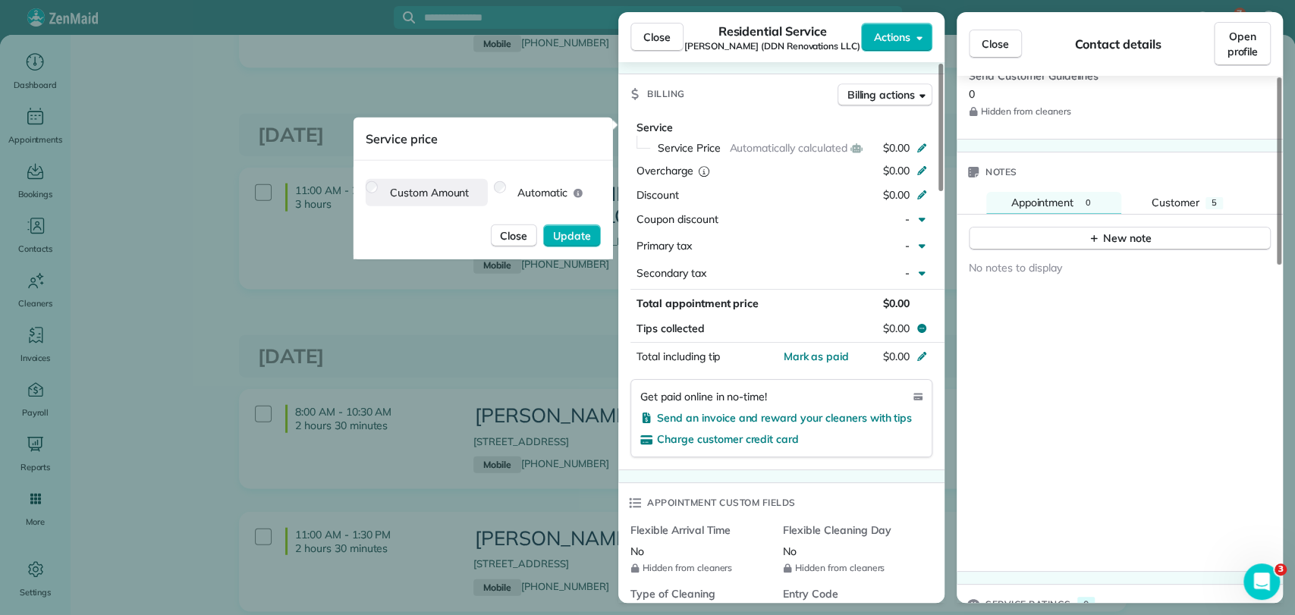
click at [407, 190] on label "Custom Amount" at bounding box center [430, 192] width 92 height 27
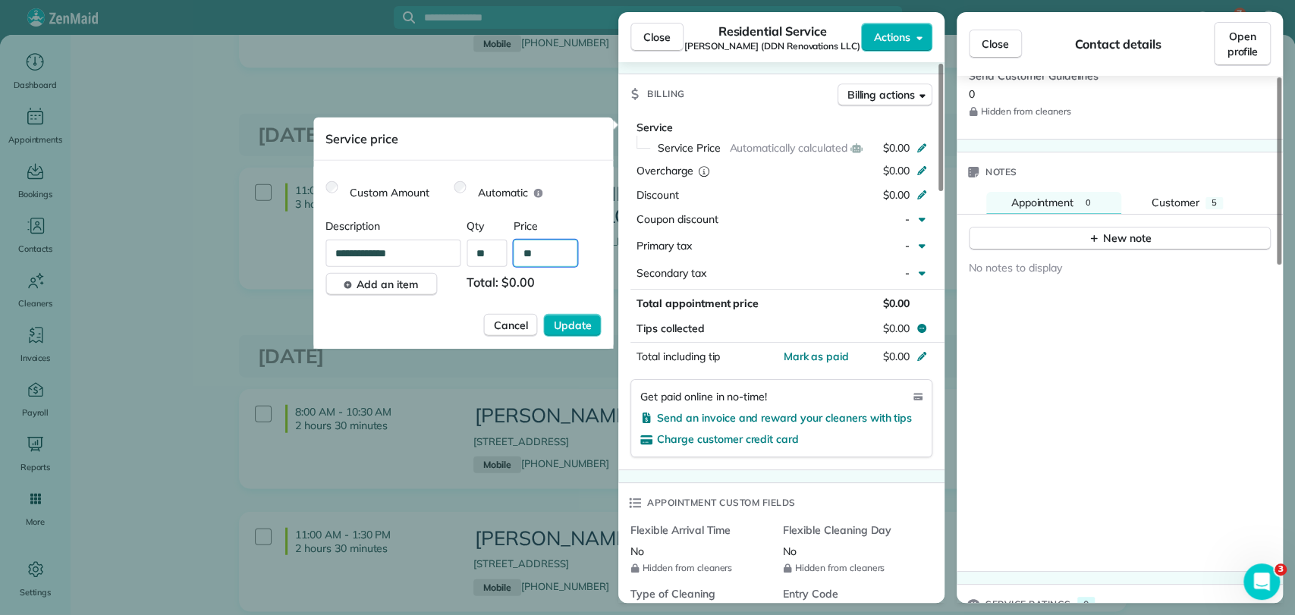
click at [558, 255] on input "**" at bounding box center [546, 253] width 64 height 27
type input "****"
click at [556, 331] on span "Update" at bounding box center [573, 325] width 38 height 15
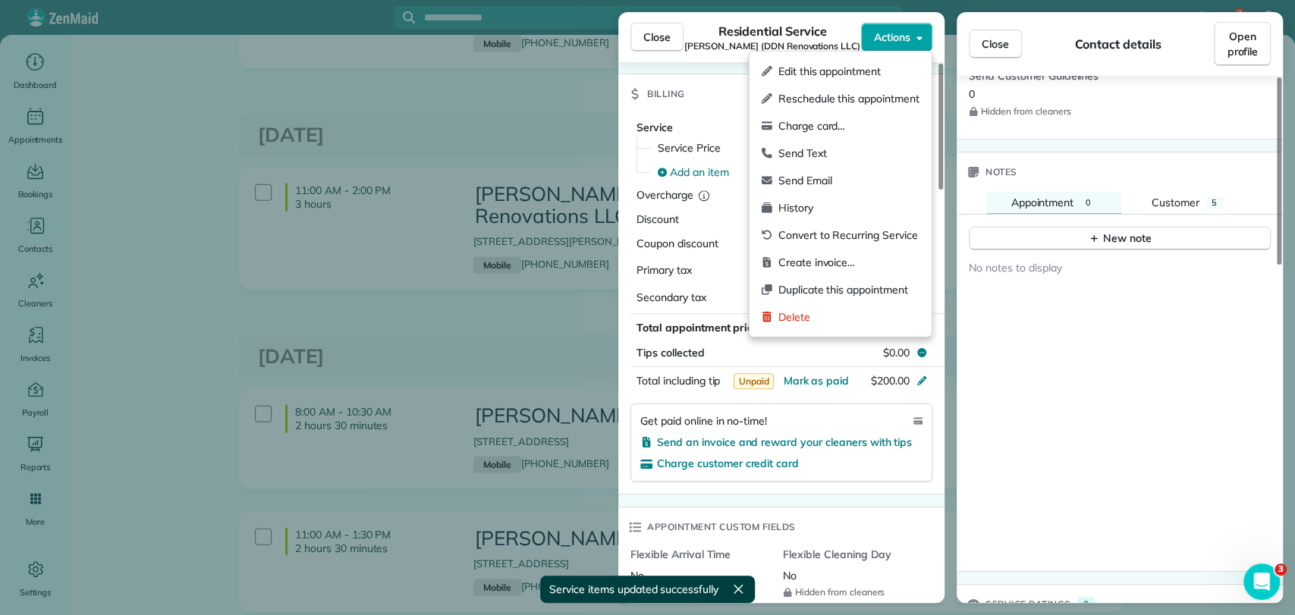
click at [906, 32] on span "Actions" at bounding box center [892, 37] width 36 height 15
click at [856, 134] on div "Charge card…" at bounding box center [841, 125] width 170 height 27
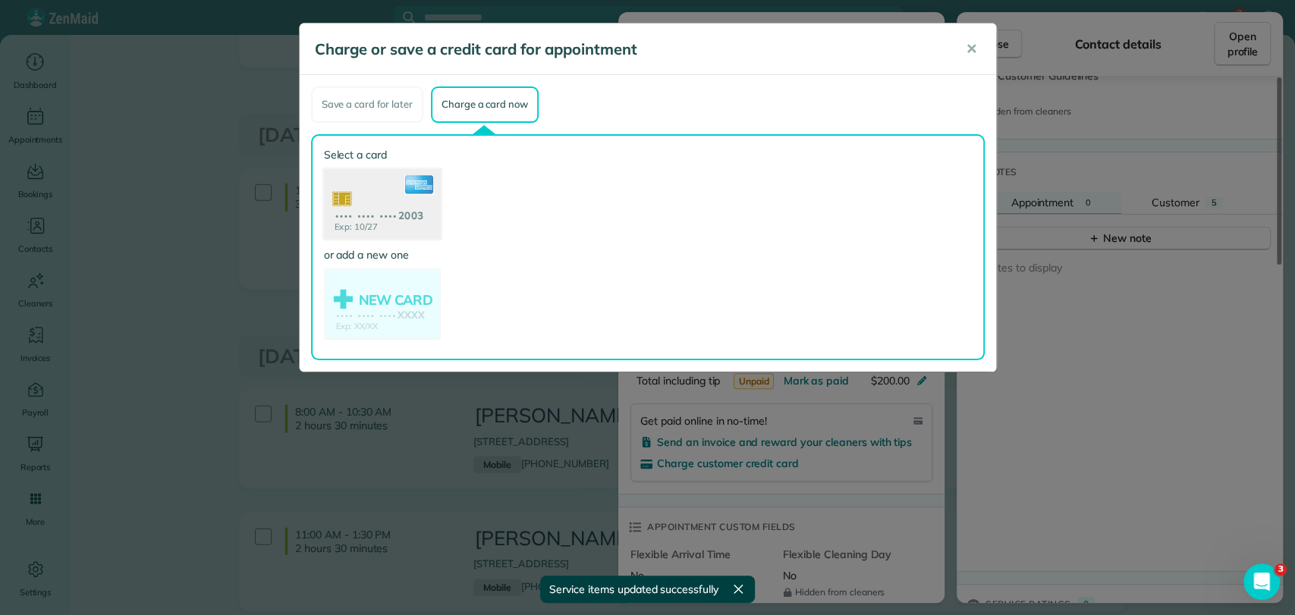
click at [374, 197] on use at bounding box center [381, 205] width 117 height 74
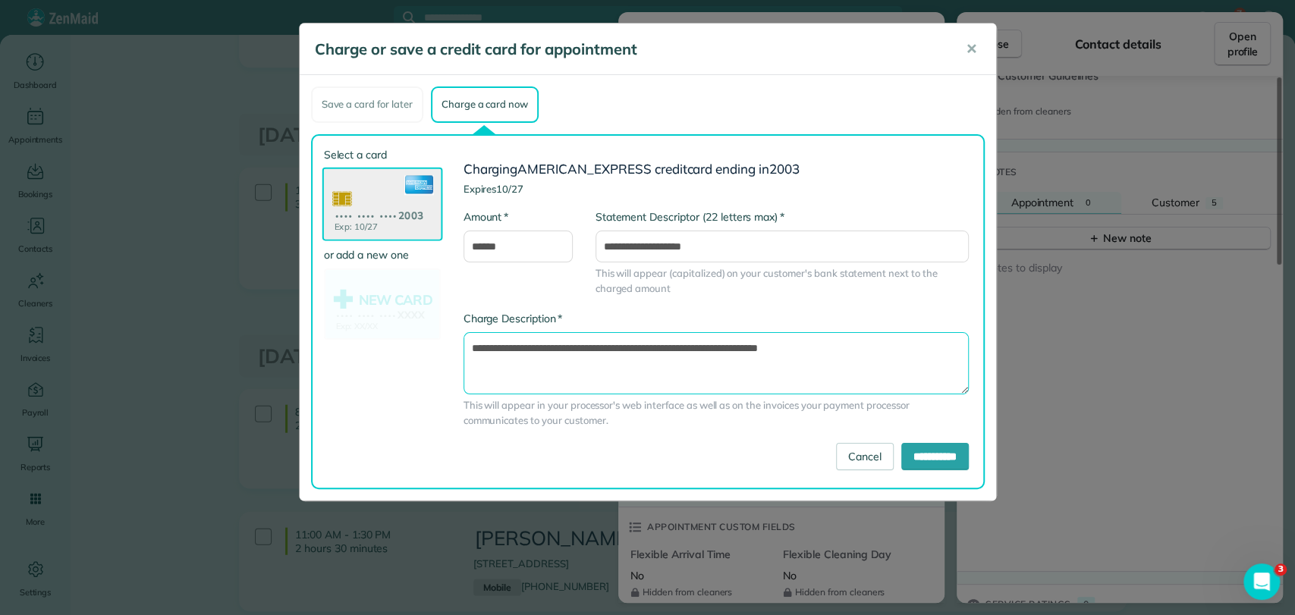
click at [727, 347] on textarea "**********" at bounding box center [716, 363] width 505 height 62
type textarea "**********"
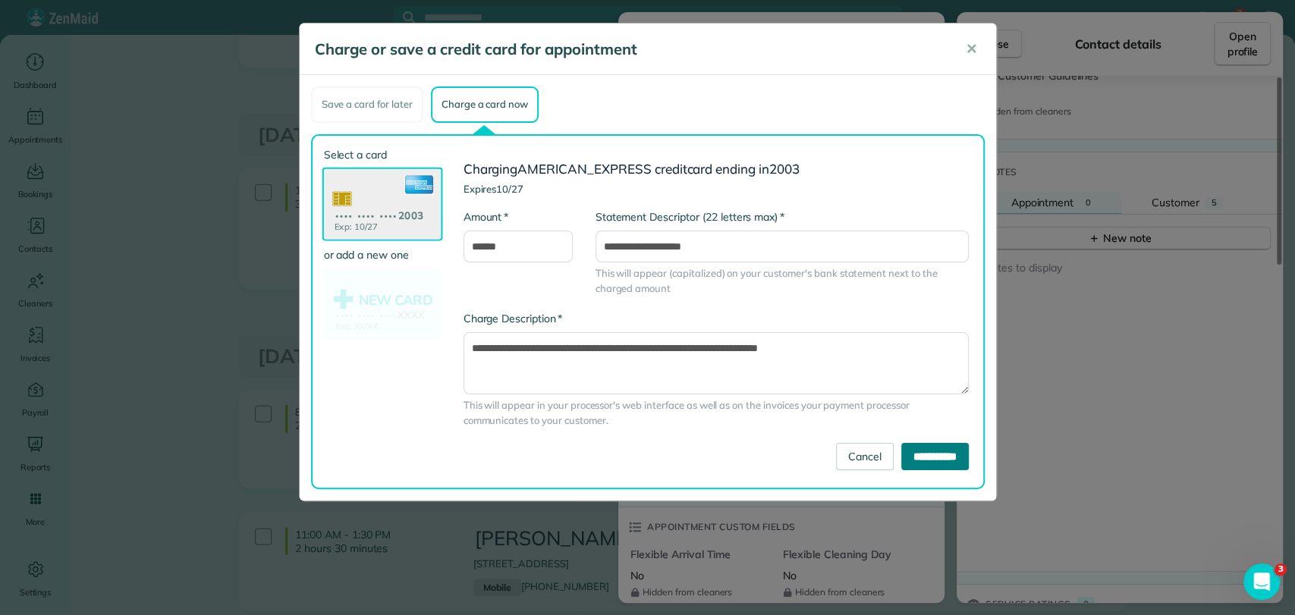
click at [910, 454] on input "**********" at bounding box center [935, 456] width 68 height 27
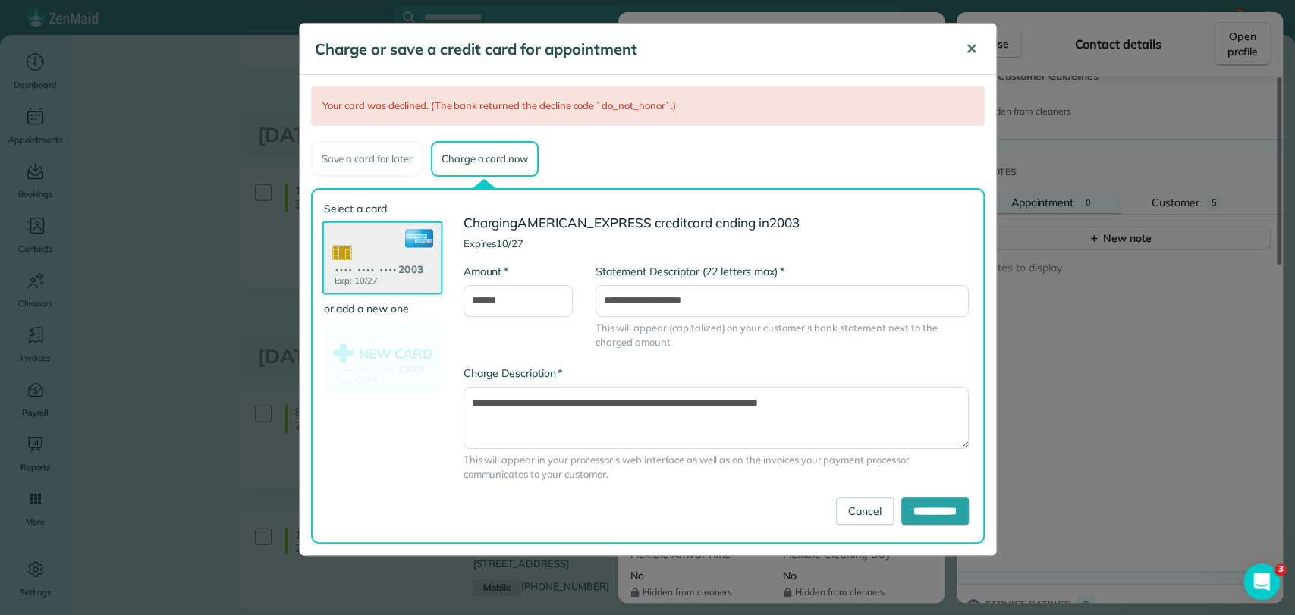
click at [966, 49] on span "✕" at bounding box center [971, 48] width 11 height 17
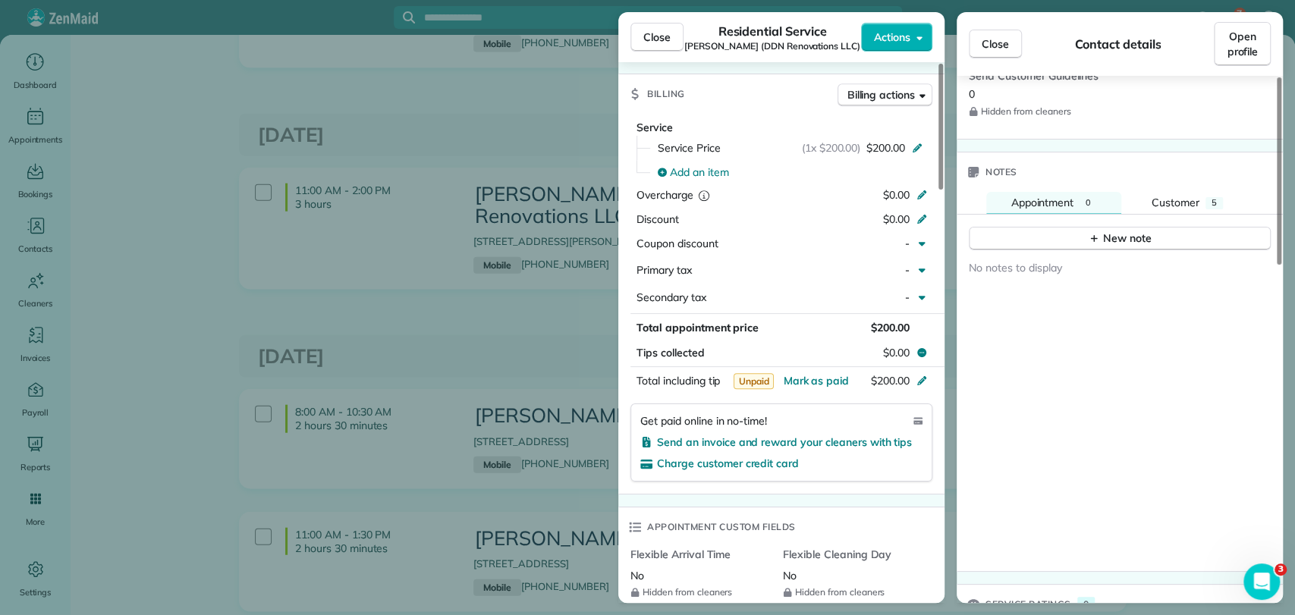
scroll to position [0, 0]
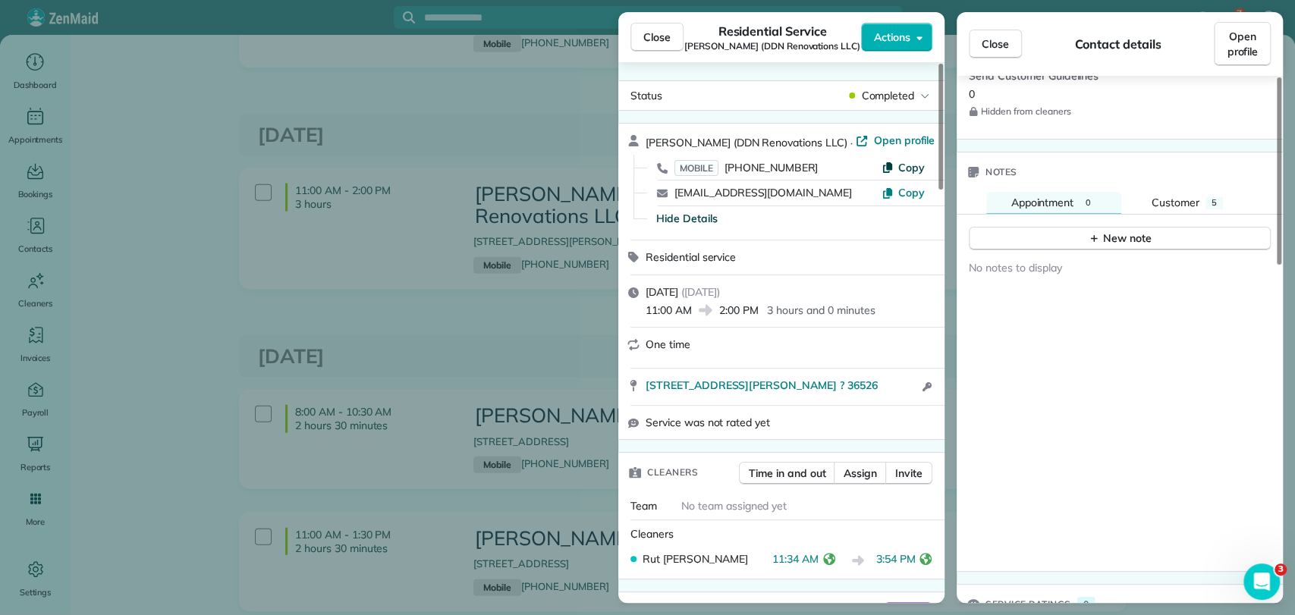
click at [904, 166] on span "Copy" at bounding box center [911, 168] width 27 height 14
drag, startPoint x: 1171, startPoint y: 457, endPoint x: 1159, endPoint y: 454, distance: 11.8
click at [1171, 456] on div "No notes to display" at bounding box center [1120, 411] width 326 height 321
click at [662, 30] on span "Close" at bounding box center [656, 37] width 27 height 15
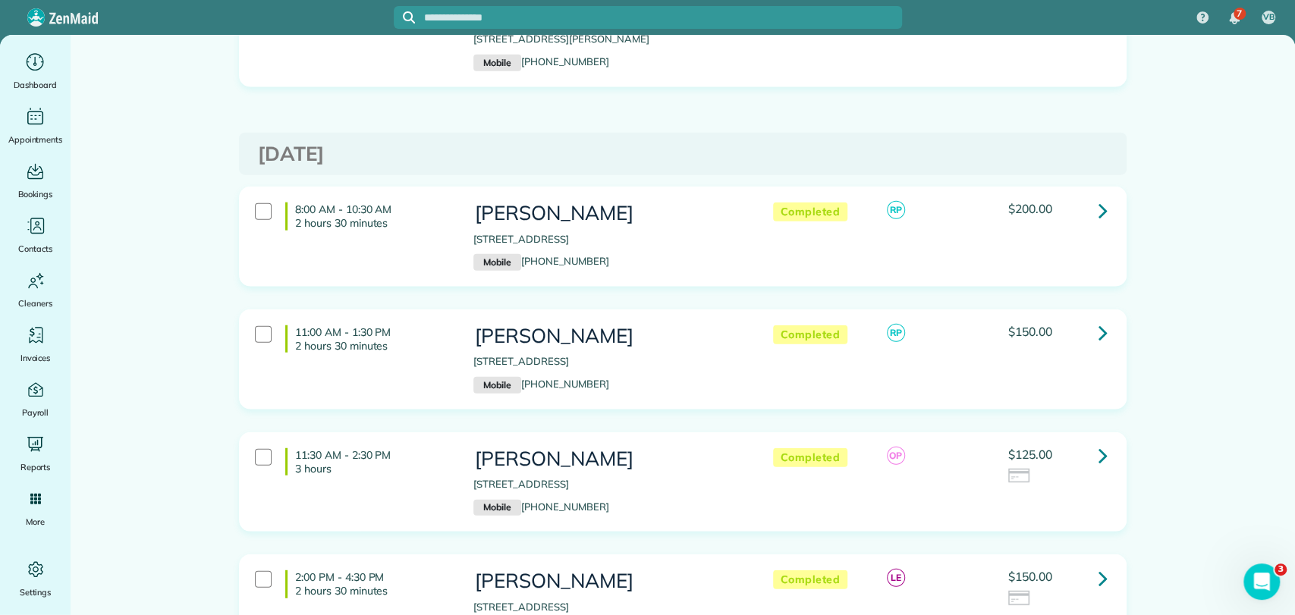
scroll to position [2697, 0]
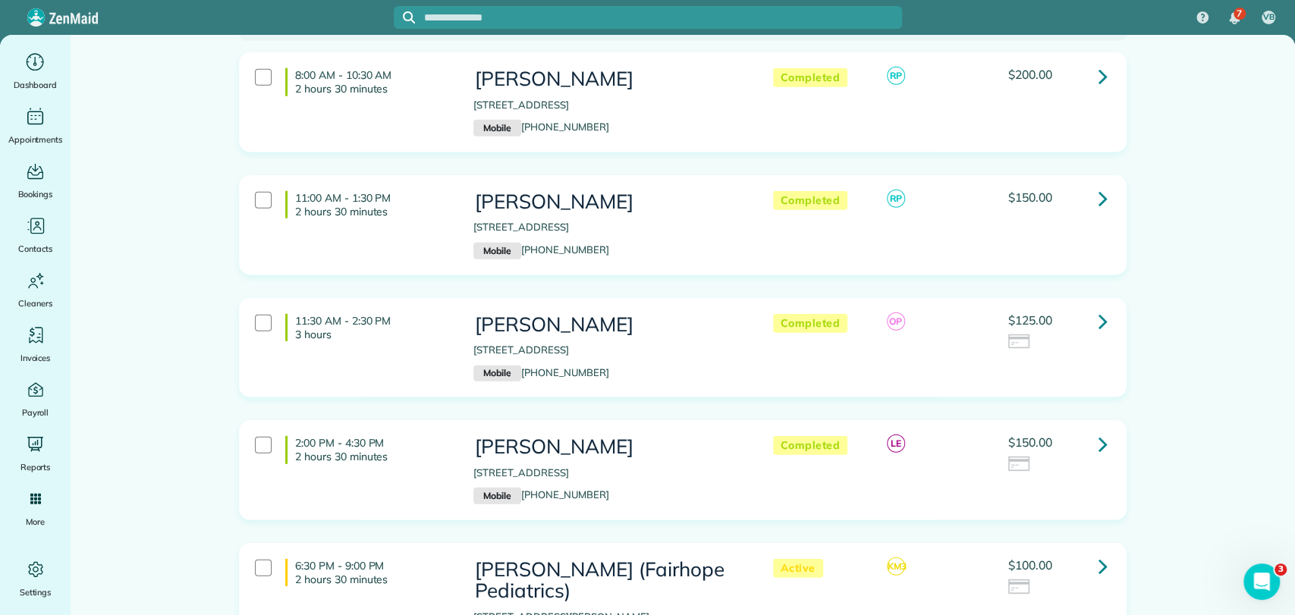
click at [1099, 431] on icon at bounding box center [1103, 444] width 9 height 27
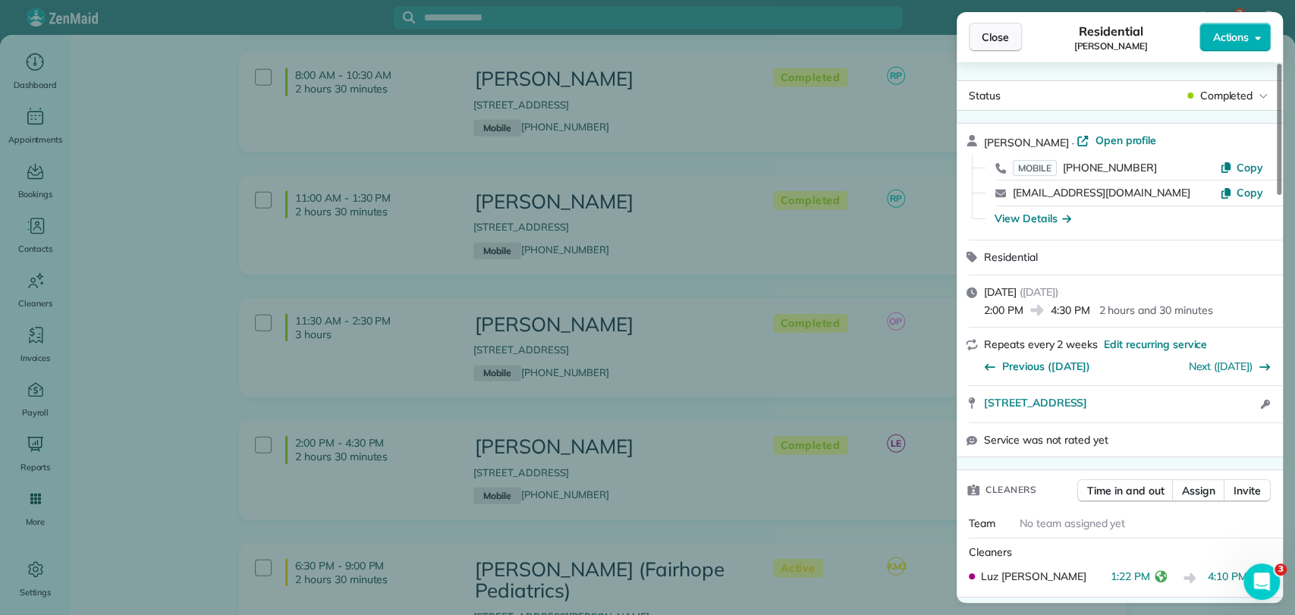
click at [991, 32] on span "Close" at bounding box center [995, 37] width 27 height 15
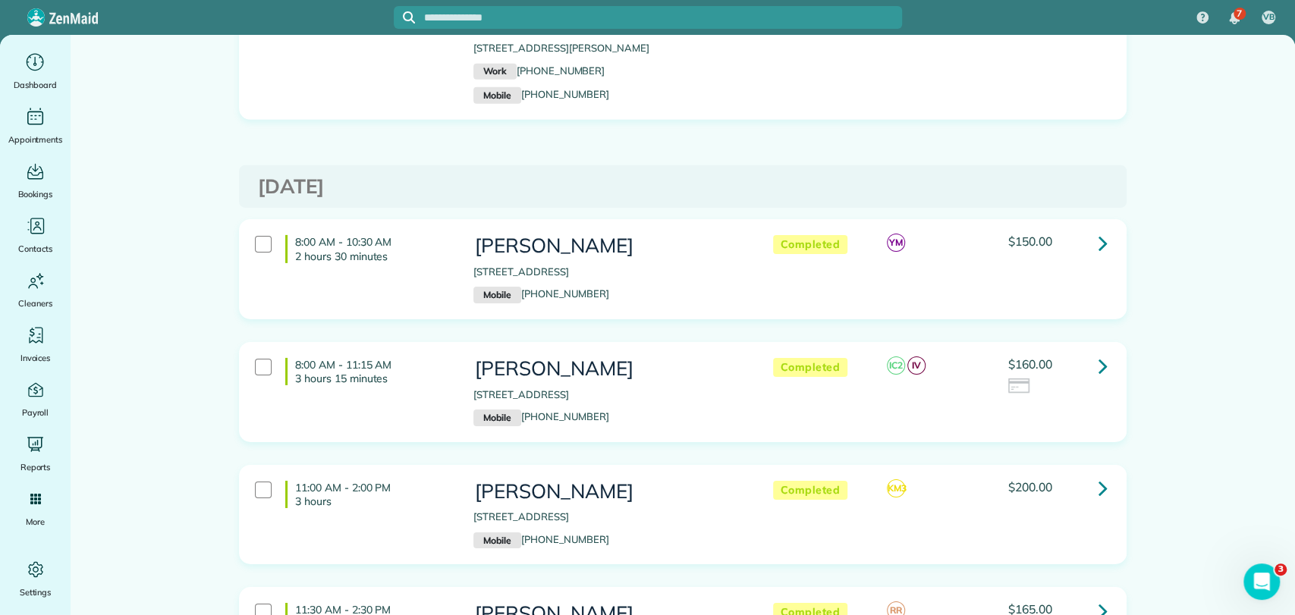
scroll to position [3287, 0]
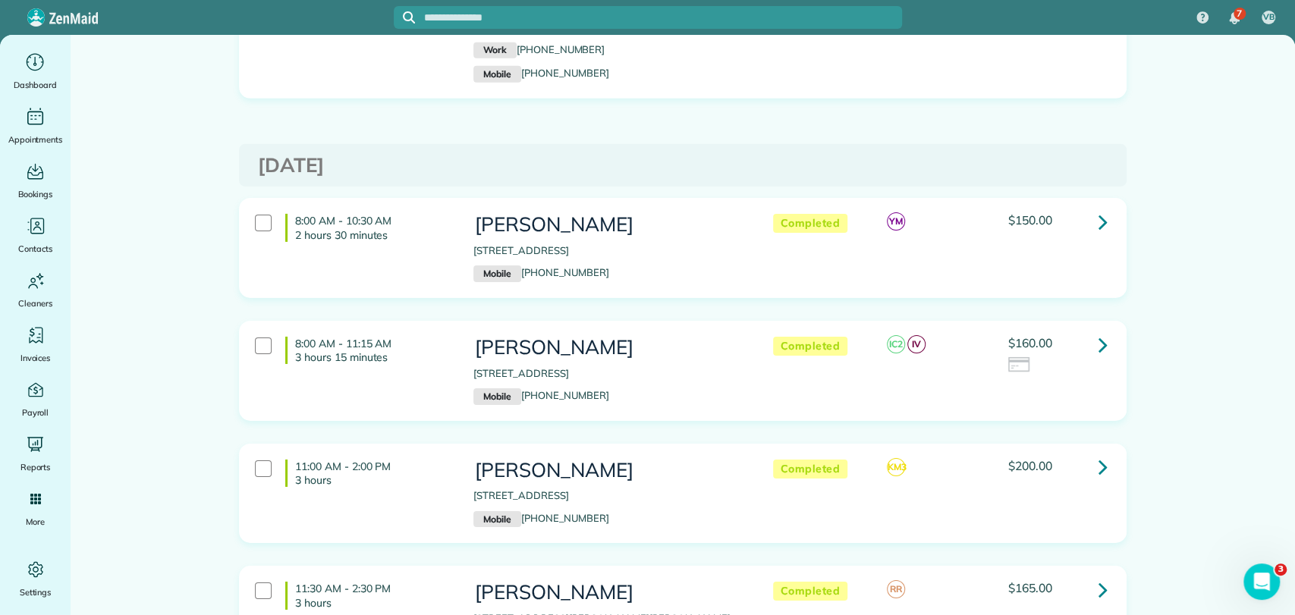
click at [1099, 209] on icon at bounding box center [1103, 222] width 9 height 27
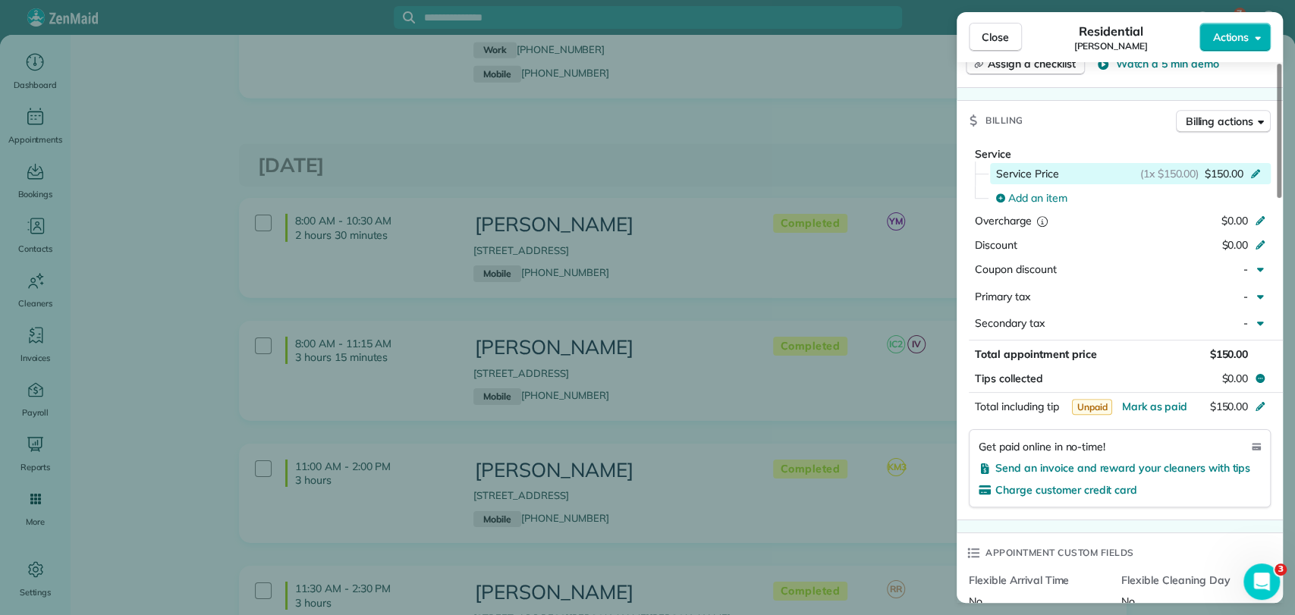
scroll to position [843, 0]
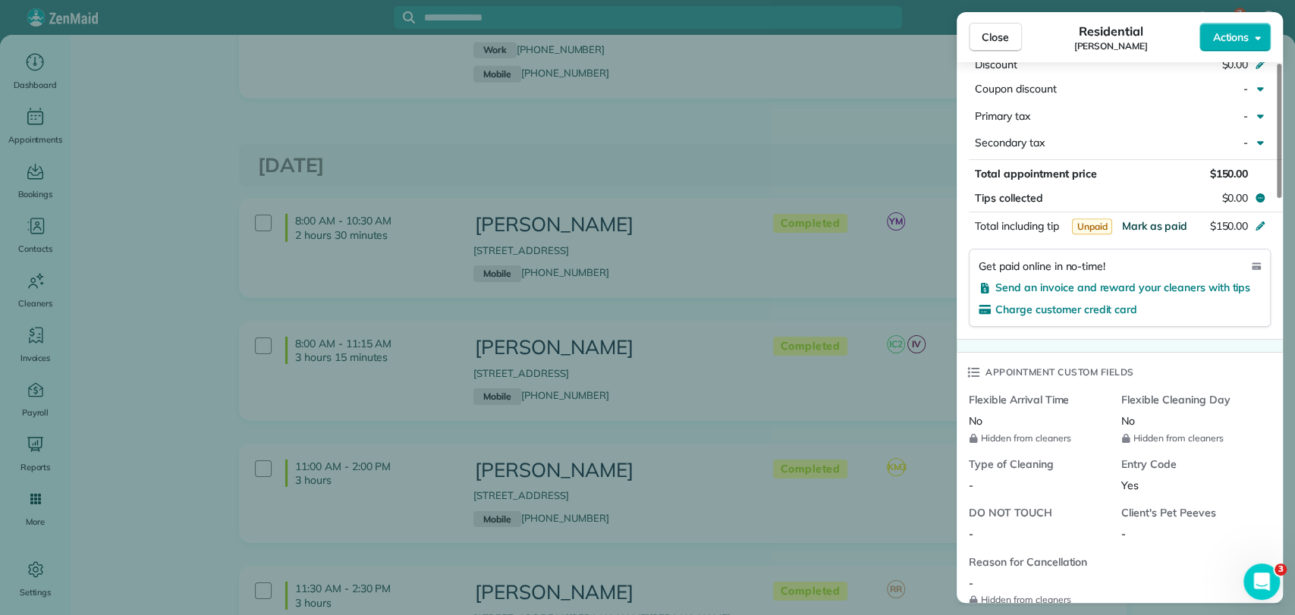
click at [1149, 219] on span "Mark as paid" at bounding box center [1154, 226] width 66 height 14
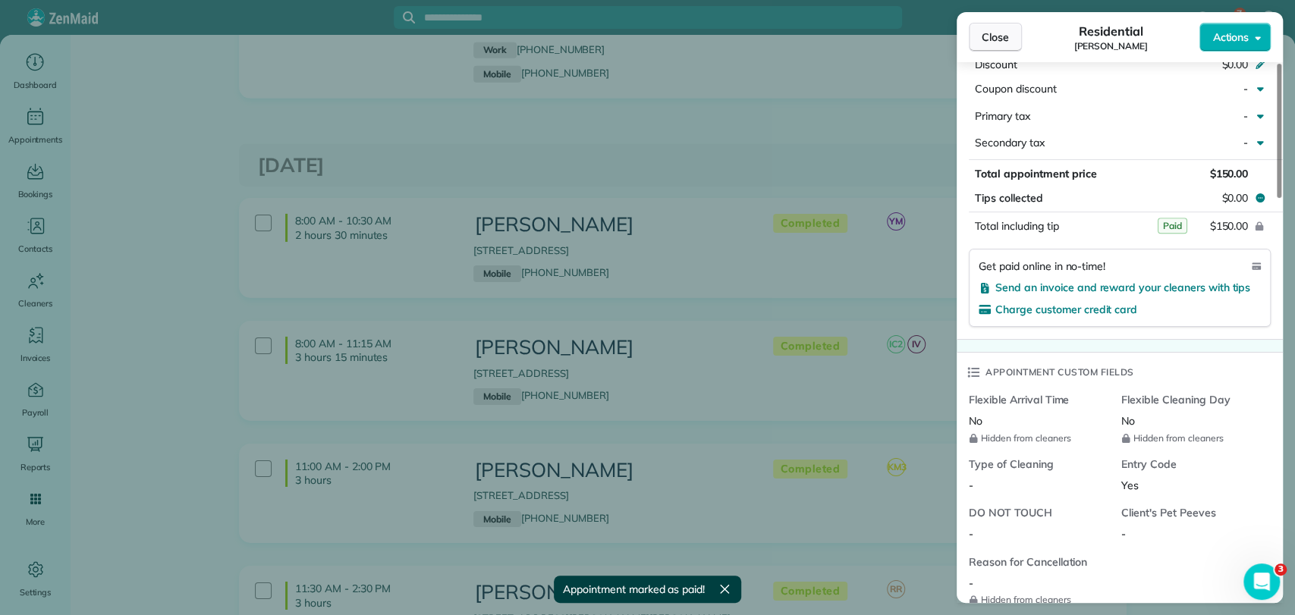
click at [982, 34] on span "Close" at bounding box center [995, 37] width 27 height 15
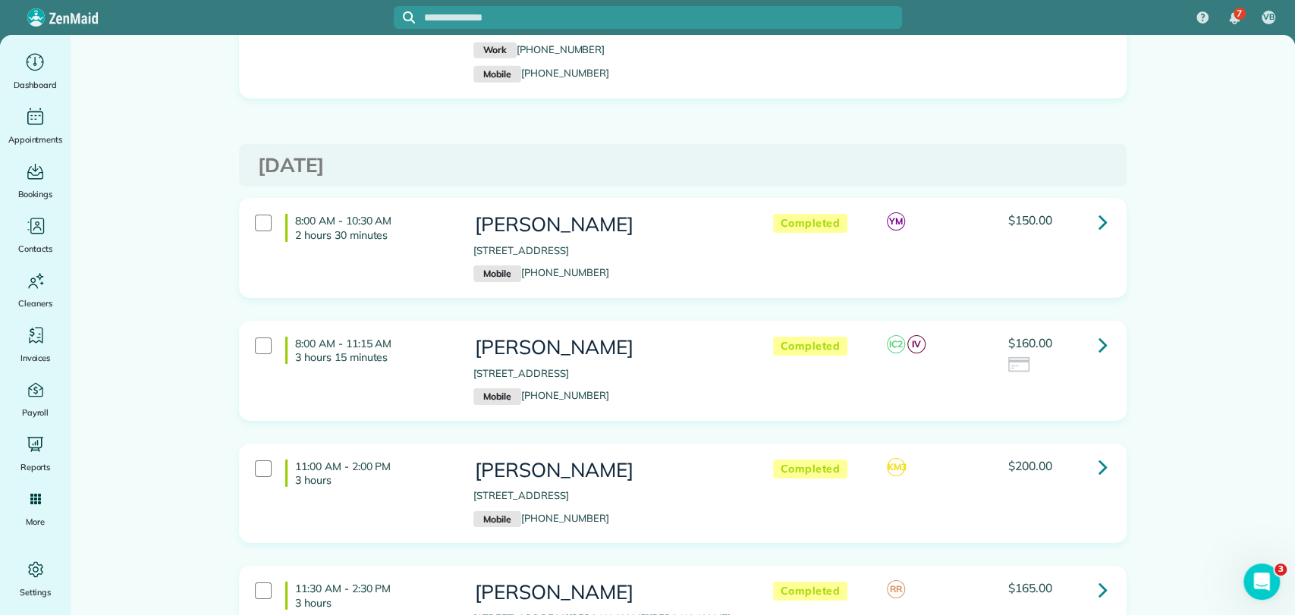
click at [1102, 329] on link at bounding box center [1103, 344] width 30 height 30
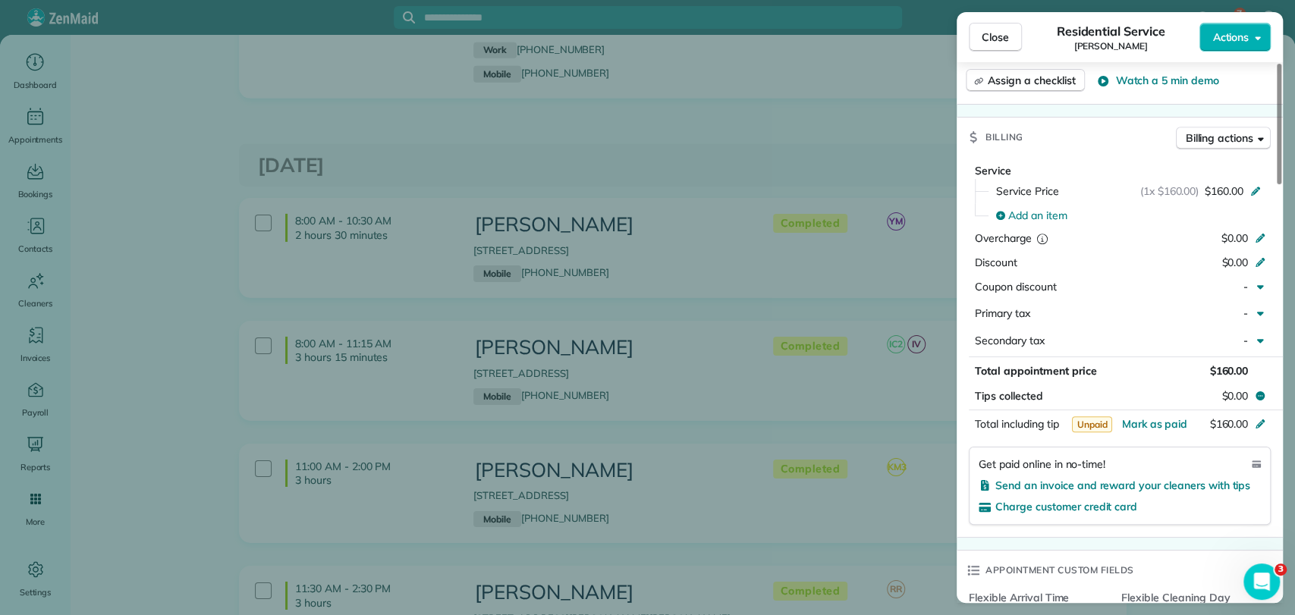
scroll to position [78, 0]
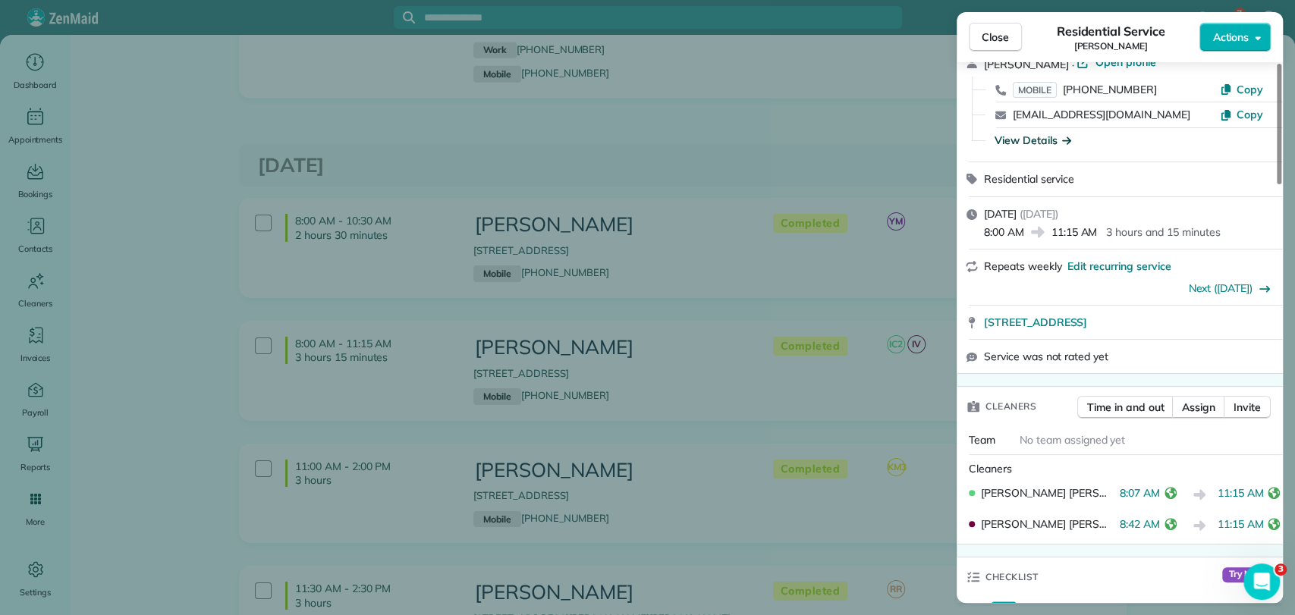
click at [1037, 142] on div "View Details" at bounding box center [1033, 140] width 77 height 15
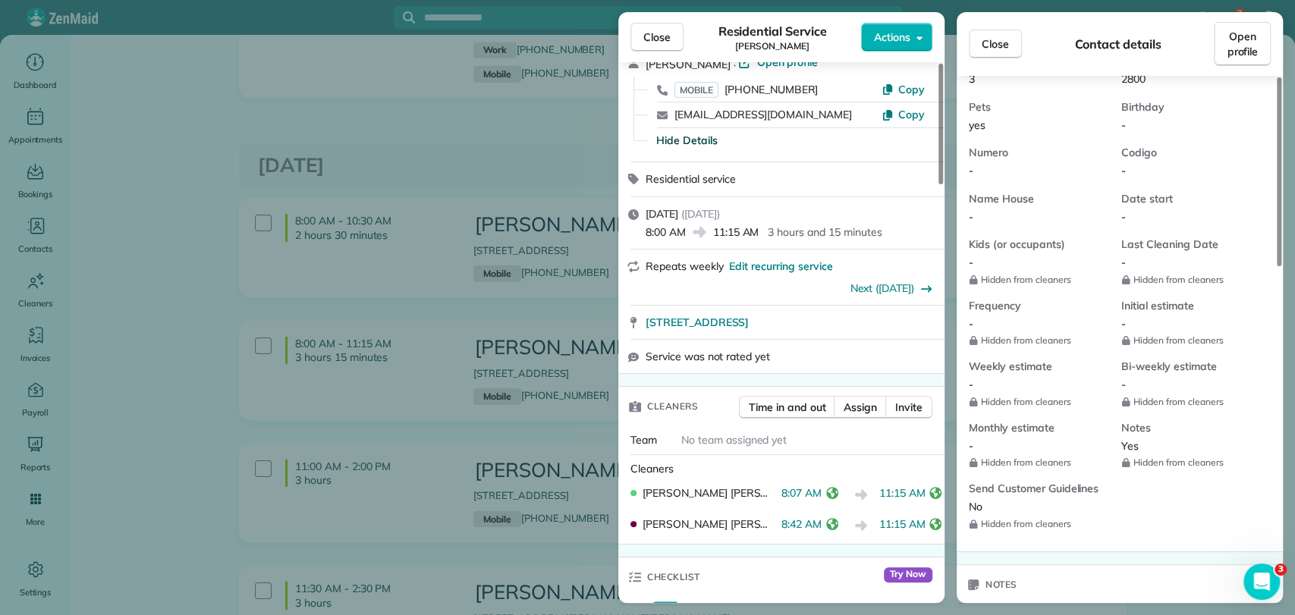
scroll to position [0, 0]
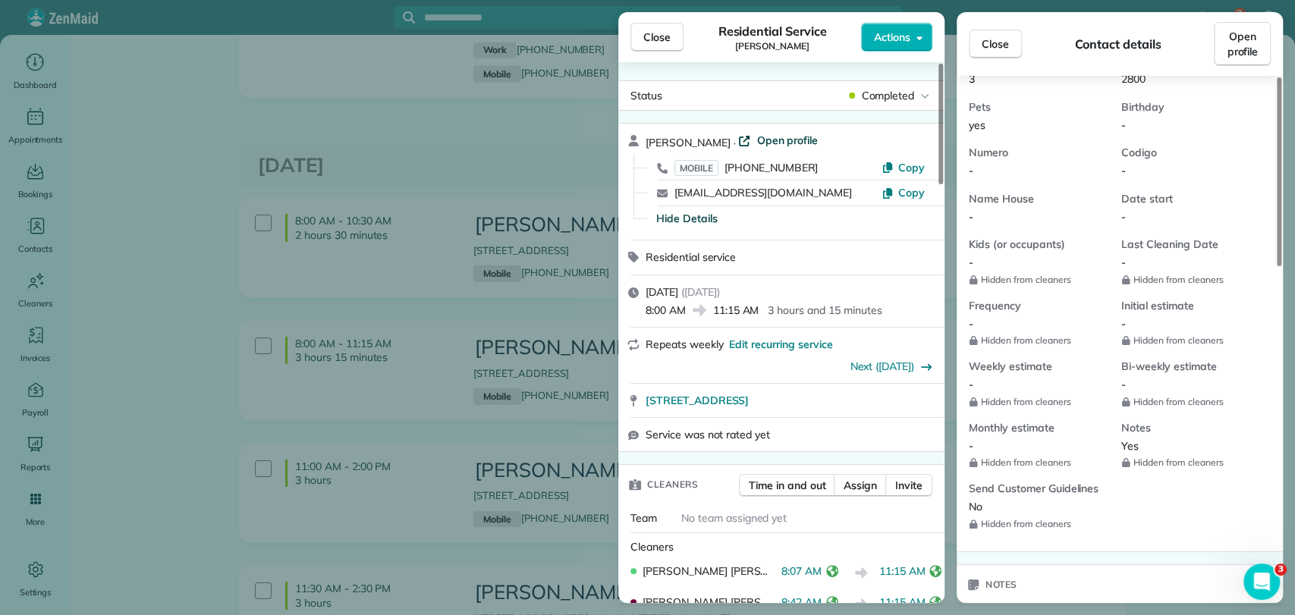
click at [768, 133] on span "Open profile" at bounding box center [786, 140] width 61 height 15
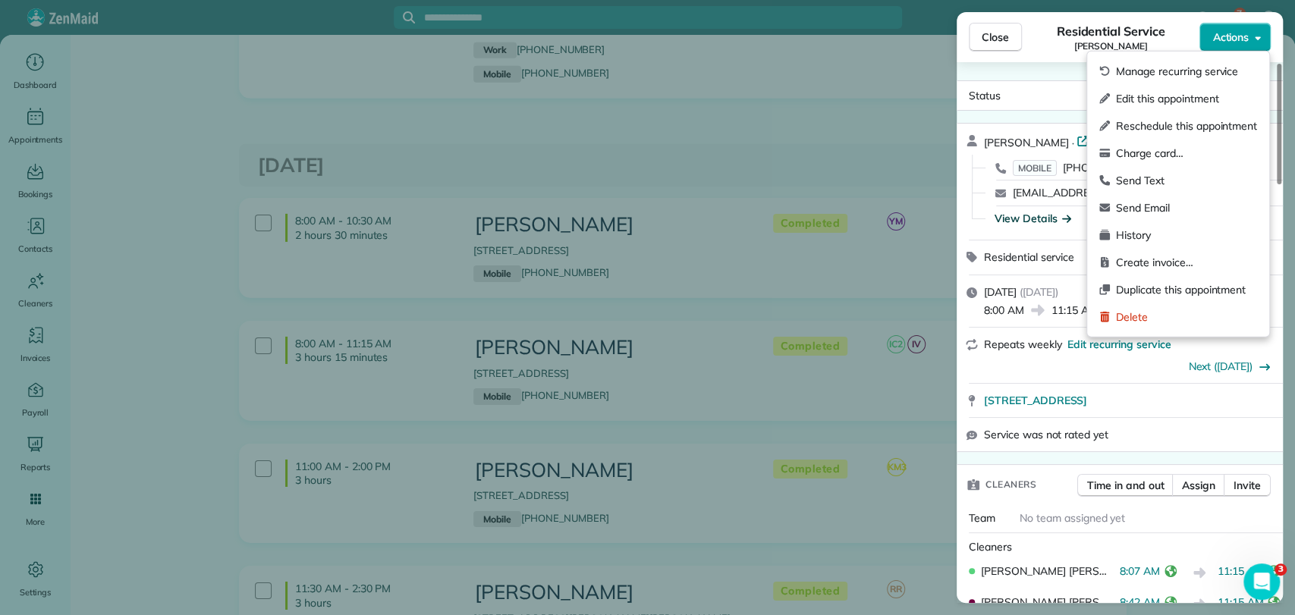
click at [1243, 46] on button "Actions" at bounding box center [1235, 37] width 71 height 29
click at [1160, 157] on span "Charge card…" at bounding box center [1186, 153] width 141 height 15
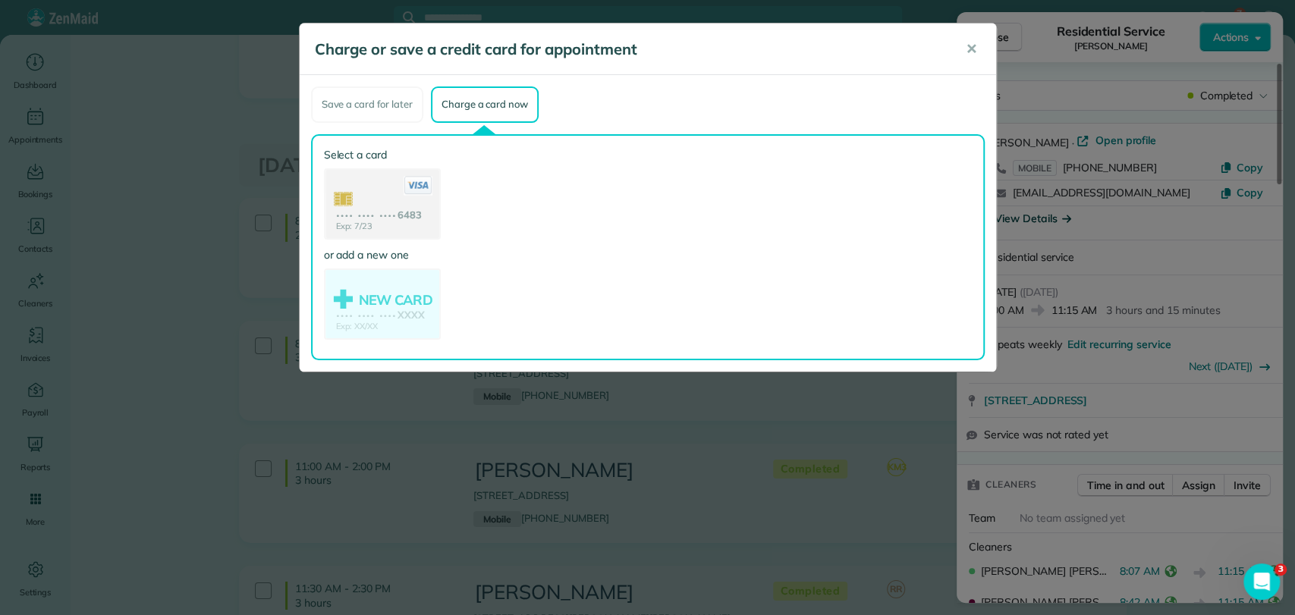
click at [362, 209] on use at bounding box center [382, 205] width 114 height 71
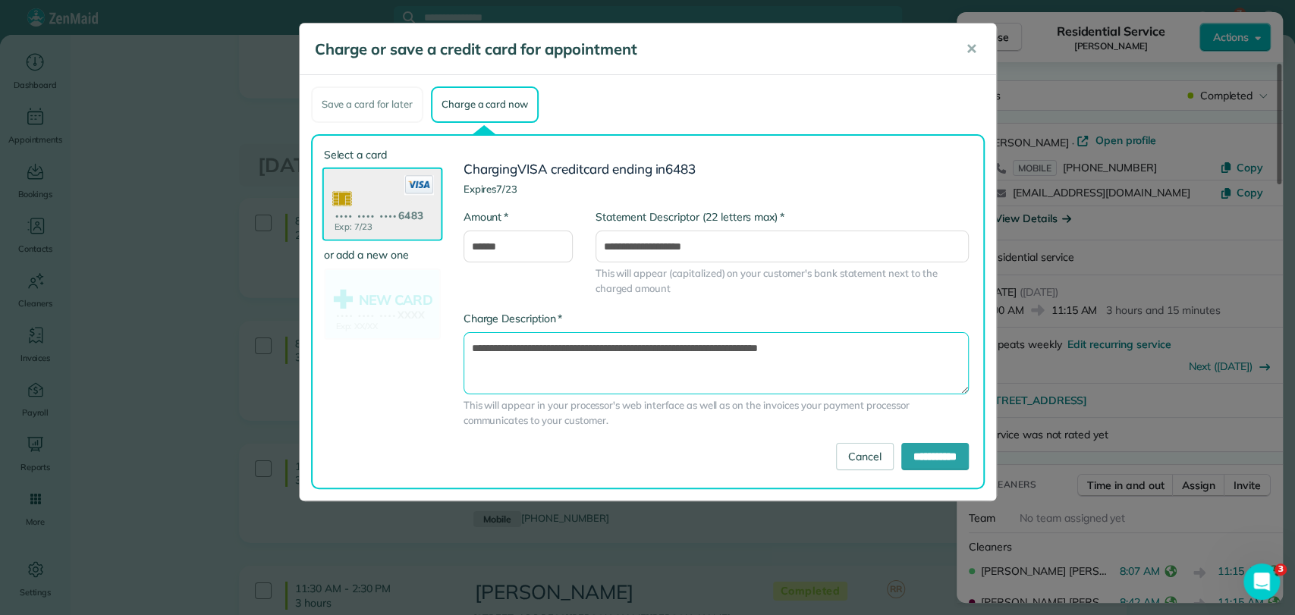
click at [725, 347] on textarea "**********" at bounding box center [716, 363] width 505 height 62
type textarea "**********"
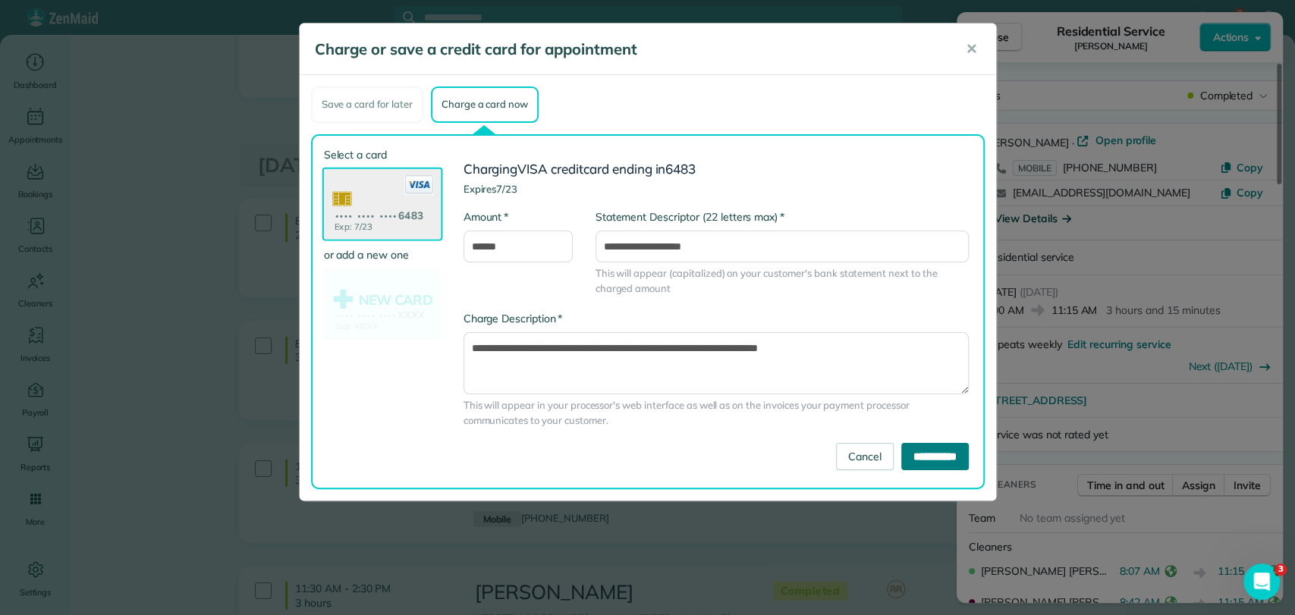
click at [948, 457] on input "**********" at bounding box center [935, 456] width 68 height 27
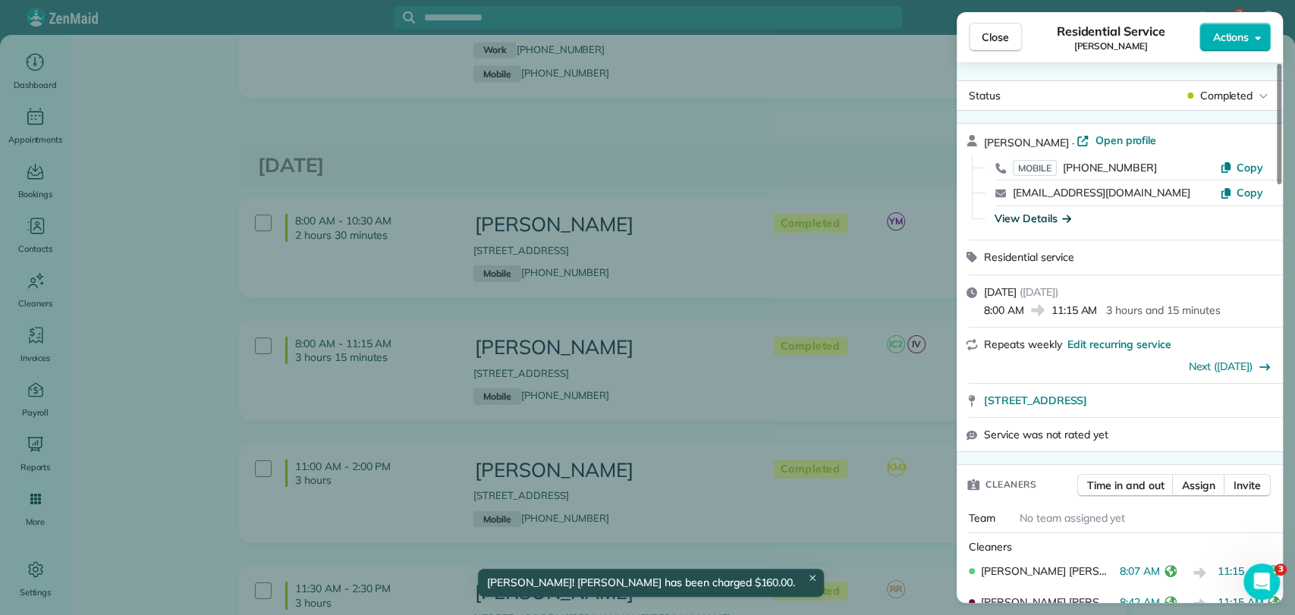
click at [995, 20] on div "Close Residential Service Roxie Thompson Actions" at bounding box center [1120, 37] width 326 height 50
click at [1002, 39] on span "Close" at bounding box center [995, 37] width 27 height 15
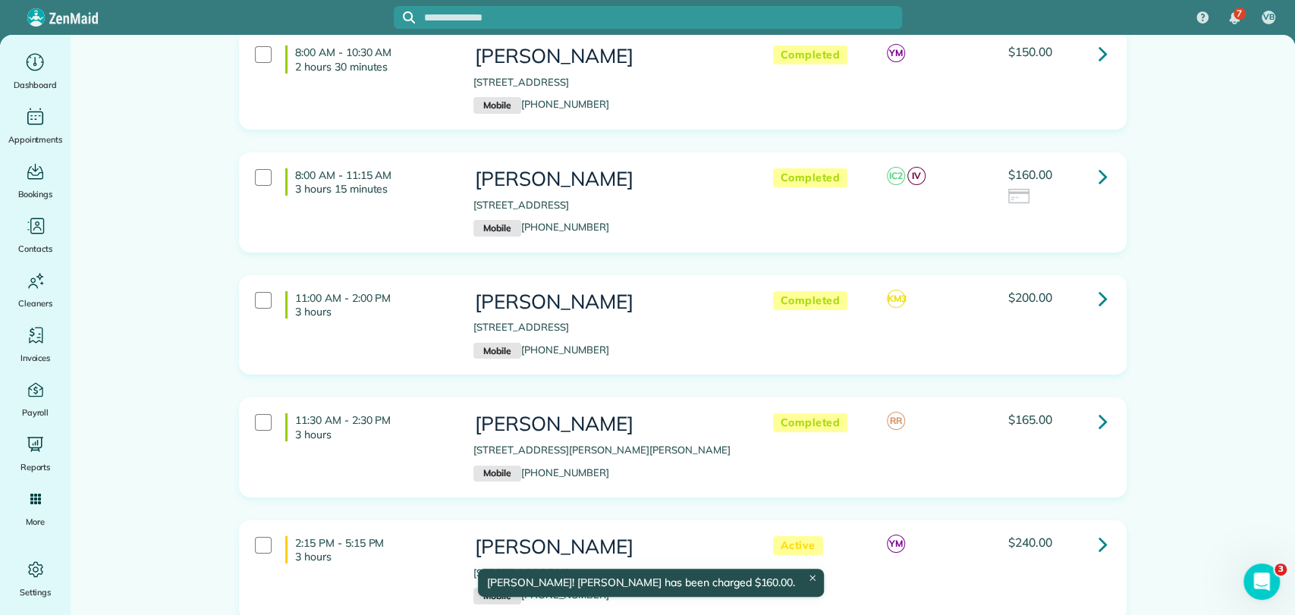
scroll to position [3540, 0]
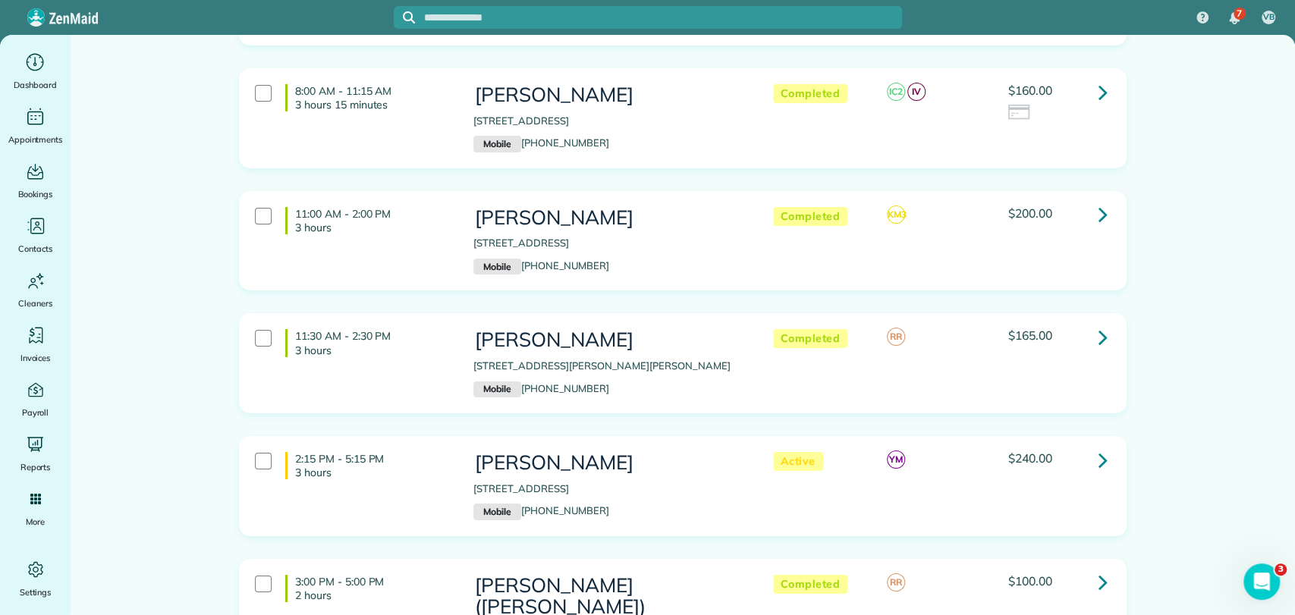
click at [521, 329] on h3 "Cathy Wagner" at bounding box center [607, 340] width 269 height 22
click at [1099, 324] on icon at bounding box center [1103, 337] width 9 height 27
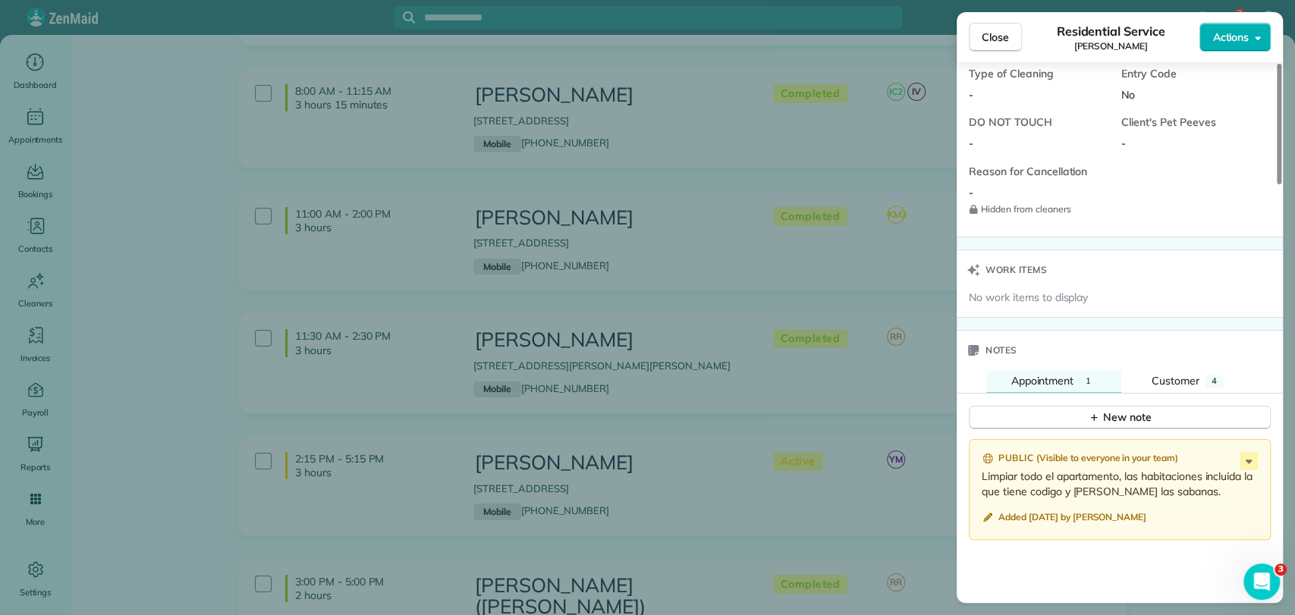
scroll to position [1264, 0]
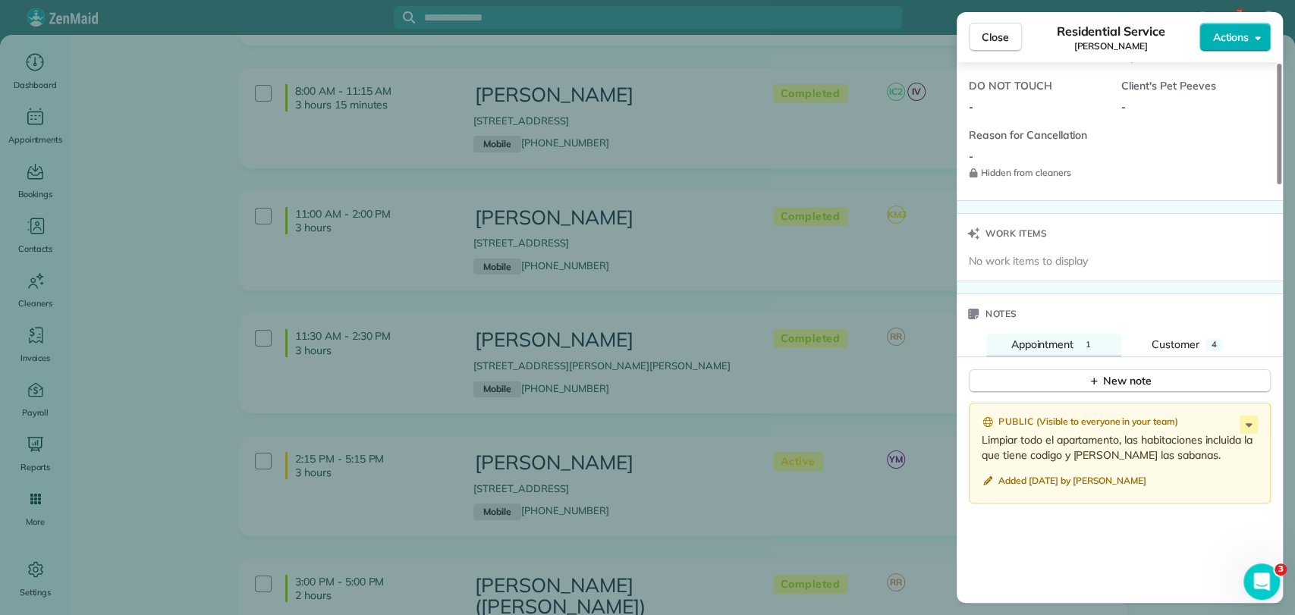
click at [1159, 357] on div "New note" at bounding box center [1120, 375] width 326 height 36
click at [1162, 338] on span "Customer" at bounding box center [1176, 345] width 48 height 14
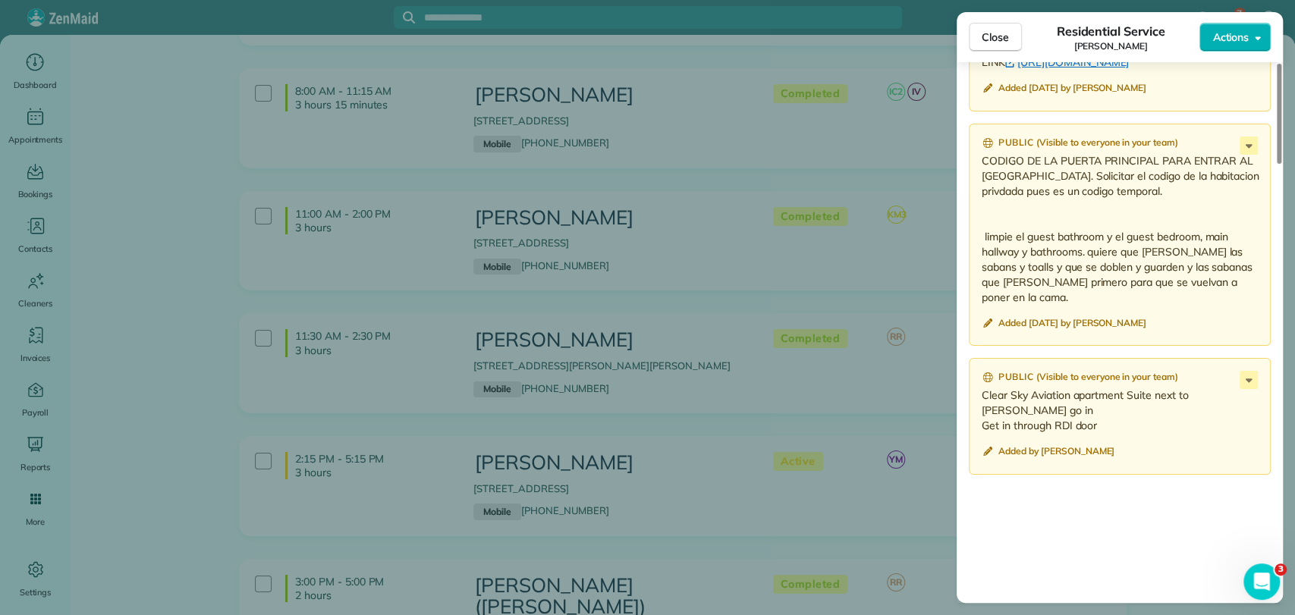
scroll to position [1341, 0]
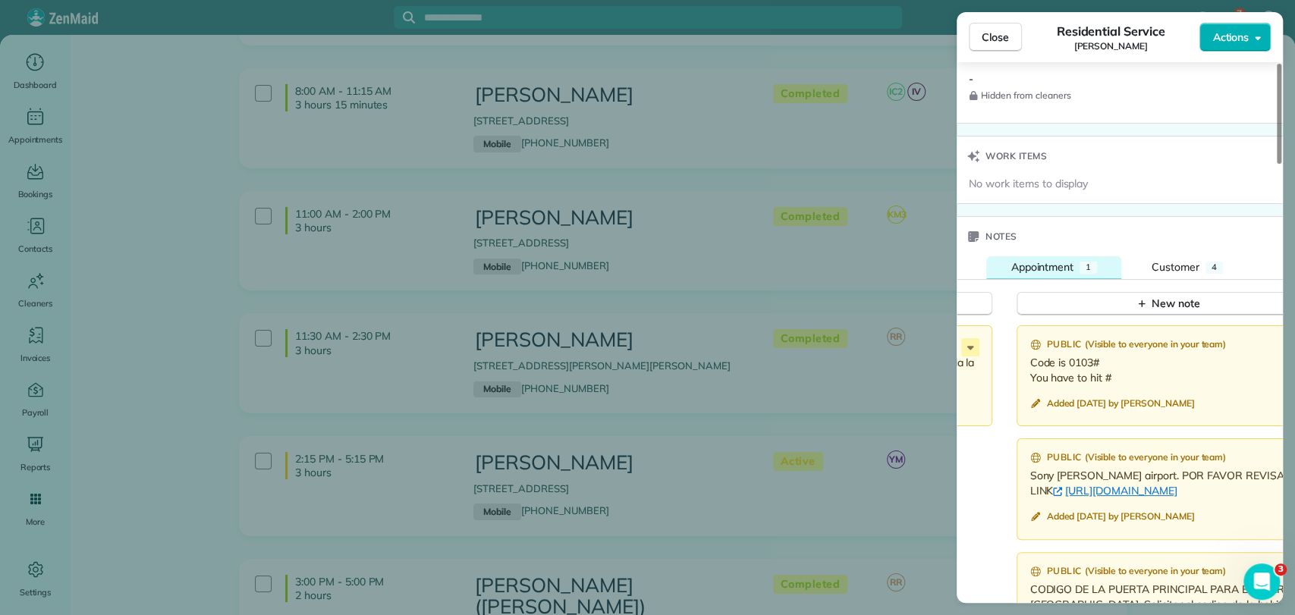
click at [1035, 260] on span "Appointment" at bounding box center [1042, 267] width 63 height 14
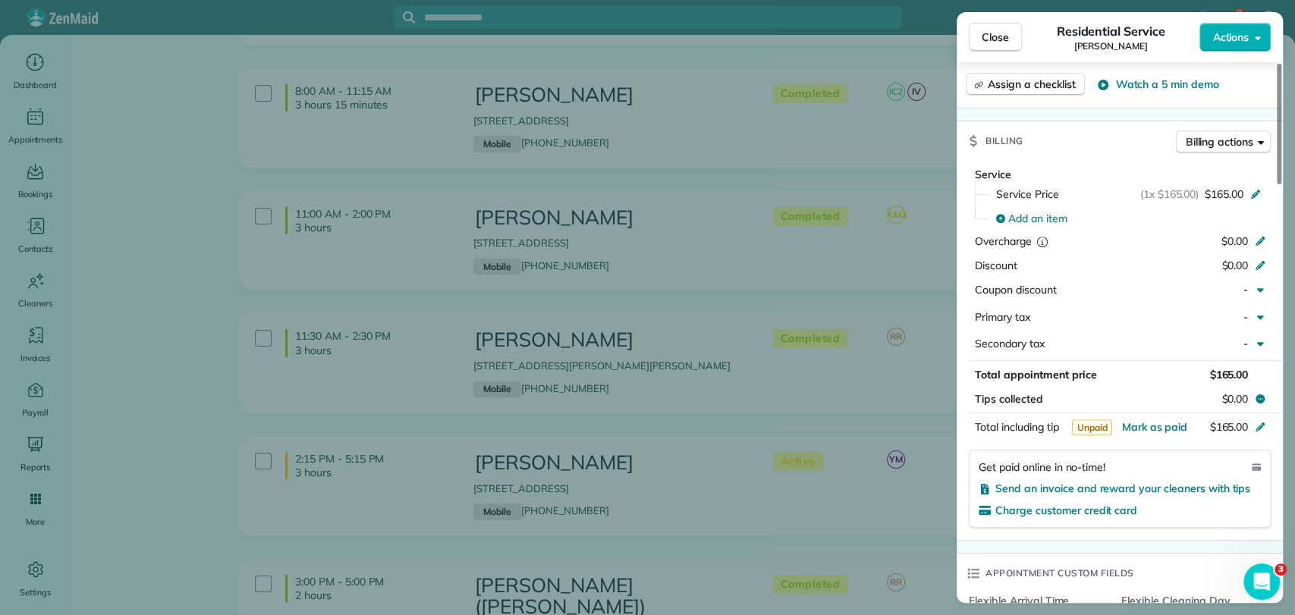
scroll to position [667, 0]
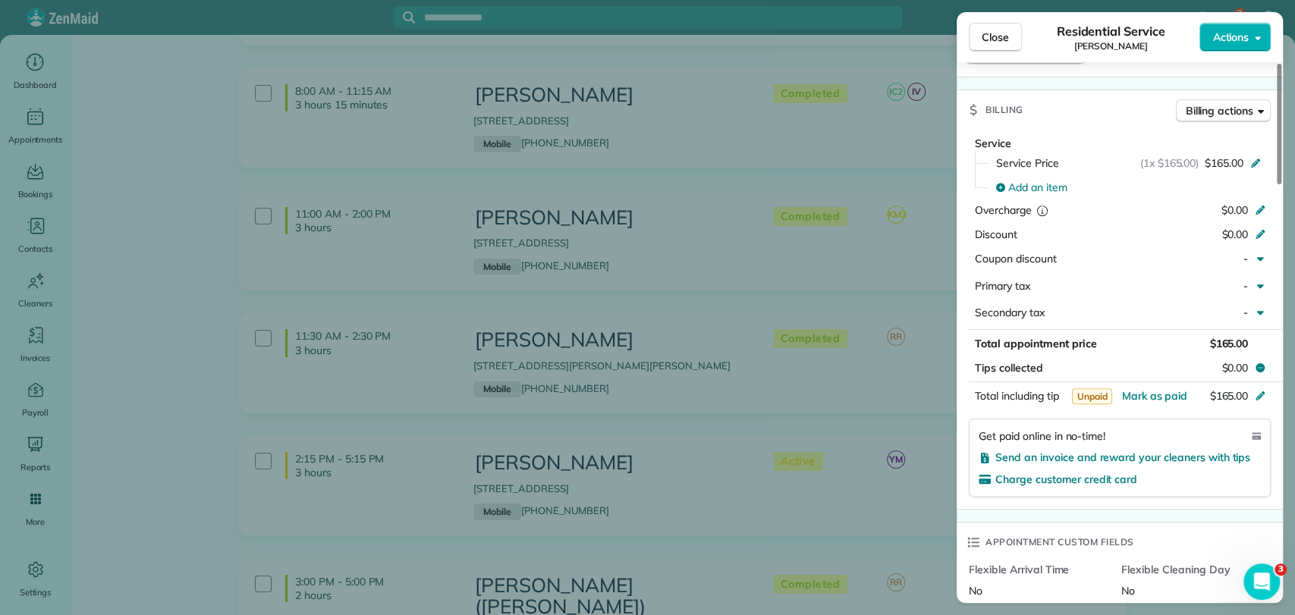
click at [891, 268] on div "Close Residential Service Cathy Wagner Actions Status Completed Cathy Wagner · …" at bounding box center [647, 307] width 1295 height 615
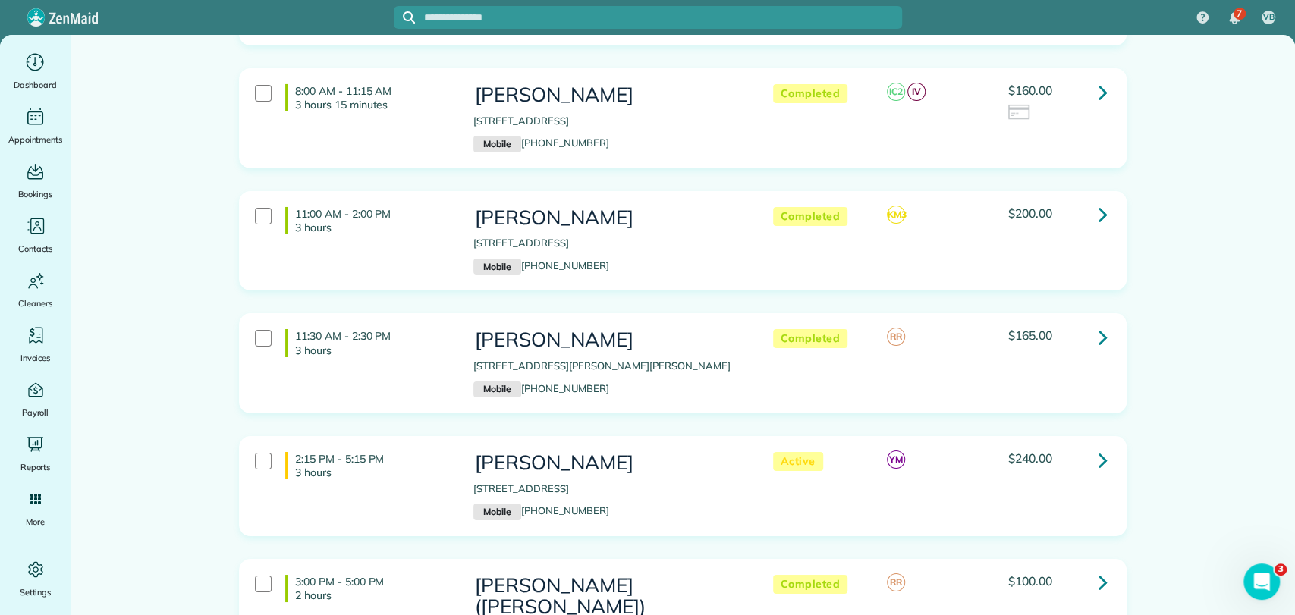
click at [1099, 324] on icon at bounding box center [1103, 337] width 9 height 27
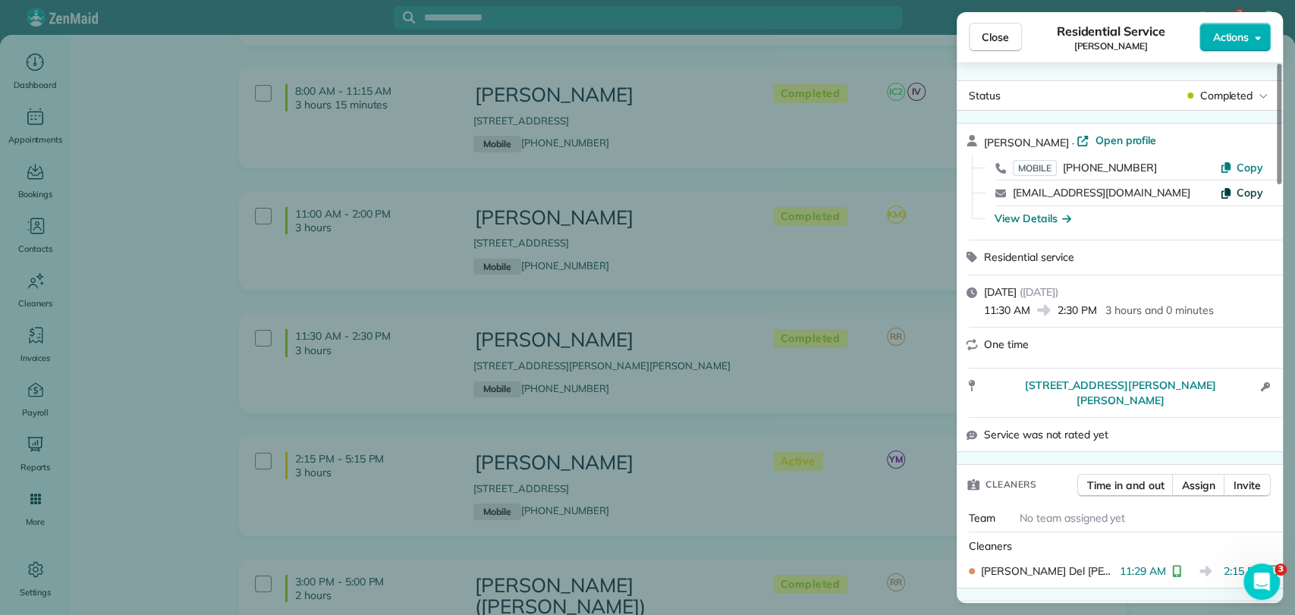
click at [1240, 194] on span "Copy" at bounding box center [1250, 193] width 27 height 14
click at [1240, 173] on span "Copy" at bounding box center [1250, 168] width 27 height 14
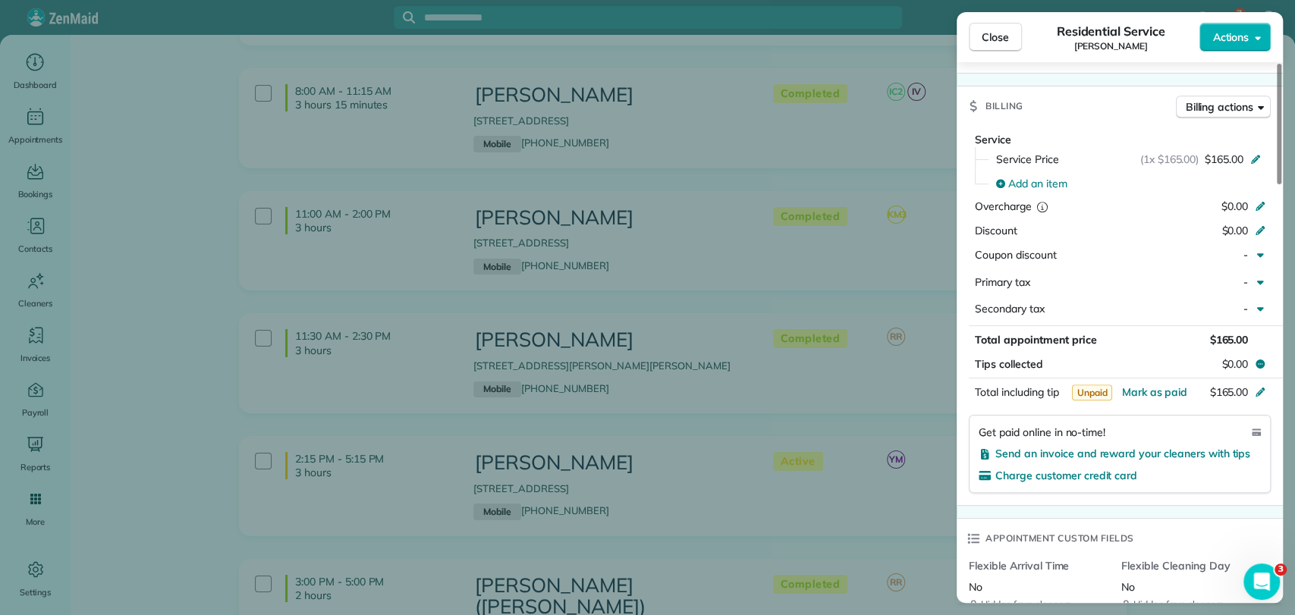
scroll to position [674, 0]
click at [728, 359] on div "Close Residential Service Cathy Wagner Actions Status Completed Cathy Wagner · …" at bounding box center [647, 307] width 1295 height 615
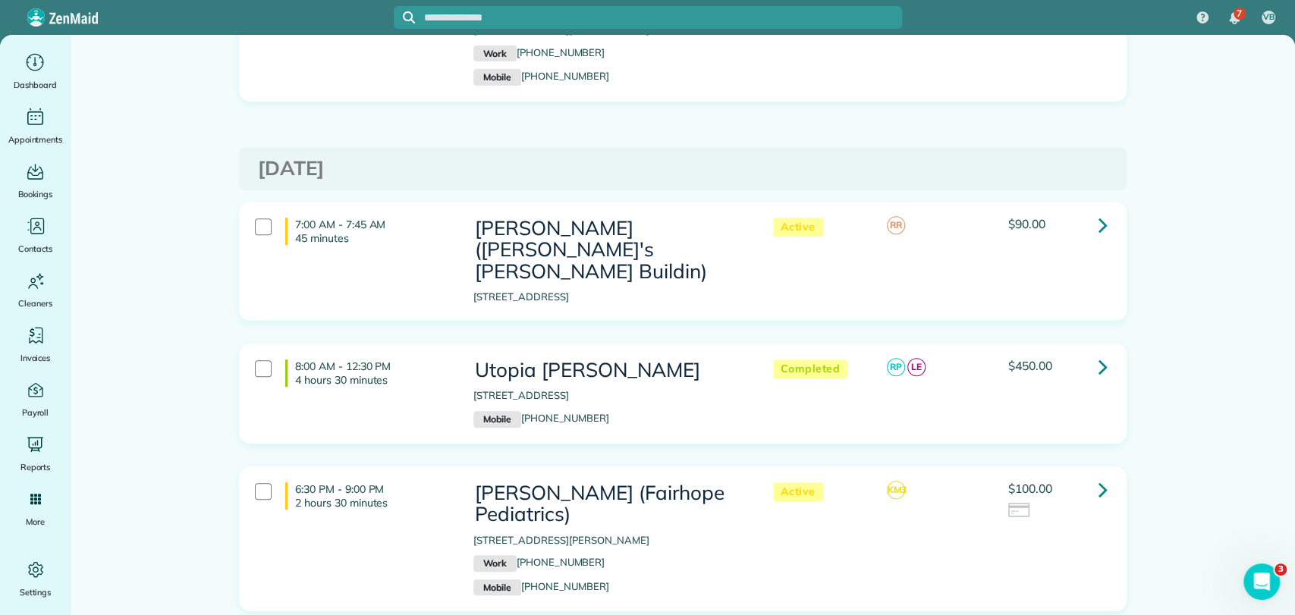
scroll to position [4299, 0]
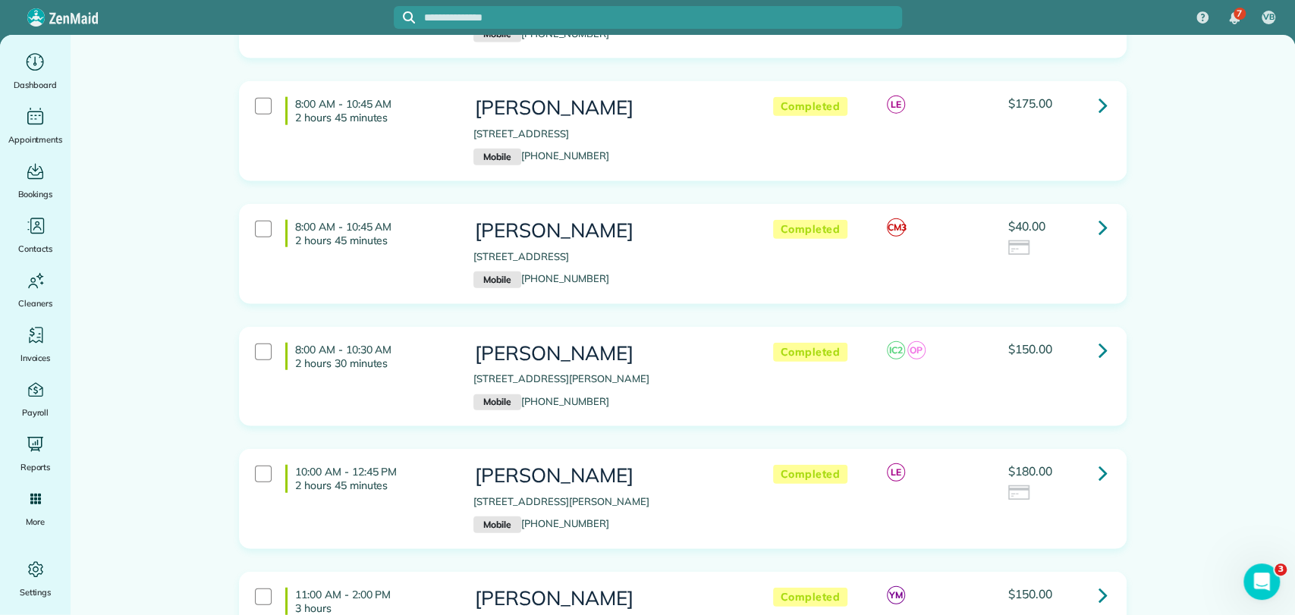
scroll to position [6407, 0]
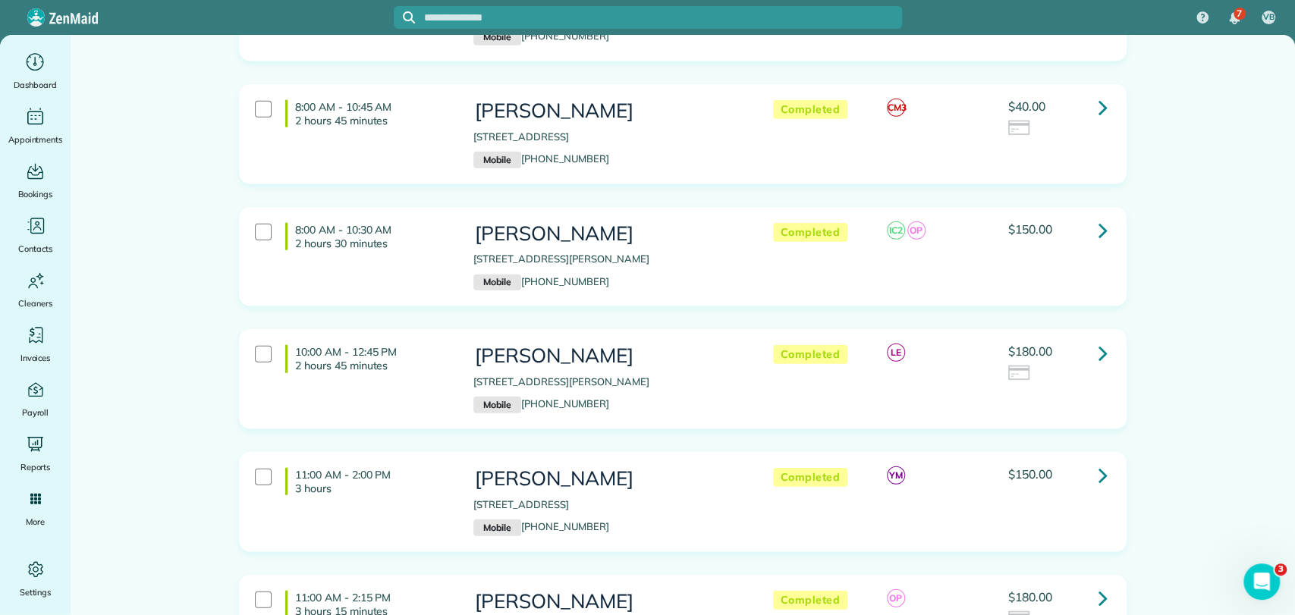
click at [1099, 340] on icon at bounding box center [1103, 353] width 9 height 27
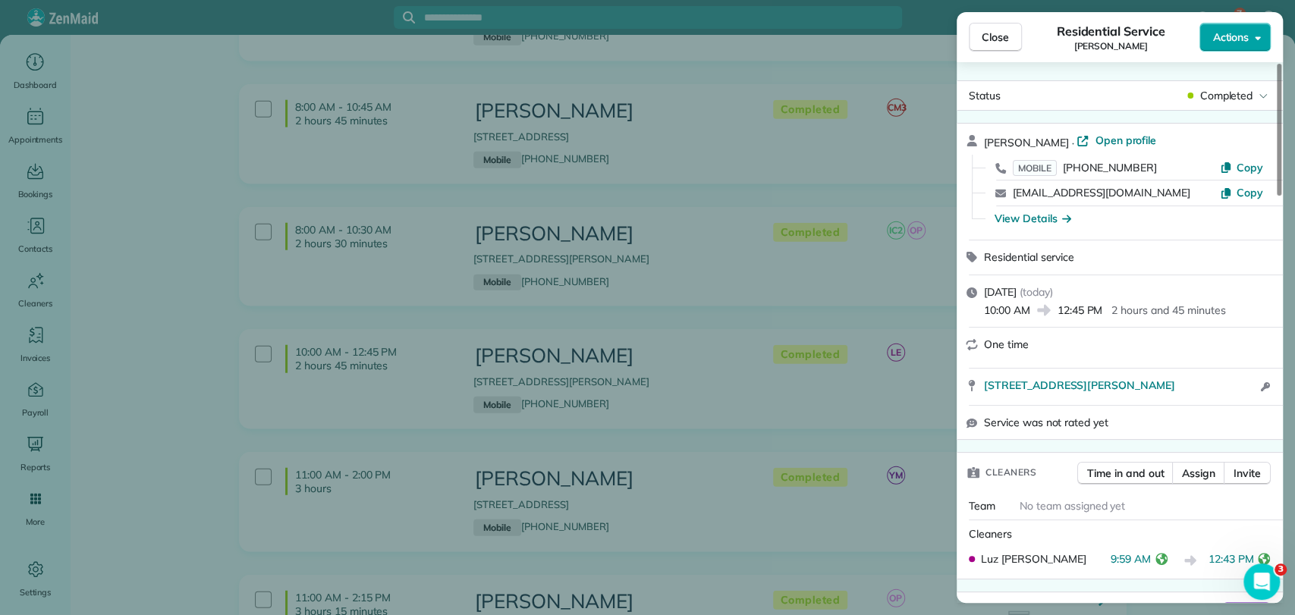
click at [1236, 50] on body "7 VB Dashboard Appointments Bookings Contacts Cleaners Invoices Payroll Reports…" at bounding box center [647, 307] width 1295 height 615
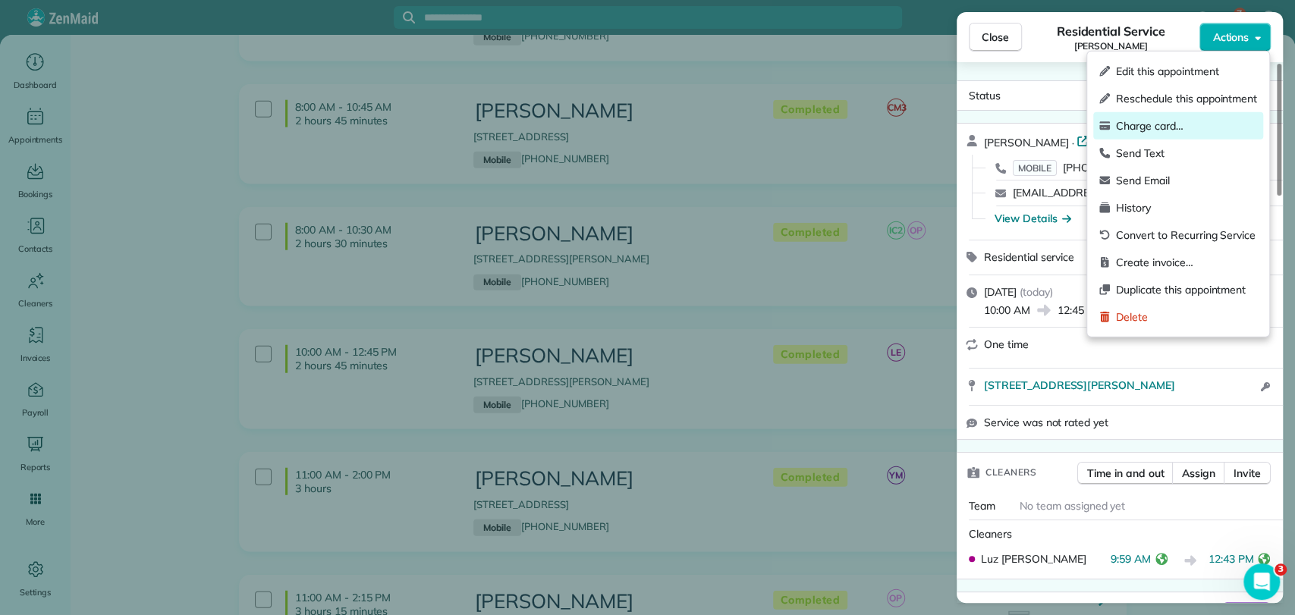
click at [1183, 126] on span "Charge card…" at bounding box center [1186, 125] width 141 height 15
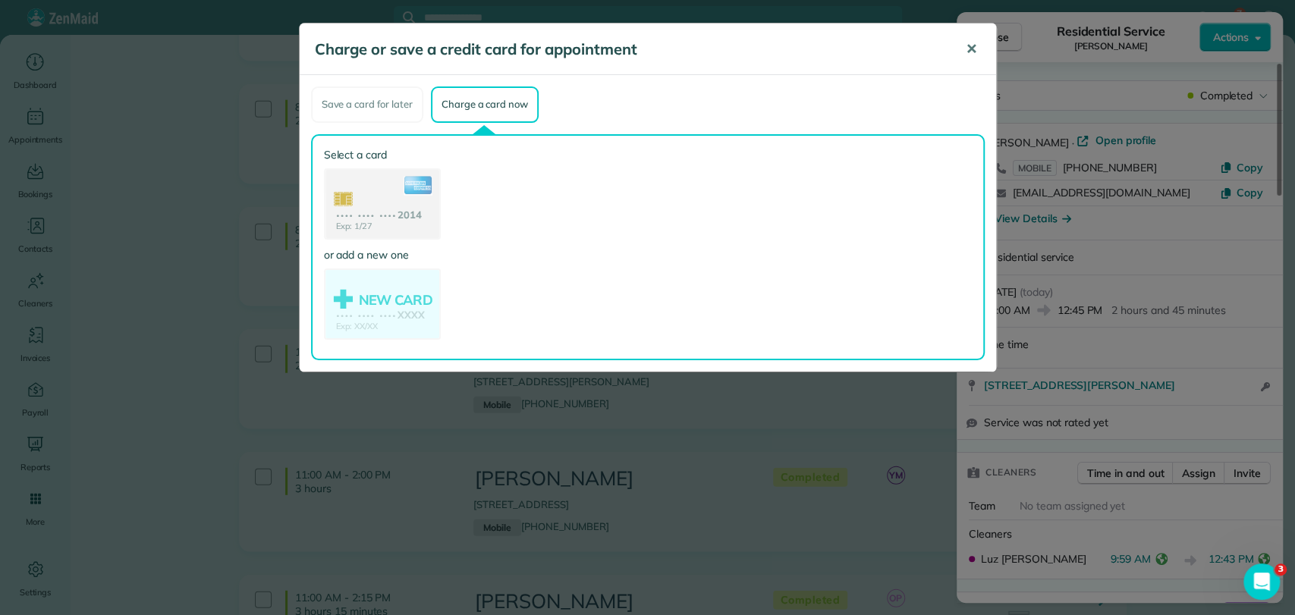
click at [975, 59] on button "✕" at bounding box center [971, 49] width 34 height 36
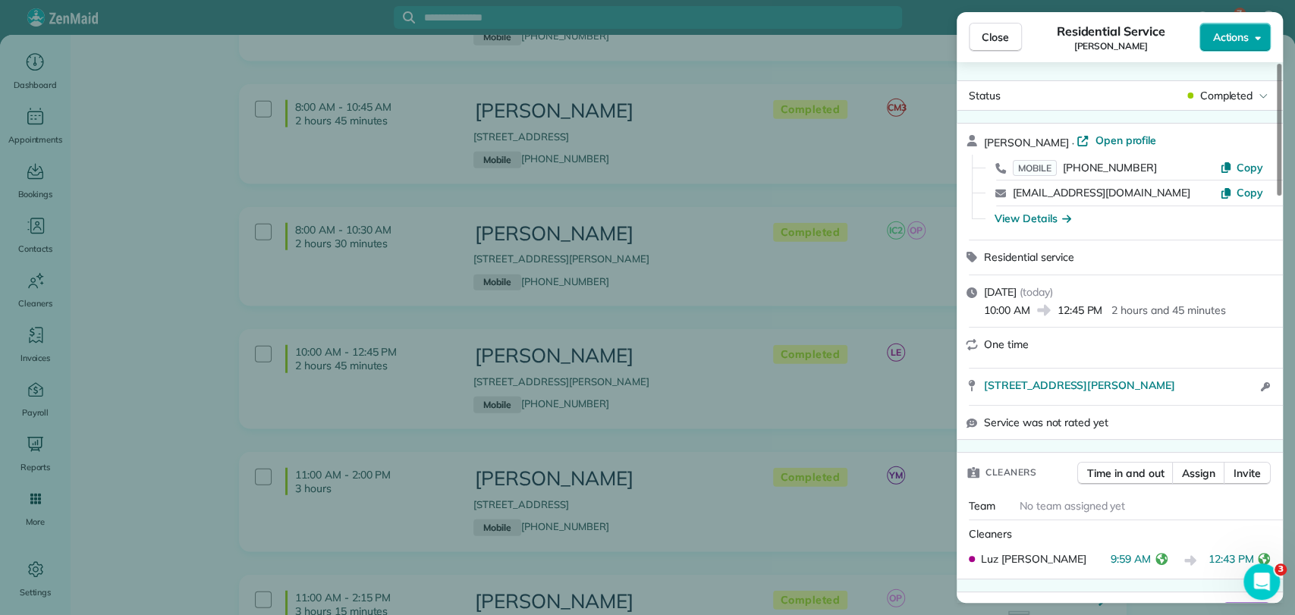
click at [1218, 44] on span "Actions" at bounding box center [1230, 37] width 36 height 15
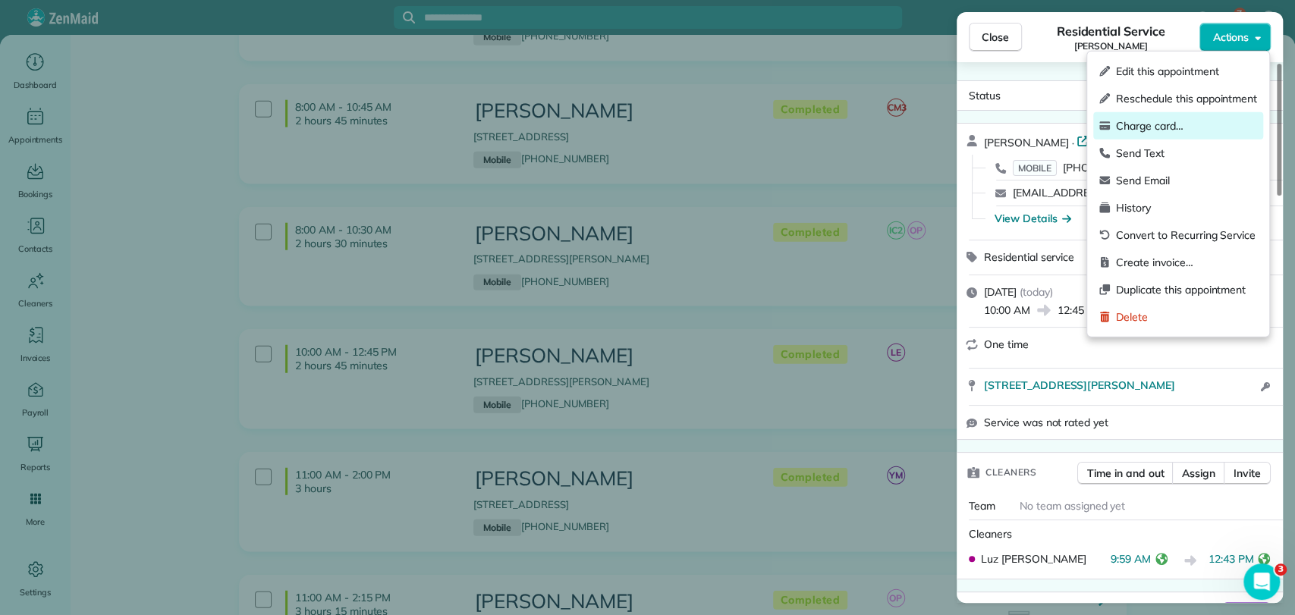
click at [1173, 123] on span "Charge card…" at bounding box center [1186, 125] width 141 height 15
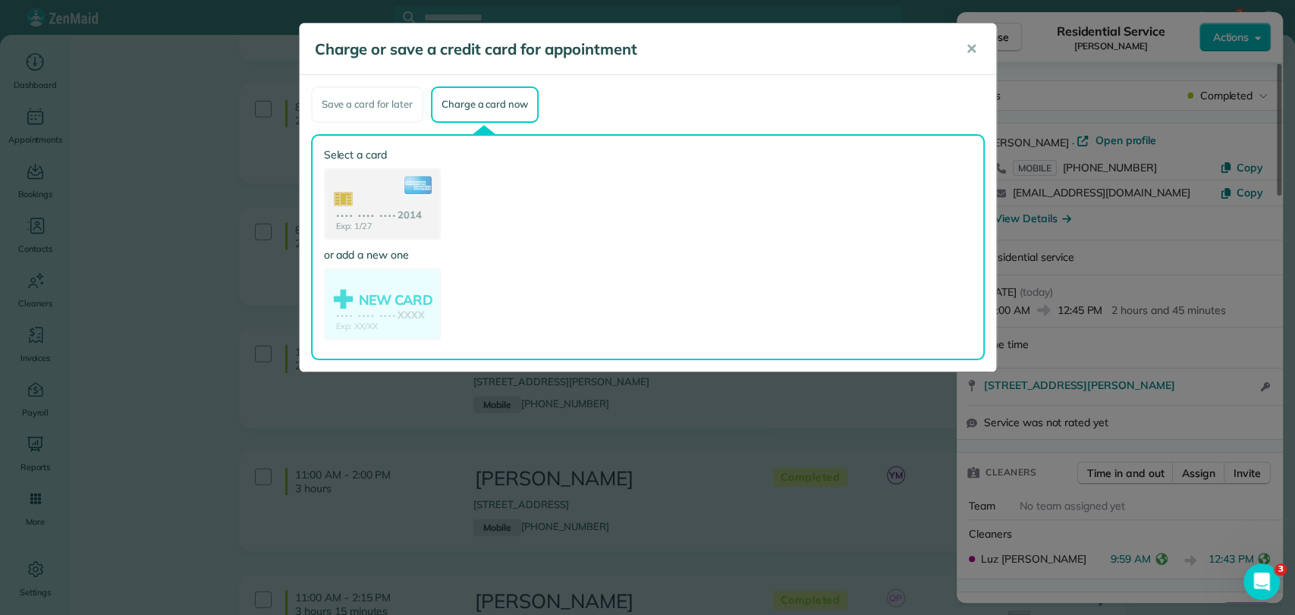
click at [358, 190] on use at bounding box center [382, 205] width 114 height 71
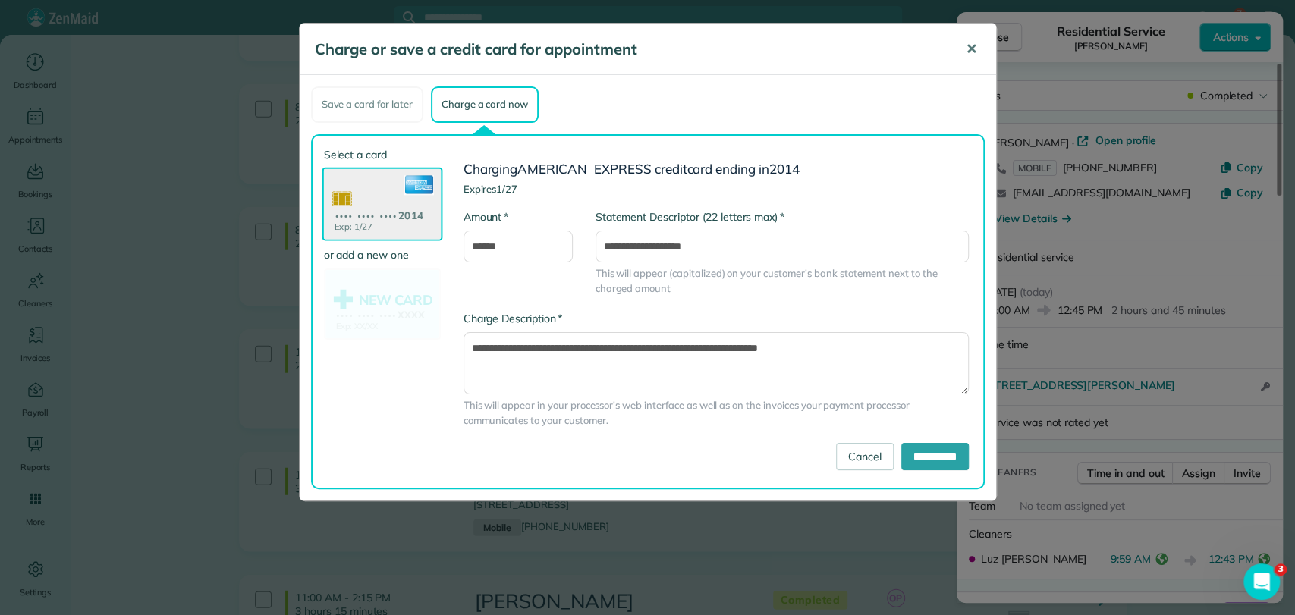
click at [970, 56] on span "✕" at bounding box center [971, 48] width 11 height 17
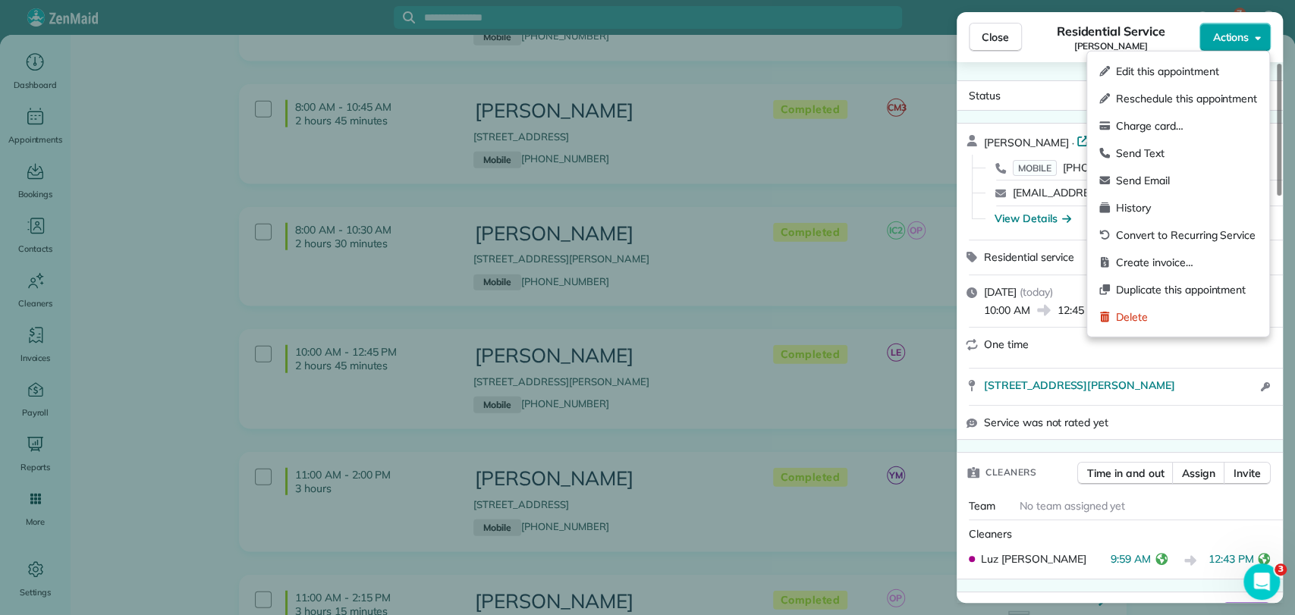
click at [1237, 42] on span "Actions" at bounding box center [1230, 37] width 36 height 15
click at [1167, 127] on span "Charge card…" at bounding box center [1186, 125] width 141 height 15
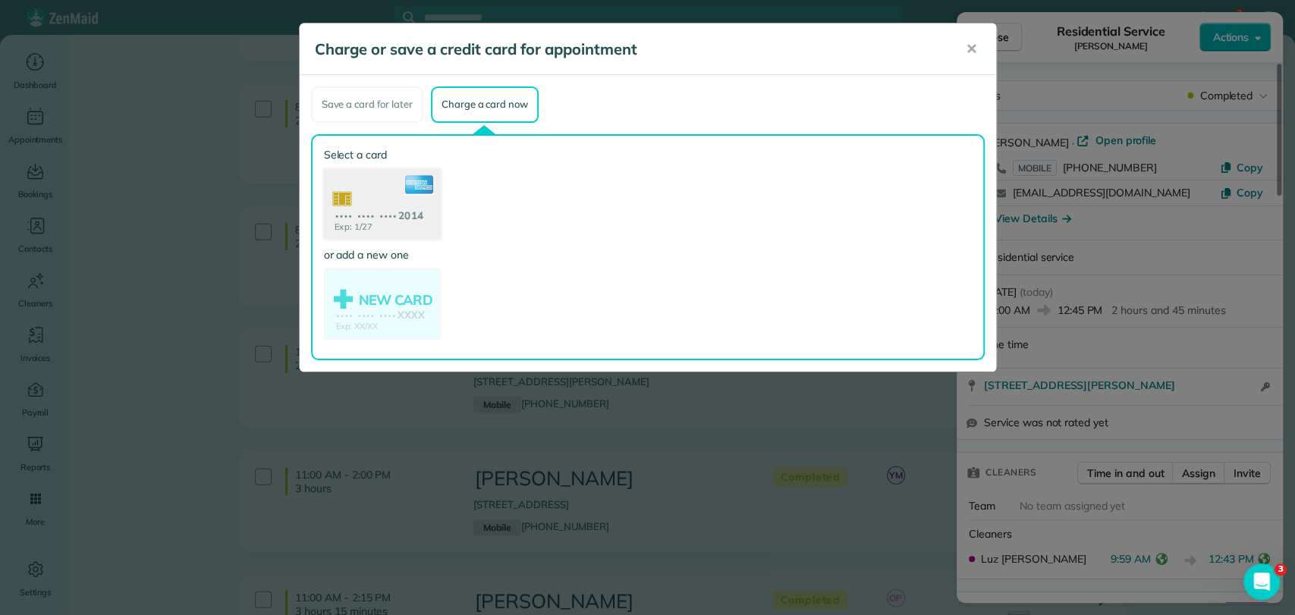
click at [380, 184] on use at bounding box center [381, 205] width 117 height 74
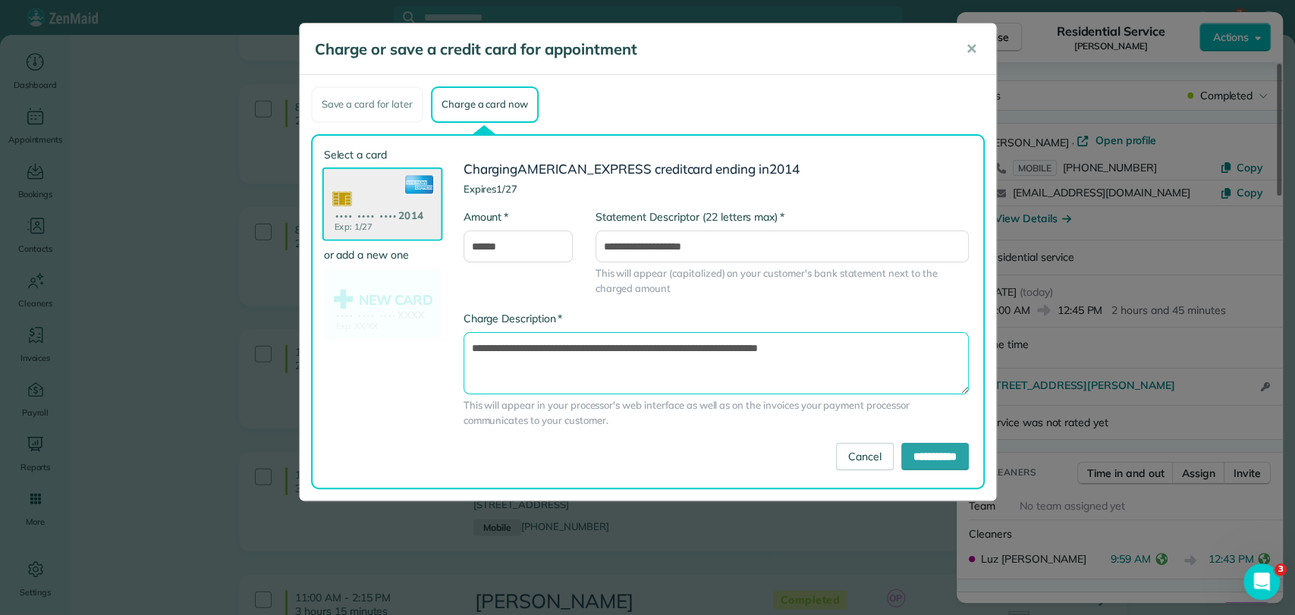
click at [892, 348] on textarea "**********" at bounding box center [716, 363] width 505 height 62
type textarea "**********"
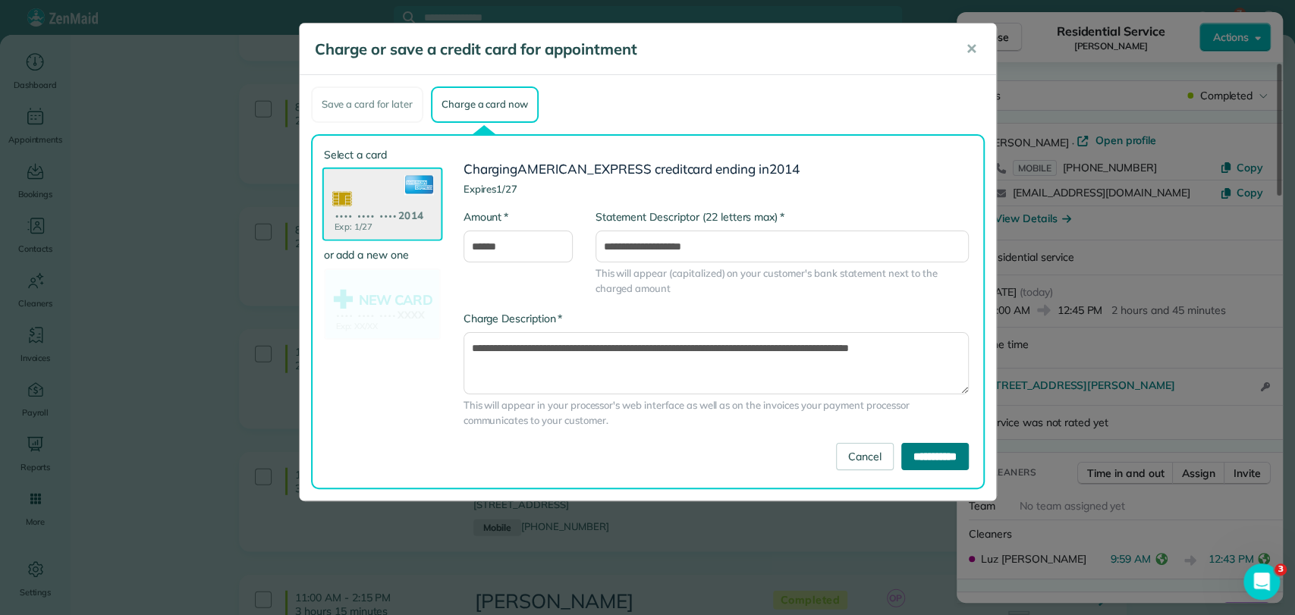
click at [941, 458] on input "**********" at bounding box center [935, 456] width 68 height 27
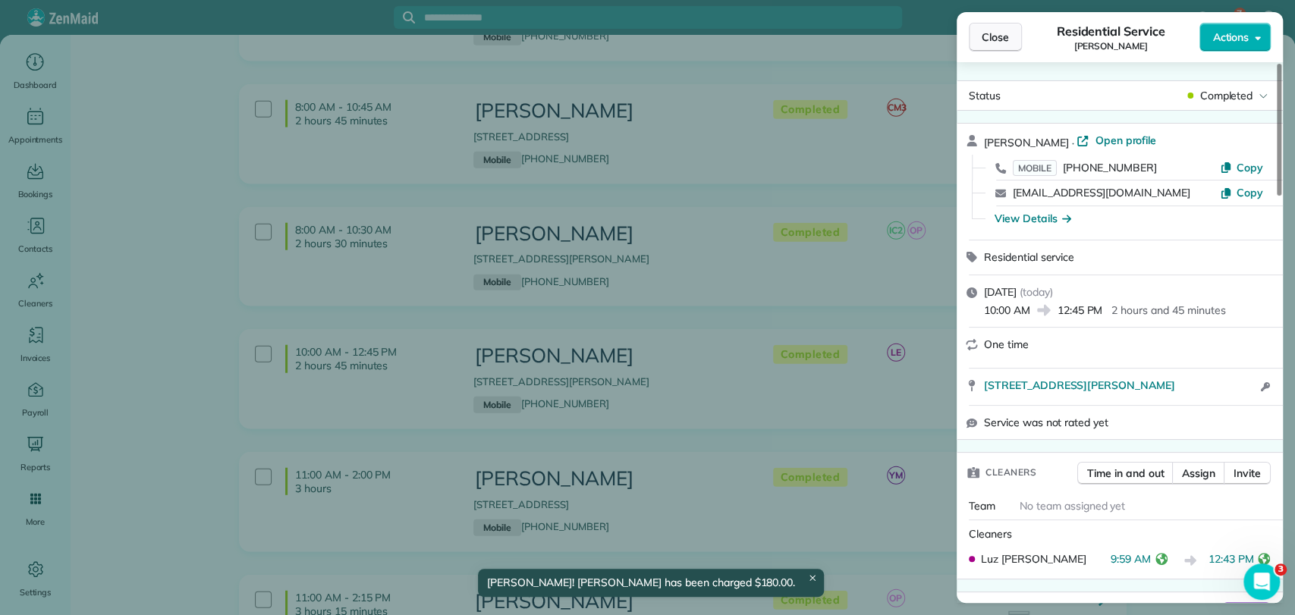
click at [1016, 35] on button "Close" at bounding box center [995, 37] width 53 height 29
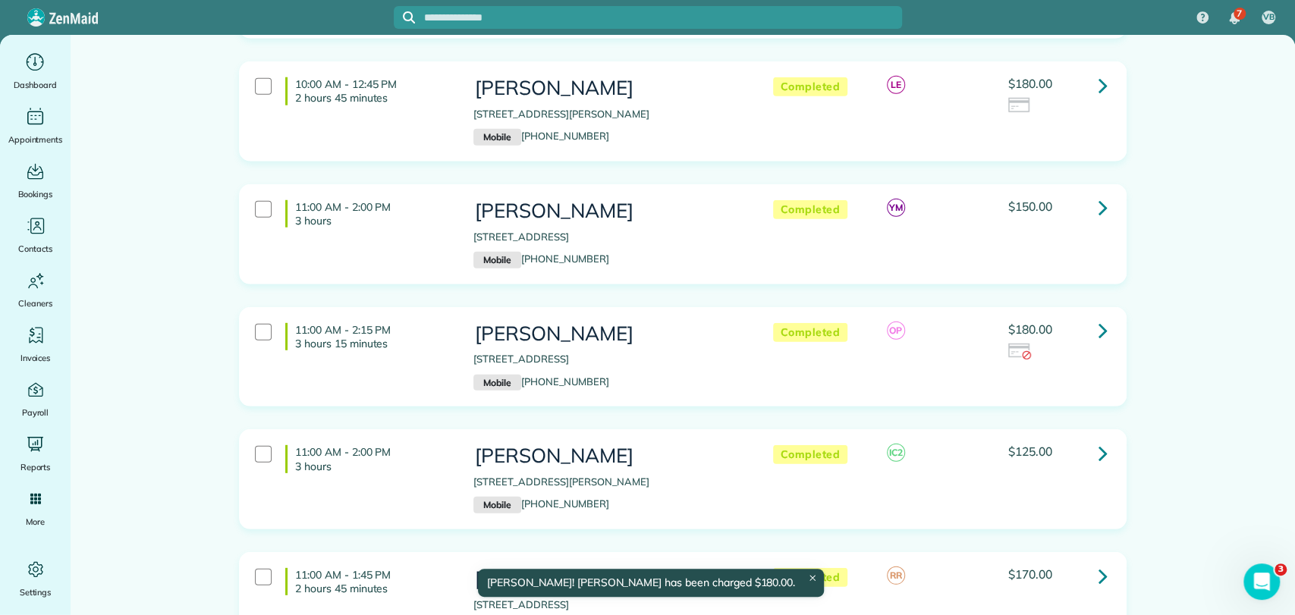
scroll to position [6683, 0]
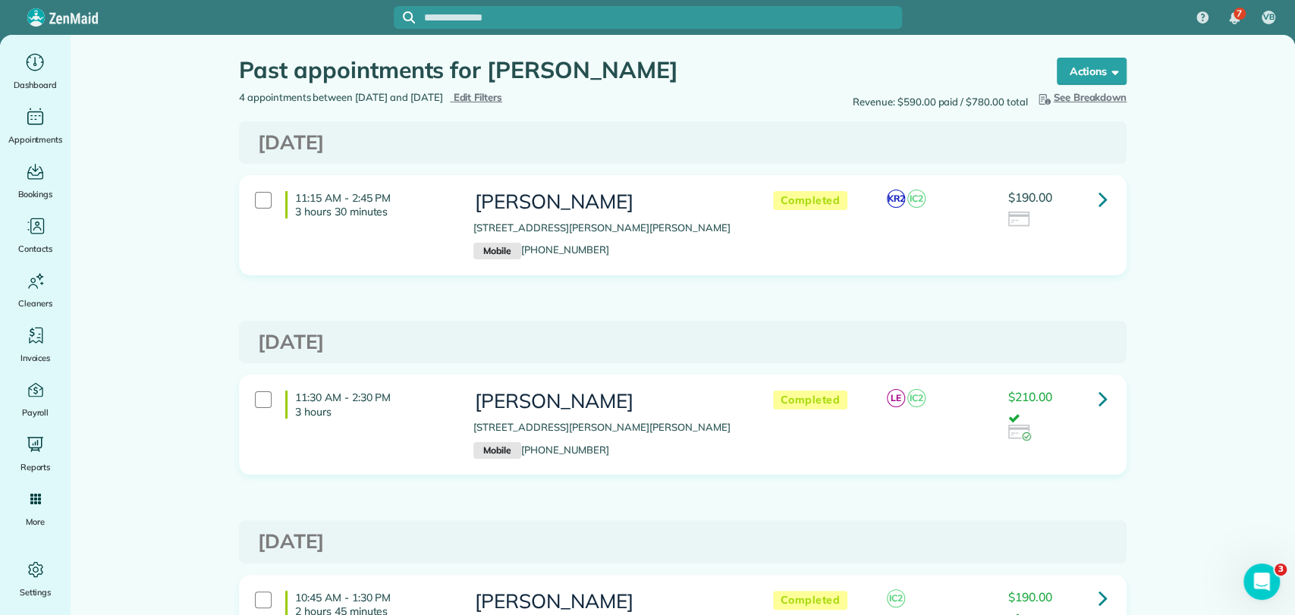
click at [502, 99] on span "Edit Filters" at bounding box center [477, 97] width 49 height 12
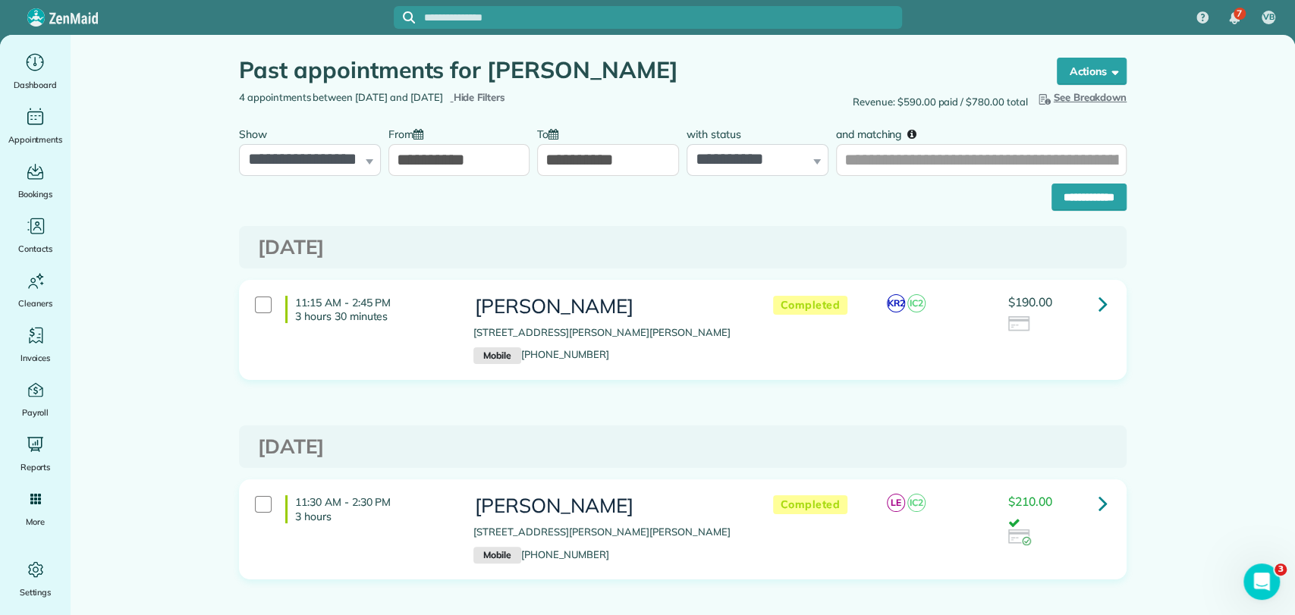
click at [430, 159] on input "**********" at bounding box center [459, 160] width 142 height 32
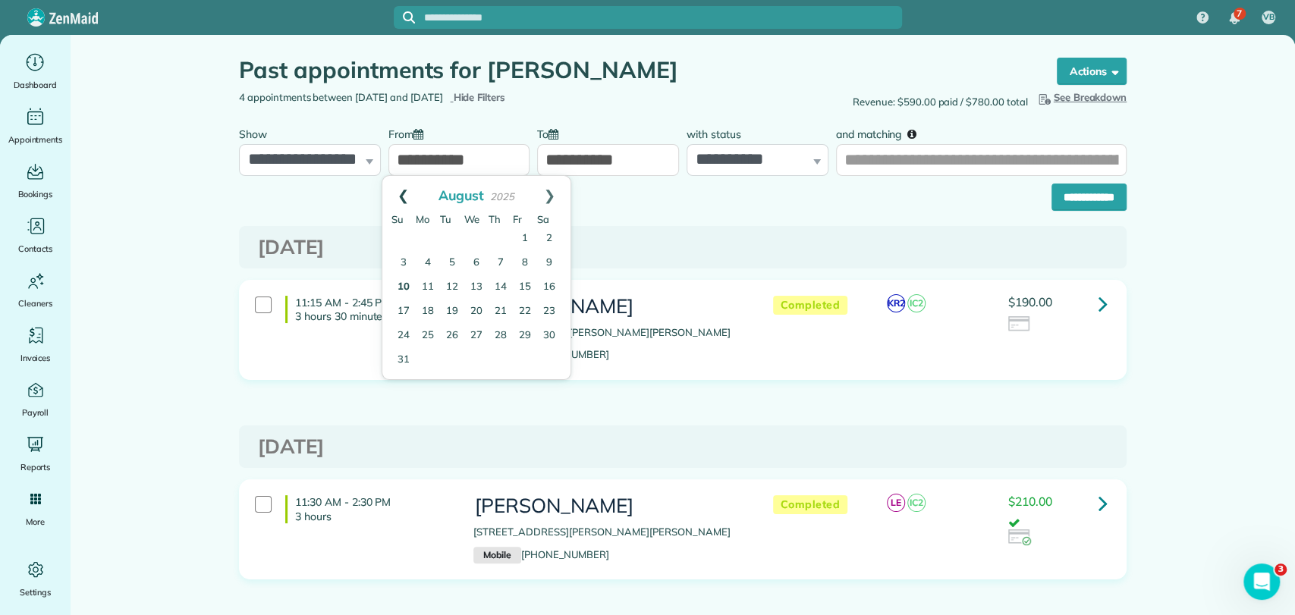
click at [405, 197] on link "Prev" at bounding box center [403, 195] width 42 height 38
click at [455, 241] on link "1" at bounding box center [452, 239] width 24 height 24
type input "**********"
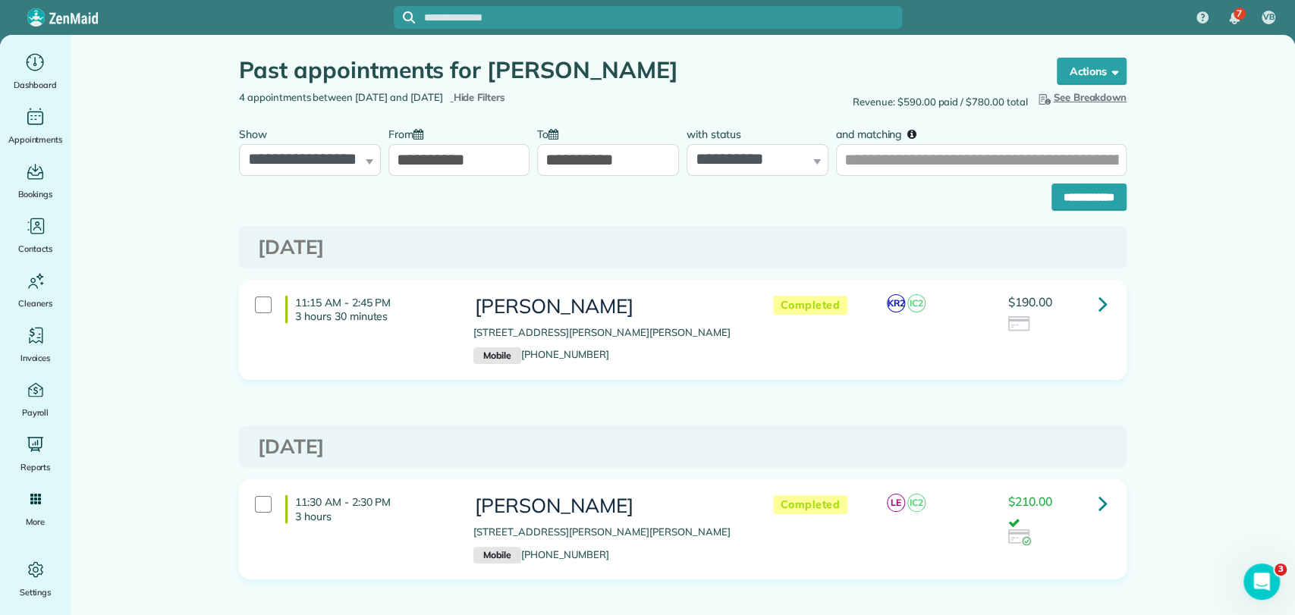
click at [435, 161] on input "**********" at bounding box center [459, 160] width 142 height 32
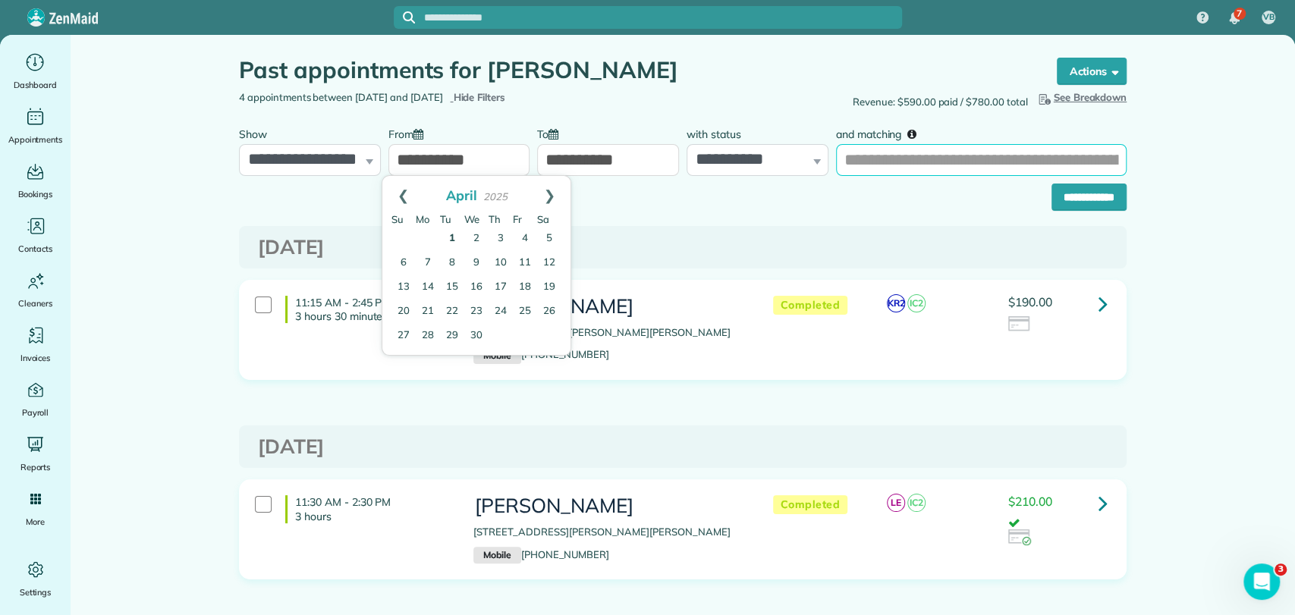
click at [856, 163] on input "and matching" at bounding box center [981, 160] width 291 height 32
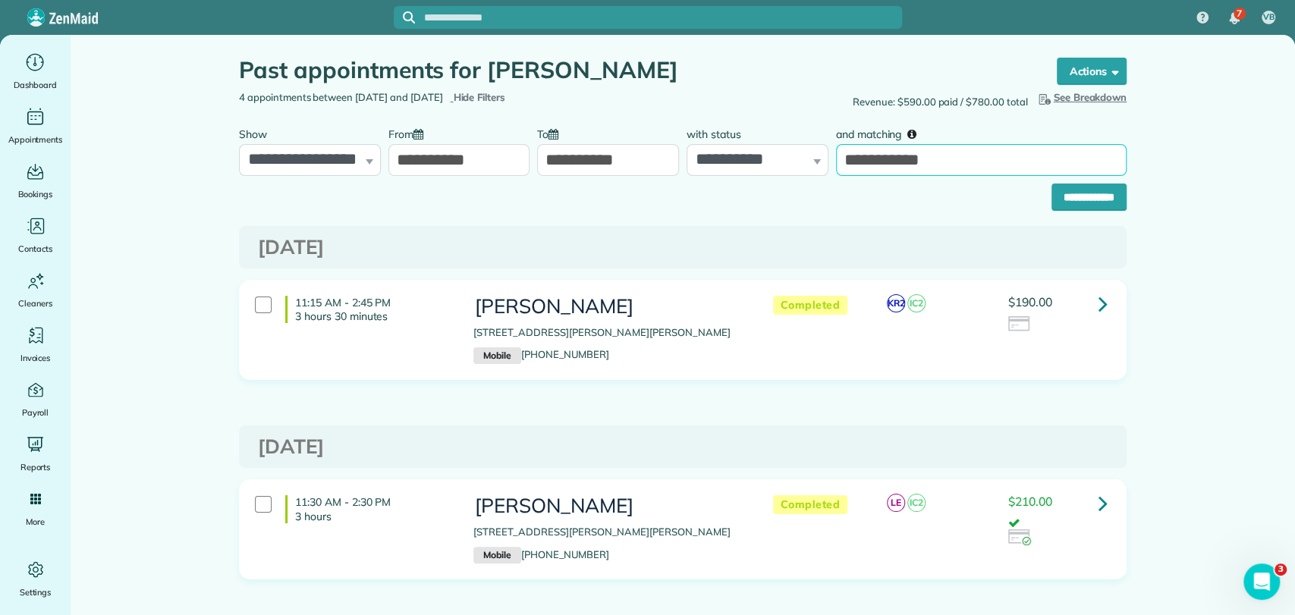
type input "**********"
click at [1052, 184] on input "**********" at bounding box center [1089, 197] width 75 height 27
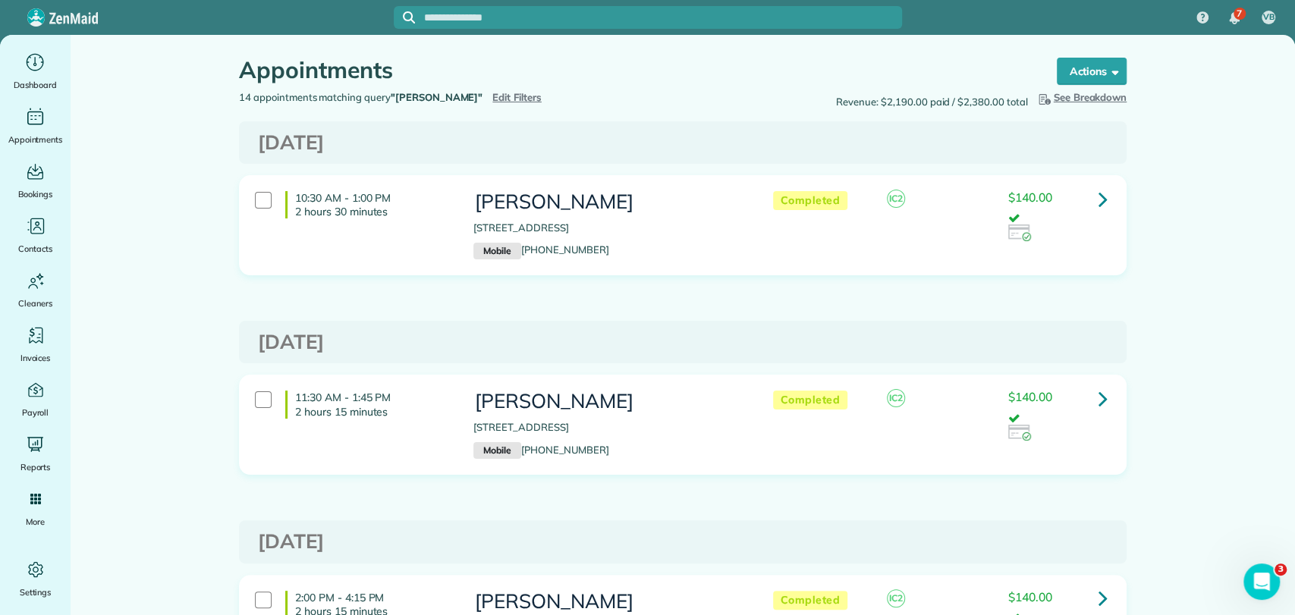
click at [492, 99] on span "Edit Filters" at bounding box center [516, 97] width 49 height 12
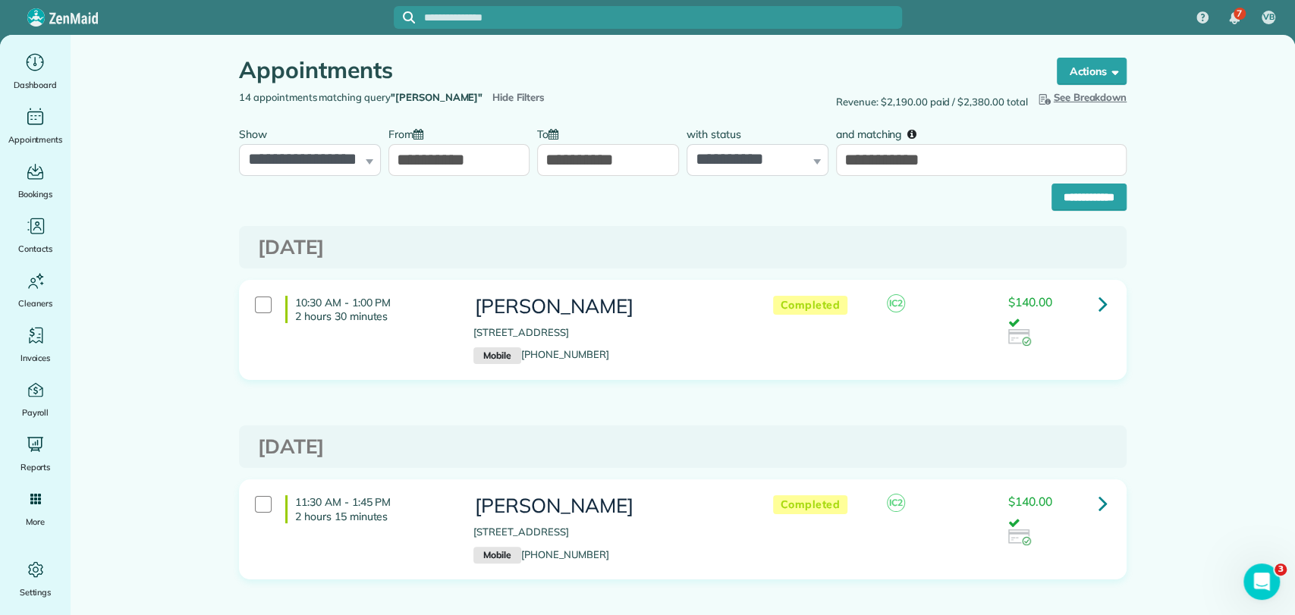
click at [422, 155] on input "**********" at bounding box center [459, 160] width 142 height 32
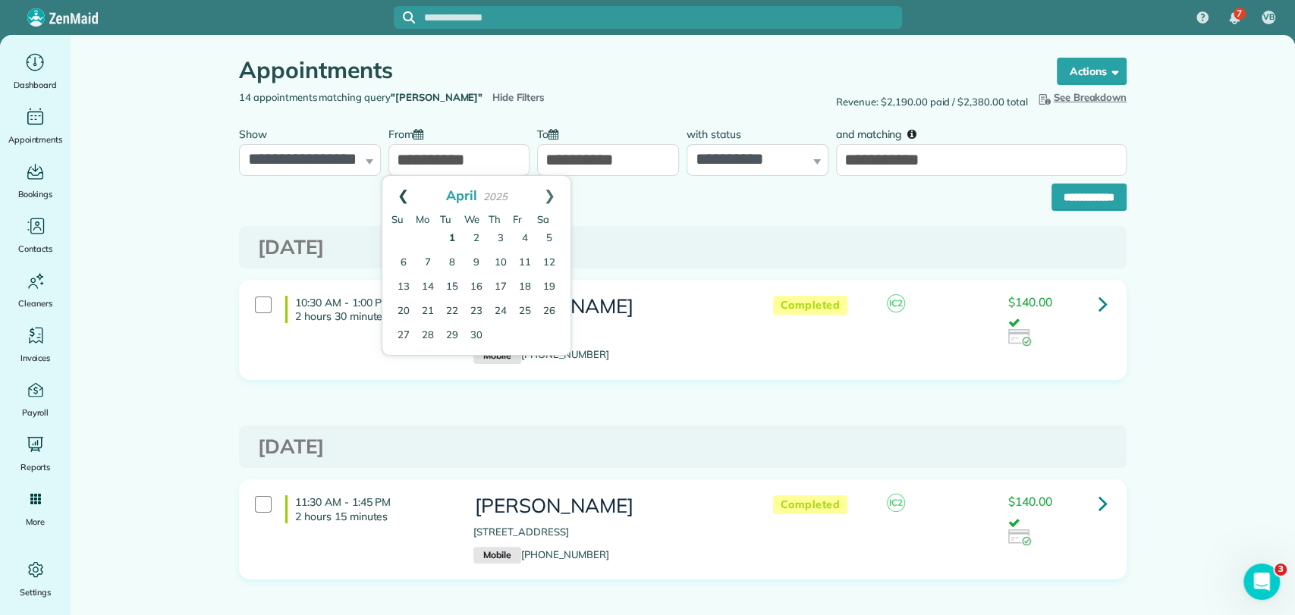
click at [401, 200] on link "Prev" at bounding box center [403, 195] width 42 height 38
click at [404, 238] on link "1" at bounding box center [403, 239] width 24 height 24
type input "**********"
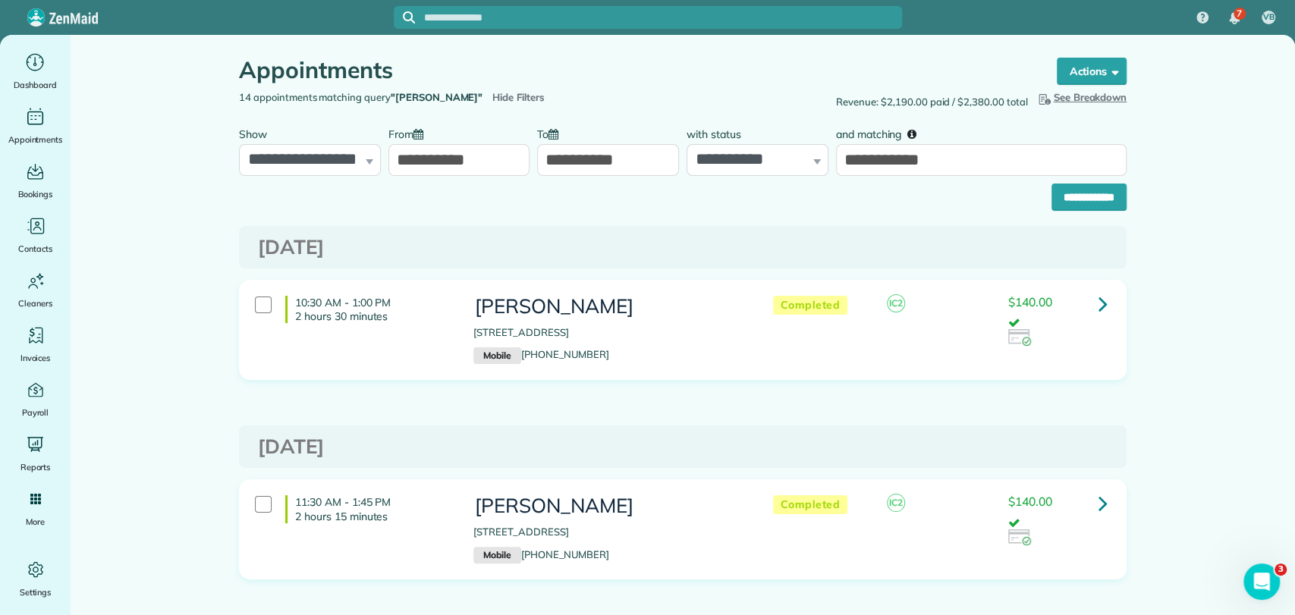
click at [1074, 200] on input "**********" at bounding box center [1089, 197] width 75 height 27
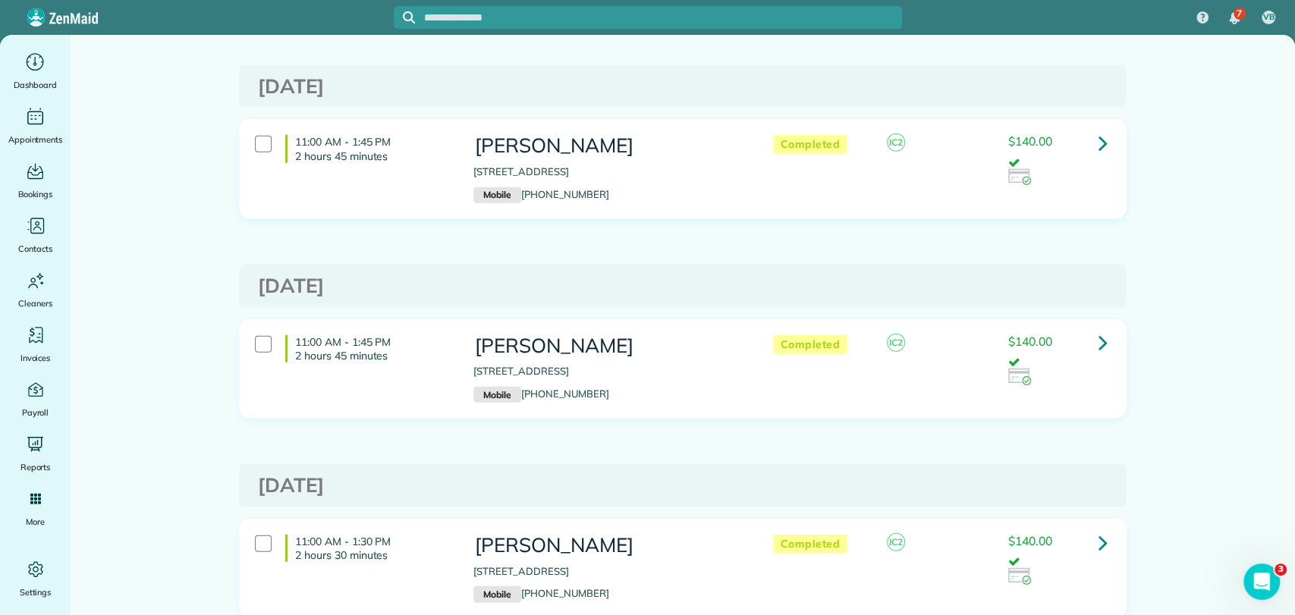
scroll to position [2445, 0]
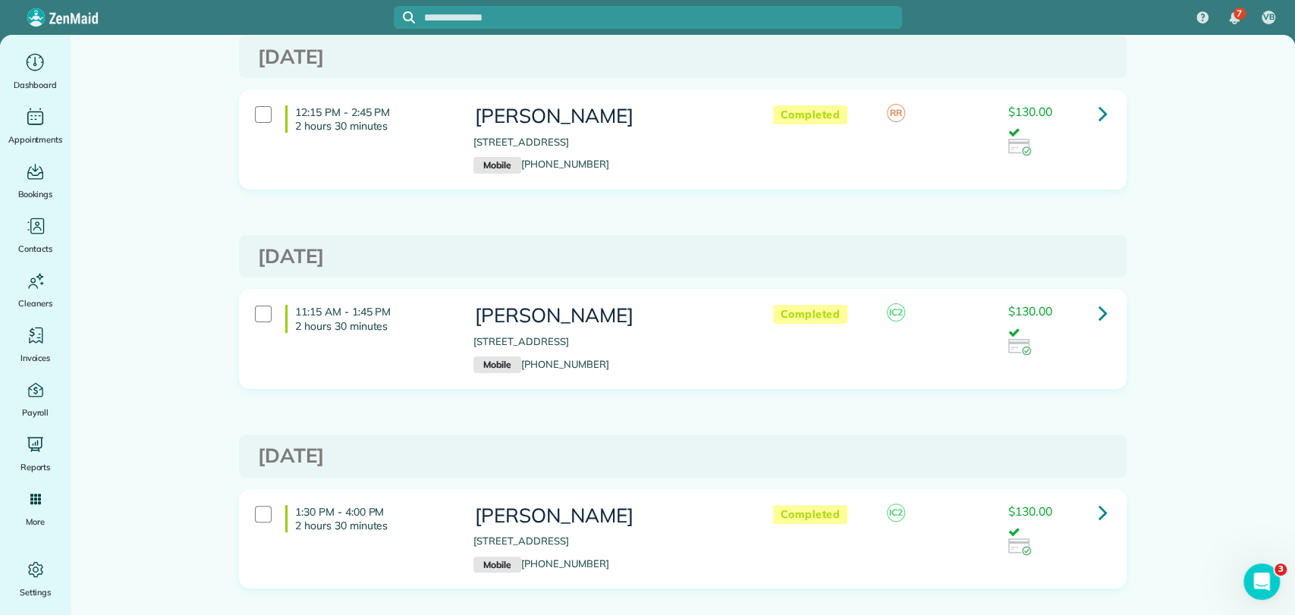
scroll to position [0, 0]
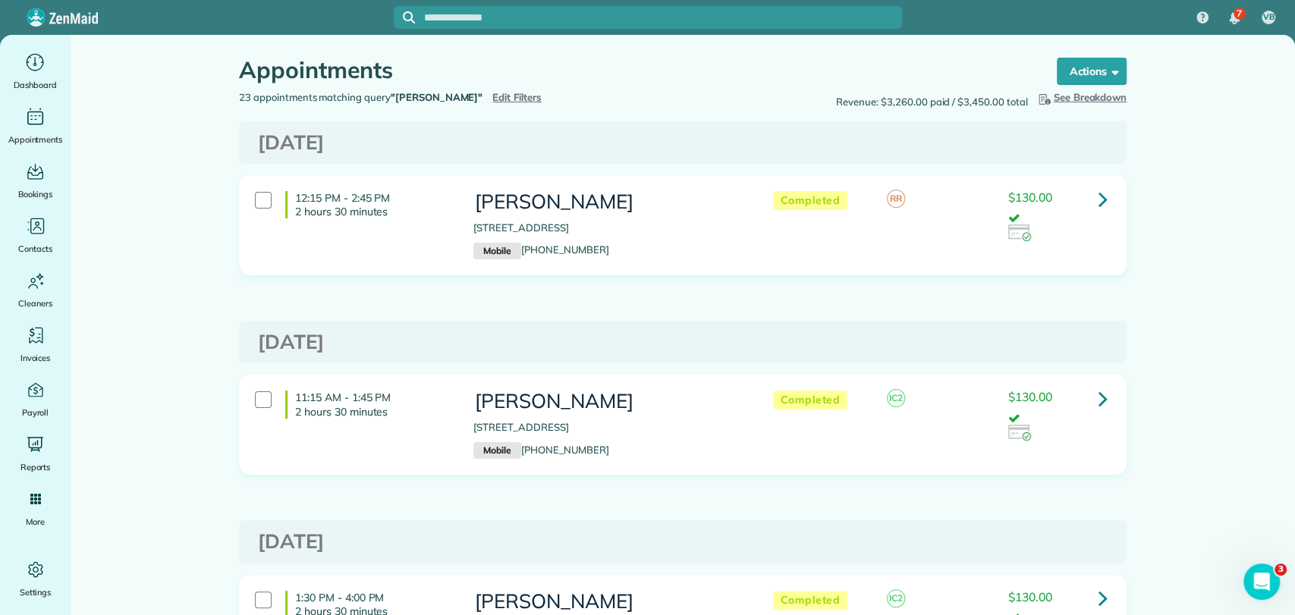
click at [494, 102] on span "Edit Filters" at bounding box center [516, 97] width 49 height 12
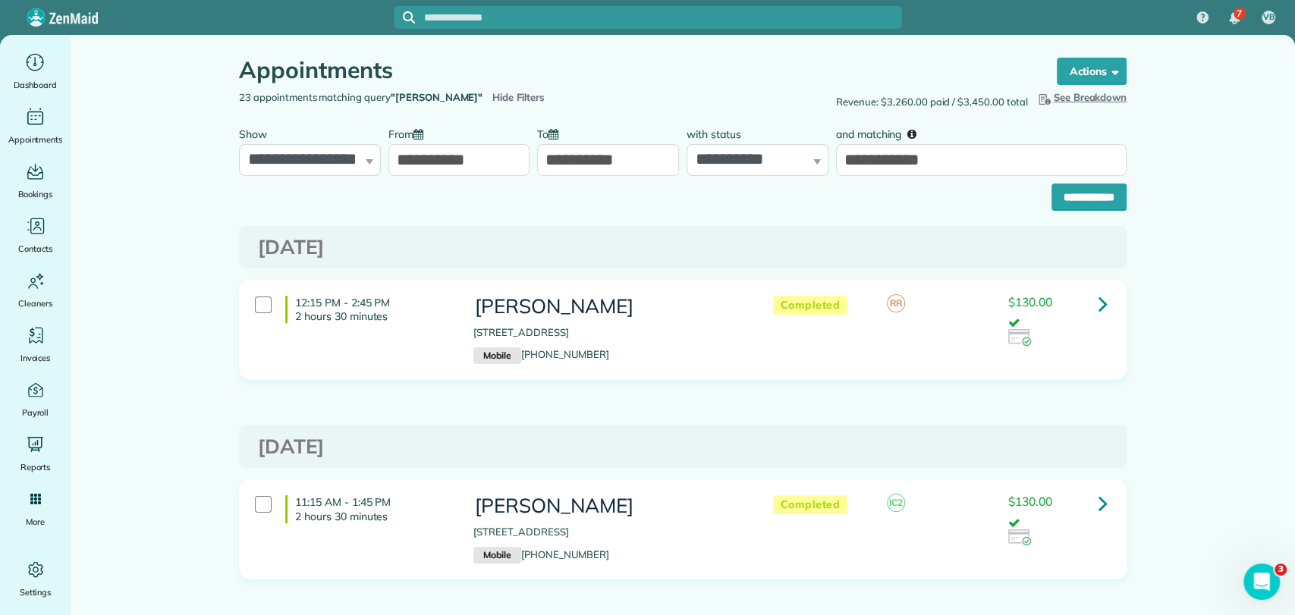
click at [470, 144] on input "**********" at bounding box center [459, 160] width 142 height 32
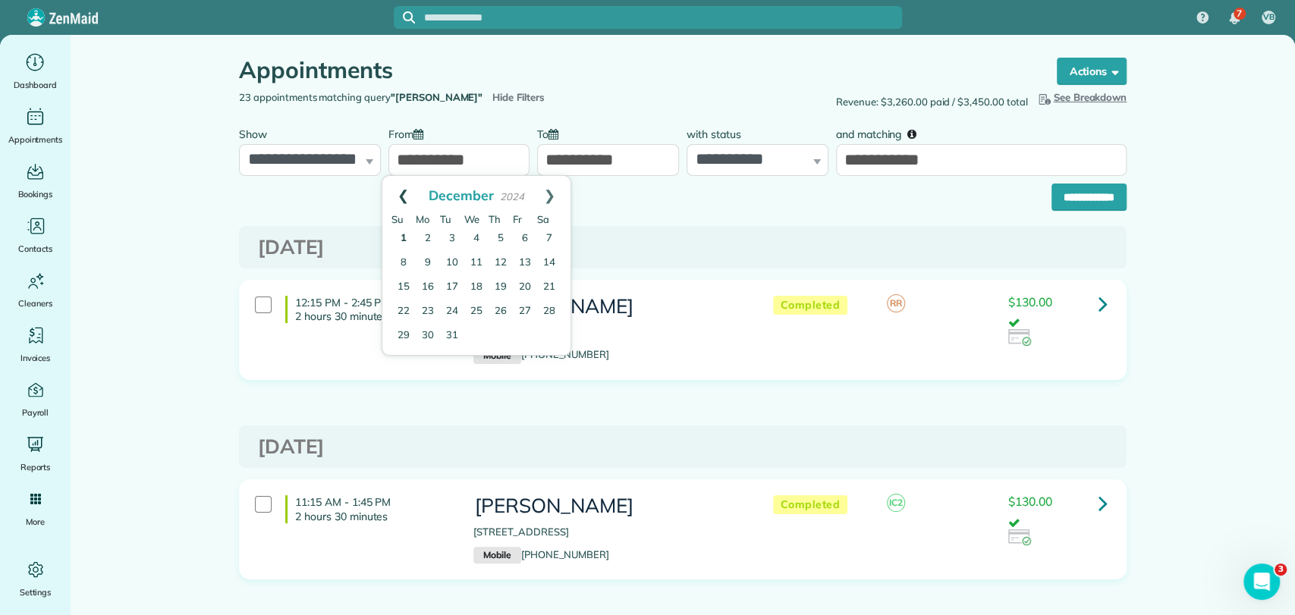
click at [401, 197] on link "Prev" at bounding box center [403, 195] width 42 height 38
click at [938, 160] on input "**********" at bounding box center [981, 160] width 291 height 32
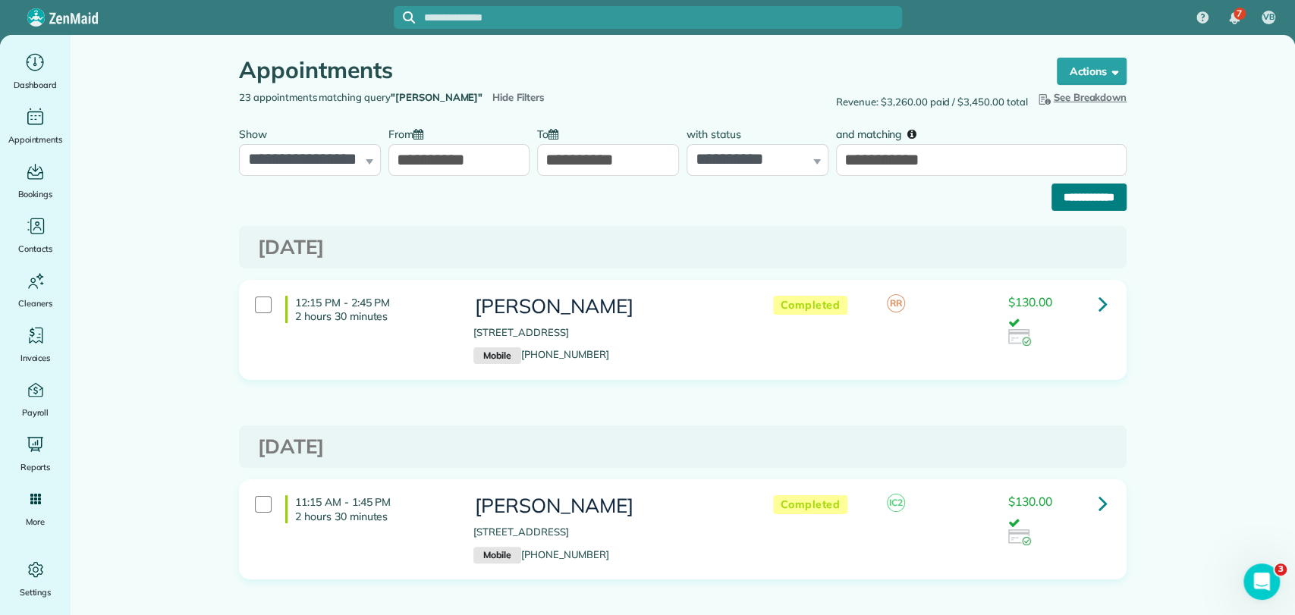
click at [1059, 194] on input "**********" at bounding box center [1089, 197] width 75 height 27
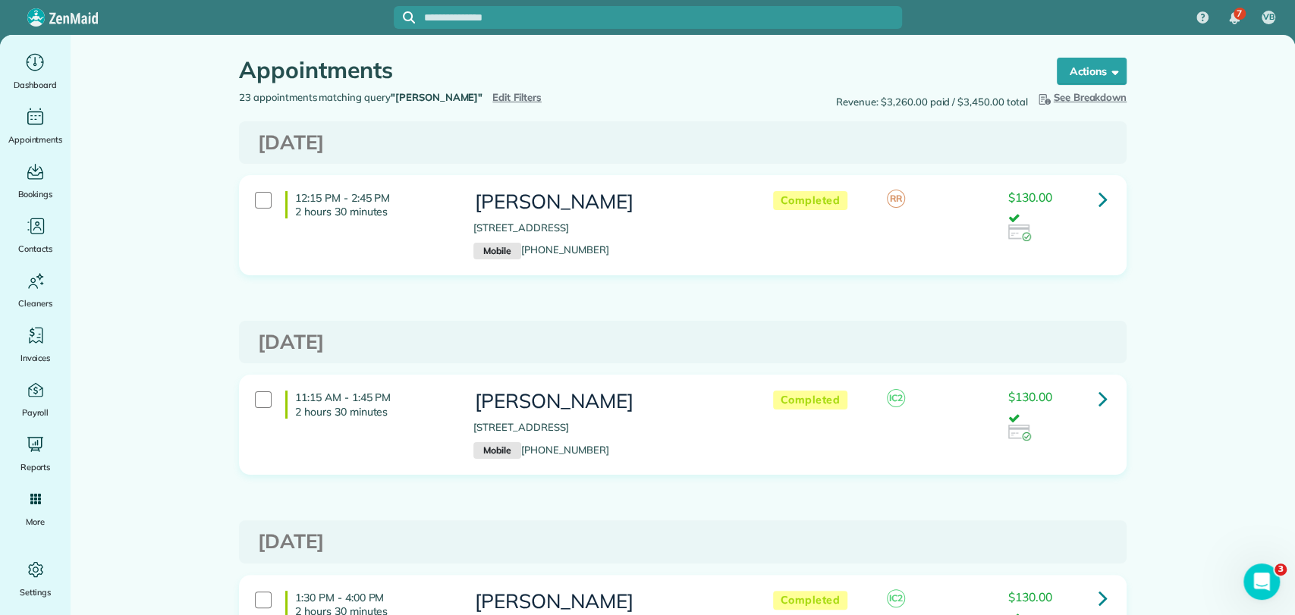
click at [485, 106] on div "23 appointments matching query "elena mcnei" Hide Filters Edit Filters Revenue:…" at bounding box center [683, 100] width 910 height 20
click at [492, 98] on span "Edit Filters" at bounding box center [516, 97] width 49 height 12
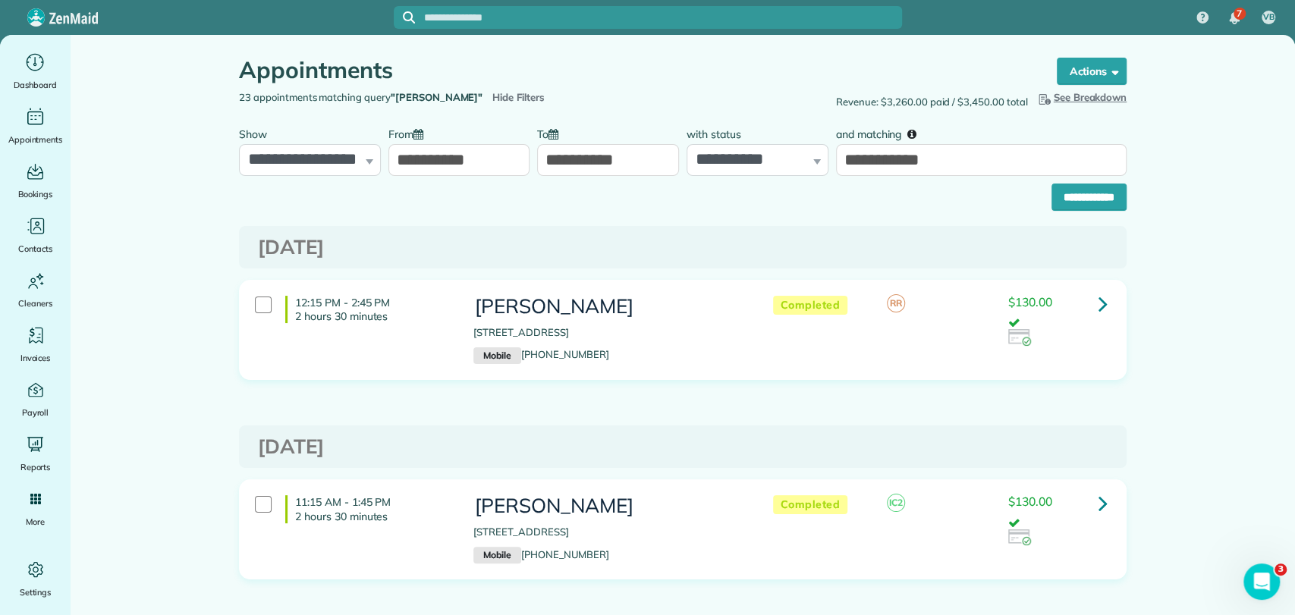
click at [441, 161] on input "**********" at bounding box center [459, 160] width 142 height 32
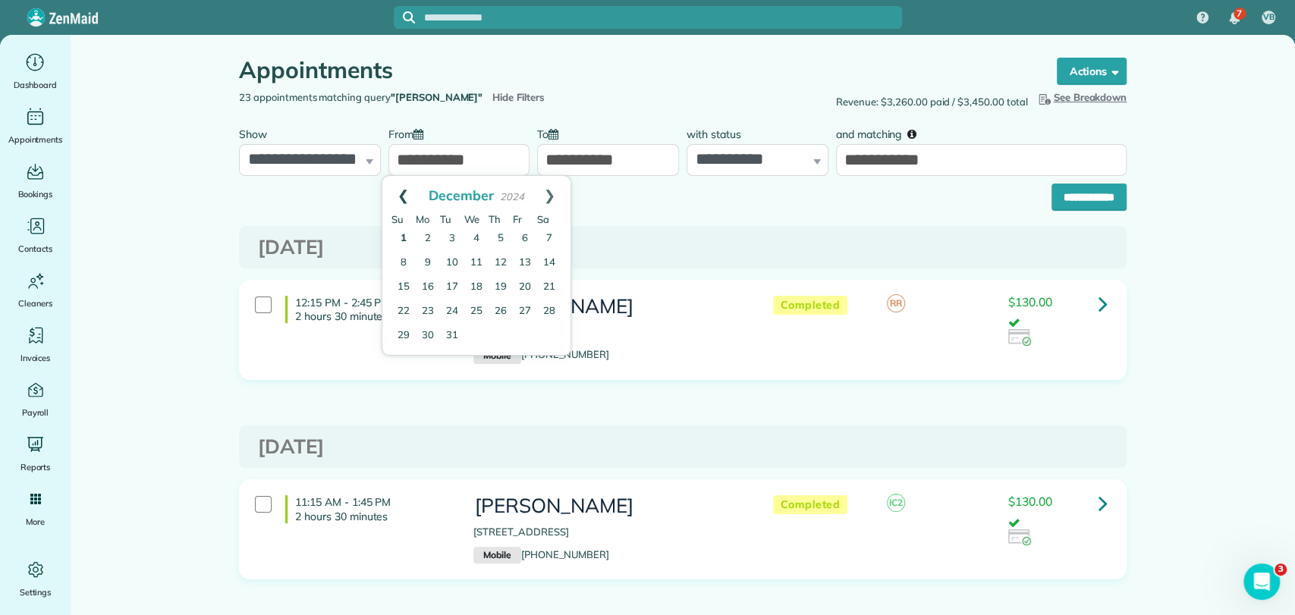
click at [410, 190] on link "Prev" at bounding box center [403, 195] width 42 height 38
click at [498, 237] on link "1" at bounding box center [501, 239] width 24 height 24
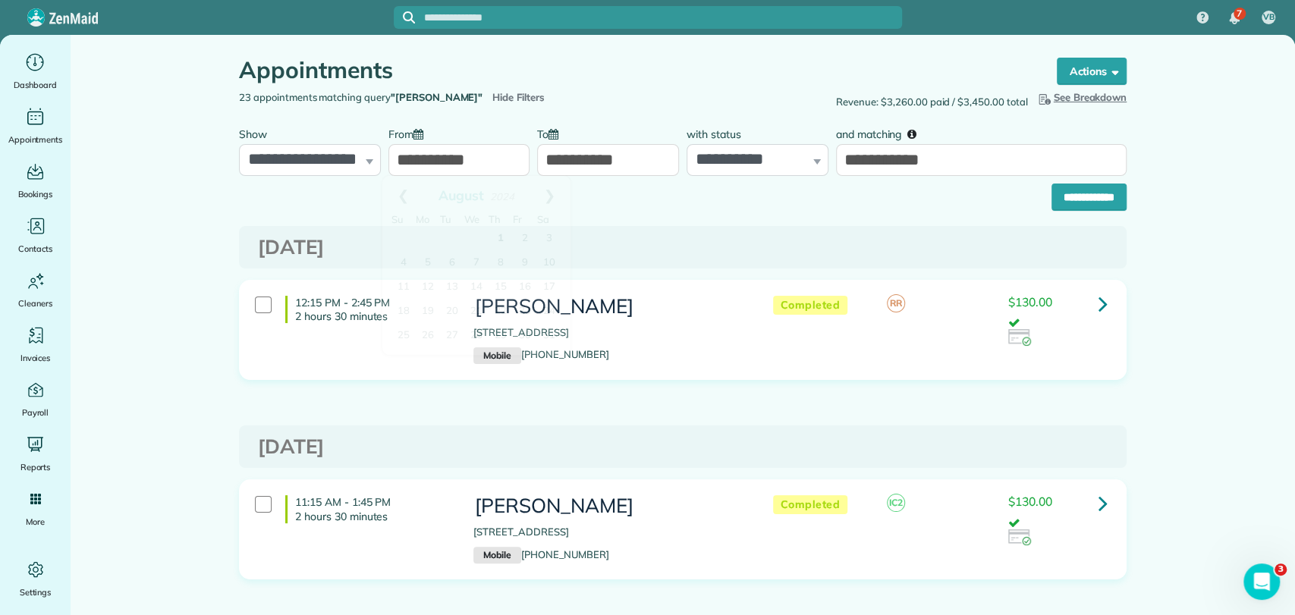
click at [449, 148] on input "**********" at bounding box center [459, 160] width 142 height 32
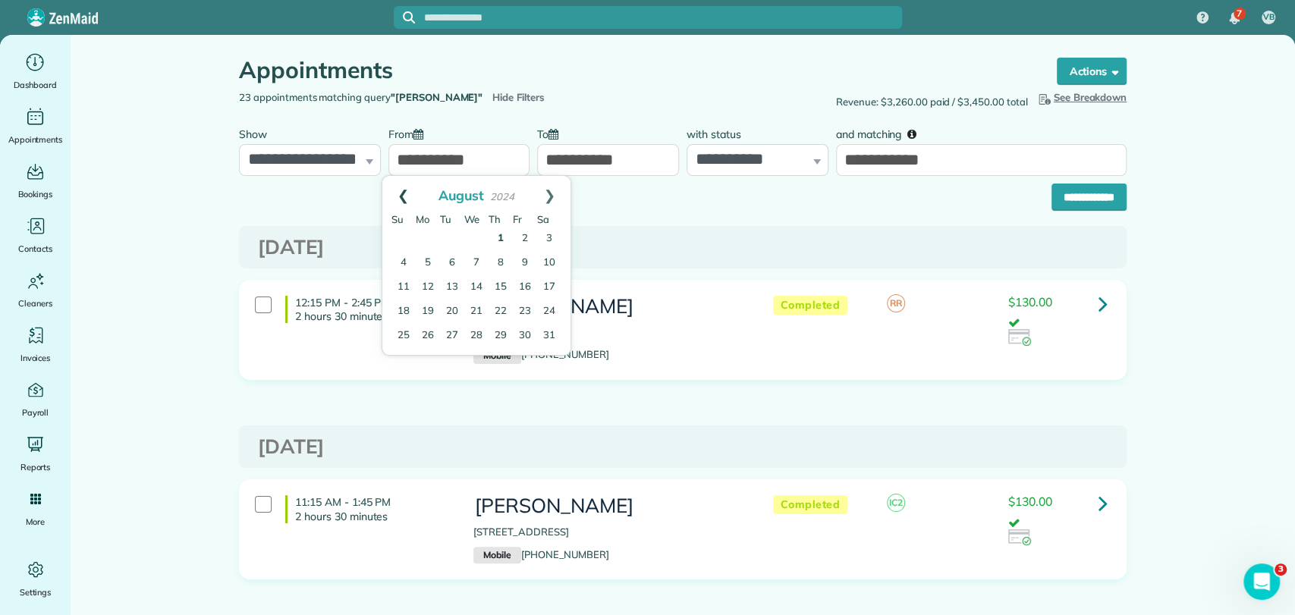
click at [406, 193] on link "Prev" at bounding box center [403, 195] width 42 height 38
click at [508, 244] on link "4" at bounding box center [501, 239] width 24 height 24
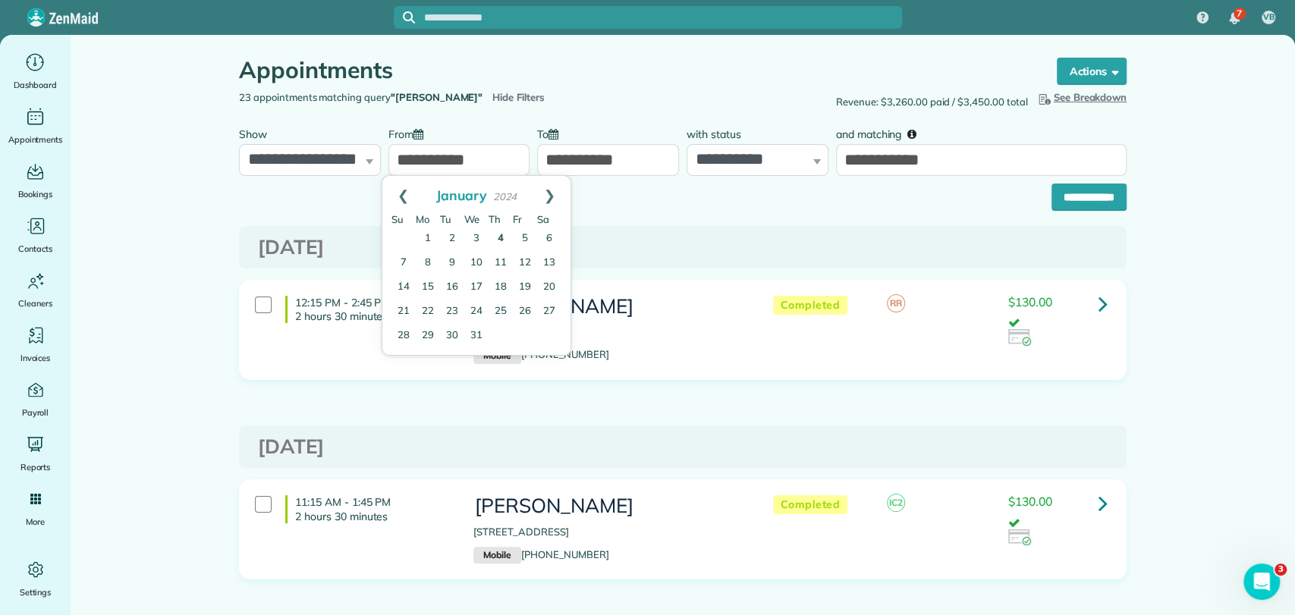
type input "**********"
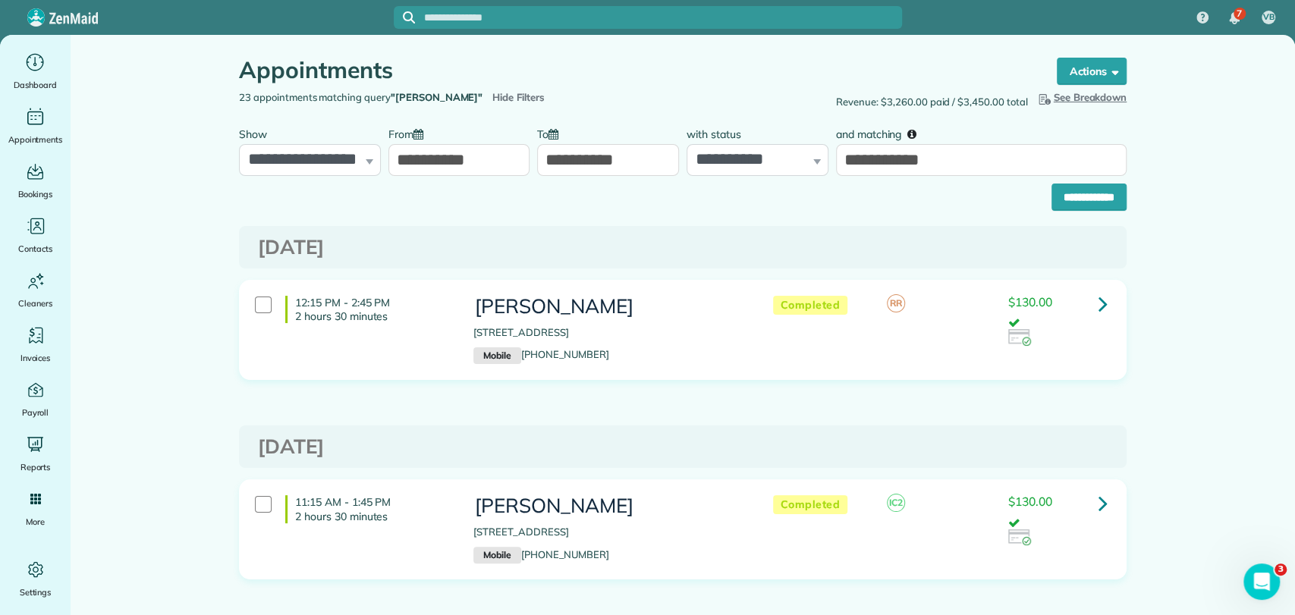
click at [1083, 226] on div "[DATE]" at bounding box center [683, 247] width 888 height 43
click at [1078, 206] on input "**********" at bounding box center [1089, 197] width 75 height 27
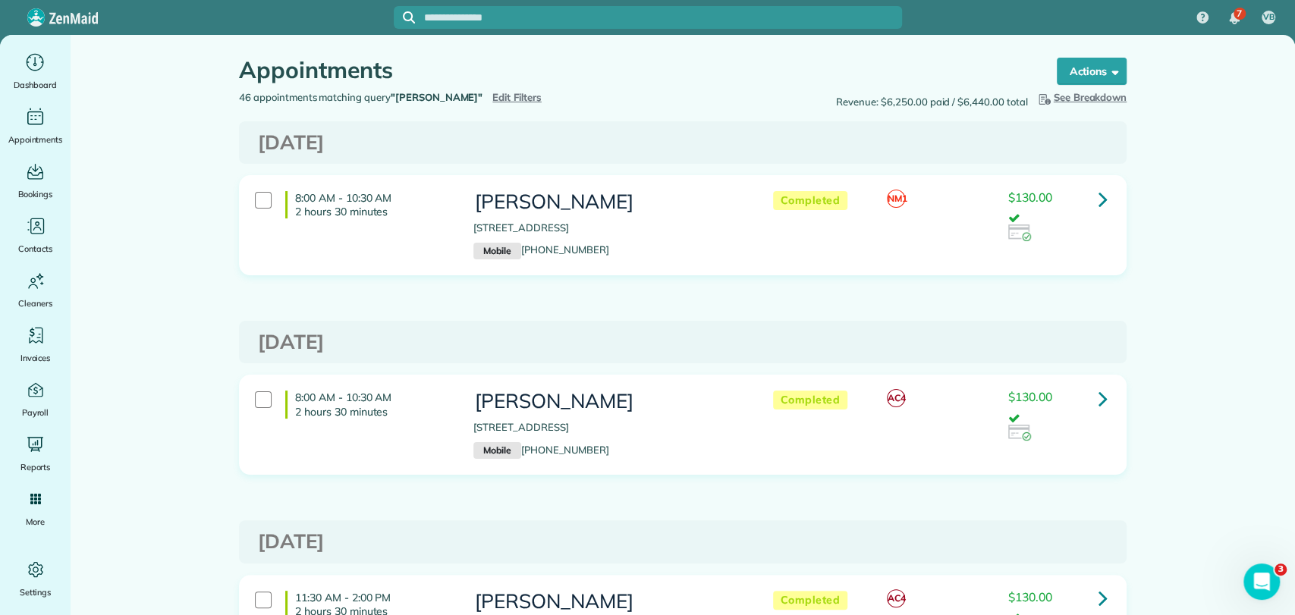
click at [492, 95] on span "Edit Filters" at bounding box center [516, 97] width 49 height 12
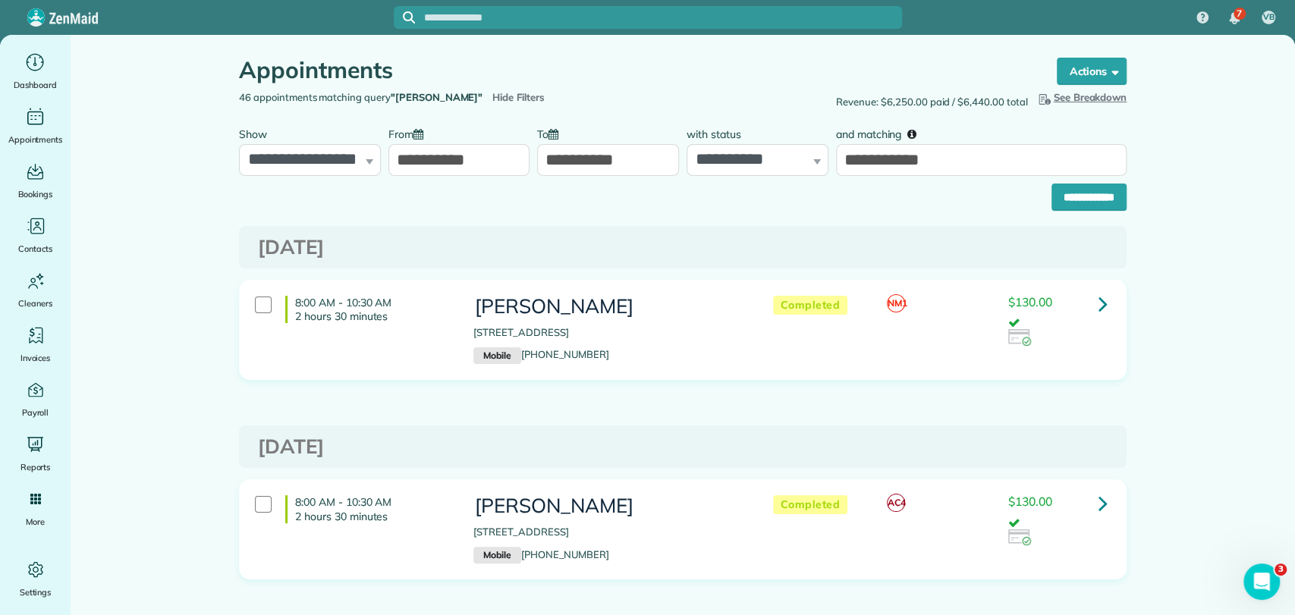
click at [414, 150] on input "**********" at bounding box center [459, 160] width 142 height 32
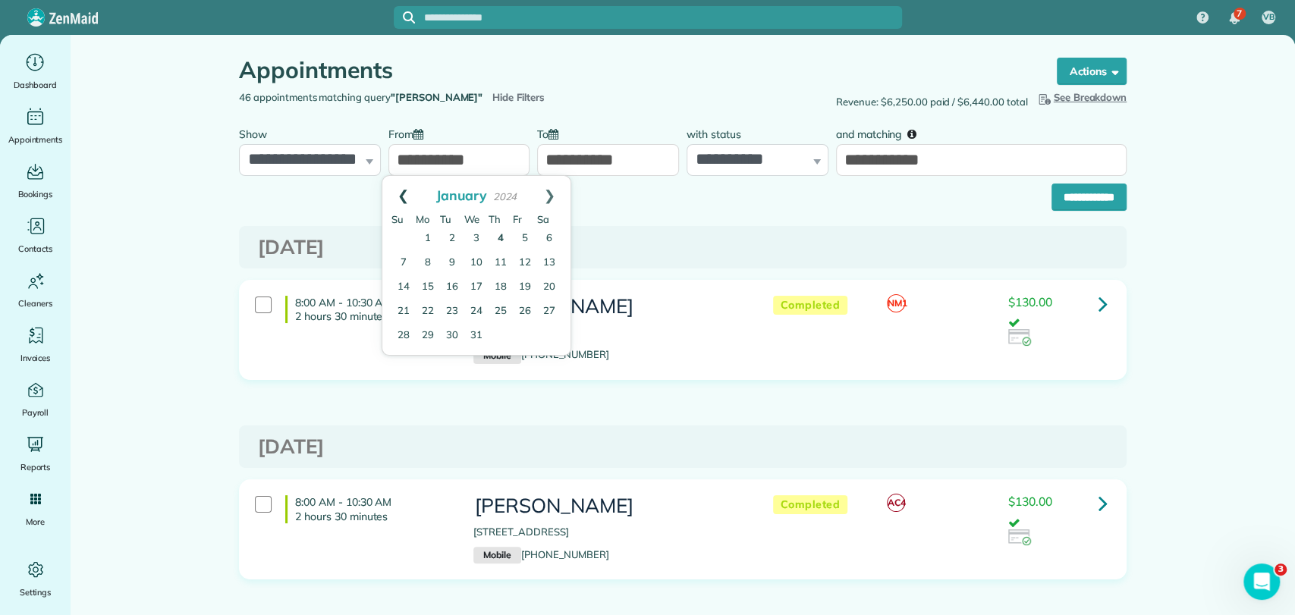
click at [395, 187] on link "Prev" at bounding box center [403, 195] width 42 height 38
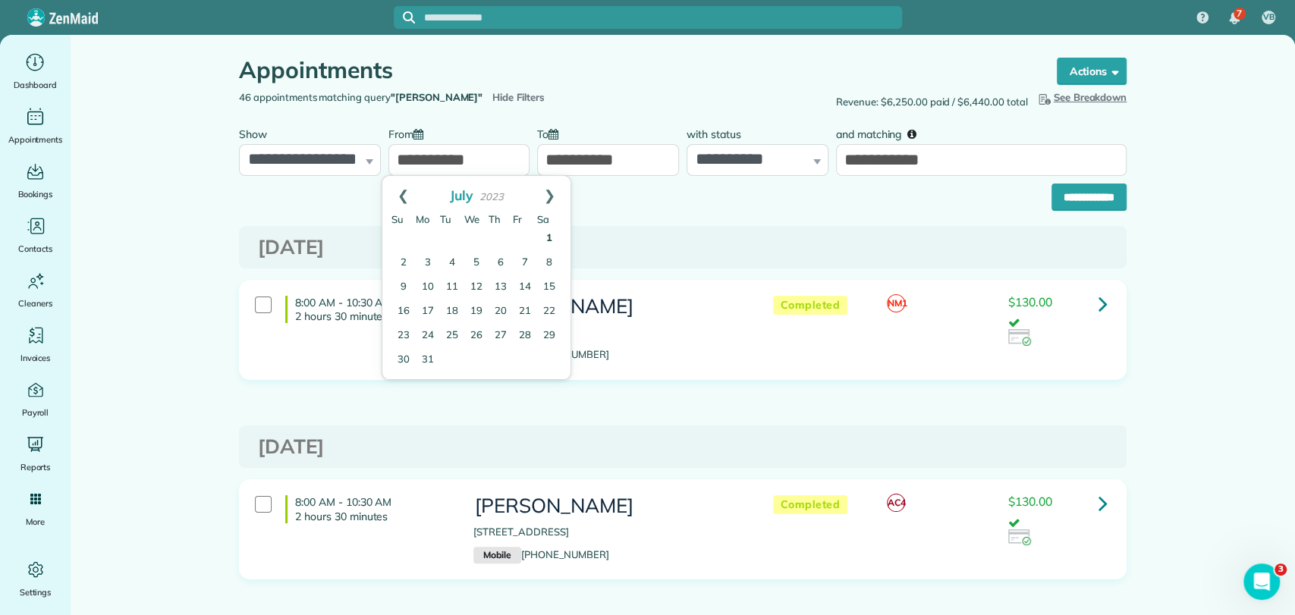
click at [545, 240] on link "1" at bounding box center [549, 239] width 24 height 24
type input "**********"
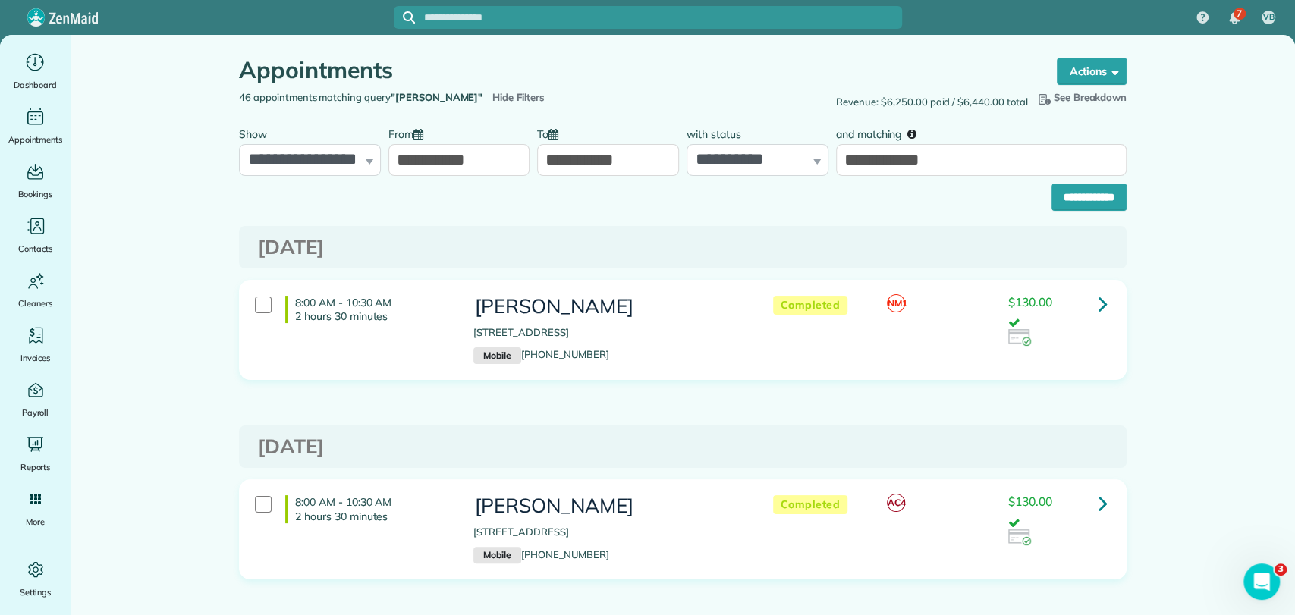
click at [1090, 198] on input "**********" at bounding box center [1089, 197] width 75 height 27
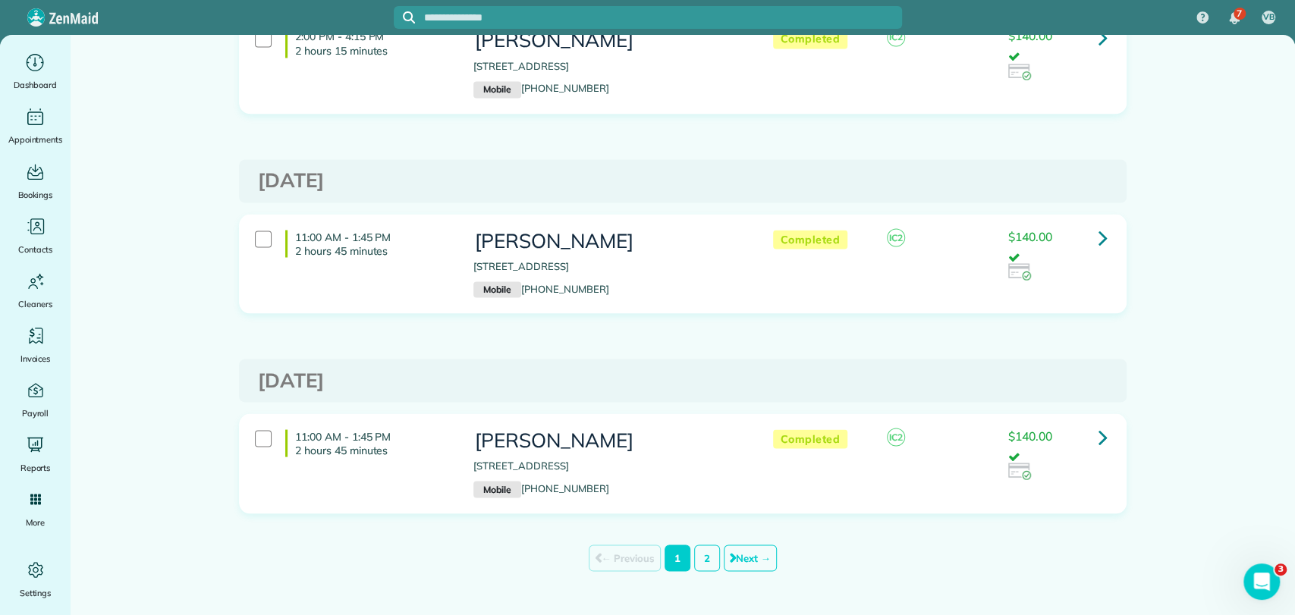
scroll to position [9560, 0]
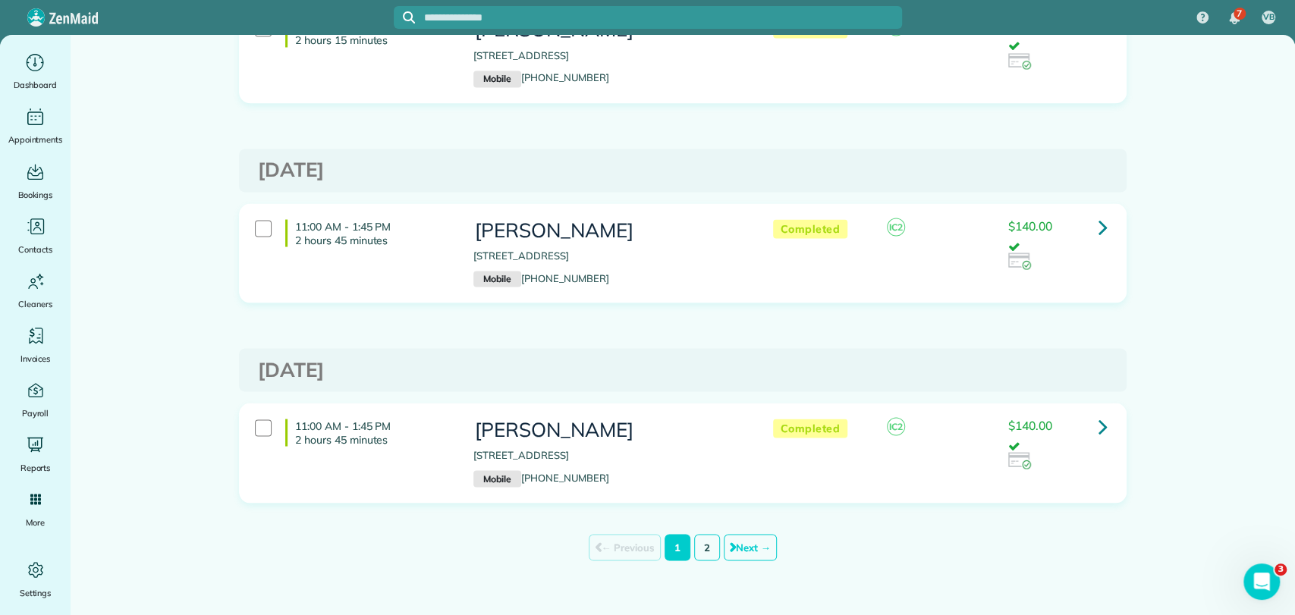
click at [706, 542] on link "2" at bounding box center [707, 547] width 26 height 27
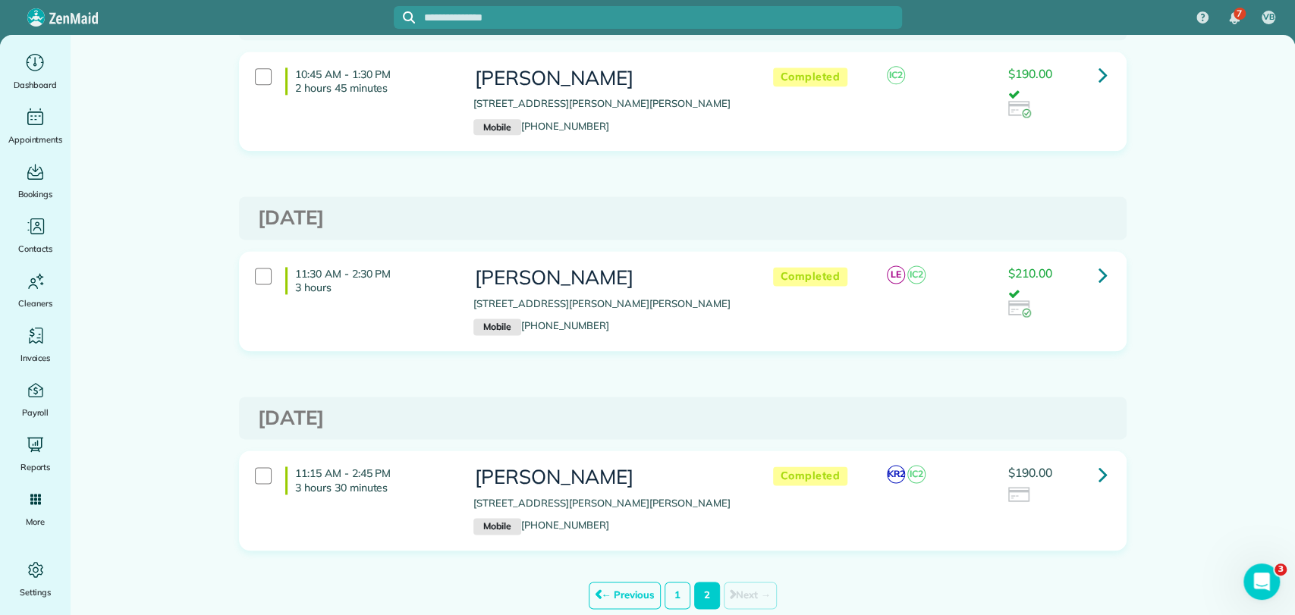
scroll to position [1372, 0]
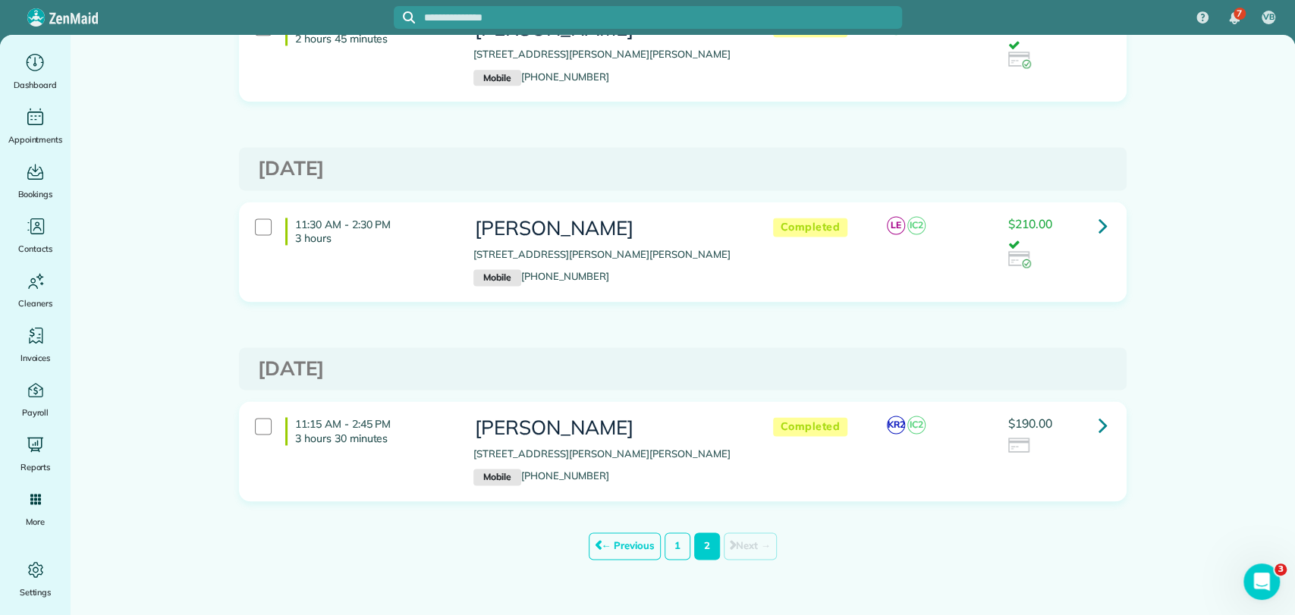
click at [1099, 420] on icon at bounding box center [1103, 425] width 9 height 27
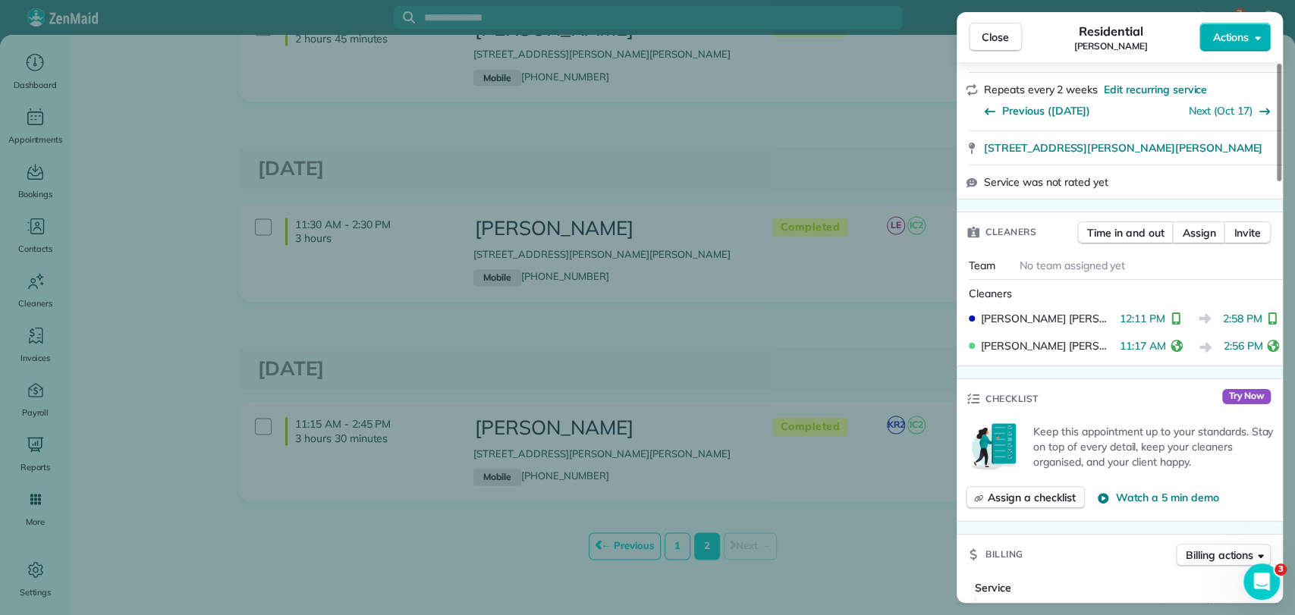
scroll to position [250, 0]
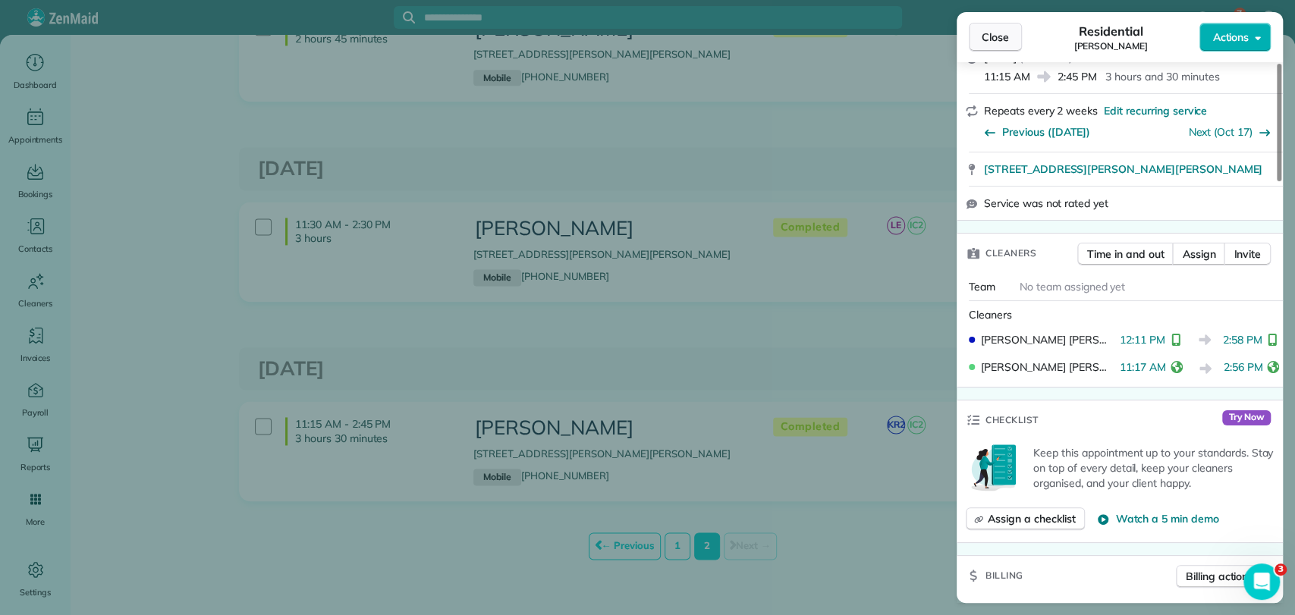
click at [983, 31] on span "Close" at bounding box center [995, 37] width 27 height 15
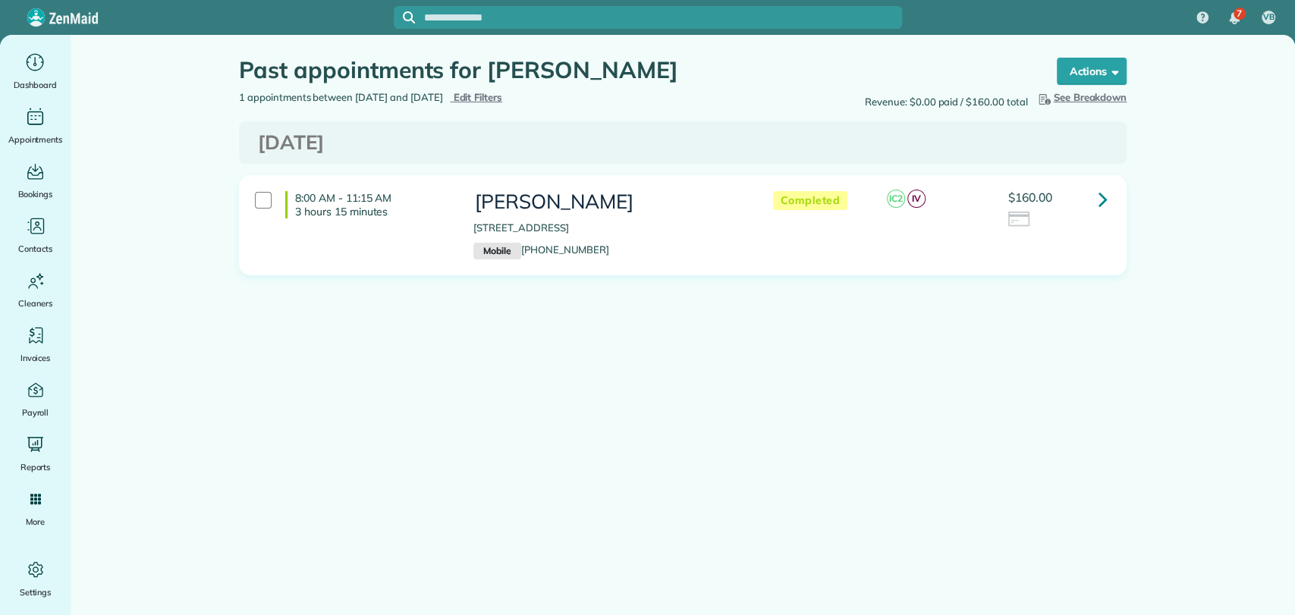
type input "**********"
click at [502, 97] on span "Edit Filters" at bounding box center [477, 97] width 49 height 12
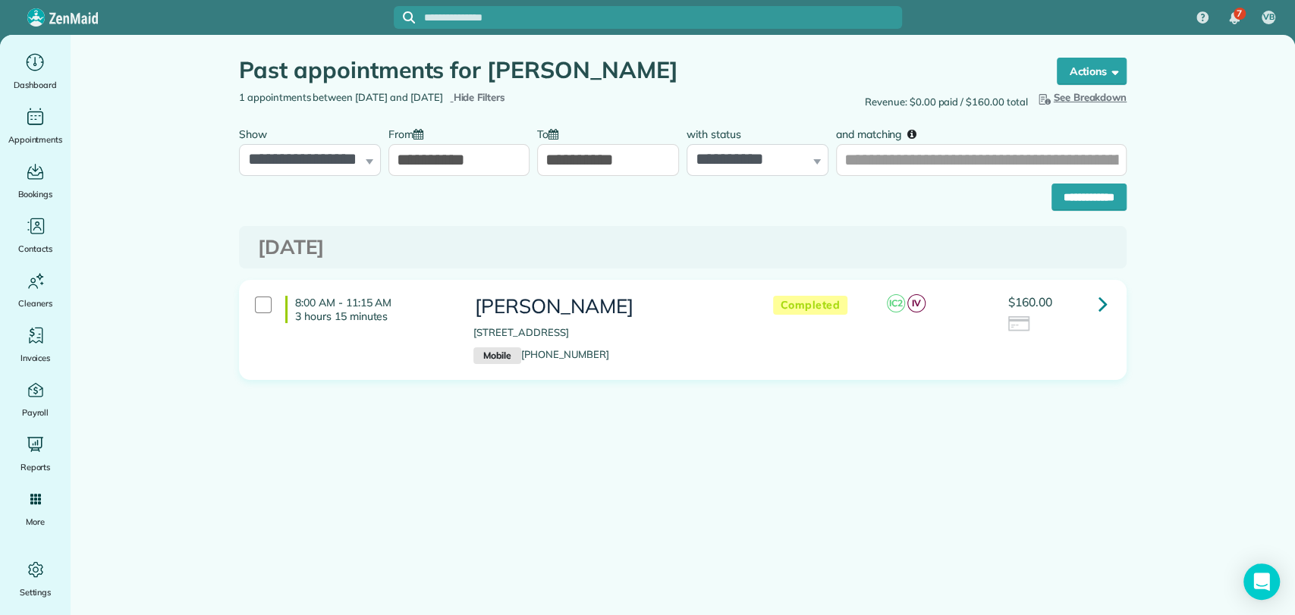
click at [479, 167] on input "**********" at bounding box center [459, 160] width 142 height 32
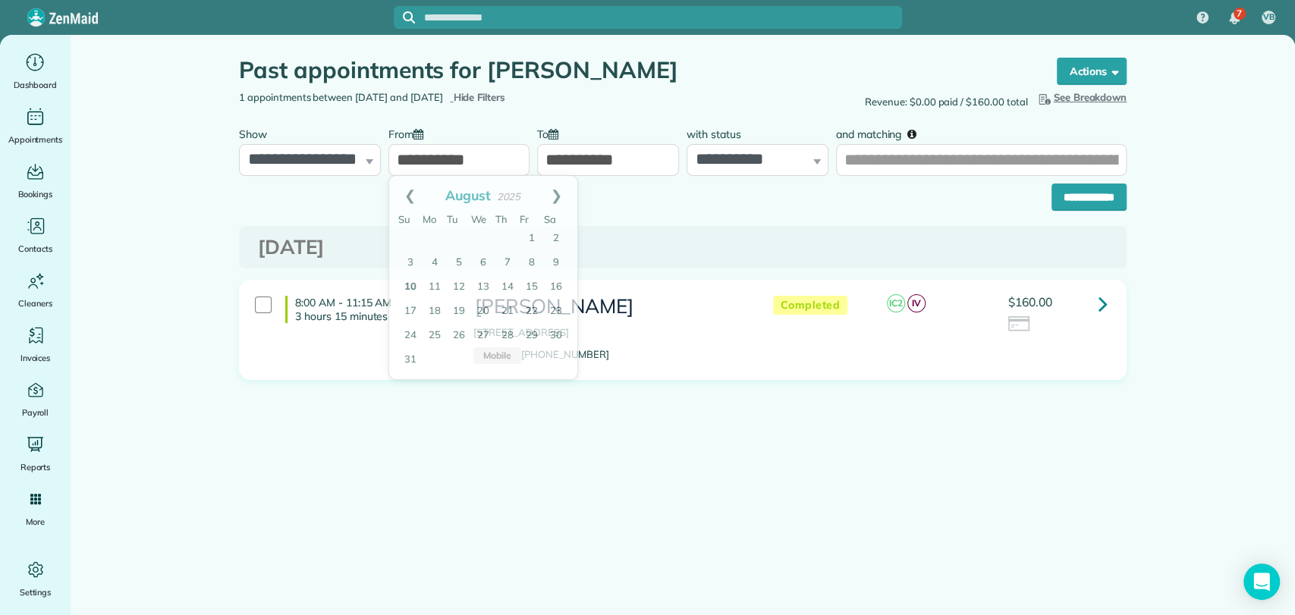
click at [478, 166] on input "**********" at bounding box center [459, 160] width 142 height 32
click at [412, 187] on link "Prev" at bounding box center [410, 195] width 42 height 38
click at [410, 187] on link "Prev" at bounding box center [410, 195] width 42 height 38
click at [409, 187] on link "Prev" at bounding box center [410, 195] width 42 height 38
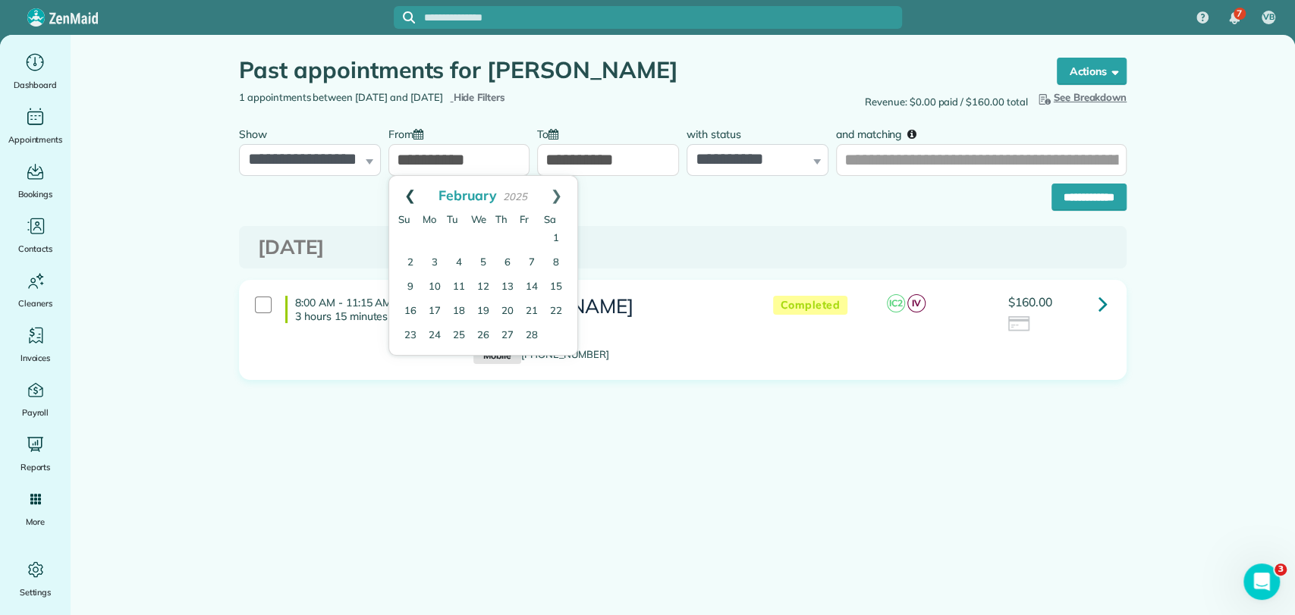
click at [409, 190] on link "Prev" at bounding box center [410, 195] width 42 height 38
click at [491, 235] on link "4" at bounding box center [483, 239] width 24 height 24
type input "**********"
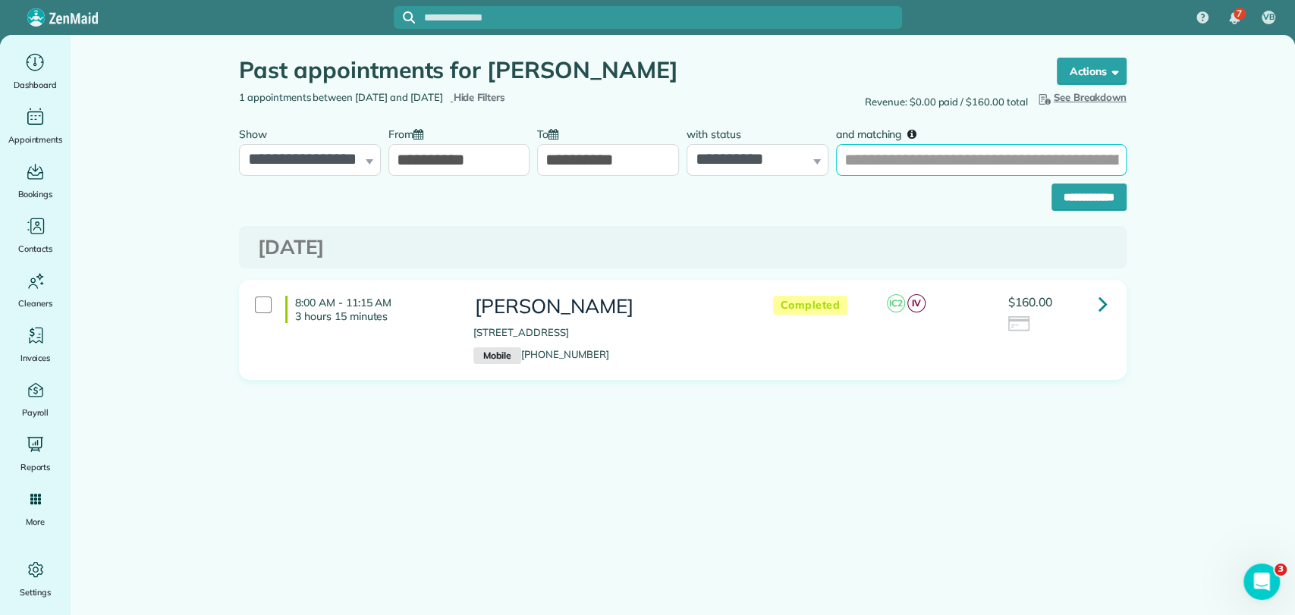
click at [869, 165] on input "and matching" at bounding box center [981, 160] width 291 height 32
type input "*"
type input "*********"
click at [1052, 184] on input "**********" at bounding box center [1089, 197] width 75 height 27
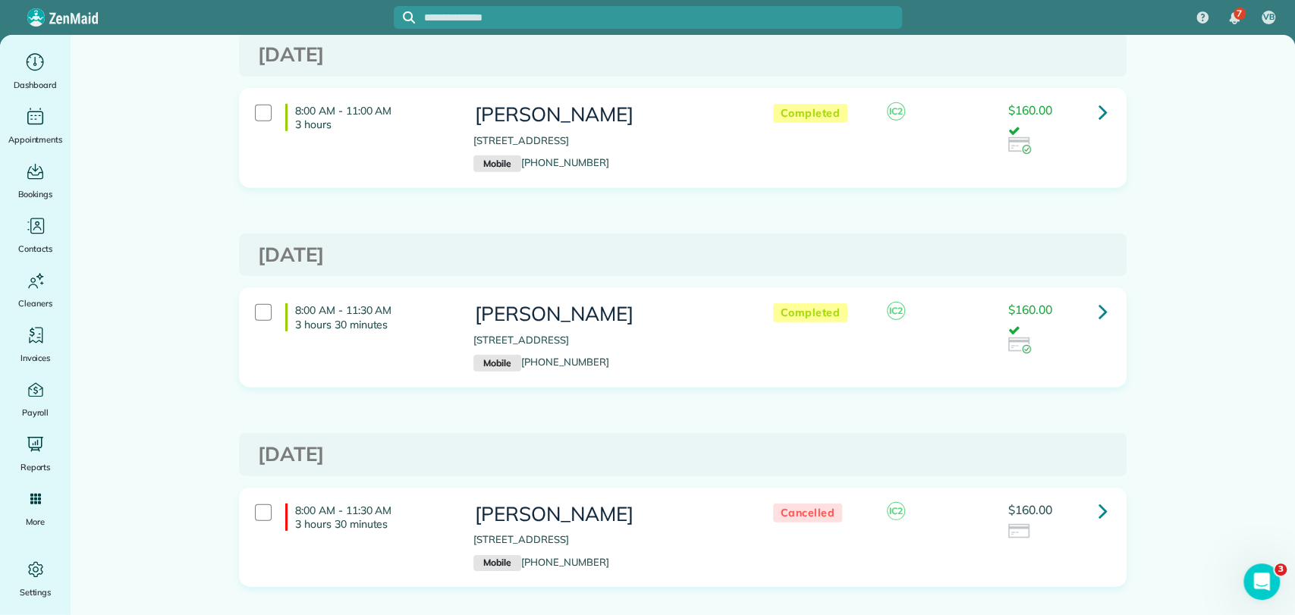
scroll to position [2950, 0]
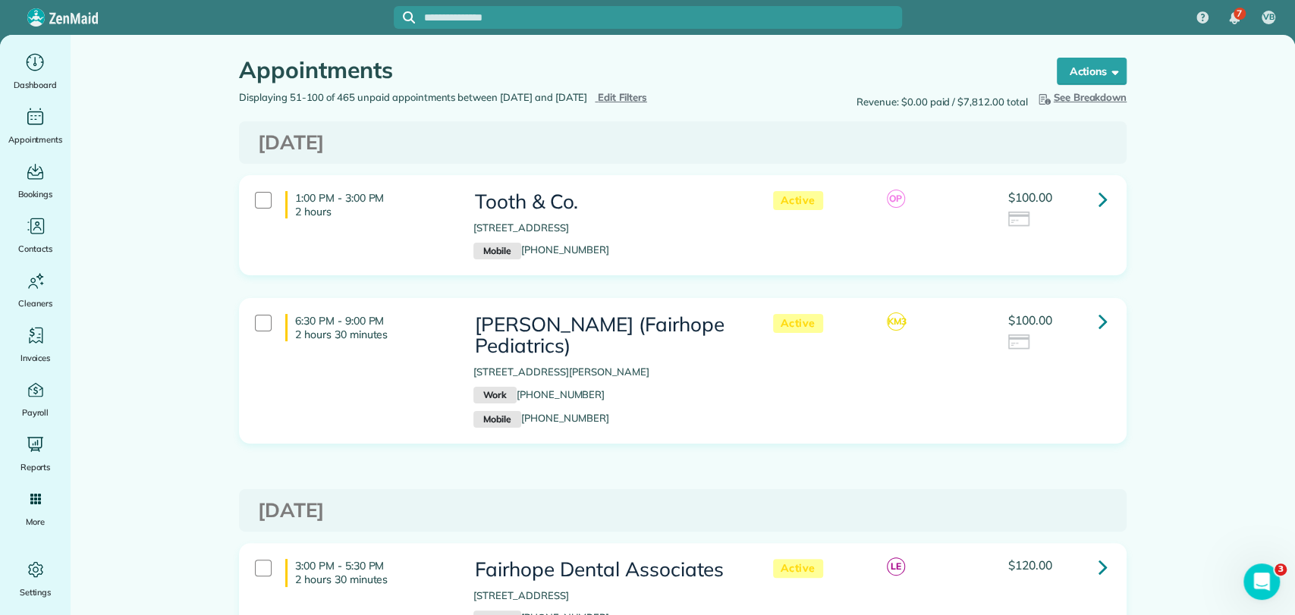
click at [636, 94] on span "Edit Filters" at bounding box center [622, 97] width 49 height 12
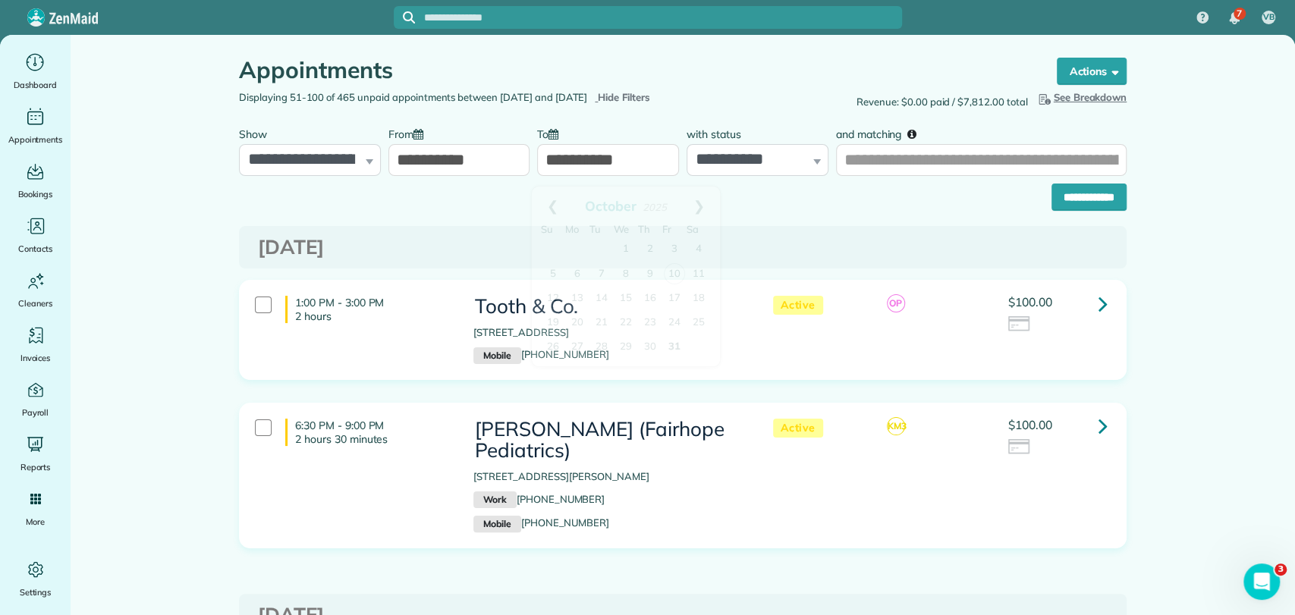
click at [562, 158] on input "**********" at bounding box center [608, 160] width 142 height 32
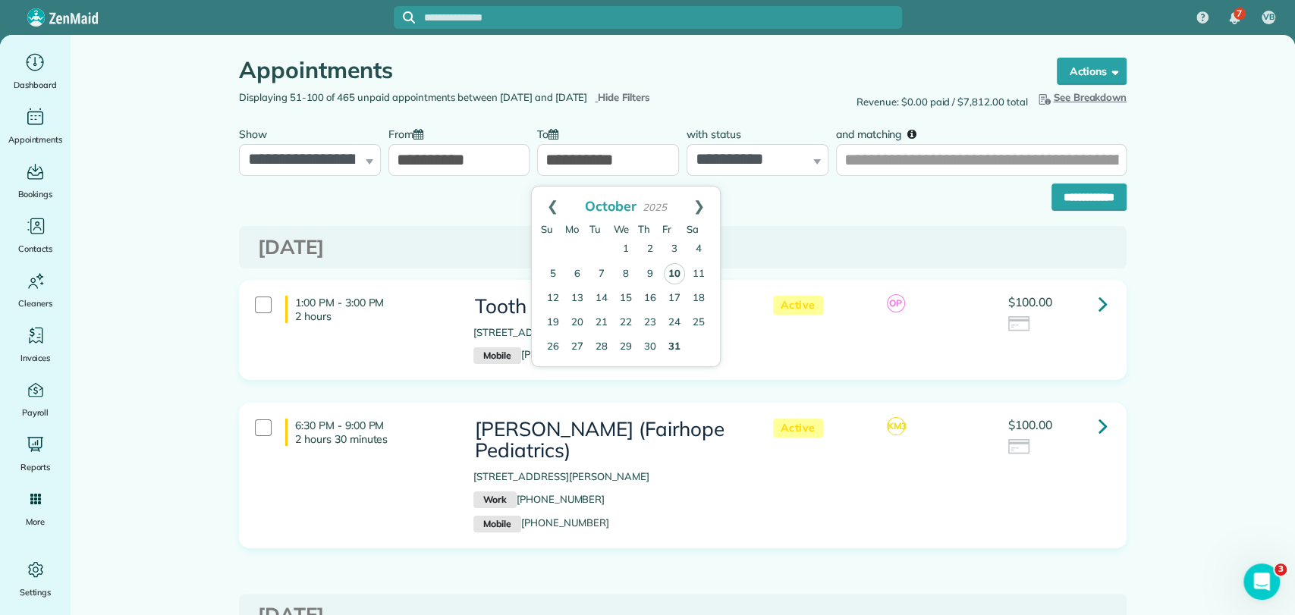
click at [668, 267] on link "10" at bounding box center [674, 273] width 21 height 21
type input "**********"
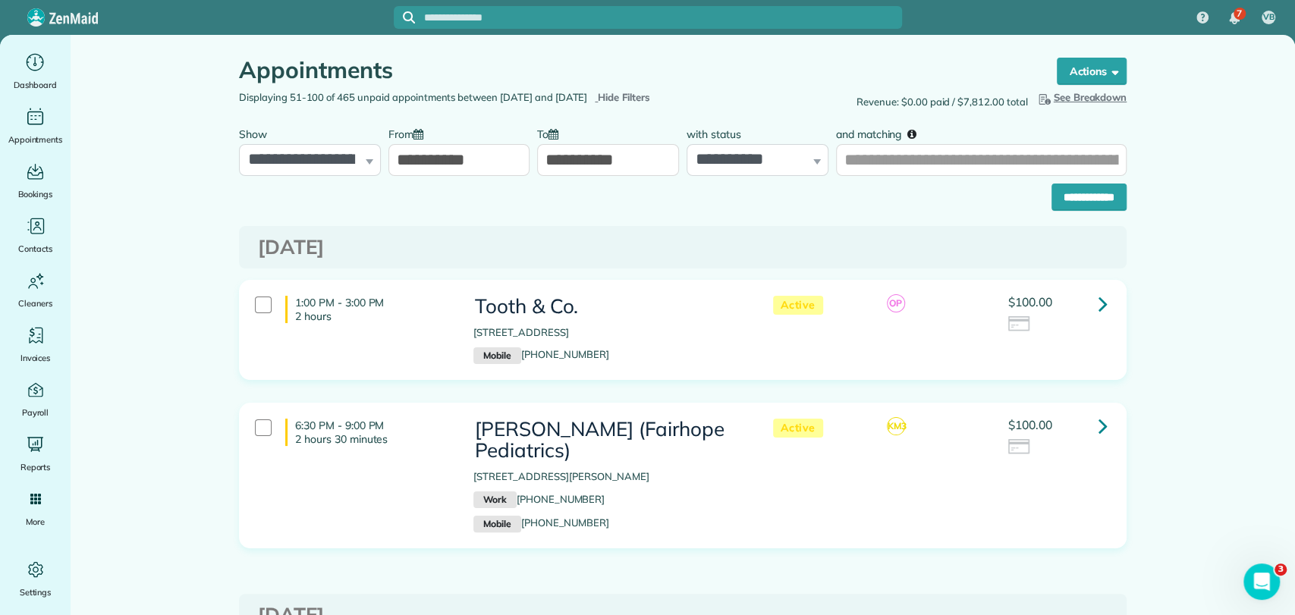
click at [1063, 208] on input "**********" at bounding box center [1089, 197] width 75 height 27
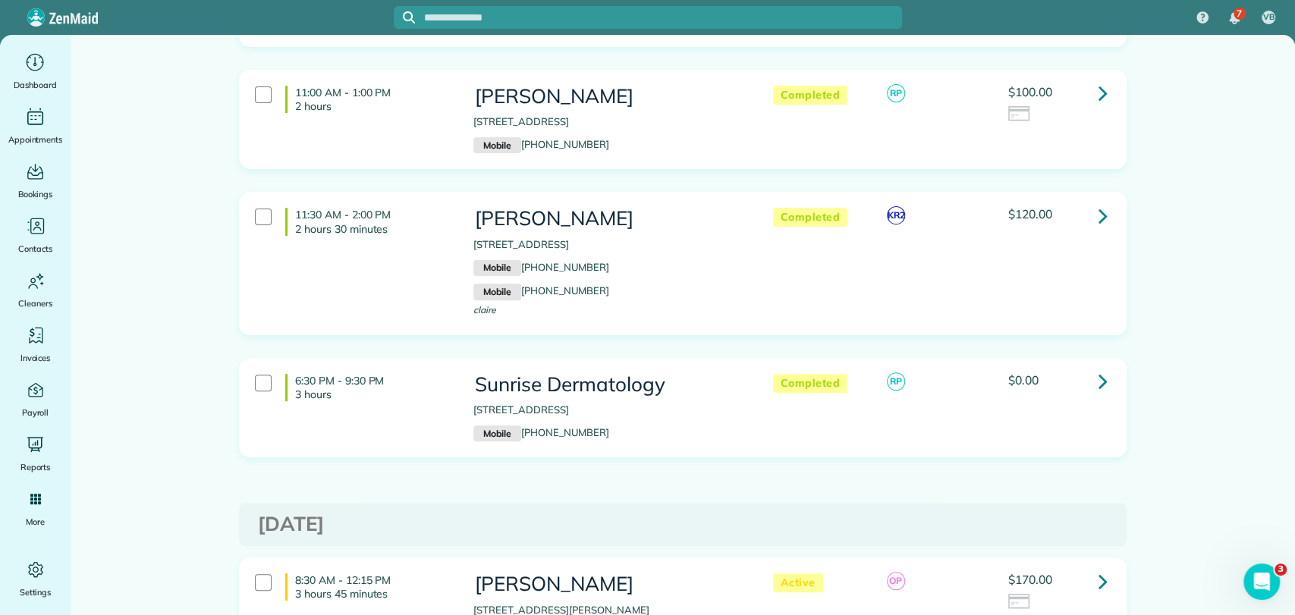
scroll to position [421, 0]
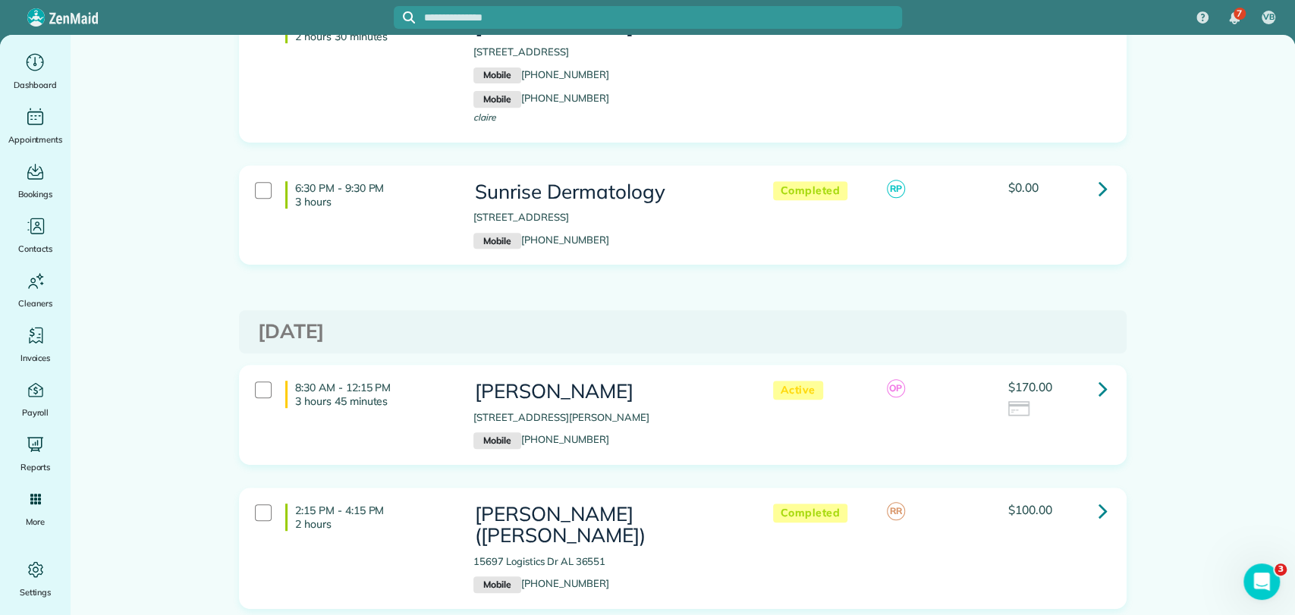
click at [1088, 396] on link at bounding box center [1103, 388] width 30 height 30
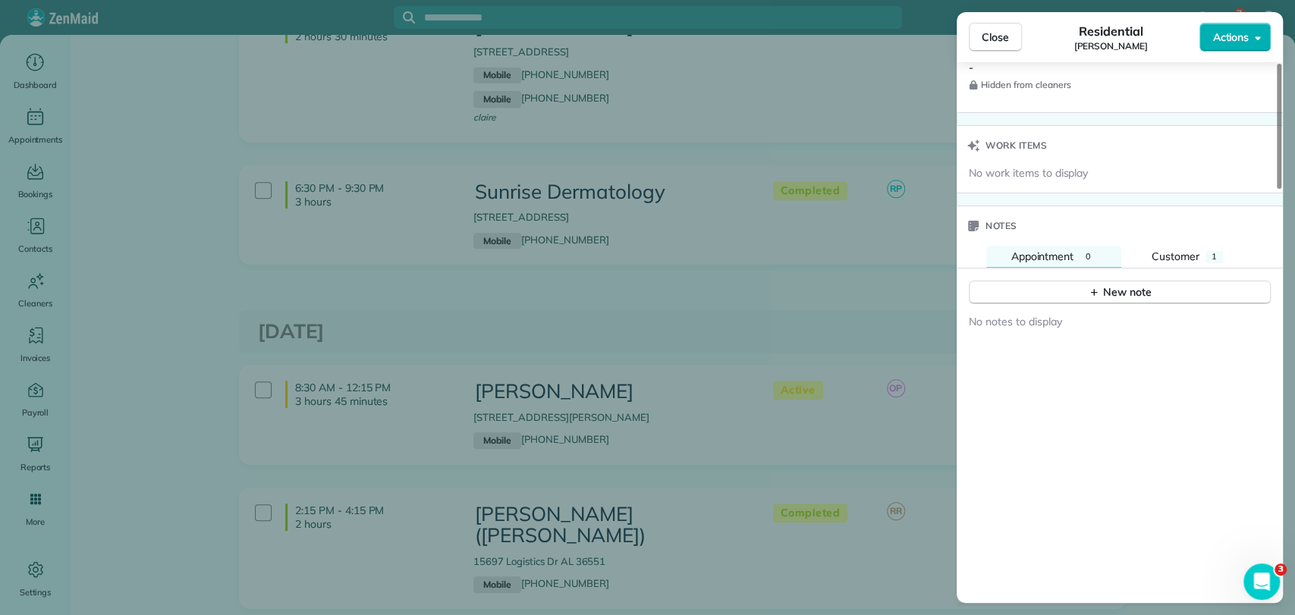
scroll to position [1445, 0]
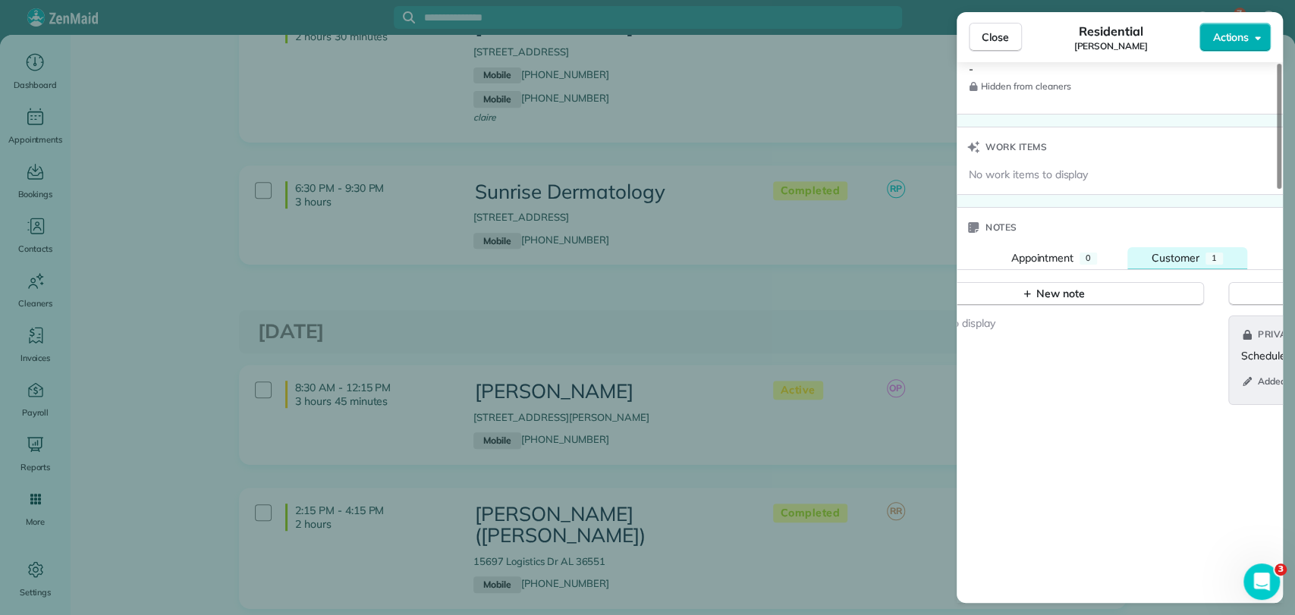
click at [1165, 253] on span "Customer" at bounding box center [1176, 258] width 48 height 14
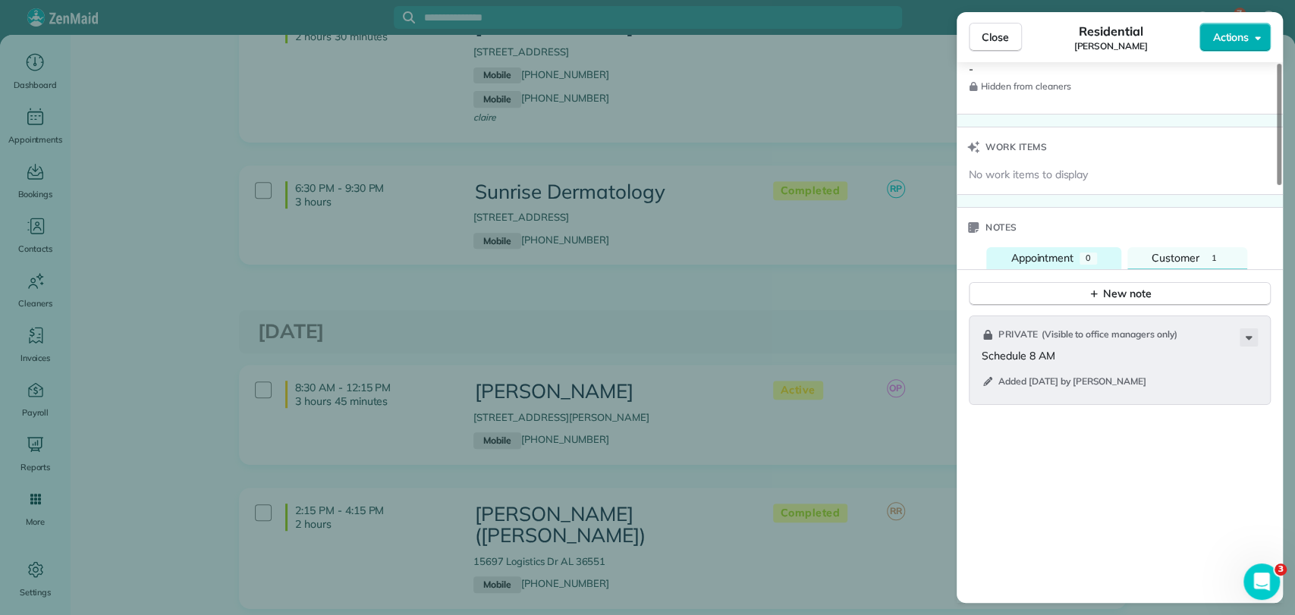
click at [1061, 251] on span "Appointment" at bounding box center [1042, 258] width 63 height 14
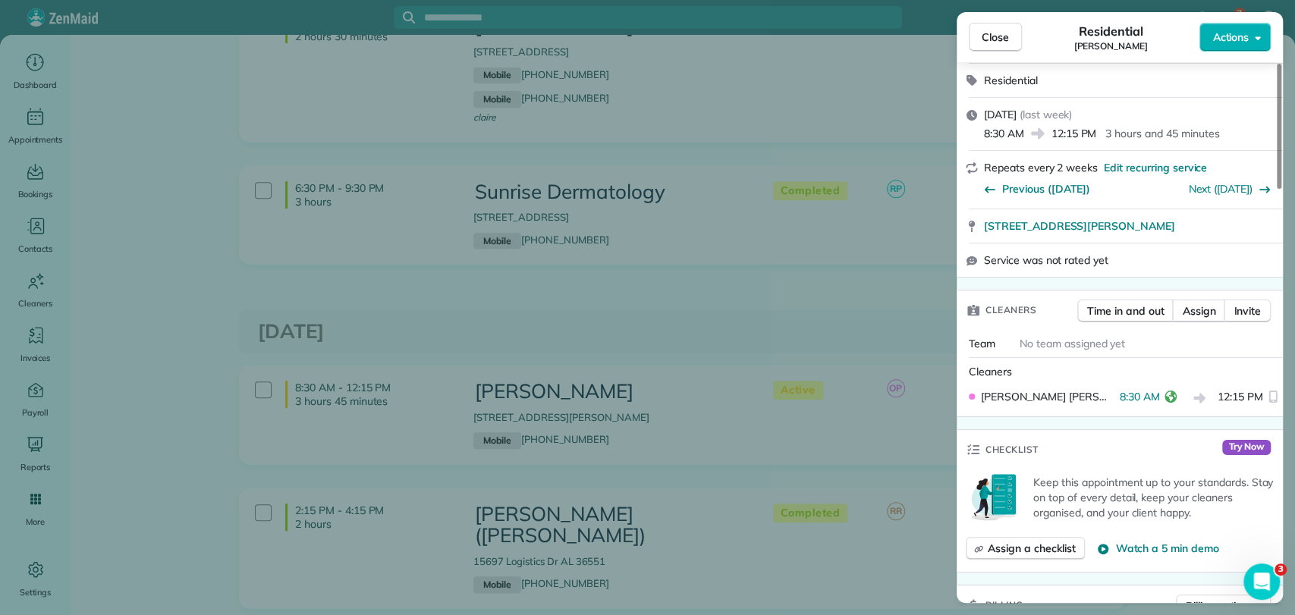
scroll to position [0, 0]
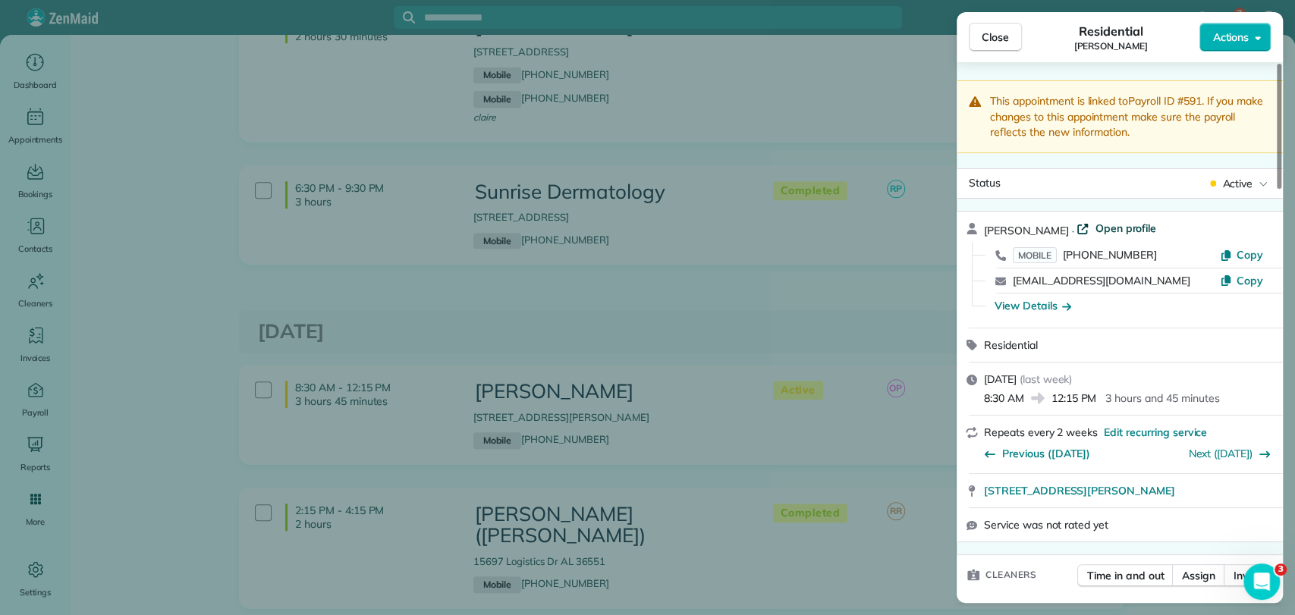
click at [1114, 227] on span "Open profile" at bounding box center [1125, 228] width 61 height 15
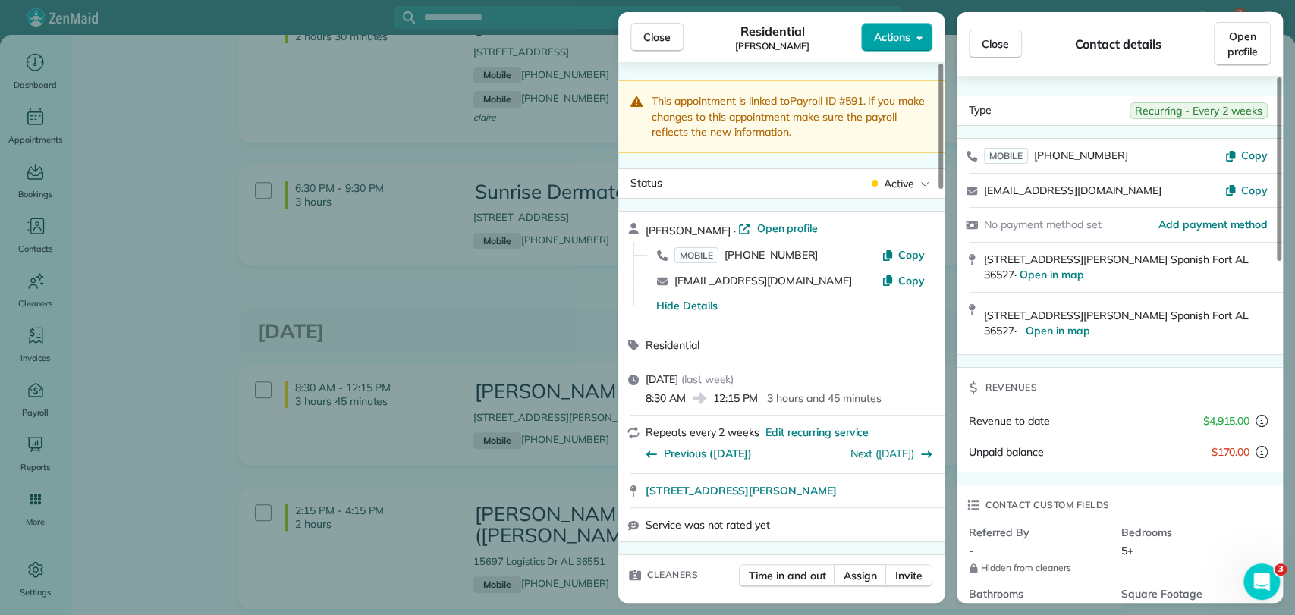
click at [920, 36] on icon "button" at bounding box center [920, 37] width 6 height 11
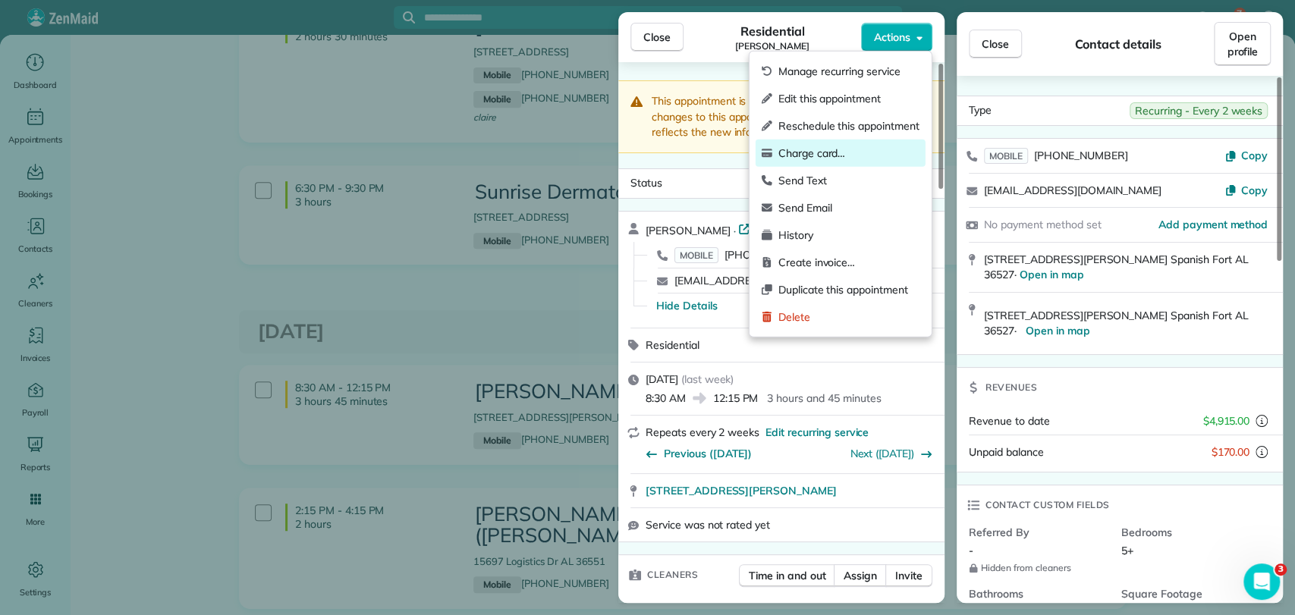
click at [842, 152] on span "Charge card…" at bounding box center [848, 153] width 141 height 15
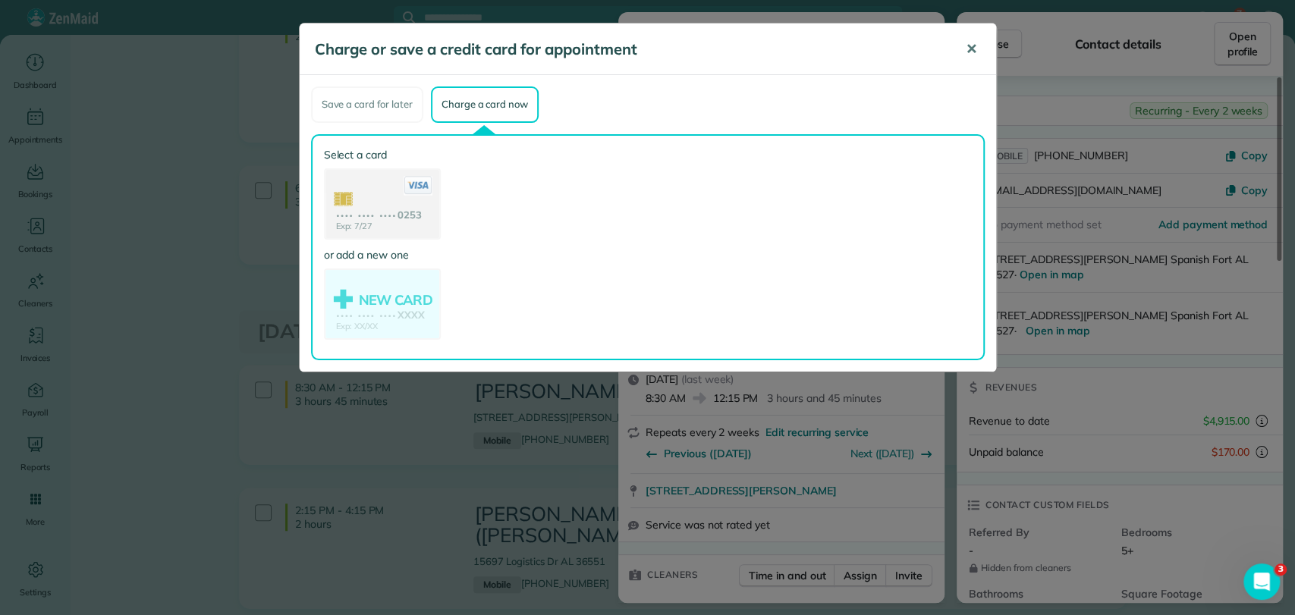
click at [971, 58] on button "✕" at bounding box center [971, 49] width 34 height 36
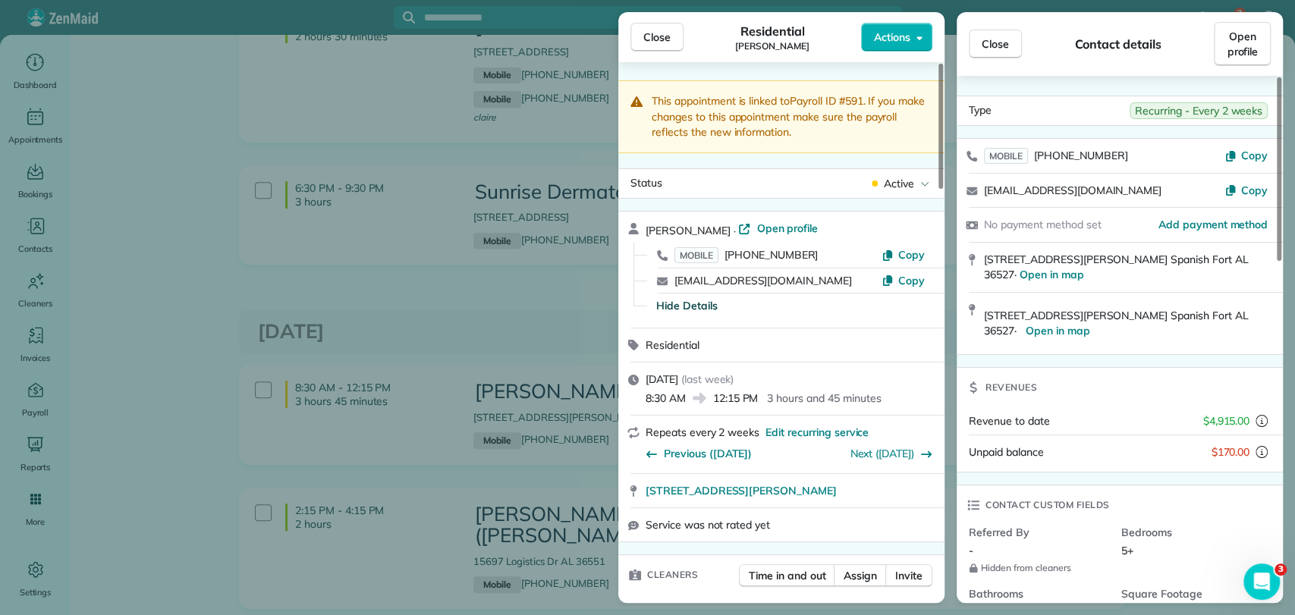
click at [702, 307] on span "Hide Details" at bounding box center [686, 305] width 61 height 15
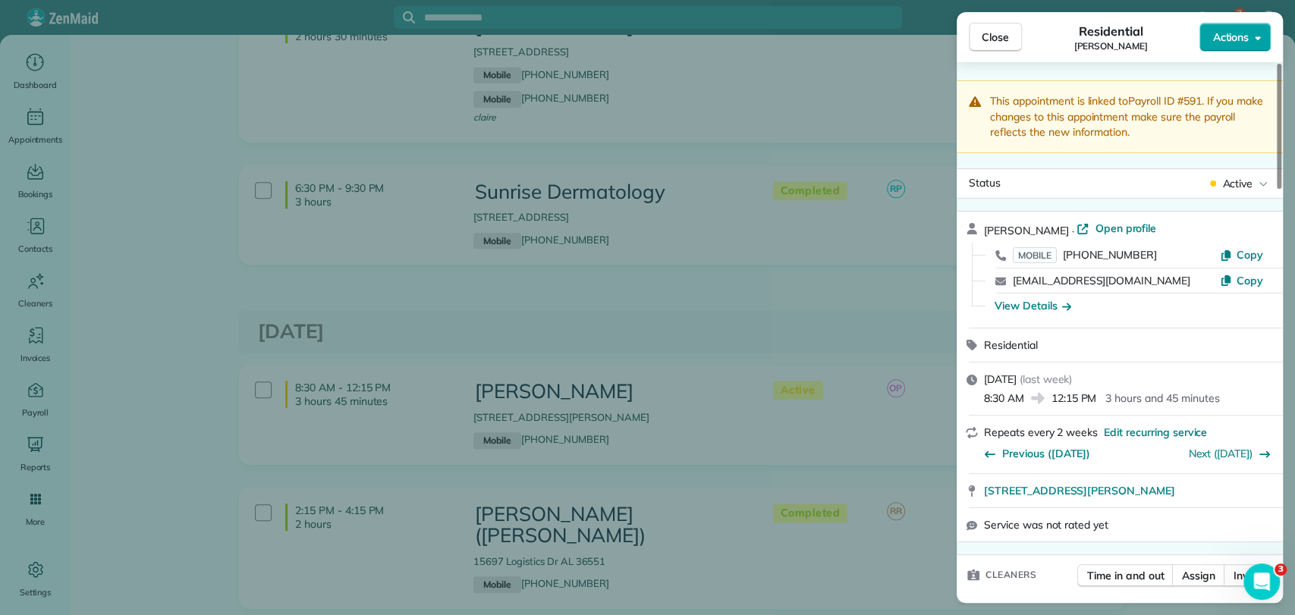
click at [1240, 42] on span "Actions" at bounding box center [1230, 37] width 36 height 15
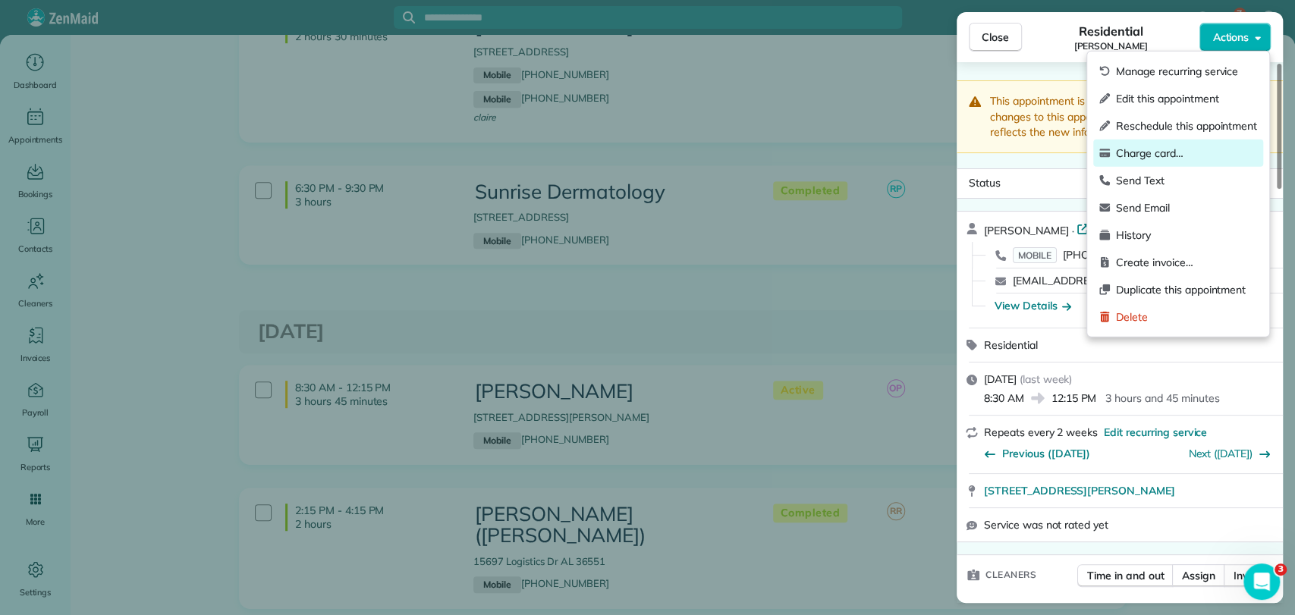
click at [1159, 148] on span "Charge card…" at bounding box center [1186, 153] width 141 height 15
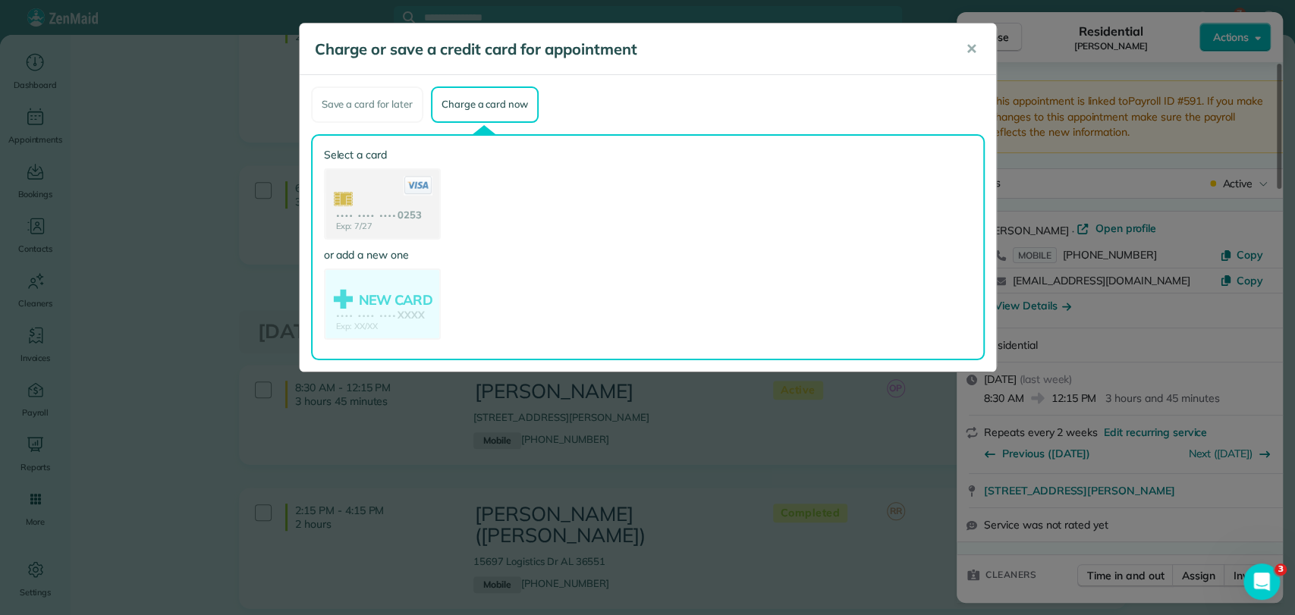
click at [382, 199] on use at bounding box center [382, 205] width 114 height 71
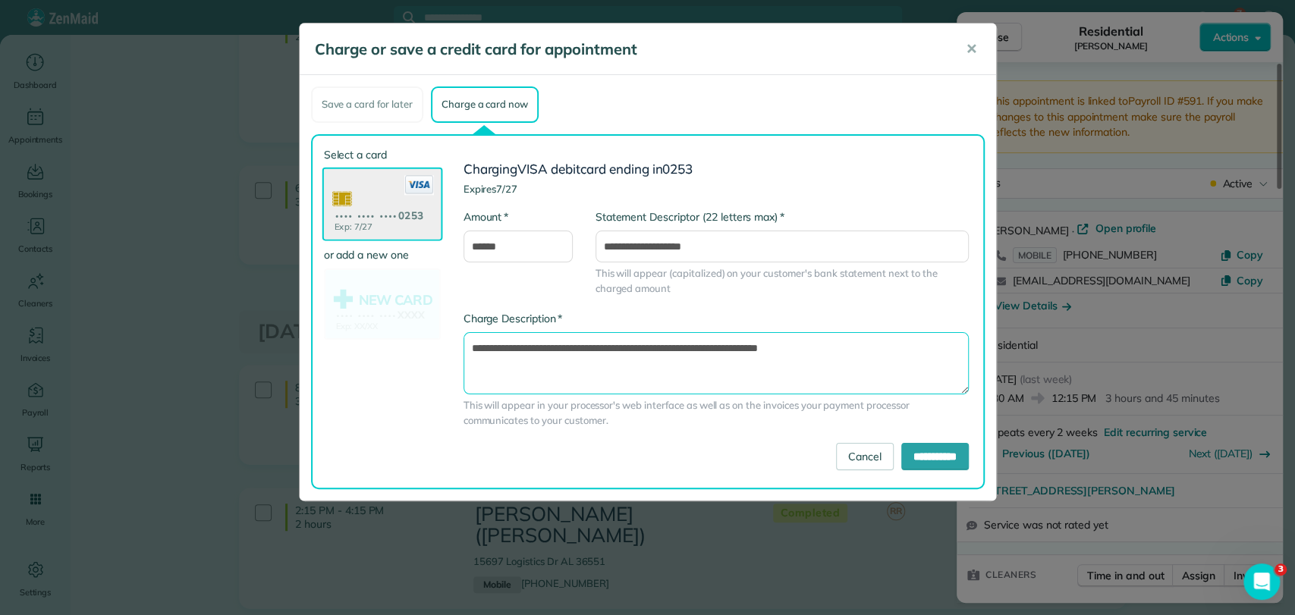
click at [724, 344] on textarea "**********" at bounding box center [716, 363] width 505 height 62
type textarea "**********"
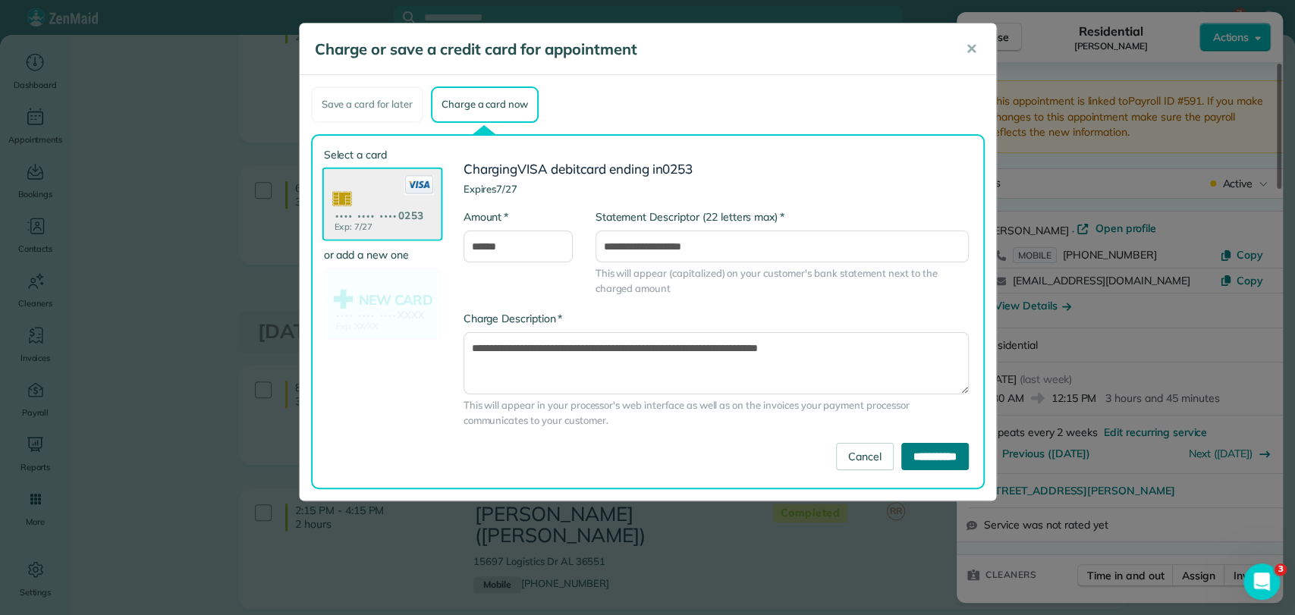
click at [926, 457] on input "**********" at bounding box center [935, 456] width 68 height 27
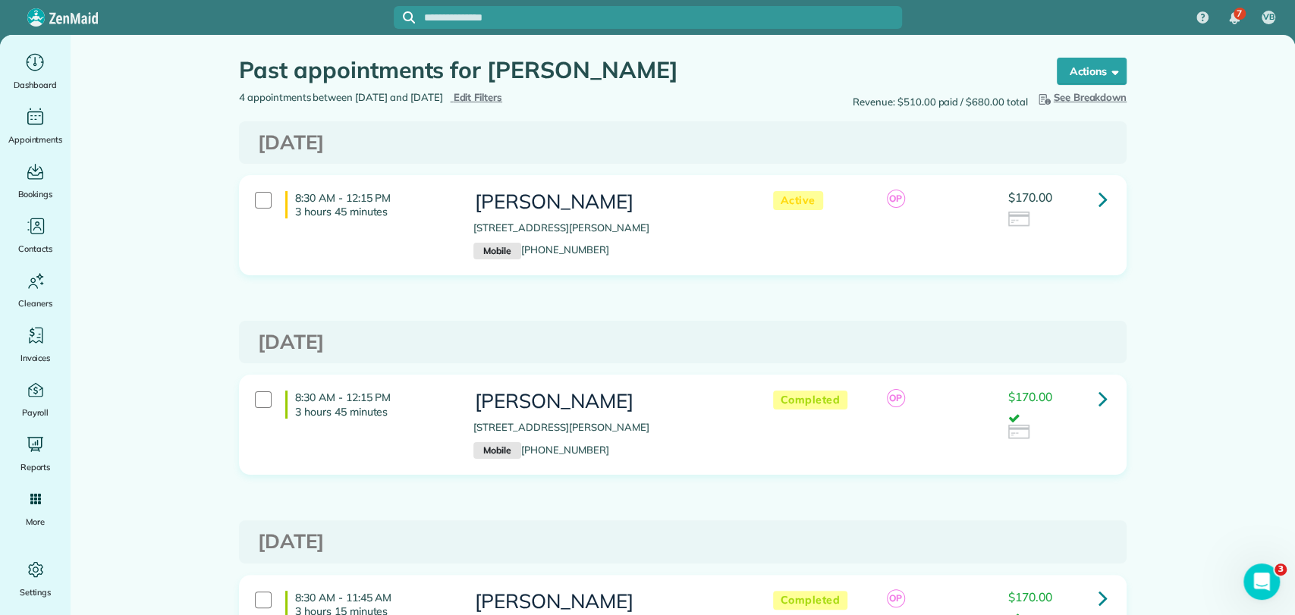
click at [1099, 404] on icon at bounding box center [1103, 398] width 9 height 27
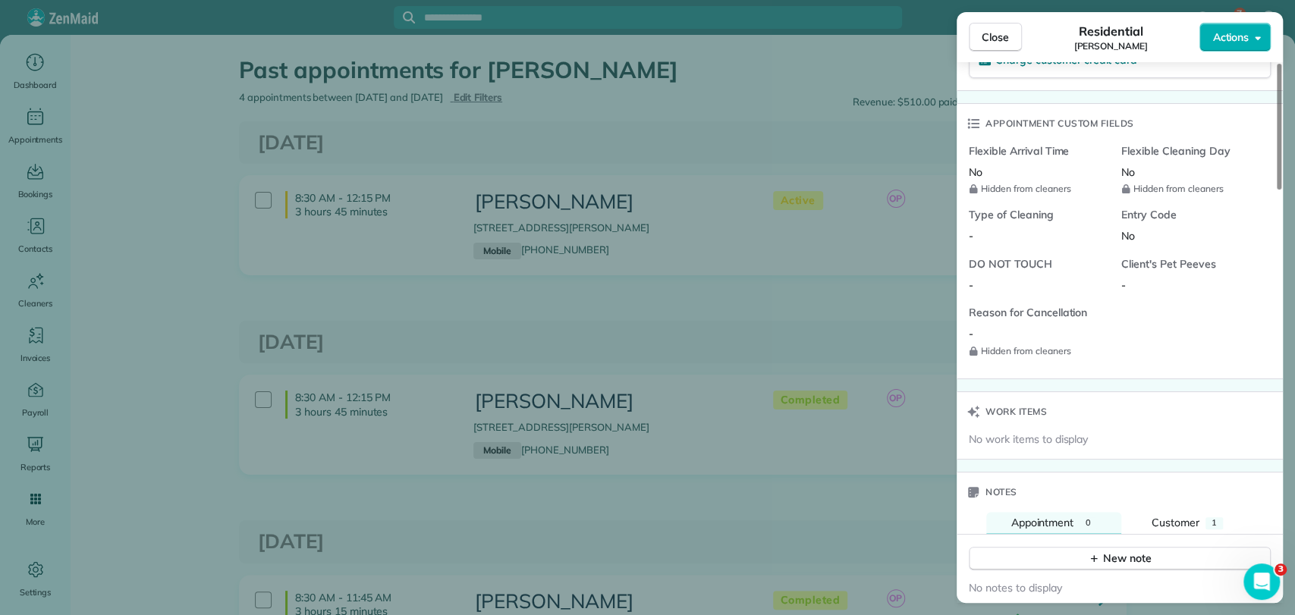
scroll to position [1517, 0]
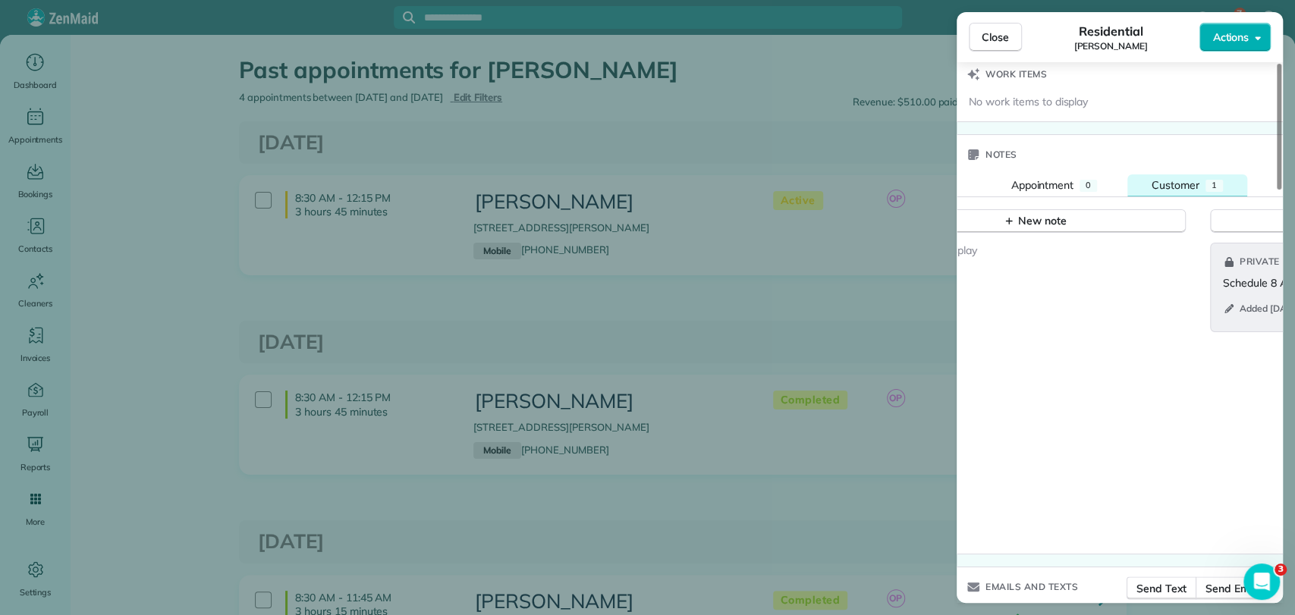
click at [1190, 178] on span "Customer" at bounding box center [1176, 185] width 48 height 14
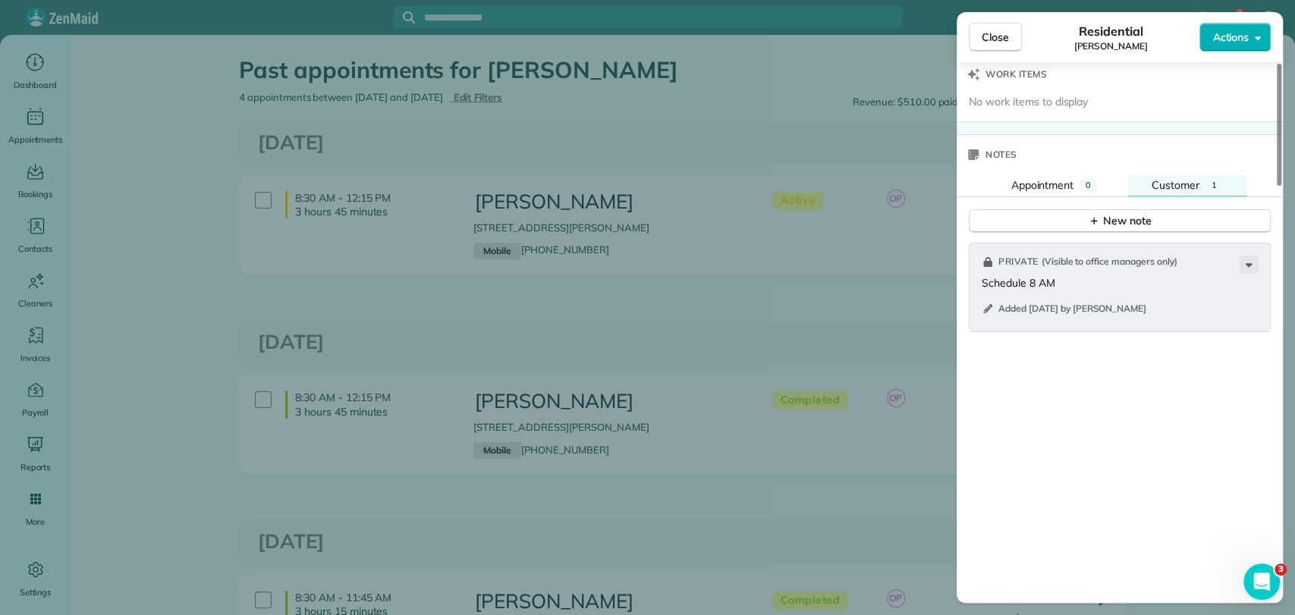
click at [686, 21] on div "Close Residential [PERSON_NAME] Actions This appointment is linked to Payroll I…" at bounding box center [647, 307] width 1295 height 615
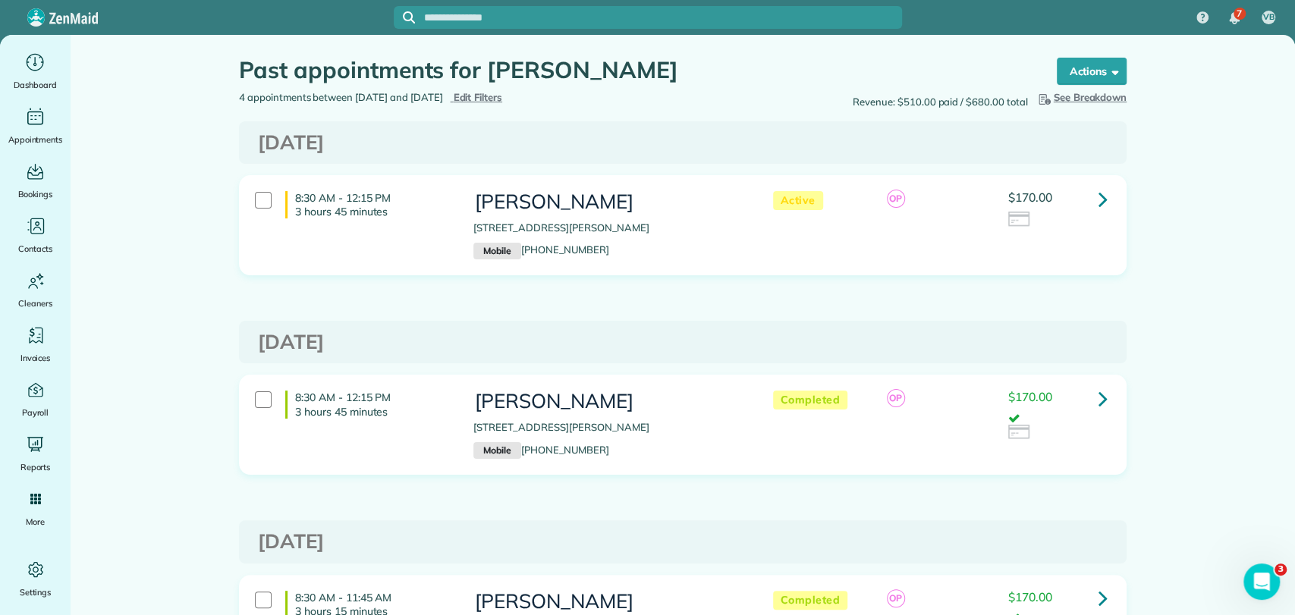
click at [682, 17] on div "7 VB Dashboard Appointments Bookings Contacts Cleaners Invoices Payroll Reports…" at bounding box center [647, 307] width 1295 height 615
click at [678, 14] on input "text" at bounding box center [663, 17] width 478 height 11
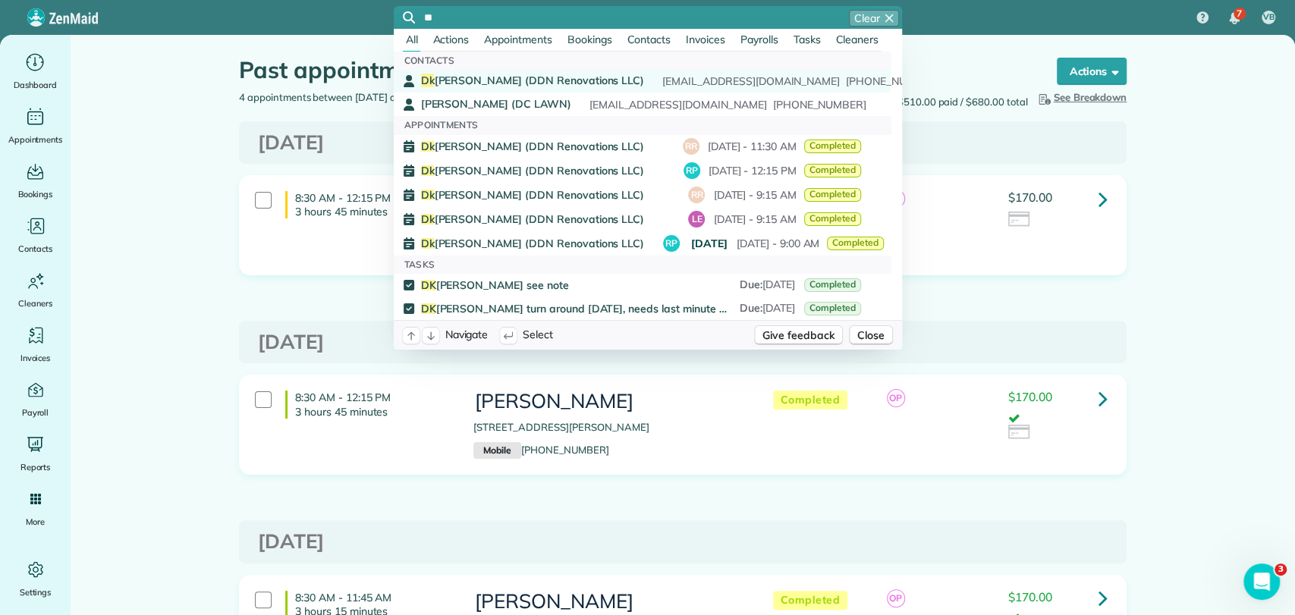
type input "**"
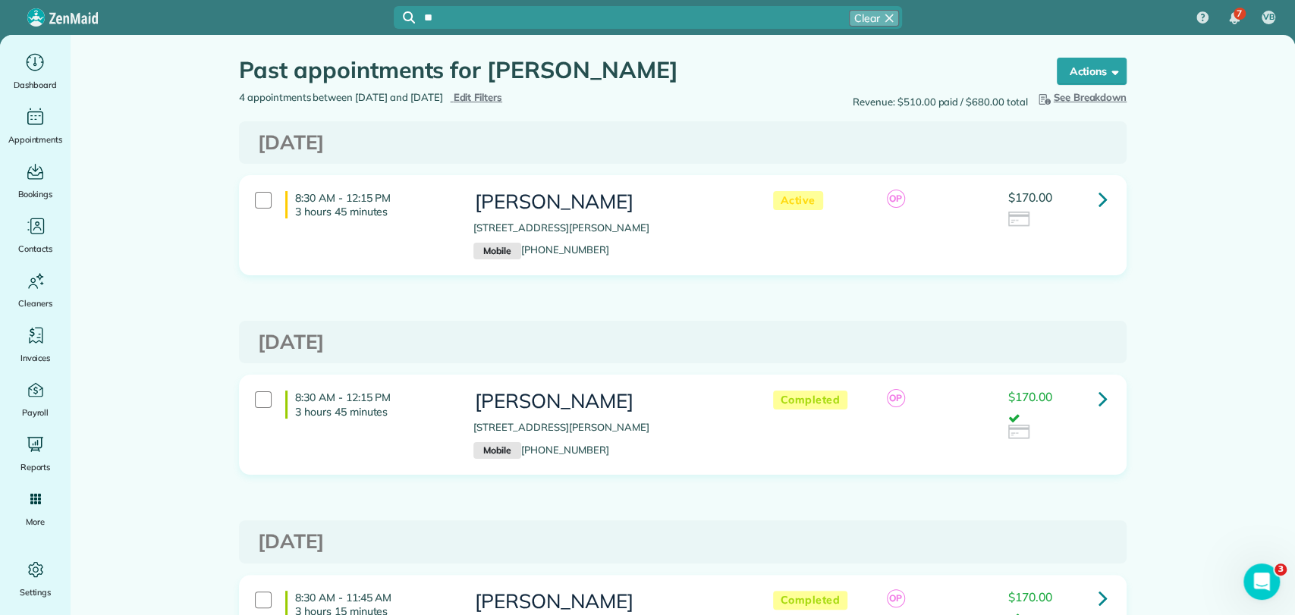
click at [502, 73] on div "[PERSON_NAME] (DDN Renovations LLC) WE CANCELED SERVICE WITH DK . CLIENTE TOO P…" at bounding box center [641, 81] width 440 height 16
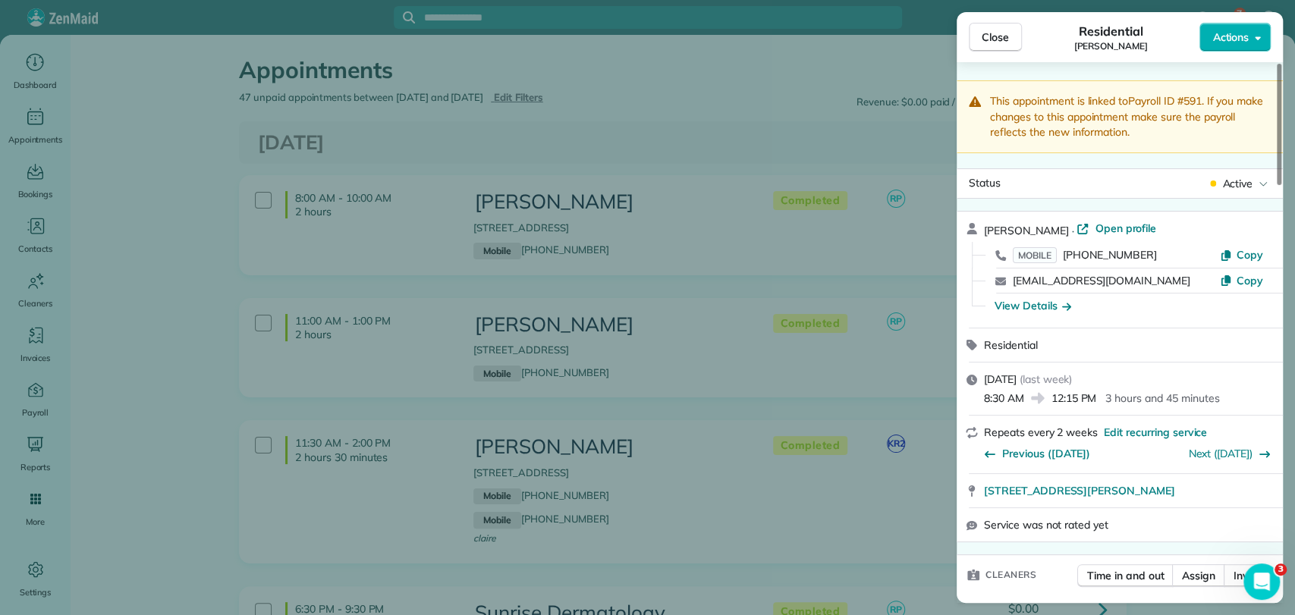
click at [984, 37] on span "Close" at bounding box center [995, 37] width 27 height 15
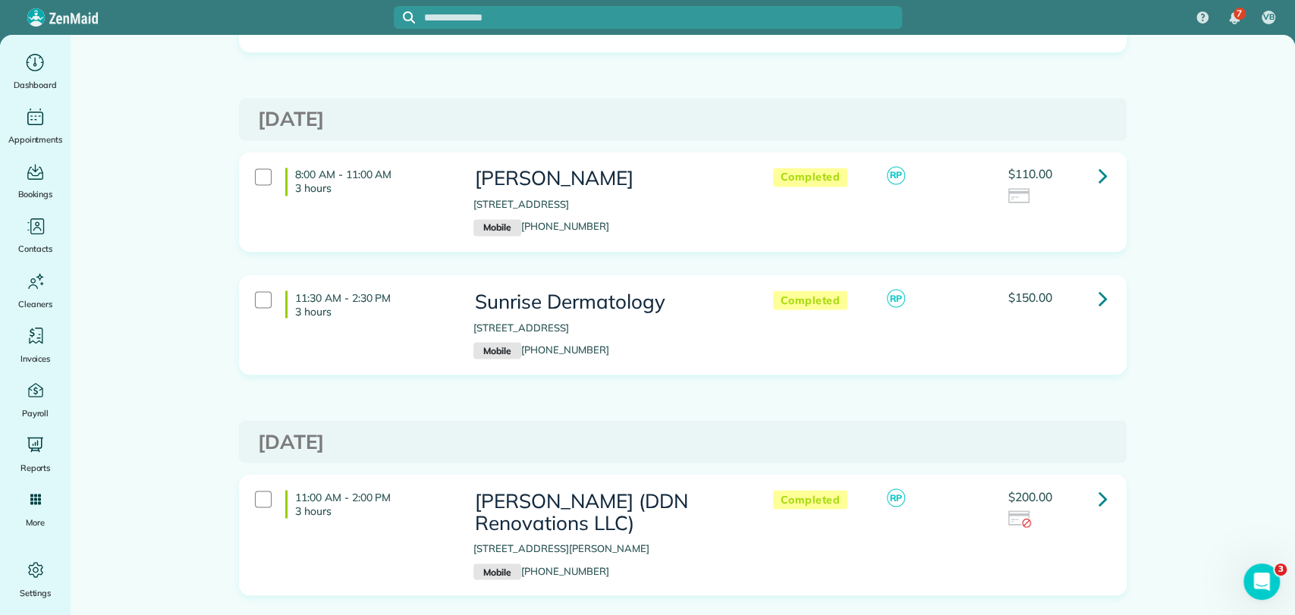
scroll to position [1770, 0]
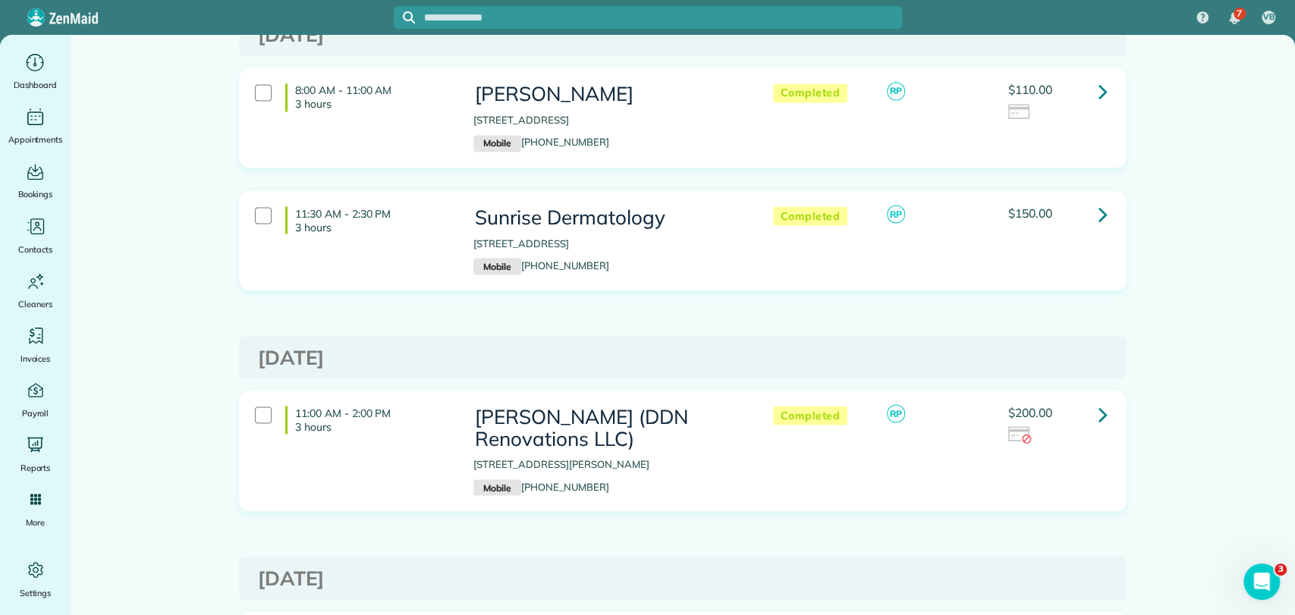
click at [1099, 401] on icon at bounding box center [1103, 414] width 9 height 27
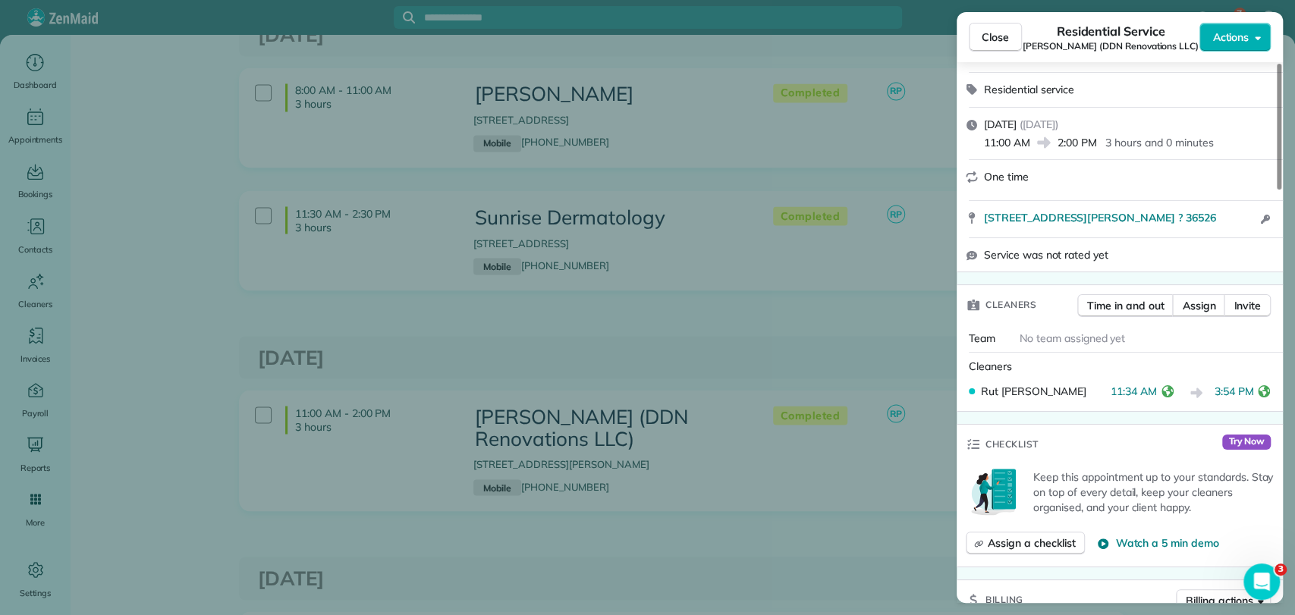
scroll to position [168, 0]
click at [969, 49] on div "Close Residential Service Dk Nguyen (DDN Renovations LLC) Actions" at bounding box center [1120, 37] width 326 height 50
click at [976, 43] on button "Close" at bounding box center [995, 37] width 53 height 29
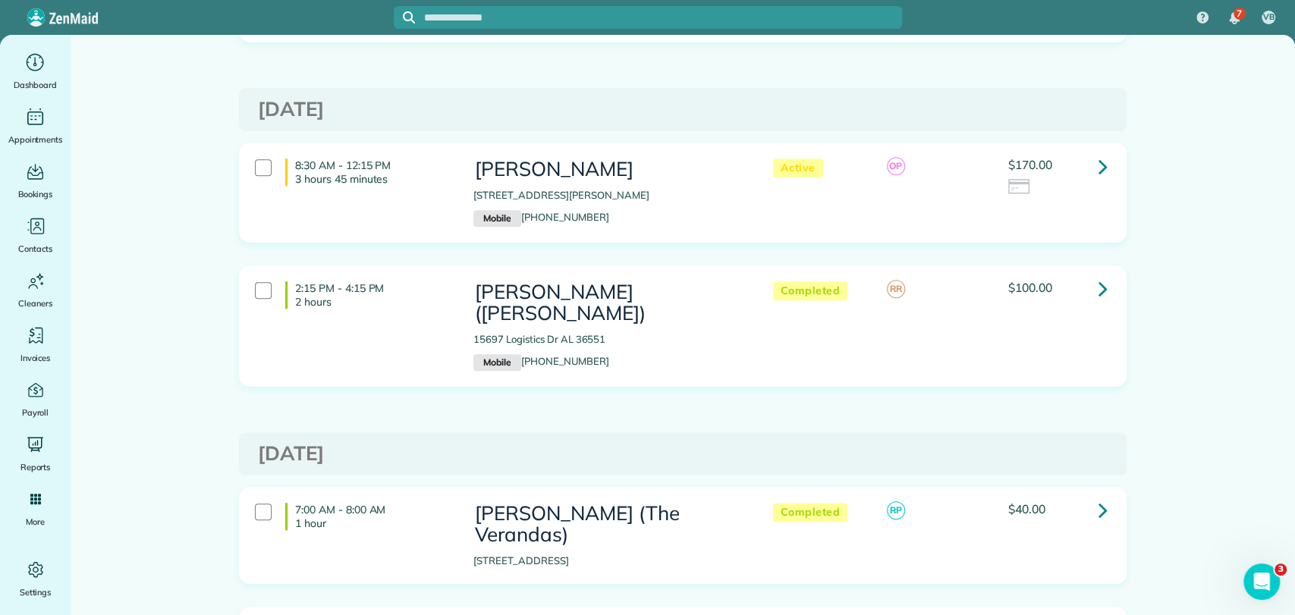
scroll to position [625, 0]
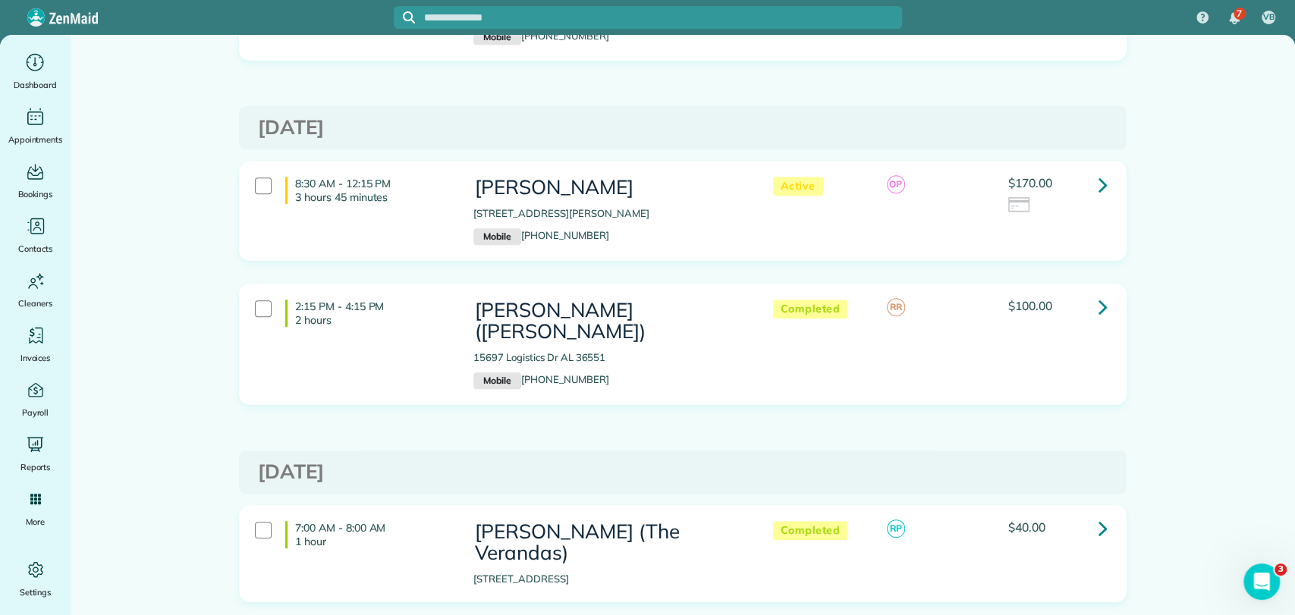
click at [1099, 176] on icon at bounding box center [1103, 184] width 9 height 27
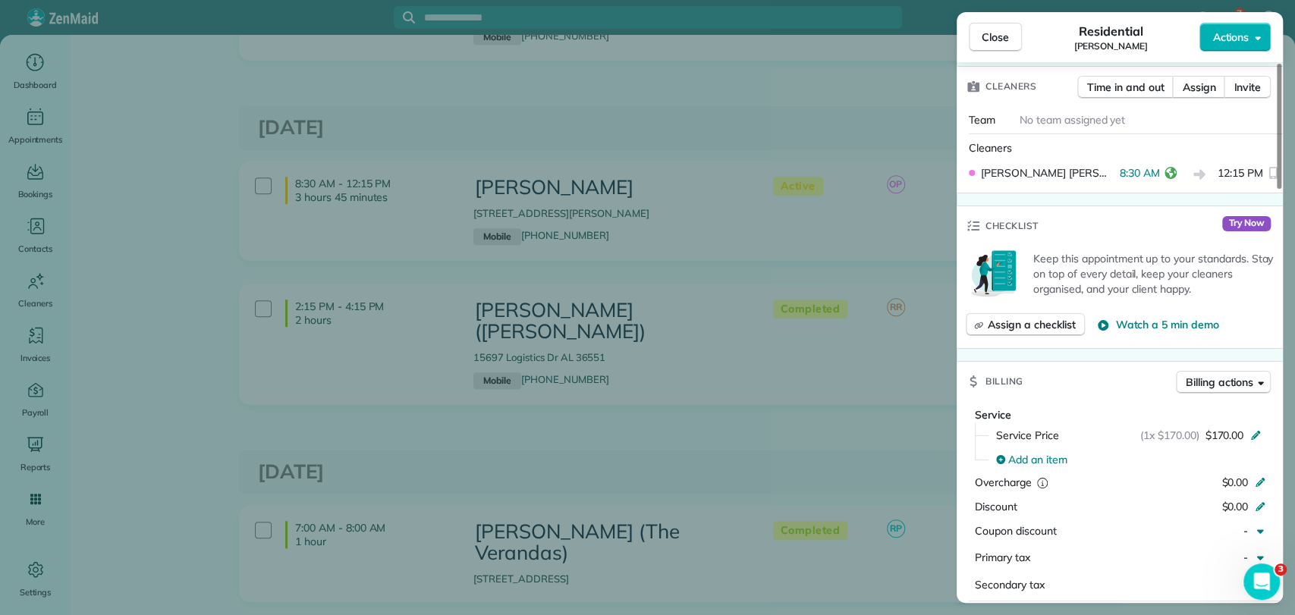
scroll to position [713, 0]
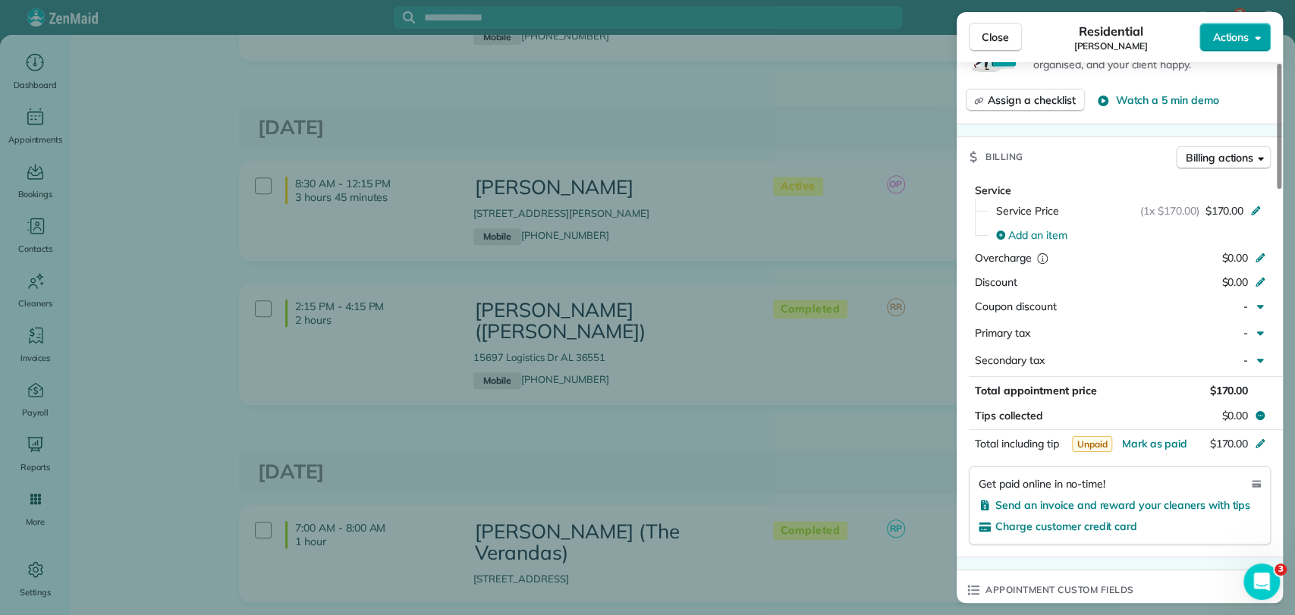
click at [1250, 42] on button "Actions" at bounding box center [1235, 37] width 71 height 29
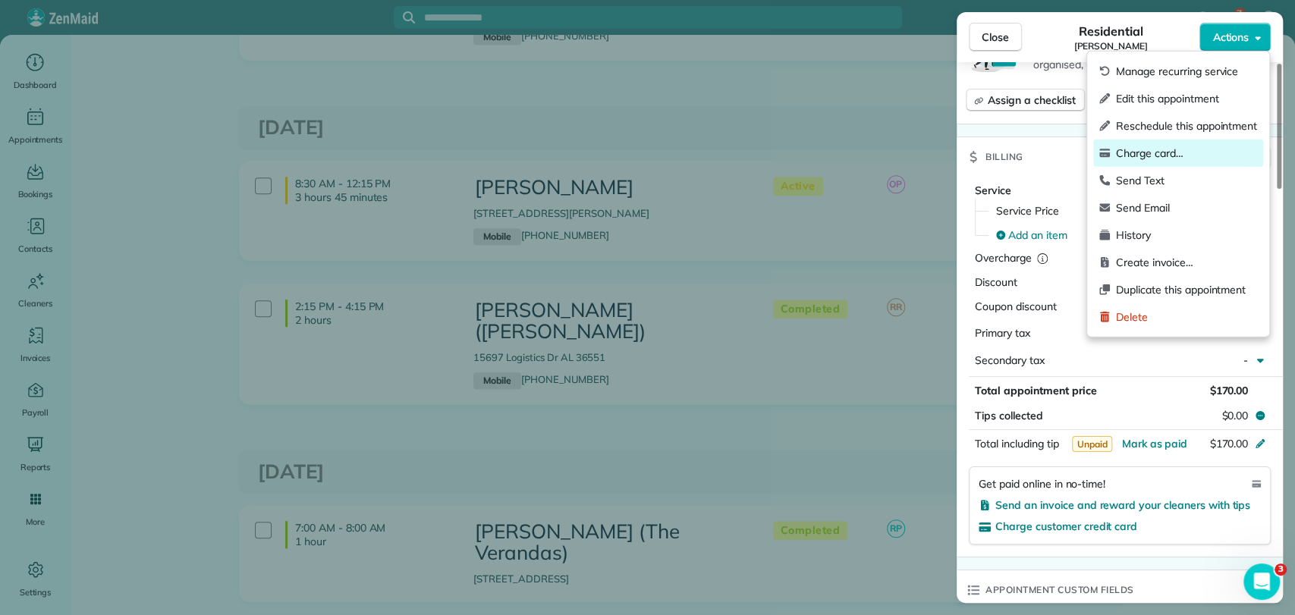
click at [1198, 159] on span "Charge card…" at bounding box center [1186, 153] width 141 height 15
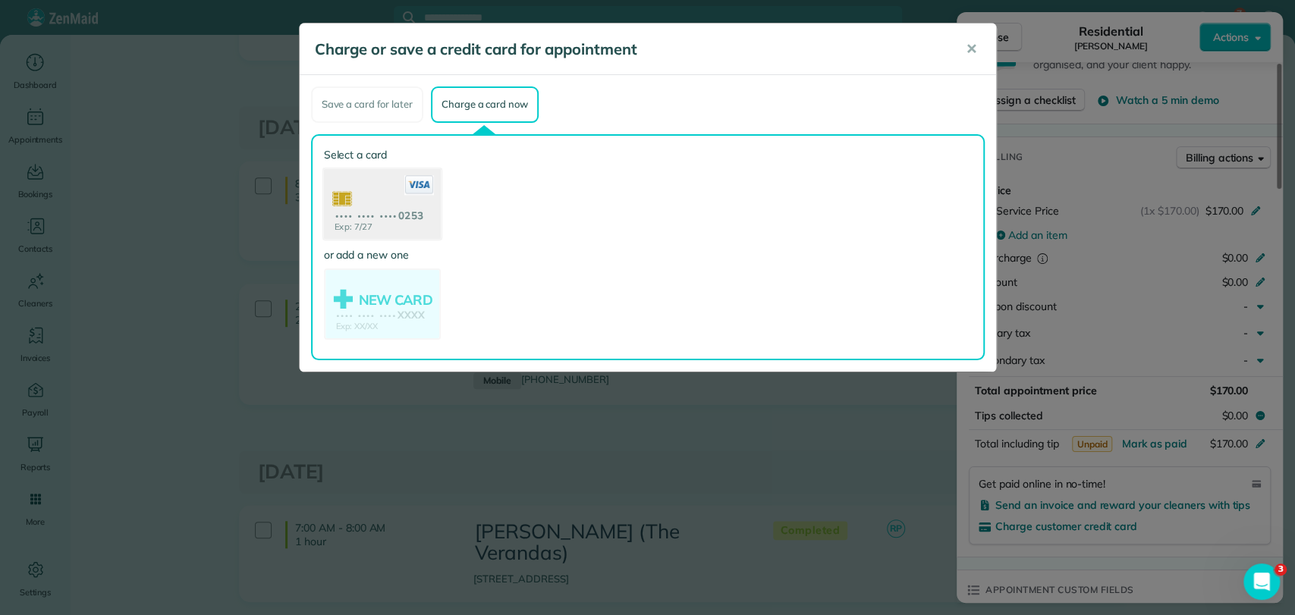
click at [387, 206] on use at bounding box center [381, 205] width 117 height 74
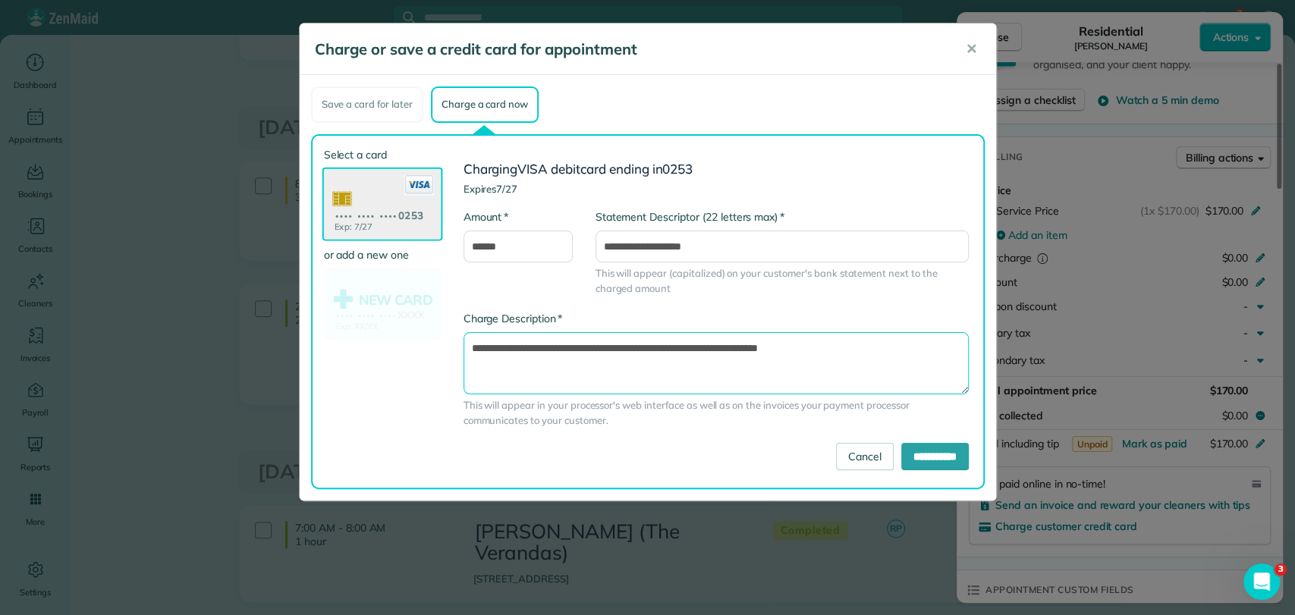
click at [728, 347] on textarea "**********" at bounding box center [716, 363] width 505 height 62
type textarea "**********"
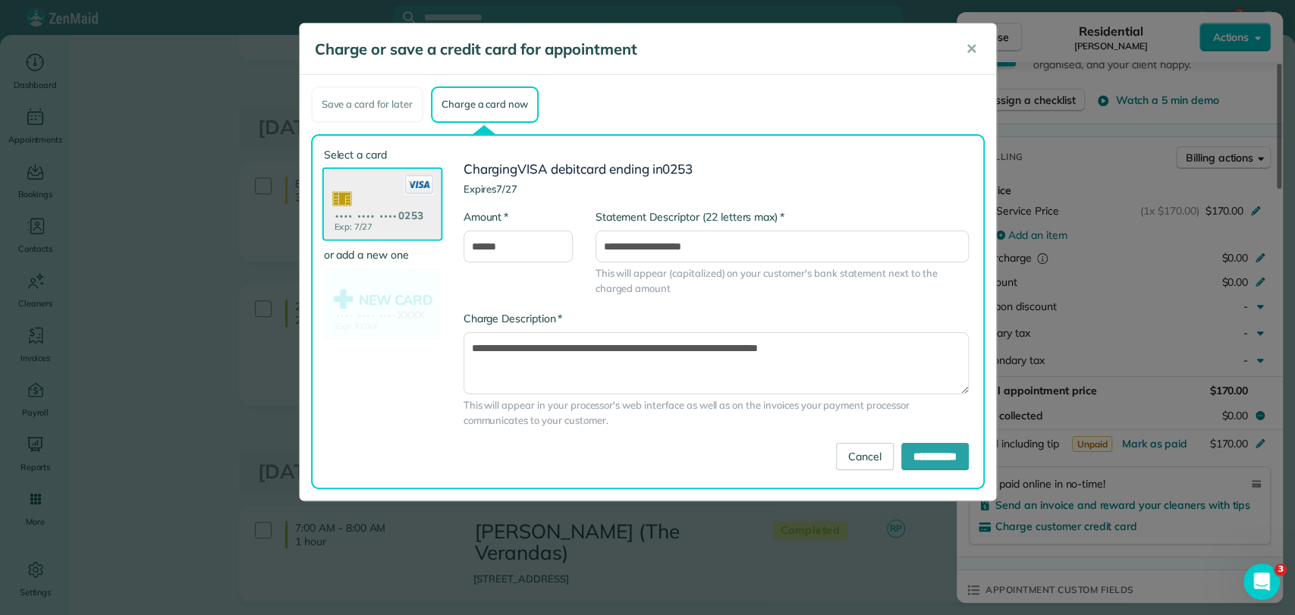
click at [833, 321] on div "**********" at bounding box center [716, 369] width 505 height 117
click at [909, 454] on input "**********" at bounding box center [935, 456] width 68 height 27
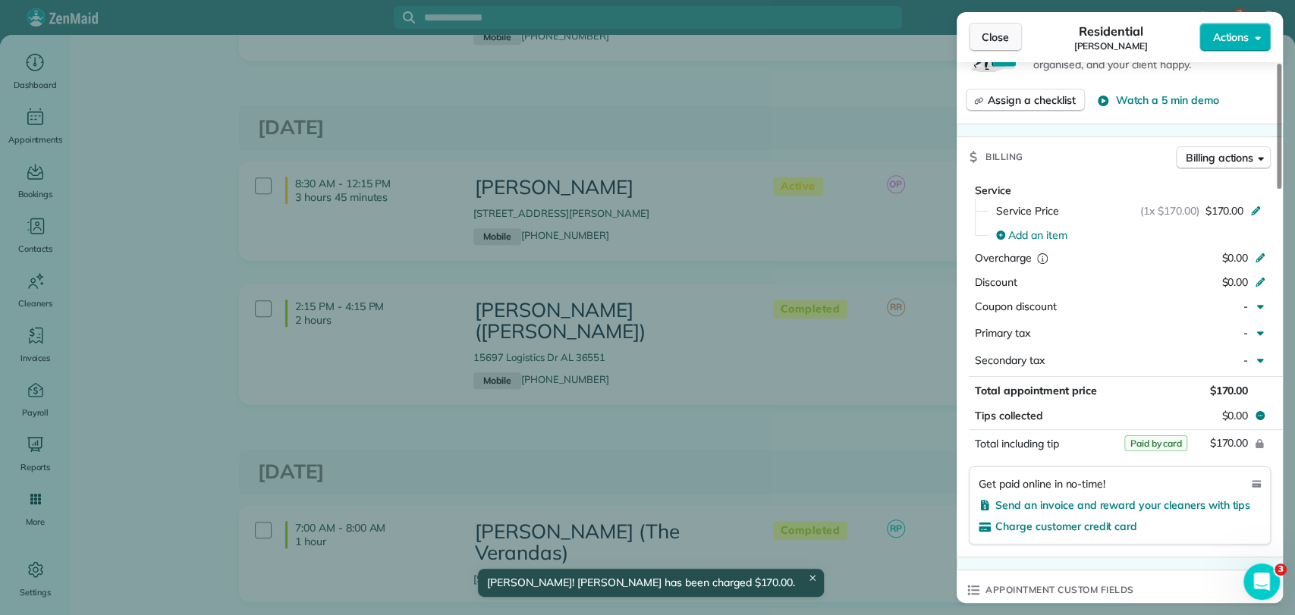
click at [999, 30] on span "Close" at bounding box center [995, 37] width 27 height 15
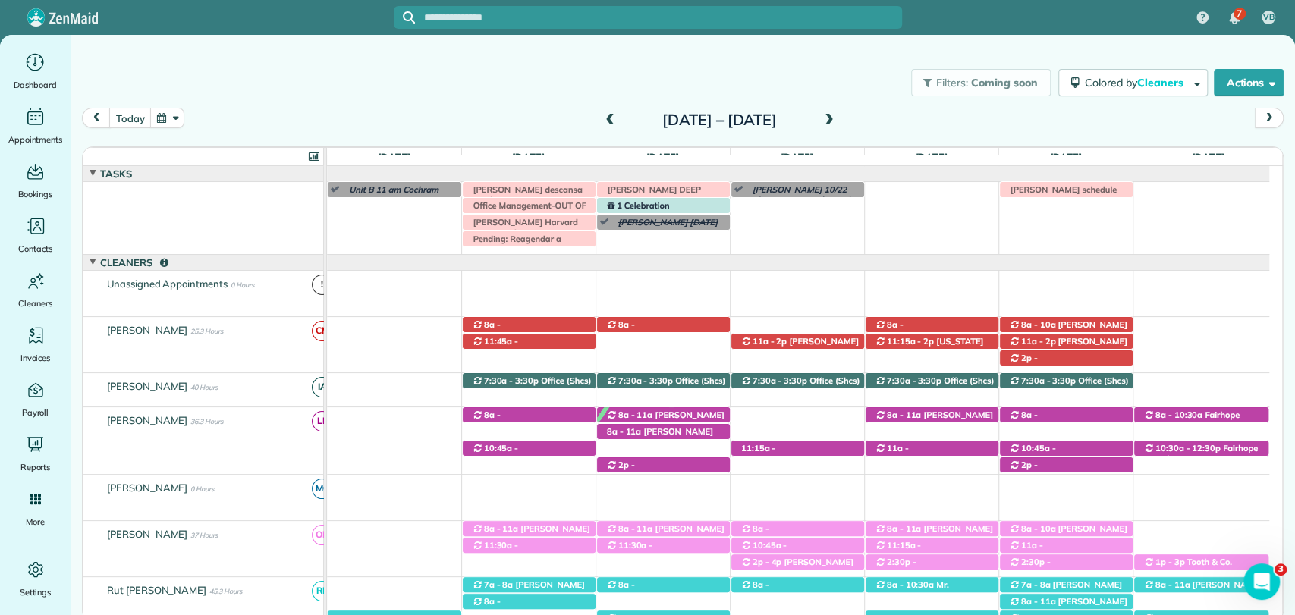
click at [602, 118] on span at bounding box center [610, 121] width 17 height 14
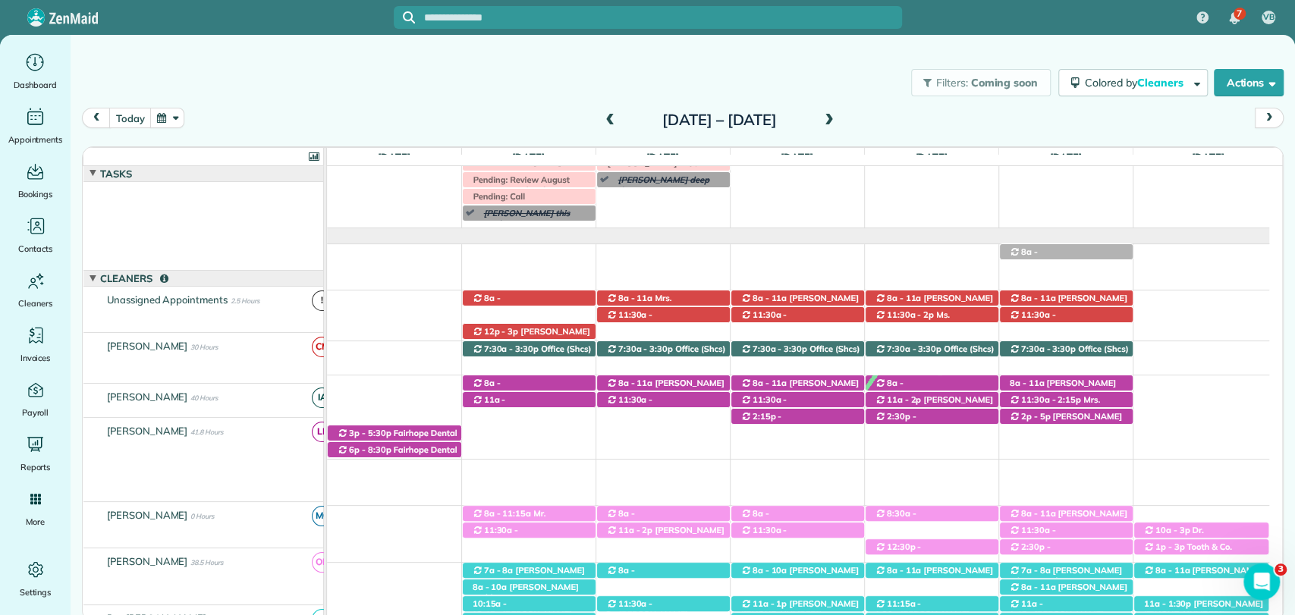
scroll to position [42, 0]
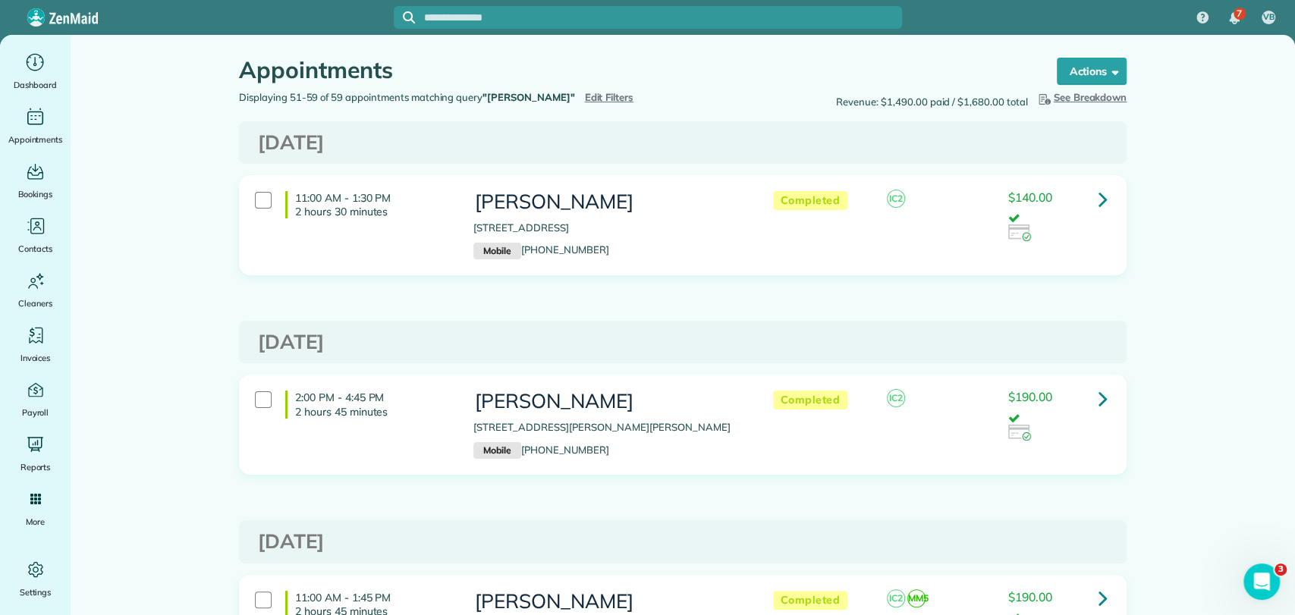
scroll to position [1372, 0]
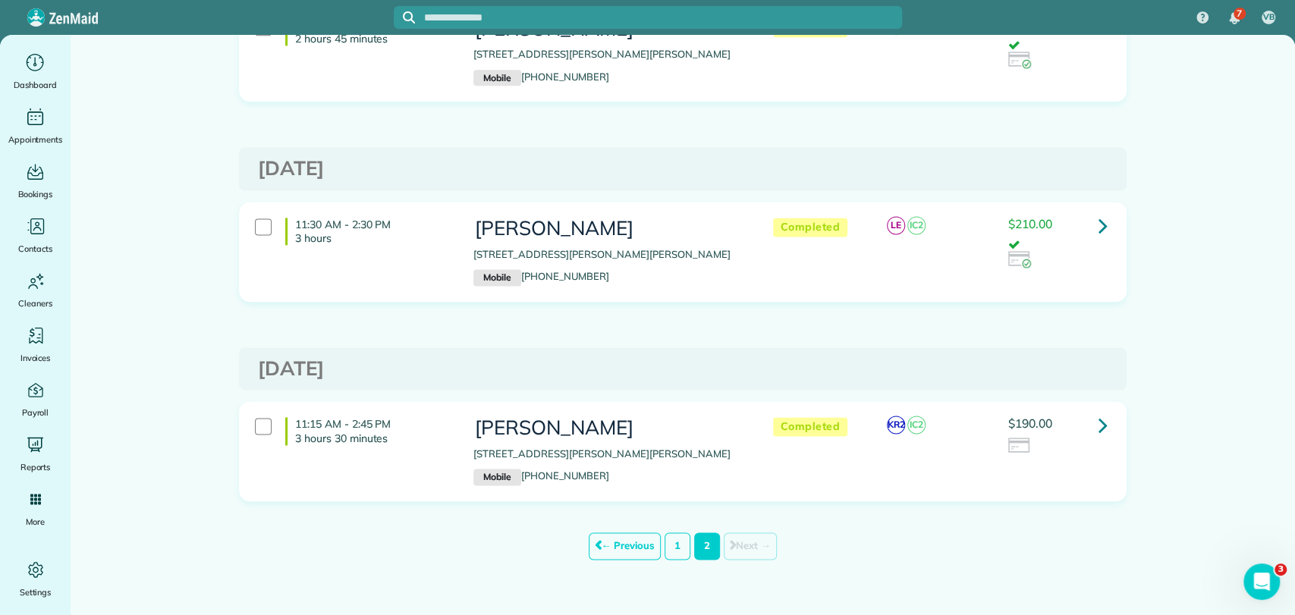
click at [571, 14] on input "text" at bounding box center [663, 17] width 478 height 11
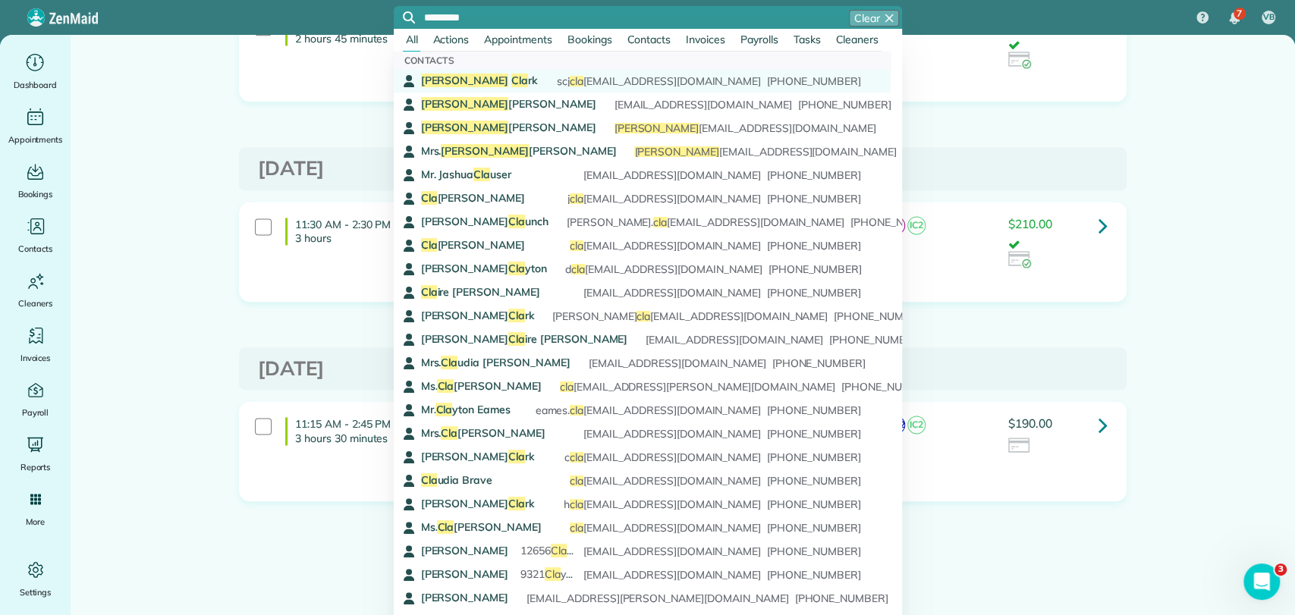
type input "*********"
click at [508, 86] on div "[PERSON_NAME] Cla rk scj cla [EMAIL_ADDRESS][DOMAIN_NAME] [PHONE_NUMBER]" at bounding box center [641, 81] width 440 height 15
